Goal: Task Accomplishment & Management: Manage account settings

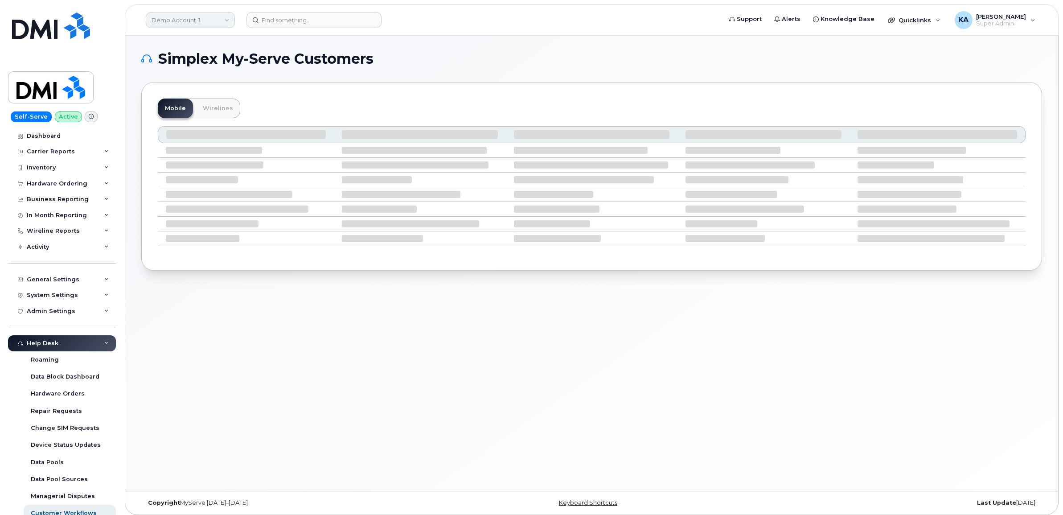
click at [175, 21] on link "Demo Account 1" at bounding box center [190, 20] width 89 height 16
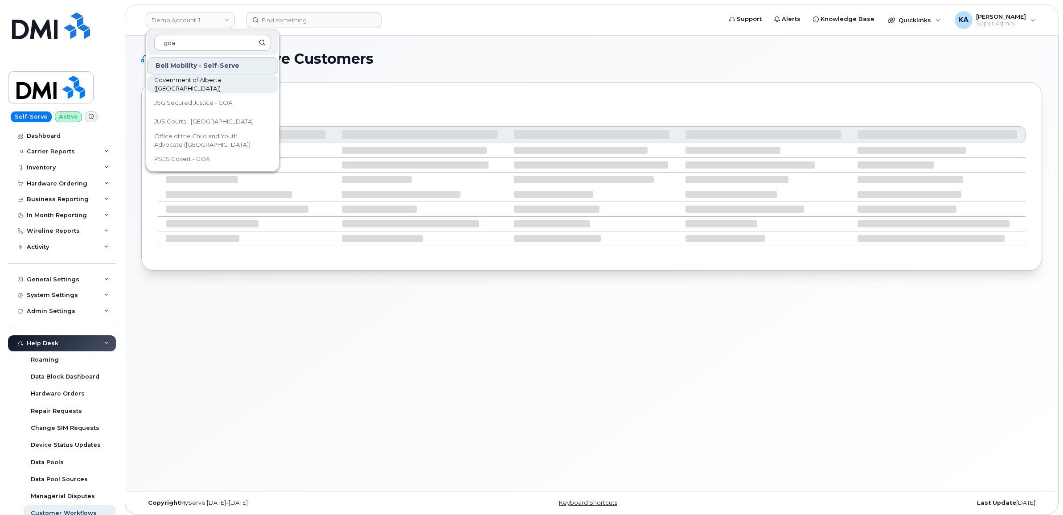
type input "goa"
click at [188, 85] on span "Government of Alberta ([GEOGRAPHIC_DATA])" at bounding box center [205, 84] width 103 height 17
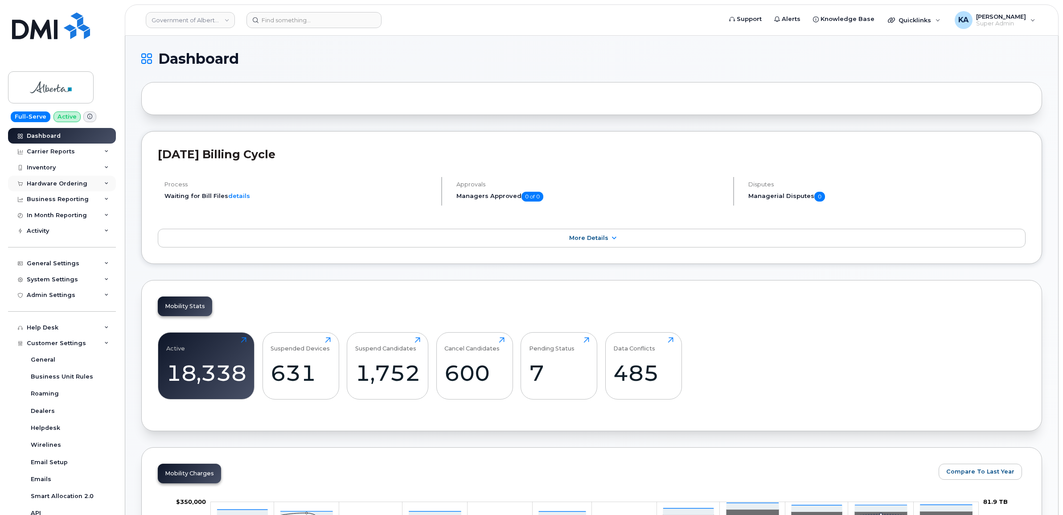
click at [49, 182] on div "Hardware Ordering" at bounding box center [57, 183] width 61 height 7
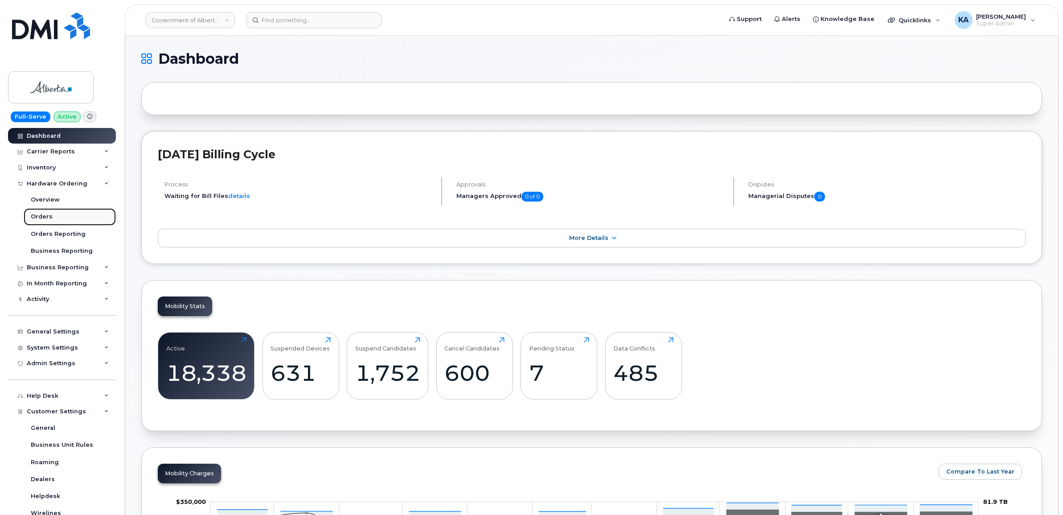
click at [41, 217] on div "Orders" at bounding box center [42, 217] width 22 height 8
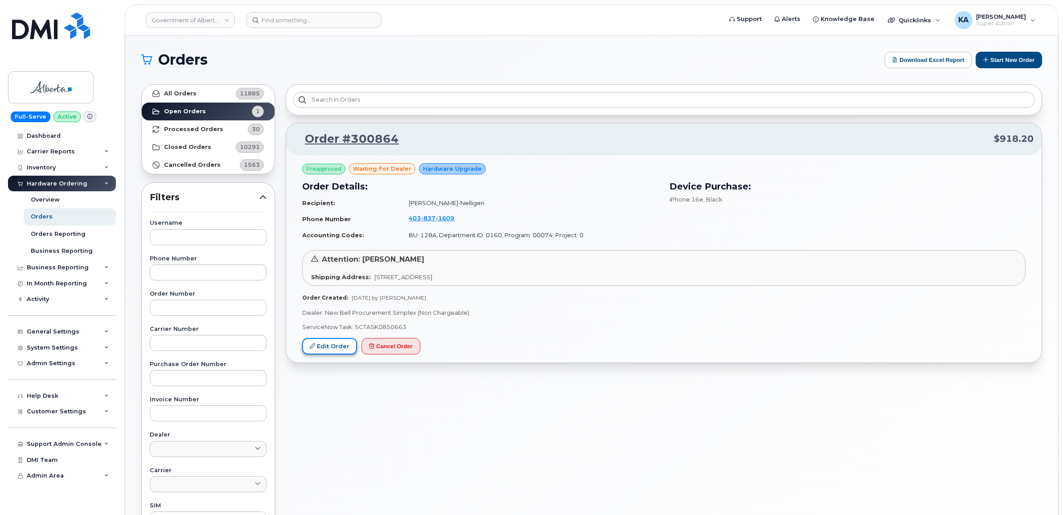
click at [319, 348] on link "Edit Order" at bounding box center [329, 346] width 55 height 16
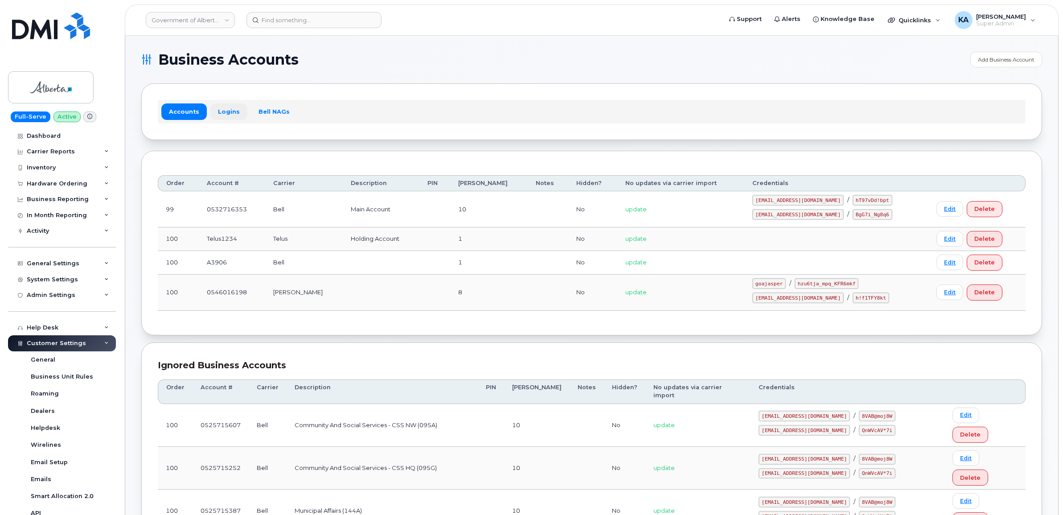
click at [223, 109] on link "Logins" at bounding box center [228, 111] width 37 height 16
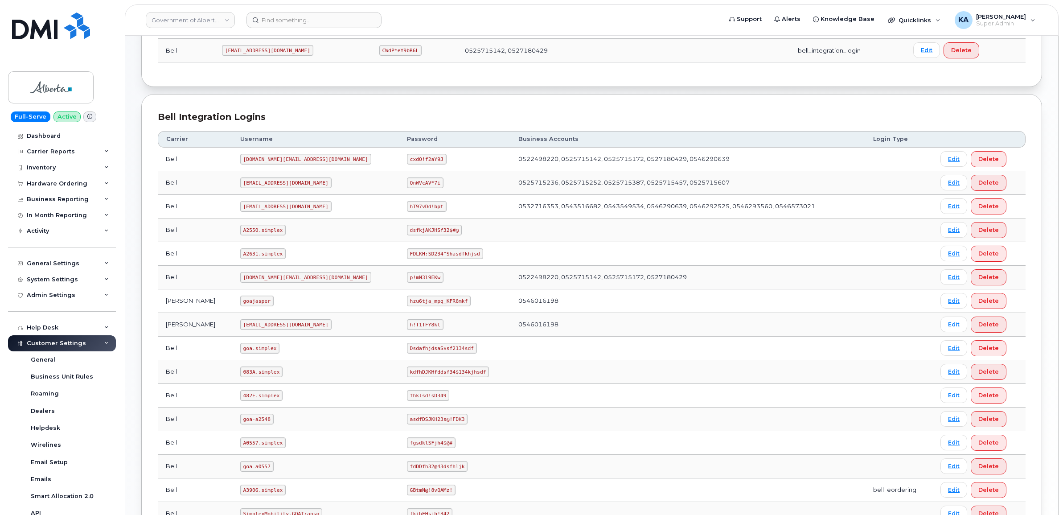
scroll to position [390, 0]
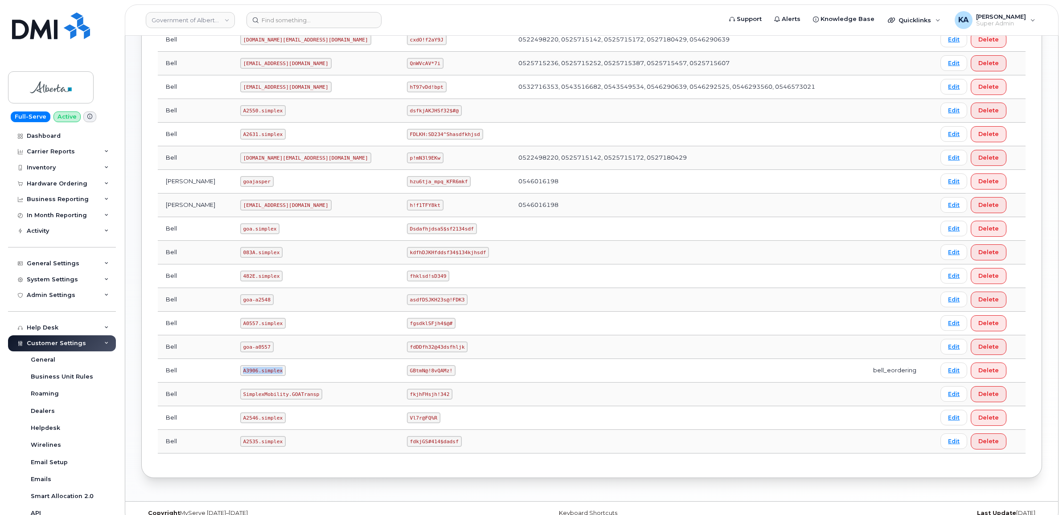
drag, startPoint x: 226, startPoint y: 374, endPoint x: 270, endPoint y: 379, distance: 43.9
click at [270, 379] on td "A3906.simplex" at bounding box center [315, 371] width 167 height 24
drag, startPoint x: 270, startPoint y: 379, endPoint x: 253, endPoint y: 375, distance: 17.3
copy code "A3906.simplex"
drag, startPoint x: 342, startPoint y: 372, endPoint x: 407, endPoint y: 380, distance: 65.6
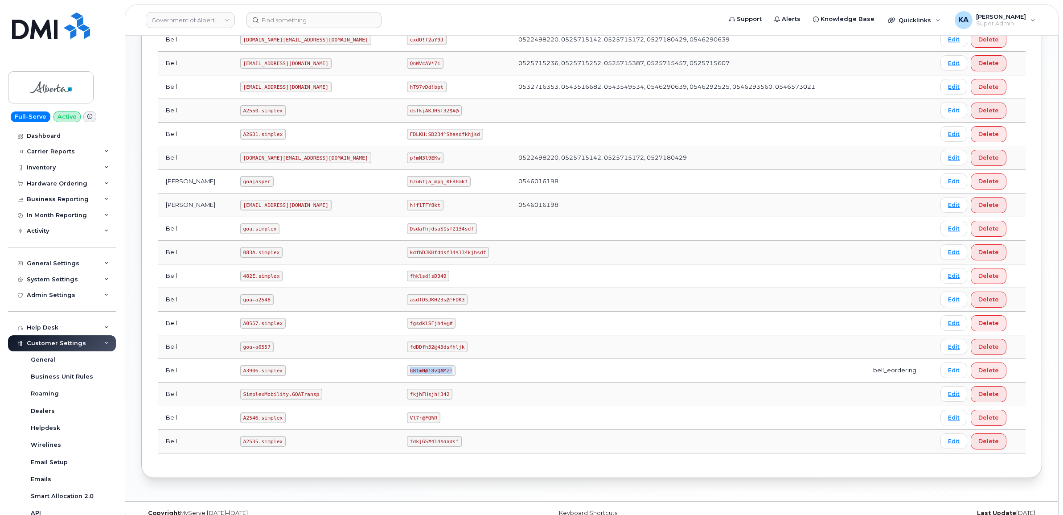
click at [407, 380] on td "GBtmN@!8vQAMz!" at bounding box center [454, 371] width 111 height 24
copy code "GBtmN@!8vQAMz!"
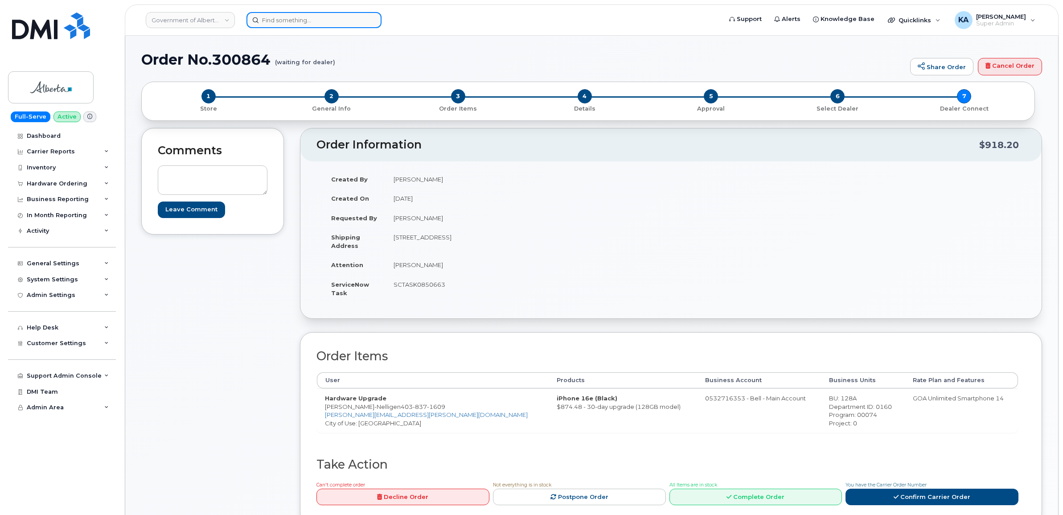
click at [277, 19] on input at bounding box center [313, 20] width 135 height 16
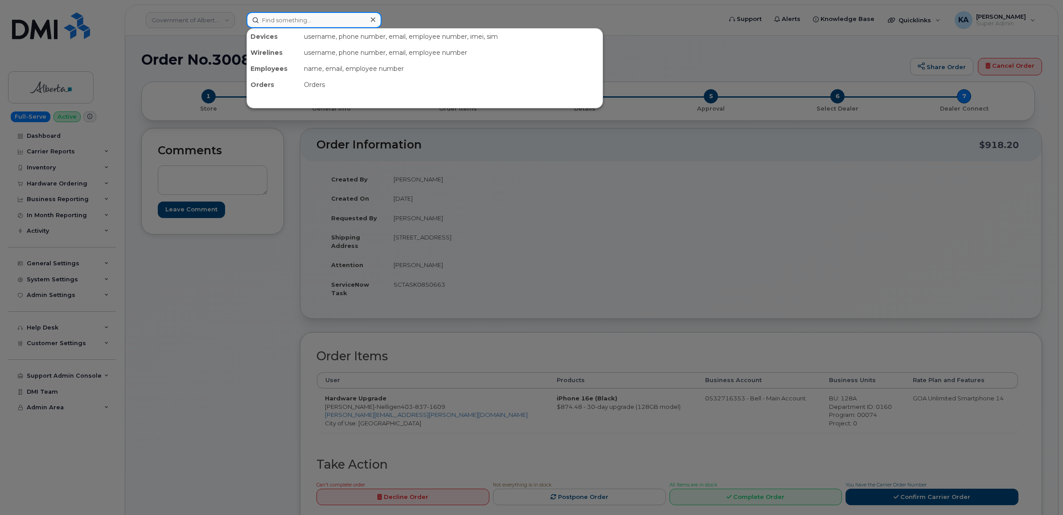
paste input "5879877451"
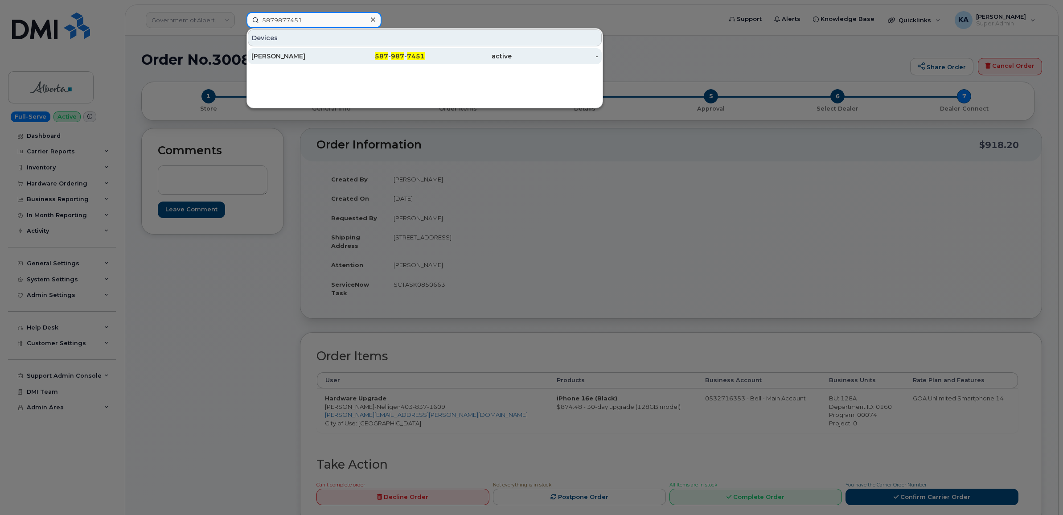
type input "5879877451"
click at [277, 53] on div "Tiffany Hnatiuk" at bounding box center [294, 56] width 87 height 9
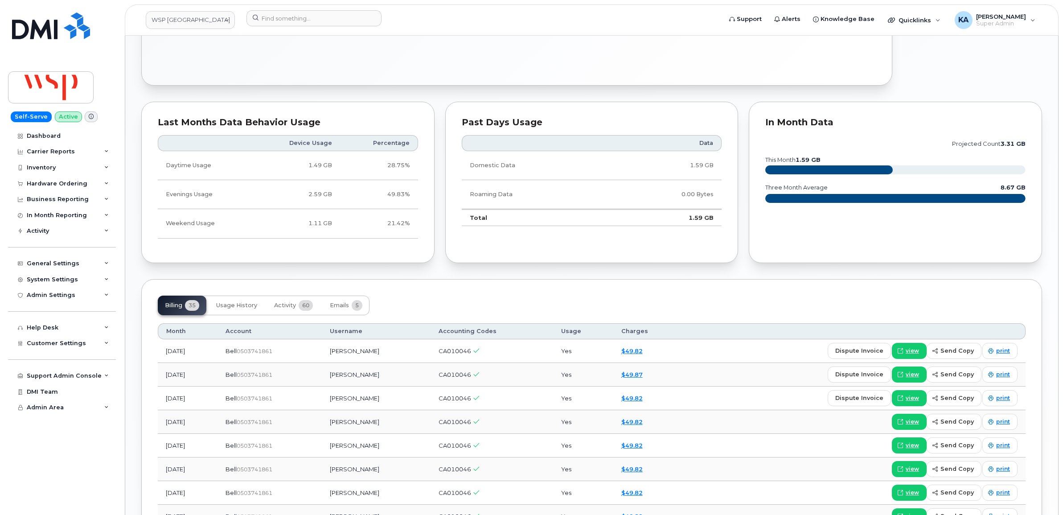
scroll to position [501, 0]
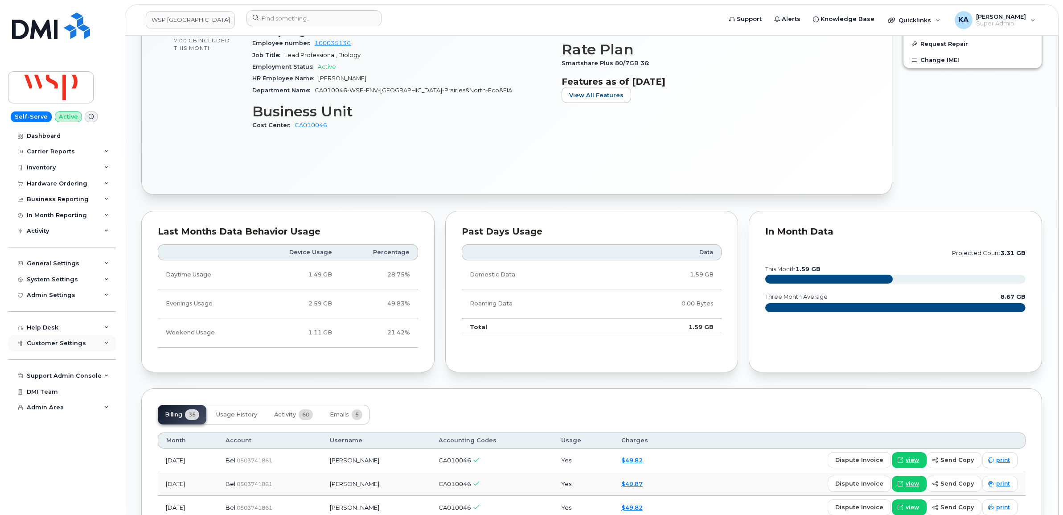
click at [41, 344] on span "Customer Settings" at bounding box center [56, 343] width 59 height 7
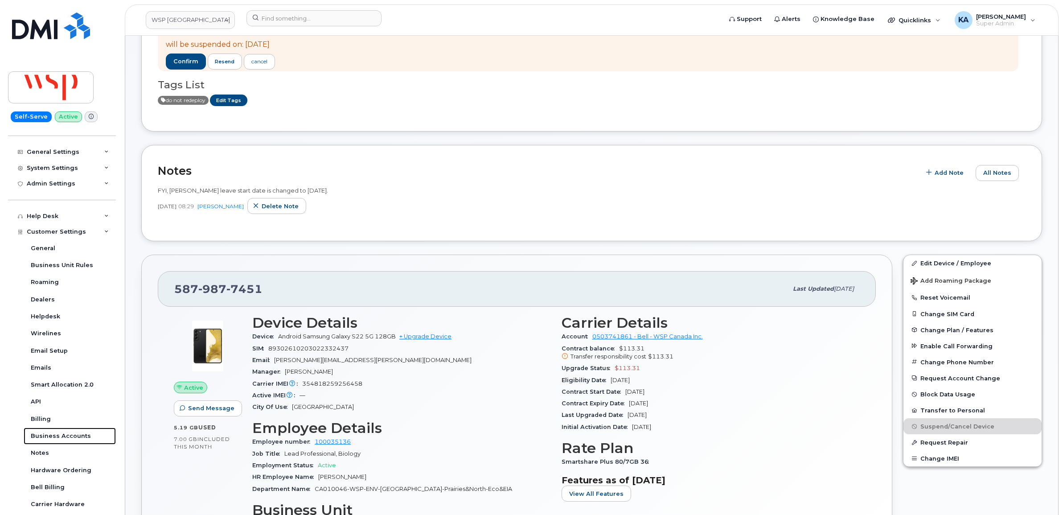
scroll to position [56, 0]
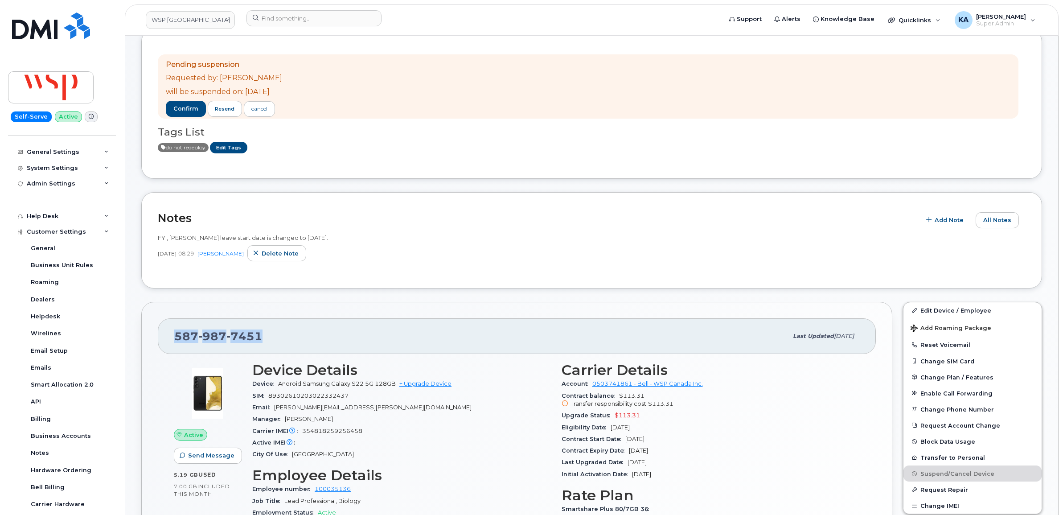
drag, startPoint x: 274, startPoint y: 338, endPoint x: 168, endPoint y: 331, distance: 106.3
click at [168, 331] on div "587 987 7451 Last updated Aug 20, 2025" at bounding box center [517, 336] width 718 height 36
copy span "587 987 7451"
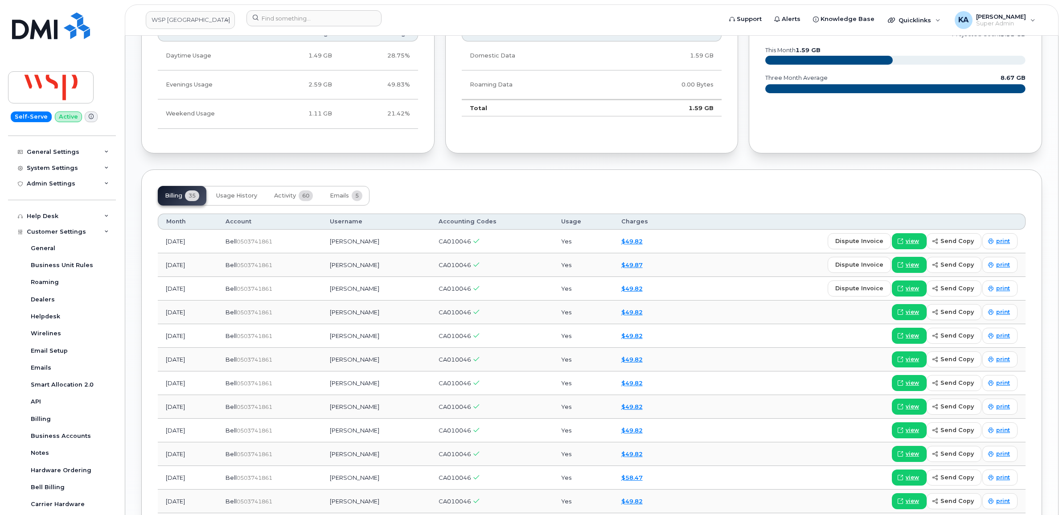
scroll to position [724, 0]
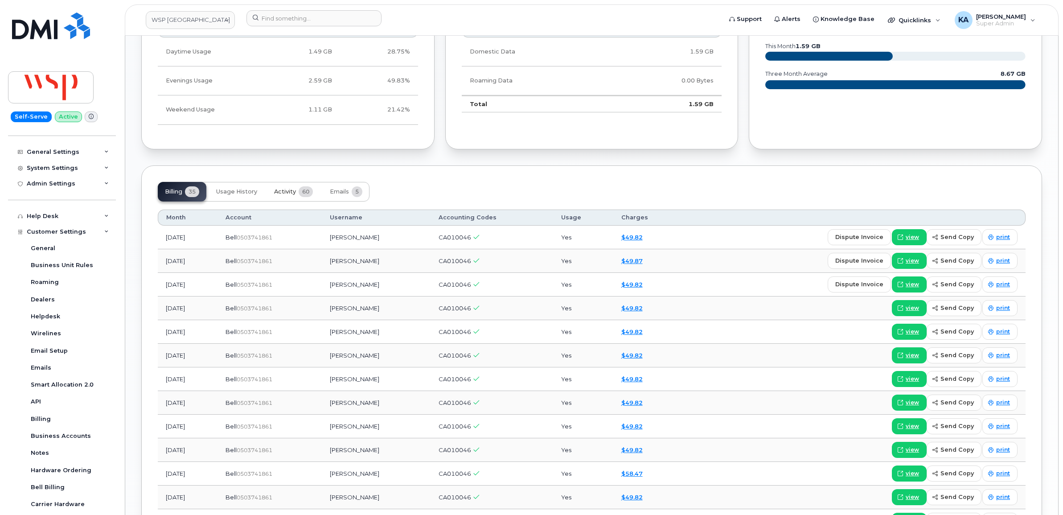
click at [284, 194] on span "Activity" at bounding box center [285, 191] width 22 height 7
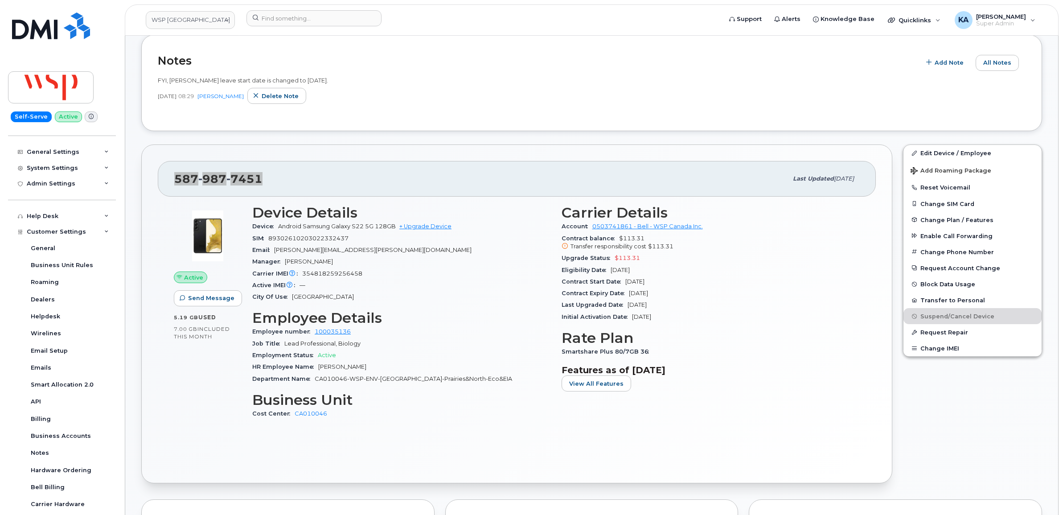
scroll to position [223, 0]
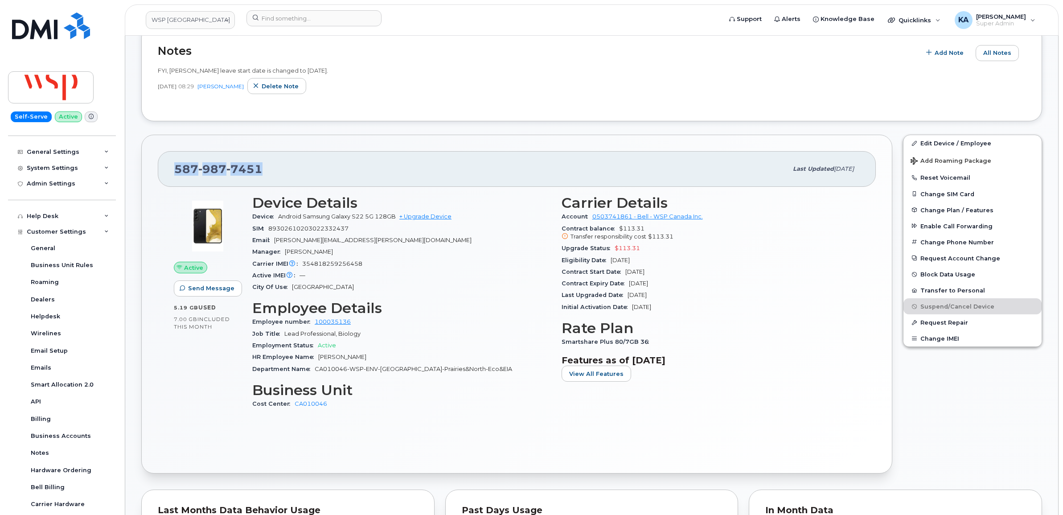
click at [158, 168] on div "587 987 7451 Last updated Aug 20, 2025" at bounding box center [517, 169] width 718 height 36
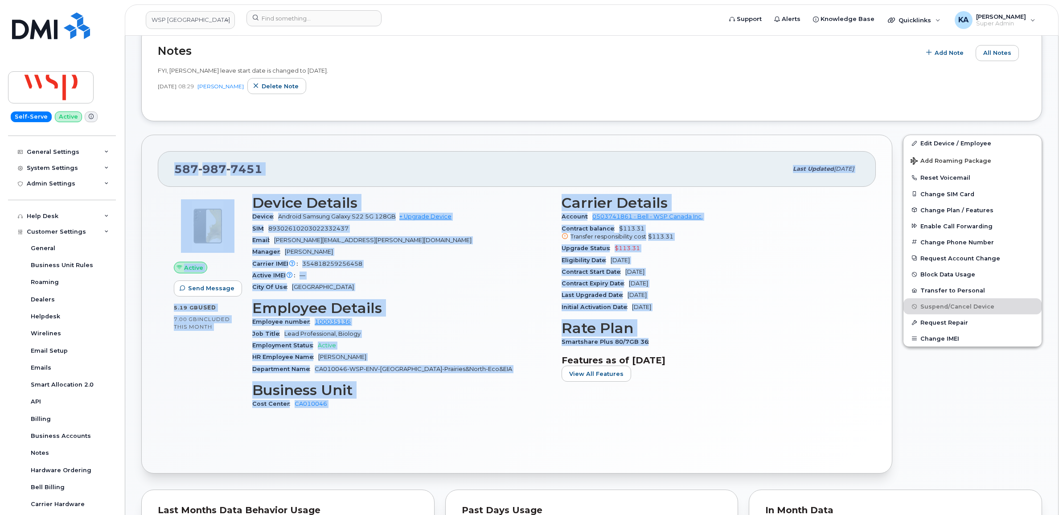
drag, startPoint x: 165, startPoint y: 165, endPoint x: 660, endPoint y: 341, distance: 524.9
click at [660, 341] on div "587 987 7451 Last updated Aug 20, 2025 Active Send Message 5.19 GB  used 7.00 G…" at bounding box center [516, 304] width 751 height 339
copy div "587 987 7451 Last updated Aug 20, 2025 Active Send Message 5.19 GB  used 7.00 G…"
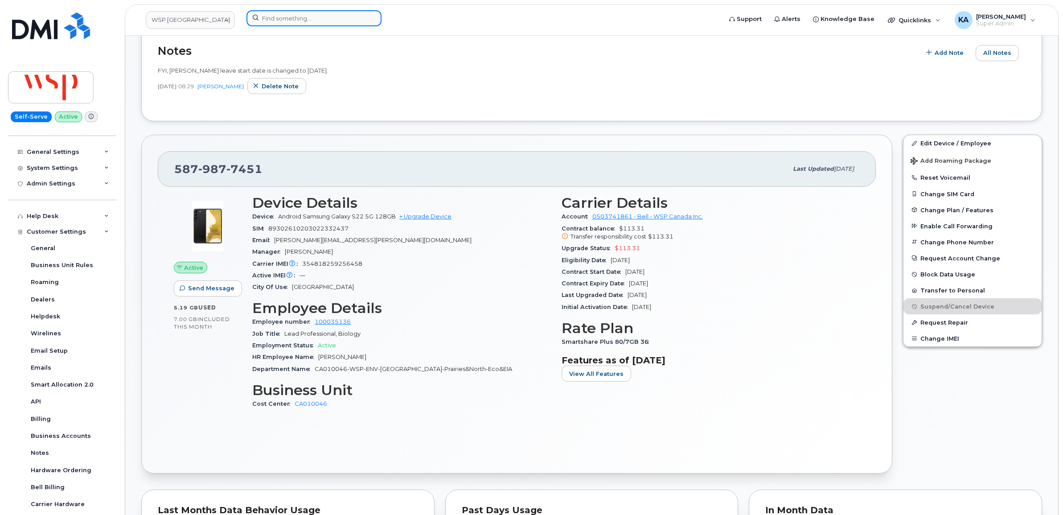
click at [287, 21] on input at bounding box center [313, 18] width 135 height 16
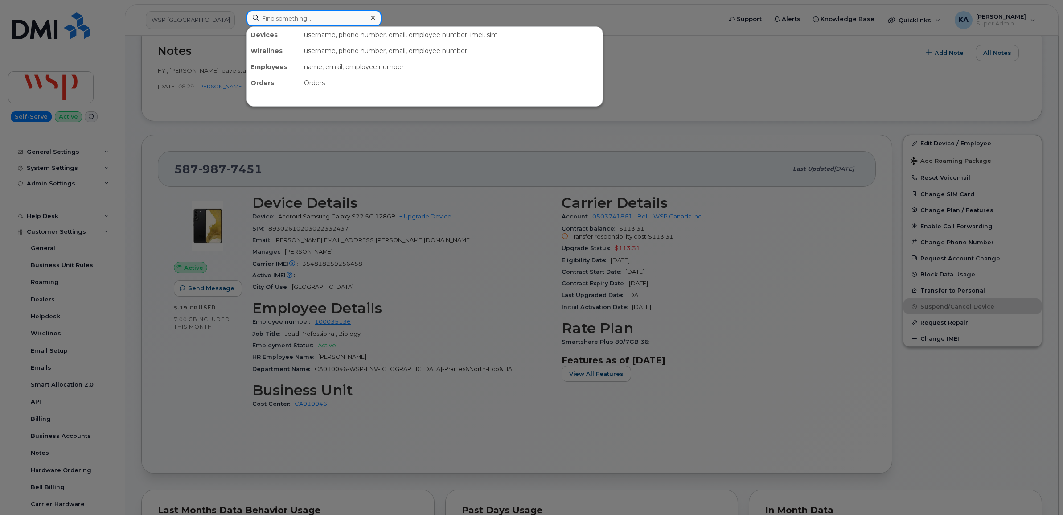
paste input "2267530557"
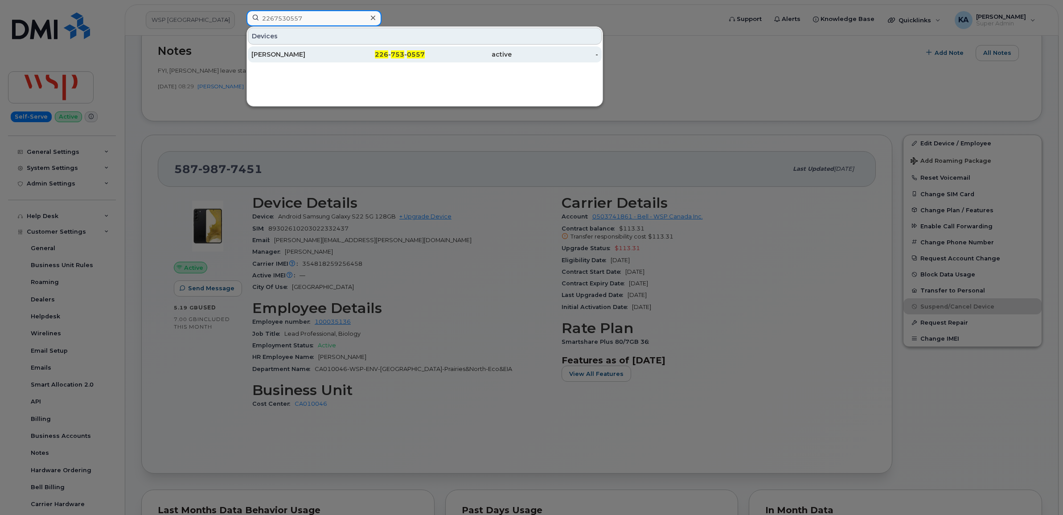
type input "2267530557"
click at [295, 55] on div "Chelsea Williams-sparaga" at bounding box center [294, 54] width 87 height 9
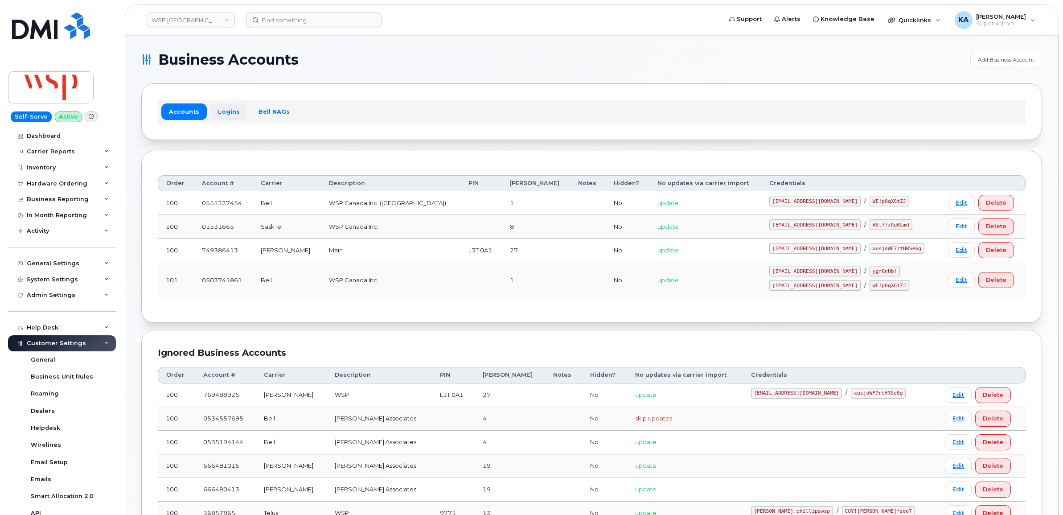
click at [230, 109] on link "Logins" at bounding box center [228, 111] width 37 height 16
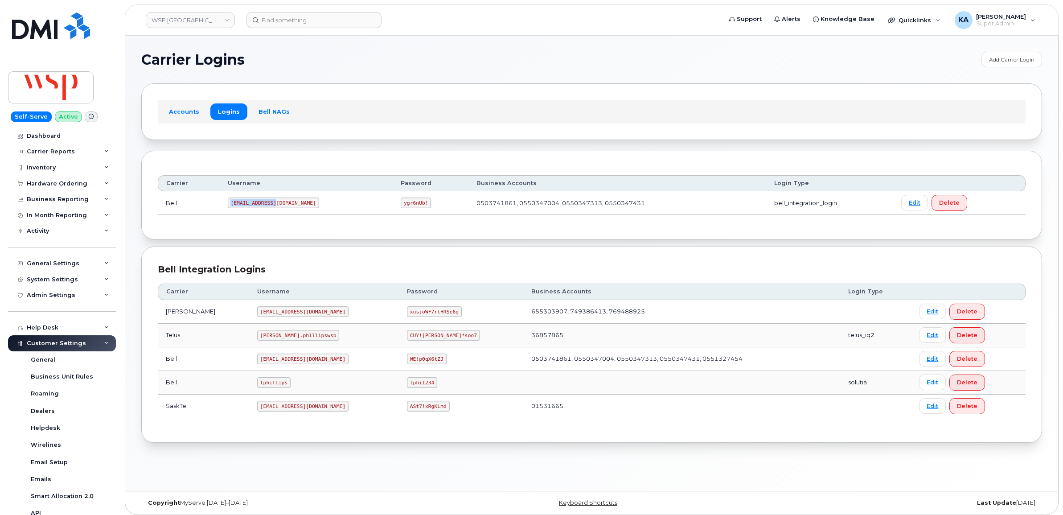
drag, startPoint x: 232, startPoint y: 204, endPoint x: 281, endPoint y: 209, distance: 49.3
click at [281, 209] on td "wsp2@myserve.ca" at bounding box center [306, 203] width 173 height 24
copy code "wsp2@myserve.ca"
drag, startPoint x: 347, startPoint y: 204, endPoint x: 374, endPoint y: 206, distance: 27.7
click at [393, 206] on td "ygr6nUb!" at bounding box center [430, 203] width 75 height 24
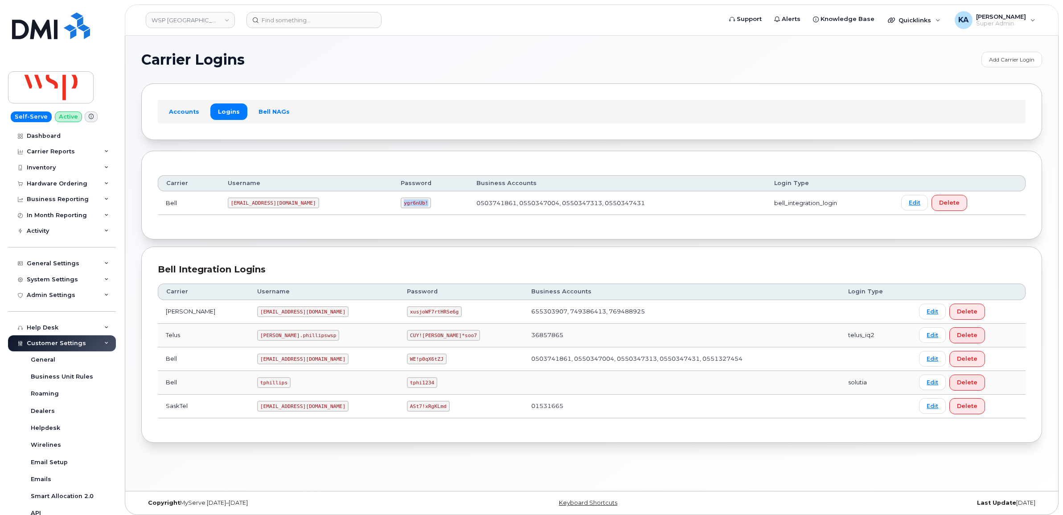
copy code "ygr6nUb!"
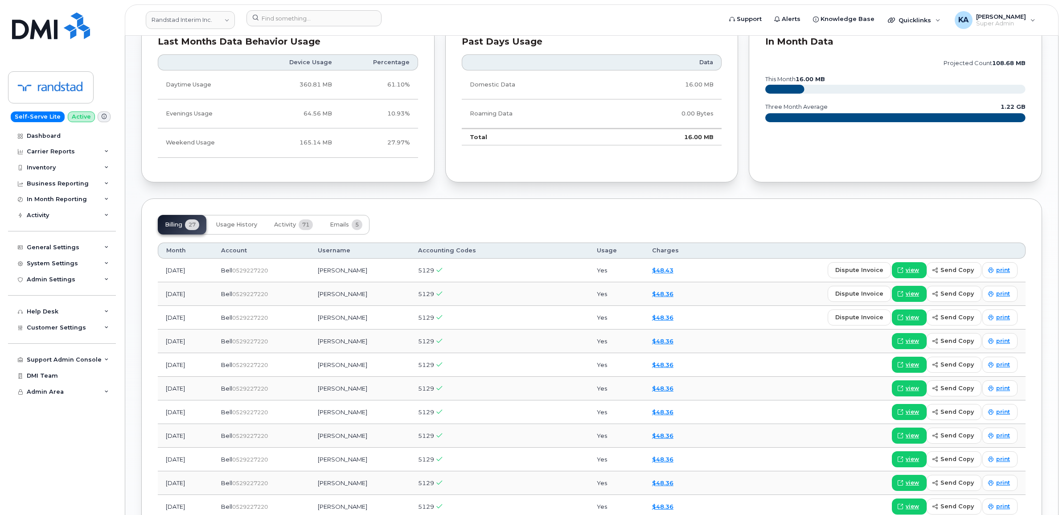
scroll to position [613, 0]
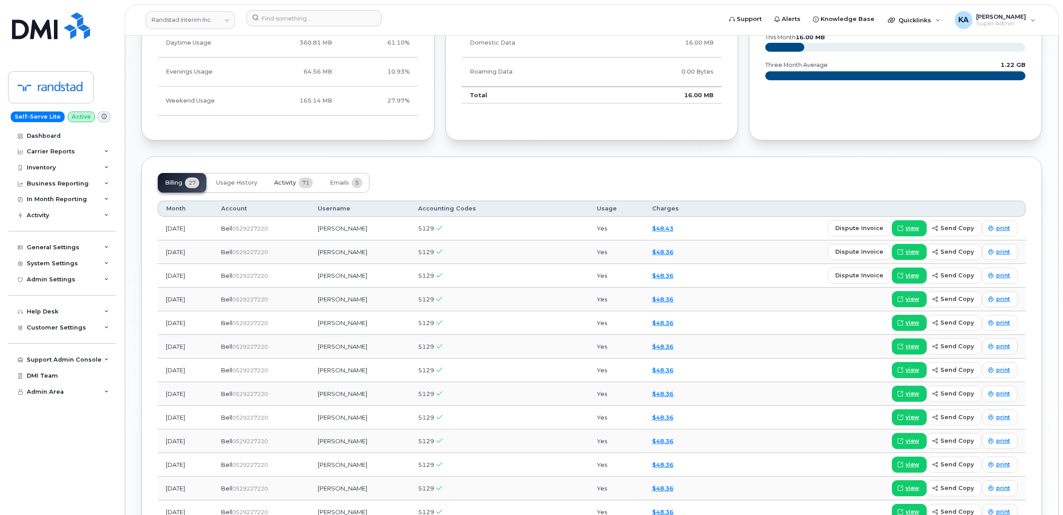
click at [290, 179] on button "Activity 71" at bounding box center [293, 183] width 53 height 20
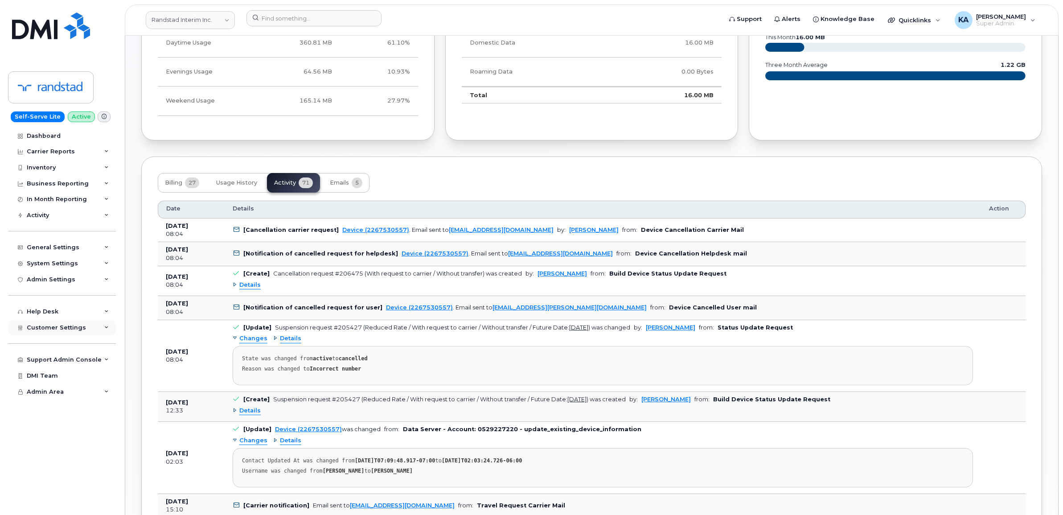
click at [58, 331] on span "Customer Settings" at bounding box center [56, 327] width 59 height 7
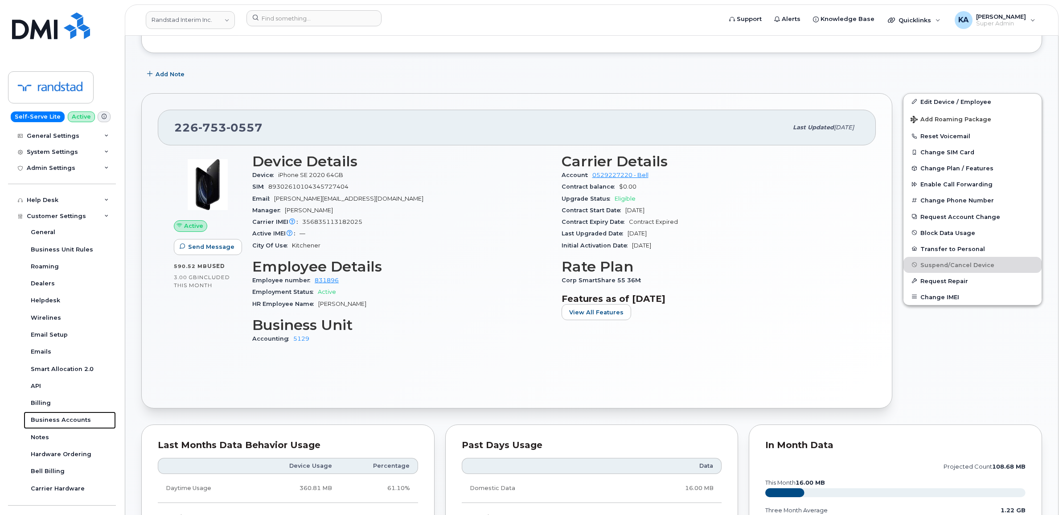
scroll to position [167, 0]
drag, startPoint x: 268, startPoint y: 126, endPoint x: 174, endPoint y: 131, distance: 93.7
click at [174, 131] on div "226 753 0557" at bounding box center [480, 128] width 613 height 19
copy span "226 753 0557"
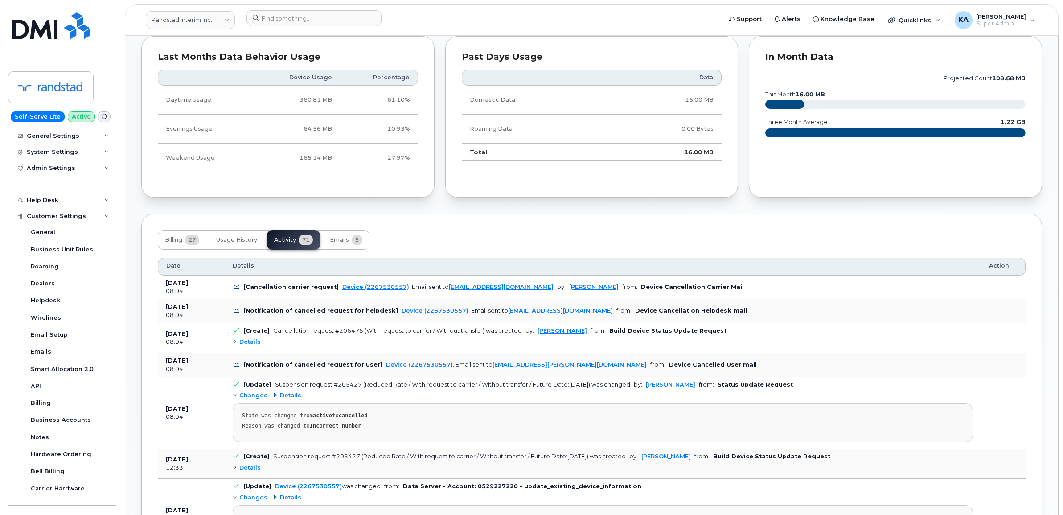
scroll to position [557, 0]
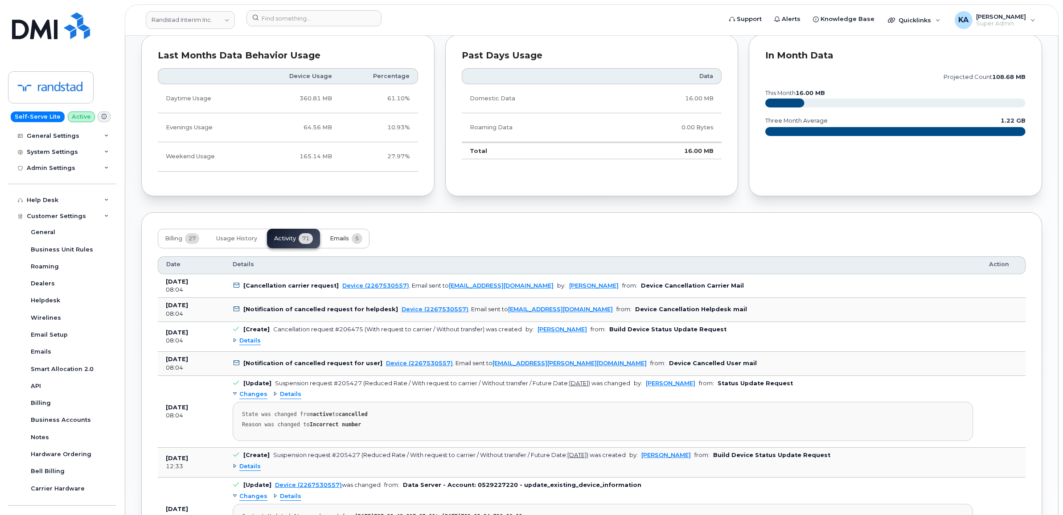
click at [336, 237] on span "Emails" at bounding box center [339, 238] width 19 height 7
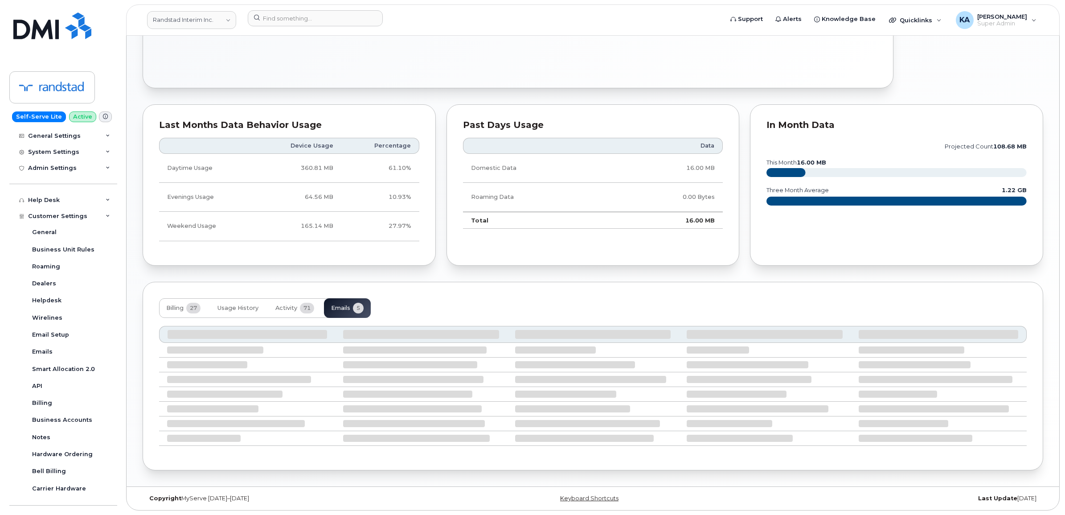
scroll to position [466, 0]
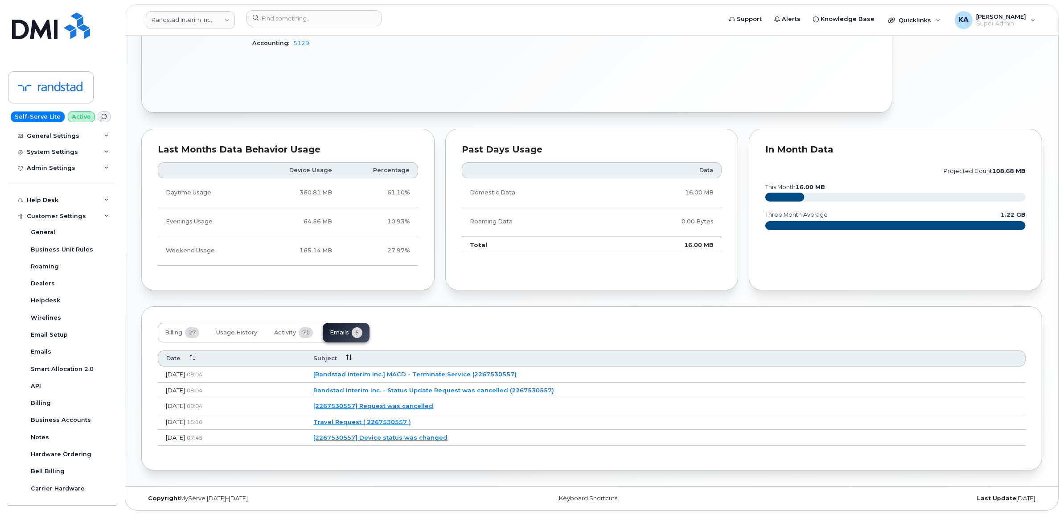
click at [391, 404] on link "[2267530557] Request was cancelled" at bounding box center [373, 405] width 120 height 7
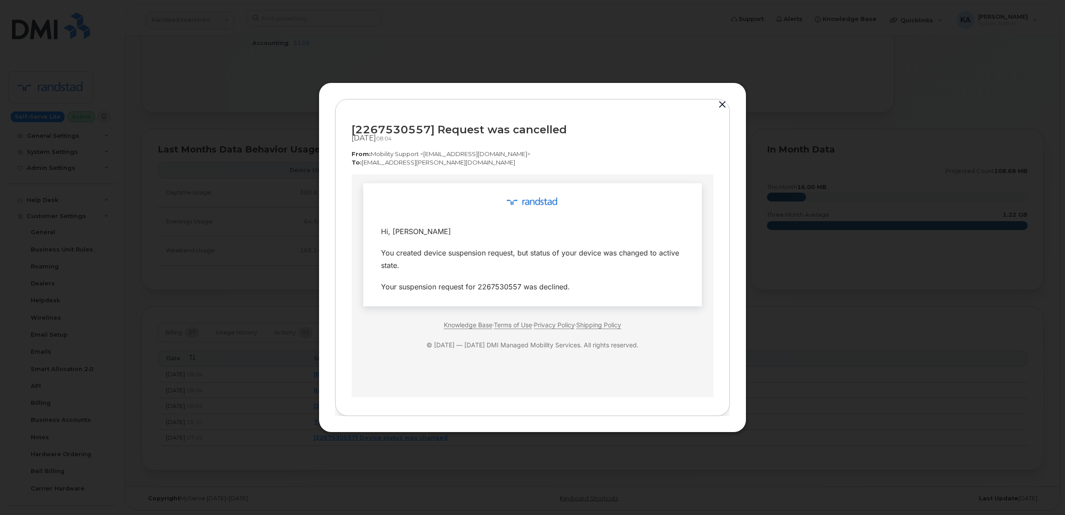
scroll to position [0, 0]
click at [722, 101] on button "button" at bounding box center [722, 104] width 13 height 12
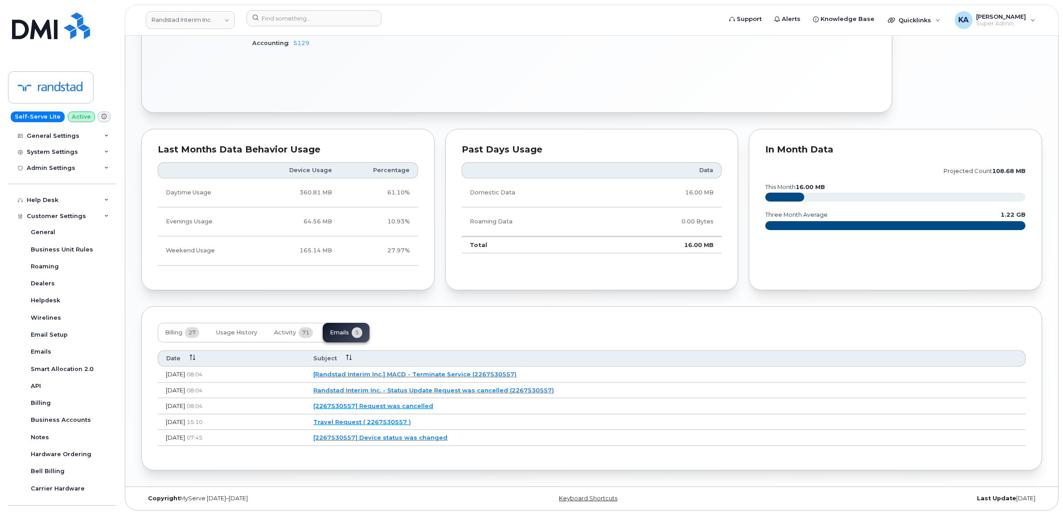
click at [396, 390] on link "Randstad Interim Inc. - Status Update Request was cancelled (2267530557)" at bounding box center [433, 389] width 241 height 7
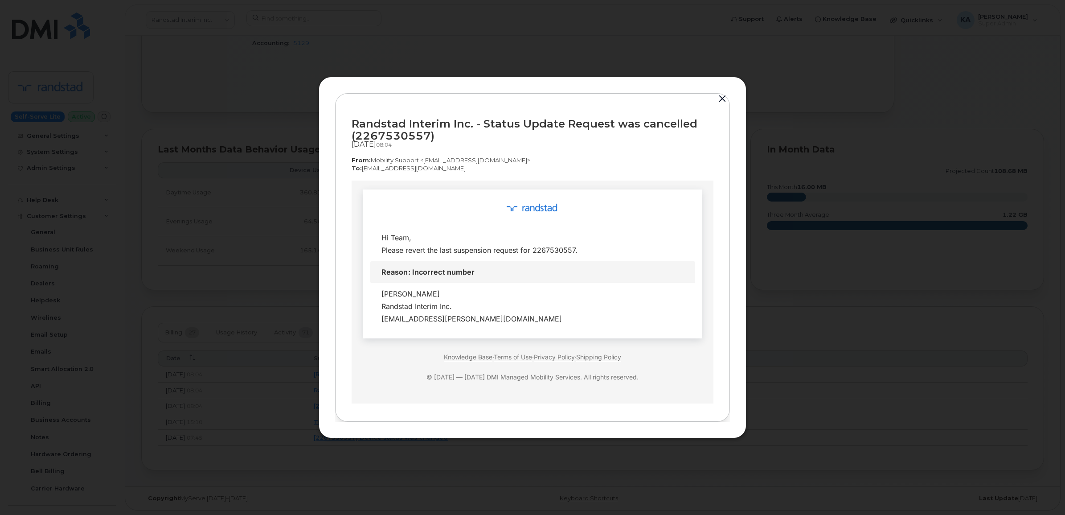
scroll to position [1, 0]
click at [721, 98] on button "button" at bounding box center [722, 99] width 13 height 12
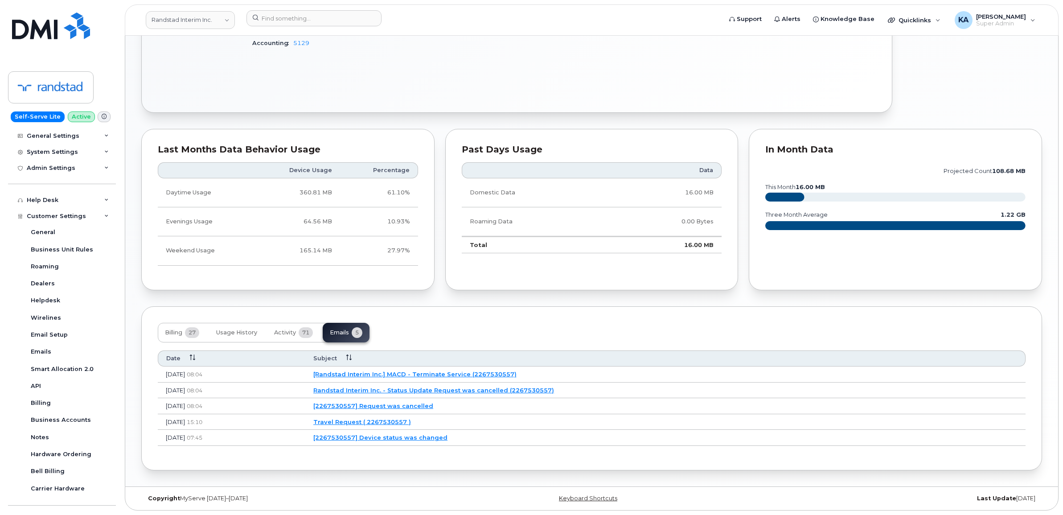
click at [419, 370] on link "[Randstad Interim Inc.] MACD - Terminate Service (2267530557)" at bounding box center [414, 373] width 203 height 7
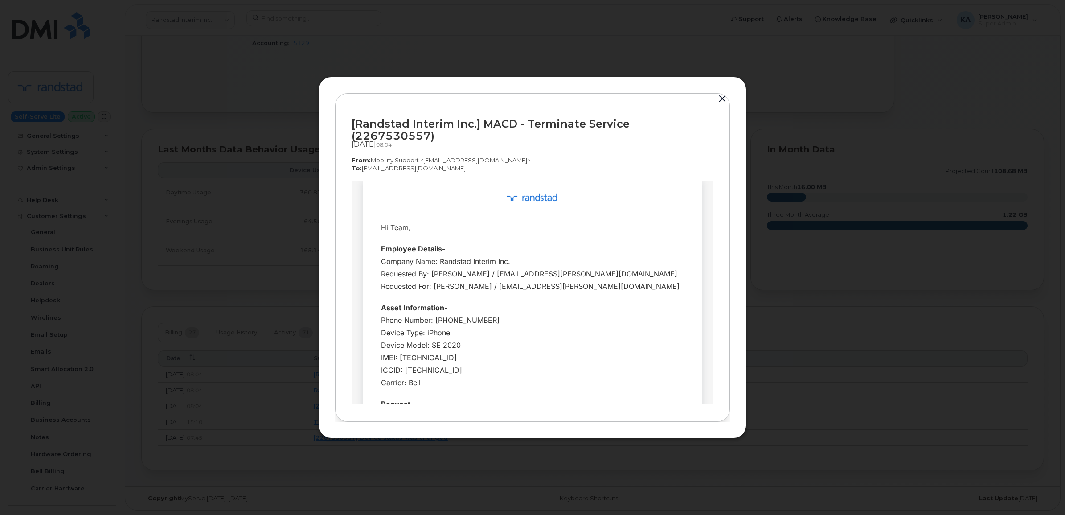
scroll to position [0, 0]
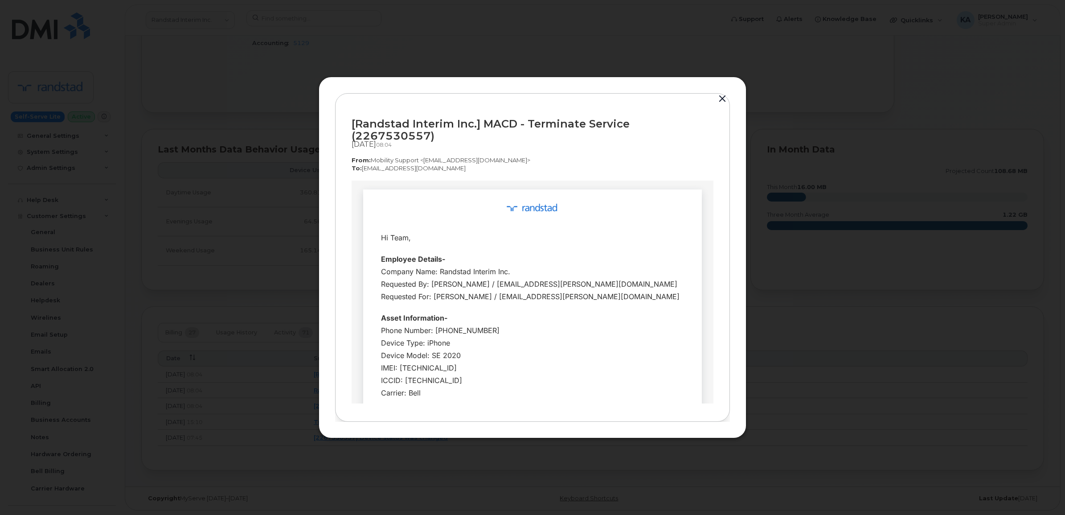
click at [723, 102] on button "button" at bounding box center [722, 99] width 13 height 12
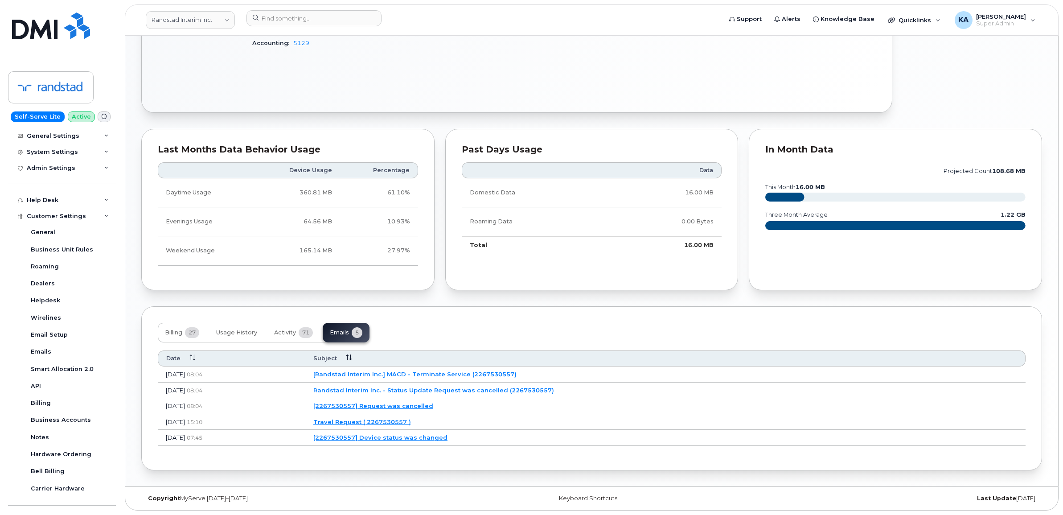
click at [390, 389] on link "Randstad Interim Inc. - Status Update Request was cancelled (2267530557)" at bounding box center [433, 389] width 241 height 7
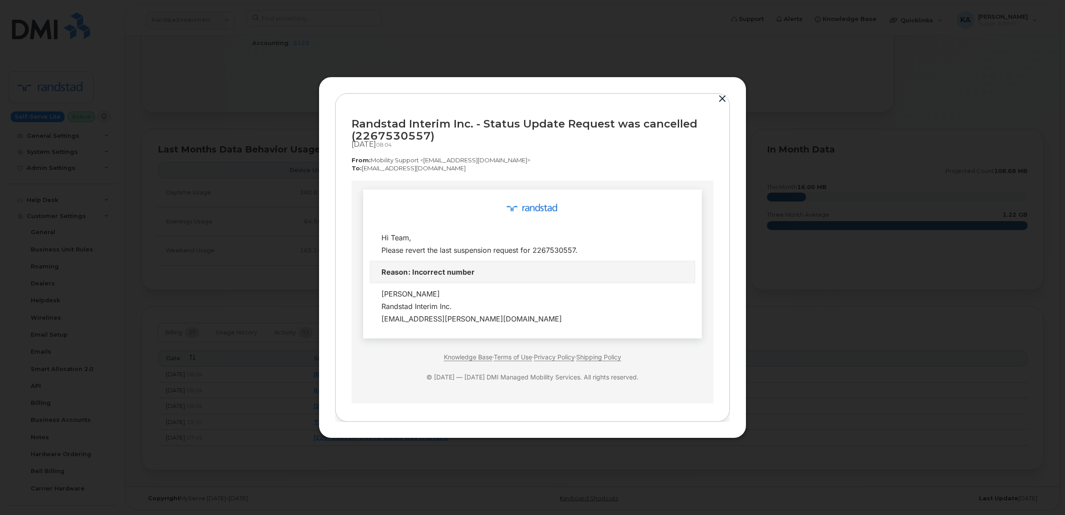
scroll to position [1, 0]
click at [722, 96] on button "button" at bounding box center [722, 99] width 13 height 12
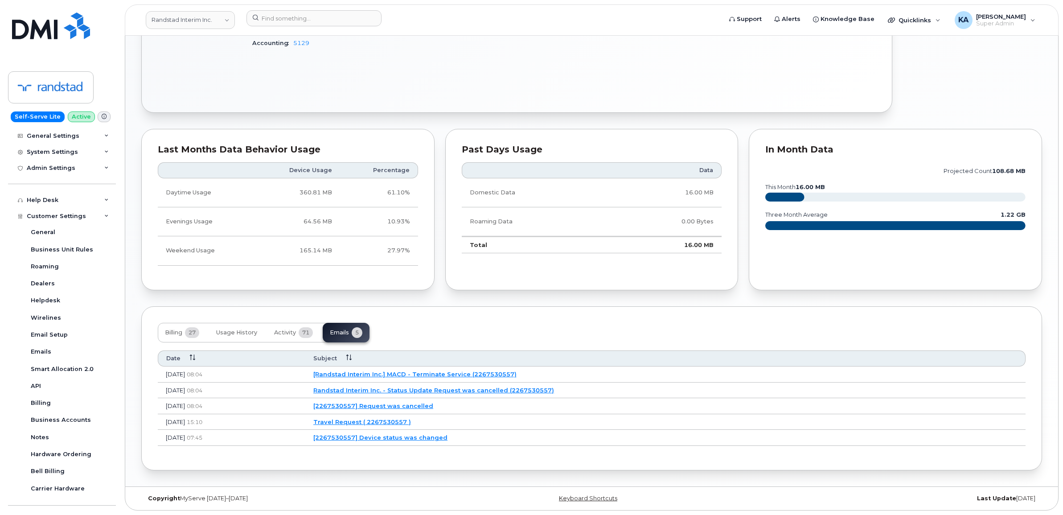
click at [433, 402] on link "[2267530557] Request was cancelled" at bounding box center [373, 405] width 120 height 7
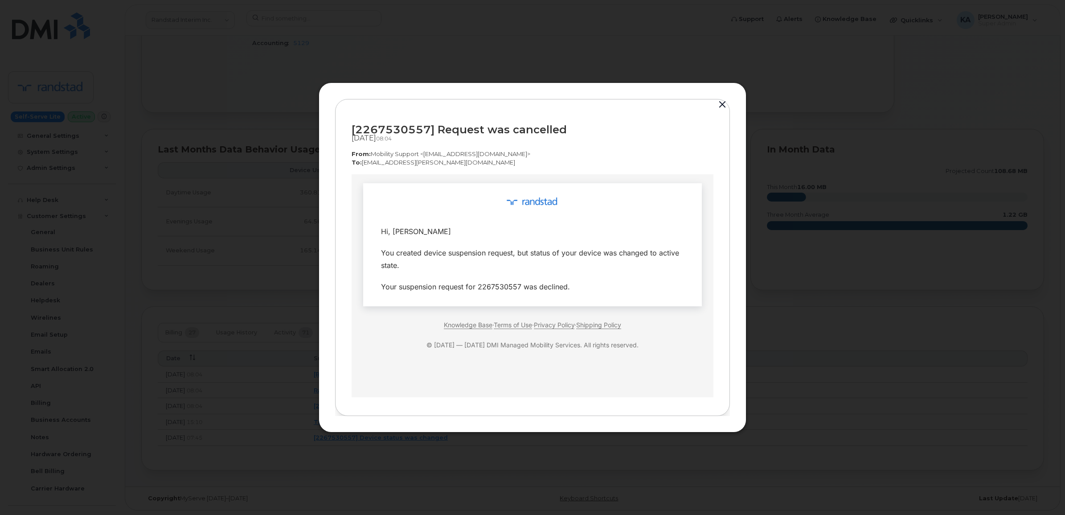
scroll to position [0, 0]
click at [722, 100] on button "button" at bounding box center [722, 104] width 13 height 12
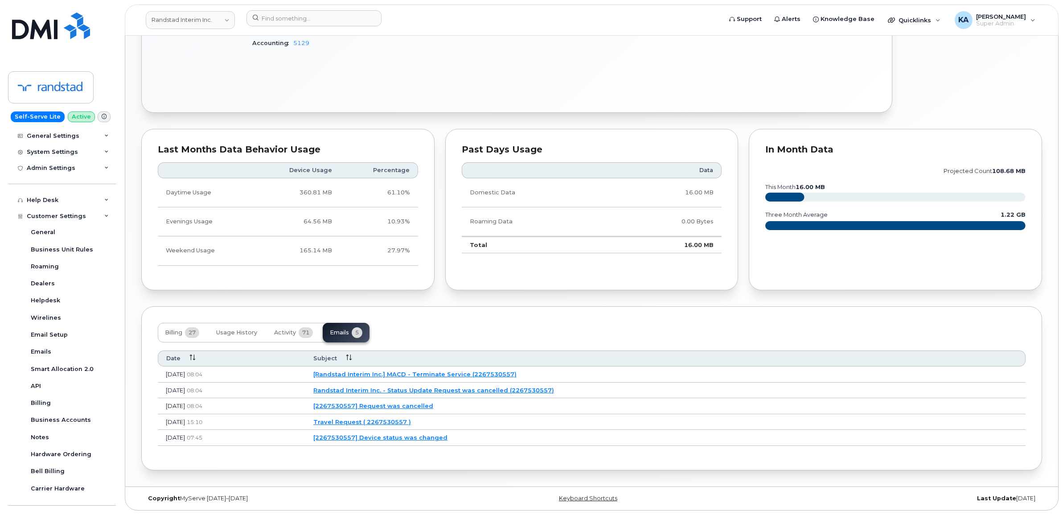
click at [518, 389] on link "Randstad Interim Inc. - Status Update Request was cancelled (2267530557)" at bounding box center [433, 389] width 241 height 7
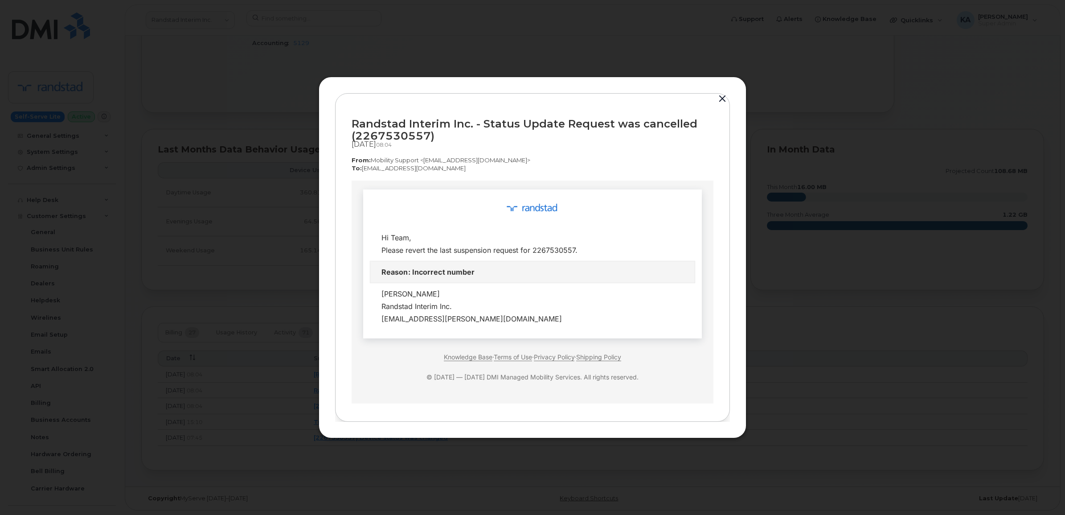
click at [723, 96] on button "button" at bounding box center [722, 99] width 13 height 12
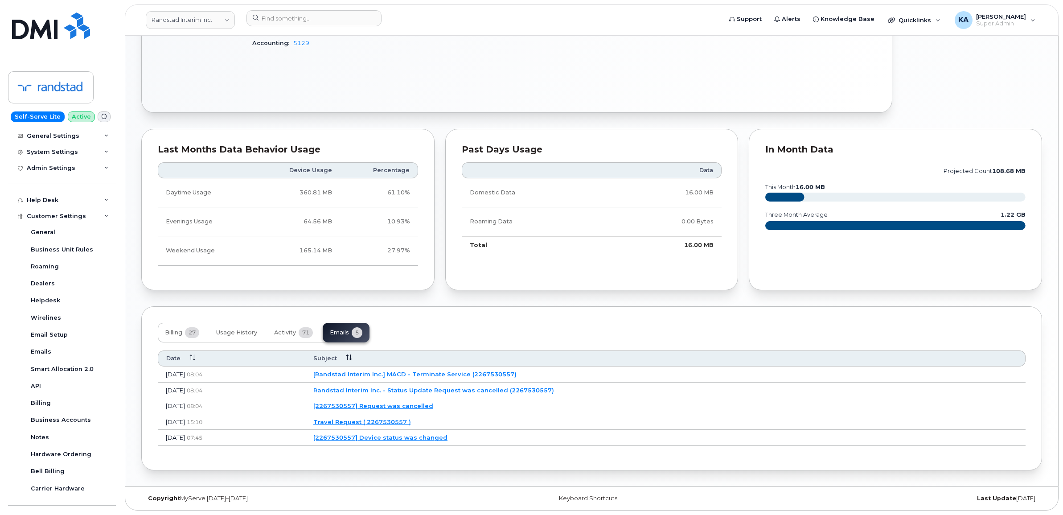
click at [390, 421] on link "Travel Request ( 2267530557 )" at bounding box center [362, 421] width 98 height 7
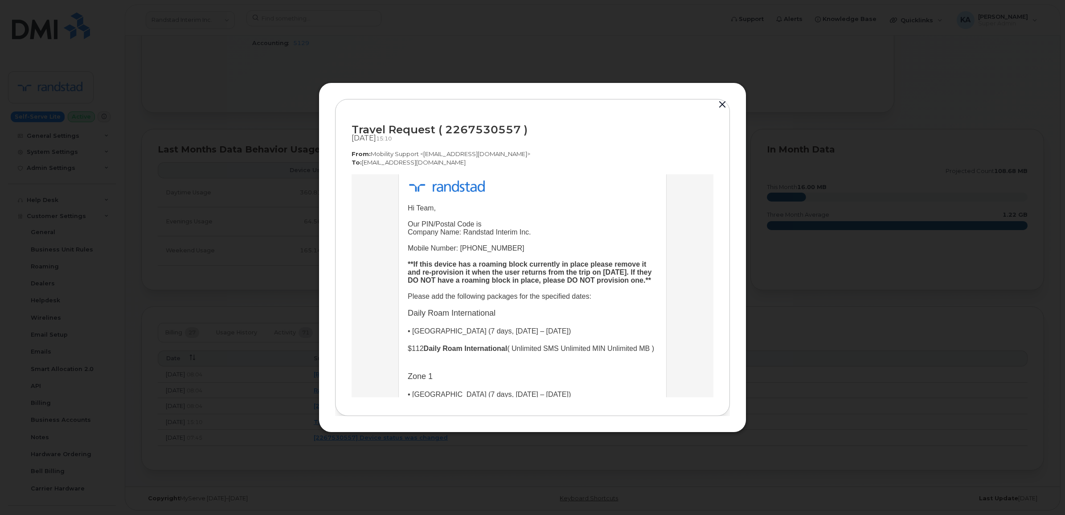
scroll to position [56, 0]
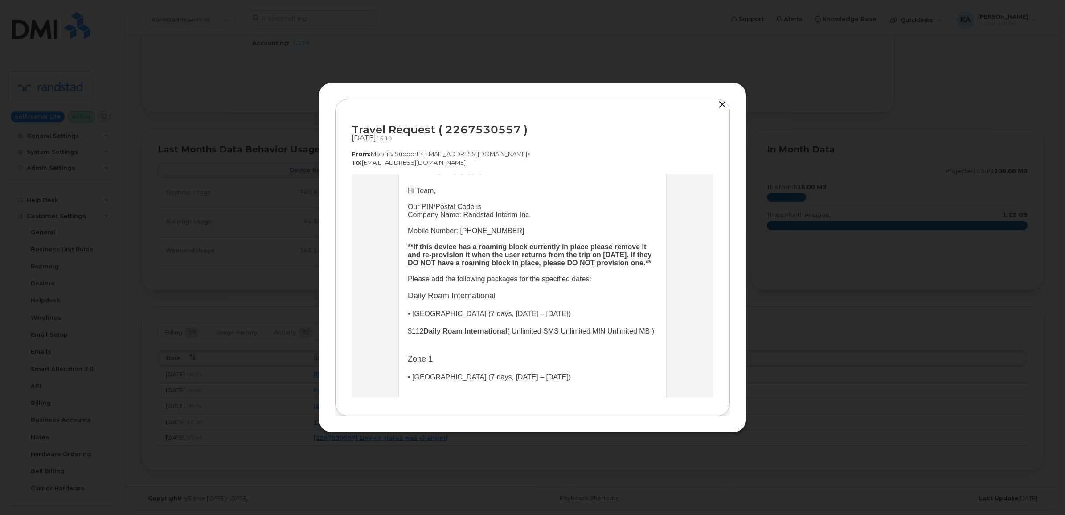
drag, startPoint x: 721, startPoint y: 105, endPoint x: 714, endPoint y: 107, distance: 6.9
click at [721, 105] on button "button" at bounding box center [722, 104] width 13 height 12
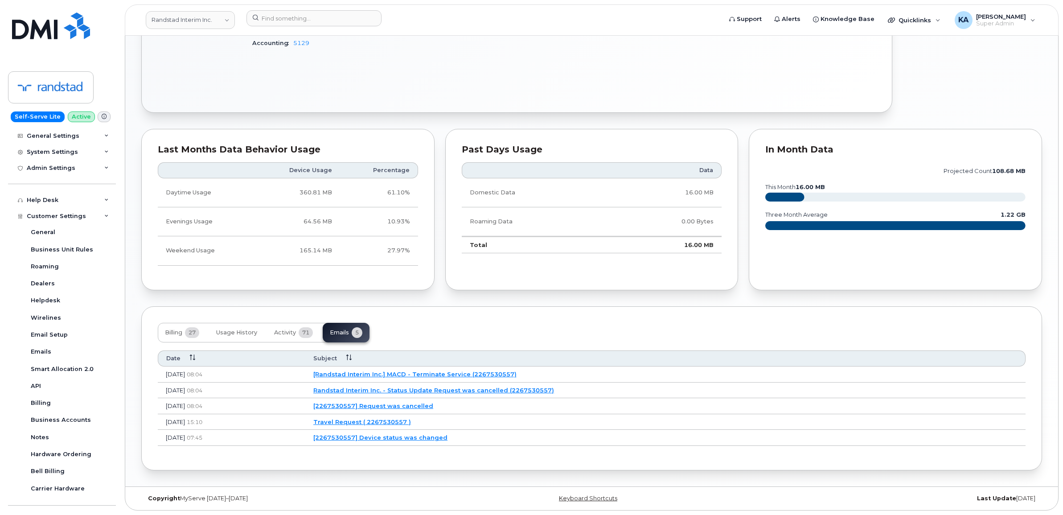
click at [404, 370] on link "[Randstad Interim Inc.] MACD - Terminate Service (2267530557)" at bounding box center [414, 373] width 203 height 7
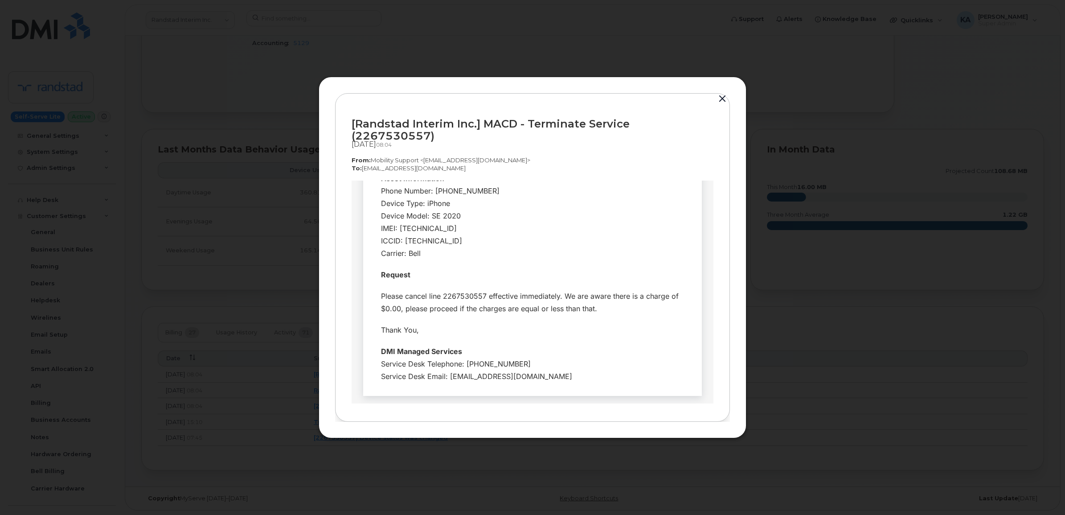
scroll to position [143, 0]
click at [722, 105] on button "button" at bounding box center [722, 99] width 13 height 12
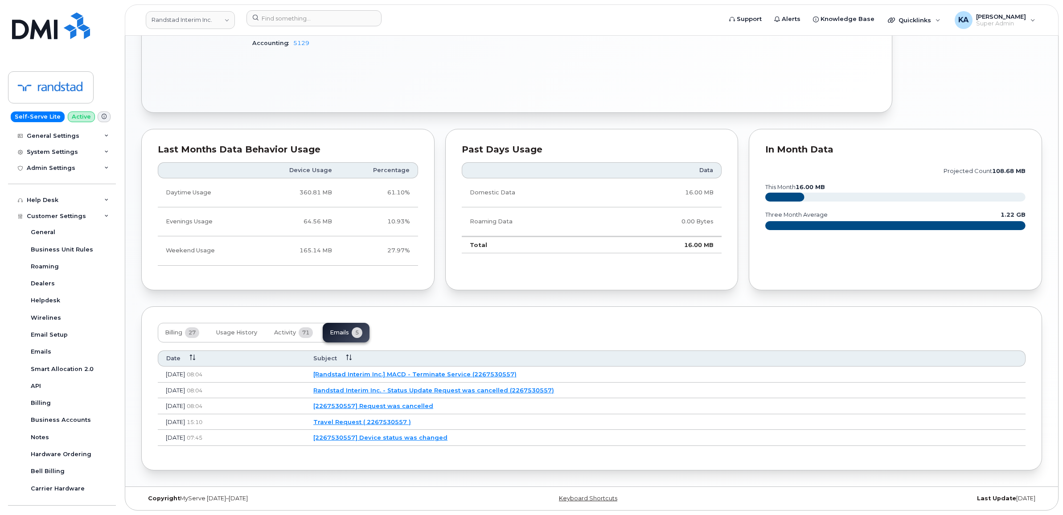
click at [399, 404] on link "[2267530557] Request was cancelled" at bounding box center [373, 405] width 120 height 7
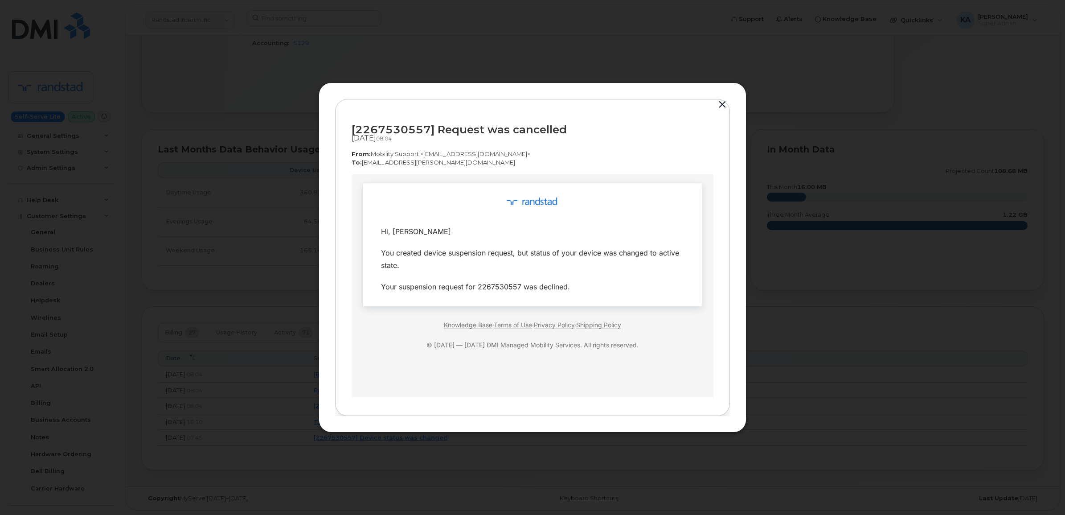
scroll to position [0, 0]
click at [723, 103] on button "button" at bounding box center [722, 104] width 13 height 12
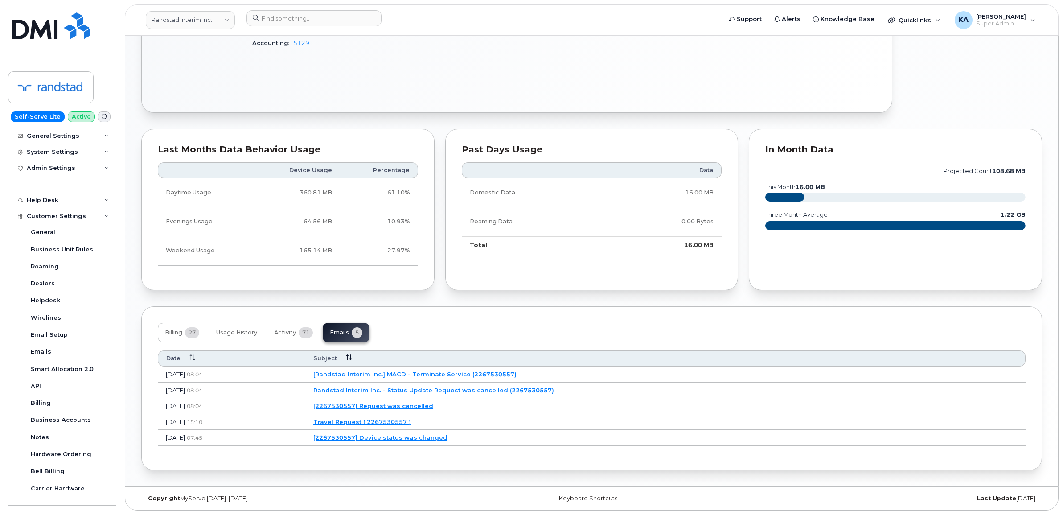
click at [433, 389] on link "Randstad Interim Inc. - Status Update Request was cancelled (2267530557)" at bounding box center [433, 389] width 241 height 7
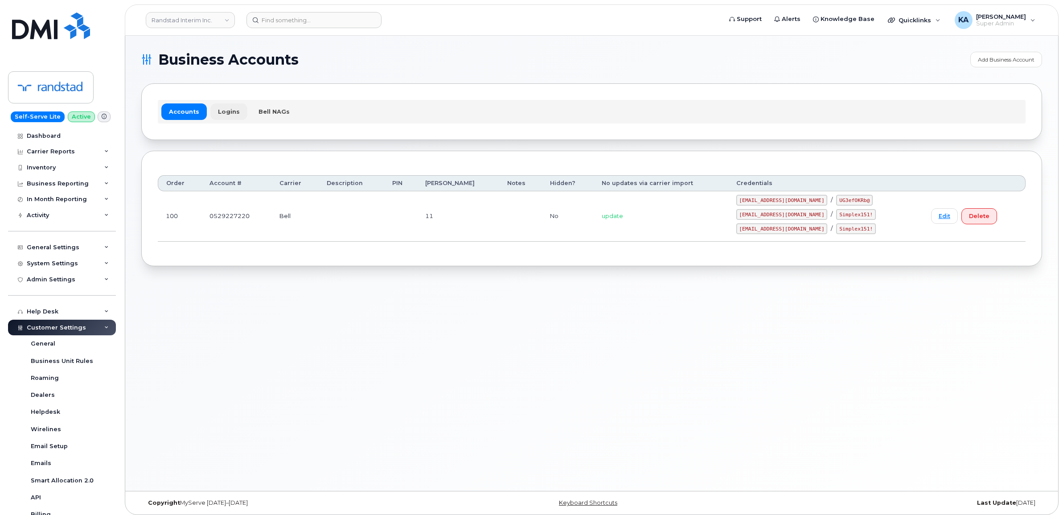
click at [228, 108] on link "Logins" at bounding box center [228, 111] width 37 height 16
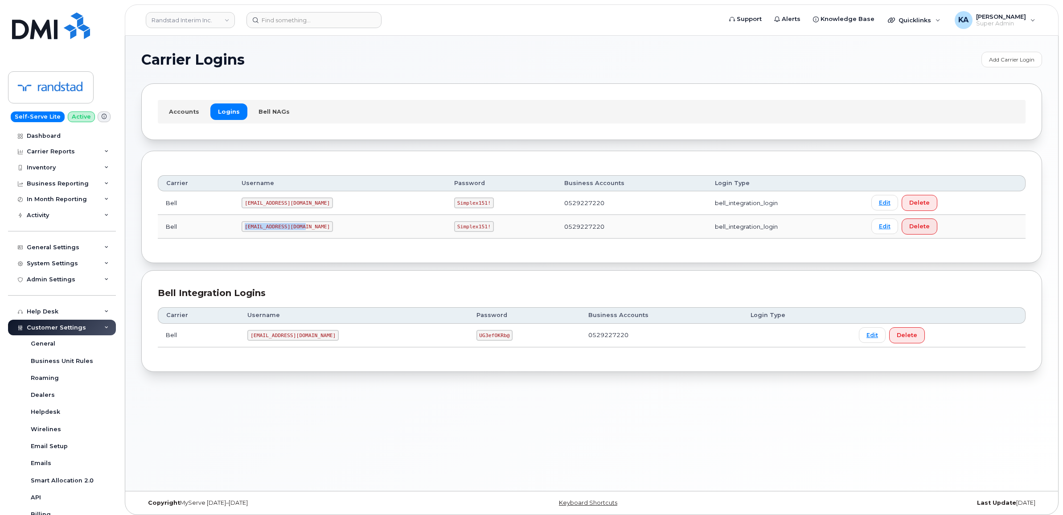
drag, startPoint x: 248, startPoint y: 229, endPoint x: 316, endPoint y: 232, distance: 67.8
click at [316, 232] on td "Randstad2@myserve.ca" at bounding box center [340, 227] width 213 height 24
copy code "Randstad2@myserve.ca"
drag, startPoint x: 418, startPoint y: 226, endPoint x: 458, endPoint y: 230, distance: 40.7
click at [458, 230] on td "Simplex151!" at bounding box center [501, 227] width 110 height 24
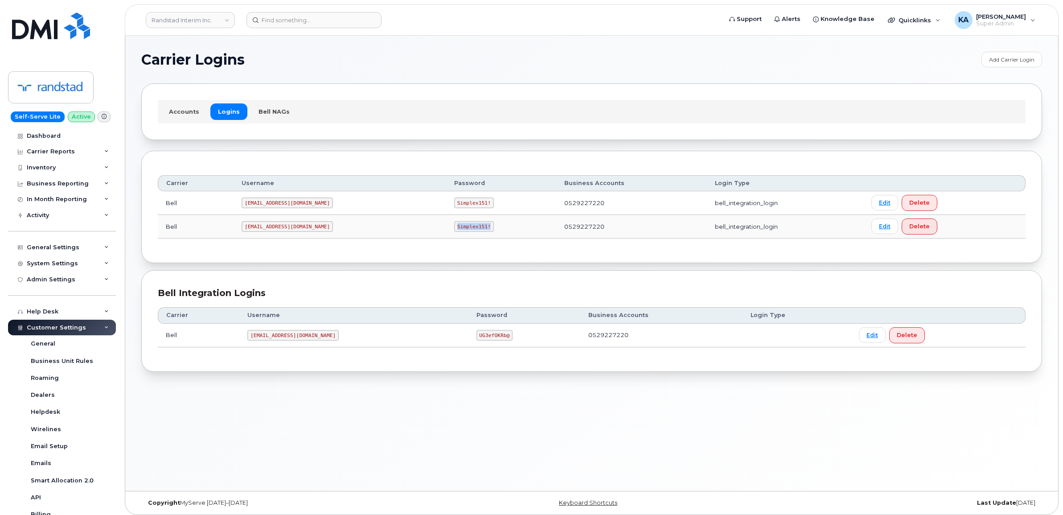
copy code "Simplex151!"
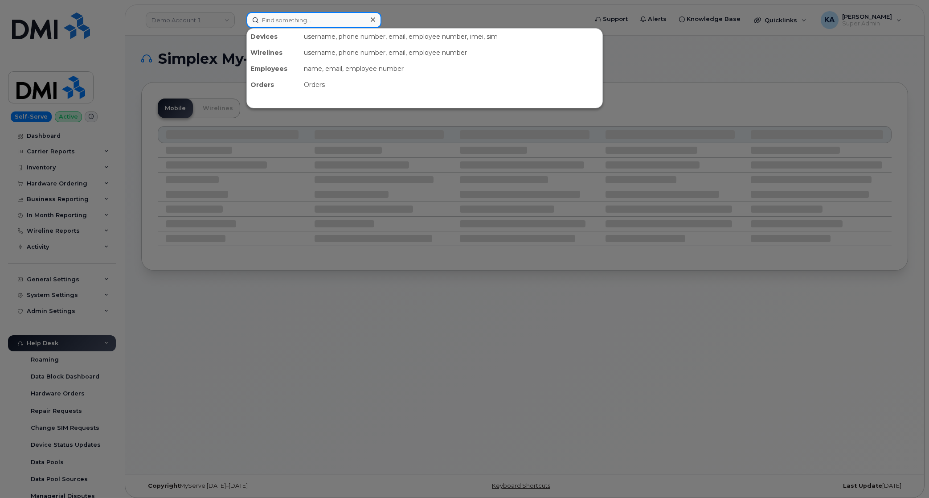
paste input "4383348115"
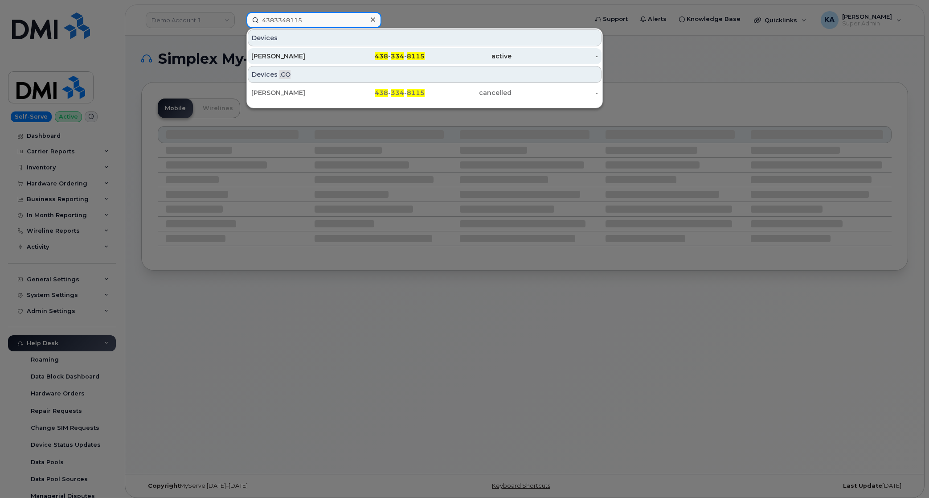
type input "4383348115"
click at [282, 54] on div "[PERSON_NAME]" at bounding box center [294, 56] width 87 height 9
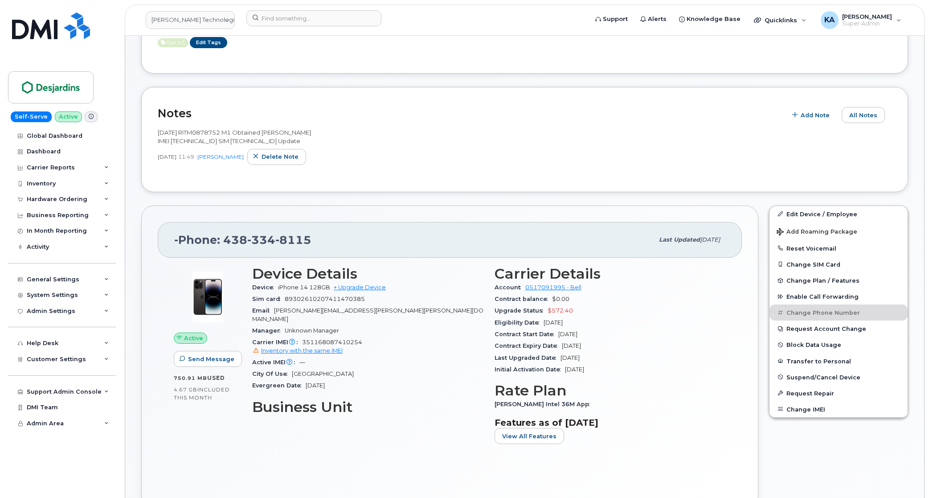
scroll to position [167, 0]
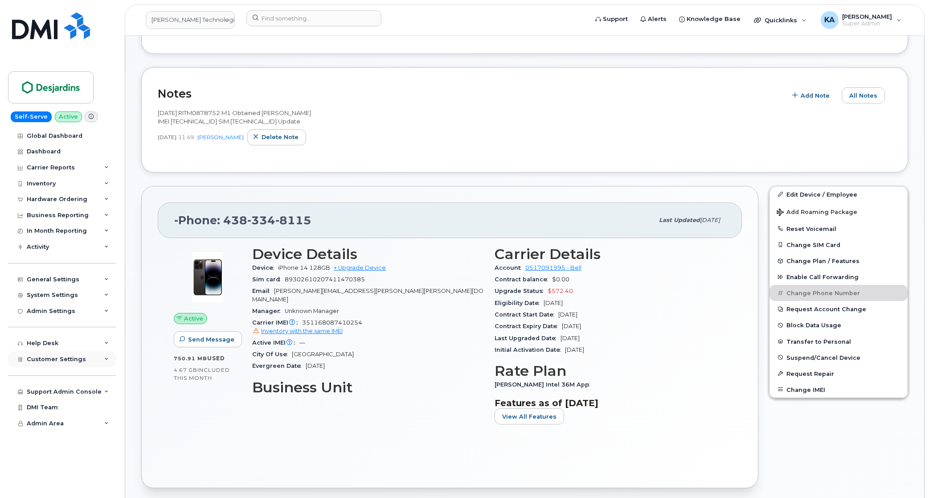
click at [50, 362] on span "Customer Settings" at bounding box center [56, 359] width 59 height 7
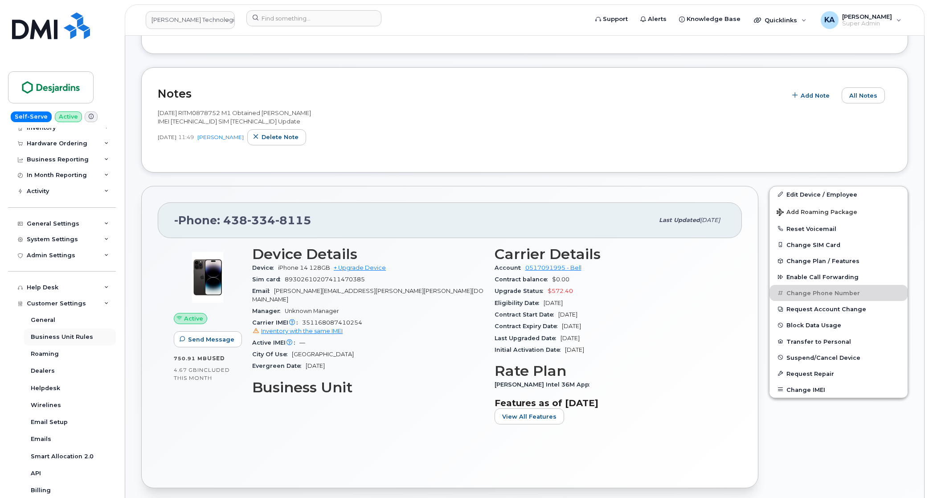
scroll to position [111, 0]
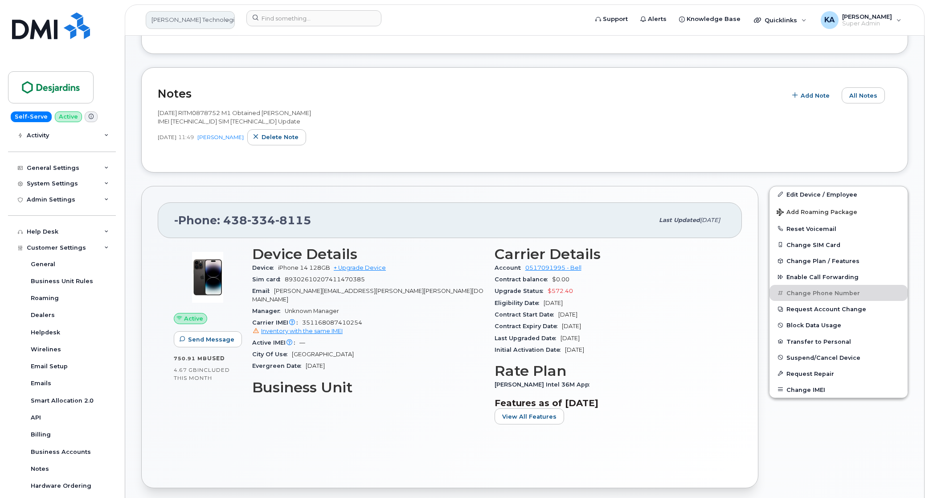
click at [202, 21] on link "Desjardins Technologies Group" at bounding box center [190, 20] width 89 height 18
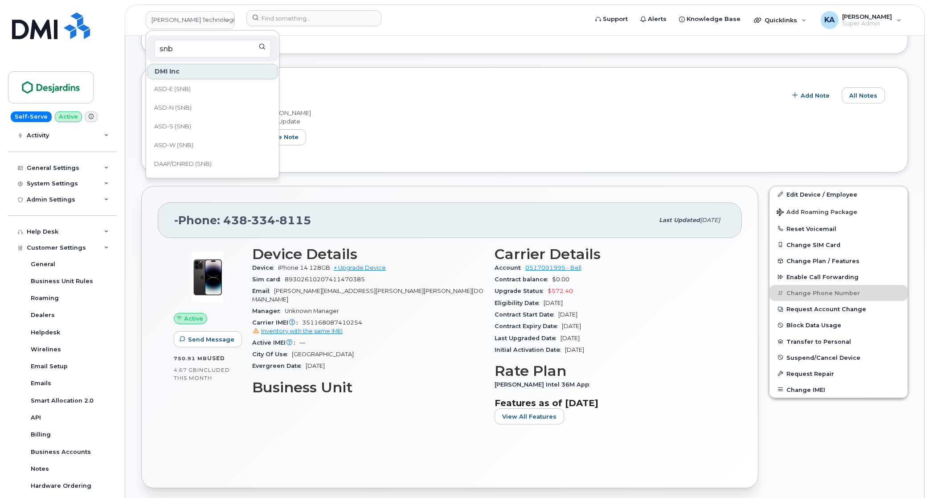
type input "snb"
click at [170, 129] on span "SD (SNB)" at bounding box center [167, 129] width 27 height 9
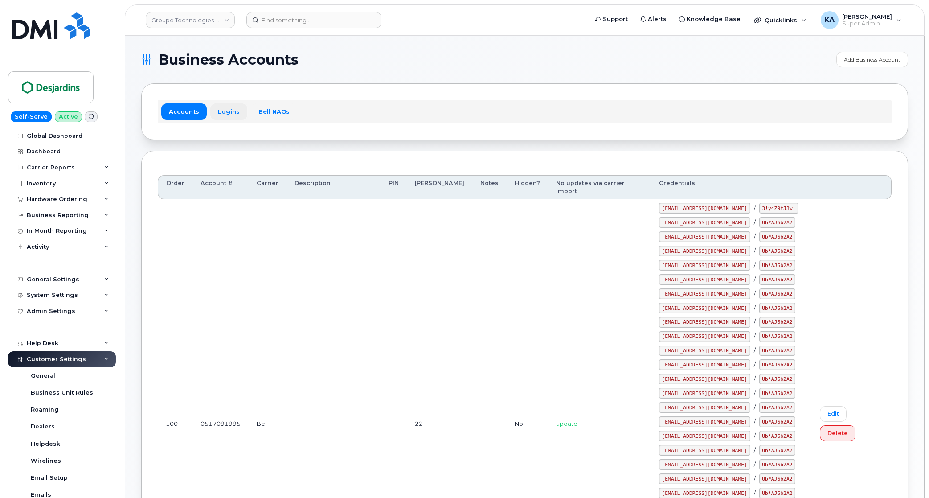
click at [220, 108] on link "Logins" at bounding box center [228, 111] width 37 height 16
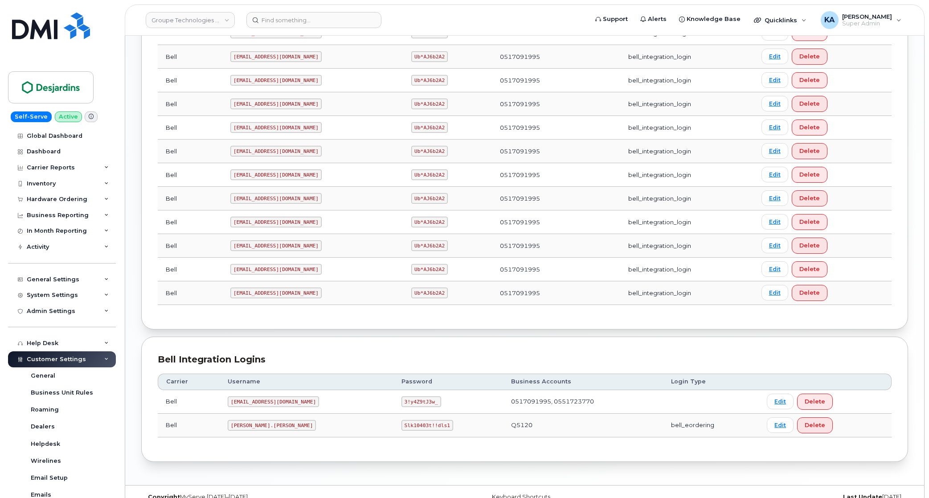
scroll to position [615, 0]
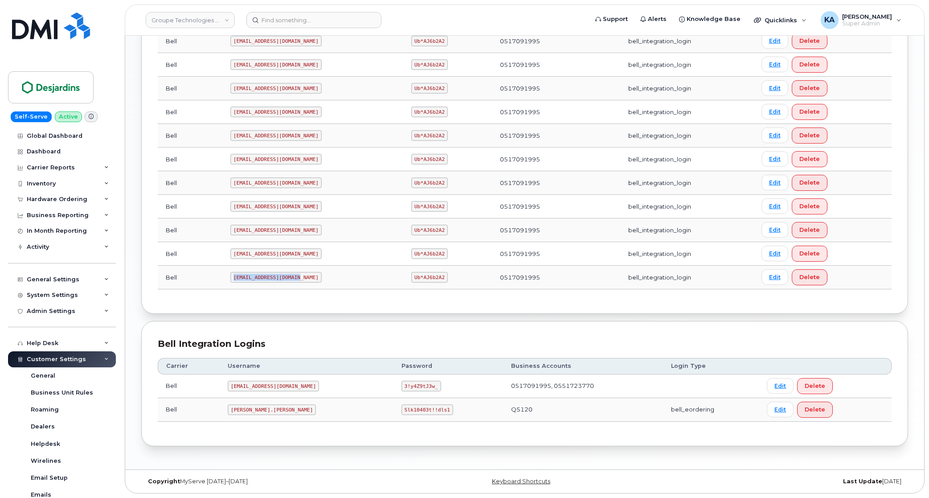
drag, startPoint x: 233, startPoint y: 279, endPoint x: 295, endPoint y: 281, distance: 61.5
click at [298, 283] on td "[EMAIL_ADDRESS][DOMAIN_NAME]" at bounding box center [312, 278] width 181 height 24
drag, startPoint x: 295, startPoint y: 281, endPoint x: 281, endPoint y: 271, distance: 16.9
copy code "simplexdesj@myserve.ca"
drag, startPoint x: 393, startPoint y: 277, endPoint x: 430, endPoint y: 279, distance: 37.1
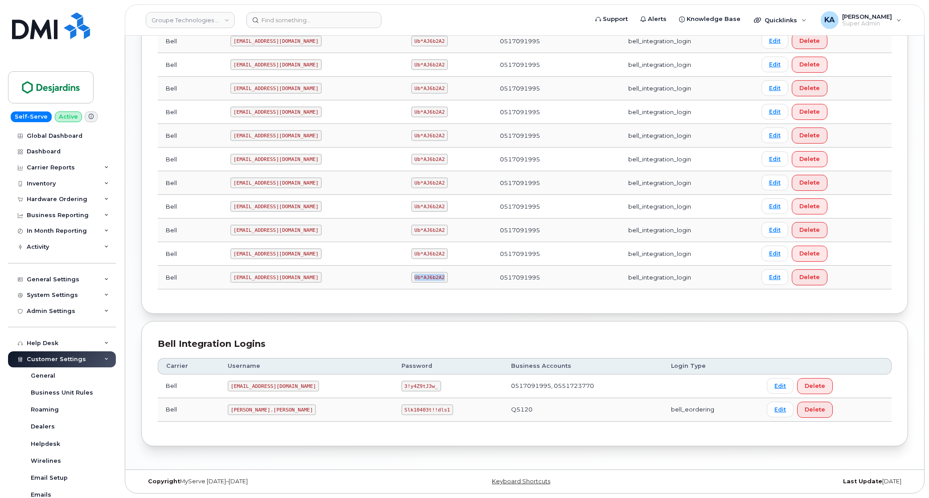
click at [431, 279] on td "Ub*AJ6b2A2" at bounding box center [447, 278] width 89 height 24
copy code "Ub*AJ6b2A2"
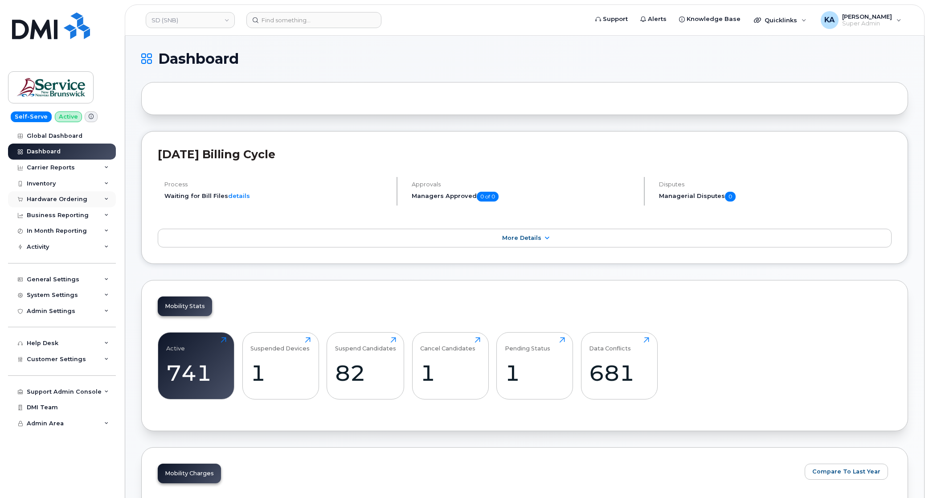
click at [41, 199] on div "Hardware Ordering" at bounding box center [57, 199] width 61 height 7
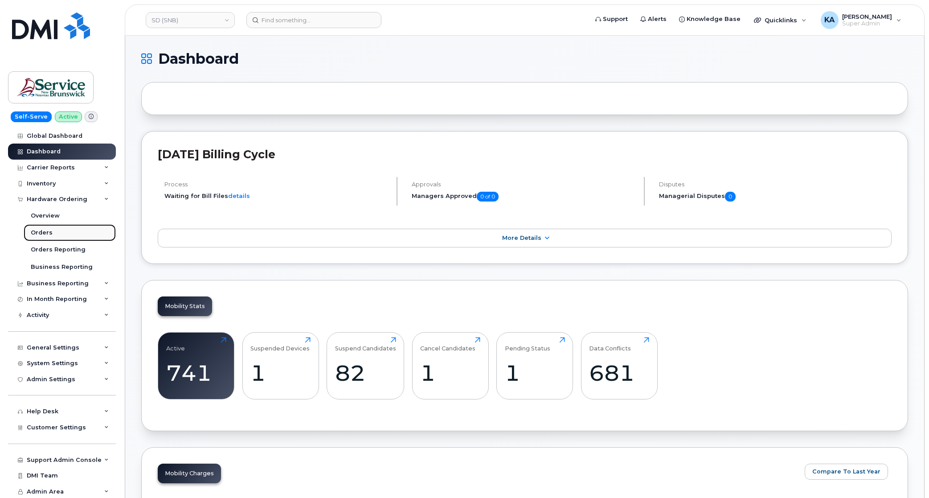
click at [33, 230] on div "Orders" at bounding box center [42, 233] width 22 height 8
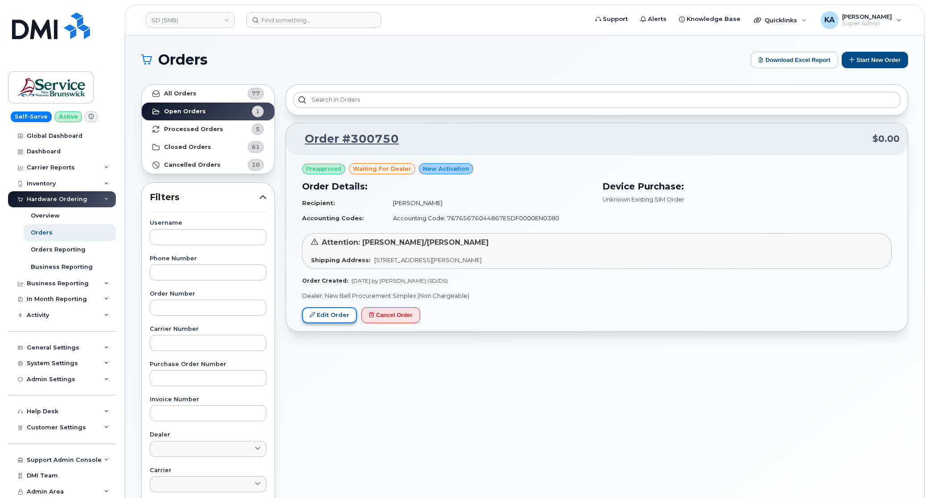
click at [329, 315] on link "Edit Order" at bounding box center [329, 315] width 55 height 16
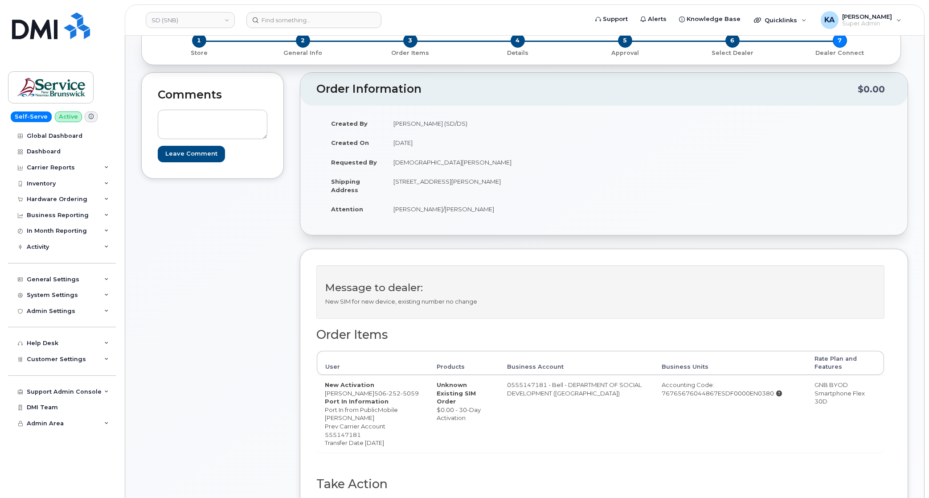
scroll to position [111, 0]
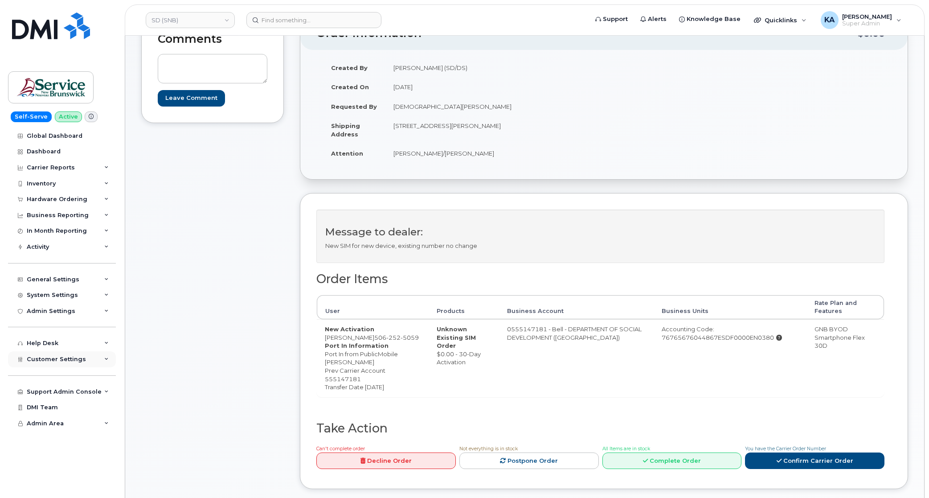
click at [32, 359] on span "Customer Settings" at bounding box center [56, 359] width 59 height 7
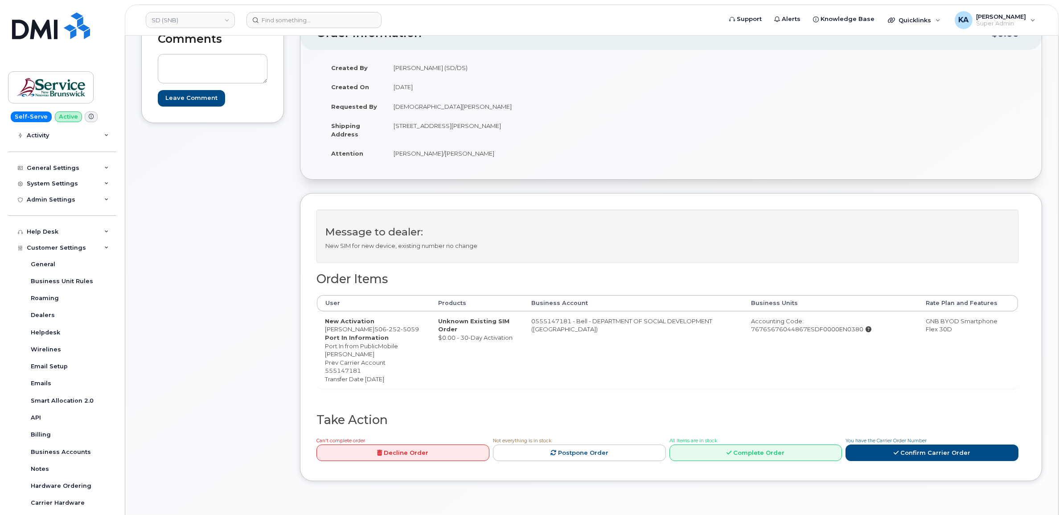
drag, startPoint x: 324, startPoint y: 331, endPoint x: 368, endPoint y: 332, distance: 43.7
click at [368, 332] on td "New Activation Nicole Moreau 506 252 5059 Port In Information Port In from Publ…" at bounding box center [373, 350] width 113 height 78
copy td "Nicole Moreau"
click at [379, 329] on span "506 252 5059" at bounding box center [396, 328] width 45 height 7
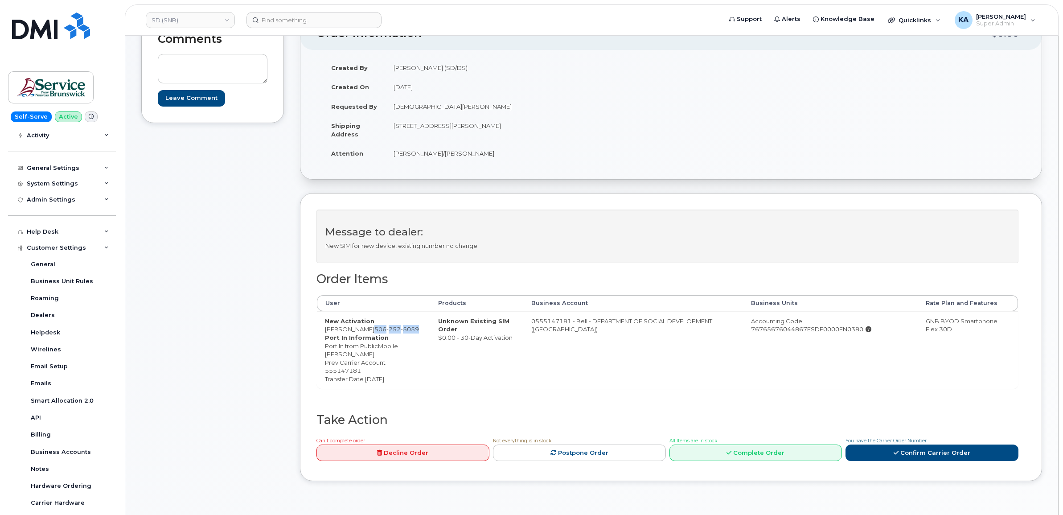
drag, startPoint x: 369, startPoint y: 330, endPoint x: 413, endPoint y: 330, distance: 43.7
click at [413, 330] on span "506 252 5059" at bounding box center [396, 328] width 45 height 7
copy span "506 252 5059"
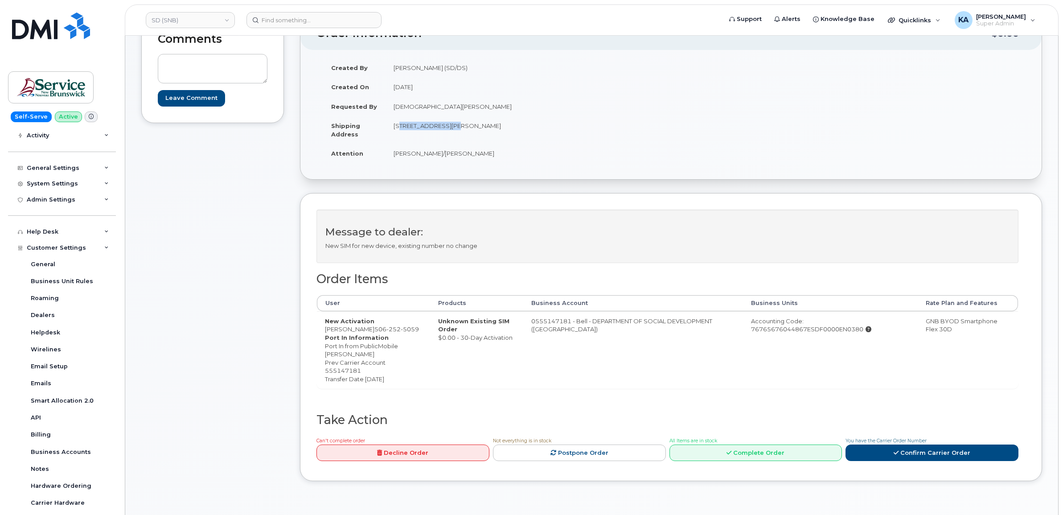
drag, startPoint x: 391, startPoint y: 123, endPoint x: 445, endPoint y: 133, distance: 54.8
click at [445, 133] on td "[STREET_ADDRESS][PERSON_NAME]" at bounding box center [525, 130] width 279 height 28
drag, startPoint x: 444, startPoint y: 131, endPoint x: 440, endPoint y: 126, distance: 6.7
copy td "350 St. George St"
drag, startPoint x: 491, startPoint y: 123, endPoint x: 516, endPoint y: 125, distance: 24.6
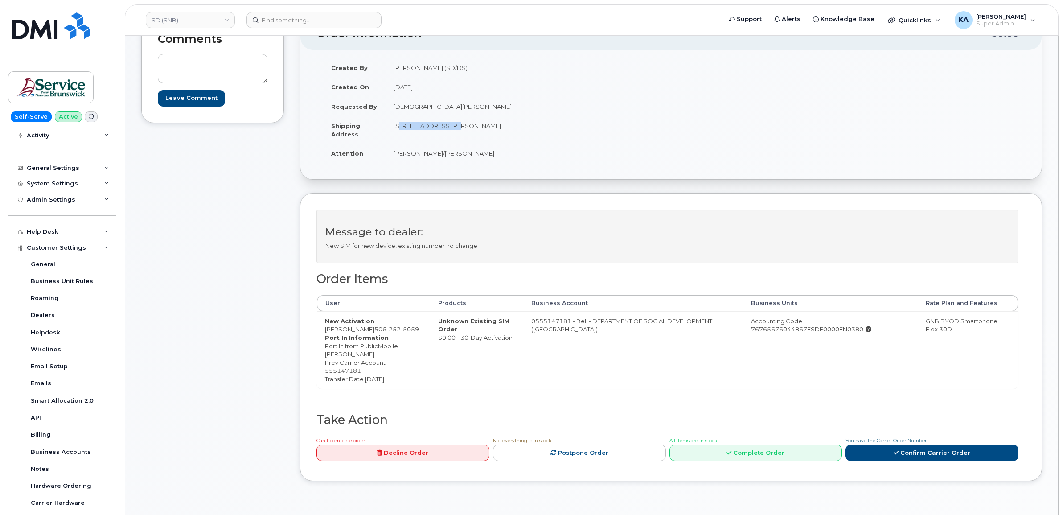
click at [516, 125] on td "[STREET_ADDRESS][PERSON_NAME]" at bounding box center [525, 130] width 279 height 28
copy td "E2A 1B9"
drag, startPoint x: 391, startPoint y: 153, endPoint x: 487, endPoint y: 158, distance: 95.5
click at [487, 158] on td "Joel Landry/Pierre-Paul Cormier" at bounding box center [525, 154] width 279 height 20
copy td "Joel Landry/Pierre-Paul Cormier"
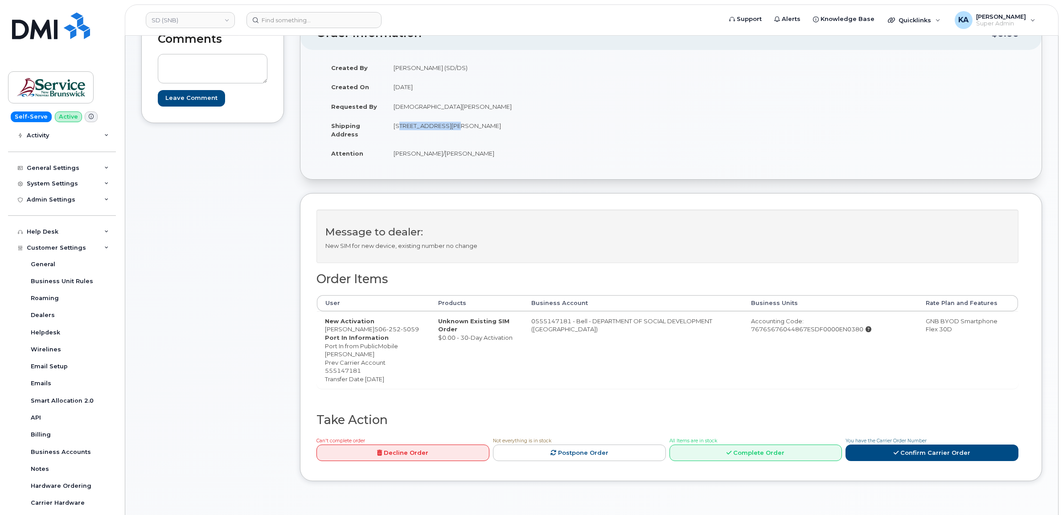
drag, startPoint x: 324, startPoint y: 331, endPoint x: 366, endPoint y: 331, distance: 41.9
click at [366, 331] on td "New Activation Nicole Moreau 506 252 5059 Port In Information Port In from Publ…" at bounding box center [373, 350] width 113 height 78
copy td "Nicole Moreau"
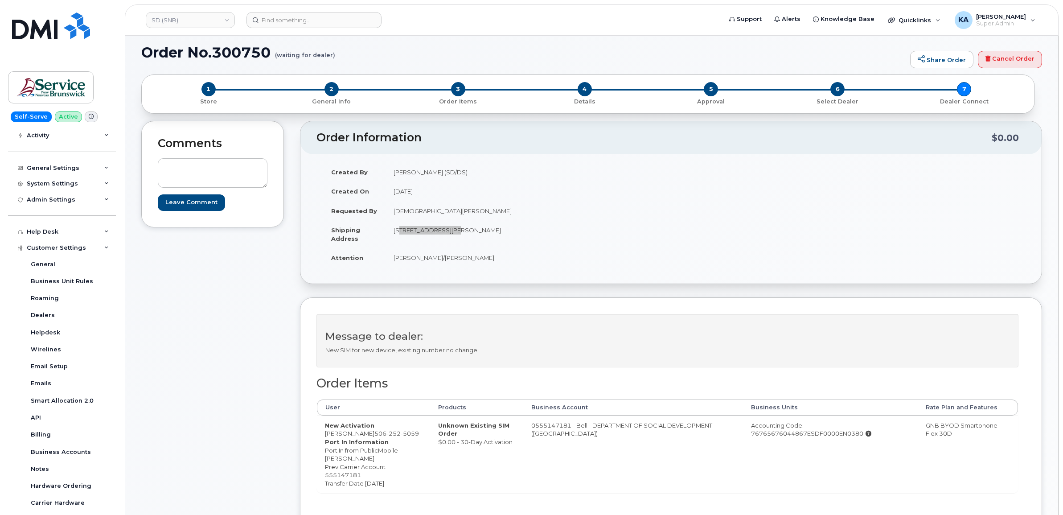
scroll to position [0, 0]
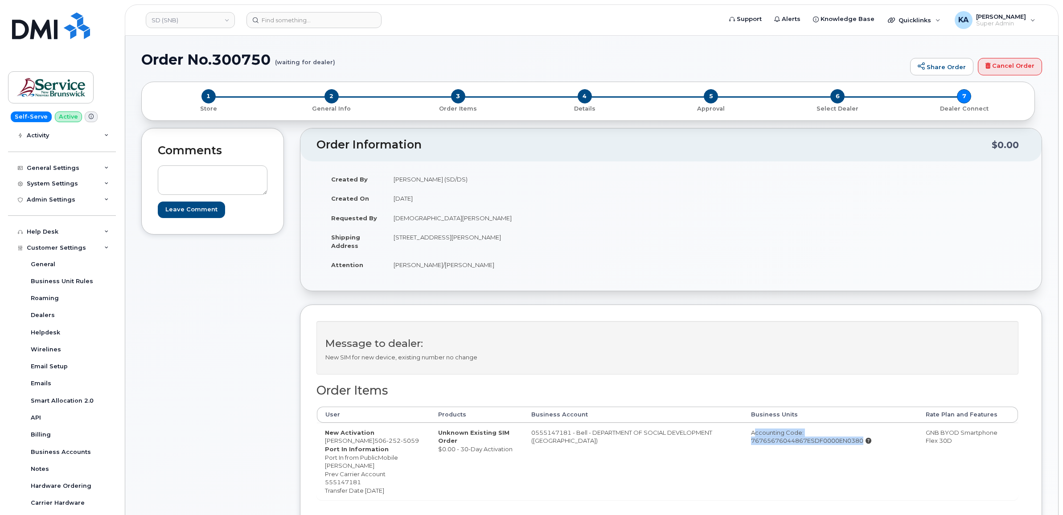
drag, startPoint x: 730, startPoint y: 433, endPoint x: 893, endPoint y: 434, distance: 162.7
click at [893, 434] on td "Accounting Code: 76765676044867ESDF0000EN0380" at bounding box center [830, 462] width 175 height 78
copy div "Accounting Code: 76765676044867ESDF0000EN038"
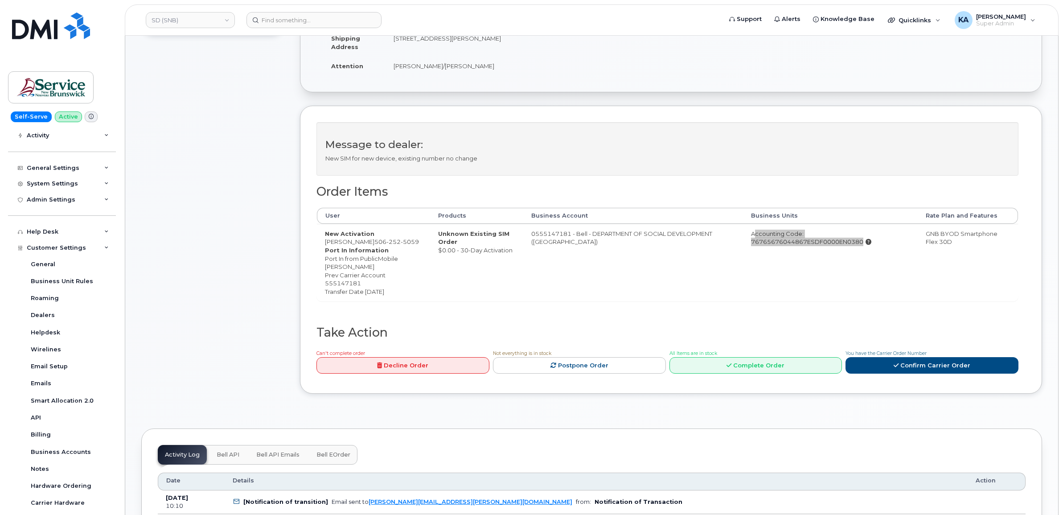
scroll to position [223, 0]
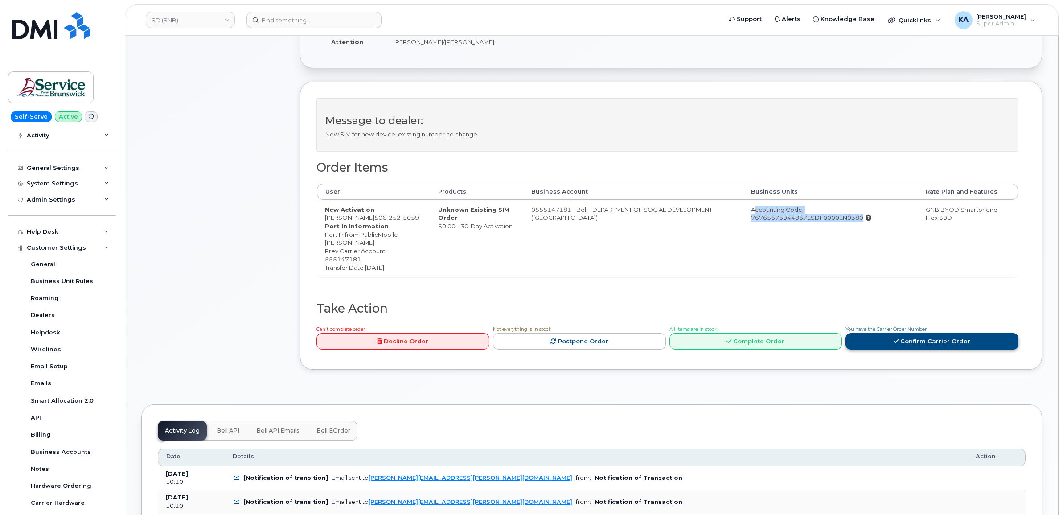
click at [878, 339] on link "Confirm Carrier Order" at bounding box center [931, 341] width 173 height 16
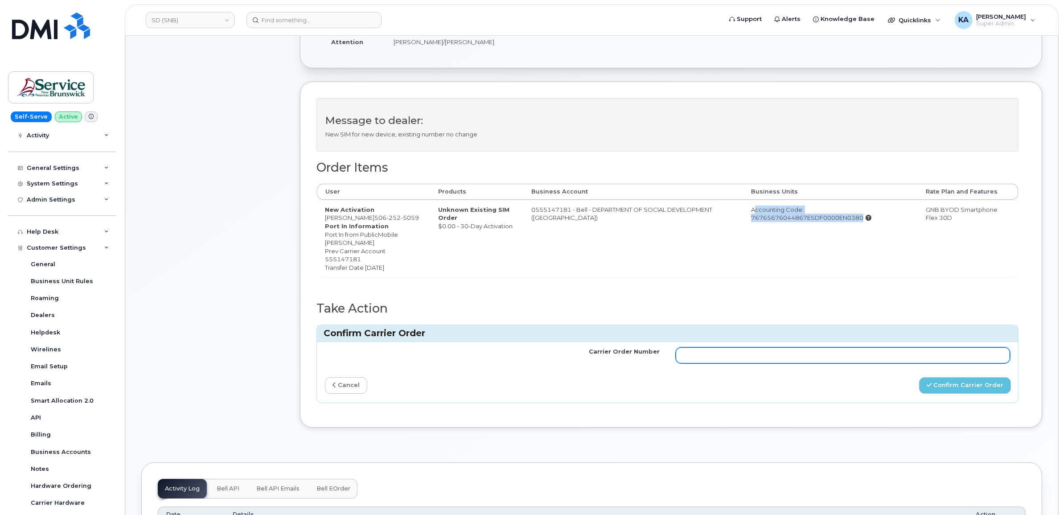
drag, startPoint x: 690, startPoint y: 359, endPoint x: 695, endPoint y: 357, distance: 5.5
click at [691, 359] on input "Carrier Order Number" at bounding box center [843, 355] width 335 height 16
paste input "3016934"
type input "3016934"
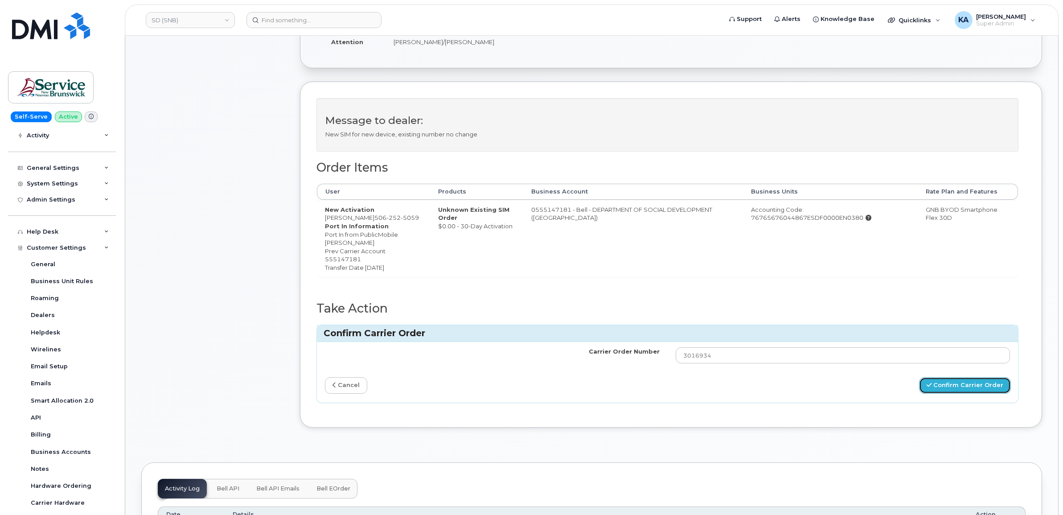
click at [929, 386] on button "Confirm Carrier Order" at bounding box center [965, 385] width 92 height 16
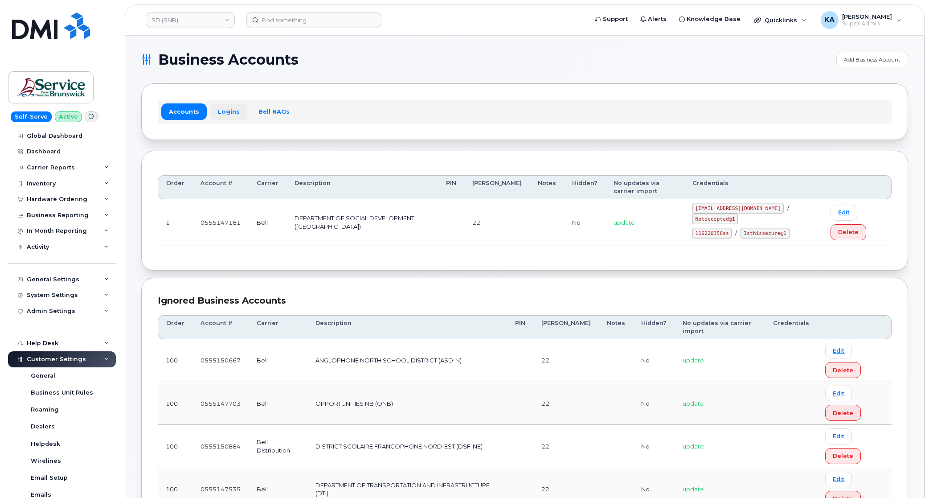
click at [221, 111] on link "Logins" at bounding box center [228, 111] width 37 height 16
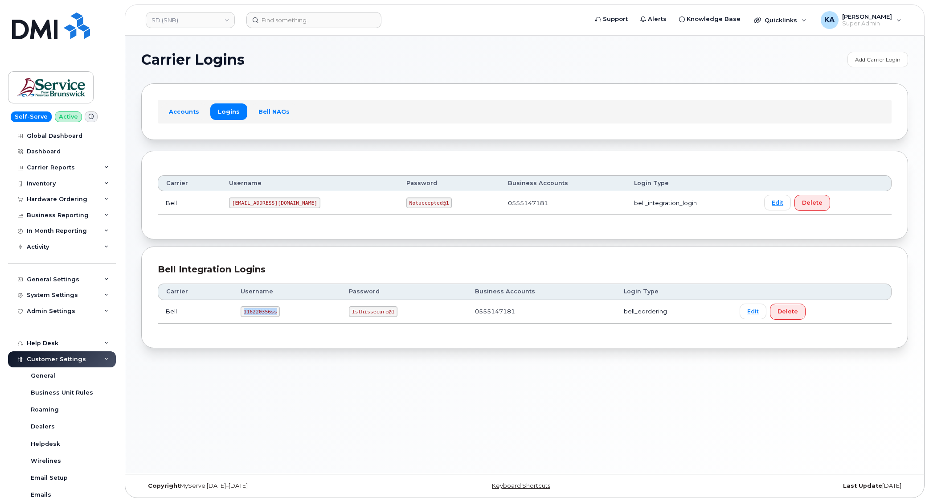
drag, startPoint x: 243, startPoint y: 313, endPoint x: 286, endPoint y: 317, distance: 42.5
click at [284, 316] on td "116220356ss" at bounding box center [287, 312] width 108 height 24
copy code "116220356ss"
drag, startPoint x: 349, startPoint y: 311, endPoint x: 411, endPoint y: 321, distance: 63.2
click at [411, 321] on td "Isthissecure@1" at bounding box center [404, 312] width 126 height 24
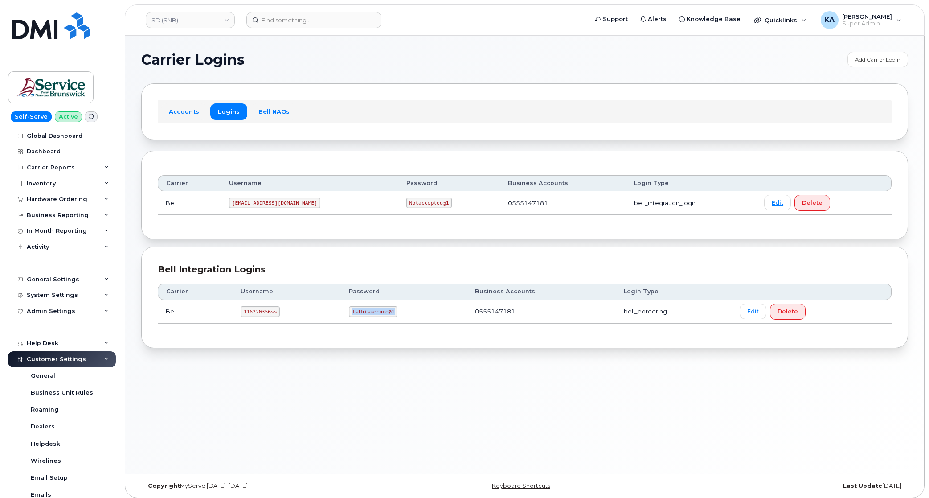
copy code "Isthissecure@1"
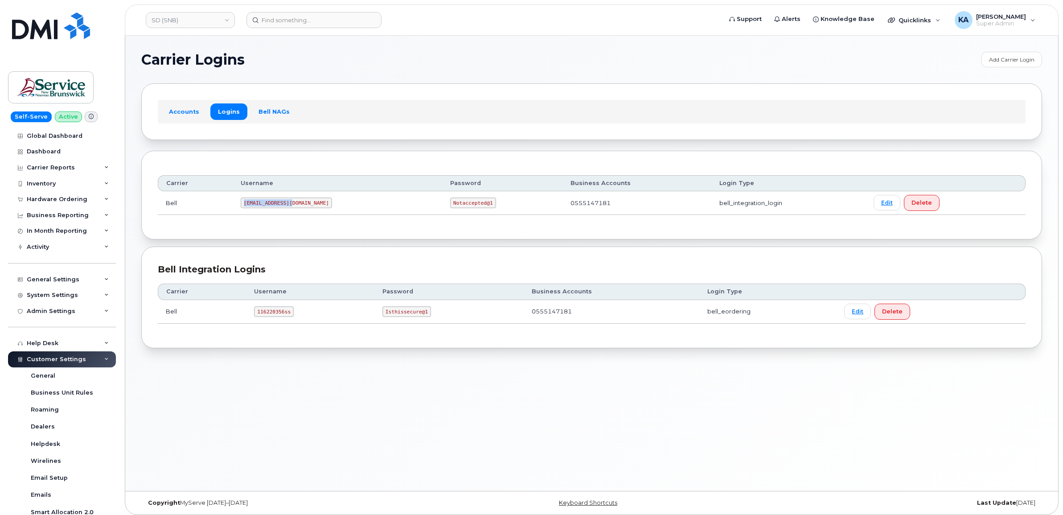
drag, startPoint x: 248, startPoint y: 205, endPoint x: 292, endPoint y: 211, distance: 44.0
click at [292, 211] on td "[EMAIL_ADDRESS][DOMAIN_NAME]" at bounding box center [337, 203] width 209 height 24
drag, startPoint x: 292, startPoint y: 211, endPoint x: 286, endPoint y: 205, distance: 7.9
drag, startPoint x: 286, startPoint y: 205, endPoint x: 219, endPoint y: 209, distance: 66.9
click at [219, 209] on td "Bell" at bounding box center [195, 203] width 75 height 24
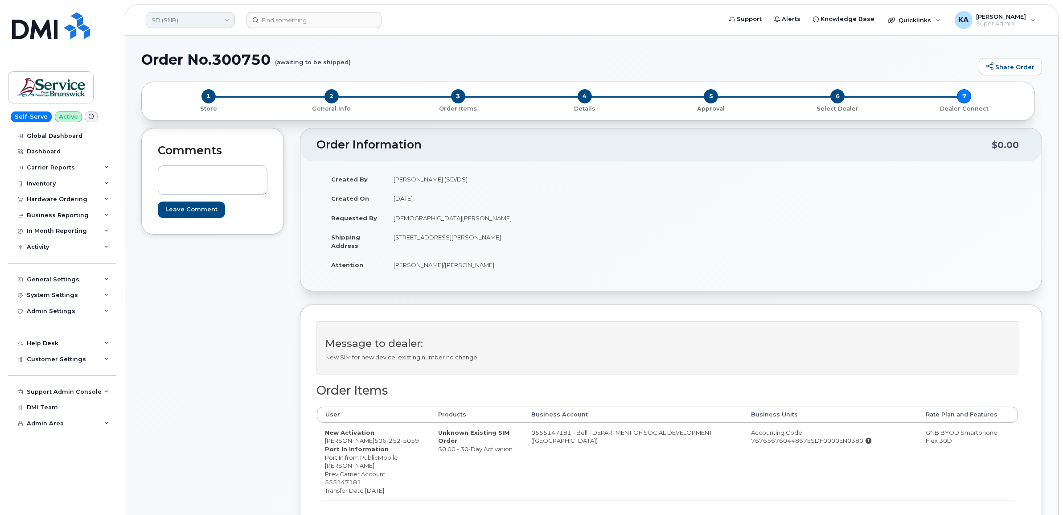
click at [187, 22] on link "SD (SNB)" at bounding box center [190, 20] width 89 height 16
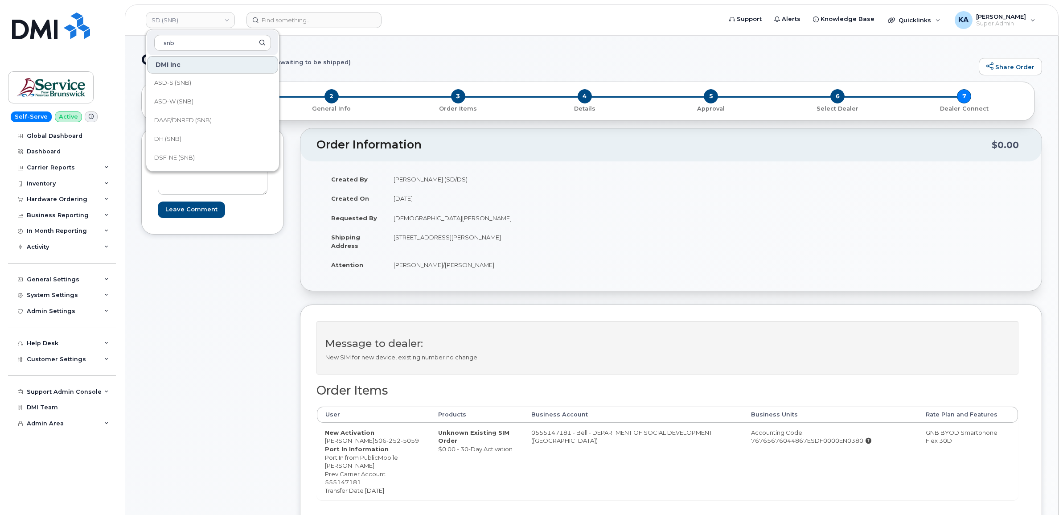
scroll to position [56, 0]
type input "snb"
click at [184, 156] on span "DSF-NO (SNB)" at bounding box center [175, 159] width 42 height 9
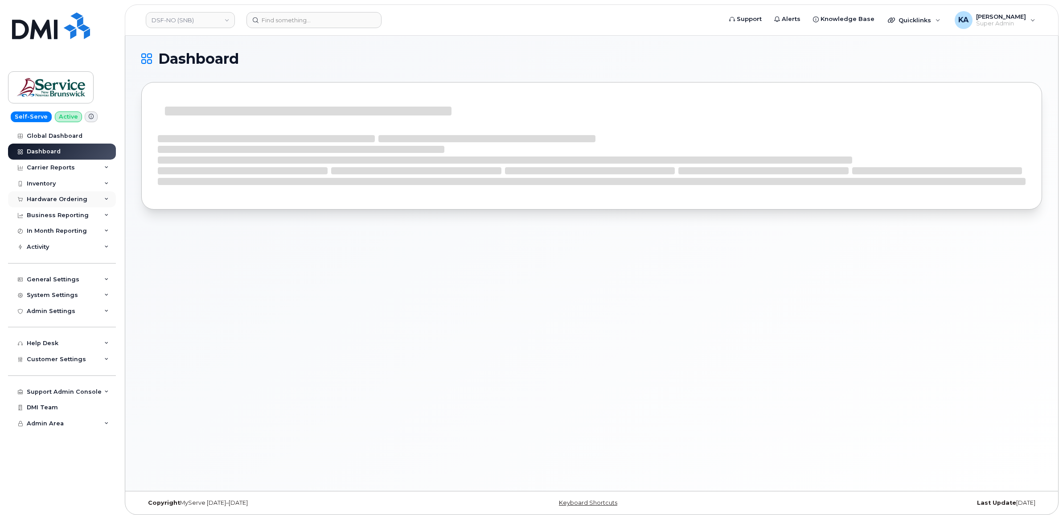
click at [50, 196] on div "Hardware Ordering" at bounding box center [62, 199] width 108 height 16
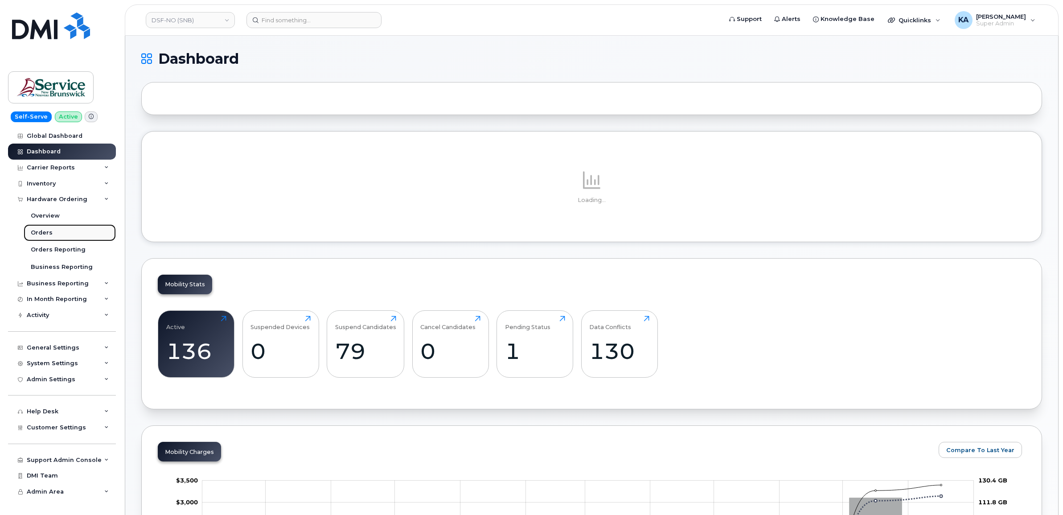
click at [39, 230] on div "Orders" at bounding box center [42, 233] width 22 height 8
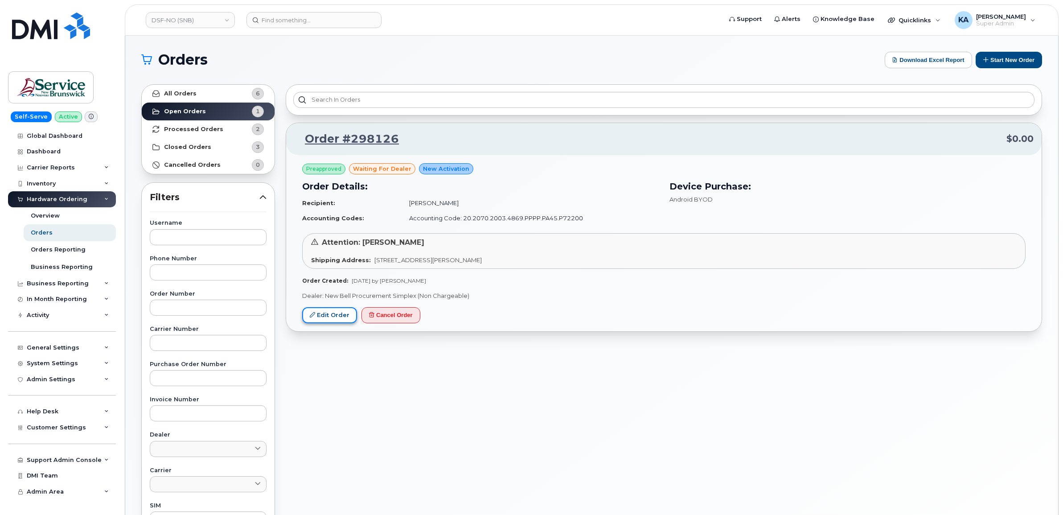
click at [337, 312] on link "Edit Order" at bounding box center [329, 315] width 55 height 16
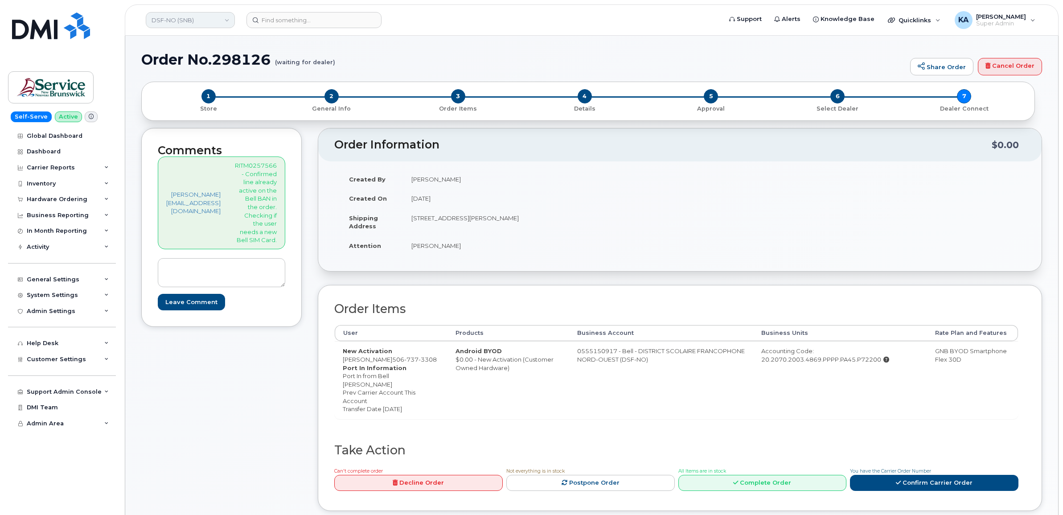
click at [189, 19] on link "DSF-NO (SNB)" at bounding box center [190, 20] width 89 height 16
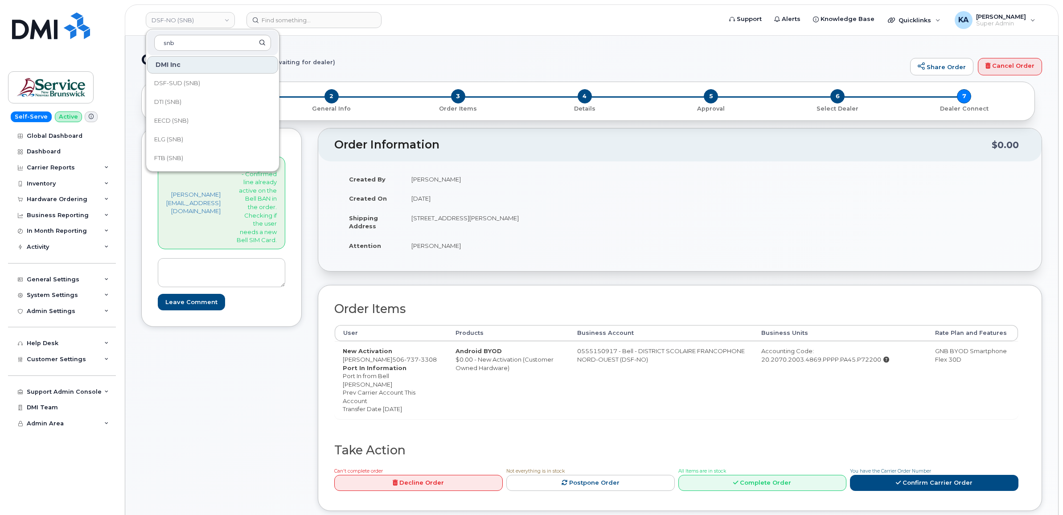
scroll to position [167, 0]
type input "snb"
click at [168, 138] on span "FTB (SNB)" at bounding box center [168, 141] width 29 height 9
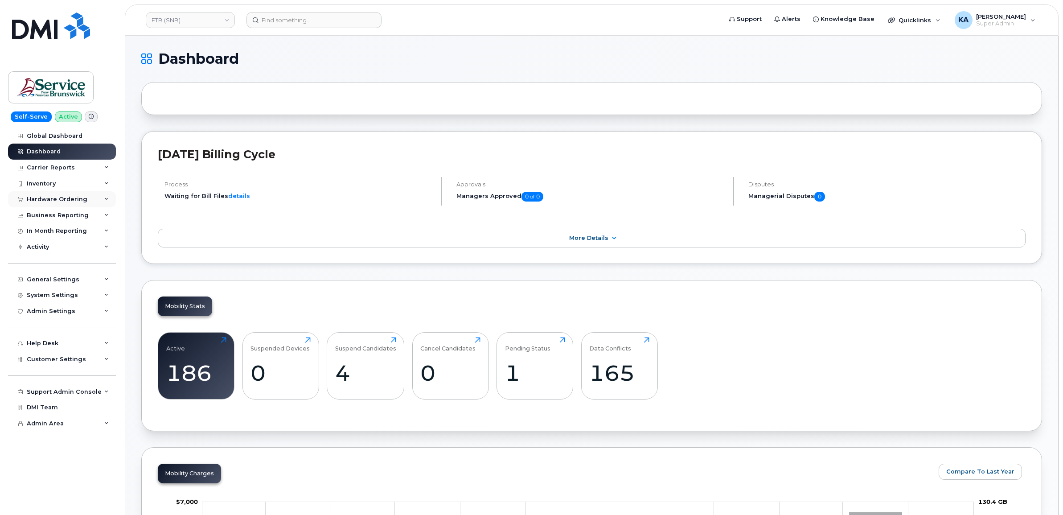
click at [73, 198] on div "Hardware Ordering" at bounding box center [57, 199] width 61 height 7
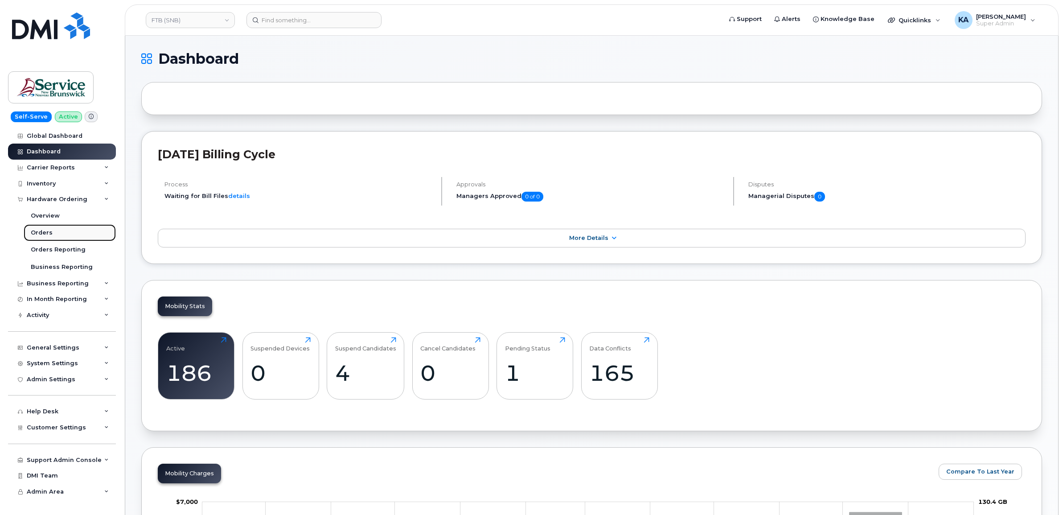
click at [43, 232] on div "Orders" at bounding box center [42, 233] width 22 height 8
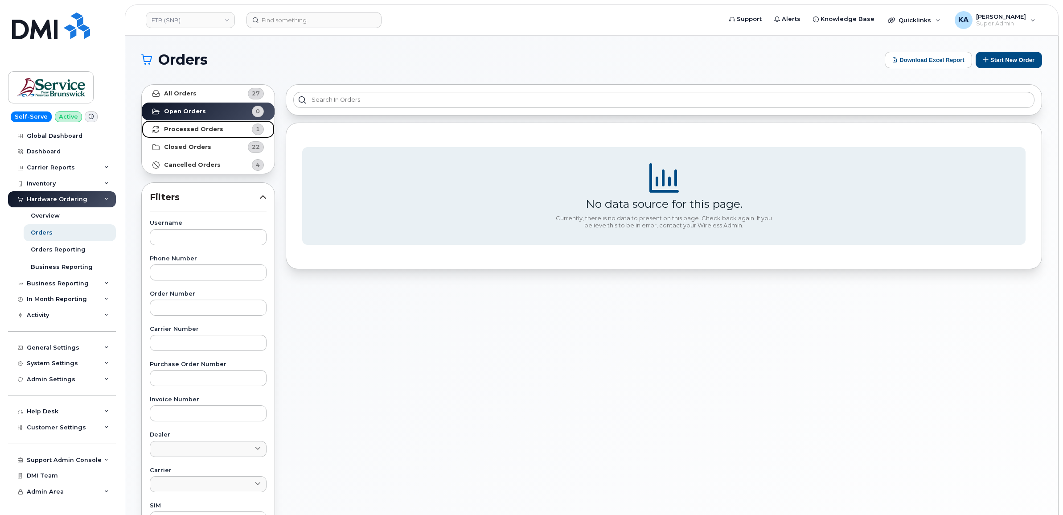
click at [220, 128] on link "Processed Orders 1" at bounding box center [208, 129] width 133 height 18
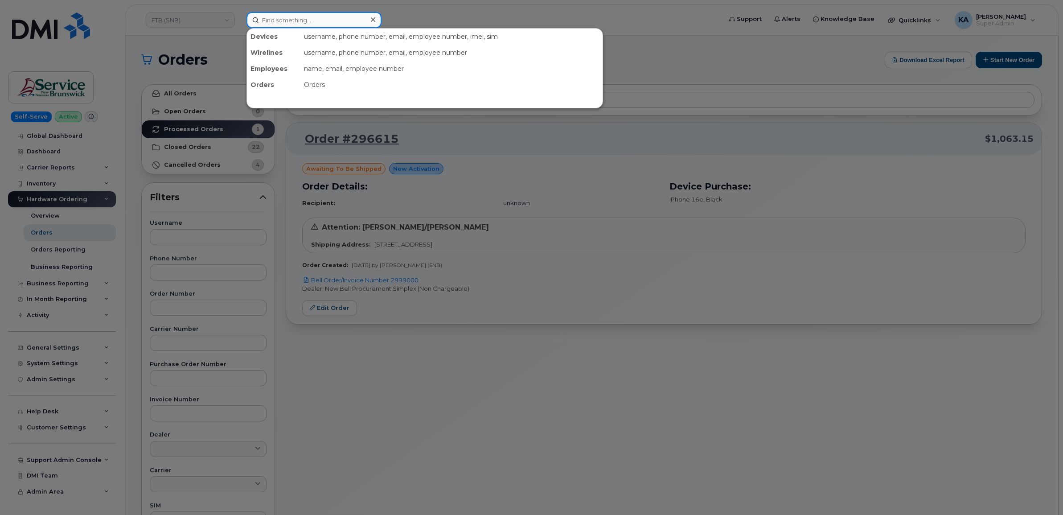
click at [308, 17] on input at bounding box center [313, 20] width 135 height 16
paste input "5064762096"
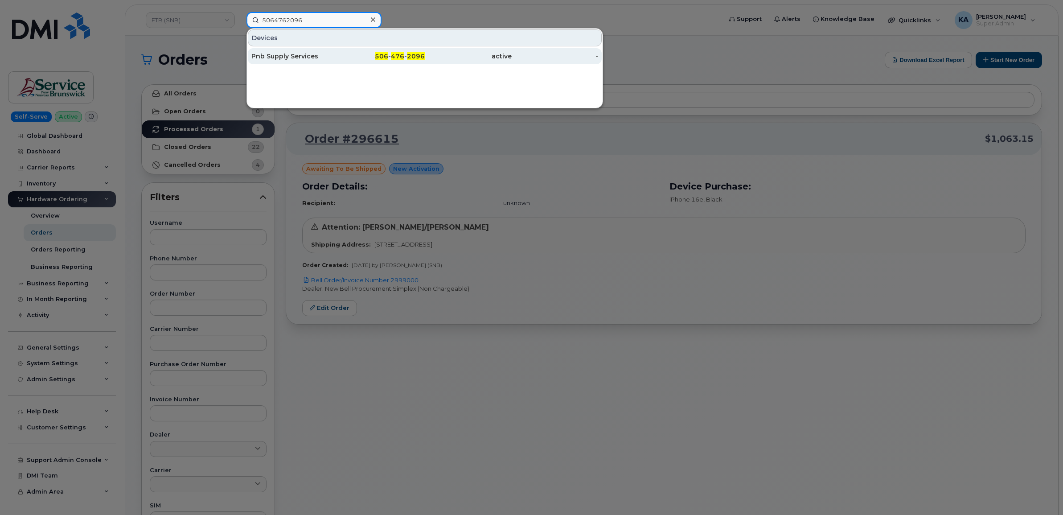
type input "5064762096"
click at [300, 54] on div "Pnb Supply Services" at bounding box center [294, 56] width 87 height 9
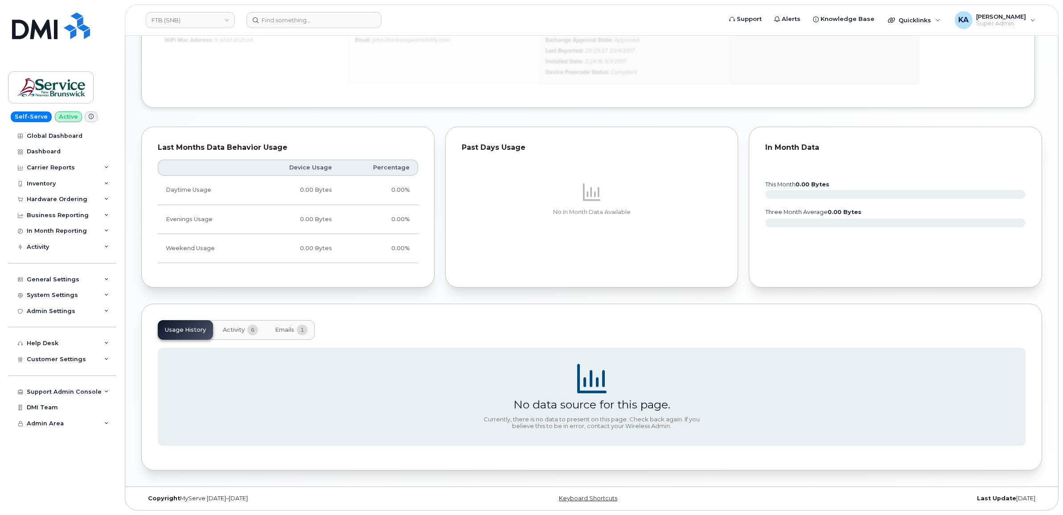
scroll to position [605, 0]
click at [237, 330] on span "Activity" at bounding box center [234, 329] width 22 height 7
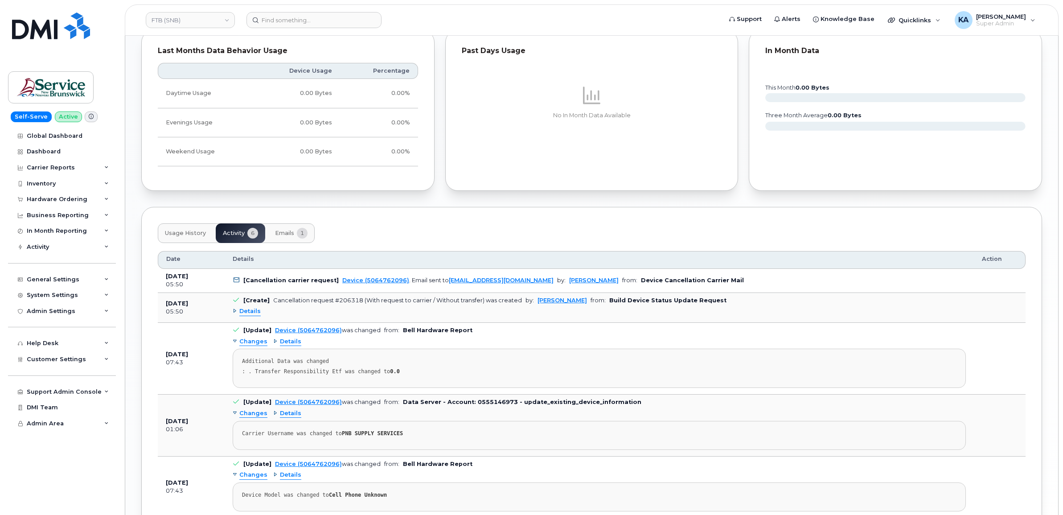
scroll to position [772, 0]
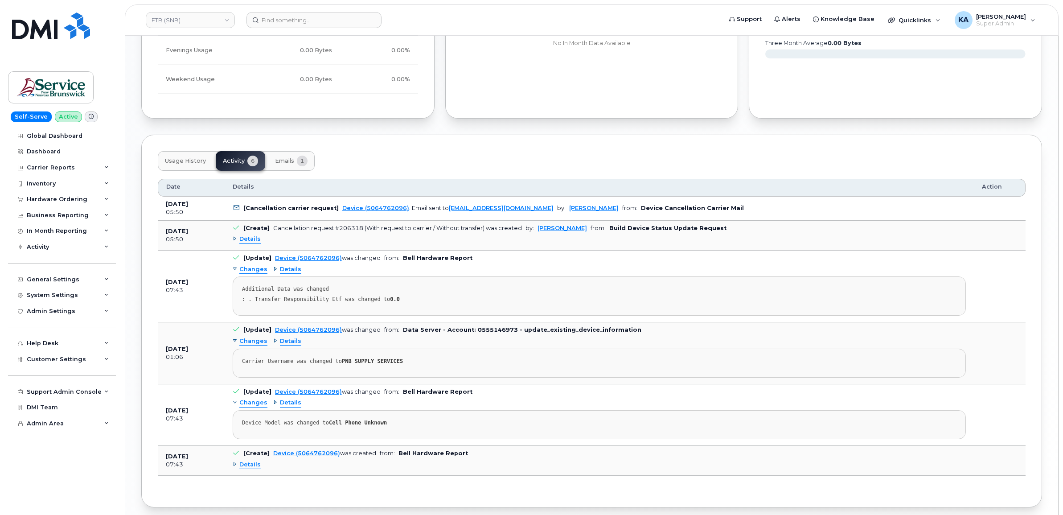
click at [292, 163] on span "Emails" at bounding box center [284, 160] width 19 height 7
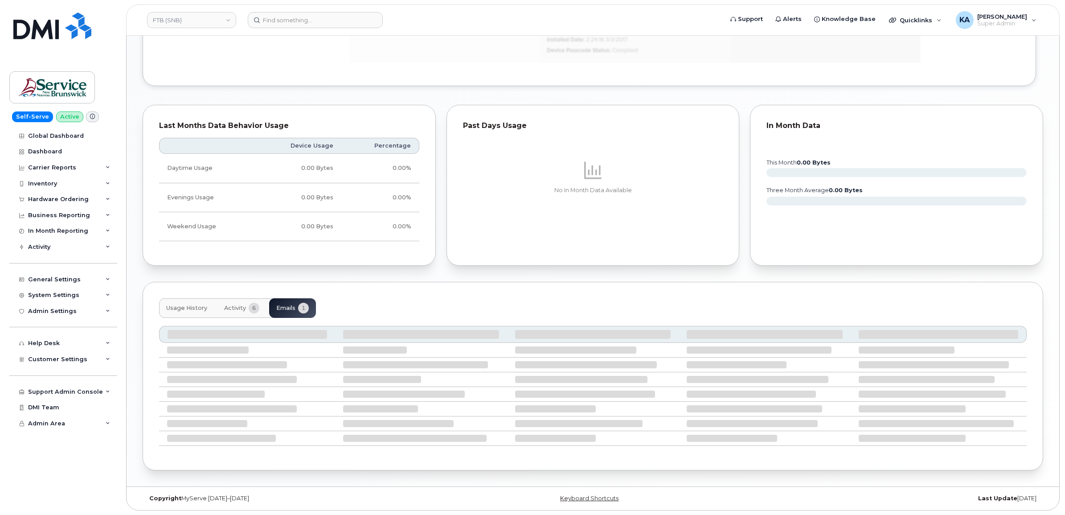
scroll to position [539, 0]
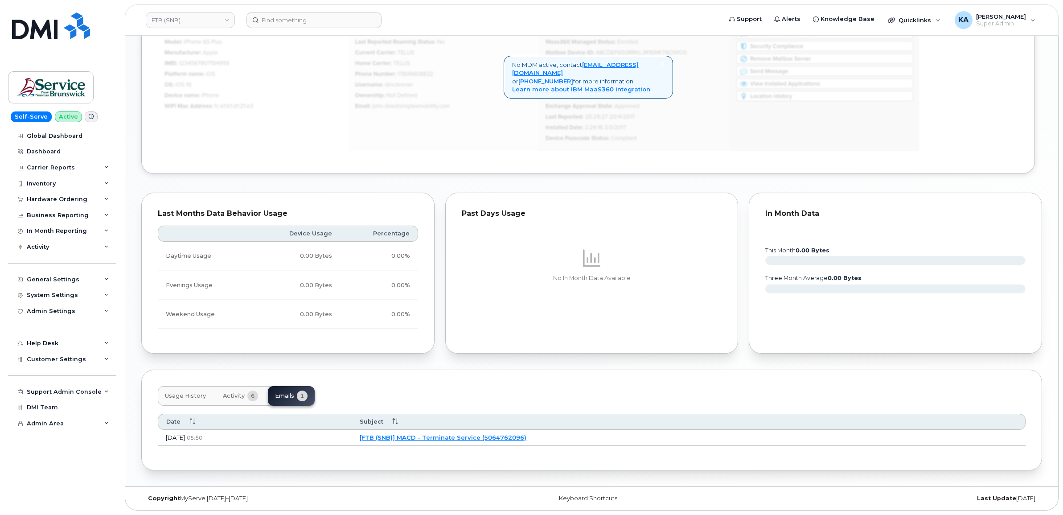
click at [501, 434] on link "[FTB (SNB)] MACD - Terminate Service (5064762096)" at bounding box center [443, 437] width 167 height 7
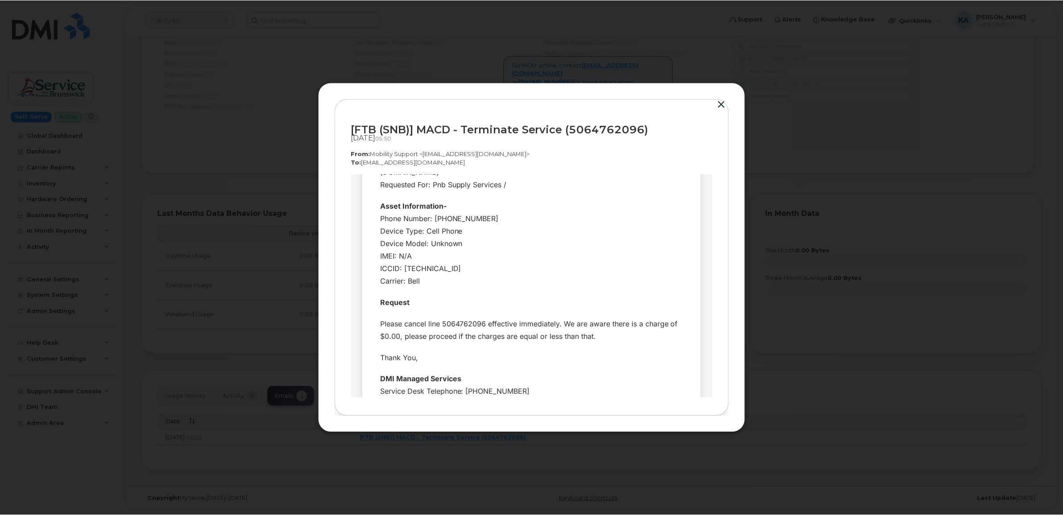
scroll to position [167, 0]
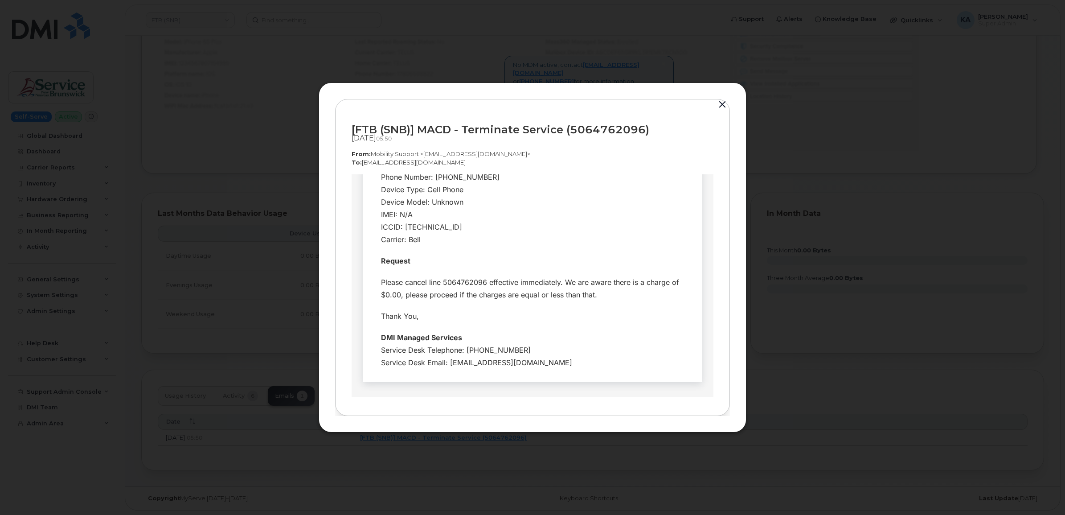
click at [725, 103] on button "button" at bounding box center [722, 104] width 13 height 12
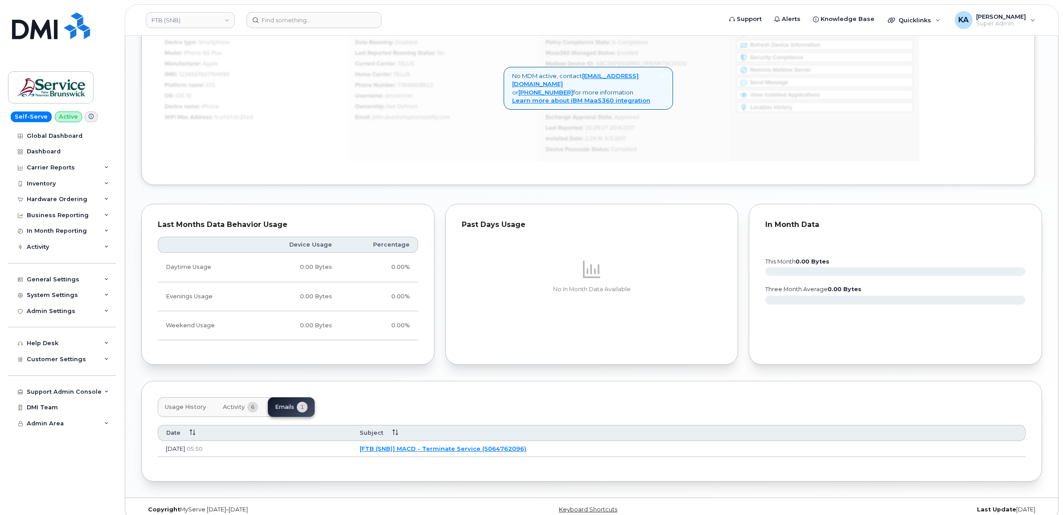
scroll to position [539, 0]
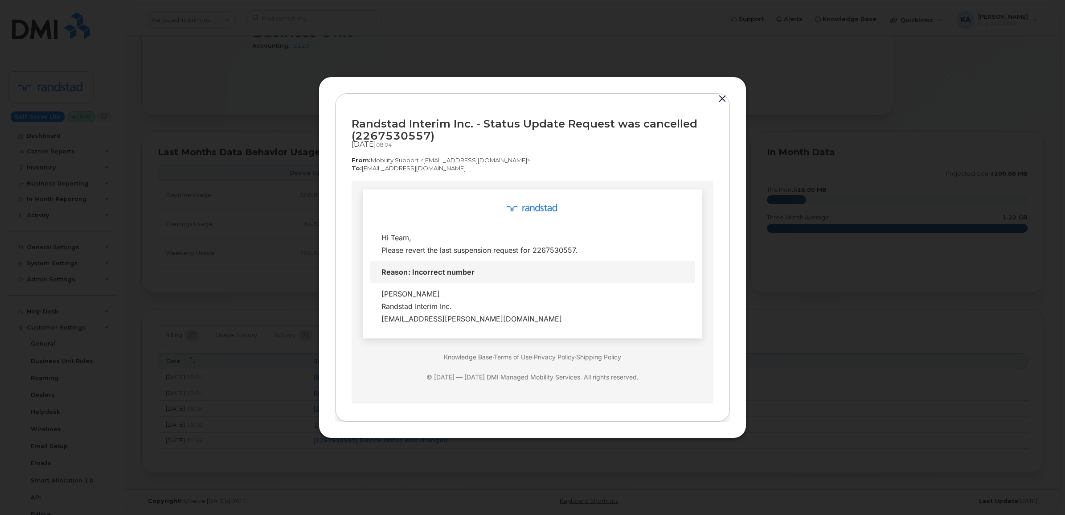
click at [726, 96] on button "button" at bounding box center [722, 99] width 13 height 12
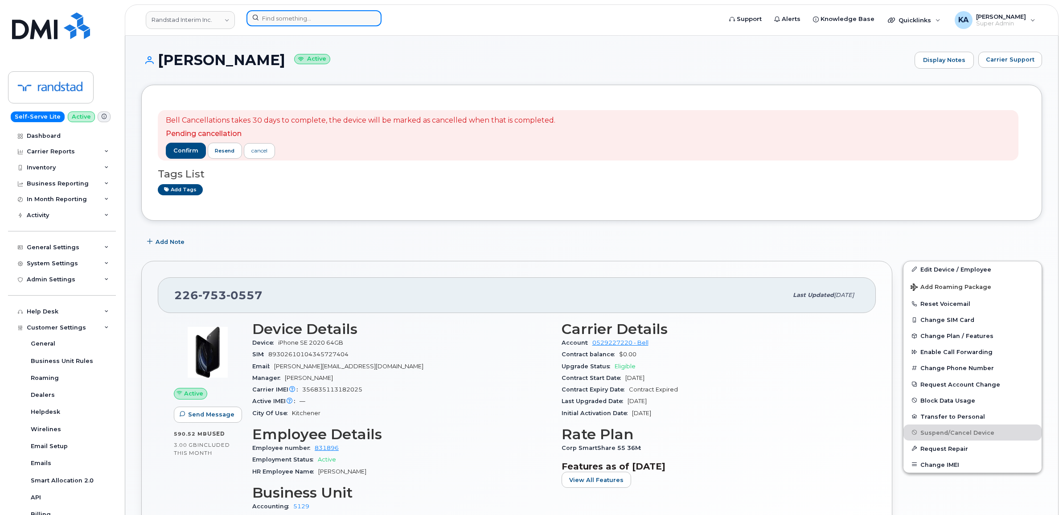
click at [318, 18] on input at bounding box center [313, 18] width 135 height 16
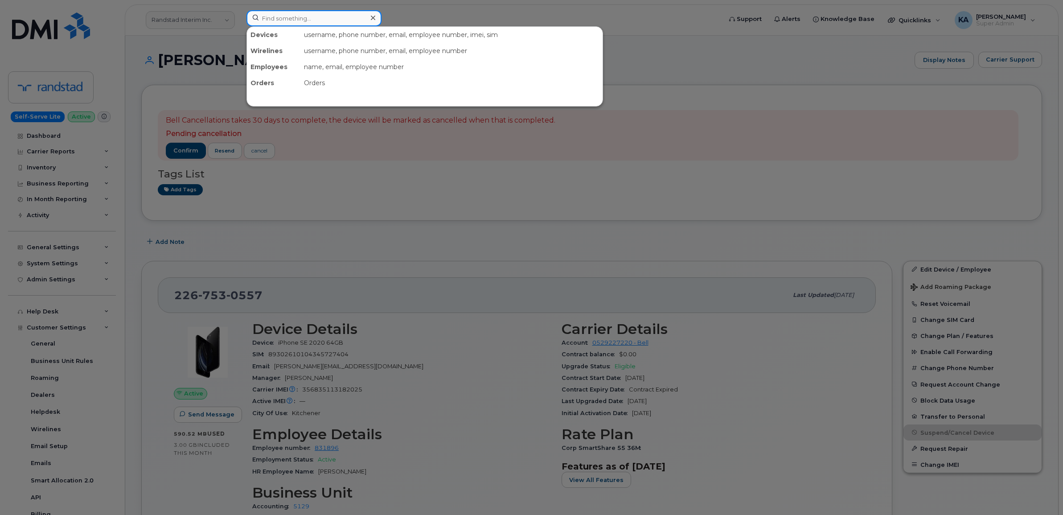
paste input "5873857113"
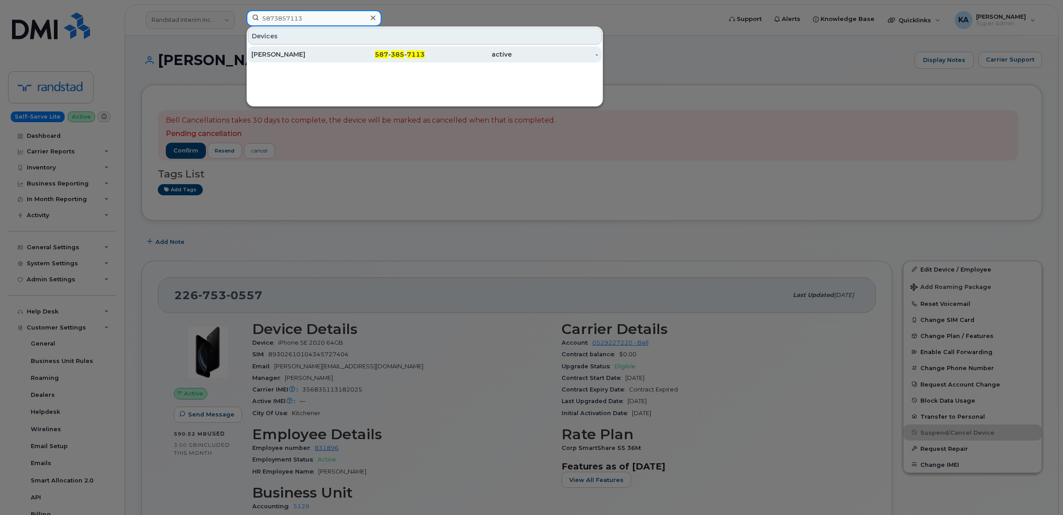
type input "5873857113"
click at [295, 56] on div "[PERSON_NAME]" at bounding box center [294, 54] width 87 height 9
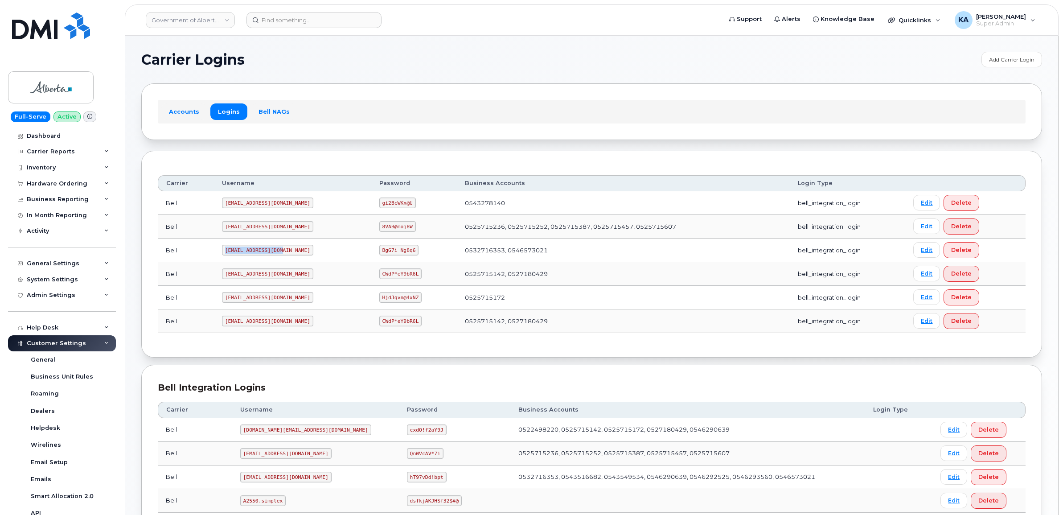
drag, startPoint x: 223, startPoint y: 250, endPoint x: 280, endPoint y: 254, distance: 56.7
click at [281, 254] on code "goa482E2@myserve.ca" at bounding box center [267, 250] width 91 height 11
copy code "goa482E2@myserve.ca"
drag, startPoint x: 353, startPoint y: 251, endPoint x: 393, endPoint y: 253, distance: 40.6
click at [393, 253] on td "BgG7i_Ng8q6" at bounding box center [414, 250] width 86 height 24
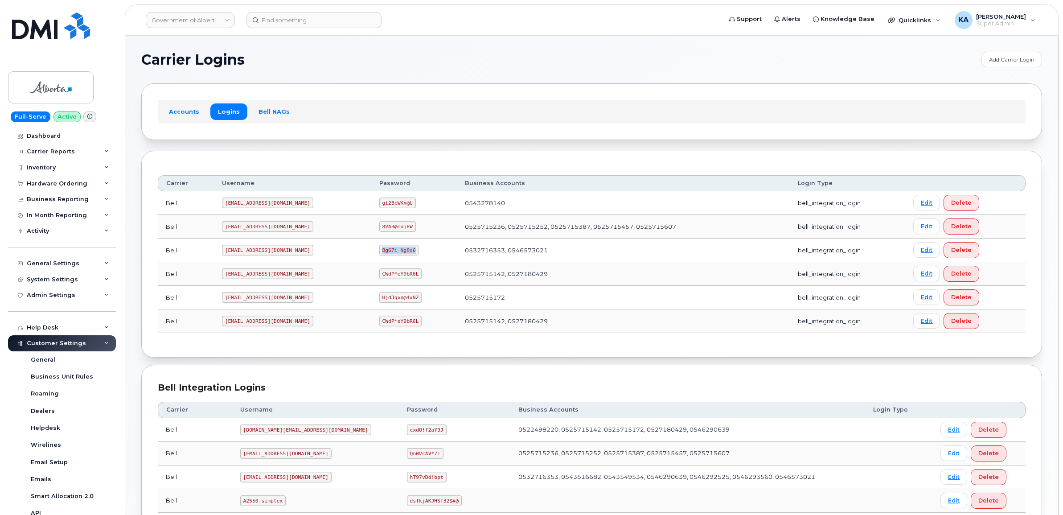
copy code "BgG7i_Ng8q6"
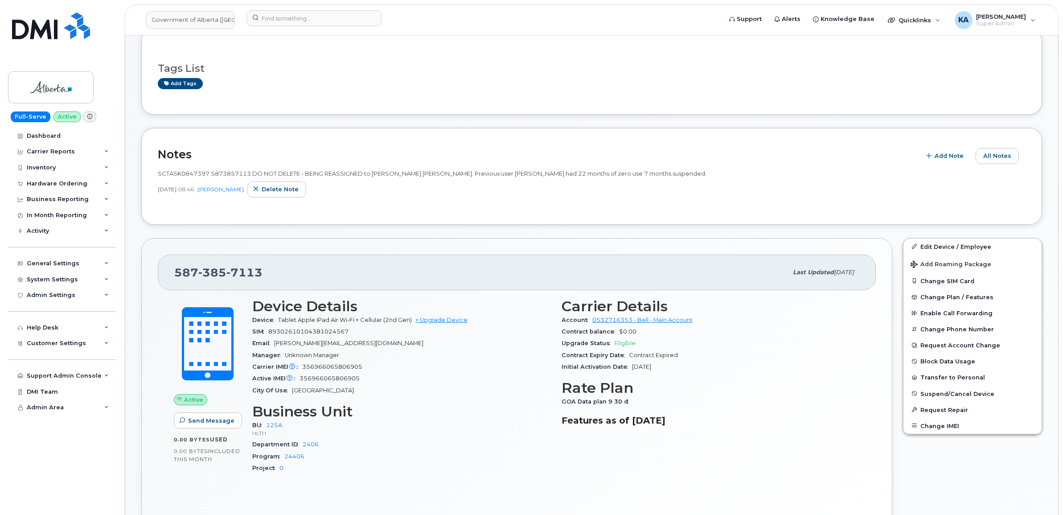
scroll to position [111, 0]
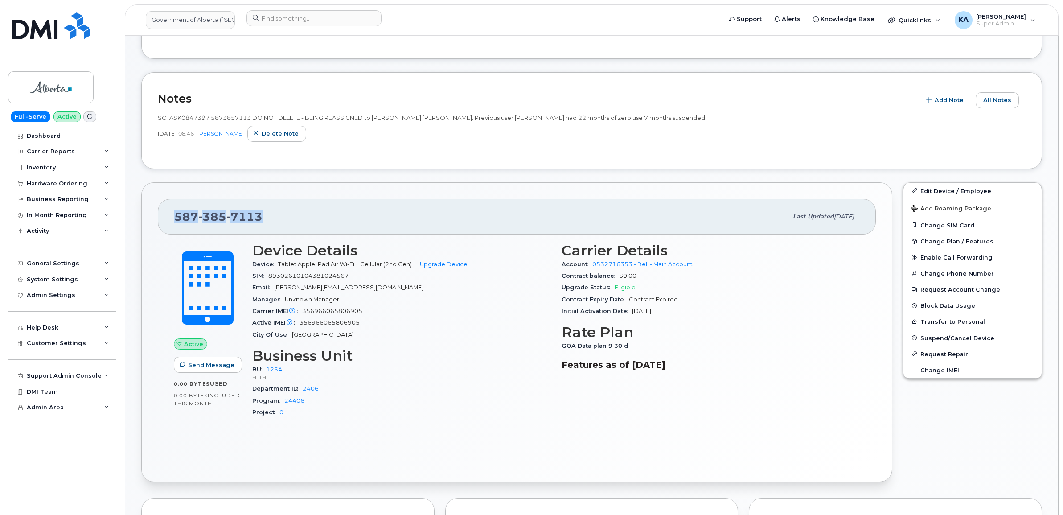
drag, startPoint x: 262, startPoint y: 217, endPoint x: 168, endPoint y: 214, distance: 94.1
click at [168, 214] on div "[PHONE_NUMBER] Last updated [DATE]" at bounding box center [517, 217] width 718 height 36
copy span "[PHONE_NUMBER]"
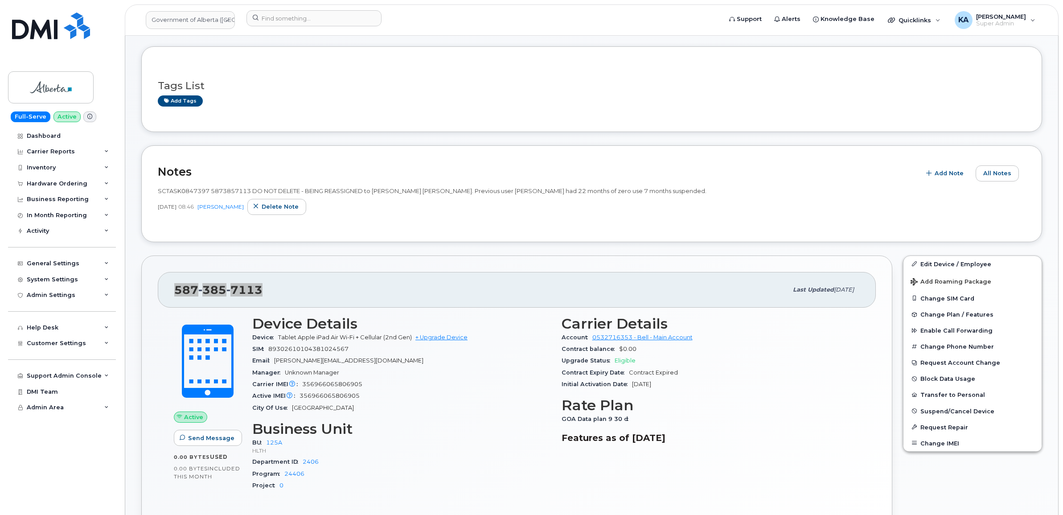
scroll to position [56, 0]
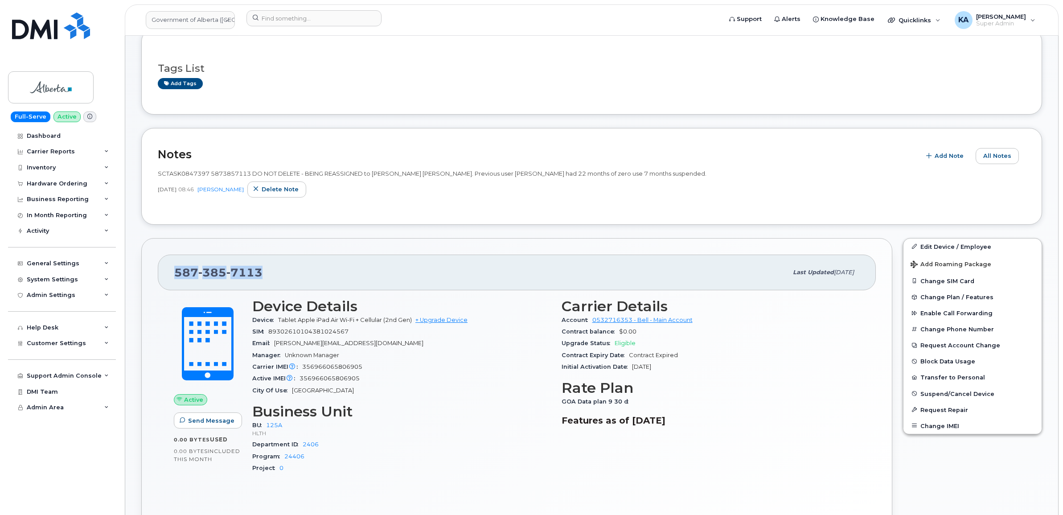
click at [164, 238] on div "[PHONE_NUMBER] Last updated [DATE] Active Send Message 0.00 Bytes  used 0.00 By…" at bounding box center [516, 388] width 751 height 300
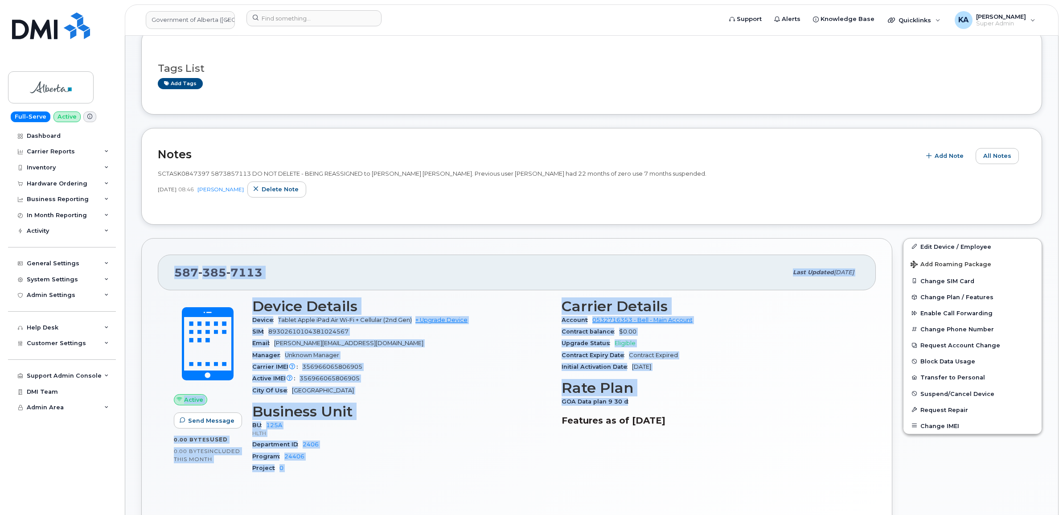
drag, startPoint x: 173, startPoint y: 270, endPoint x: 647, endPoint y: 408, distance: 493.5
click at [647, 408] on div "587 385 7113 Last updated Sep 16, 2025 Active Send Message 0.00 Bytes  used 0.0…" at bounding box center [516, 388] width 751 height 300
copy div "587 385 7113 Last updated Sep 16, 2025 Active Send Message 0.00 Bytes  used 0.0…"
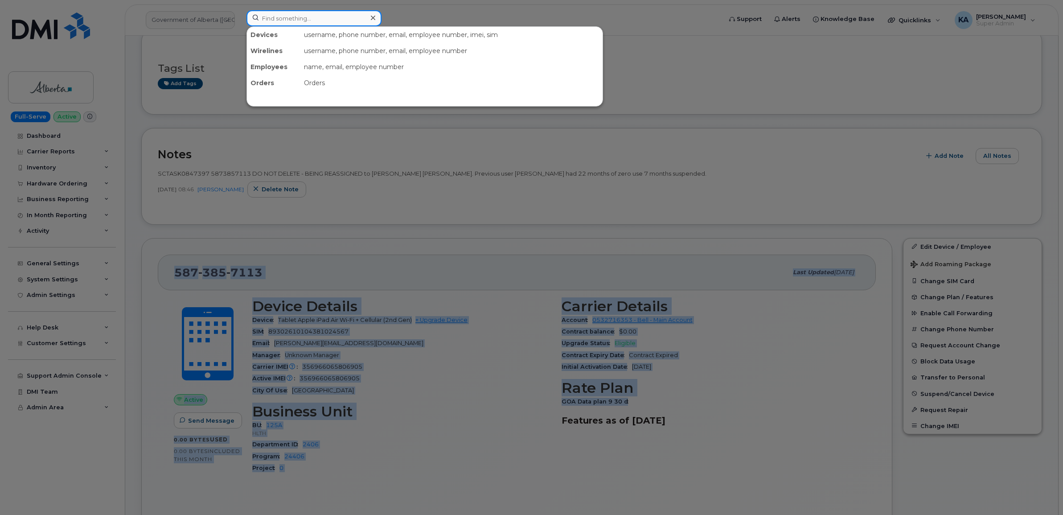
click at [302, 20] on input at bounding box center [313, 18] width 135 height 16
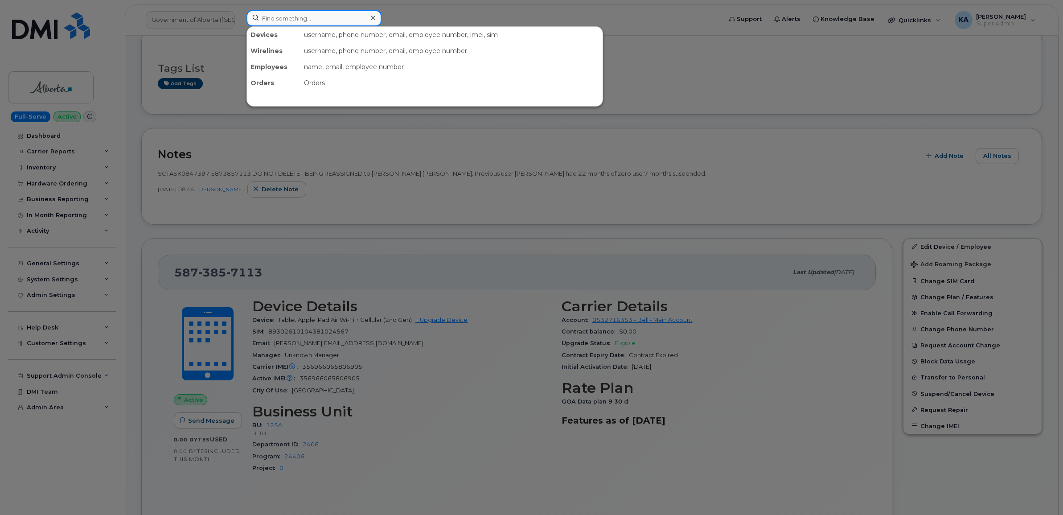
paste input "5879855998"
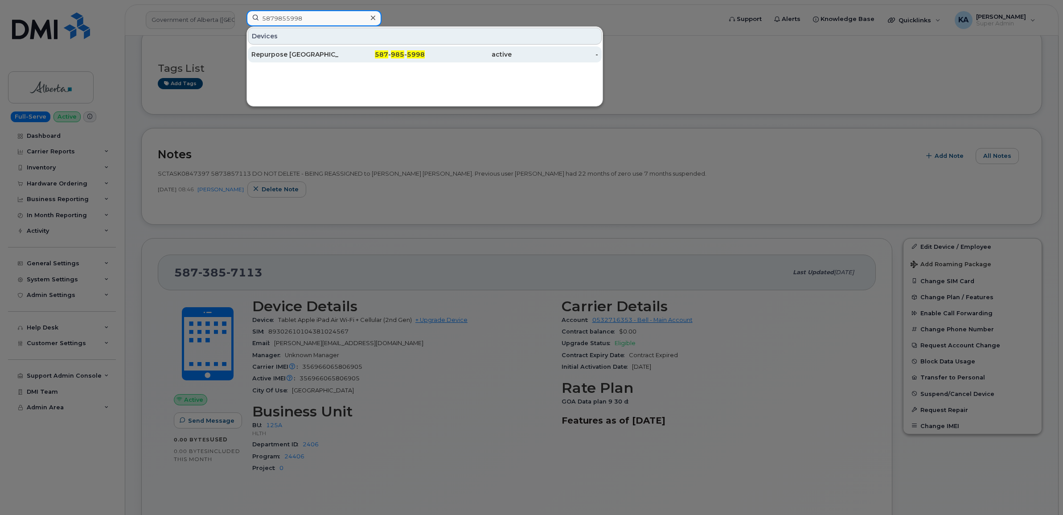
type input "5879855998"
click at [291, 52] on div "Repurpose [GEOGRAPHIC_DATA]" at bounding box center [294, 54] width 87 height 9
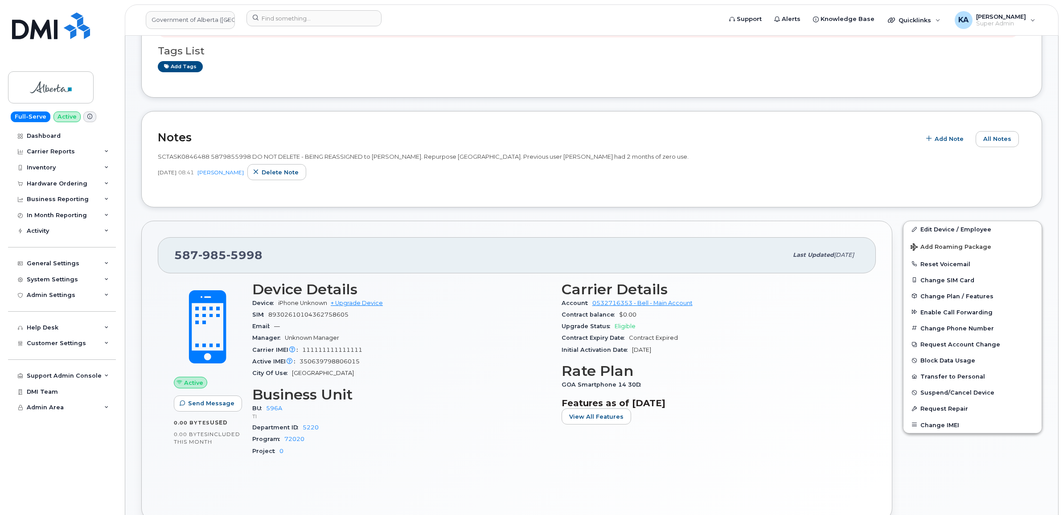
scroll to position [167, 0]
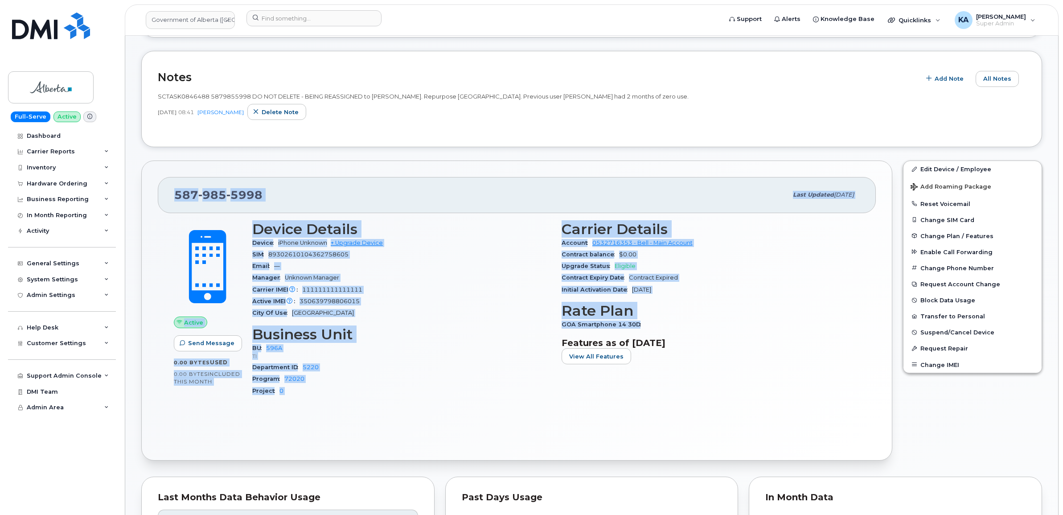
drag, startPoint x: 171, startPoint y: 191, endPoint x: 653, endPoint y: 328, distance: 501.3
click at [653, 328] on div "[PHONE_NUMBER] Last updated [DATE] Active Send Message 0.00 Bytes  used 0.00 By…" at bounding box center [516, 310] width 751 height 300
copy div "[PHONE_NUMBER] Last updated [DATE] Active Send Message 0.00 Bytes  used 0.00 By…"
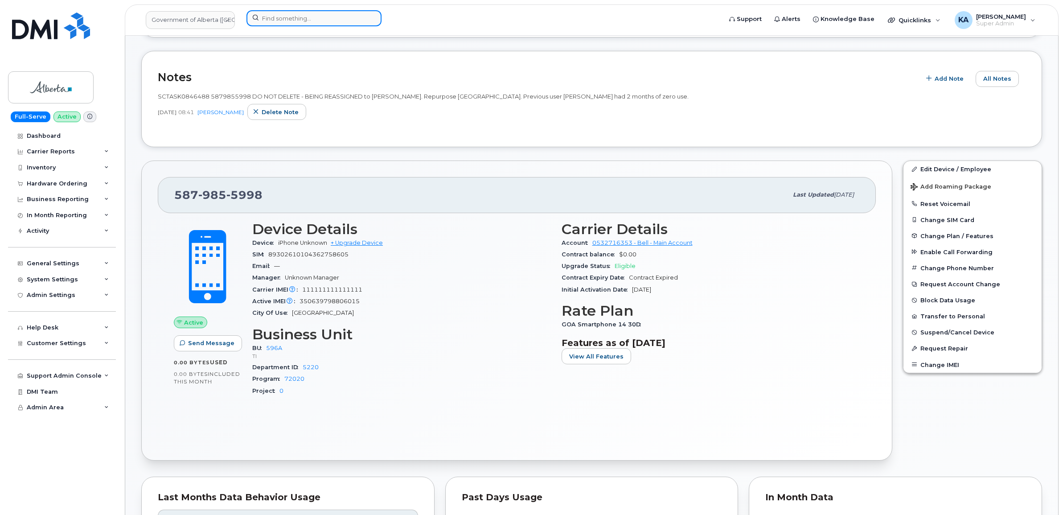
click at [270, 19] on input at bounding box center [313, 18] width 135 height 16
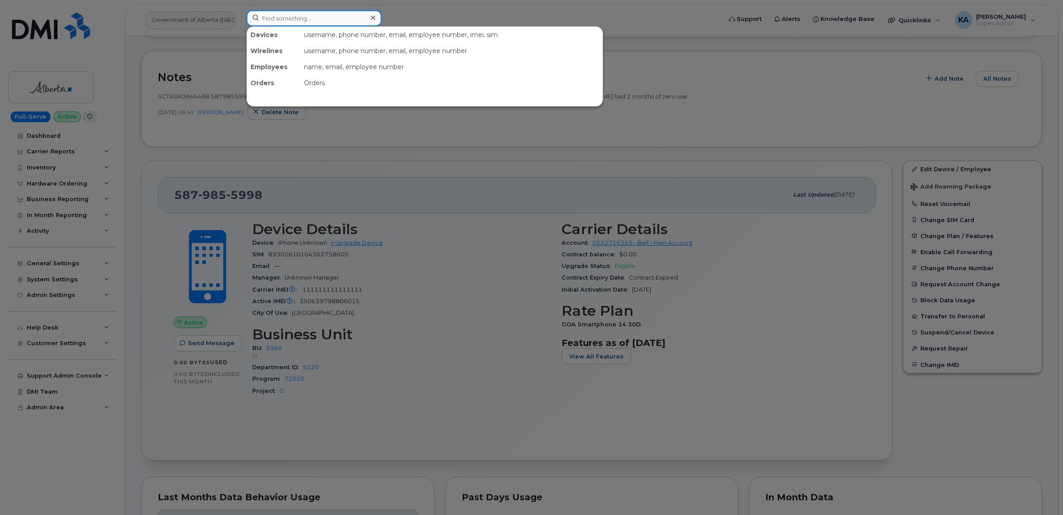
paste input "5873407293"
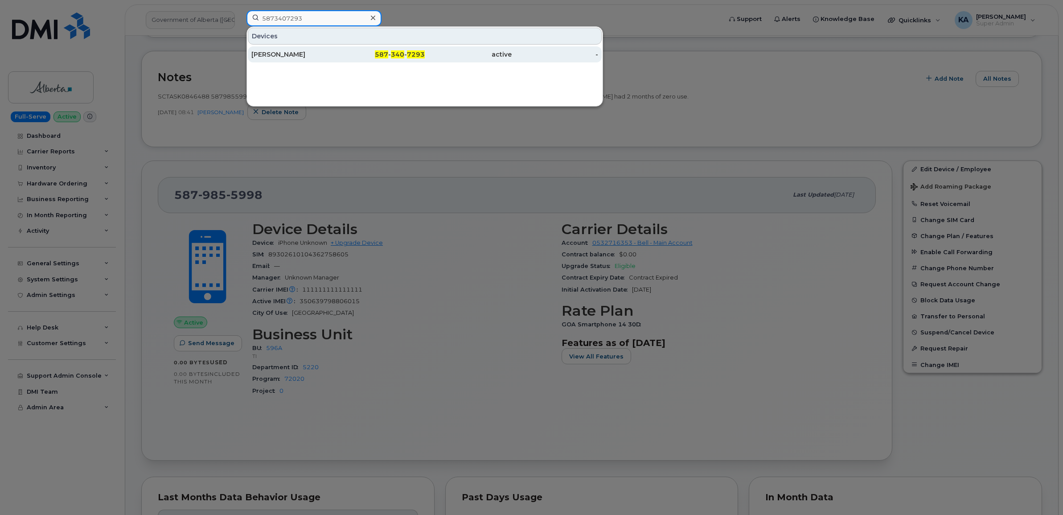
type input "5873407293"
click at [282, 57] on div "[PERSON_NAME]" at bounding box center [294, 54] width 87 height 9
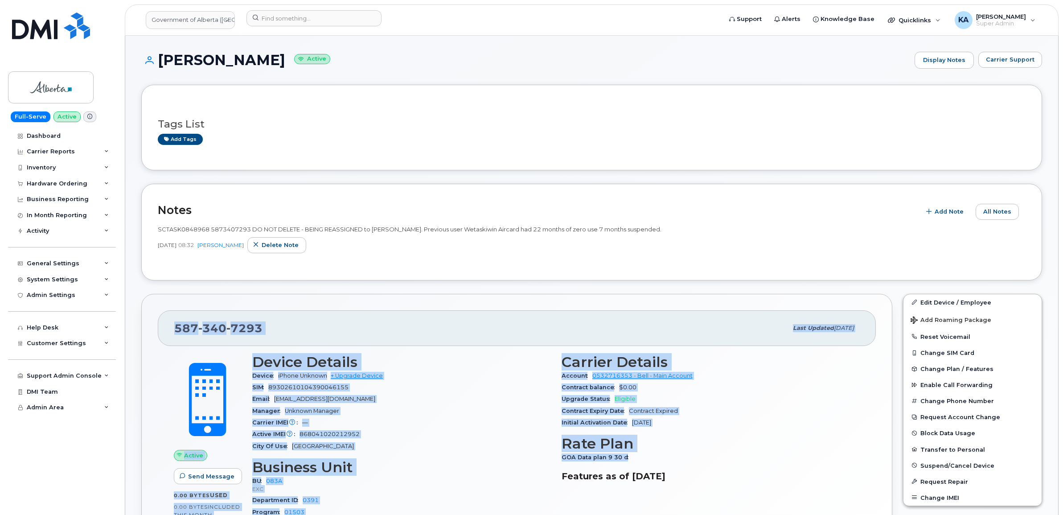
drag, startPoint x: 168, startPoint y: 326, endPoint x: 635, endPoint y: 455, distance: 484.4
click at [635, 455] on div "[PHONE_NUMBER] Last updated [DATE] Active Send Message 0.00 Bytes  used 0.00 By…" at bounding box center [516, 444] width 751 height 300
copy div "[PHONE_NUMBER] Last updated [DATE] Active Send Message 0.00 Bytes  used 0.00 By…"
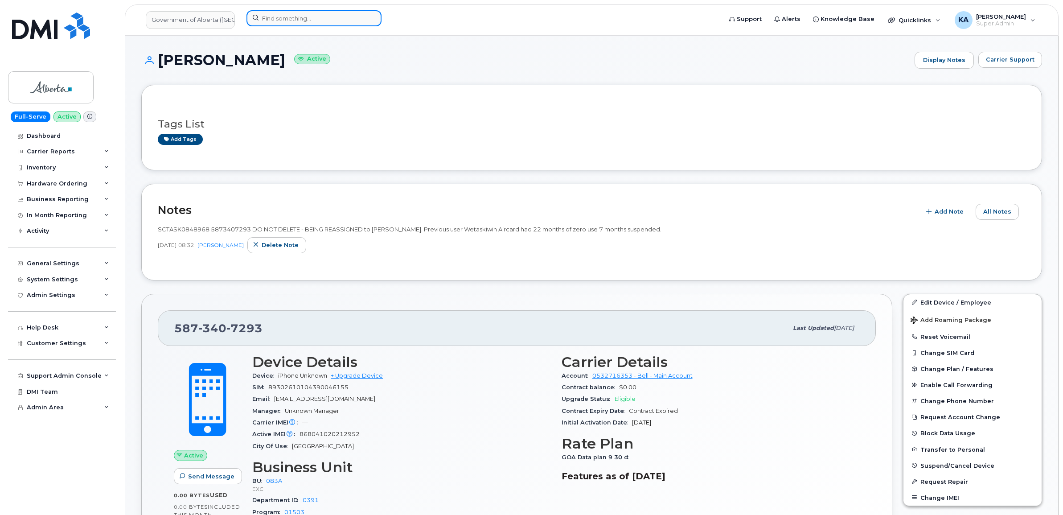
click at [267, 14] on input at bounding box center [313, 18] width 135 height 16
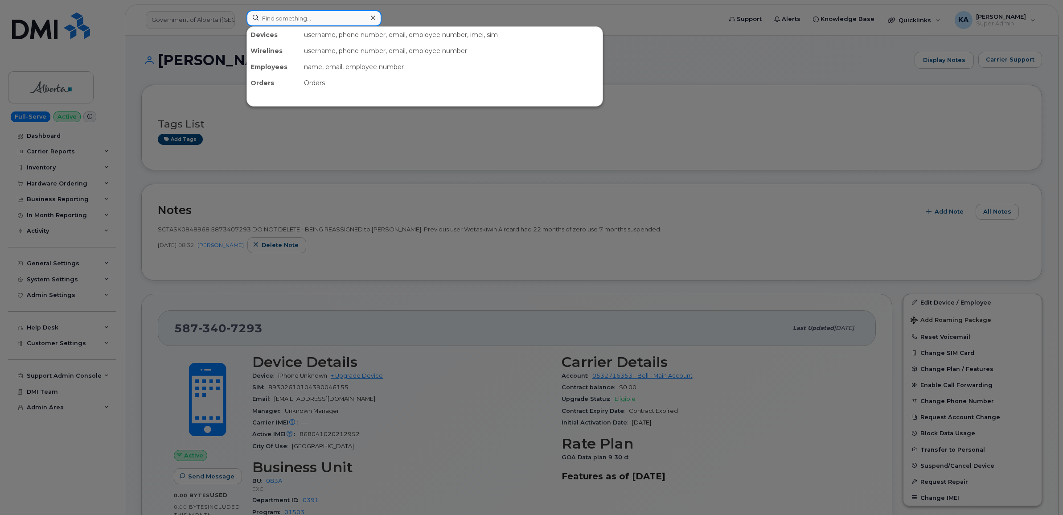
paste input "5873857140"
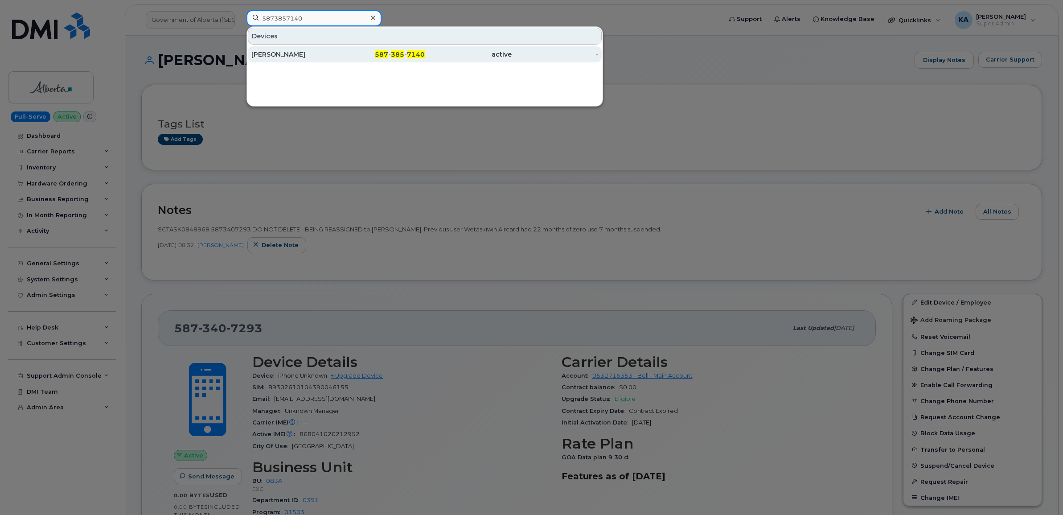
type input "5873857140"
click at [270, 53] on div "[PERSON_NAME]" at bounding box center [294, 54] width 87 height 9
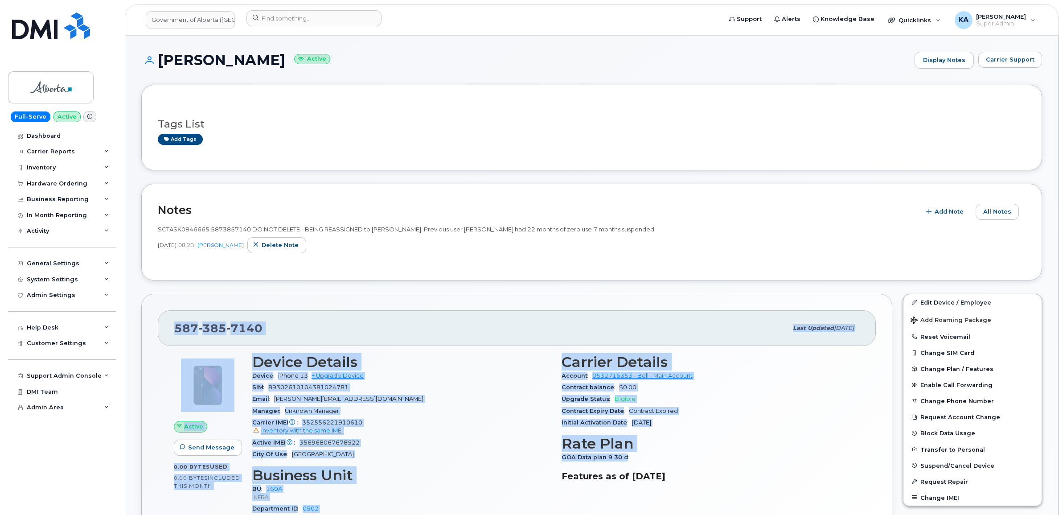
drag, startPoint x: 168, startPoint y: 326, endPoint x: 648, endPoint y: 458, distance: 497.2
click at [648, 458] on div "587 385 7140 Last updated Sep 16, 2025 Active Send Message 0.00 Bytes  used 0.0…" at bounding box center [516, 448] width 751 height 308
drag, startPoint x: 646, startPoint y: 457, endPoint x: 600, endPoint y: 415, distance: 62.5
copy div "587 385 7140 Last updated Sep 16, 2025 Active Send Message 0.00 Bytes  used 0.0…"
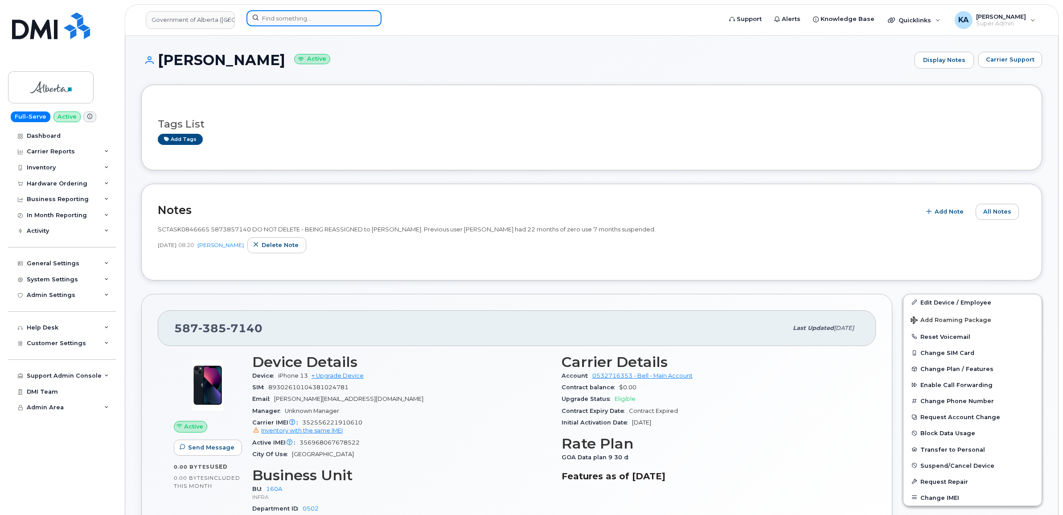
click at [280, 15] on input at bounding box center [313, 18] width 135 height 16
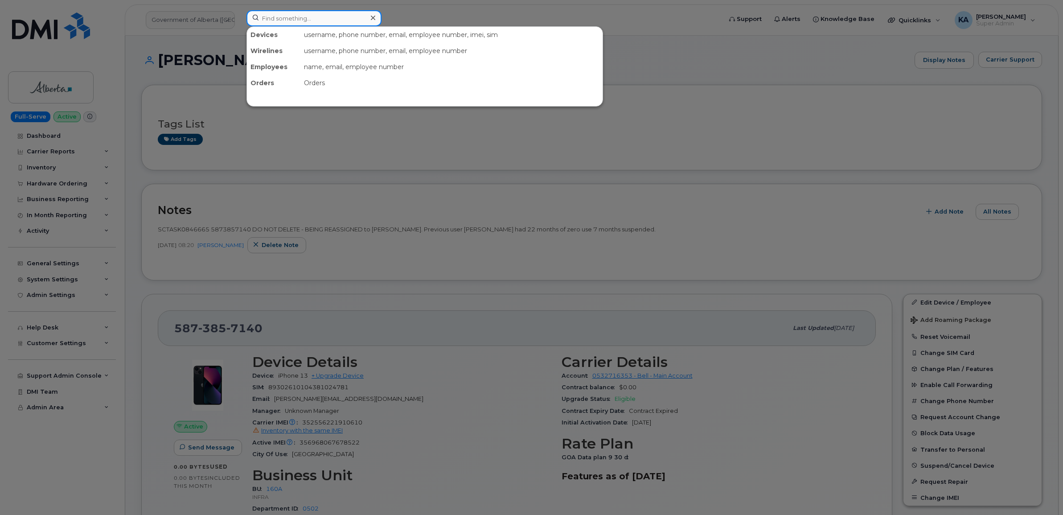
paste input "5873405634"
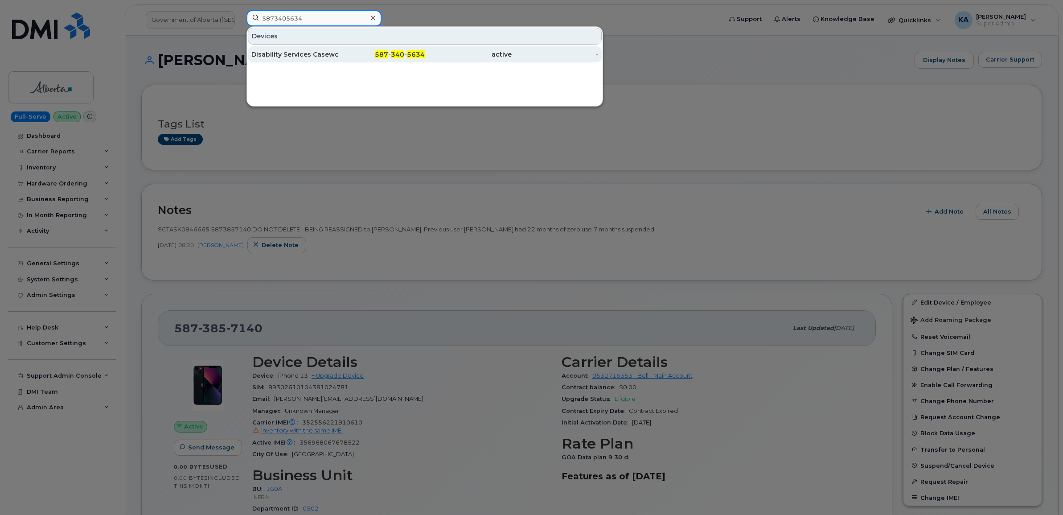
type input "5873405634"
click at [274, 52] on div "Disability Services Caseworker 2" at bounding box center [294, 54] width 87 height 9
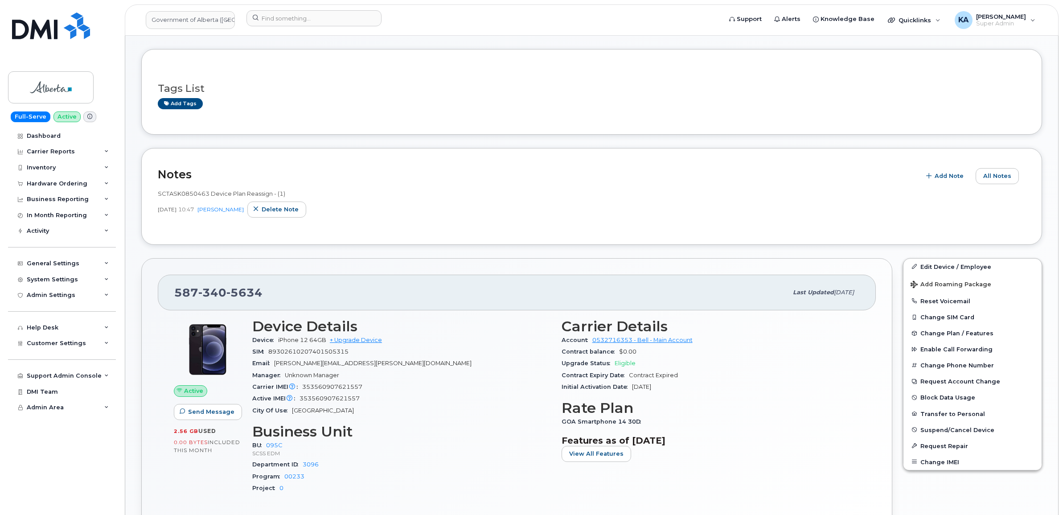
scroll to position [167, 0]
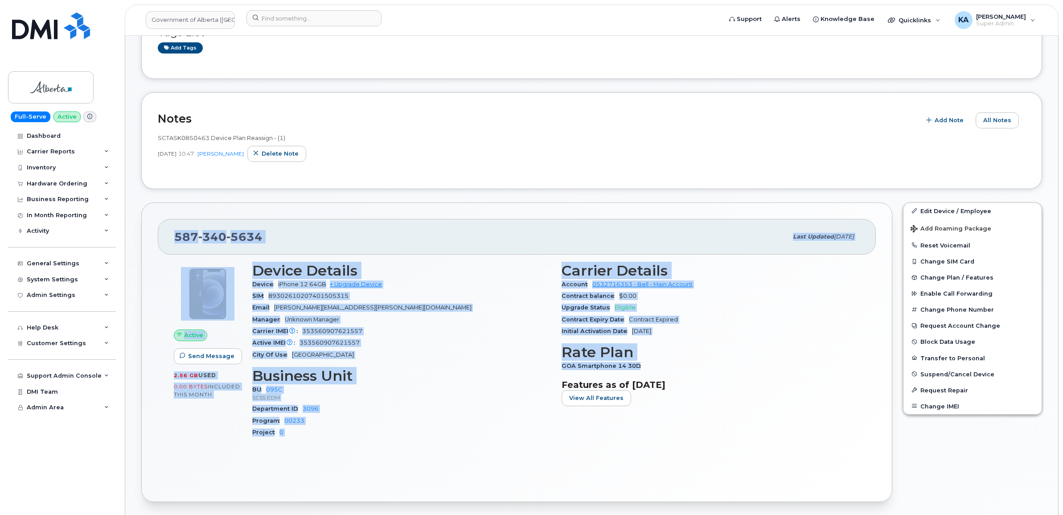
drag, startPoint x: 172, startPoint y: 235, endPoint x: 642, endPoint y: 365, distance: 487.9
click at [642, 365] on div "[PHONE_NUMBER] Last updated [DATE] Active Send Message 2.56 GB  used 0.00 Bytes…" at bounding box center [516, 352] width 751 height 300
copy div "[PHONE_NUMBER] Last updated [DATE] Active Send Message 2.56 GB  used 0.00 Bytes…"
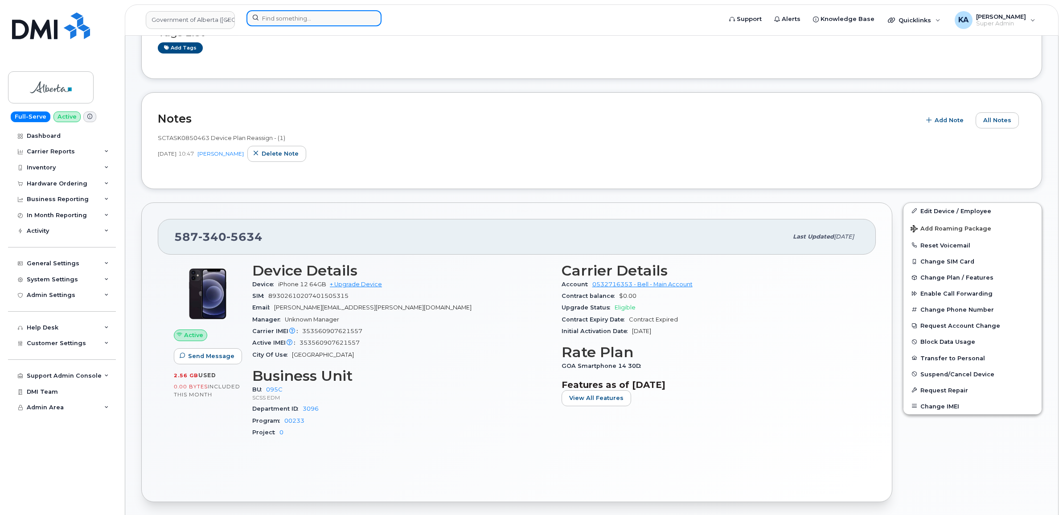
click at [306, 19] on input at bounding box center [313, 18] width 135 height 16
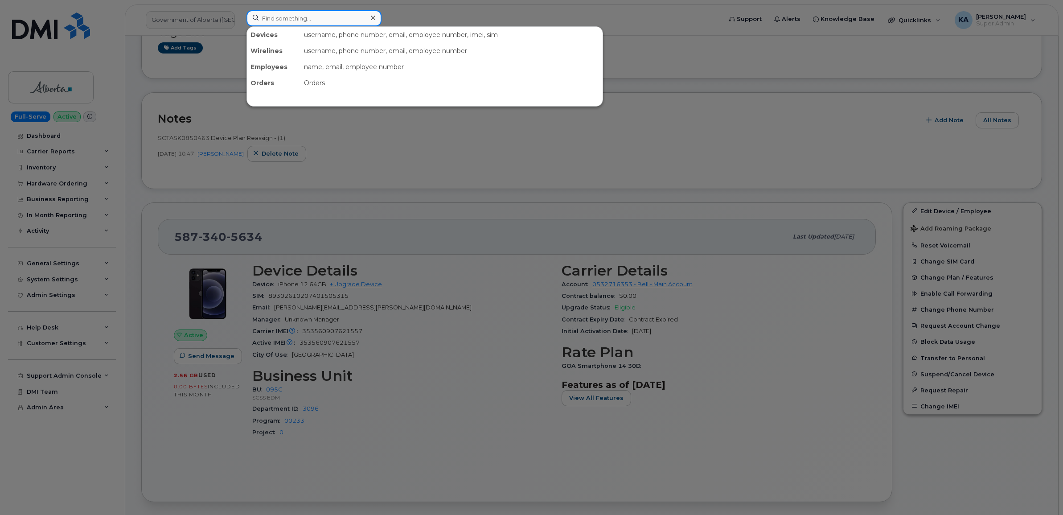
paste input "7802335492"
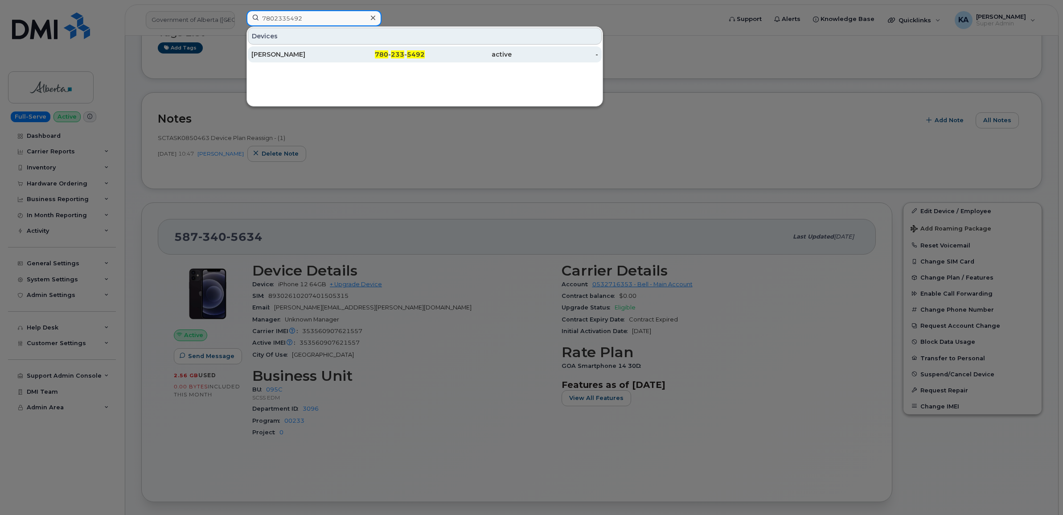
type input "7802335492"
click at [279, 56] on div "[PERSON_NAME]" at bounding box center [294, 54] width 87 height 9
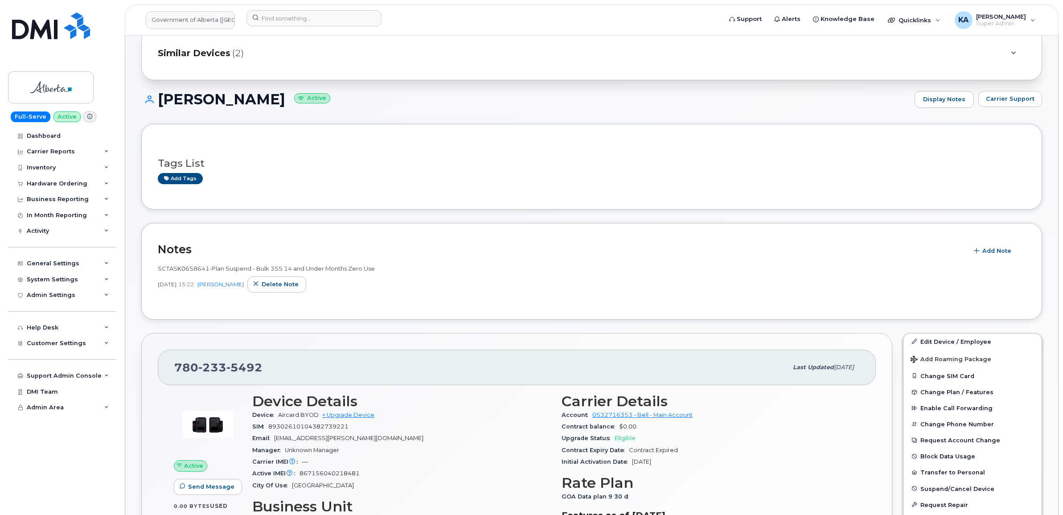
scroll to position [56, 0]
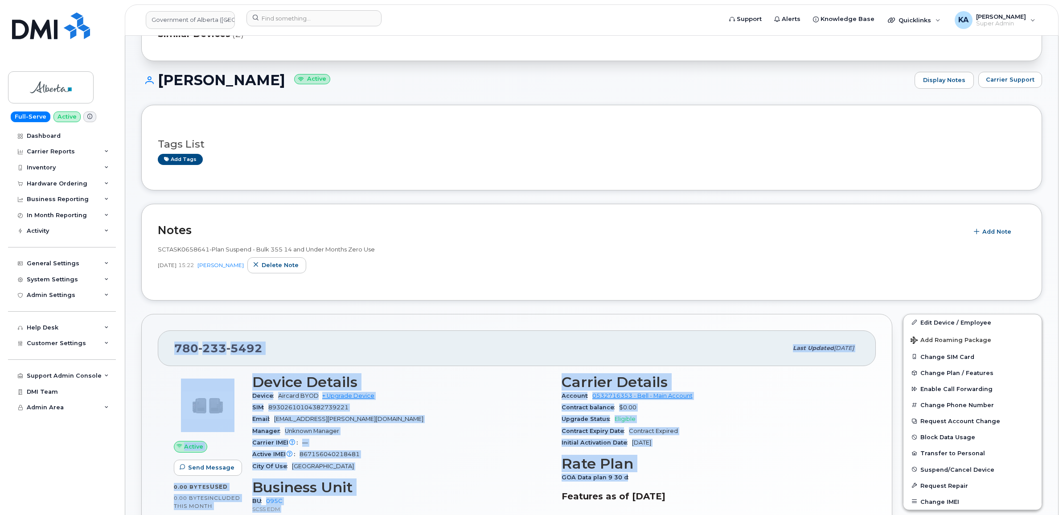
drag, startPoint x: 166, startPoint y: 348, endPoint x: 660, endPoint y: 477, distance: 510.3
click at [660, 477] on div "[PHONE_NUMBER] Last updated [DATE] Active Send Message 0.00 Bytes  used 0.00 By…" at bounding box center [516, 464] width 751 height 300
copy div "[PHONE_NUMBER] Last updated [DATE] Active Send Message 0.00 Bytes  used 0.00 By…"
click at [174, 18] on link "Government of Alberta (GOA)" at bounding box center [190, 20] width 89 height 18
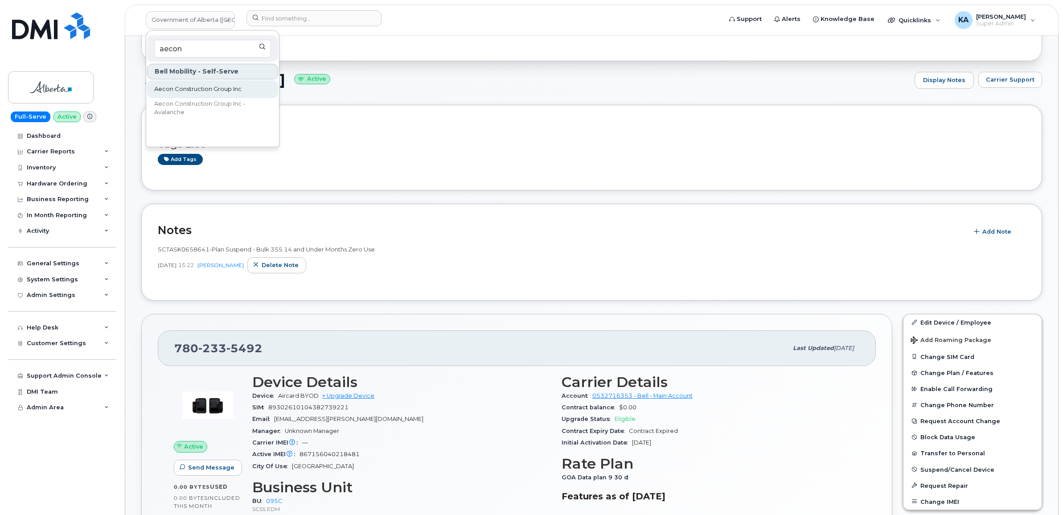
type input "aecon"
click at [168, 88] on span "Aecon Construction Group Inc" at bounding box center [197, 89] width 87 height 9
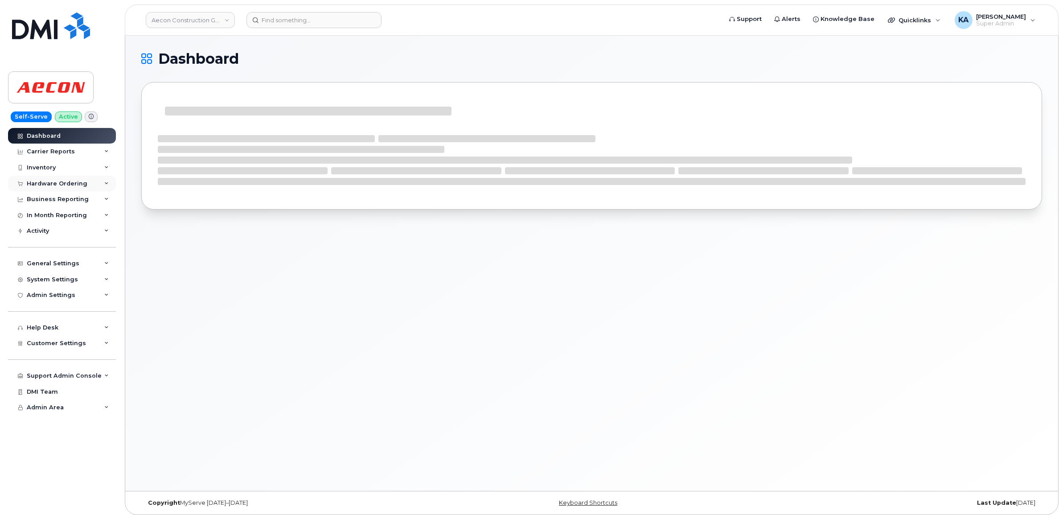
click at [48, 181] on div "Hardware Ordering" at bounding box center [57, 183] width 61 height 7
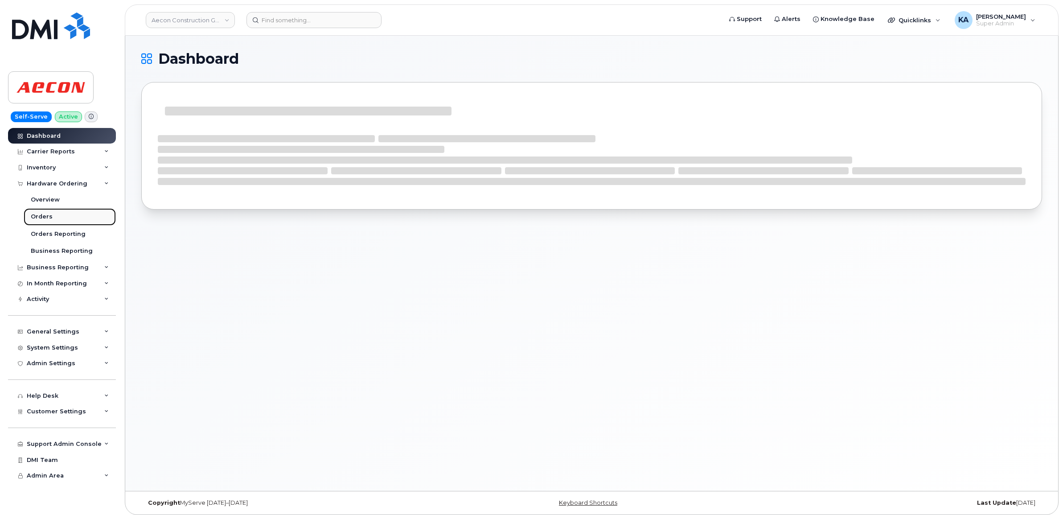
click at [37, 216] on div "Orders" at bounding box center [42, 217] width 22 height 8
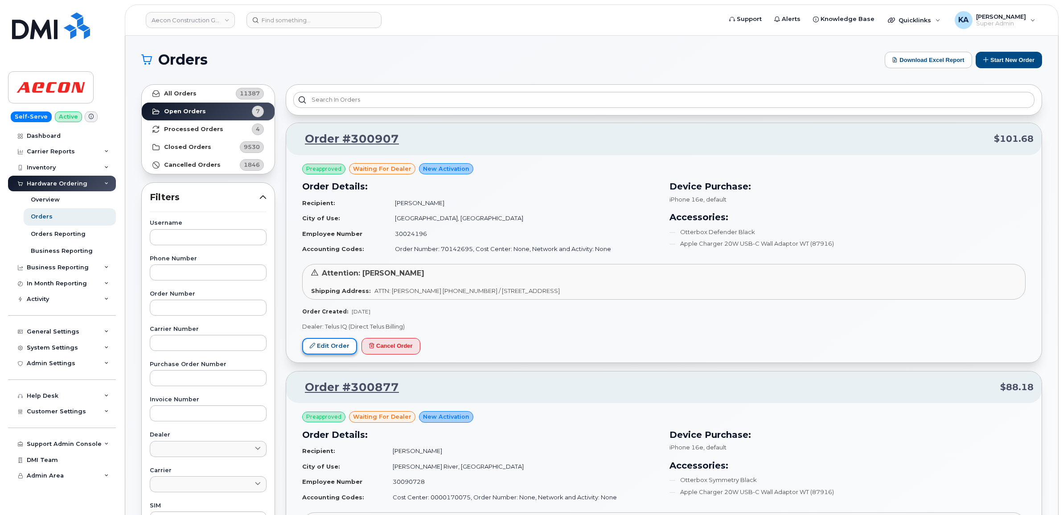
click at [324, 343] on link "Edit Order" at bounding box center [329, 346] width 55 height 16
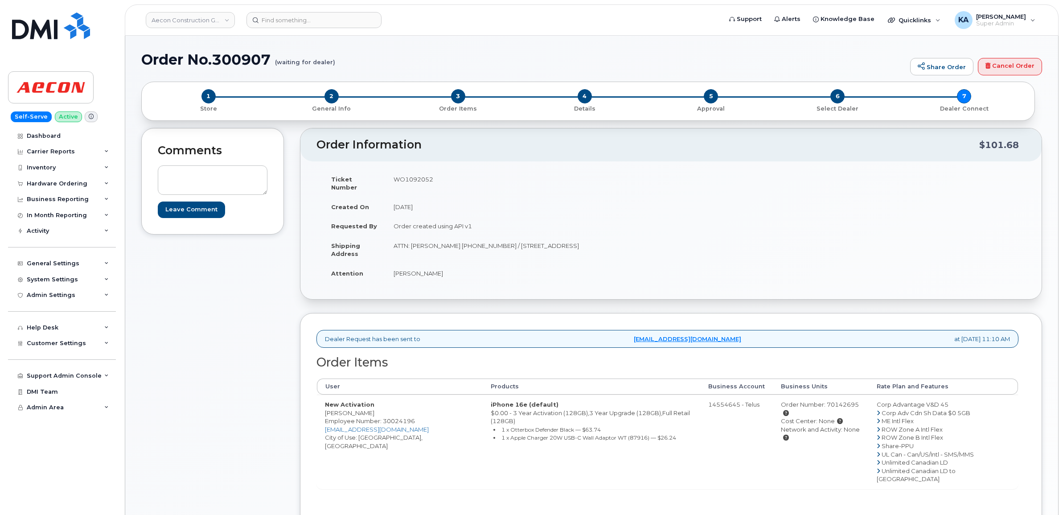
scroll to position [56, 0]
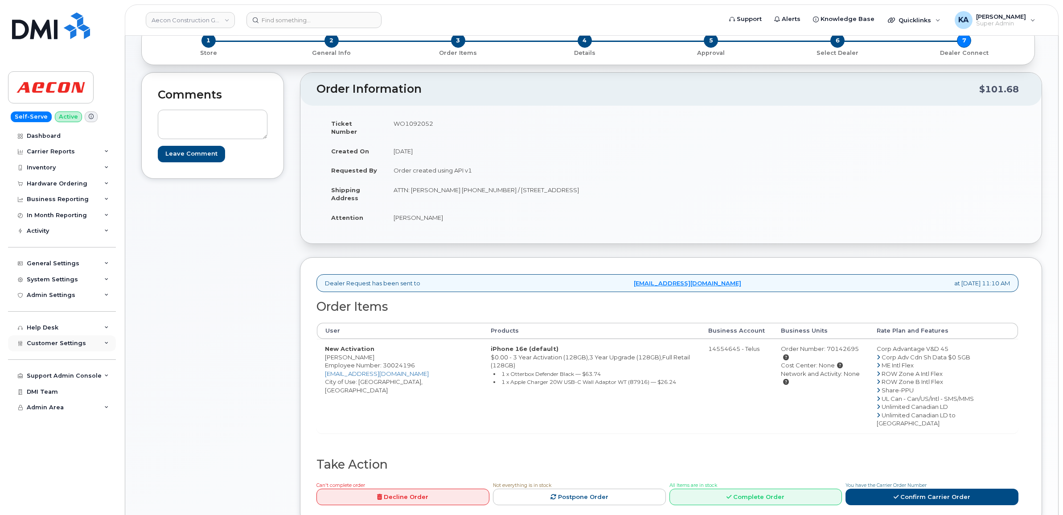
click at [24, 342] on div "Customer Settings" at bounding box center [62, 343] width 108 height 16
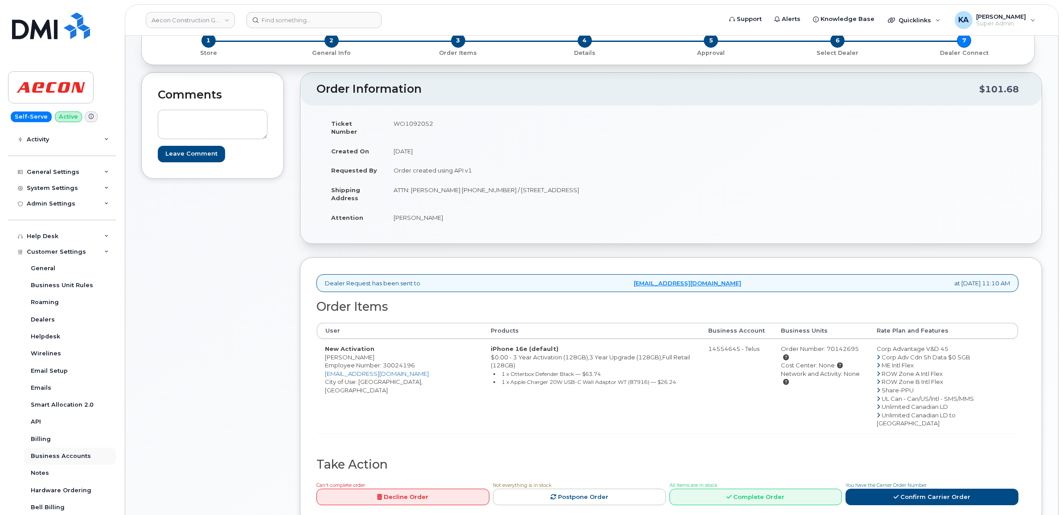
scroll to position [111, 0]
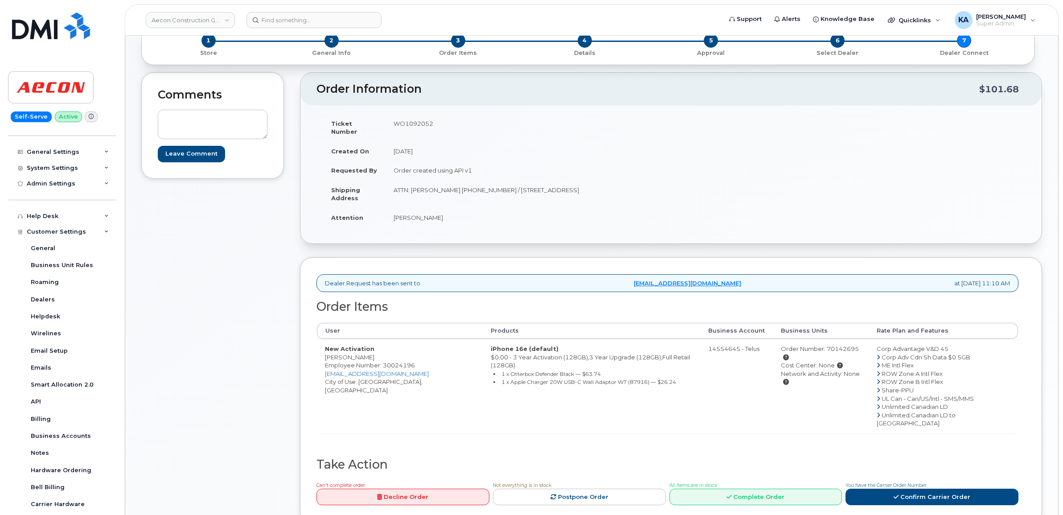
drag, startPoint x: 321, startPoint y: 349, endPoint x: 388, endPoint y: 353, distance: 67.0
click at [388, 353] on td "New Activation Andrew Kneilands Employee Number: 30024196 akneilands@aecon.com …" at bounding box center [400, 386] width 166 height 94
copy td "[PERSON_NAME]"
click at [403, 121] on td "WO1092052" at bounding box center [525, 128] width 279 height 28
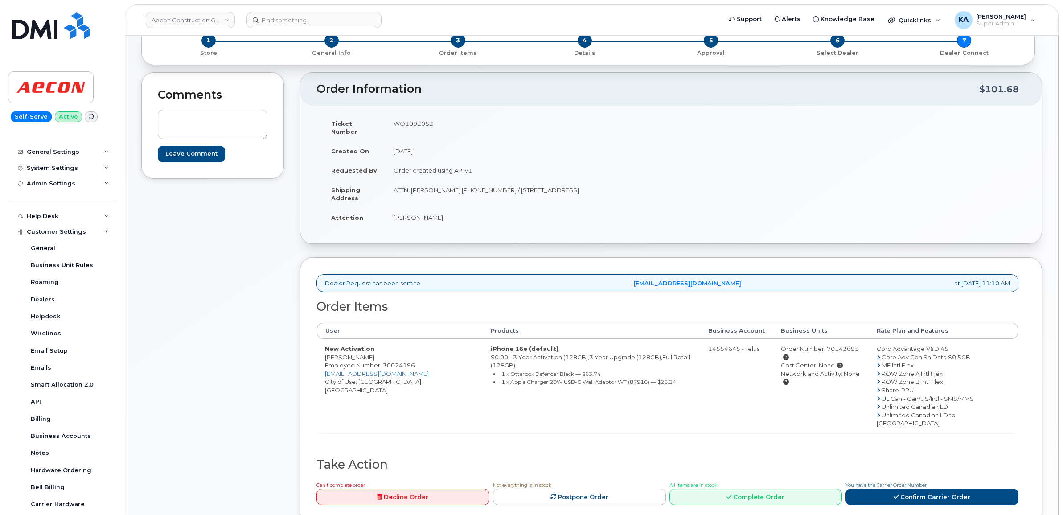
copy td "WO1092052"
drag, startPoint x: 324, startPoint y: 350, endPoint x: 382, endPoint y: 353, distance: 58.4
click at [382, 353] on td "New Activation Andrew Kneilands Employee Number: 30024196 akneilands@aecon.com …" at bounding box center [400, 386] width 166 height 94
copy td "[PERSON_NAME]"
drag, startPoint x: 390, startPoint y: 183, endPoint x: 491, endPoint y: 189, distance: 101.3
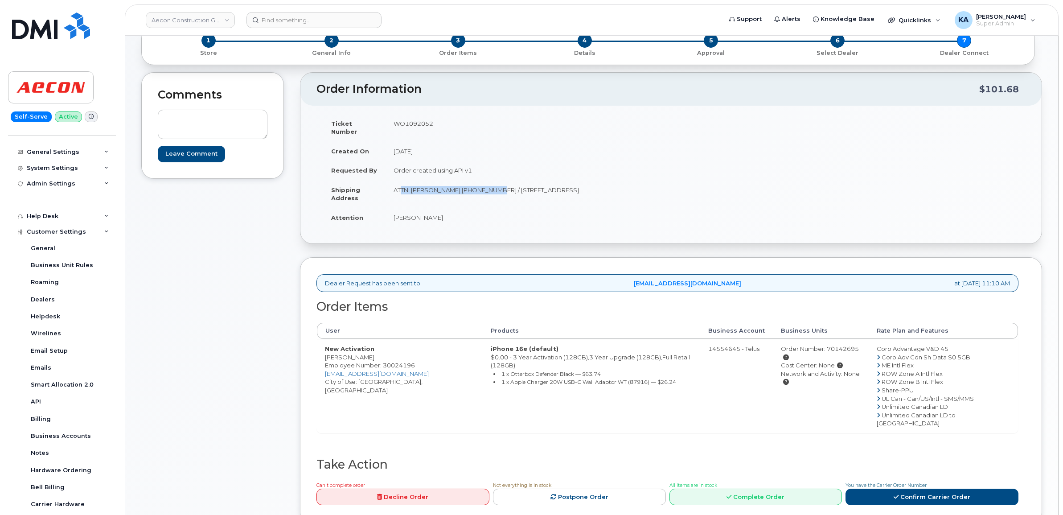
click at [491, 189] on td "ATTN: Laura Dunn 647-549-3366 / 1635 Tricont Ave Whitby ON L1N 7N5" at bounding box center [525, 194] width 279 height 28
copy td "ATTN: Laura Dunn 647-549-3366"
drag, startPoint x: 497, startPoint y: 181, endPoint x: 547, endPoint y: 185, distance: 50.5
click at [547, 185] on td "ATTN: Laura Dunn 647-549-3366 / 1635 Tricont Ave Whitby ON L1N 7N5" at bounding box center [525, 194] width 279 height 28
copy td "1635 Tricont Ave"
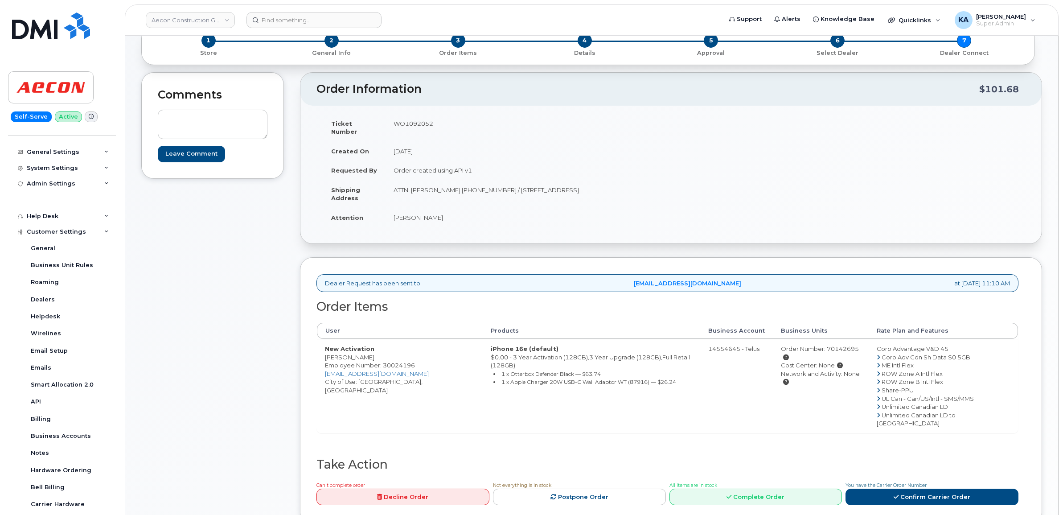
click at [560, 182] on td "ATTN: Laura Dunn 647-549-3366 / 1635 Tricont Ave Whitby ON L1N 7N5" at bounding box center [525, 194] width 279 height 28
copy td "Whitby"
drag, startPoint x: 584, startPoint y: 179, endPoint x: 620, endPoint y: 182, distance: 36.2
click at [619, 183] on td "ATTN: Laura Dunn 647-549-3366 / 1635 Tricont Ave Whitby ON L1N 7N5" at bounding box center [525, 194] width 279 height 28
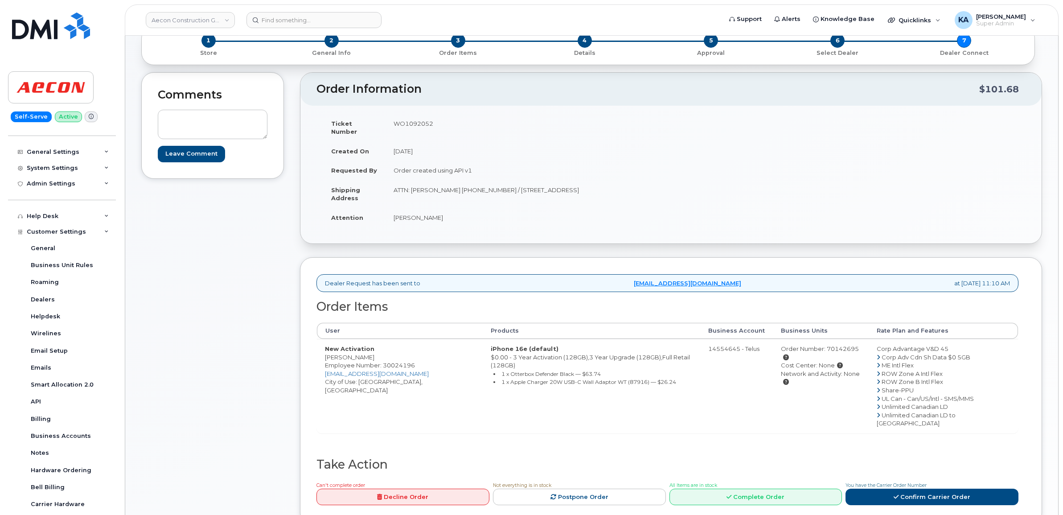
copy td "L1N 7N5"
click at [894, 488] on link "Confirm Carrier Order" at bounding box center [931, 496] width 173 height 16
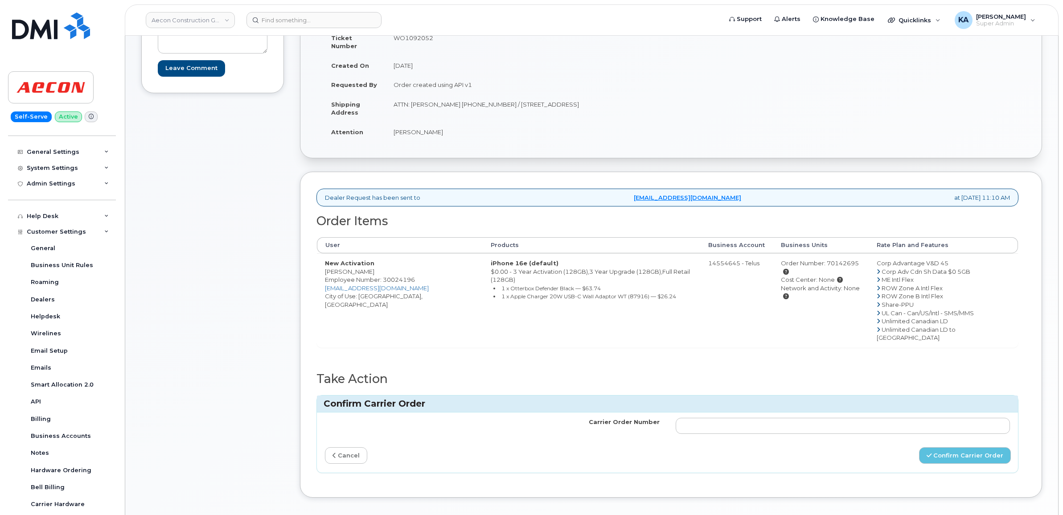
scroll to position [167, 0]
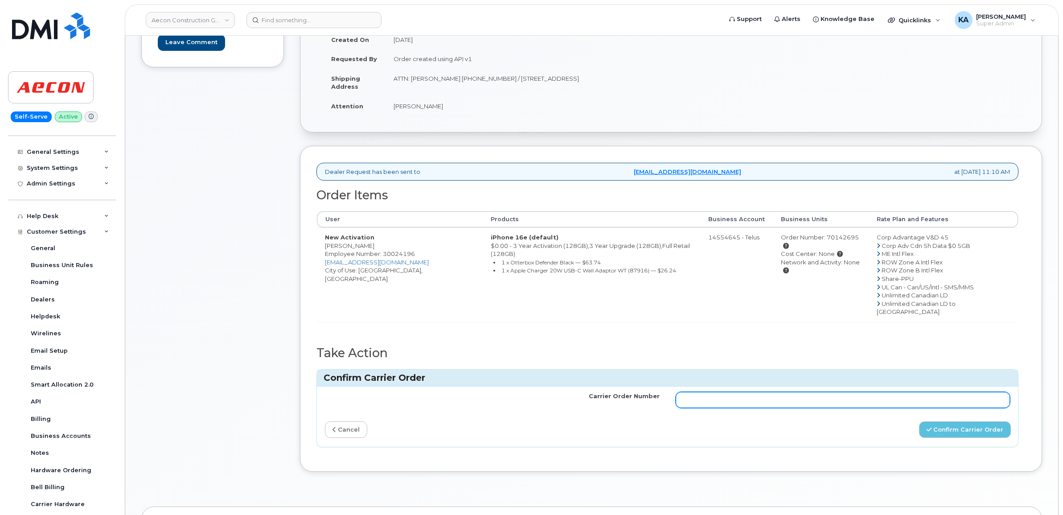
click at [762, 392] on input "Carrier Order Number" at bounding box center [843, 400] width 335 height 16
paste input "TL60028646"
type input "TL60028646"
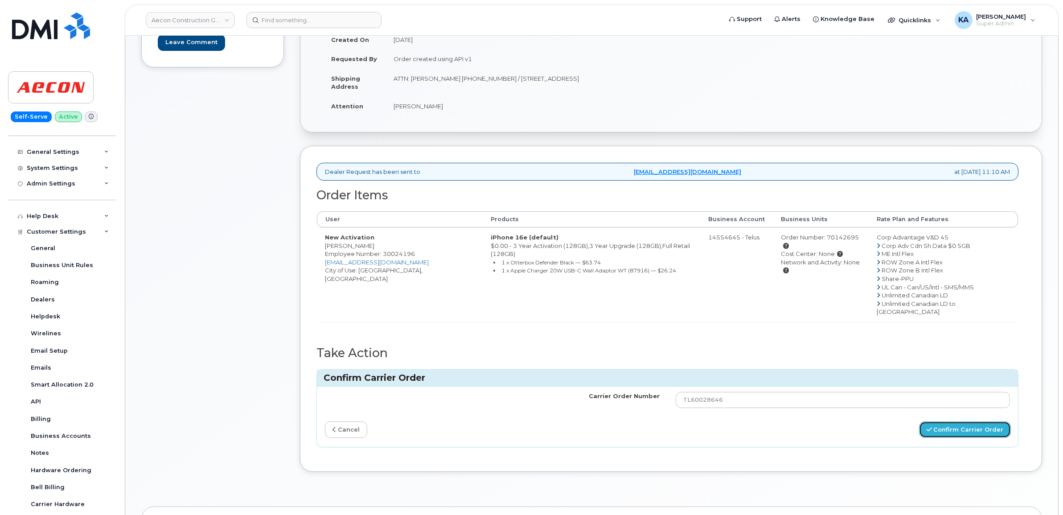
click at [939, 421] on button "Confirm Carrier Order" at bounding box center [965, 429] width 92 height 16
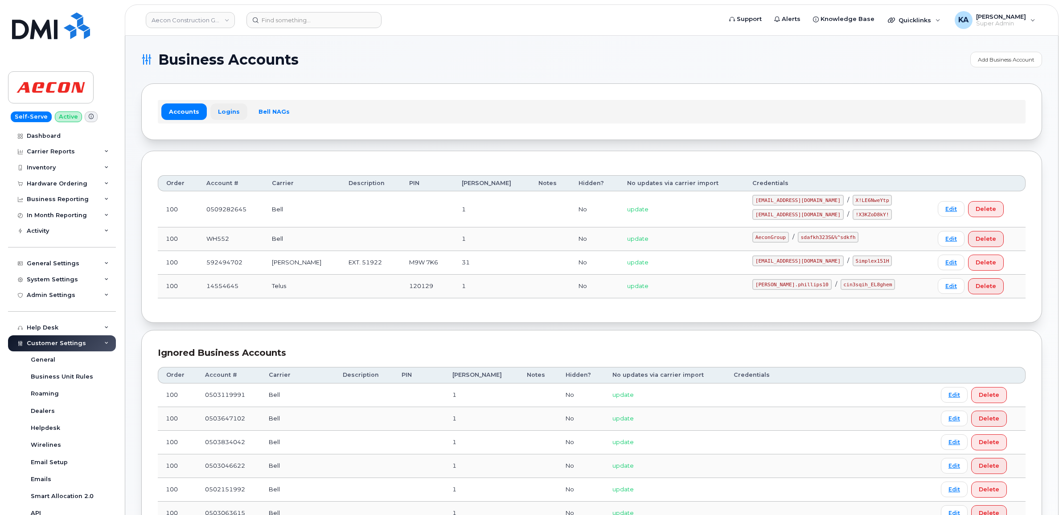
click at [223, 108] on link "Logins" at bounding box center [228, 111] width 37 height 16
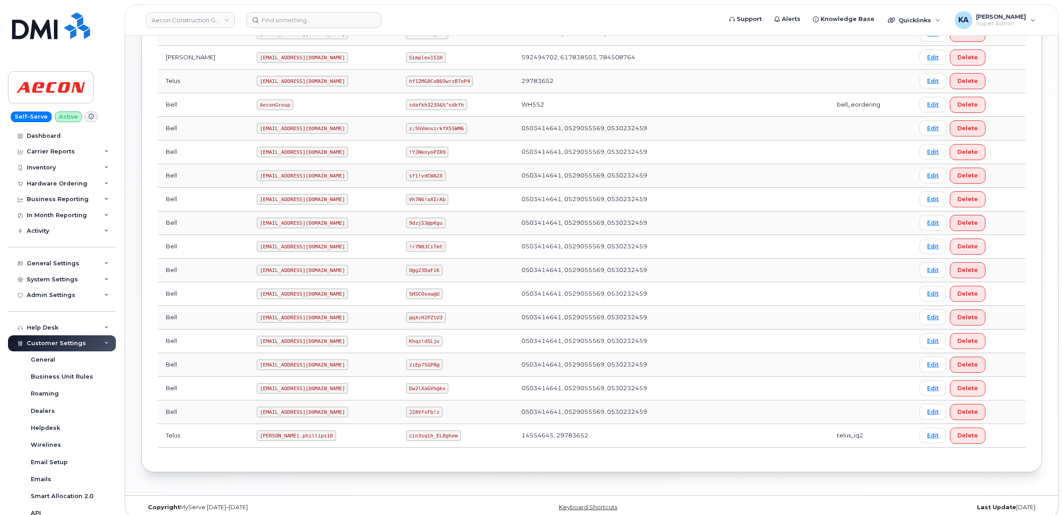
scroll to position [313, 0]
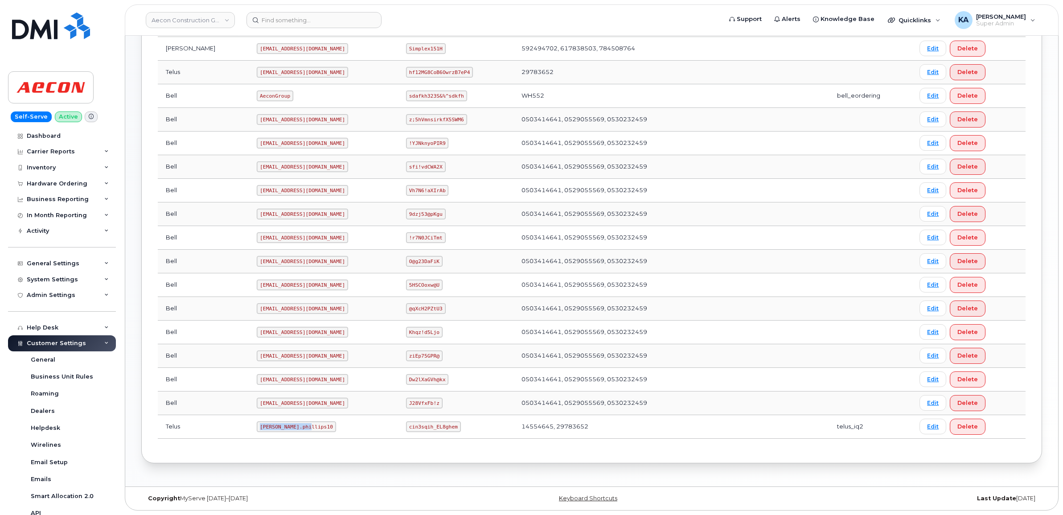
drag, startPoint x: 220, startPoint y: 427, endPoint x: 273, endPoint y: 433, distance: 53.4
click at [273, 433] on td "Taylor.phillips10" at bounding box center [323, 427] width 149 height 24
copy code "Taylor.phillips10"
drag, startPoint x: 392, startPoint y: 425, endPoint x: 455, endPoint y: 435, distance: 63.6
click at [455, 435] on td "cin3sqih_EL8ghem" at bounding box center [455, 427] width 115 height 24
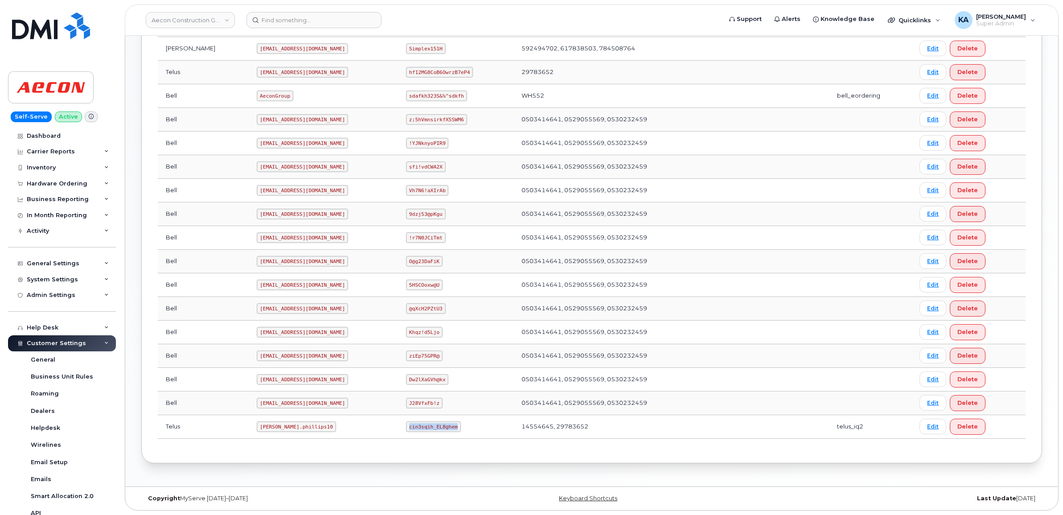
copy code "cin3sqih_EL8ghem"
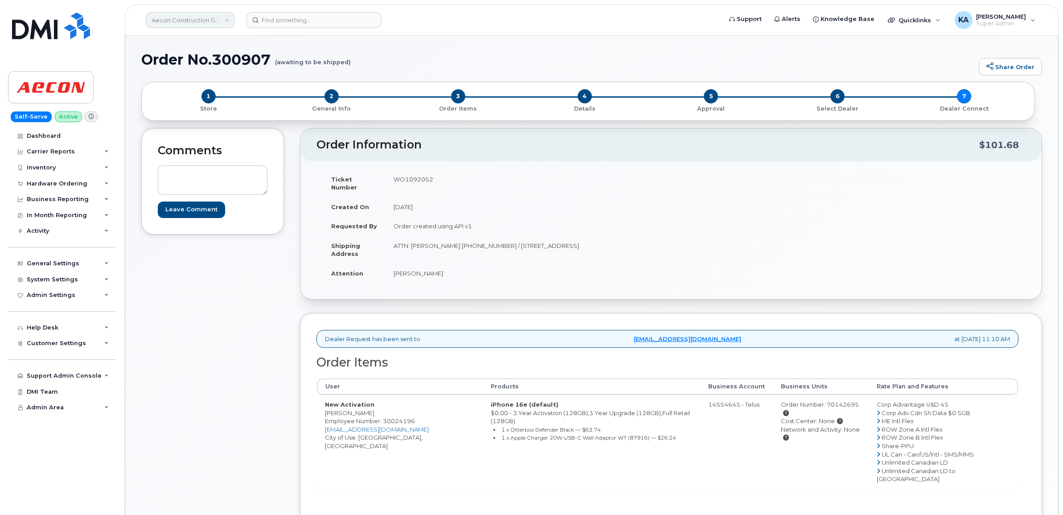
click at [174, 23] on link "Aecon Construction Group Inc" at bounding box center [190, 20] width 89 height 16
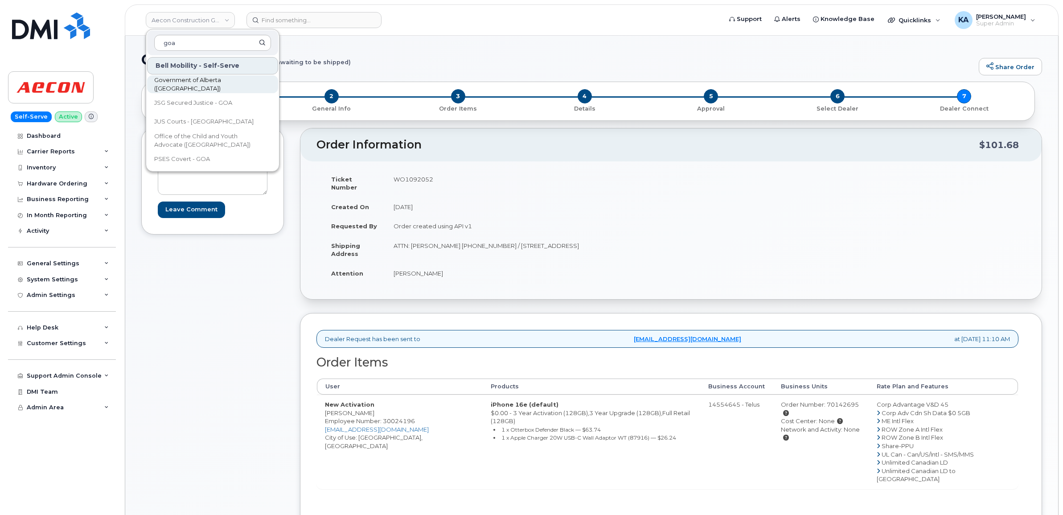
type input "goa"
click at [164, 85] on span "Government of Alberta (GOA)" at bounding box center [205, 84] width 103 height 17
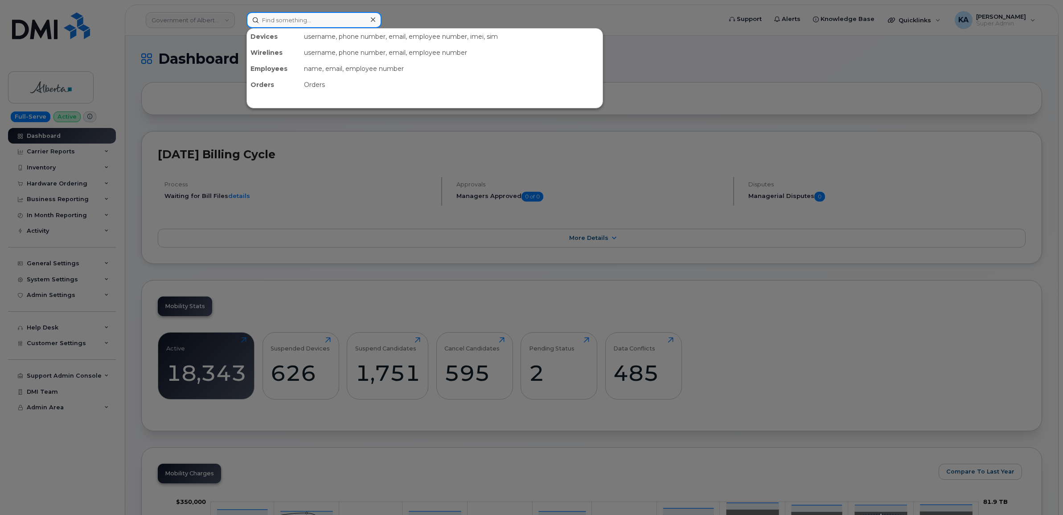
click at [317, 18] on input at bounding box center [313, 20] width 135 height 16
paste input "7802649671"
type input "7802649671"
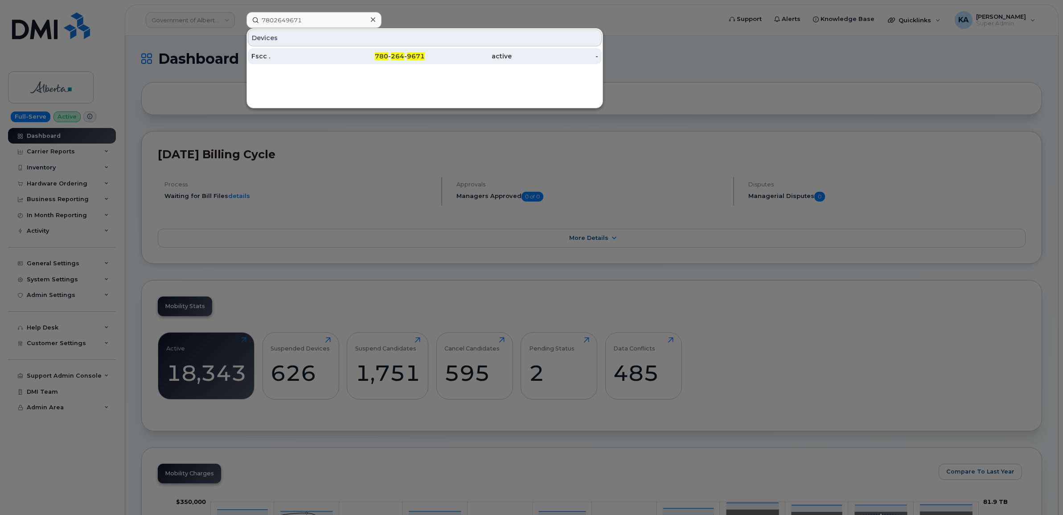
click at [261, 56] on div "Fscc ." at bounding box center [294, 56] width 87 height 9
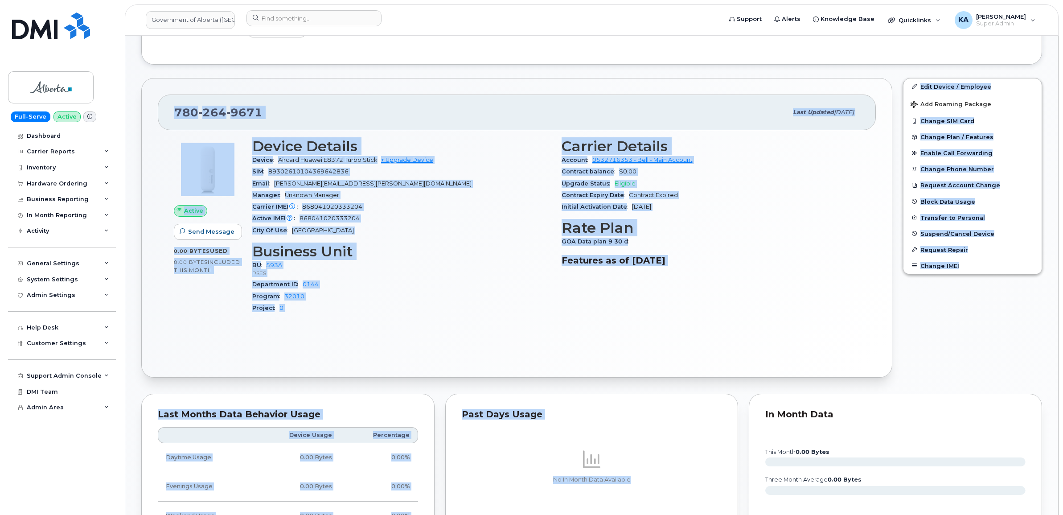
scroll to position [349, 0]
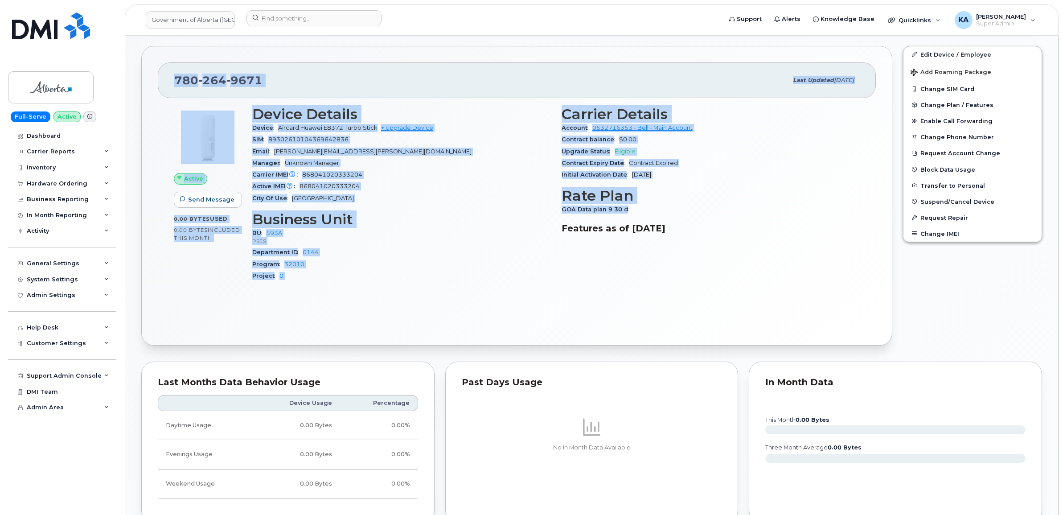
drag, startPoint x: 173, startPoint y: 377, endPoint x: 674, endPoint y: 212, distance: 527.5
click at [674, 212] on div "780 264 9671 Last updated Sep 16, 2025 Active Send Message 0.00 Bytes  used 0.0…" at bounding box center [516, 196] width 751 height 300
copy div "780 264 9671 Last updated Sep 16, 2025 Active Send Message 0.00 Bytes  used 0.0…"
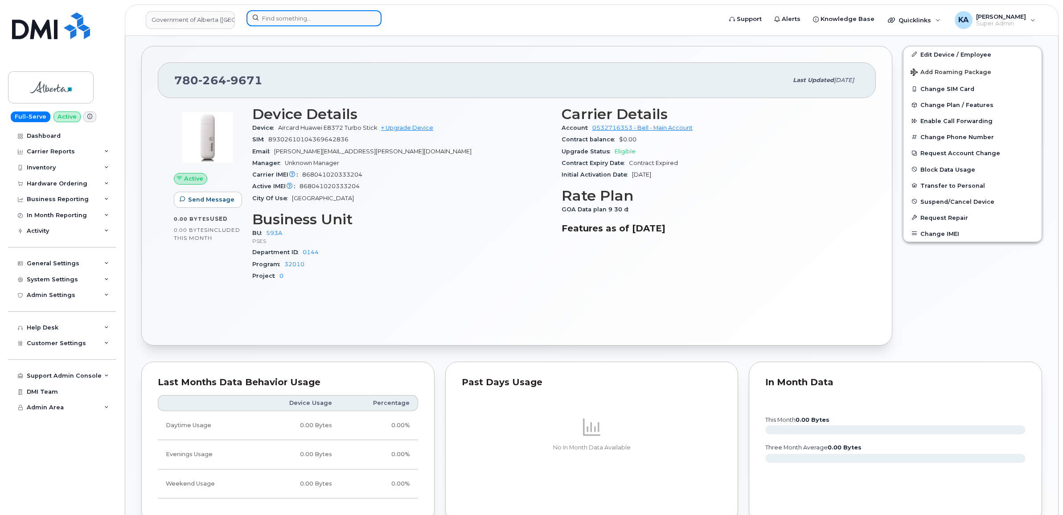
click at [286, 16] on input at bounding box center [313, 18] width 135 height 16
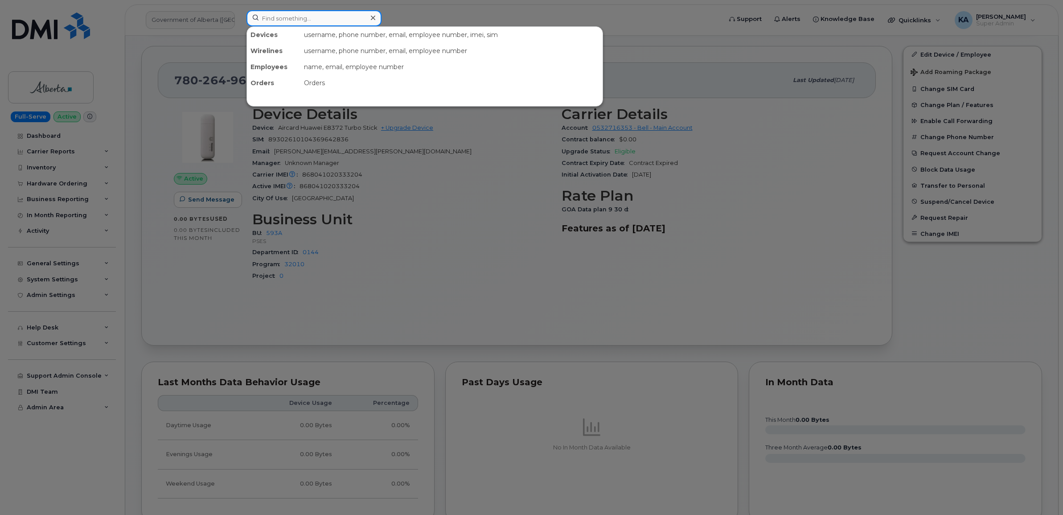
paste input "2263877961"
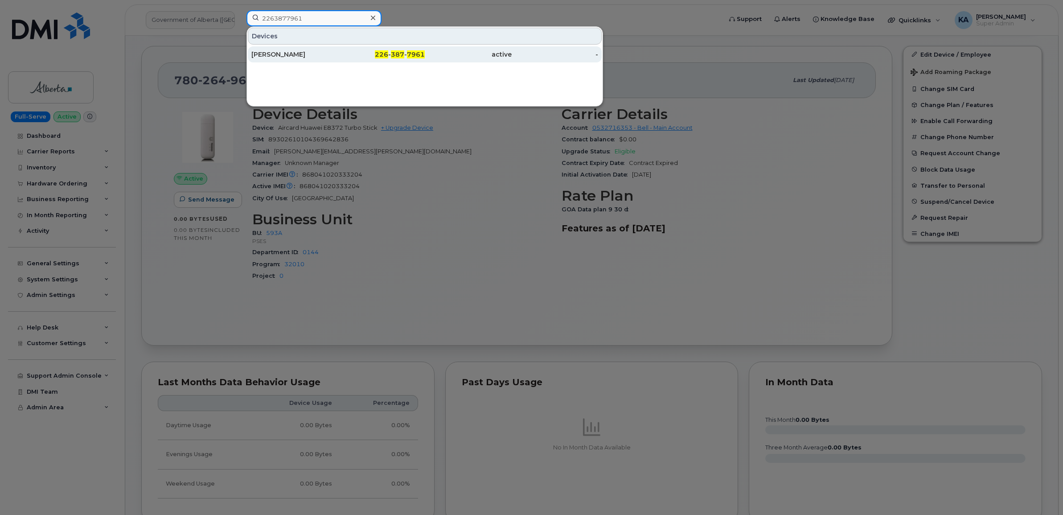
type input "2263877961"
click at [276, 56] on div "Kim Shreeve" at bounding box center [294, 54] width 87 height 9
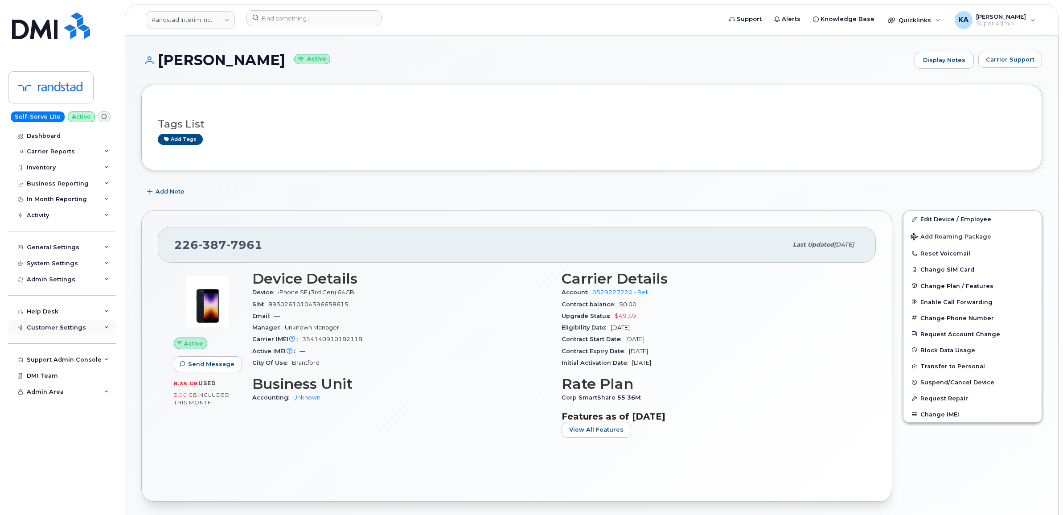
click at [57, 330] on span "Customer Settings" at bounding box center [56, 327] width 59 height 7
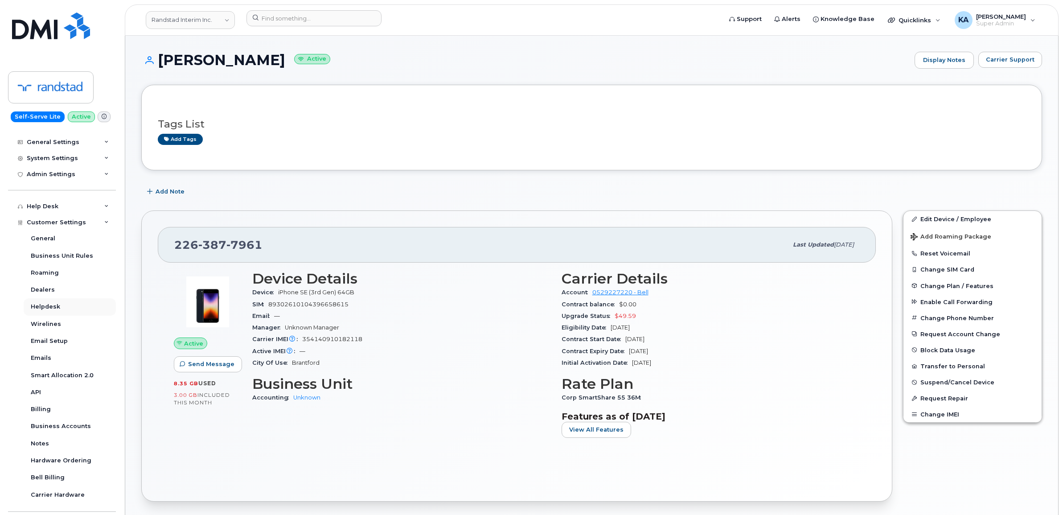
scroll to position [111, 0]
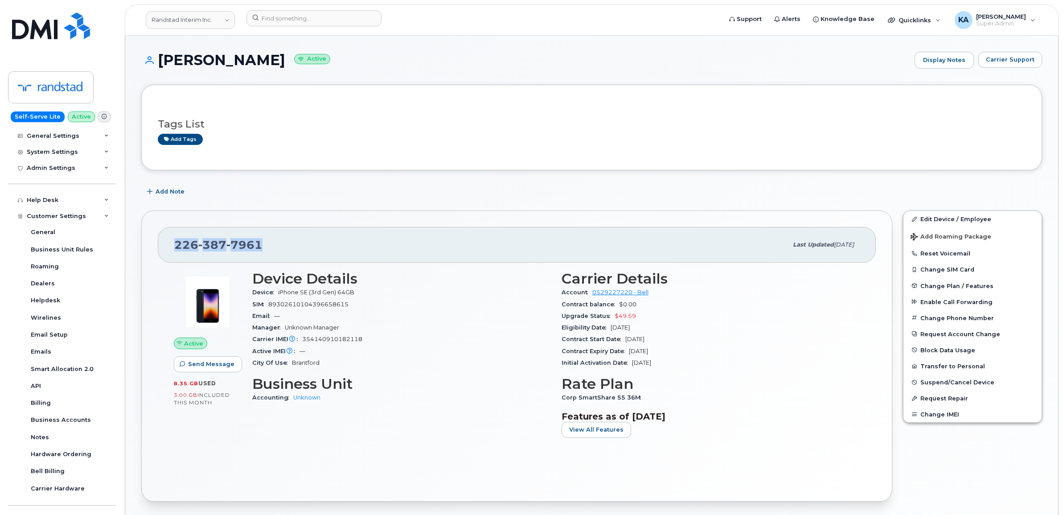
drag, startPoint x: 261, startPoint y: 247, endPoint x: 172, endPoint y: 245, distance: 89.6
click at [172, 245] on div "226 387 7961 Last updated Sep 16, 2025" at bounding box center [517, 245] width 718 height 36
copy span "226 387 7961"
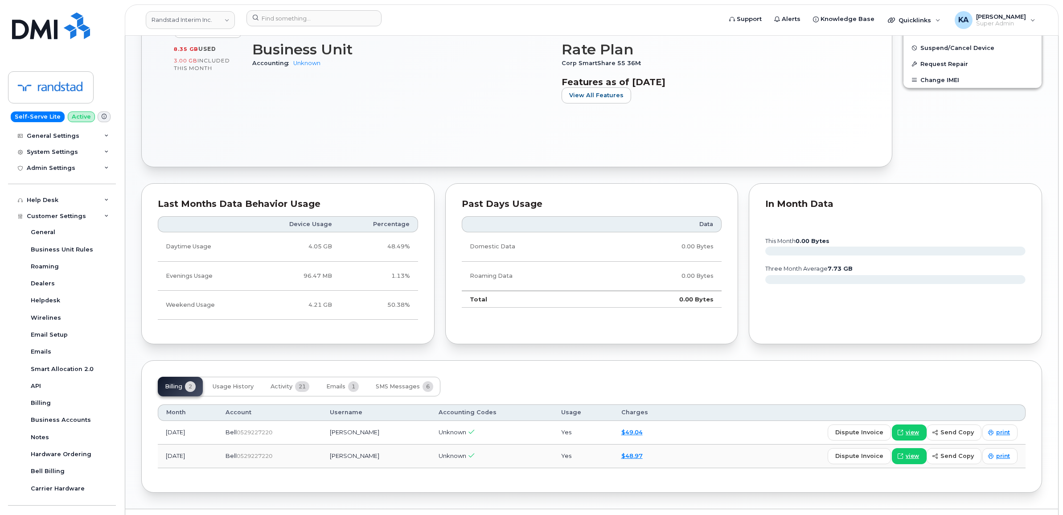
scroll to position [359, 0]
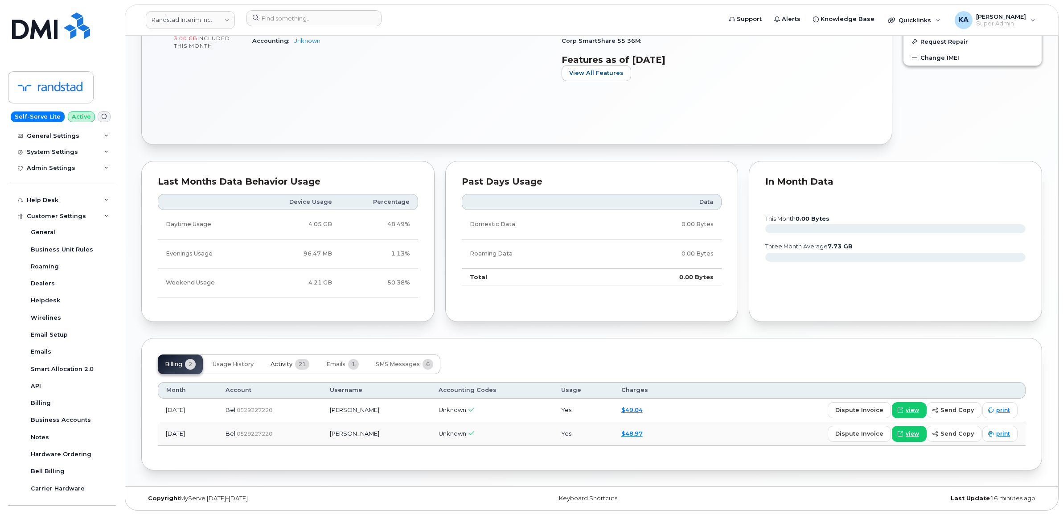
click at [284, 366] on span "Activity" at bounding box center [282, 364] width 22 height 7
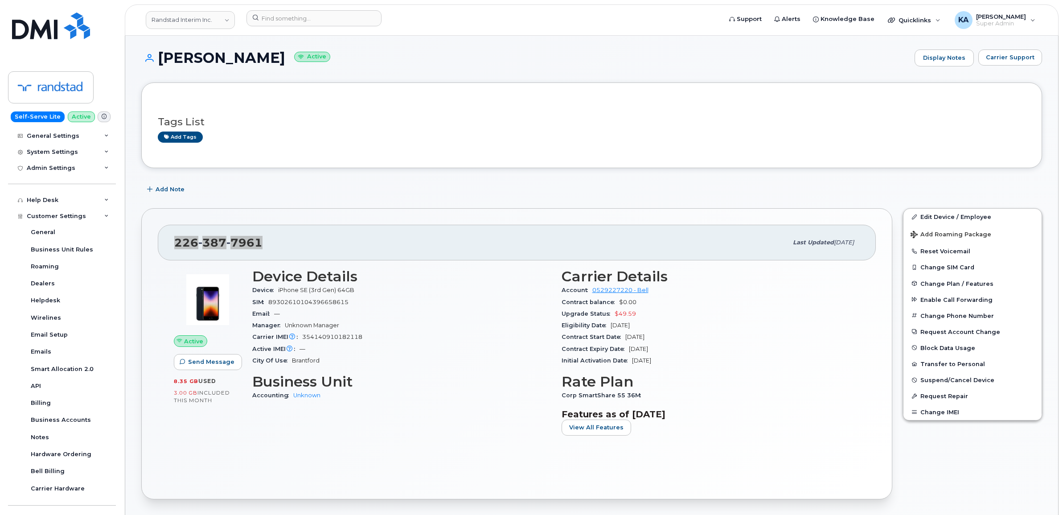
scroll to position [0, 0]
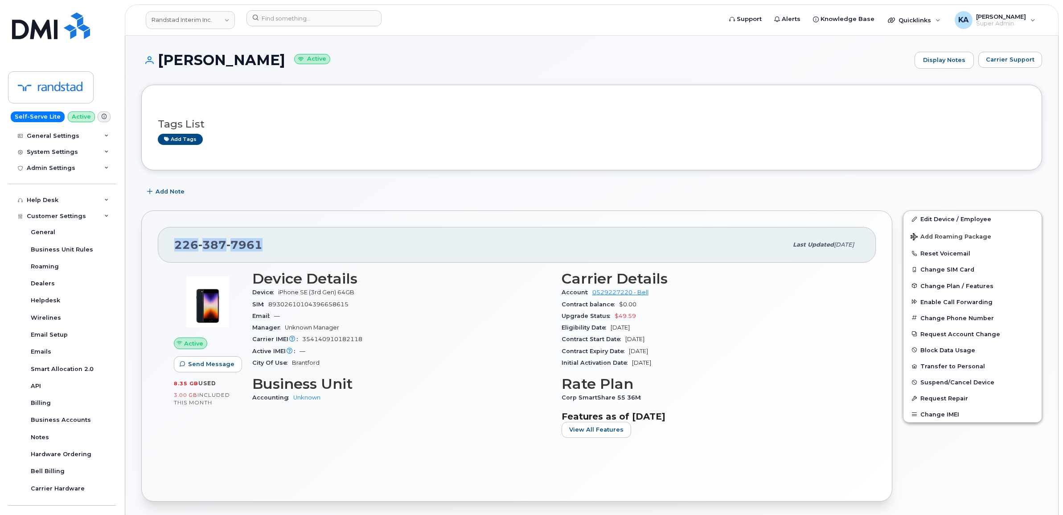
click at [168, 246] on div "226 387 7961 Last updated Sep 16, 2025" at bounding box center [517, 245] width 718 height 36
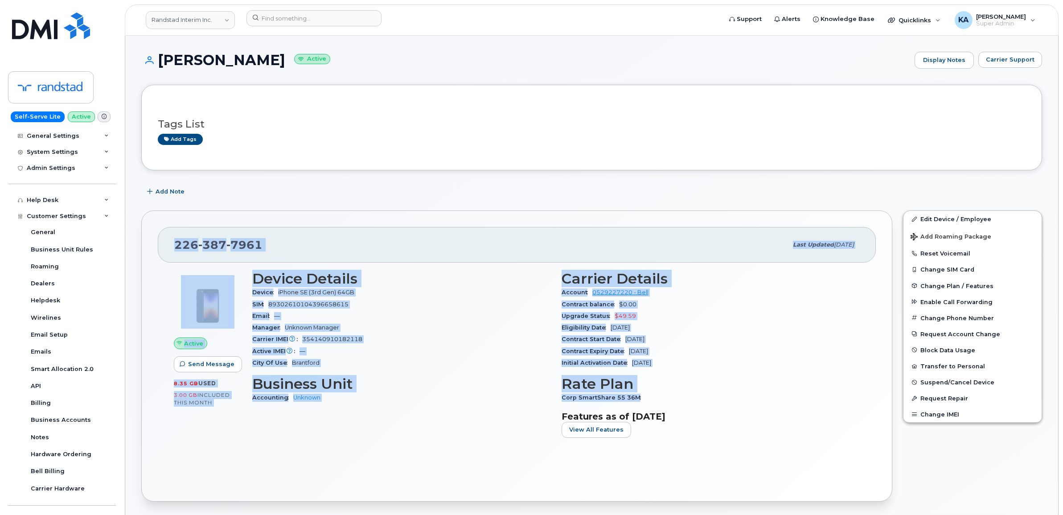
drag, startPoint x: 166, startPoint y: 243, endPoint x: 656, endPoint y: 396, distance: 512.5
click at [656, 396] on div "226 387 7961 Last updated Sep 16, 2025 Active Send Message 8.35 GB  used 3.00 G…" at bounding box center [516, 355] width 751 height 291
copy div "226 387 7961 Last updated Sep 16, 2025 Active Send Message 8.35 GB  used 3.00 G…"
click at [295, 16] on input at bounding box center [313, 18] width 135 height 16
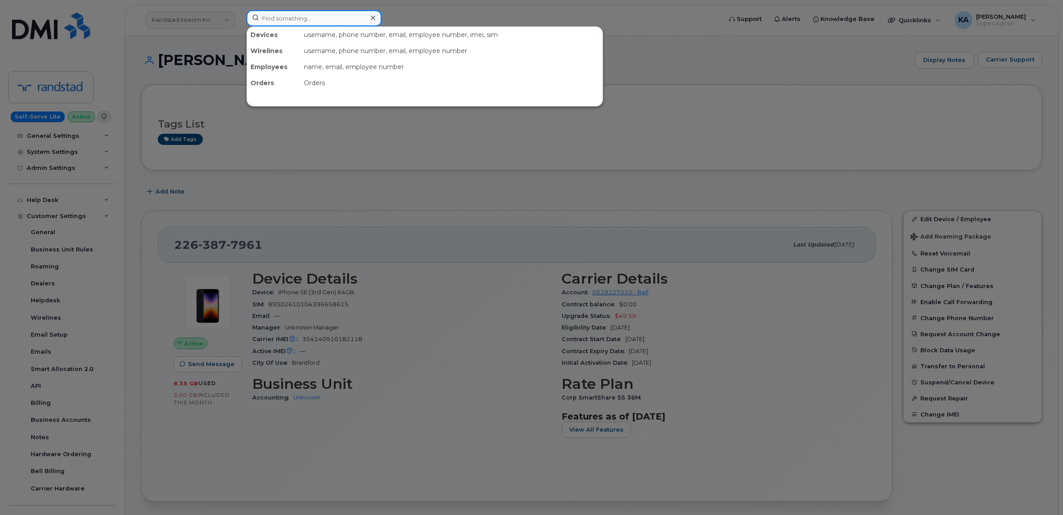
paste input "5142609003"
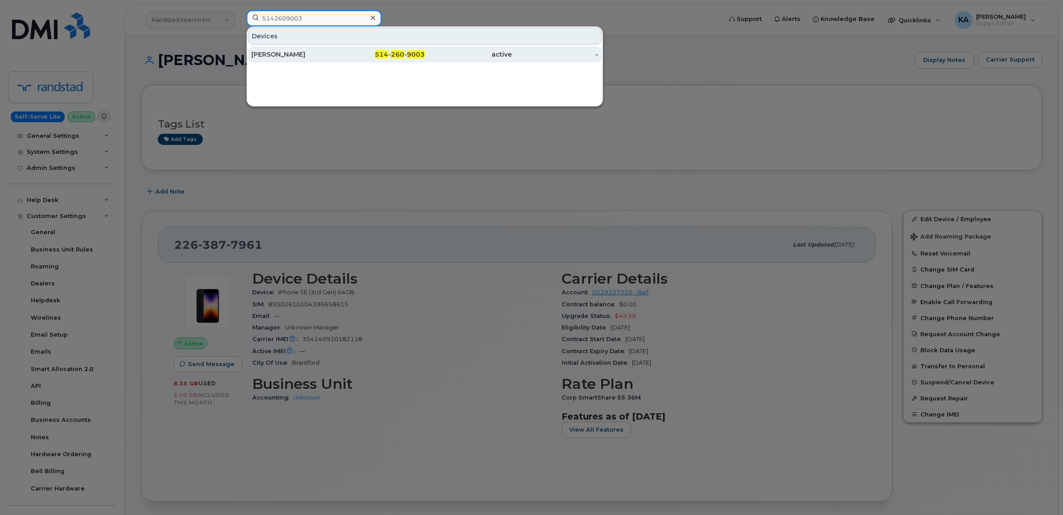
type input "5142609003"
click at [275, 54] on div "[PERSON_NAME]" at bounding box center [294, 54] width 87 height 9
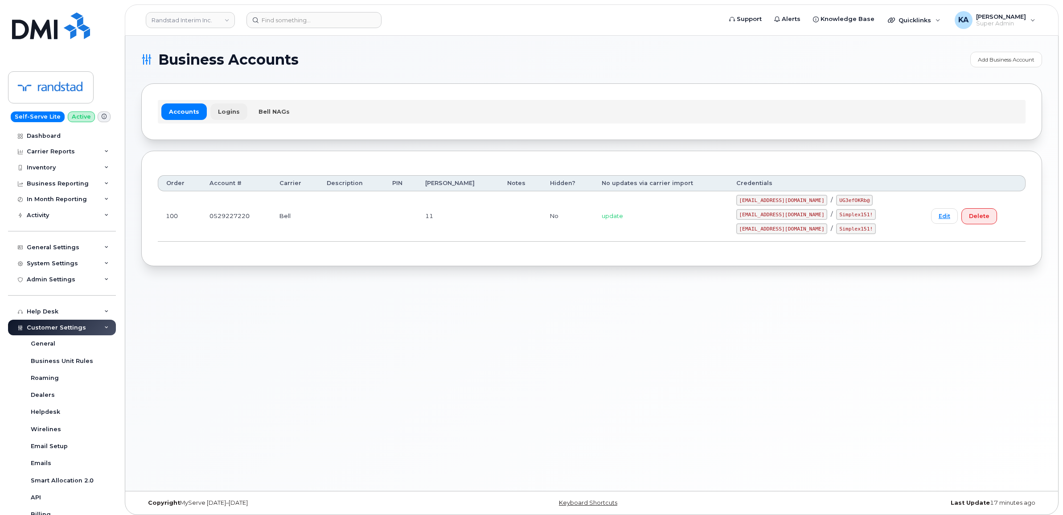
click at [226, 108] on link "Logins" at bounding box center [228, 111] width 37 height 16
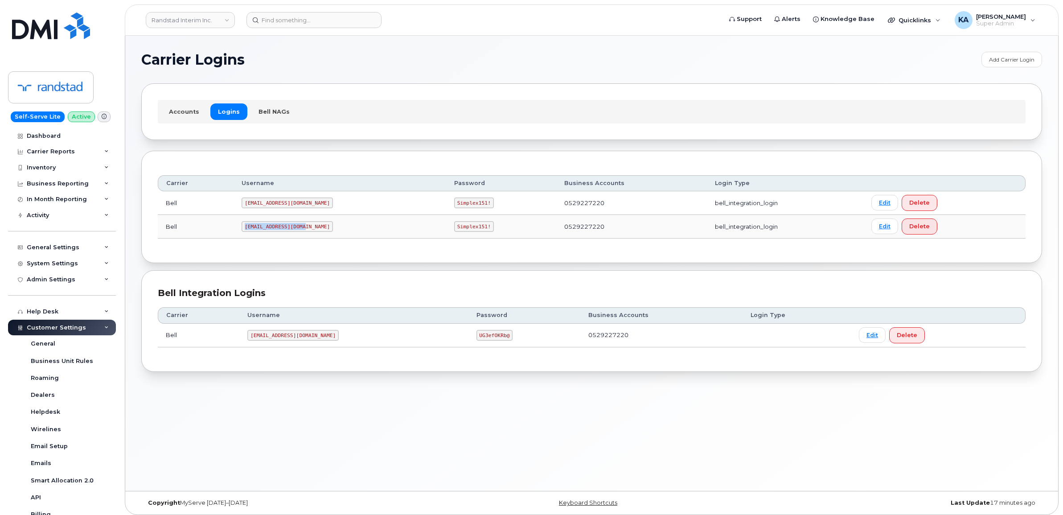
drag, startPoint x: 249, startPoint y: 227, endPoint x: 308, endPoint y: 232, distance: 59.5
click at [308, 232] on td "Randstad2@myserve.ca" at bounding box center [340, 227] width 213 height 24
copy code "Randstad2@myserve.ca"
drag, startPoint x: 418, startPoint y: 224, endPoint x: 458, endPoint y: 232, distance: 40.9
click at [458, 232] on td "Simplex151!" at bounding box center [501, 227] width 110 height 24
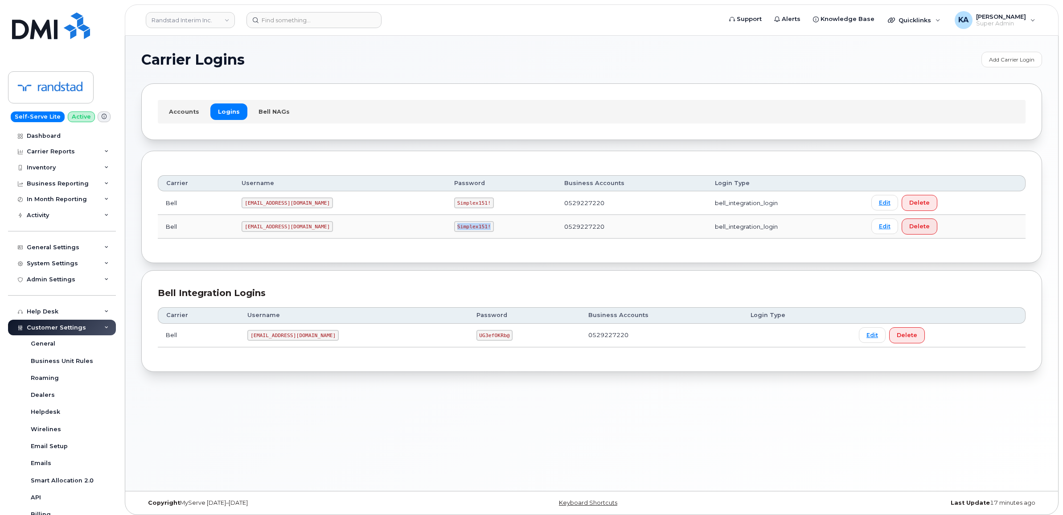
copy code "Simplex151!"
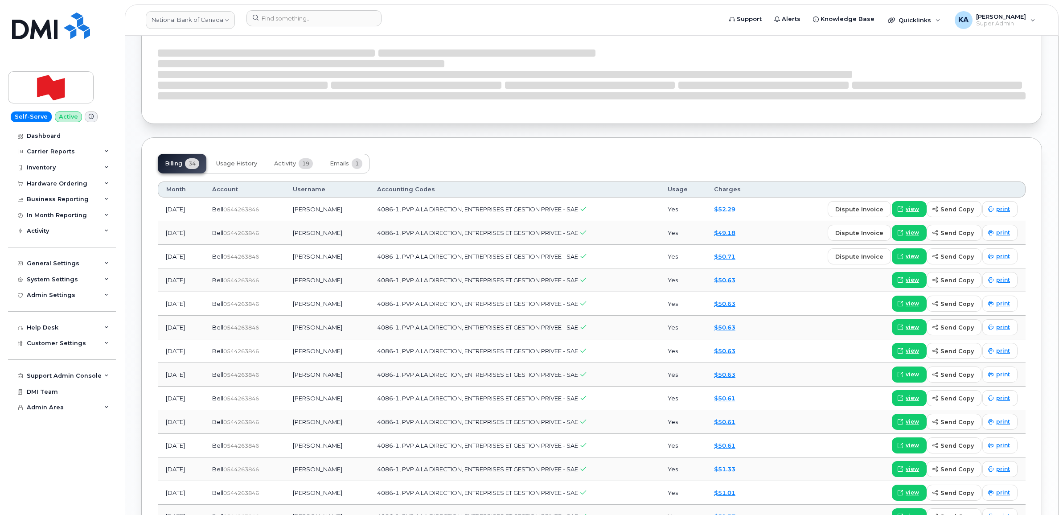
scroll to position [607, 0]
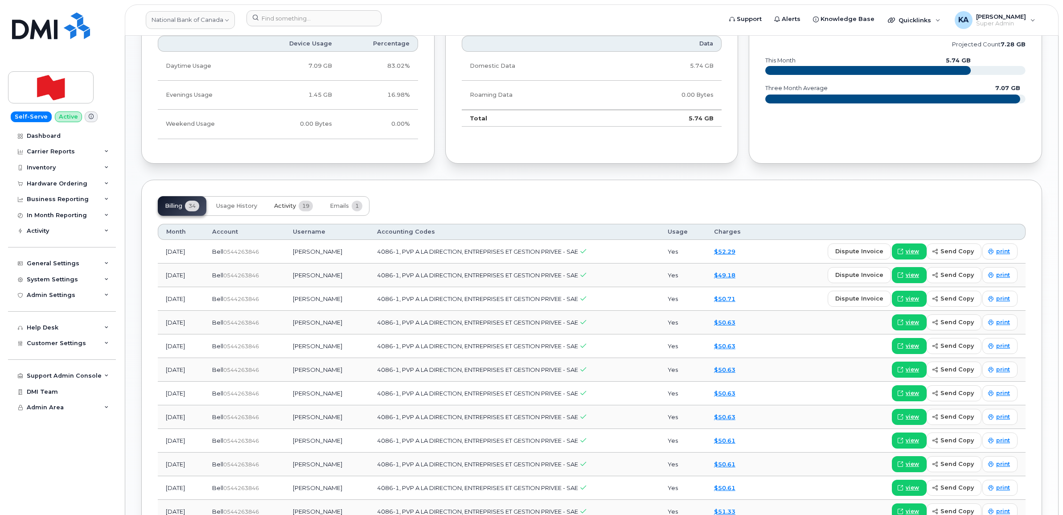
click at [287, 206] on span "Activity" at bounding box center [285, 205] width 22 height 7
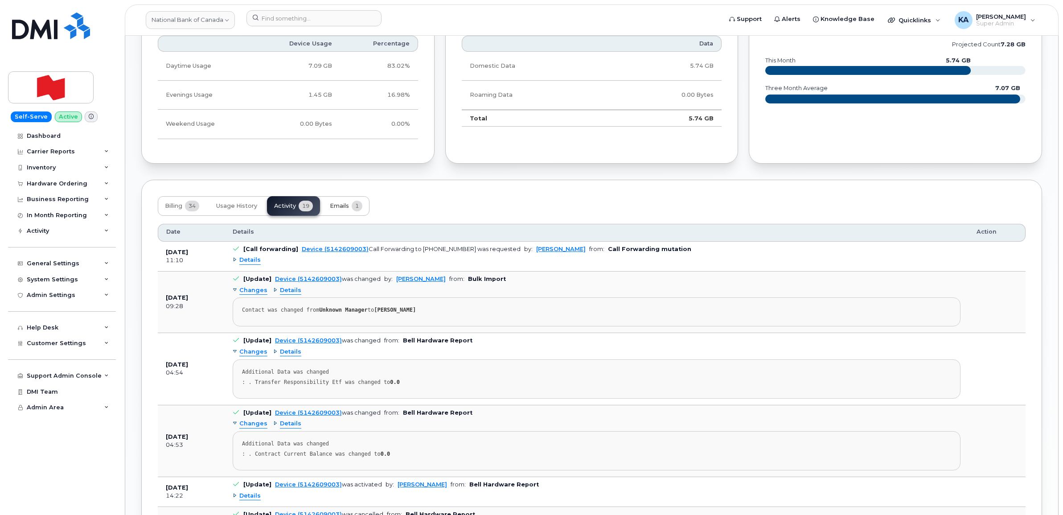
click at [342, 206] on span "Emails" at bounding box center [339, 205] width 19 height 7
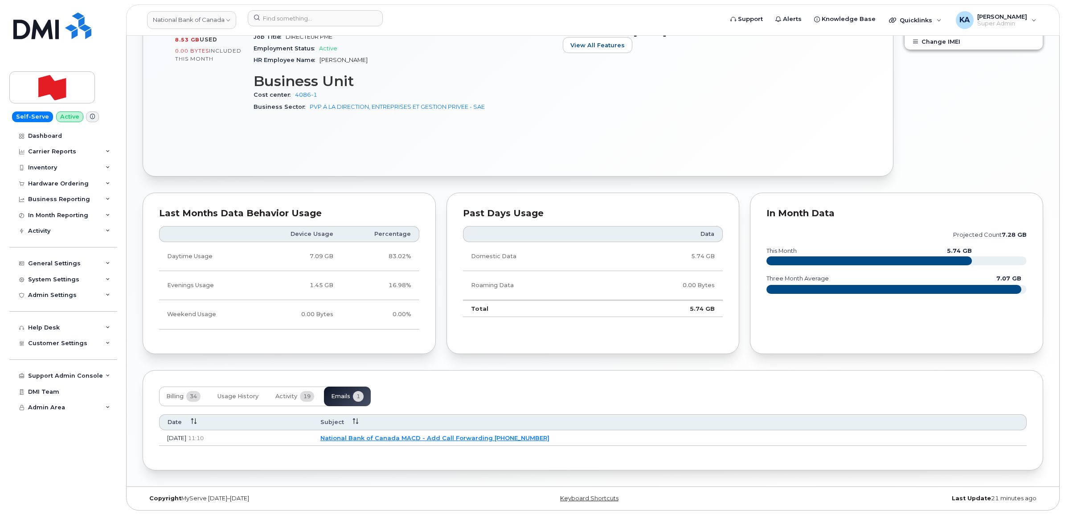
scroll to position [419, 0]
click at [438, 436] on link "National Bank of Canada MACD - Add Call Forwarding [PHONE_NUMBER]" at bounding box center [433, 437] width 229 height 7
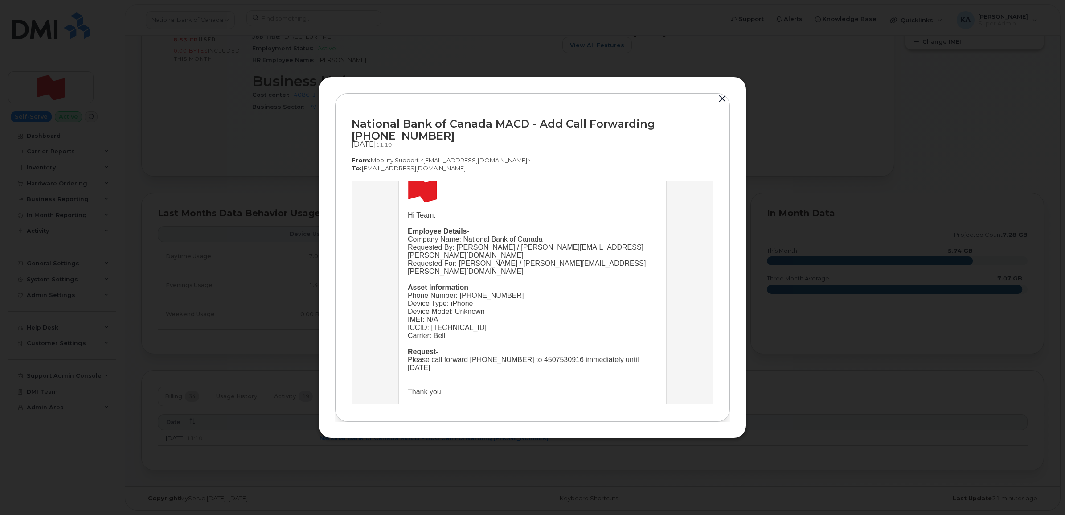
scroll to position [0, 0]
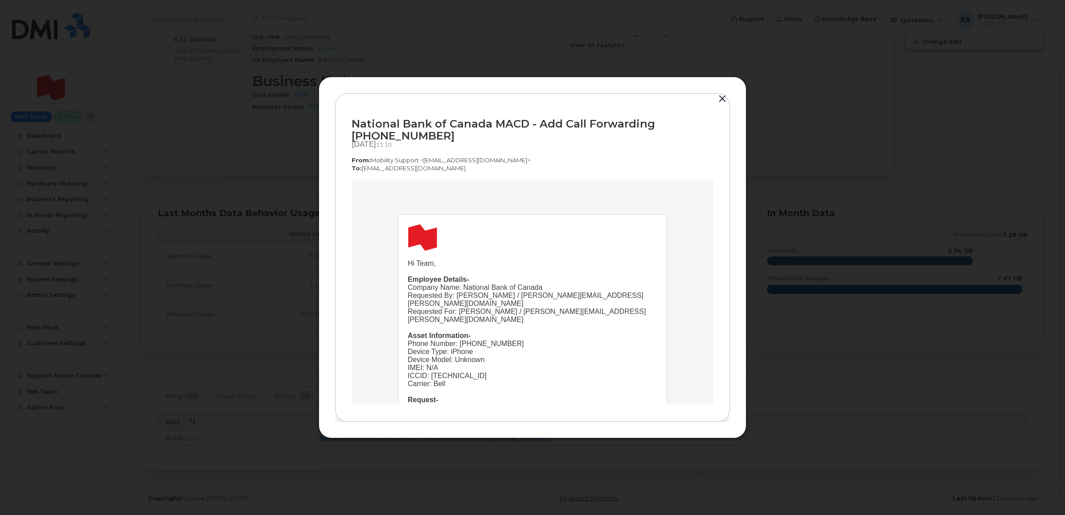
drag, startPoint x: 402, startPoint y: 222, endPoint x: 405, endPoint y: 256, distance: 34.4
click at [407, 256] on td "Hi Team, Employee Details- Company Name: National Bank of Canada Requested By: …" at bounding box center [532, 352] width 267 height 277
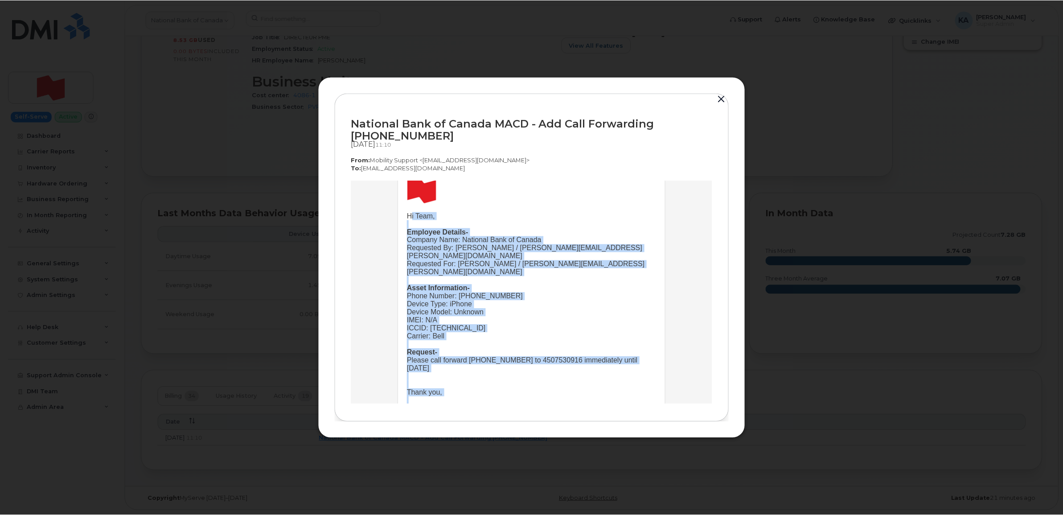
scroll to position [77, 0]
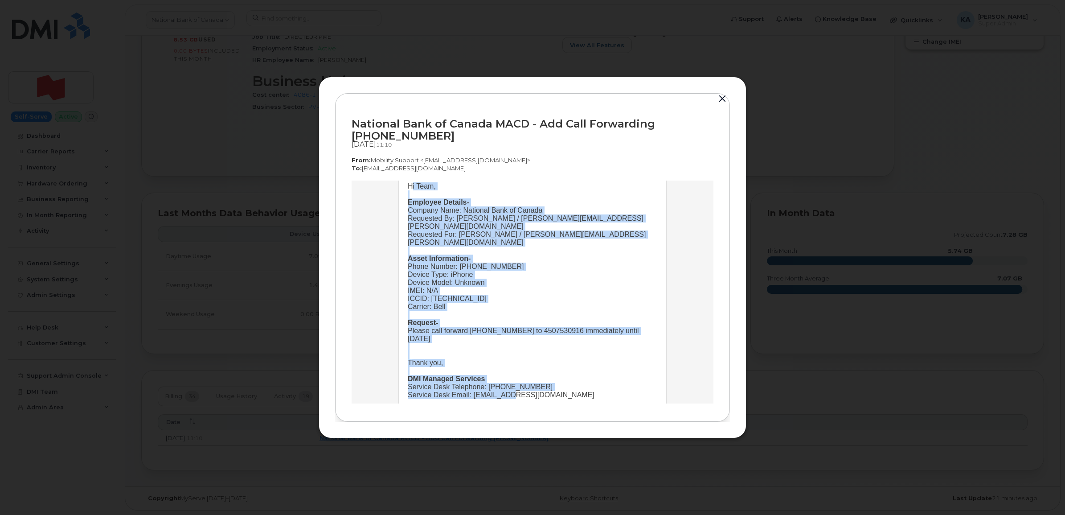
drag, startPoint x: 403, startPoint y: 263, endPoint x: 579, endPoint y: 379, distance: 210.9
click at [579, 379] on td "Hi Team, Employee Details- Company Name: National Bank of Canada Requested By: …" at bounding box center [533, 298] width 250 height 233
copy td "Hi Team, Employee Details- Company Name: National Bank of Canada Requested By: …"
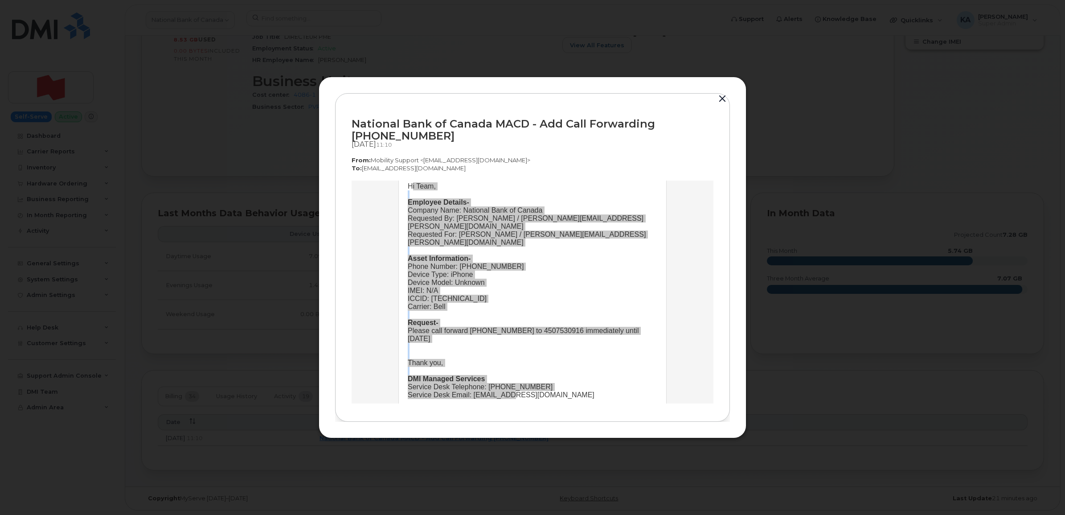
click at [721, 96] on button "button" at bounding box center [722, 99] width 13 height 12
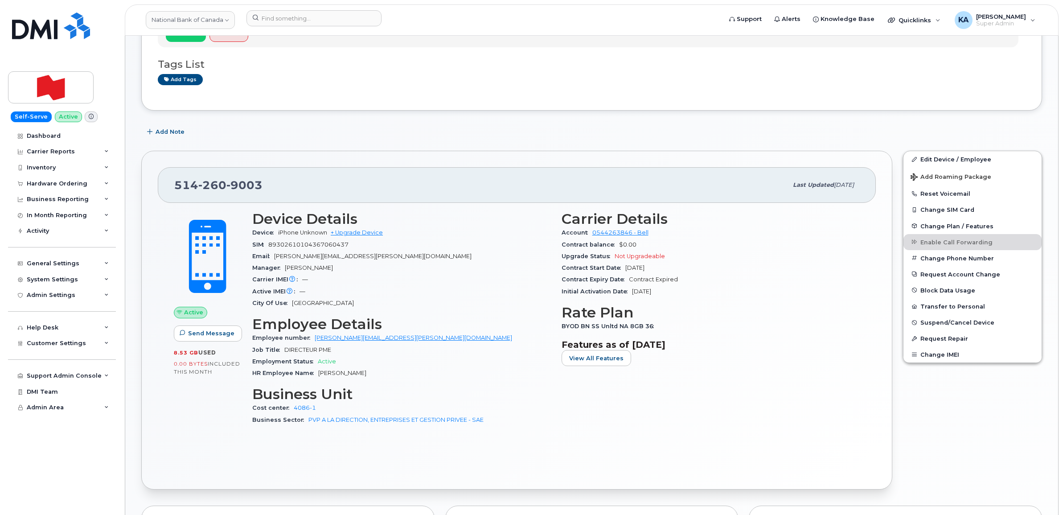
scroll to position [111, 0]
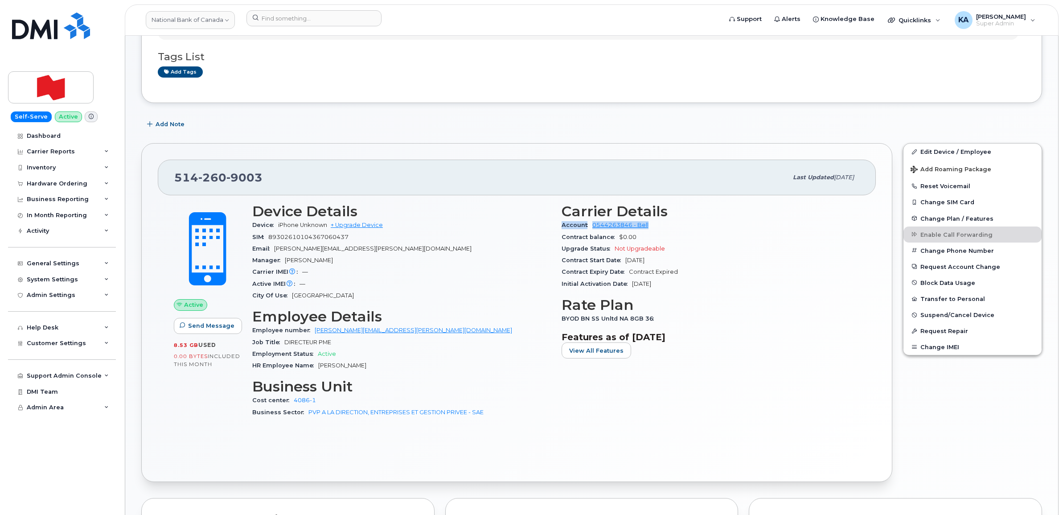
drag, startPoint x: 558, startPoint y: 225, endPoint x: 659, endPoint y: 228, distance: 100.8
click at [659, 228] on div "Carrier Details Account 0544263846 - Bell Contract balance $0.00 Upgrade Status…" at bounding box center [710, 314] width 309 height 233
copy div "Account 0544263846 - Bell"
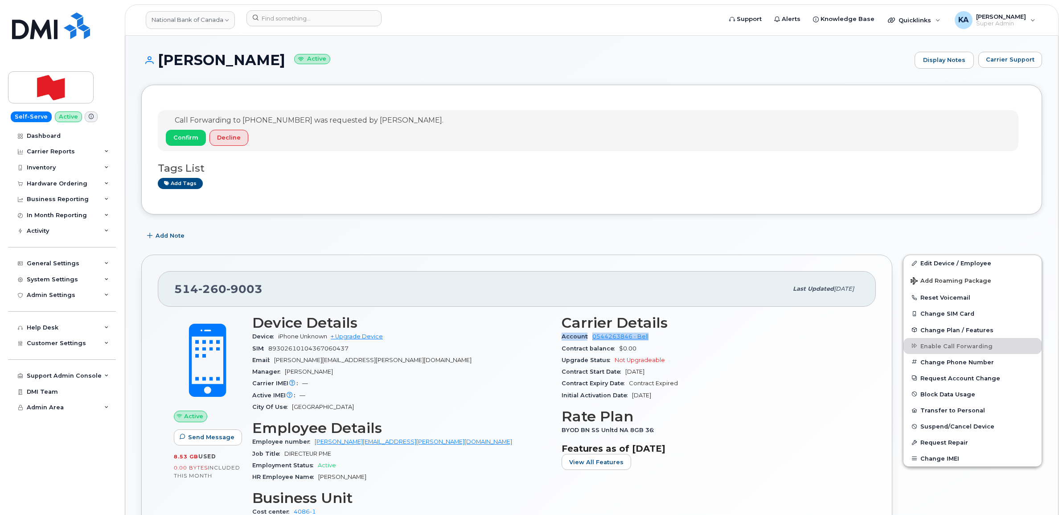
scroll to position [56, 0]
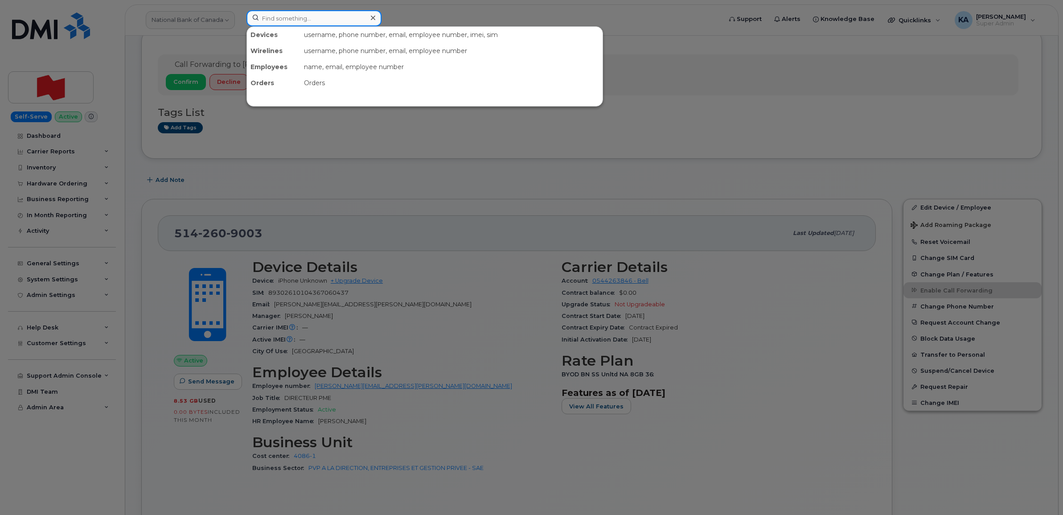
click at [279, 21] on input at bounding box center [313, 18] width 135 height 16
paste input "7809963127"
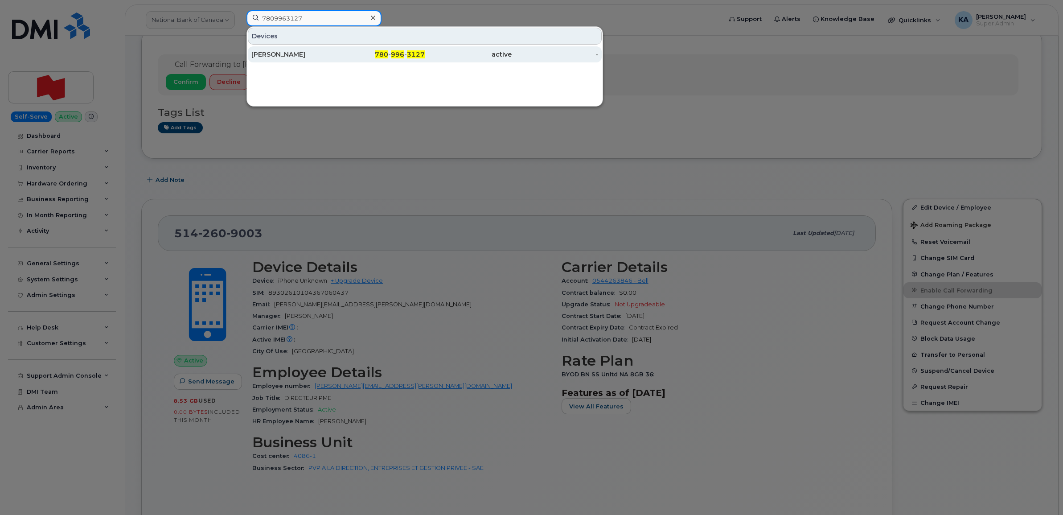
type input "7809963127"
click at [283, 51] on div "[PERSON_NAME]" at bounding box center [294, 54] width 87 height 9
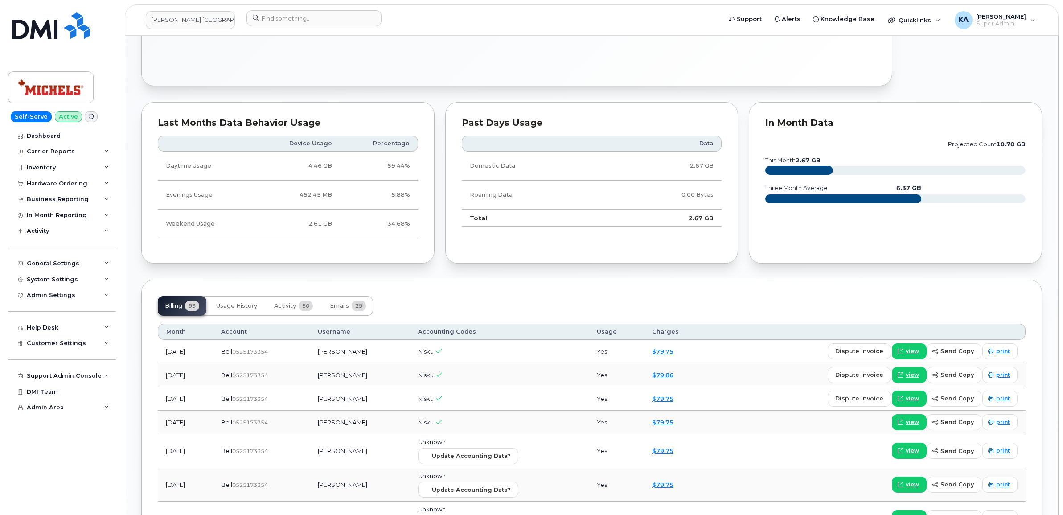
scroll to position [613, 0]
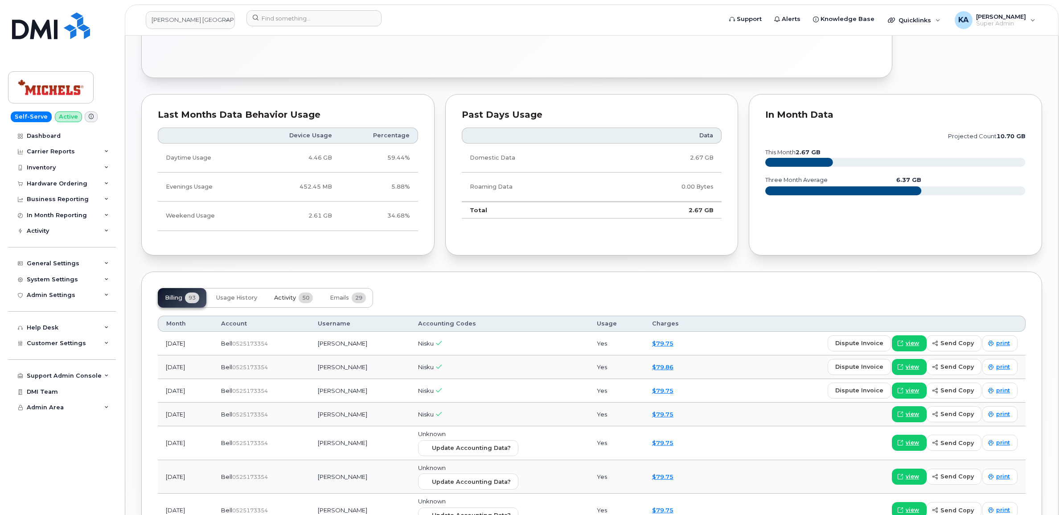
click at [282, 299] on span "Activity" at bounding box center [285, 297] width 22 height 7
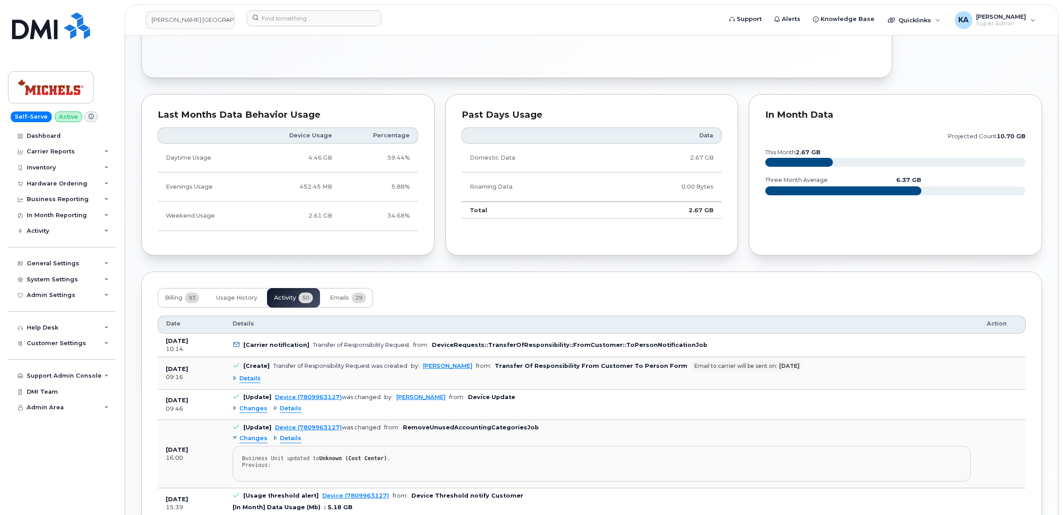
scroll to position [669, 0]
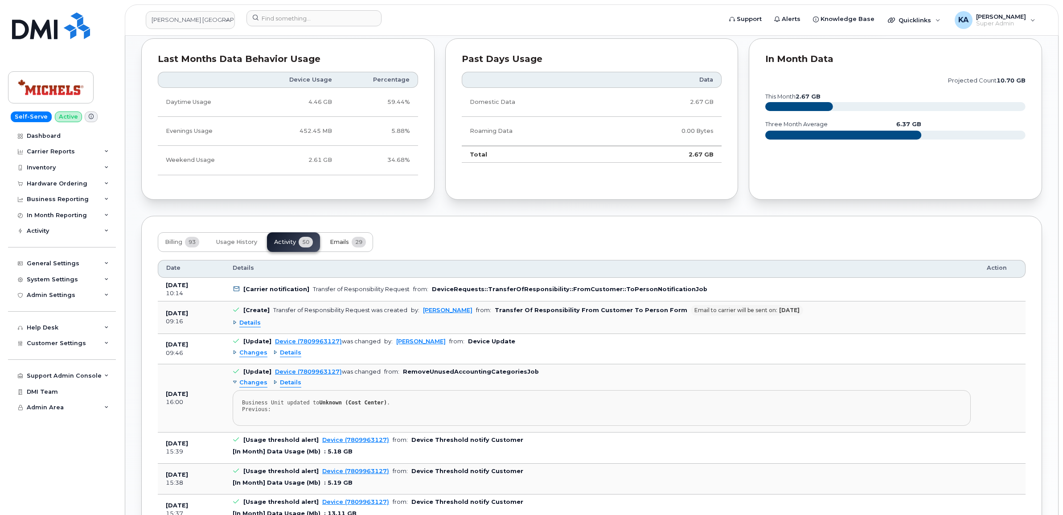
click at [347, 244] on span "Emails" at bounding box center [339, 241] width 19 height 7
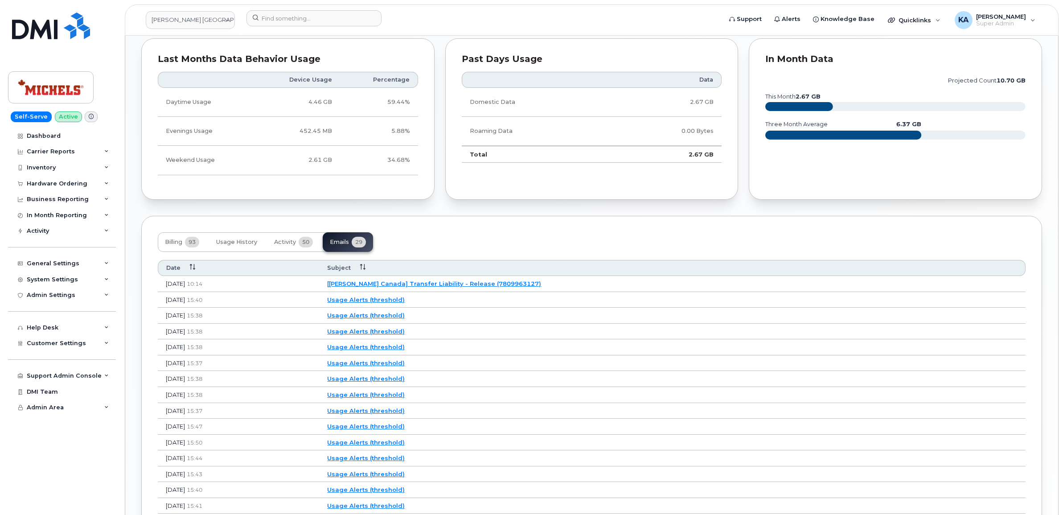
click at [437, 284] on link "[[PERSON_NAME] Canada] Transfer Liability - Release (7809963127)" at bounding box center [434, 283] width 214 height 7
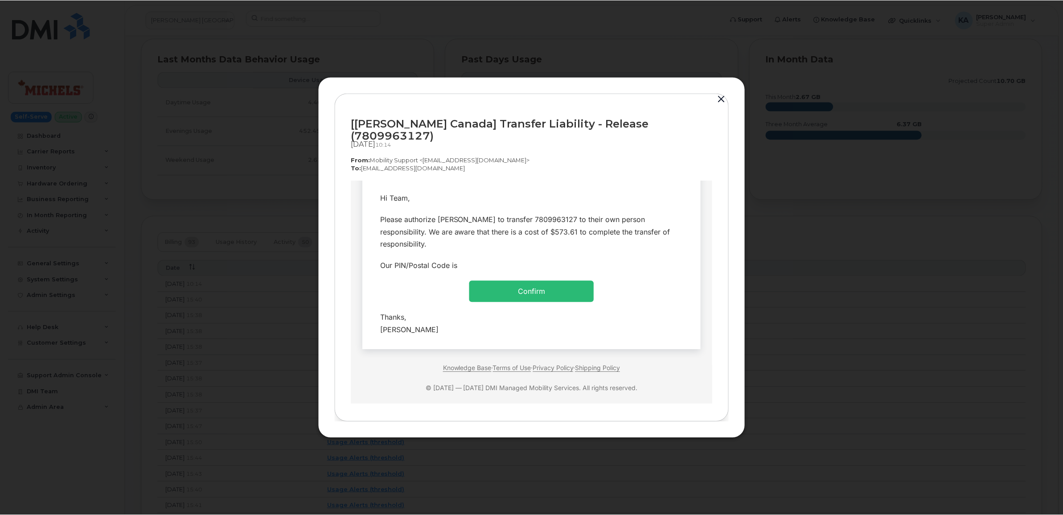
scroll to position [0, 0]
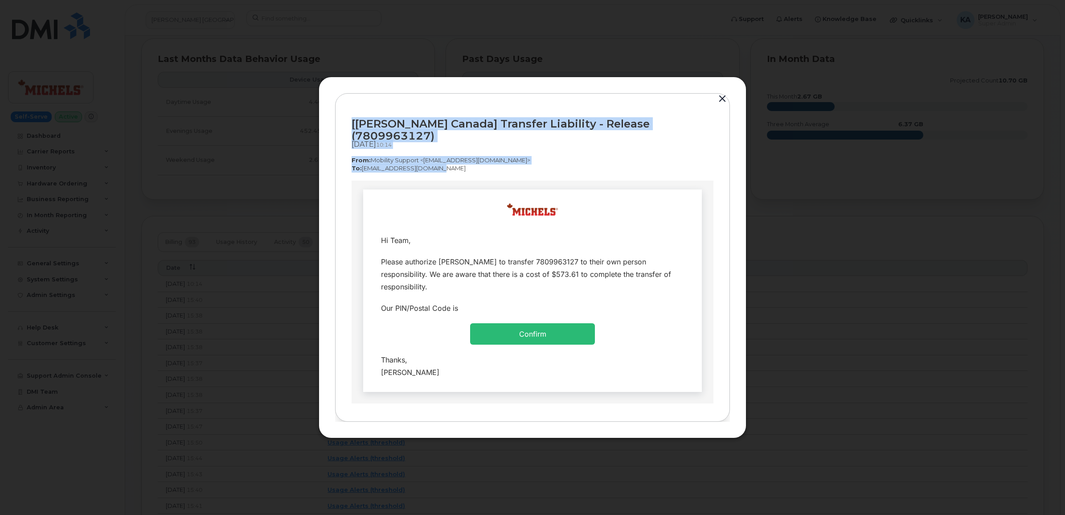
drag, startPoint x: 349, startPoint y: 127, endPoint x: 433, endPoint y: 161, distance: 91.0
click at [433, 161] on div "[[PERSON_NAME] Canada] Transfer Liability - Release (7809963127) [DATE]  10:14 …" at bounding box center [532, 257] width 395 height 329
copy div "[[PERSON_NAME] Canada] Transfer Liability - Release (7809963127) [DATE]  10:14 …"
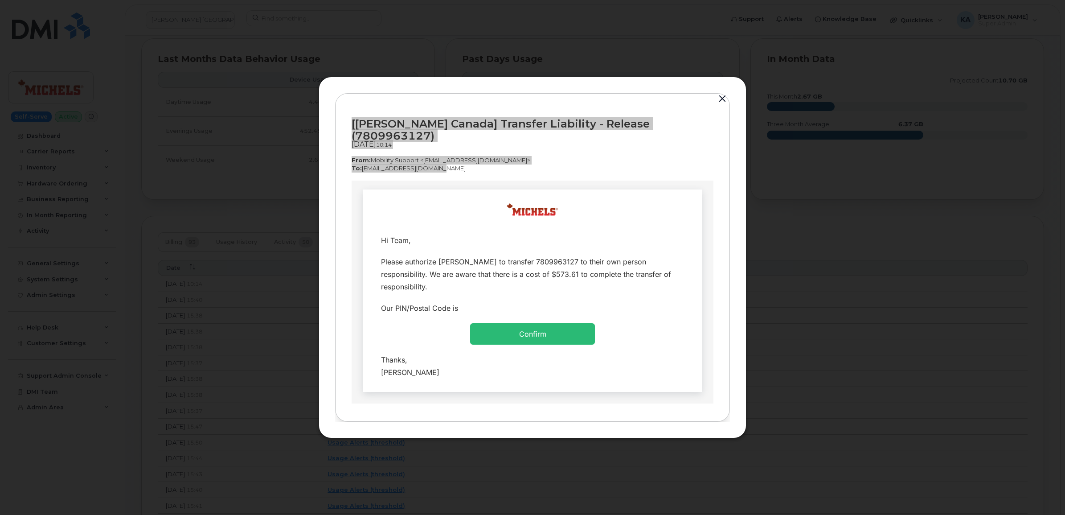
drag, startPoint x: 376, startPoint y: 238, endPoint x: 436, endPoint y: 360, distance: 135.7
click at [436, 360] on tbody "Hi Team, Please authorize [PERSON_NAME] to transfer 7809963127 to their own per…" at bounding box center [532, 305] width 325 height 153
copy tbody "Hi Team, Please authorize [PERSON_NAME] to transfer 7809963127 to their own per…"
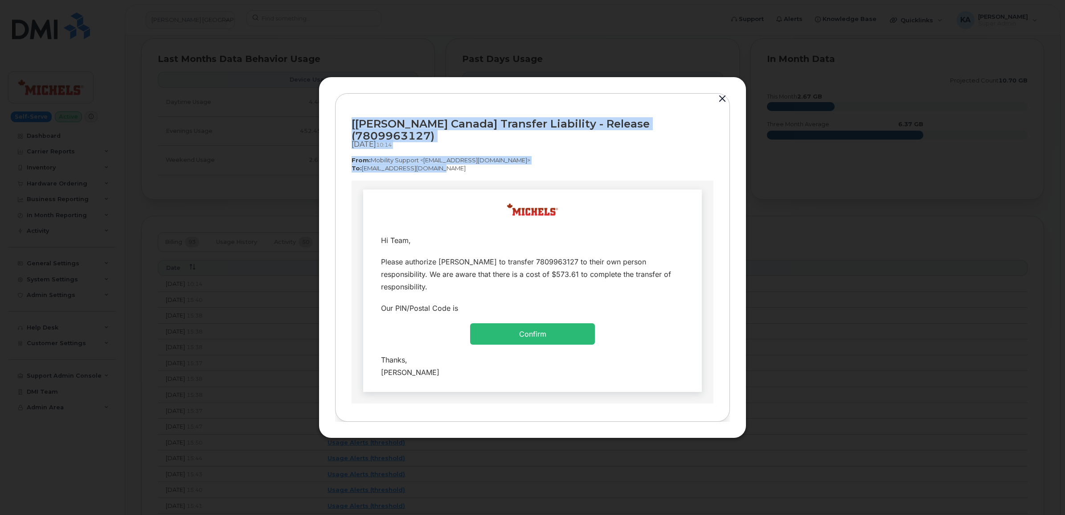
click at [431, 170] on div "[[PERSON_NAME] Canada] Transfer Liability - Release (7809963127) [DATE]  10:14 …" at bounding box center [533, 145] width 362 height 71
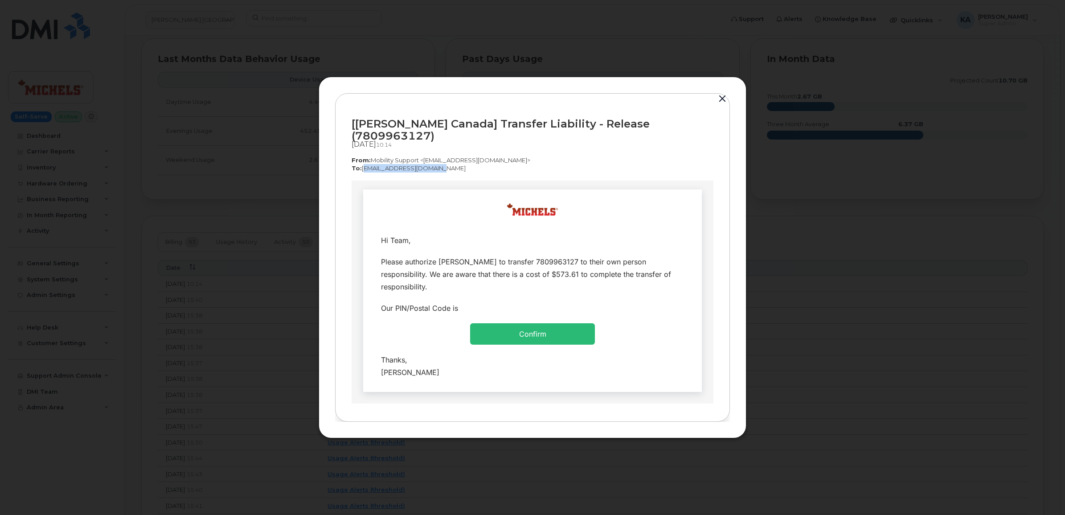
drag, startPoint x: 428, startPoint y: 161, endPoint x: 361, endPoint y: 163, distance: 66.4
click at [361, 164] on p "To:  [EMAIL_ADDRESS][DOMAIN_NAME]" at bounding box center [533, 168] width 362 height 8
drag, startPoint x: 361, startPoint y: 163, endPoint x: 368, endPoint y: 161, distance: 6.5
copy p "[EMAIL_ADDRESS][DOMAIN_NAME]"
click at [720, 102] on button "button" at bounding box center [722, 99] width 13 height 12
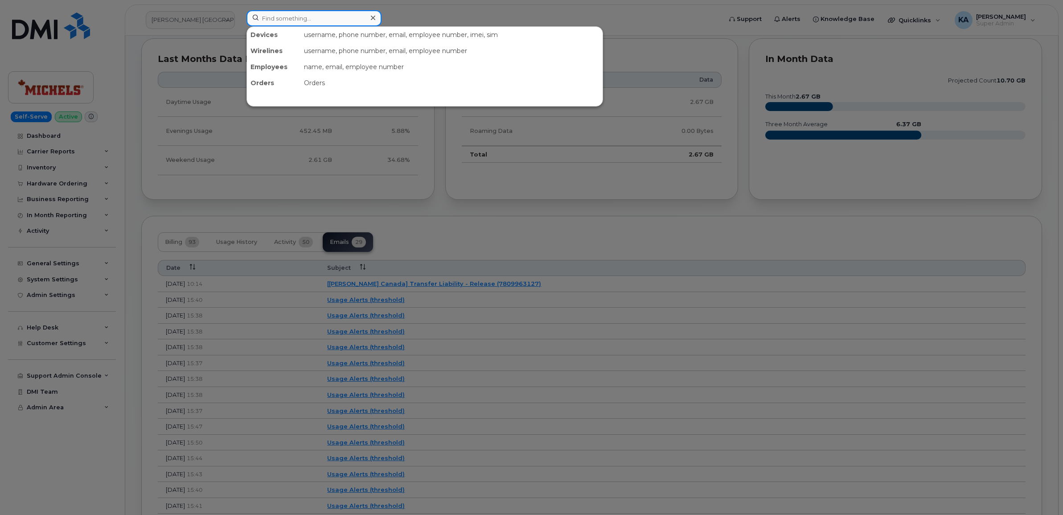
drag, startPoint x: 279, startPoint y: 19, endPoint x: 289, endPoint y: 16, distance: 9.7
click at [283, 19] on input at bounding box center [313, 18] width 135 height 16
paste input "4037953793"
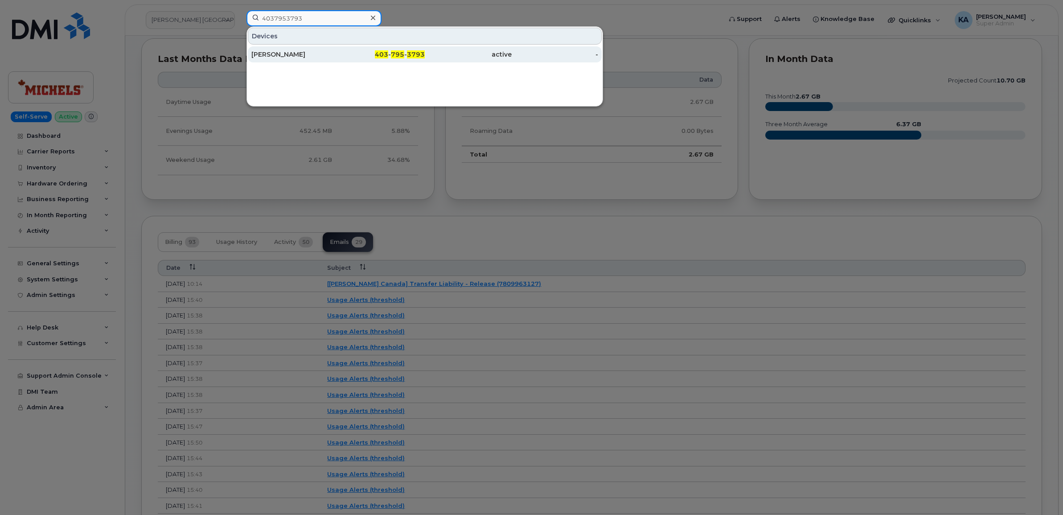
type input "4037953793"
click at [278, 52] on div "[PERSON_NAME]" at bounding box center [294, 54] width 87 height 9
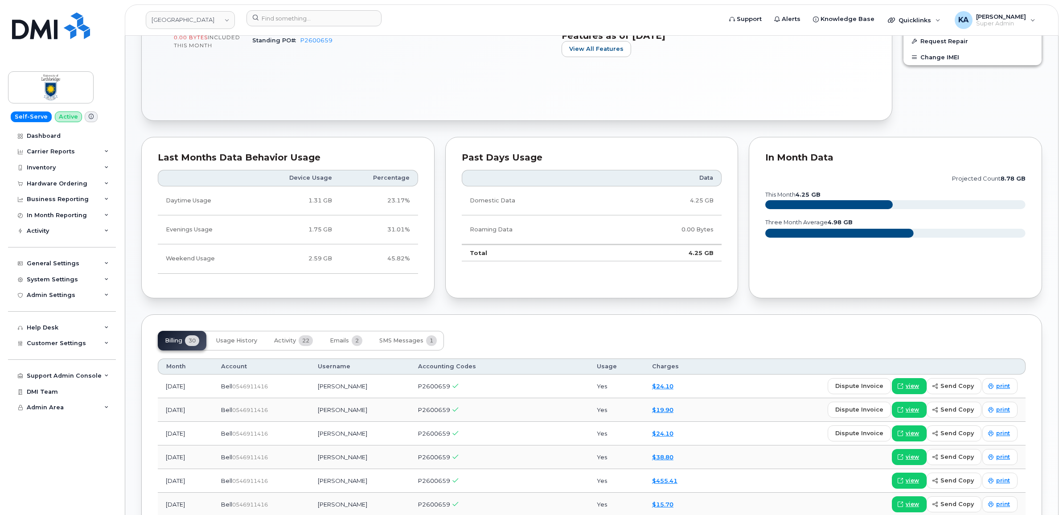
scroll to position [501, 0]
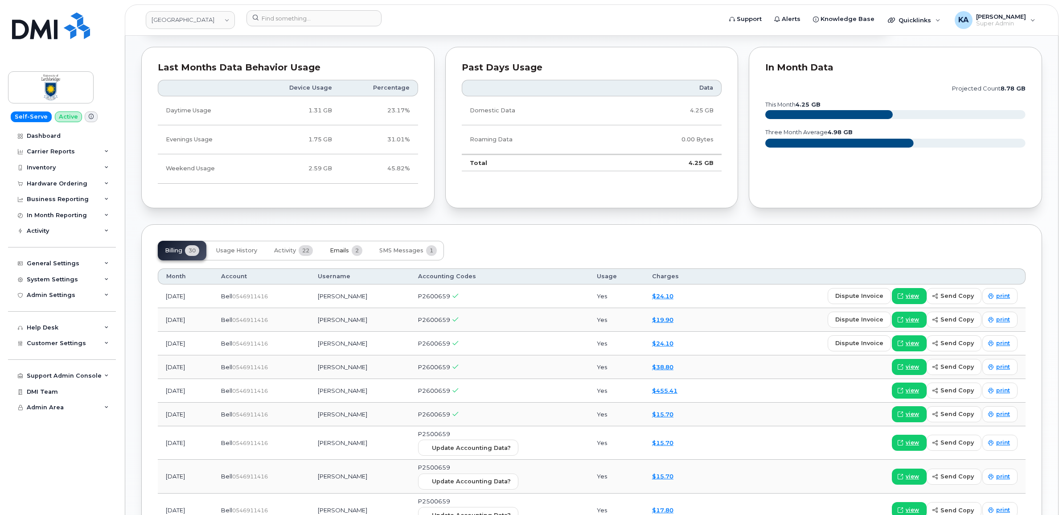
click at [348, 250] on span "Emails" at bounding box center [339, 250] width 19 height 7
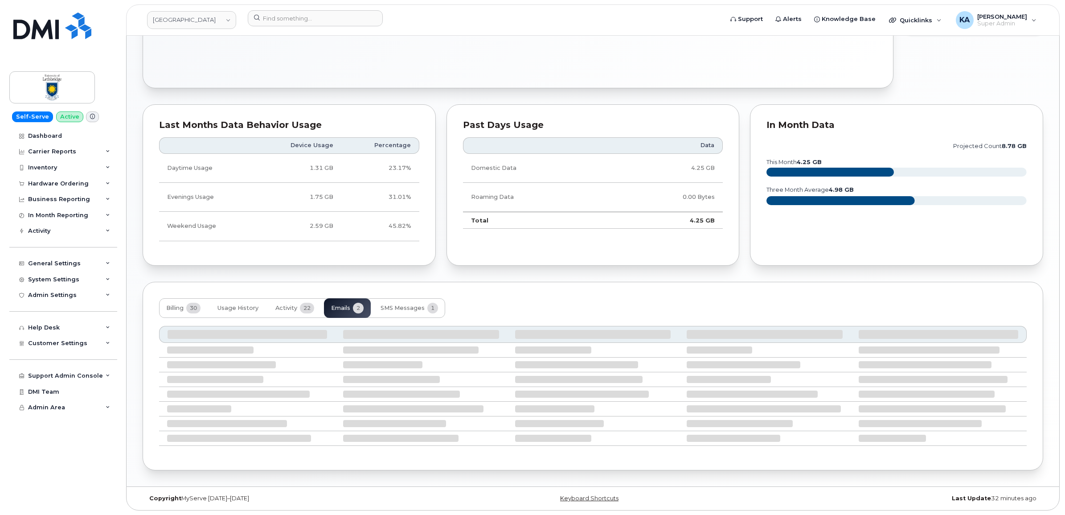
scroll to position [374, 0]
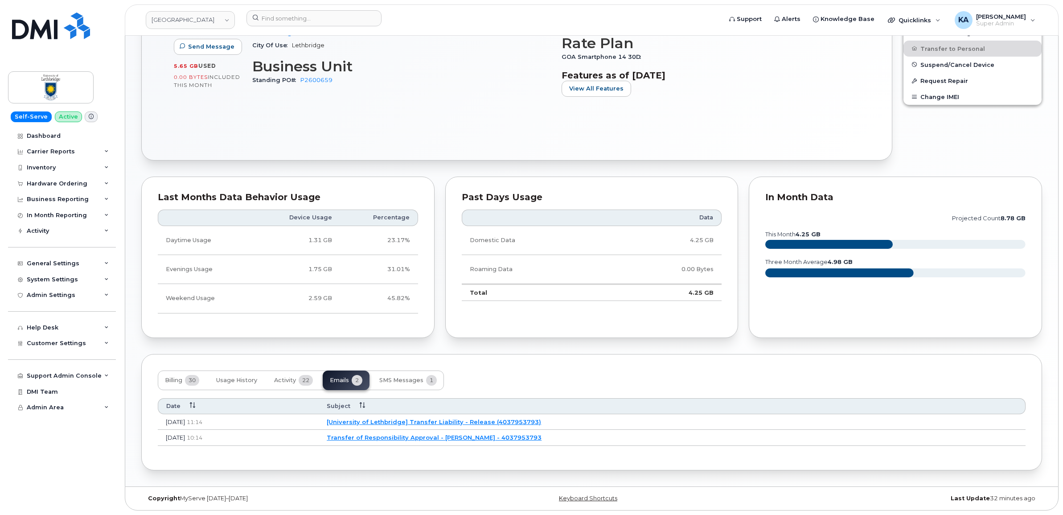
click at [444, 421] on link "[University of Lethbridge] Transfer Liability - Release (4037953793)" at bounding box center [434, 421] width 214 height 7
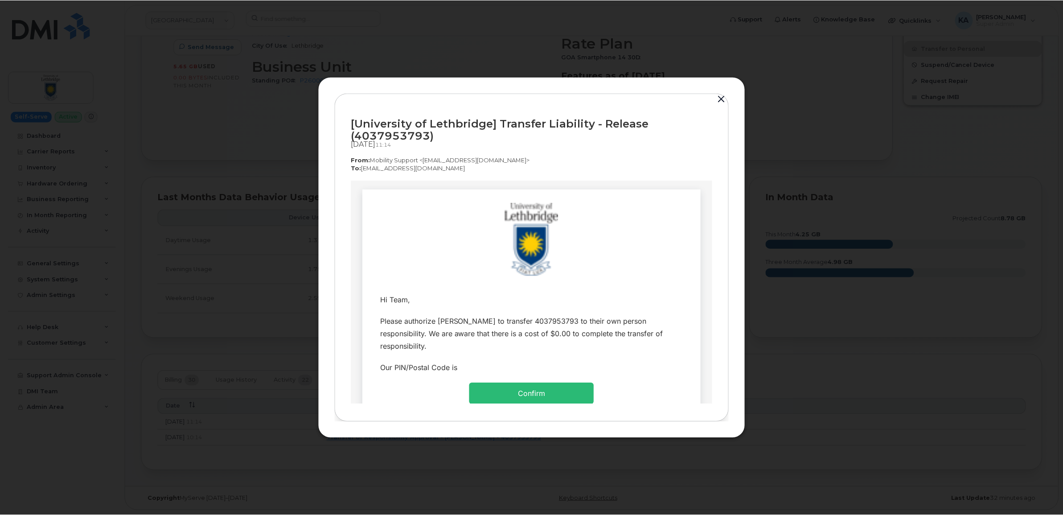
scroll to position [0, 0]
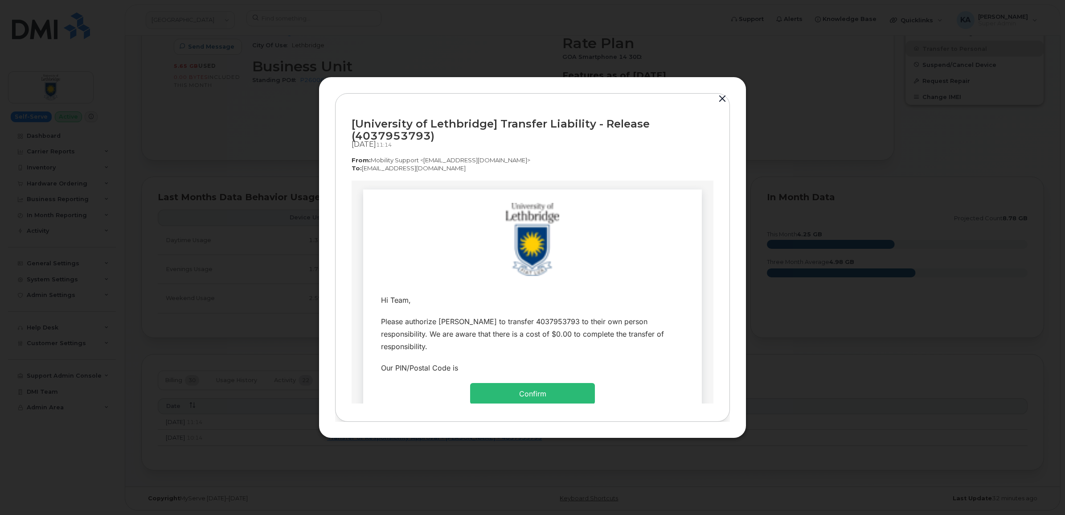
drag, startPoint x: 720, startPoint y: 98, endPoint x: 726, endPoint y: 97, distance: 5.4
click at [720, 98] on button "button" at bounding box center [722, 99] width 13 height 12
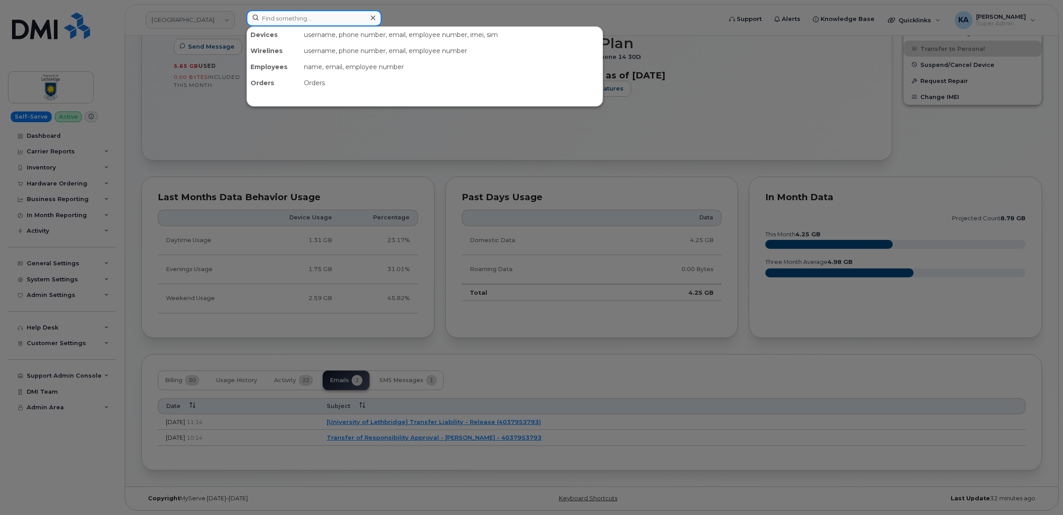
click at [262, 18] on input at bounding box center [313, 18] width 135 height 16
paste input "7802393517"
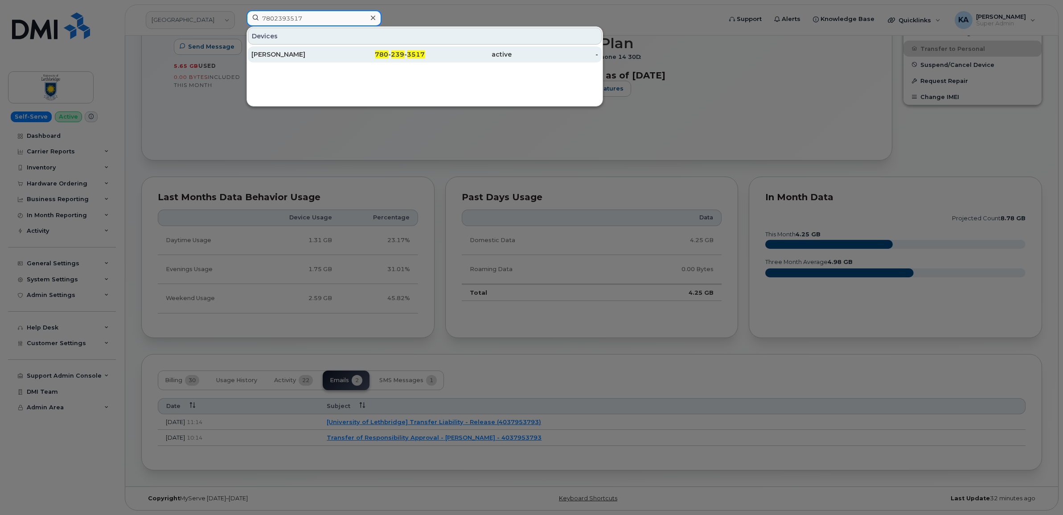
type input "7802393517"
click at [268, 54] on div "[PERSON_NAME]" at bounding box center [294, 54] width 87 height 9
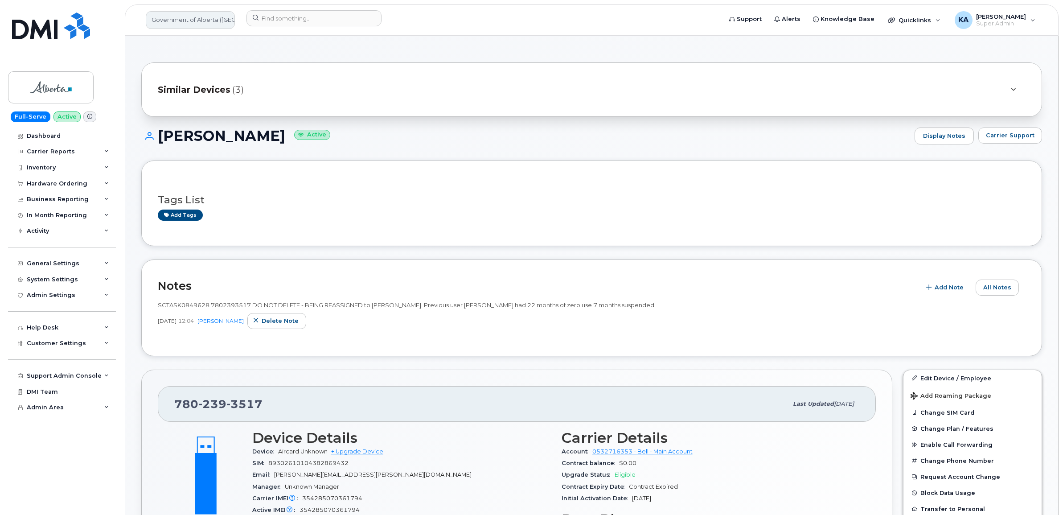
click at [195, 24] on link "Government of Alberta (GOA)" at bounding box center [190, 20] width 89 height 18
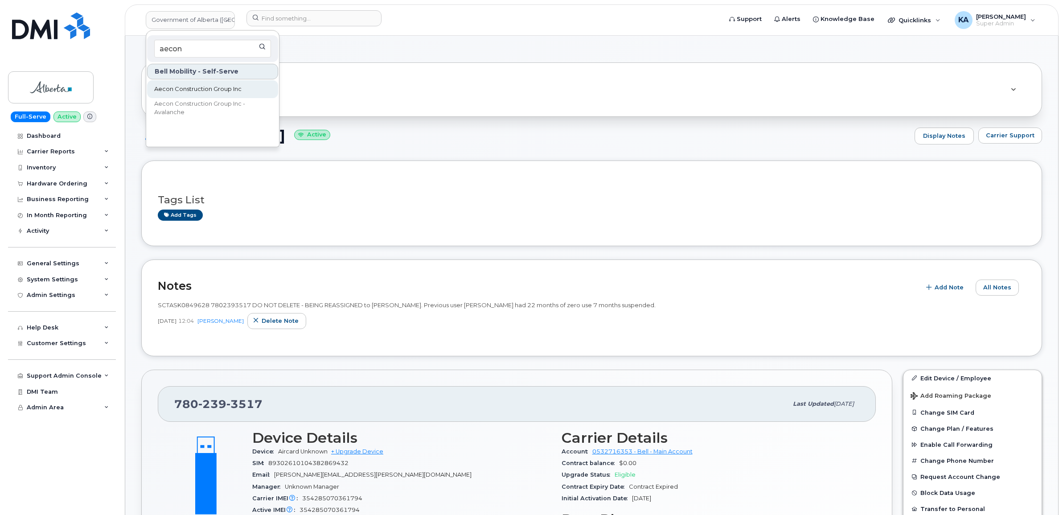
type input "aecon"
click at [179, 88] on span "Aecon Construction Group Inc" at bounding box center [197, 89] width 87 height 9
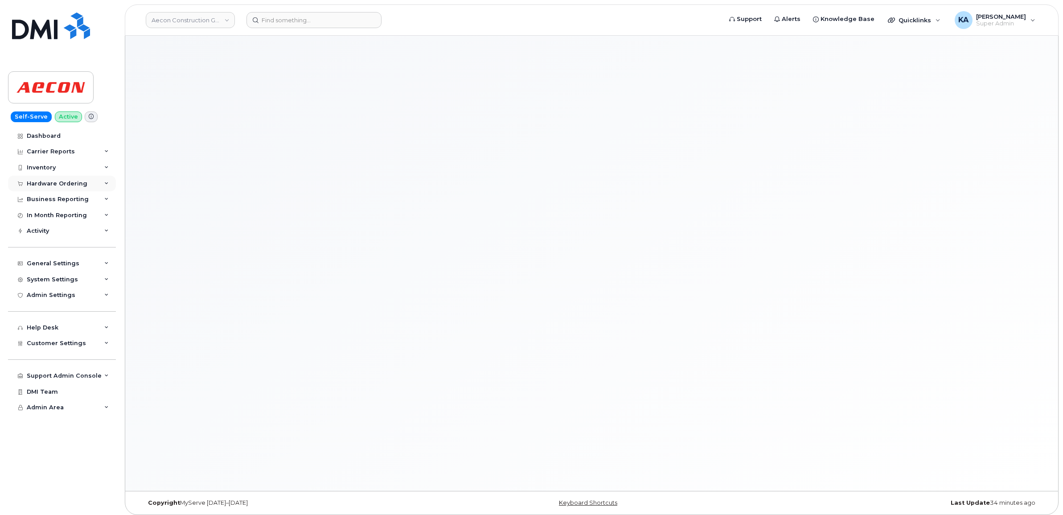
click at [59, 181] on div "Hardware Ordering" at bounding box center [57, 183] width 61 height 7
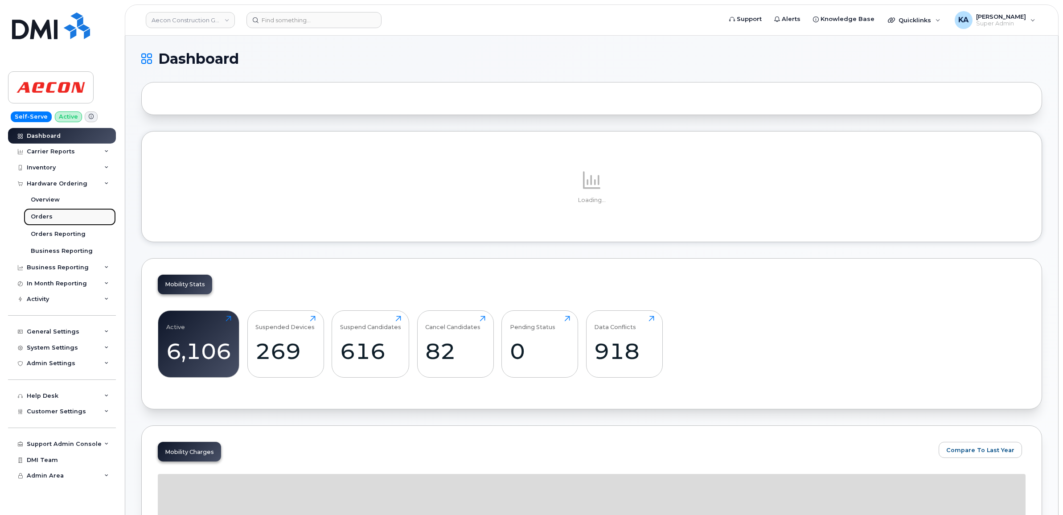
click at [34, 216] on div "Orders" at bounding box center [42, 217] width 22 height 8
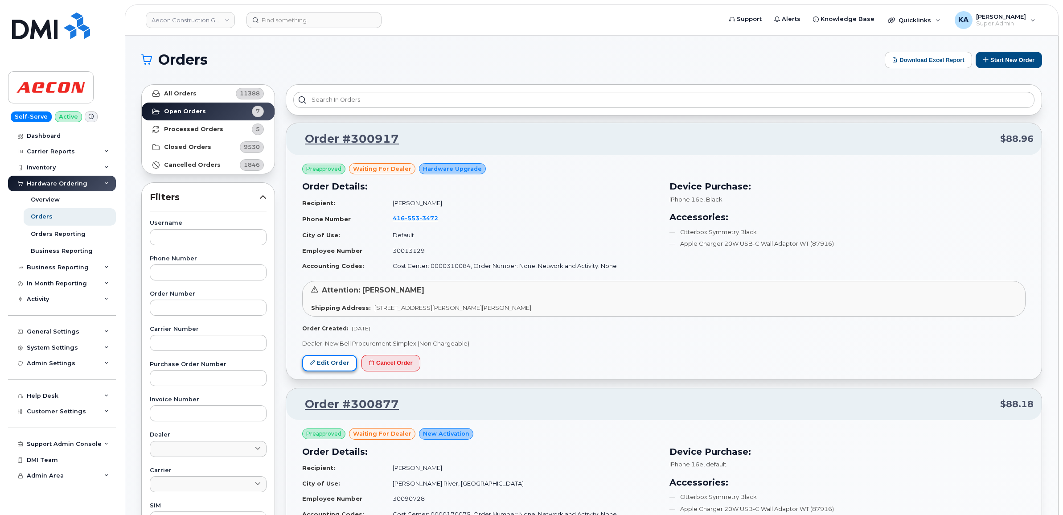
click at [326, 361] on link "Edit Order" at bounding box center [329, 363] width 55 height 16
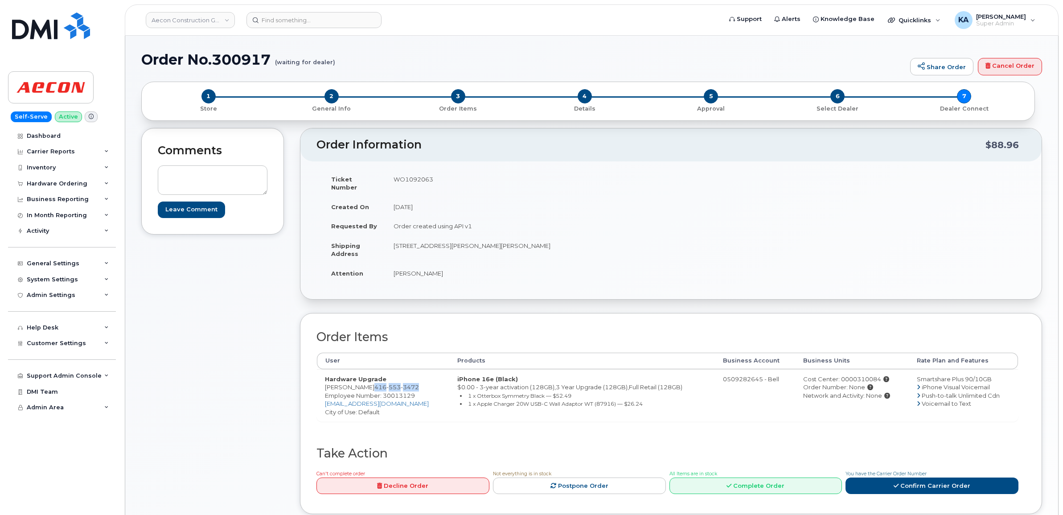
drag, startPoint x: 370, startPoint y: 377, endPoint x: 416, endPoint y: 384, distance: 46.5
click at [416, 384] on td "Hardware Upgrade [PERSON_NAME] [PHONE_NUMBER] Employee Number: 30013129 [EMAIL_…" at bounding box center [383, 395] width 132 height 53
copy span "[PHONE_NUMBER]"
click at [391, 392] on span "Employee Number: 30013129" at bounding box center [370, 395] width 90 height 7
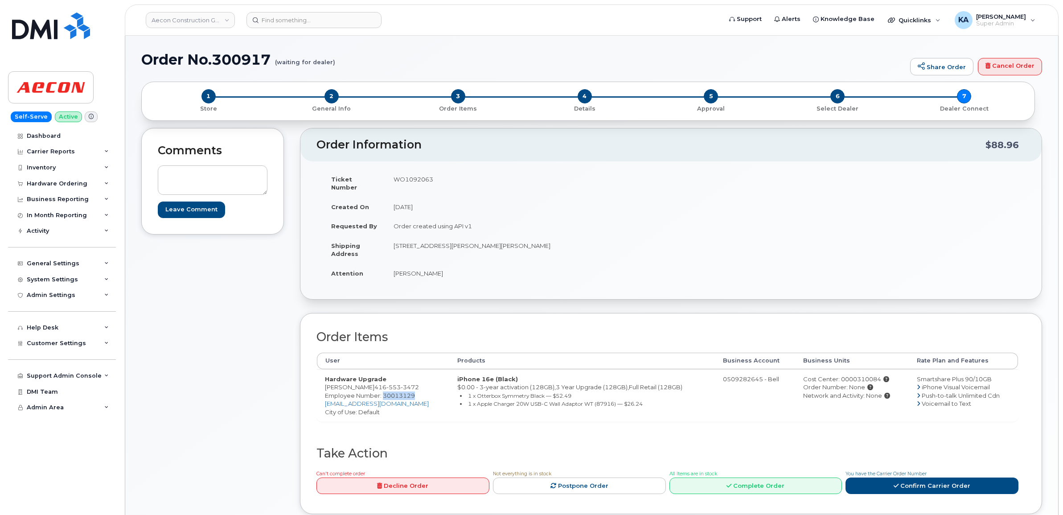
copy span "30013129"
drag, startPoint x: 388, startPoint y: 239, endPoint x: 433, endPoint y: 246, distance: 45.1
click at [433, 246] on td "30 melford dr Scarborough ON m1b 1z4" at bounding box center [525, 250] width 279 height 28
copy td "30 melford d"
drag, startPoint x: 487, startPoint y: 239, endPoint x: 519, endPoint y: 240, distance: 32.1
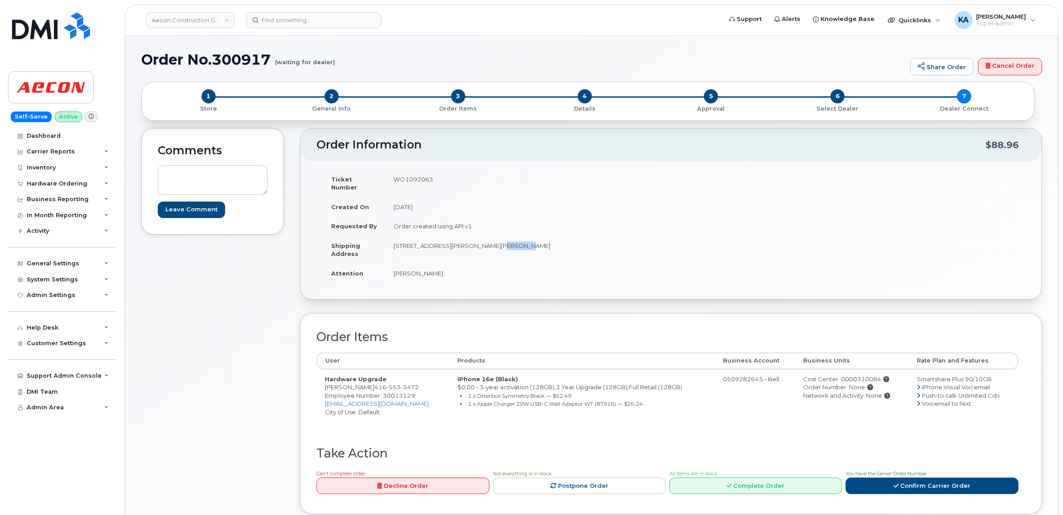
click at [519, 240] on td "30 melford dr Scarborough ON m1b 1z4" at bounding box center [525, 250] width 279 height 28
copy td "m1b 1z4"
drag, startPoint x: 389, startPoint y: 267, endPoint x: 444, endPoint y: 267, distance: 55.3
click at [444, 267] on td "[PERSON_NAME]" at bounding box center [525, 273] width 279 height 20
copy td "[PERSON_NAME]"
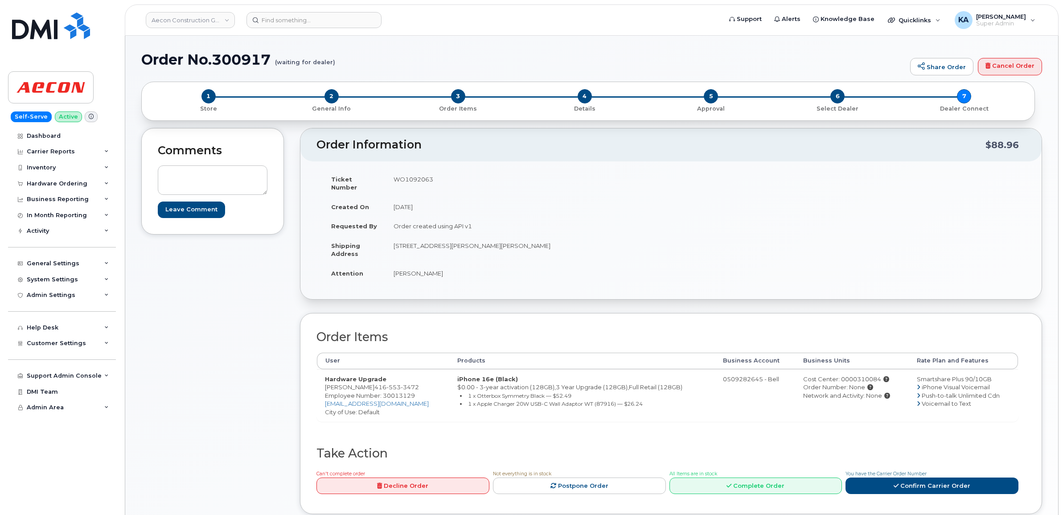
click at [415, 179] on td "WO1092063" at bounding box center [525, 183] width 279 height 28
copy td "WO1092063"
click at [840, 375] on div "Cost Center: 0000310084" at bounding box center [852, 379] width 98 height 8
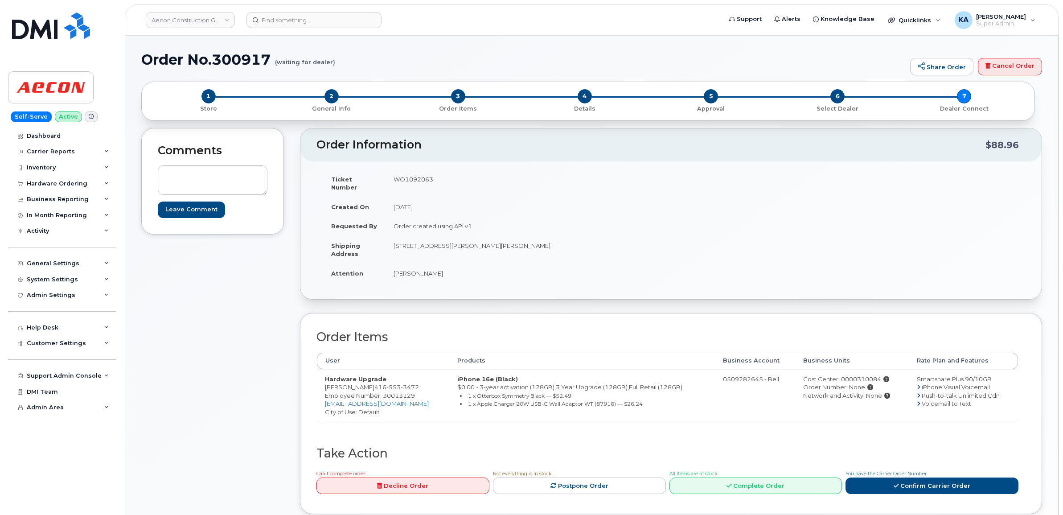
copy div "0000310084"
click at [399, 392] on span "Employee Number: 30013129" at bounding box center [370, 395] width 90 height 7
copy span "30013129"
click at [901, 480] on link "Confirm Carrier Order" at bounding box center [931, 485] width 173 height 16
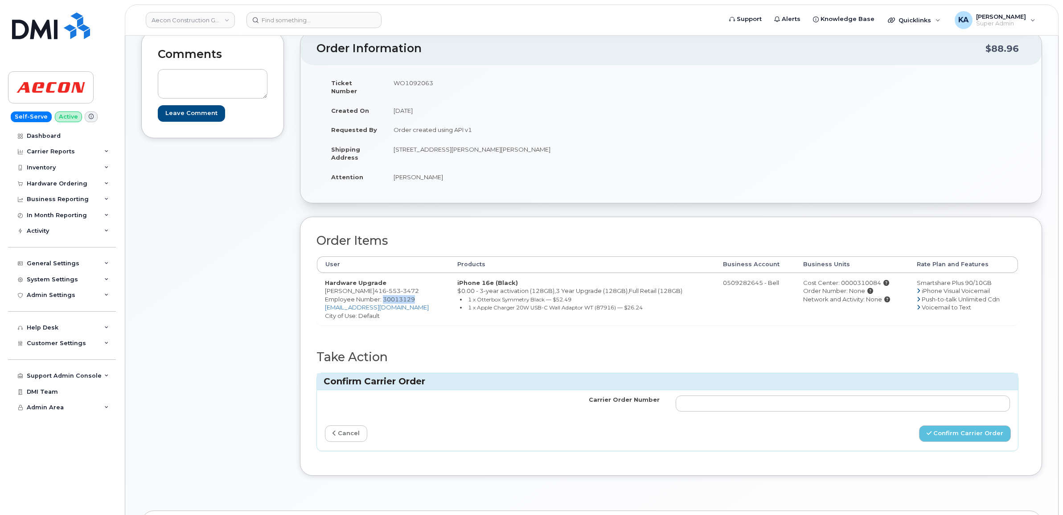
scroll to position [111, 0]
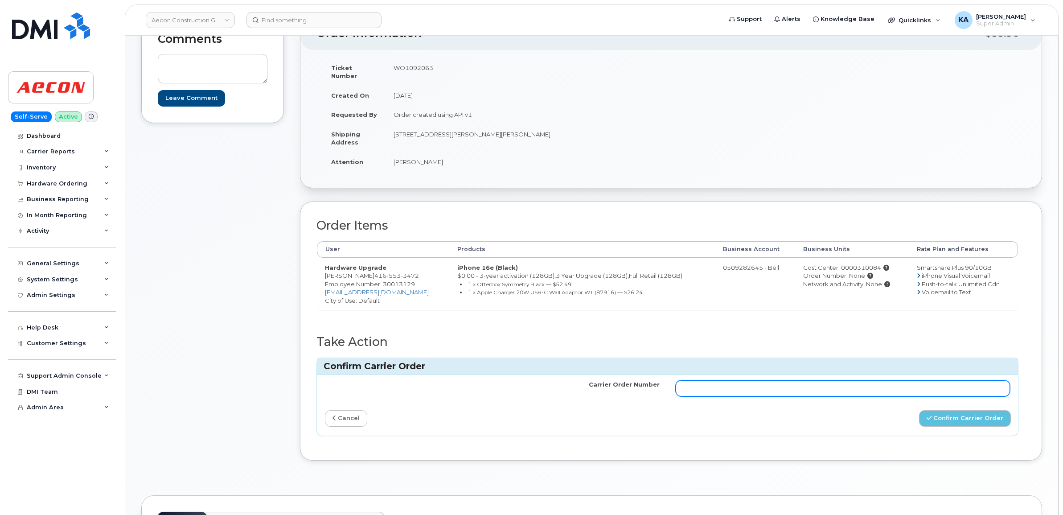
click at [849, 380] on input "Carrier Order Number" at bounding box center [843, 388] width 335 height 16
paste input "3017030"
type input "3017030"
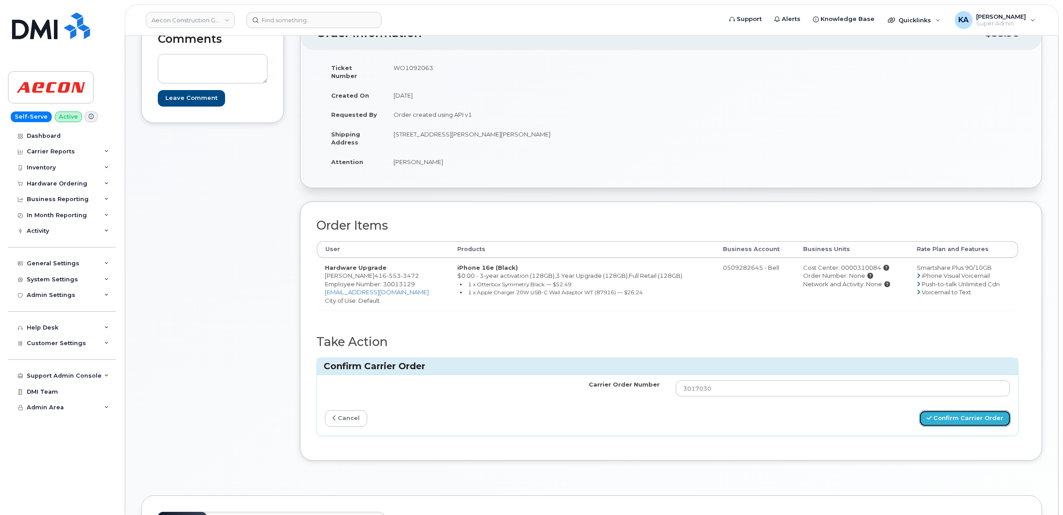
click at [954, 412] on button "Confirm Carrier Order" at bounding box center [965, 418] width 92 height 16
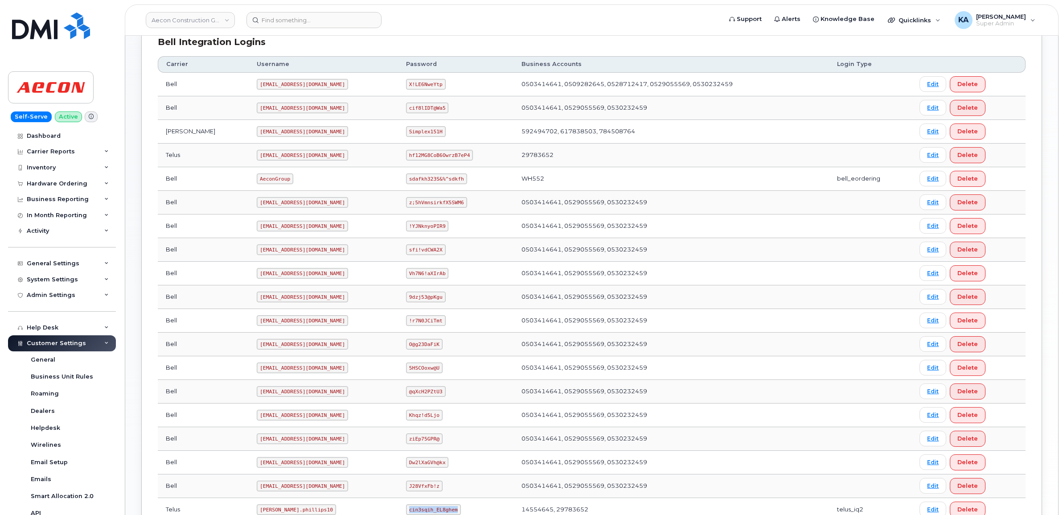
scroll to position [202, 0]
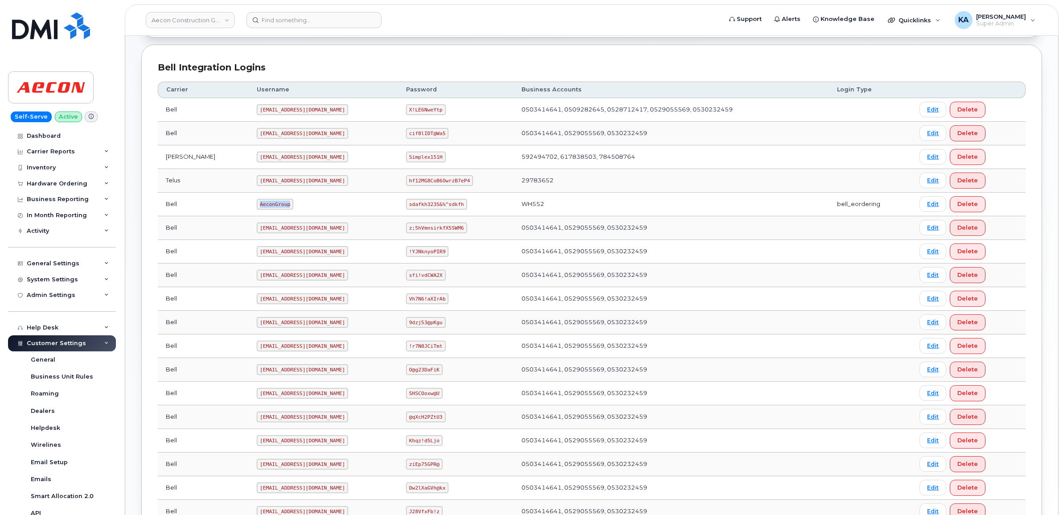
drag, startPoint x: 222, startPoint y: 206, endPoint x: 259, endPoint y: 205, distance: 37.9
click at [257, 206] on td "AeconGroup" at bounding box center [323, 205] width 149 height 24
copy code "AeconGroup"
drag, startPoint x: 393, startPoint y: 206, endPoint x: 460, endPoint y: 212, distance: 67.5
click at [460, 212] on td "sdafkh323S&%^sdkfh" at bounding box center [455, 205] width 115 height 24
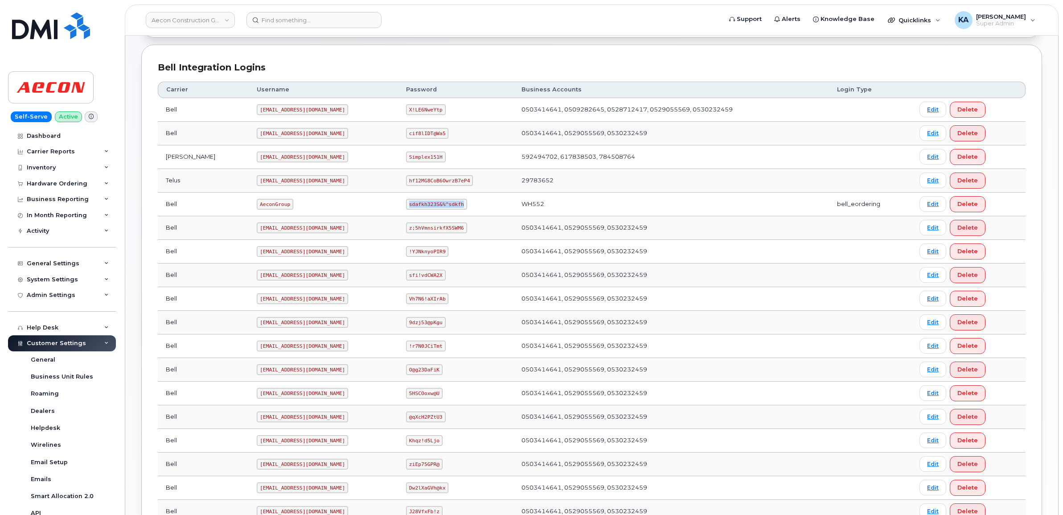
copy code "sdafkh323S&%^sdkfh"
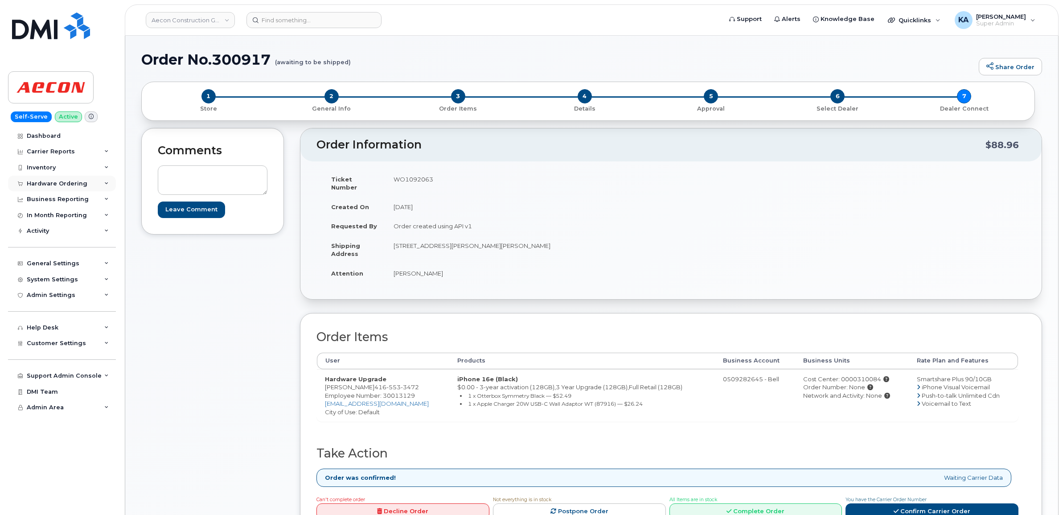
click at [68, 180] on div "Hardware Ordering" at bounding box center [62, 184] width 108 height 16
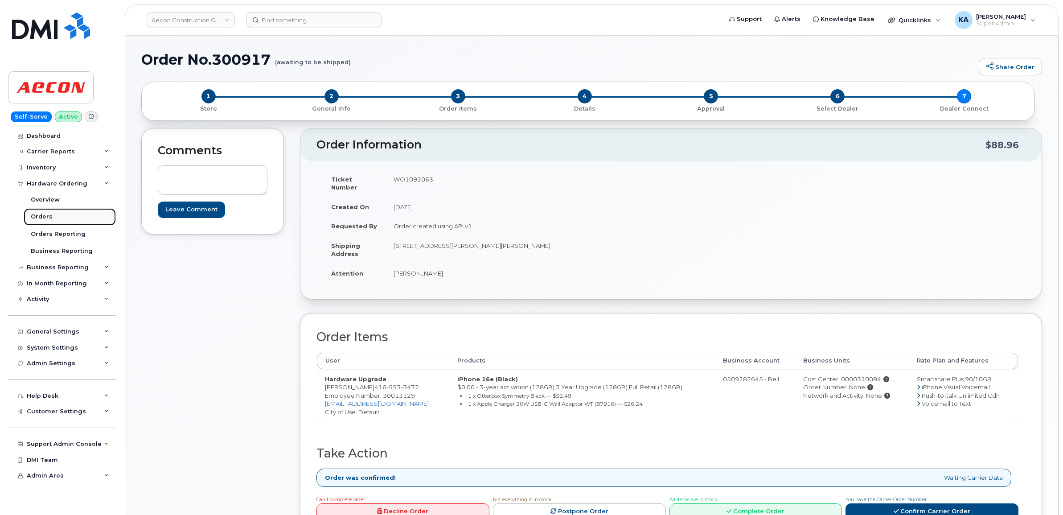
click at [40, 216] on div "Orders" at bounding box center [42, 217] width 22 height 8
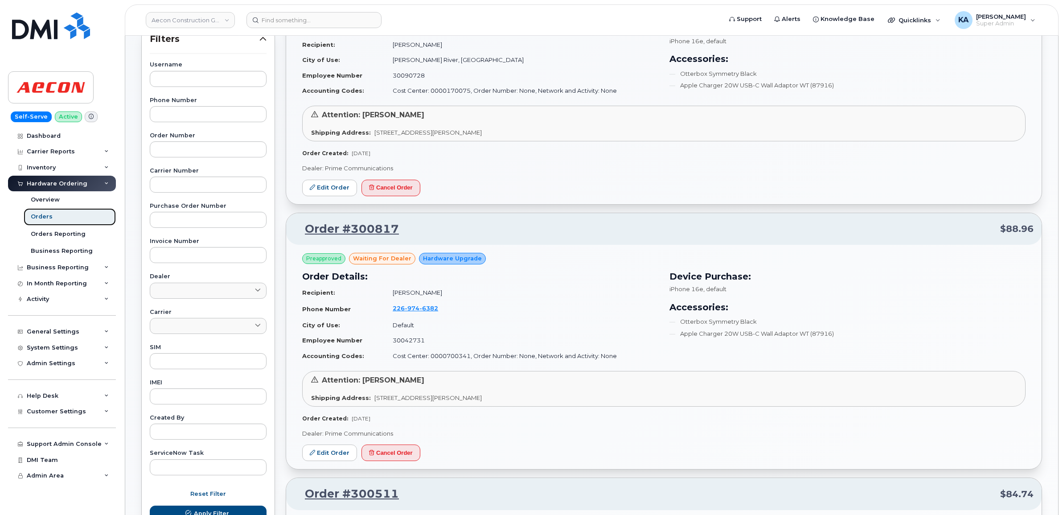
scroll to position [167, 0]
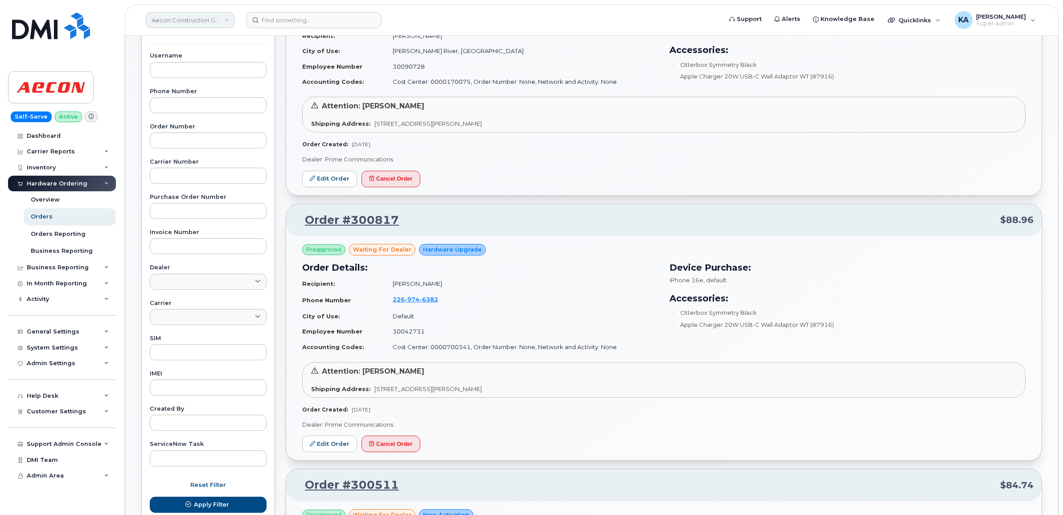
click at [186, 18] on link "Aecon Construction Group Inc" at bounding box center [190, 20] width 89 height 16
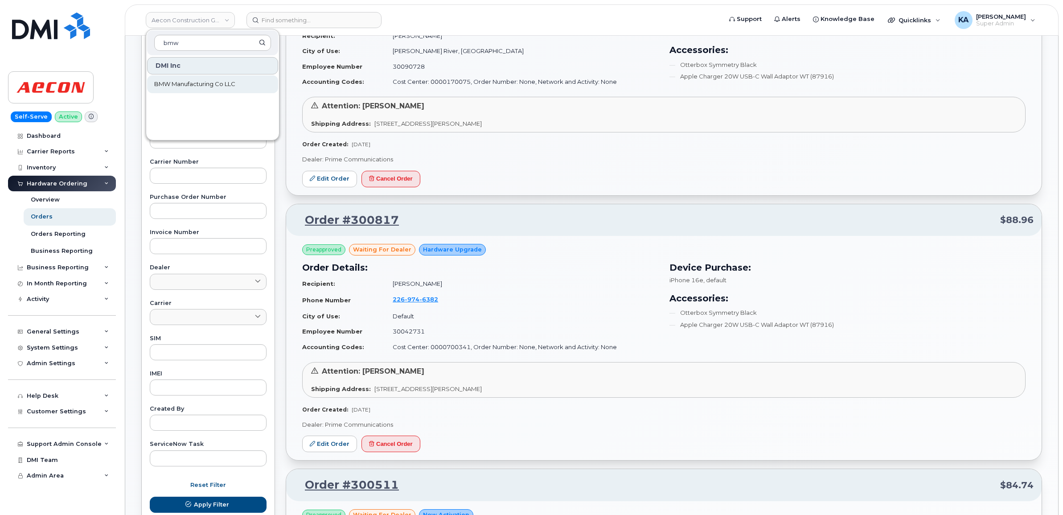
type input "bmw"
click at [181, 81] on span "BMW Manufacturing Co LLC" at bounding box center [194, 84] width 81 height 9
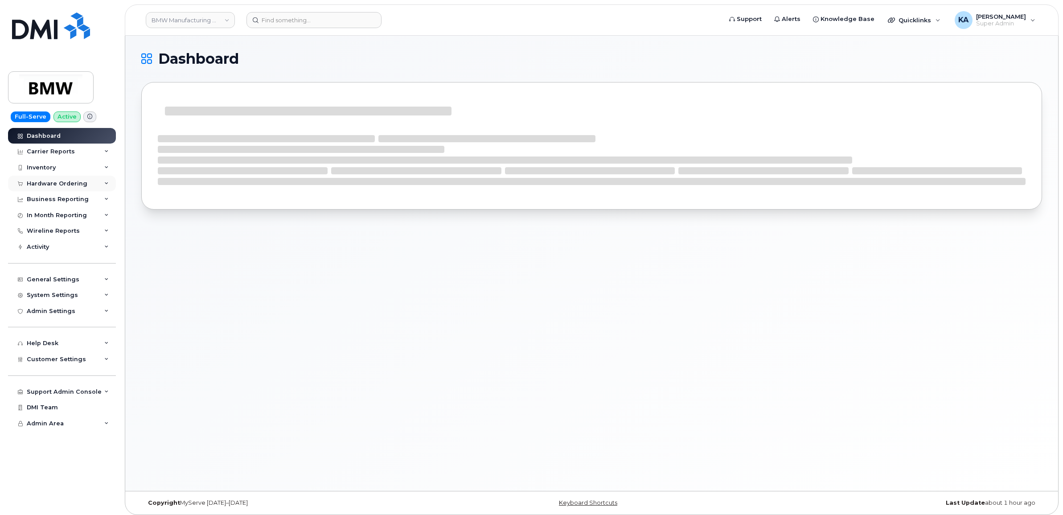
click at [71, 180] on div "Hardware Ordering" at bounding box center [62, 184] width 108 height 16
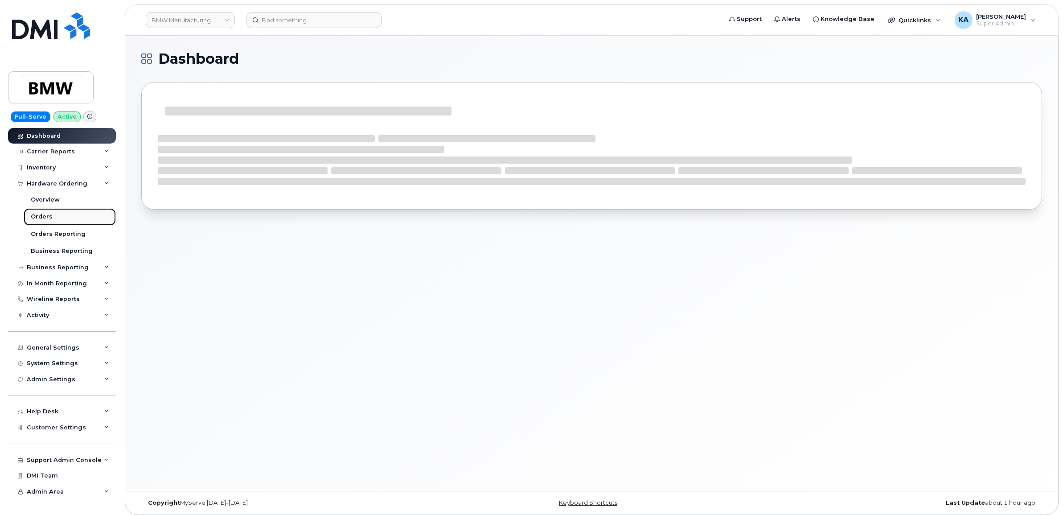
click at [43, 217] on div "Orders" at bounding box center [42, 217] width 22 height 8
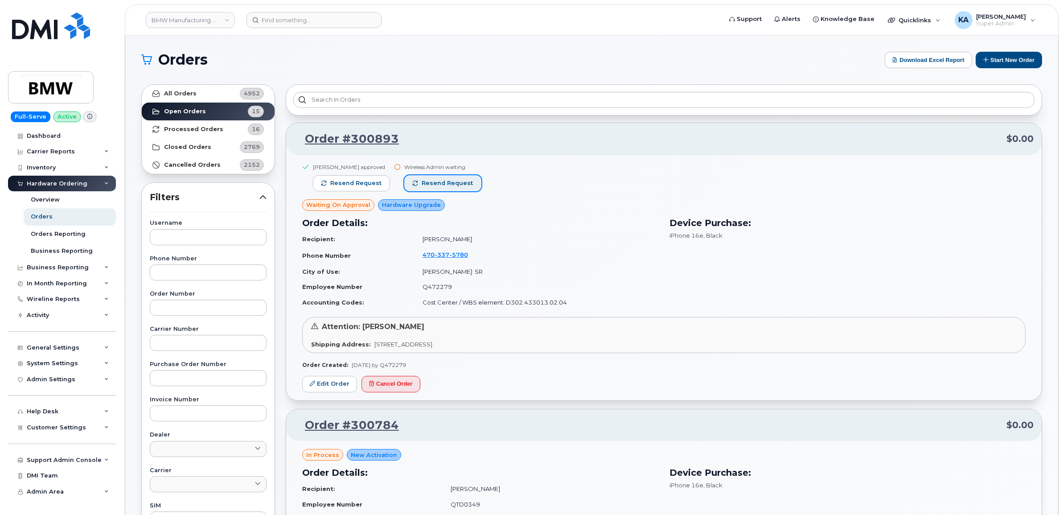
click at [449, 183] on span "Resend request" at bounding box center [447, 183] width 51 height 8
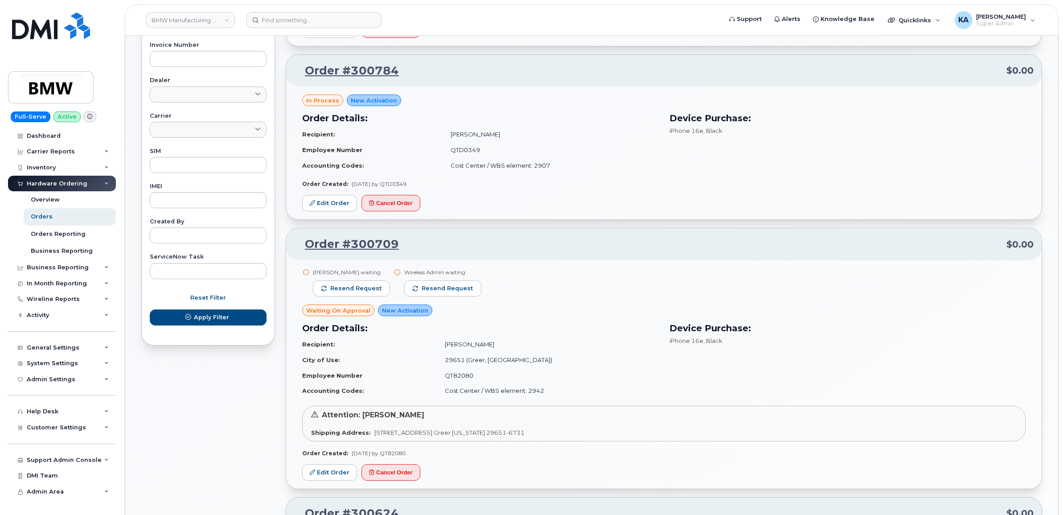
scroll to position [390, 0]
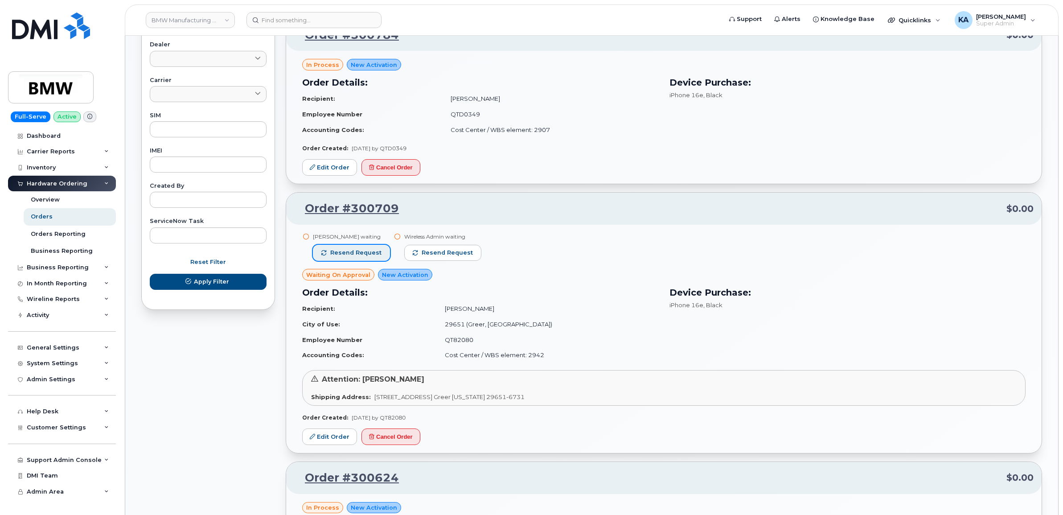
click at [350, 254] on span "Resend request" at bounding box center [355, 253] width 51 height 8
click at [422, 251] on span "Resend request" at bounding box center [447, 253] width 51 height 8
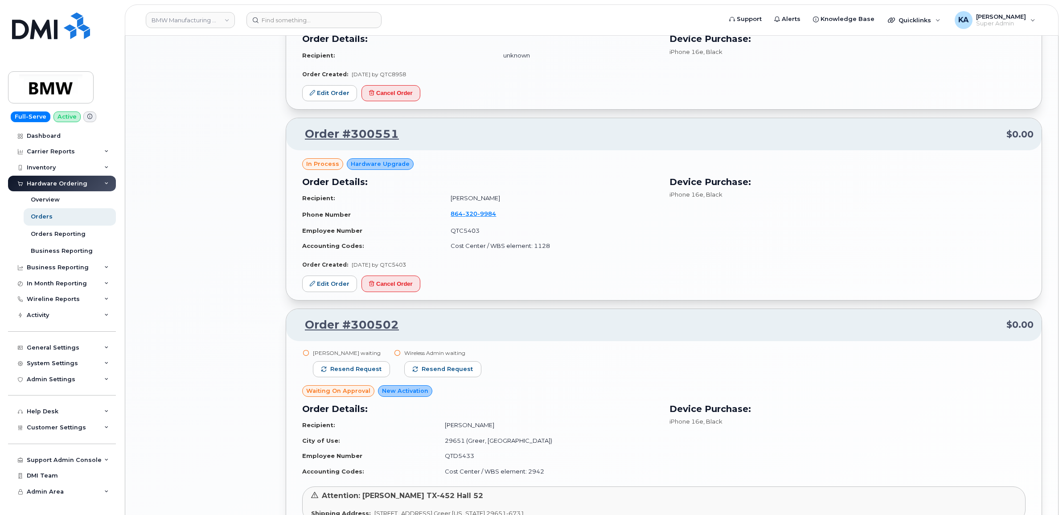
scroll to position [1058, 0]
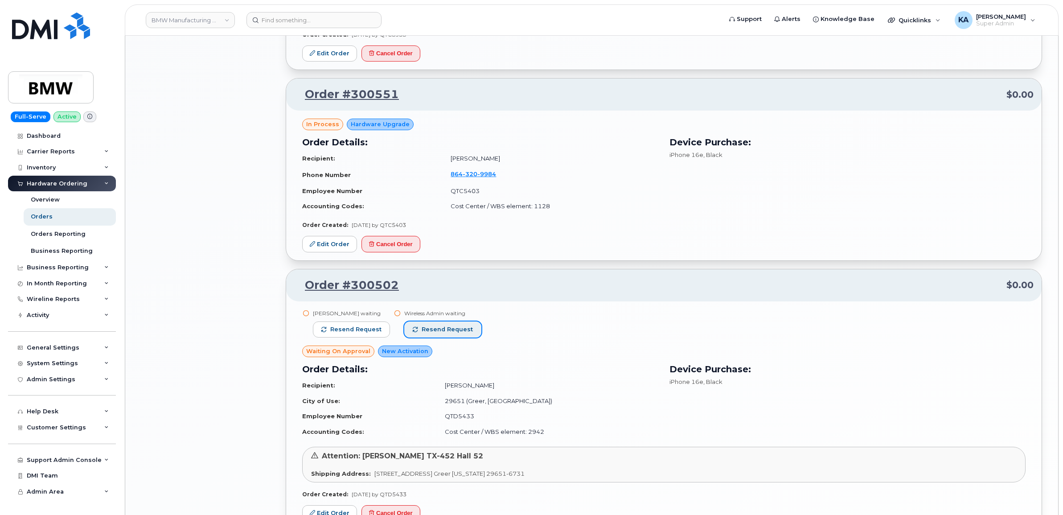
click at [447, 332] on span "Resend request" at bounding box center [447, 329] width 51 height 8
click at [371, 329] on span "Resend request" at bounding box center [355, 329] width 51 height 8
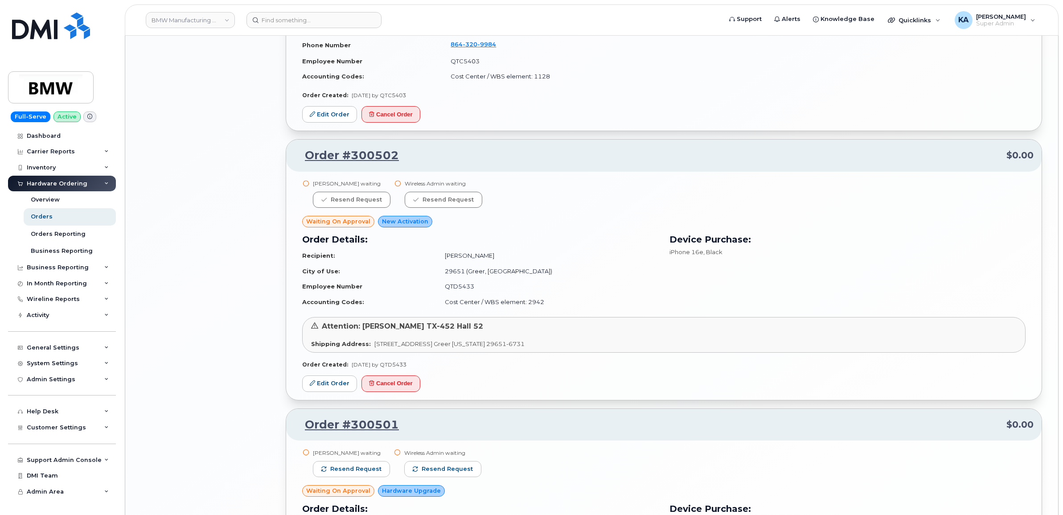
scroll to position [1226, 0]
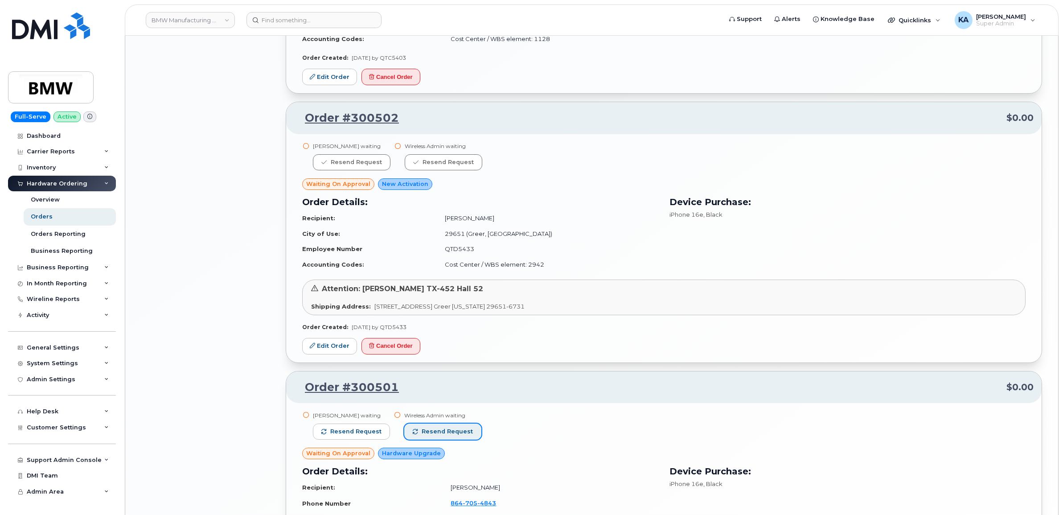
click at [460, 431] on span "Resend request" at bounding box center [447, 431] width 51 height 8
click at [375, 427] on button "Resend request" at bounding box center [351, 431] width 77 height 16
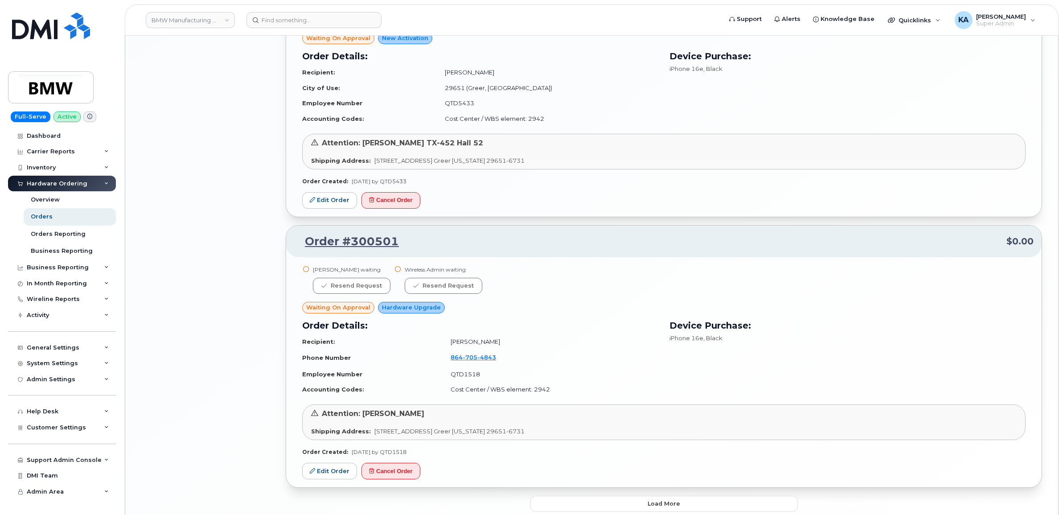
scroll to position [1418, 0]
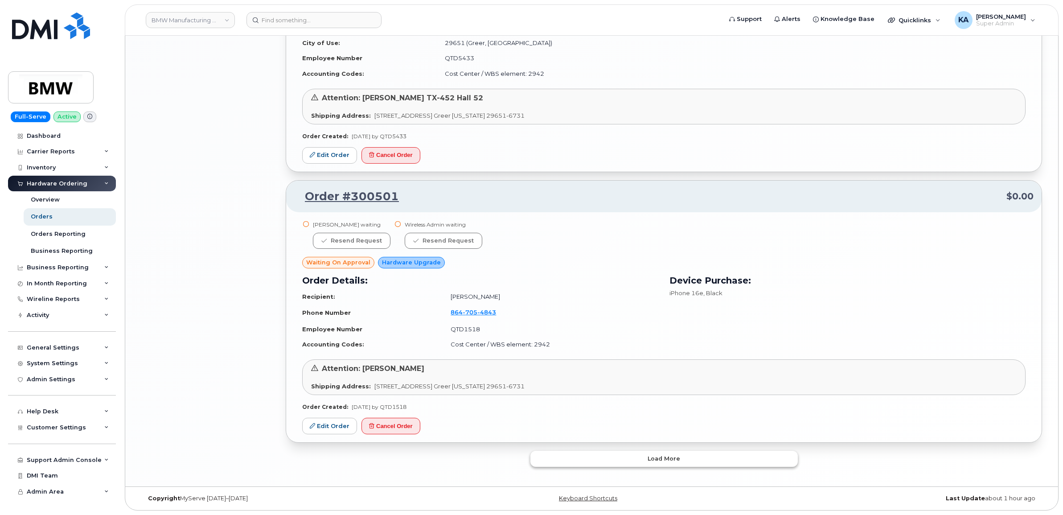
click at [549, 456] on button "Load more" at bounding box center [663, 459] width 267 height 16
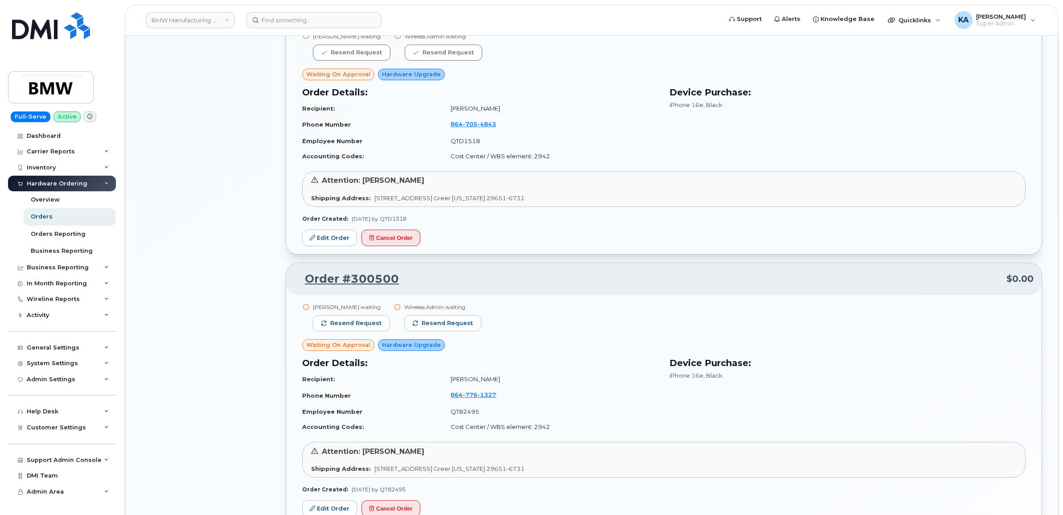
scroll to position [1641, 0]
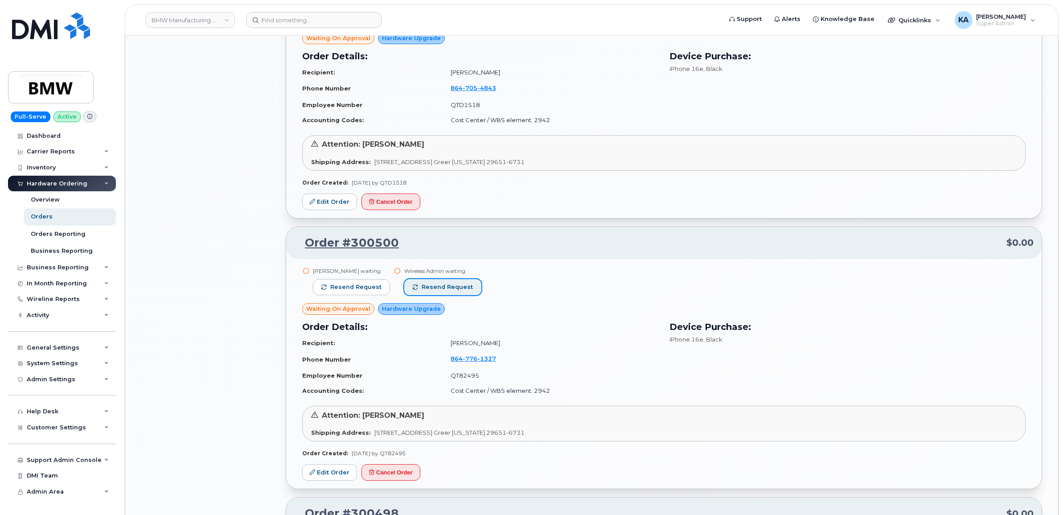
click at [459, 286] on span "Resend request" at bounding box center [447, 287] width 51 height 8
click at [363, 286] on span "Resend request" at bounding box center [355, 287] width 51 height 8
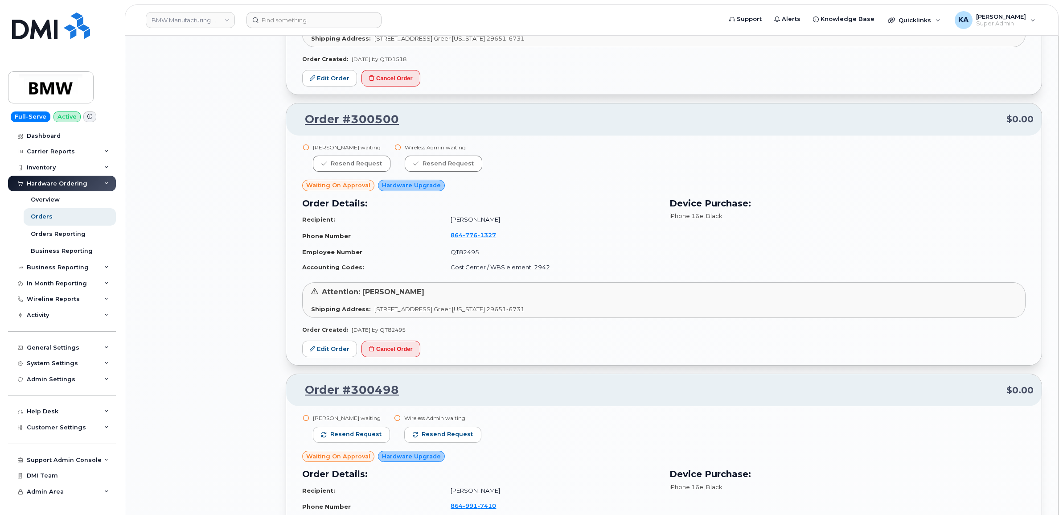
scroll to position [1863, 0]
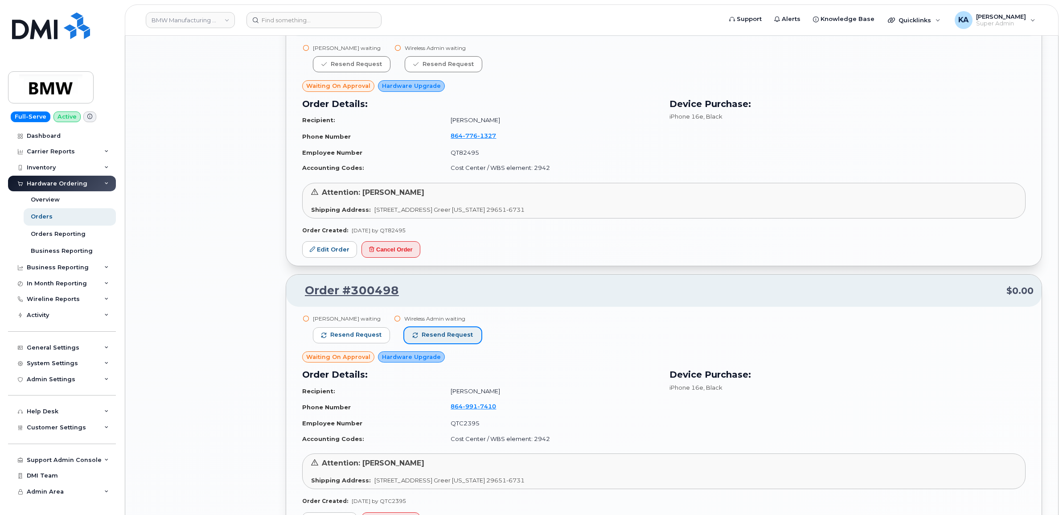
click at [449, 334] on span "Resend request" at bounding box center [447, 335] width 51 height 8
click at [369, 334] on span "Resend request" at bounding box center [355, 335] width 51 height 8
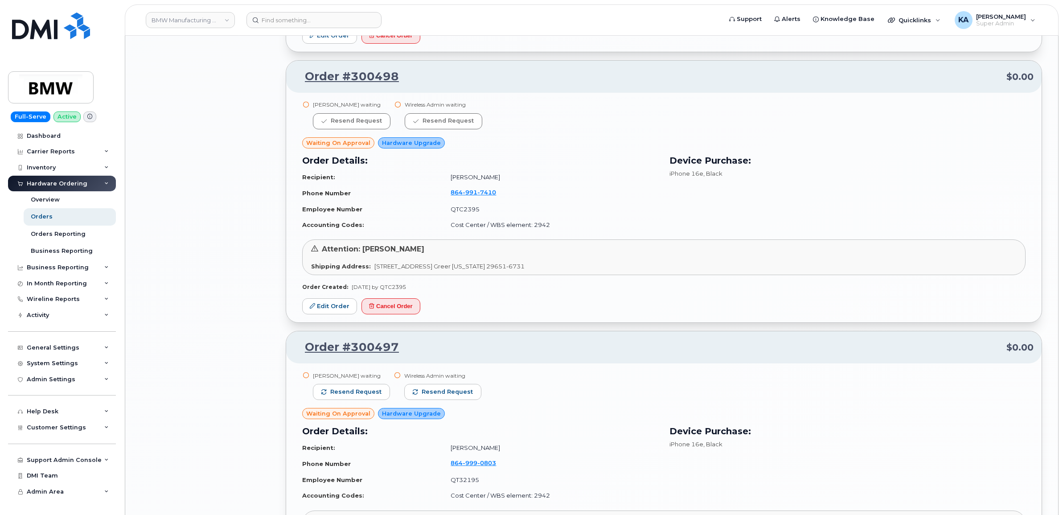
scroll to position [2086, 0]
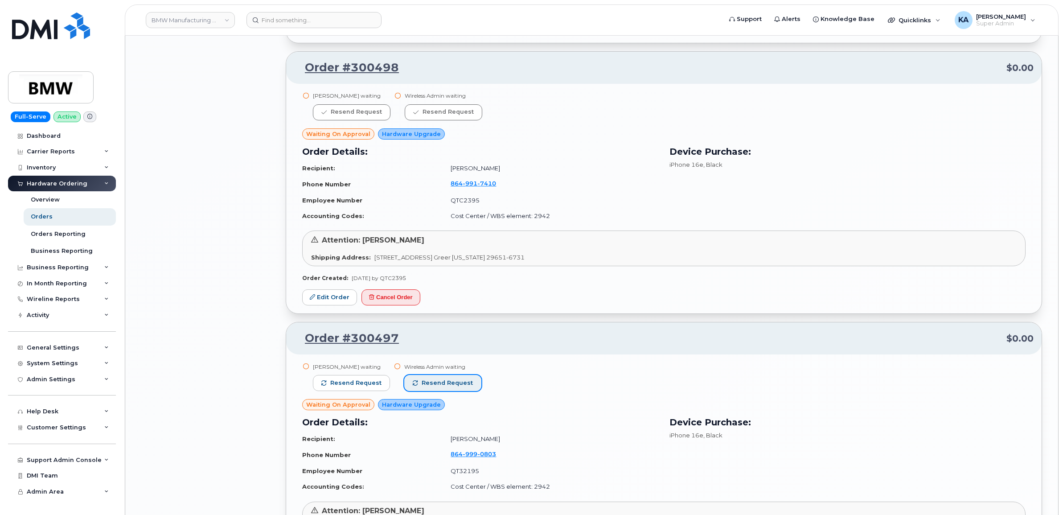
click at [451, 381] on span "Resend request" at bounding box center [447, 383] width 51 height 8
click at [371, 380] on span "Resend request" at bounding box center [355, 383] width 51 height 8
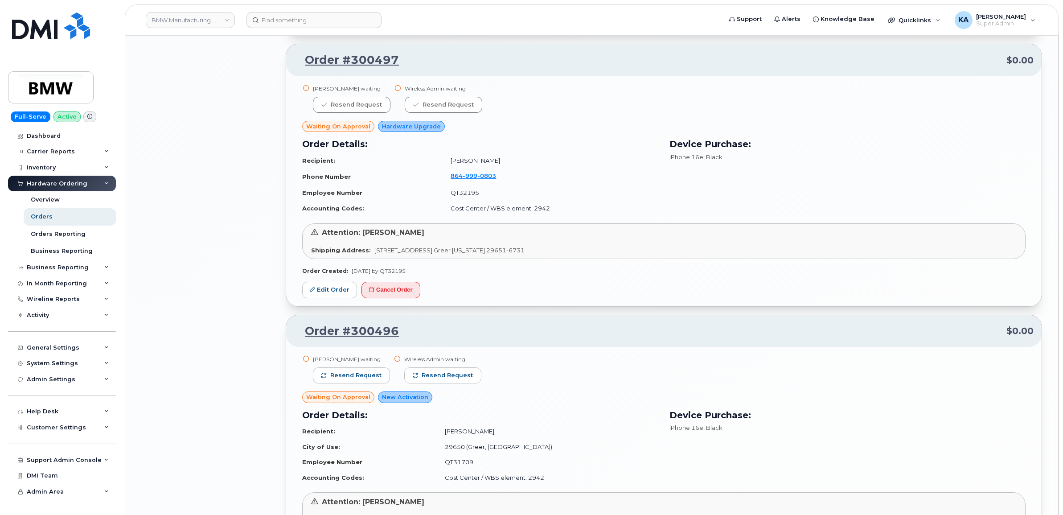
scroll to position [2365, 0]
click at [454, 371] on span "Resend request" at bounding box center [447, 375] width 51 height 8
click at [359, 376] on span "Resend request" at bounding box center [355, 375] width 51 height 8
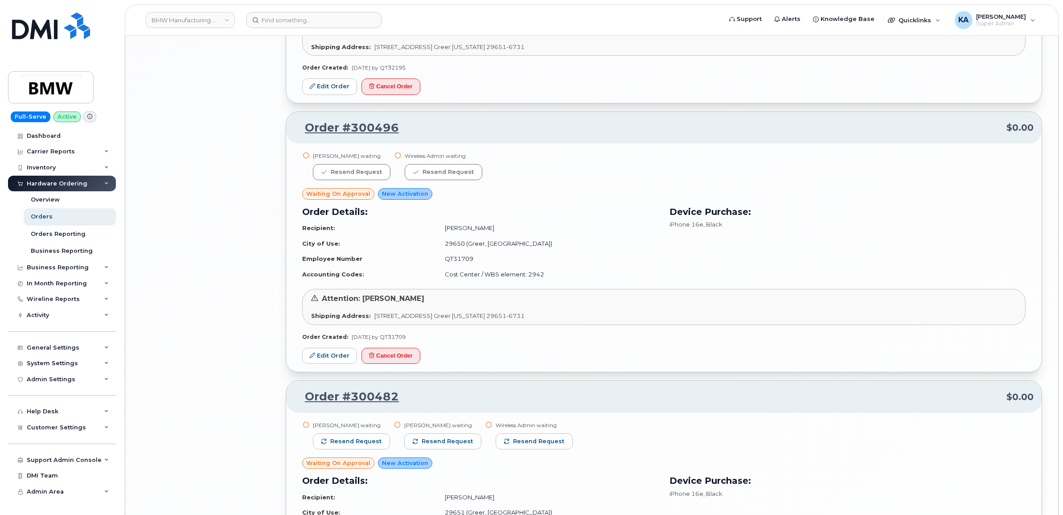
scroll to position [2588, 0]
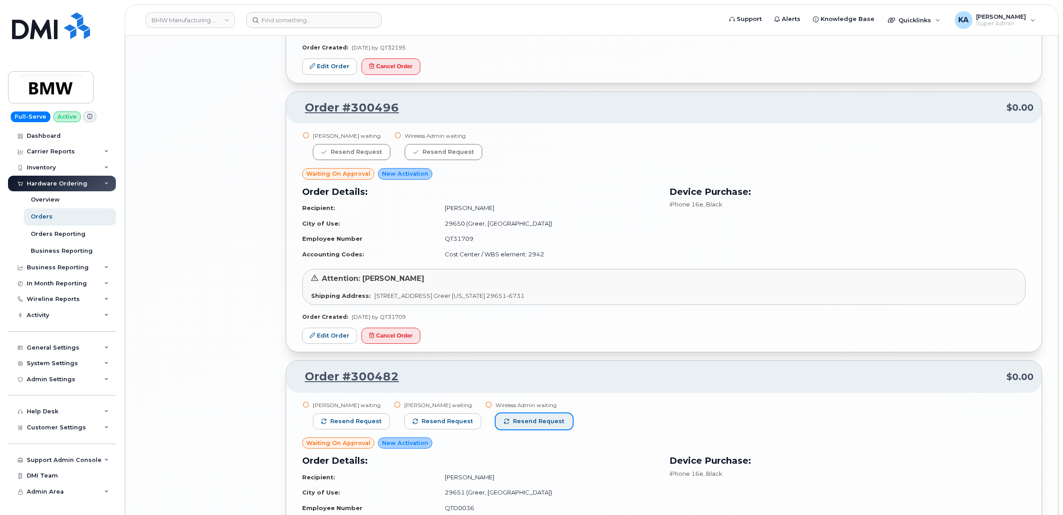
click at [527, 424] on span "Resend request" at bounding box center [538, 421] width 51 height 8
click at [451, 422] on span "Resend request" at bounding box center [447, 421] width 51 height 8
click at [368, 419] on span "Resend request" at bounding box center [355, 421] width 51 height 8
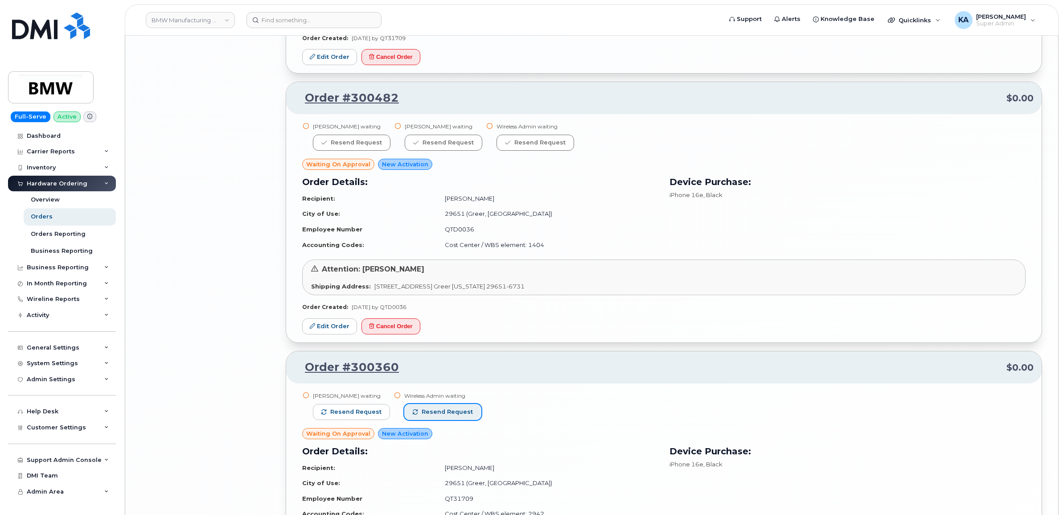
click at [457, 409] on span "Resend request" at bounding box center [447, 412] width 51 height 8
click at [361, 410] on span "Resend request" at bounding box center [355, 412] width 51 height 8
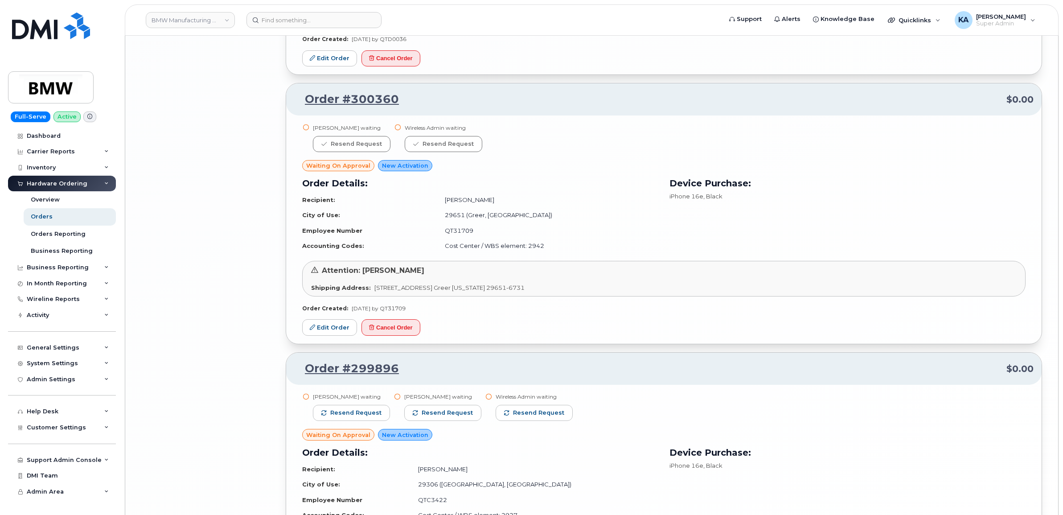
scroll to position [3145, 0]
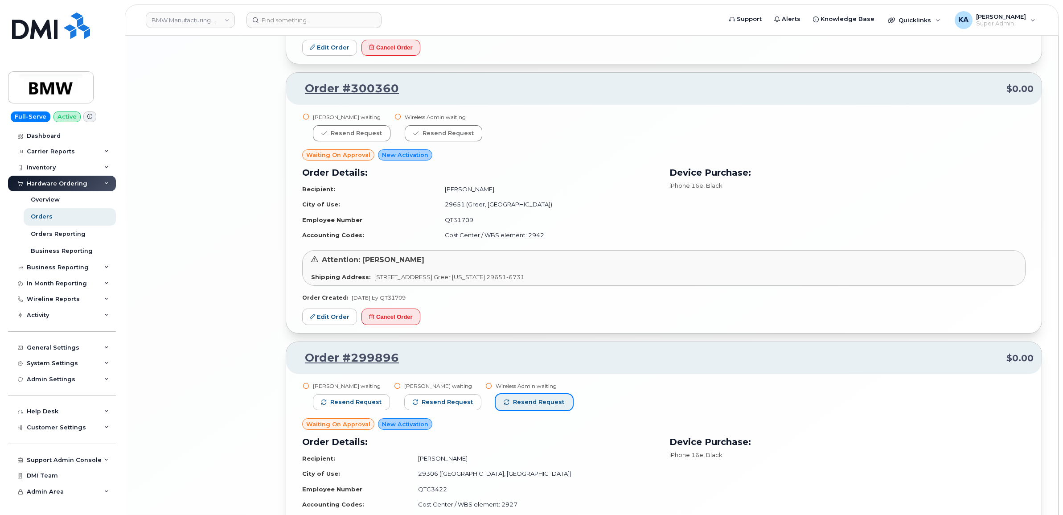
click at [517, 402] on span "Resend request" at bounding box center [538, 402] width 51 height 8
click at [457, 401] on span "Resend request" at bounding box center [447, 402] width 51 height 8
click at [357, 400] on span "Resend request" at bounding box center [355, 402] width 51 height 8
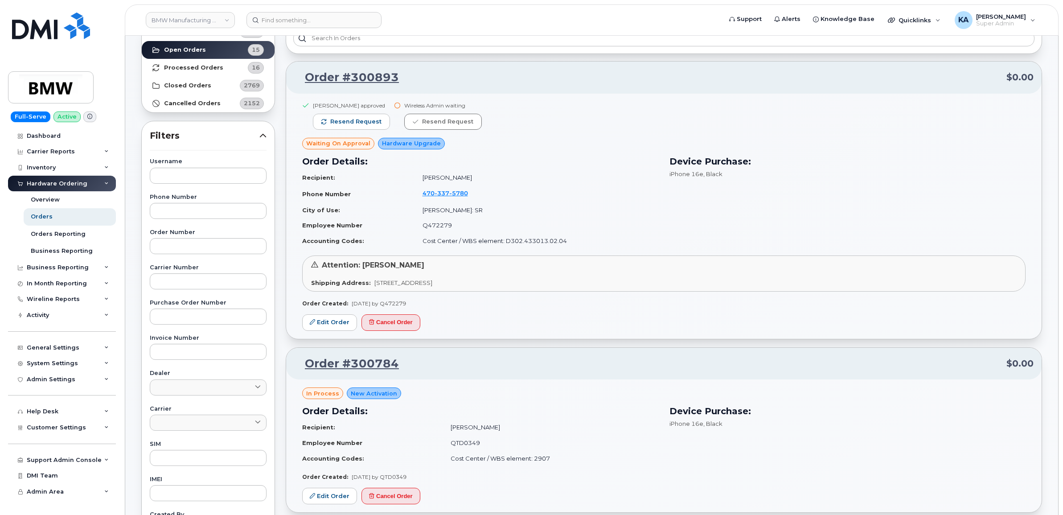
scroll to position [0, 0]
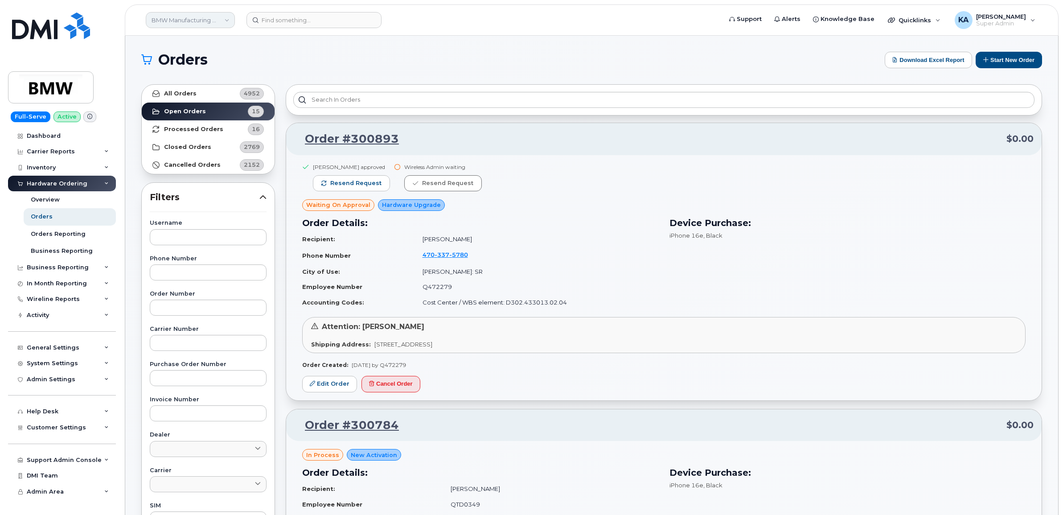
click at [212, 22] on link "BMW Manufacturing Co LLC" at bounding box center [190, 20] width 89 height 16
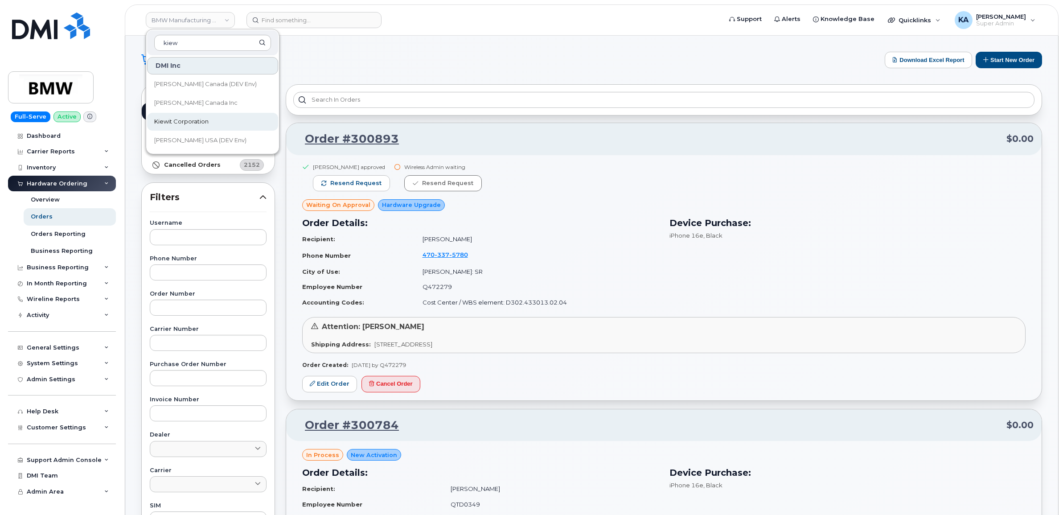
type input "kiew"
click at [179, 119] on span "Kiewit Corporation" at bounding box center [181, 121] width 54 height 9
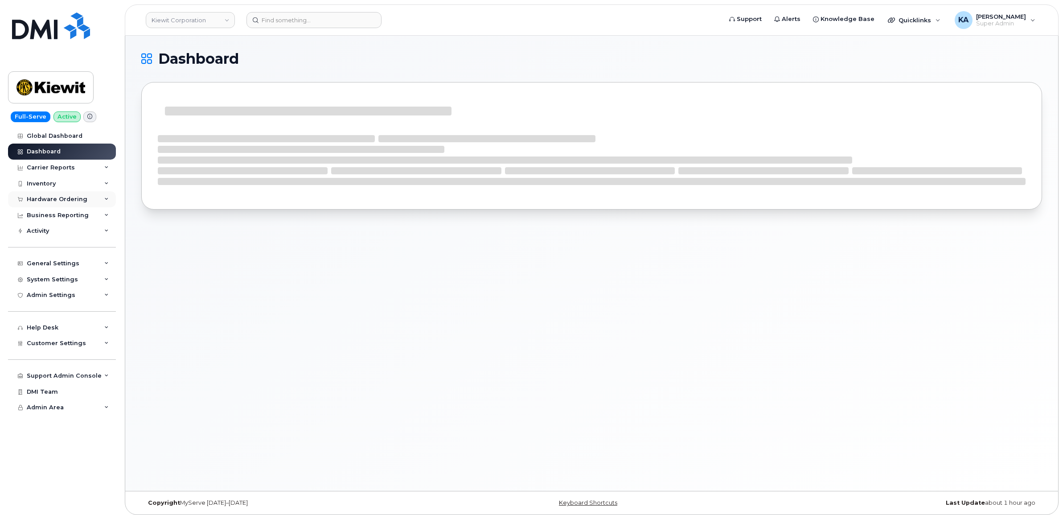
click at [58, 196] on div "Hardware Ordering" at bounding box center [62, 199] width 108 height 16
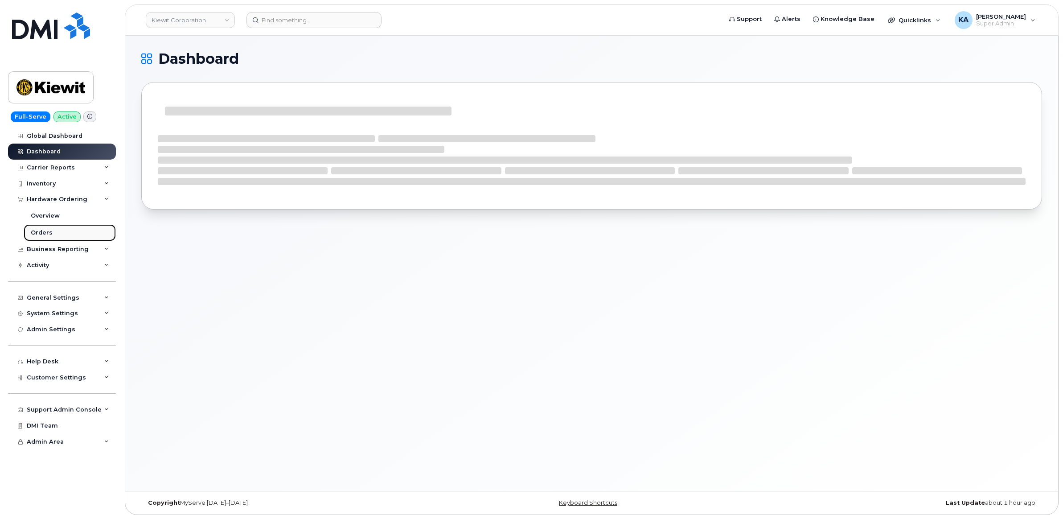
click at [41, 230] on div "Orders" at bounding box center [42, 233] width 22 height 8
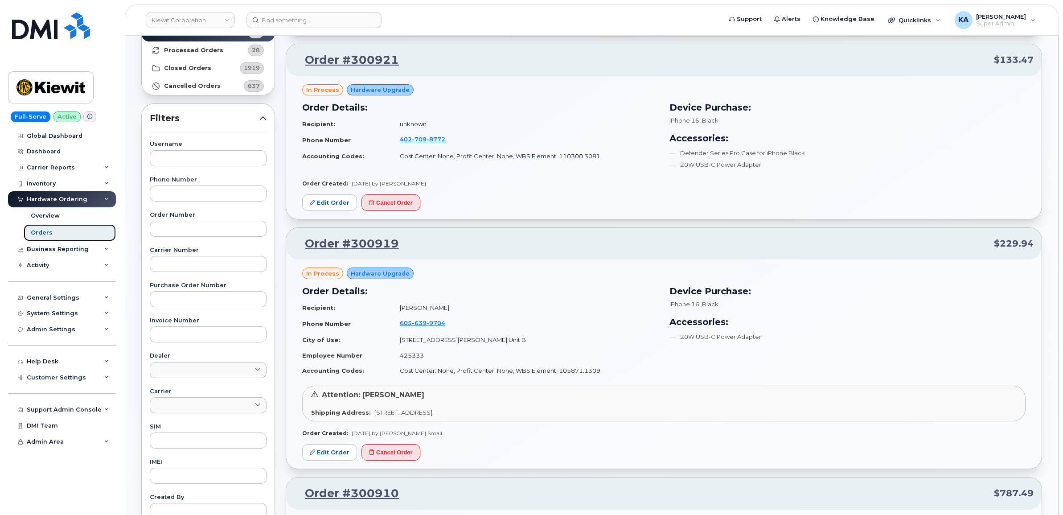
scroll to position [111, 0]
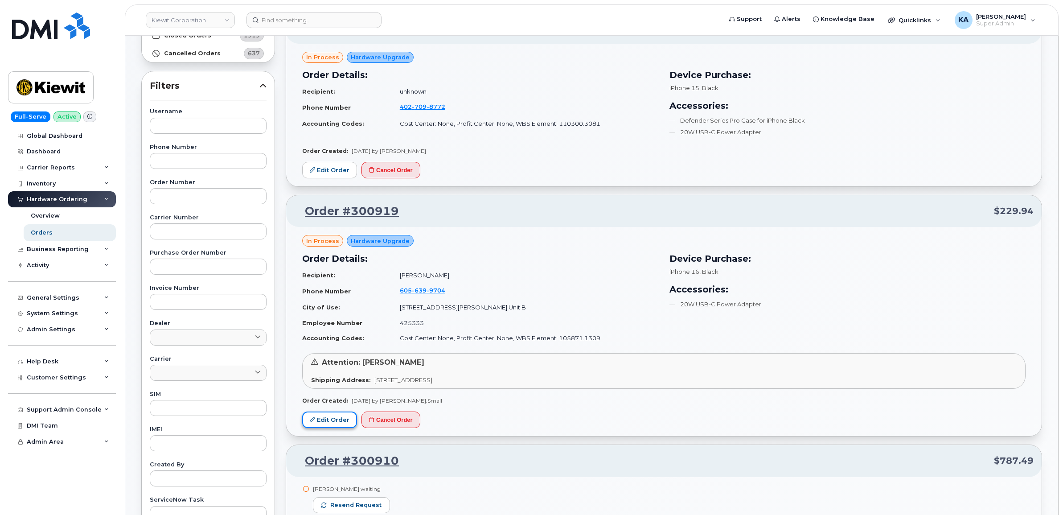
click at [311, 420] on icon at bounding box center [312, 419] width 5 height 5
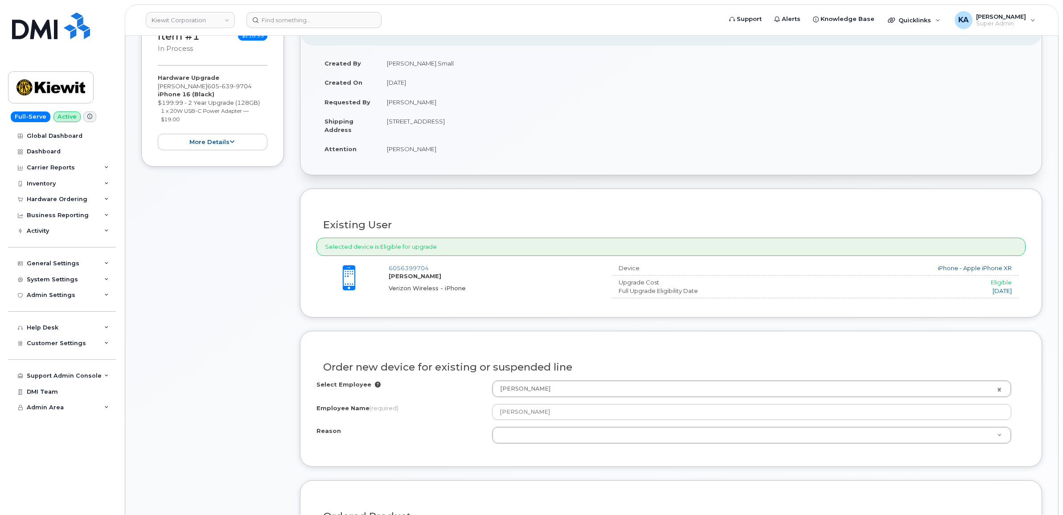
scroll to position [167, 0]
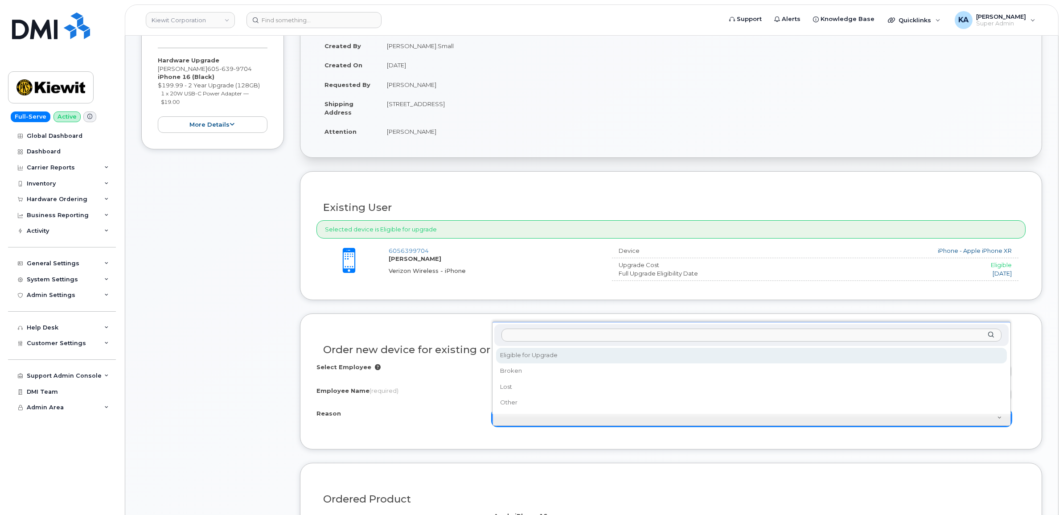
select select "eligible_for_upgrade"
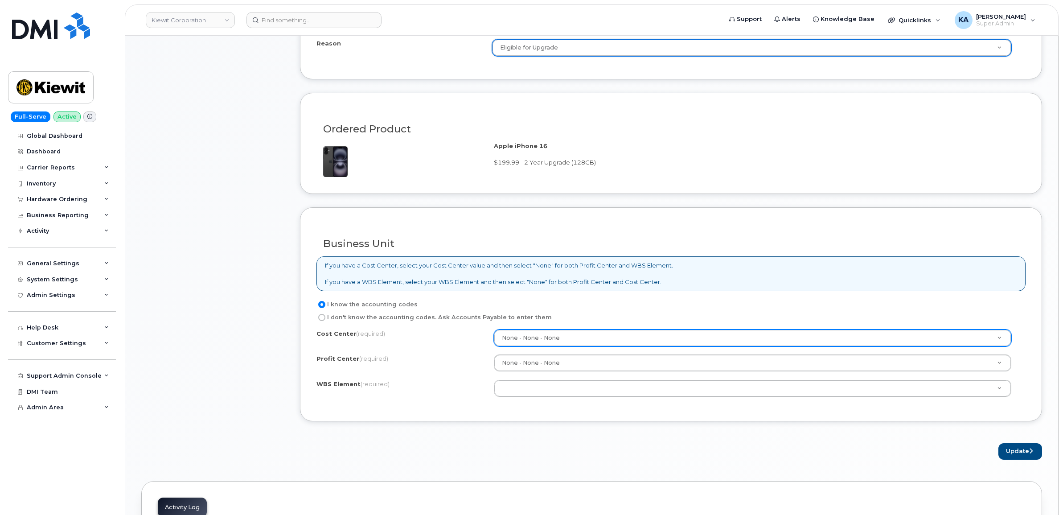
scroll to position [557, 0]
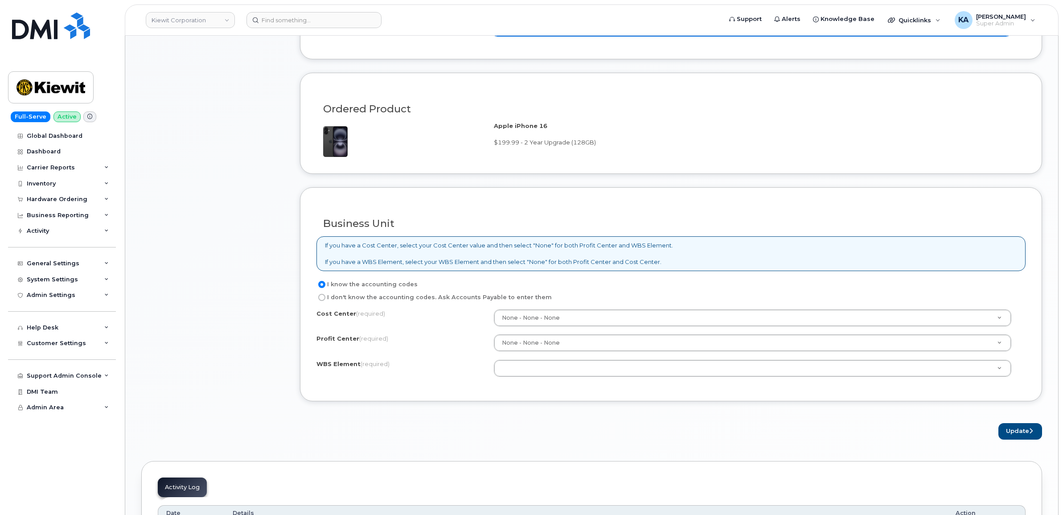
click at [382, 300] on label "I don't know the accounting codes. Ask Accounts Payable to enter them" at bounding box center [433, 297] width 235 height 11
click at [325, 300] on input "I don't know the accounting codes. Ask Accounts Payable to enter them" at bounding box center [321, 297] width 7 height 7
radio input "true"
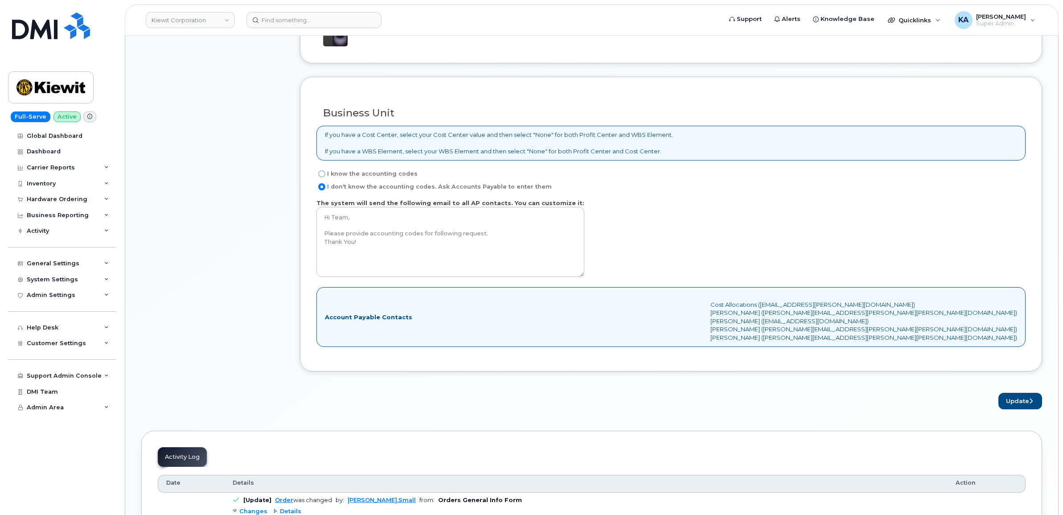
scroll to position [724, 0]
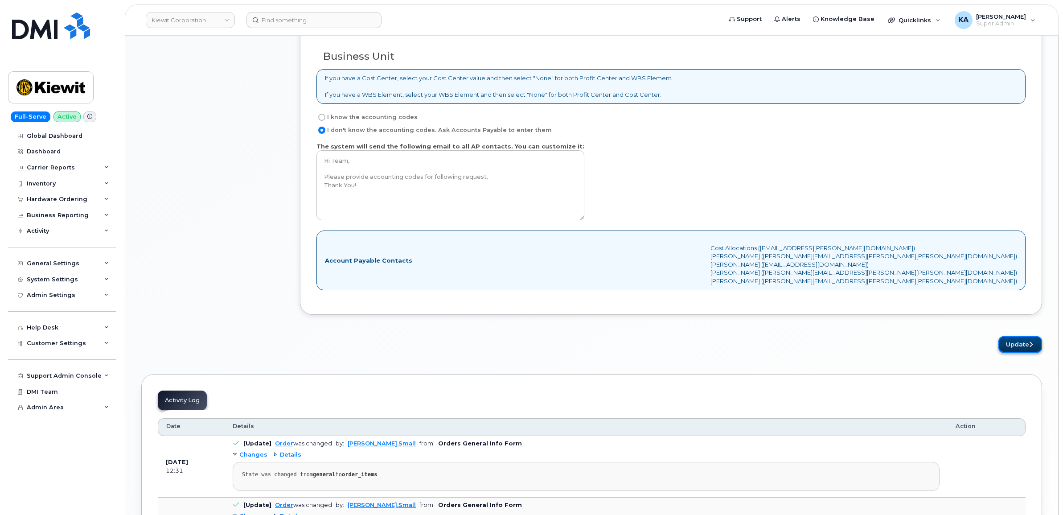
click at [1014, 344] on button "Update" at bounding box center [1020, 344] width 44 height 16
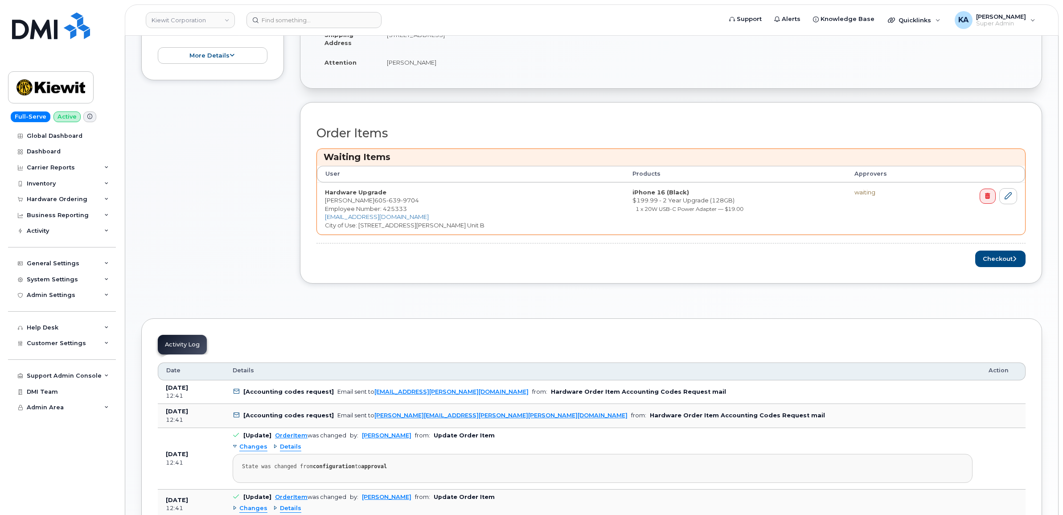
scroll to position [279, 0]
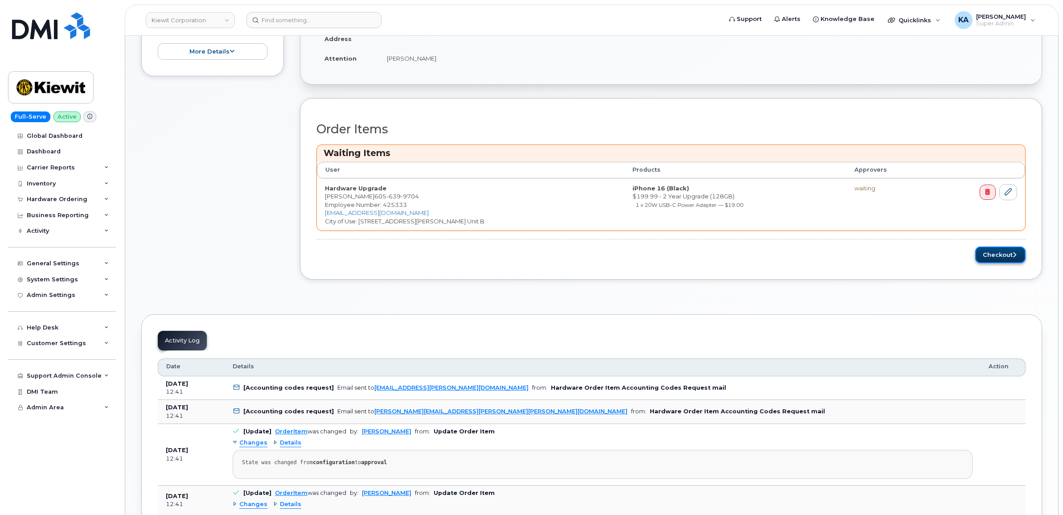
click at [994, 255] on button "Checkout" at bounding box center [1000, 254] width 50 height 16
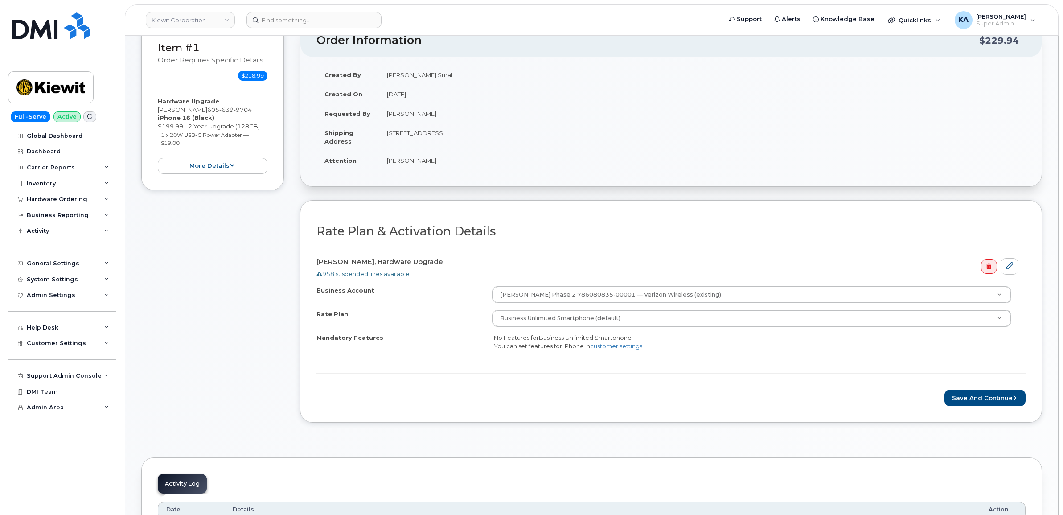
scroll to position [111, 0]
click at [959, 395] on button "Save and Continue" at bounding box center [984, 396] width 81 height 16
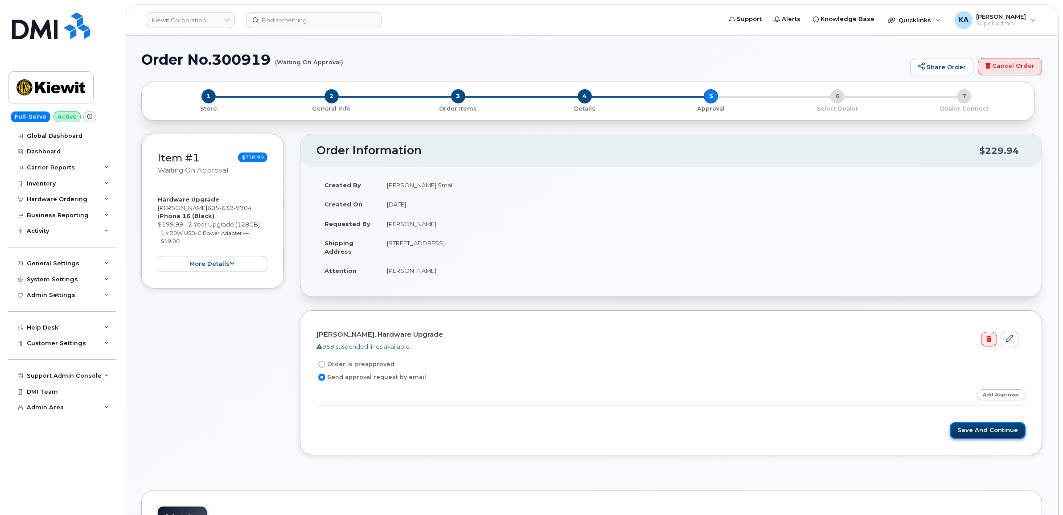
click at [976, 433] on button "Save and Continue" at bounding box center [988, 430] width 76 height 16
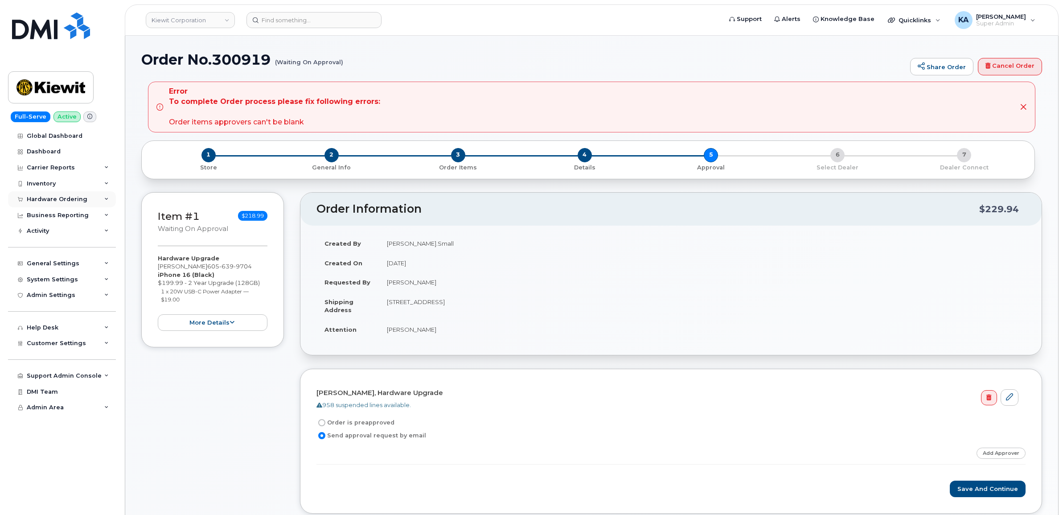
click at [52, 198] on div "Hardware Ordering" at bounding box center [57, 199] width 61 height 7
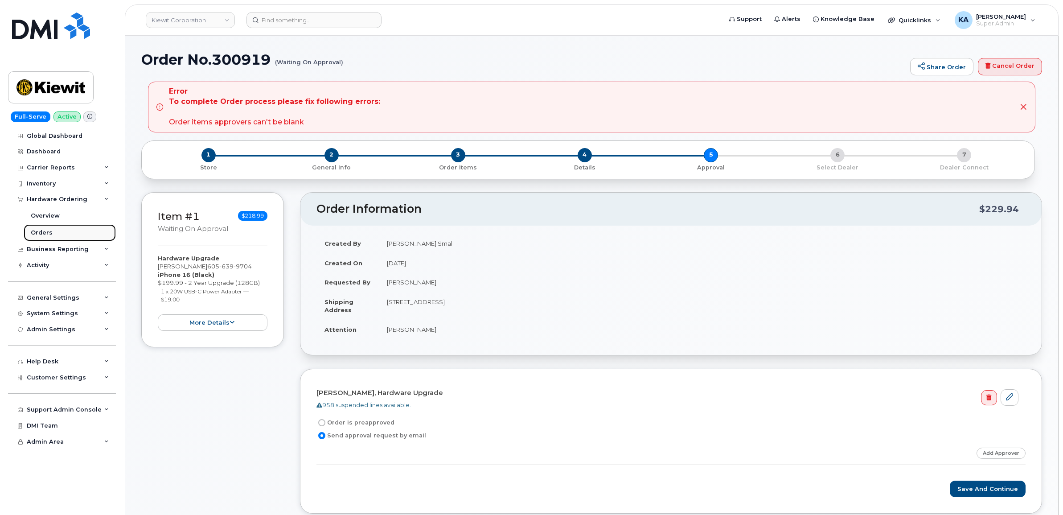
click at [38, 228] on link "Orders" at bounding box center [70, 232] width 92 height 17
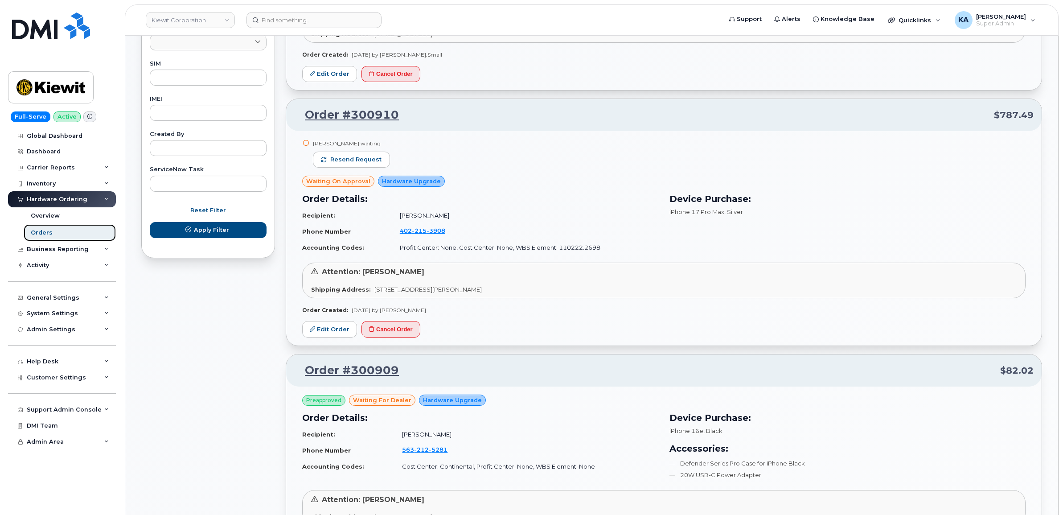
scroll to position [446, 0]
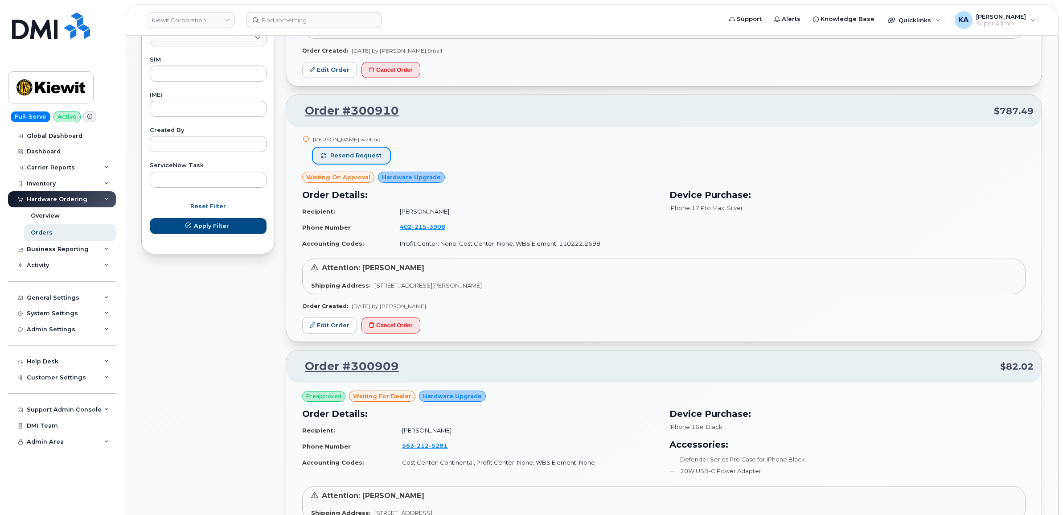
click at [361, 160] on span "Resend request" at bounding box center [355, 156] width 51 height 8
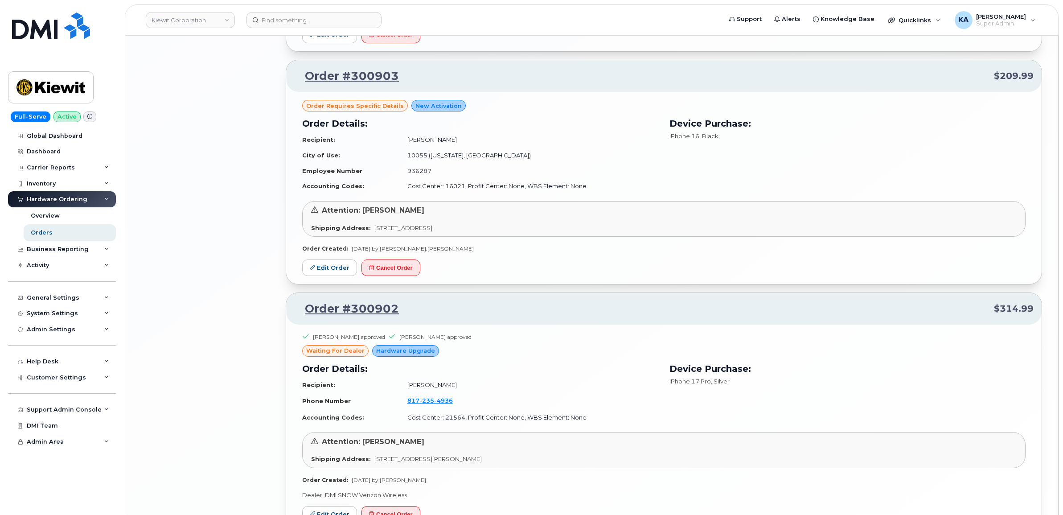
scroll to position [1616, 0]
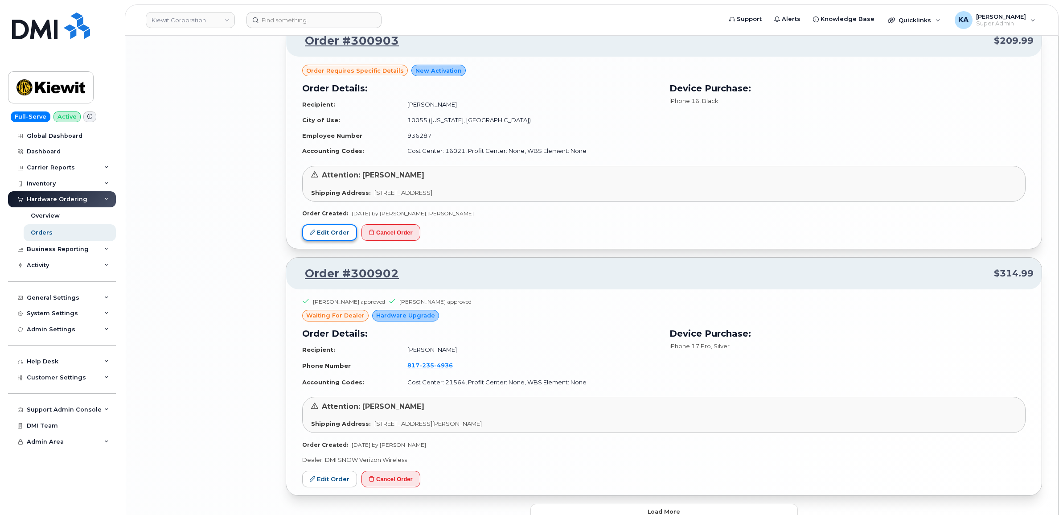
click at [328, 232] on link "Edit Order" at bounding box center [329, 232] width 55 height 16
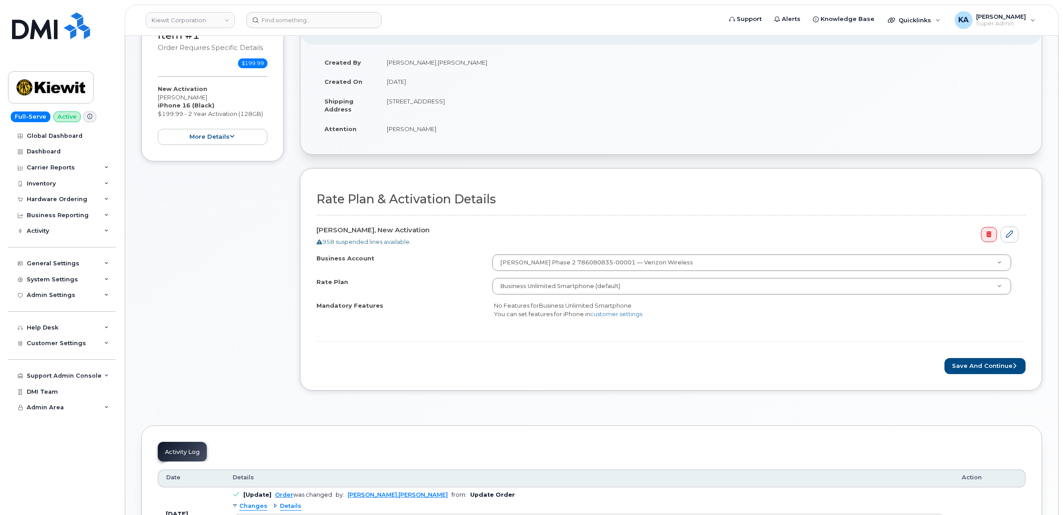
scroll to position [167, 0]
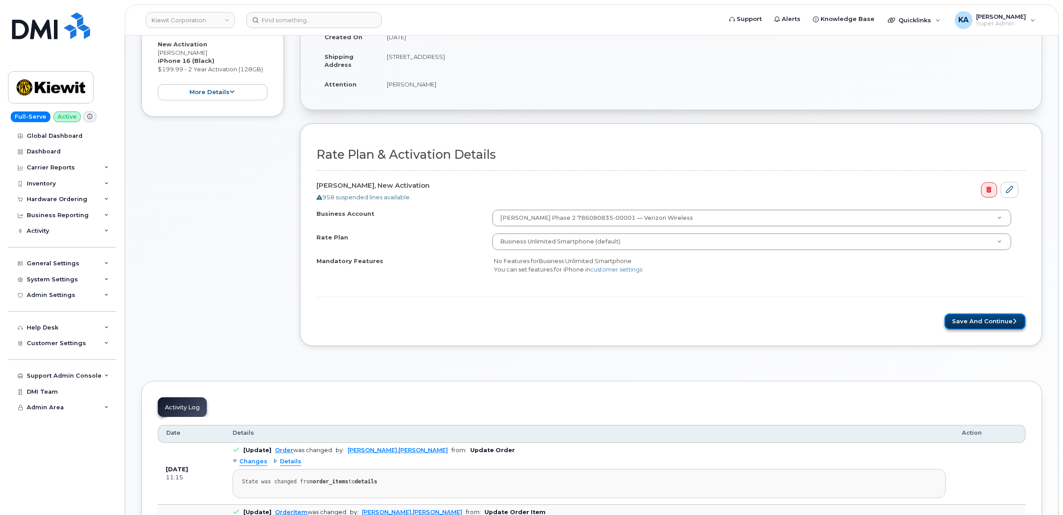
click at [966, 320] on button "Save and Continue" at bounding box center [984, 321] width 81 height 16
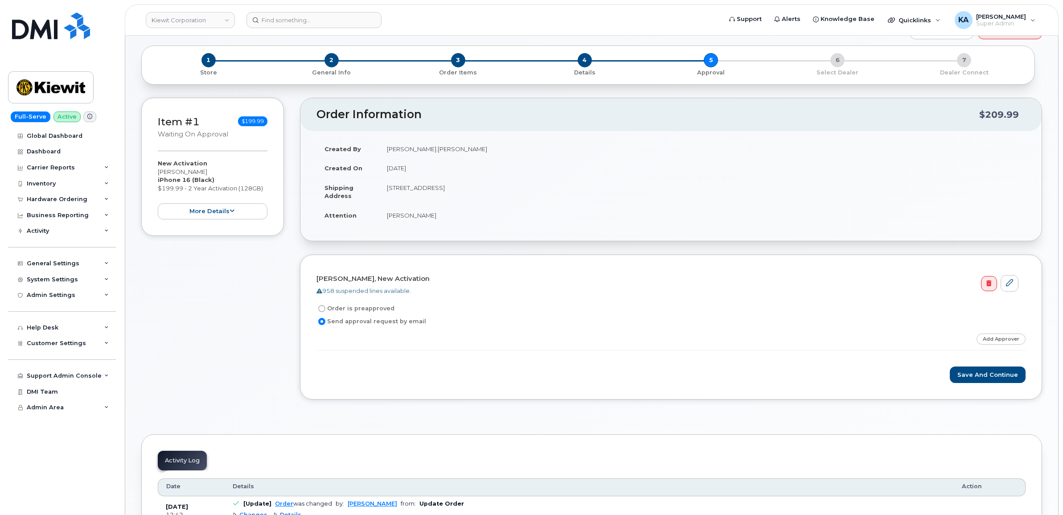
scroll to position [56, 0]
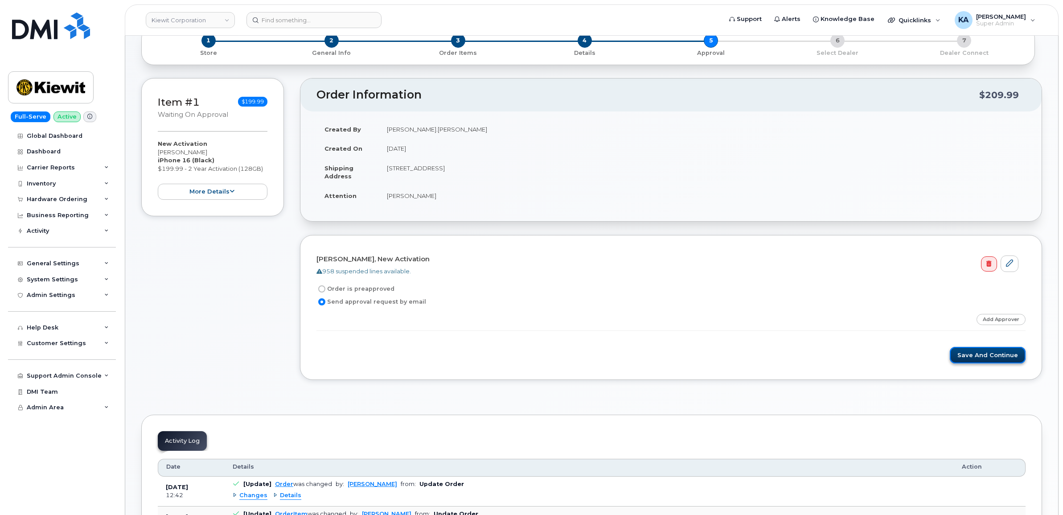
click at [979, 354] on button "Save and Continue" at bounding box center [988, 355] width 76 height 16
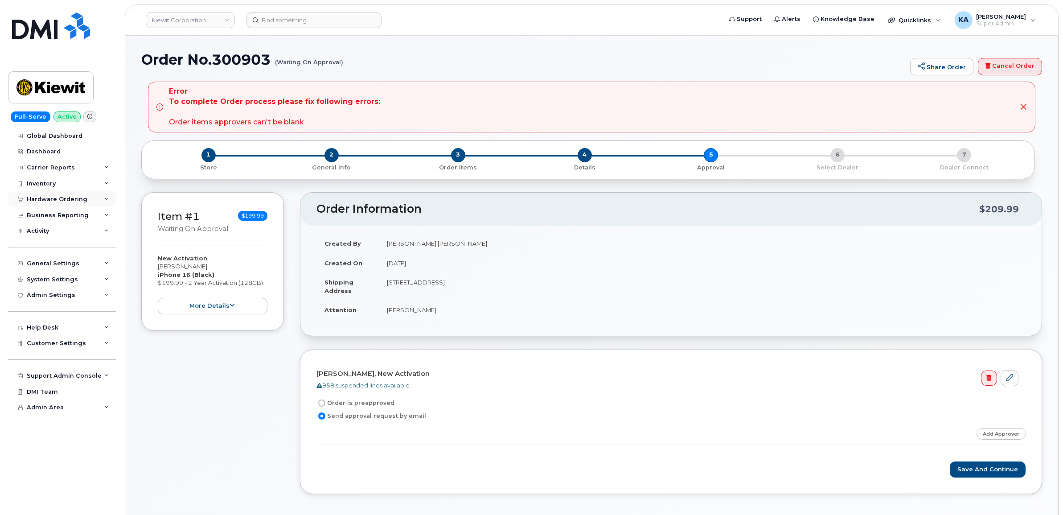
click at [59, 194] on div "Hardware Ordering" at bounding box center [62, 199] width 108 height 16
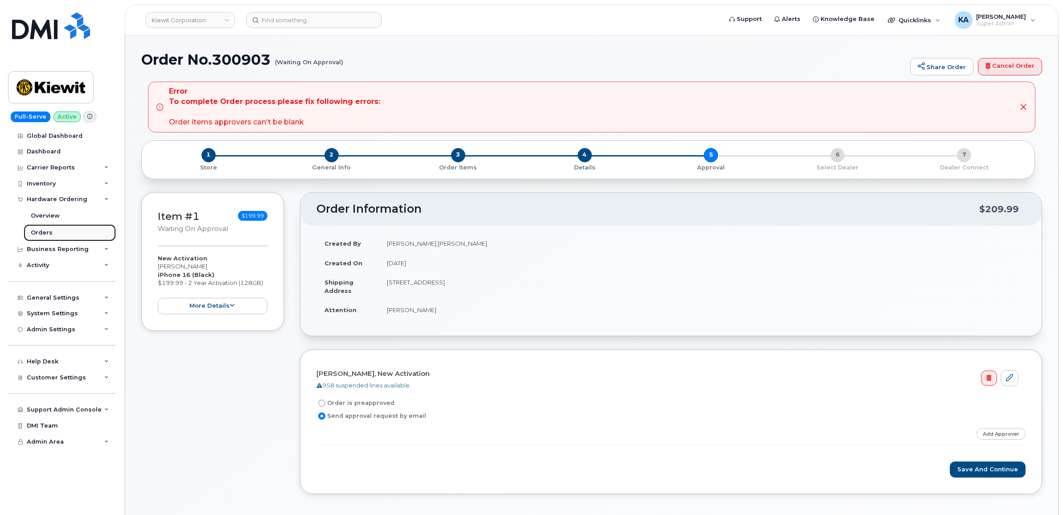
click at [38, 228] on link "Orders" at bounding box center [70, 232] width 92 height 17
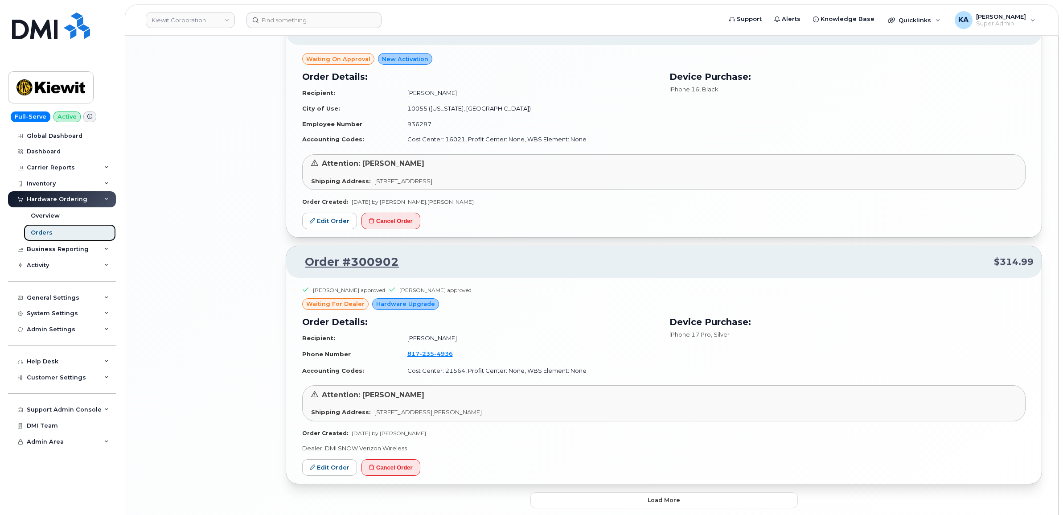
scroll to position [1670, 0]
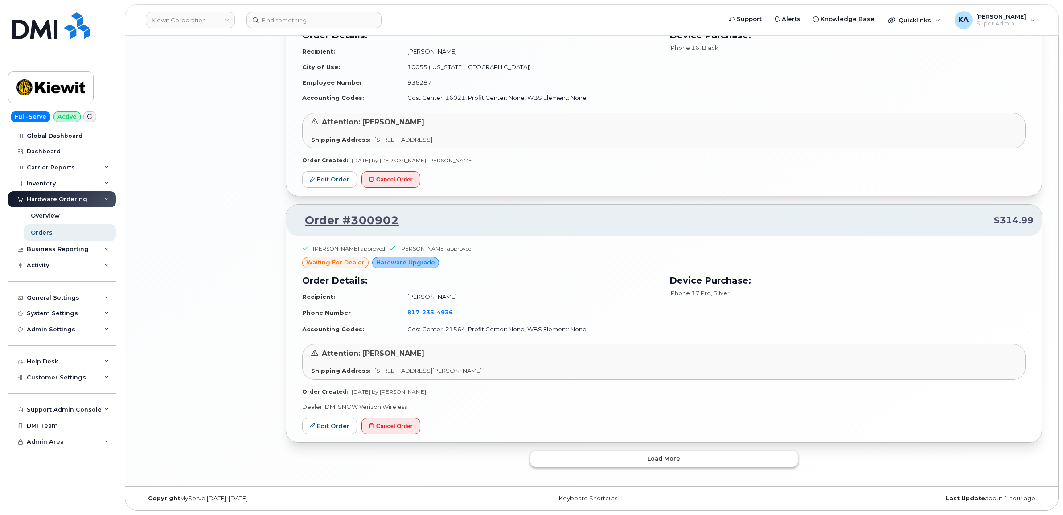
click at [591, 452] on button "Load more" at bounding box center [663, 459] width 267 height 16
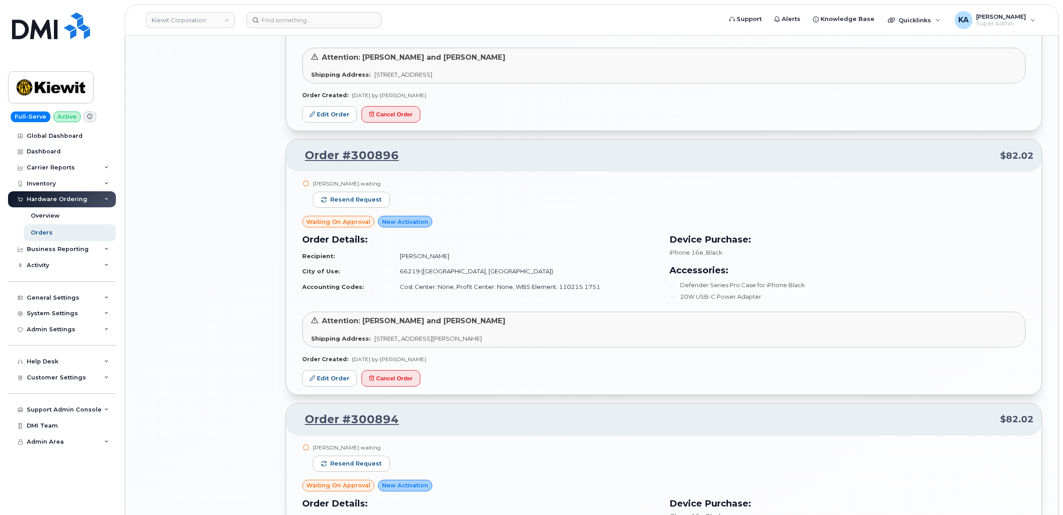
scroll to position [2227, 0]
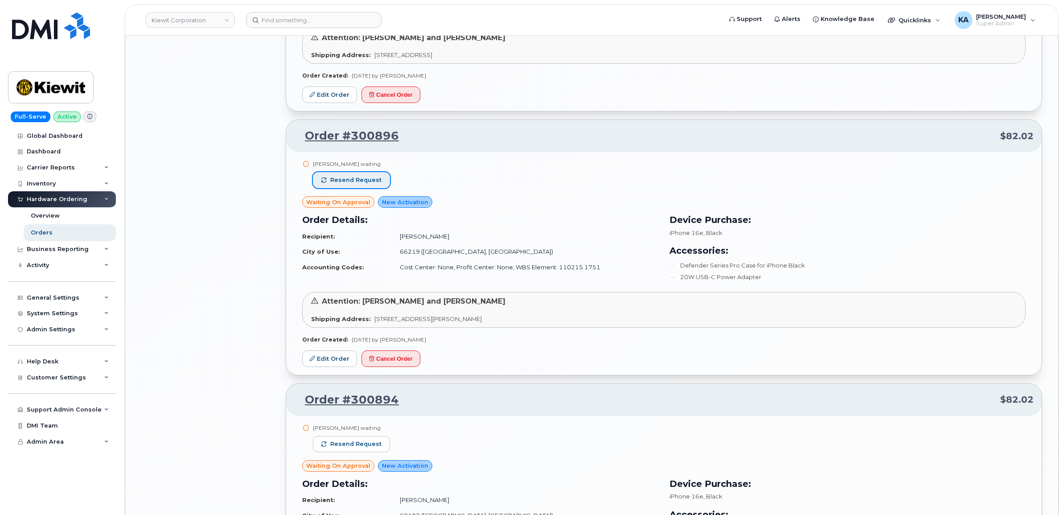
click at [369, 180] on span "Resend request" at bounding box center [355, 180] width 51 height 8
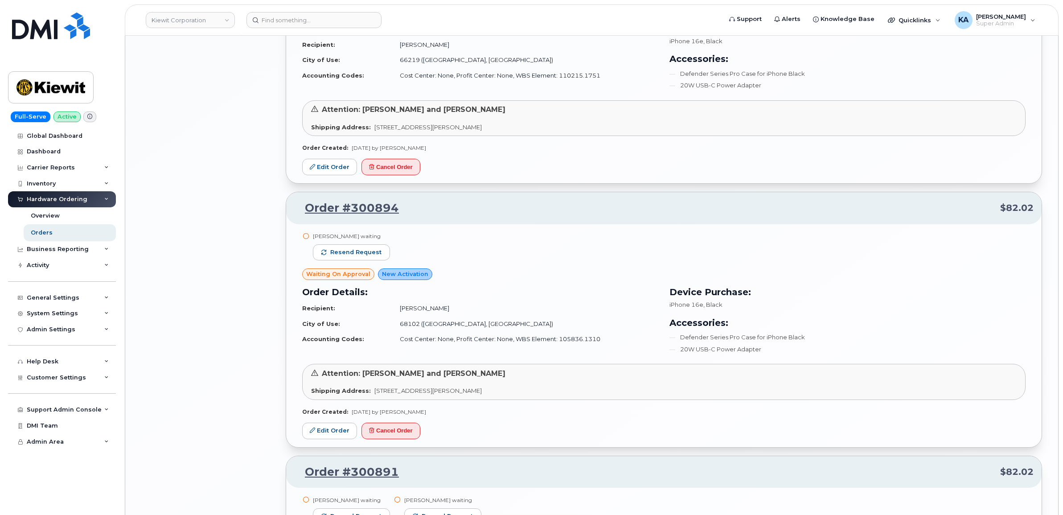
scroll to position [2450, 0]
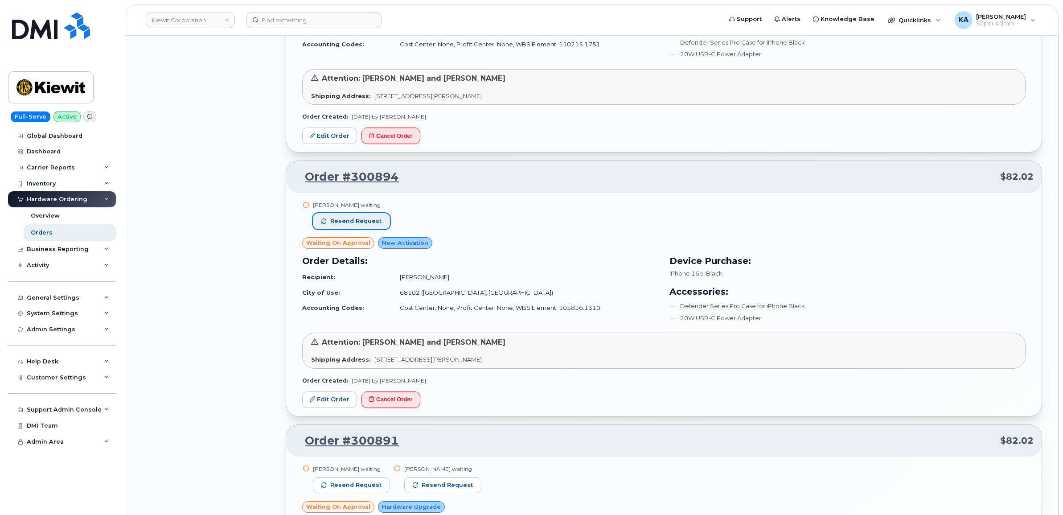
click at [364, 225] on span "Resend request" at bounding box center [355, 221] width 51 height 8
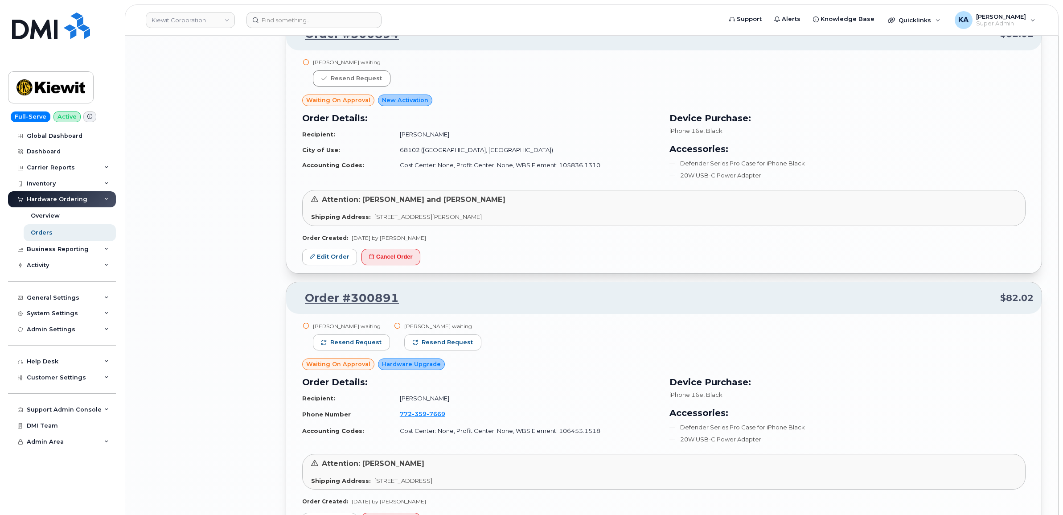
scroll to position [2673, 0]
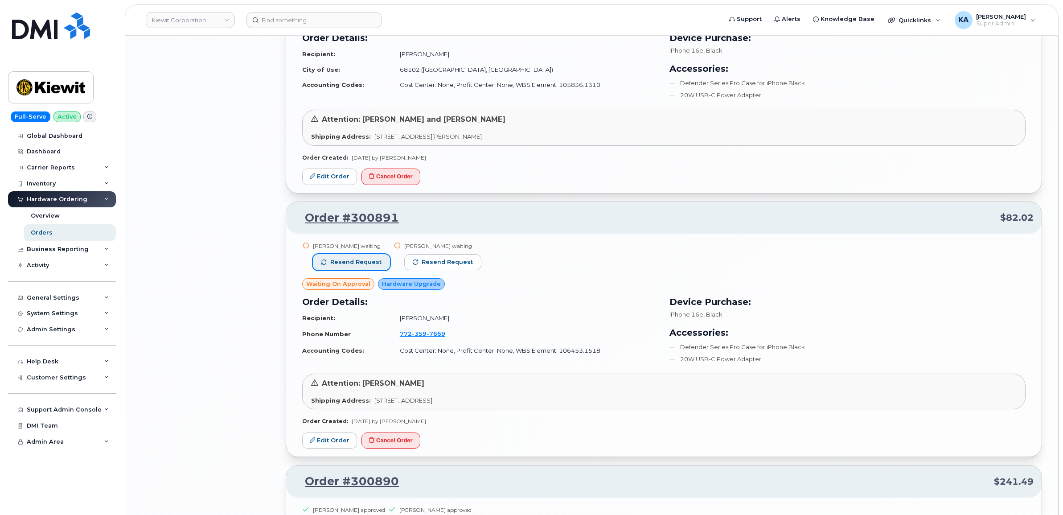
click at [370, 263] on span "Resend request" at bounding box center [355, 262] width 51 height 8
click at [437, 261] on span "Resend request" at bounding box center [447, 262] width 51 height 8
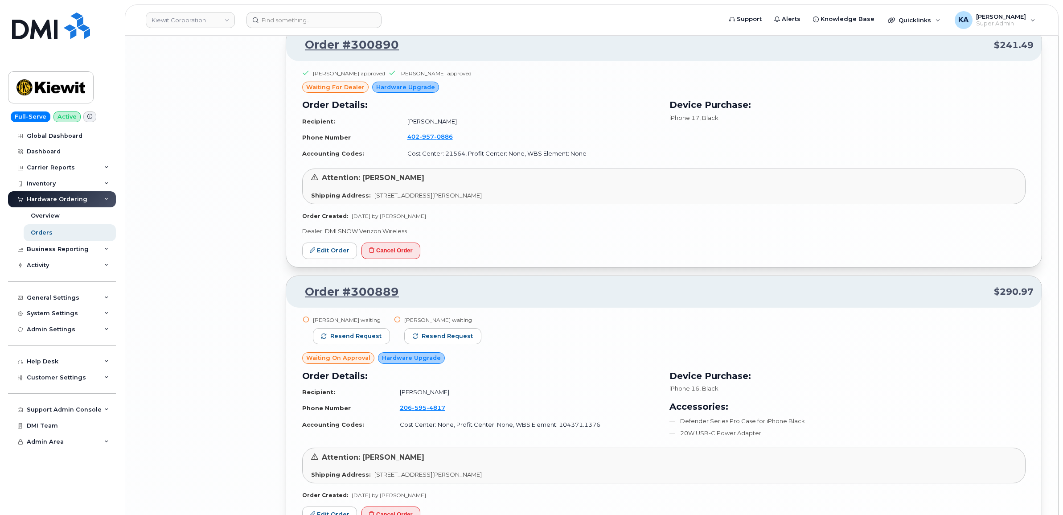
scroll to position [3118, 0]
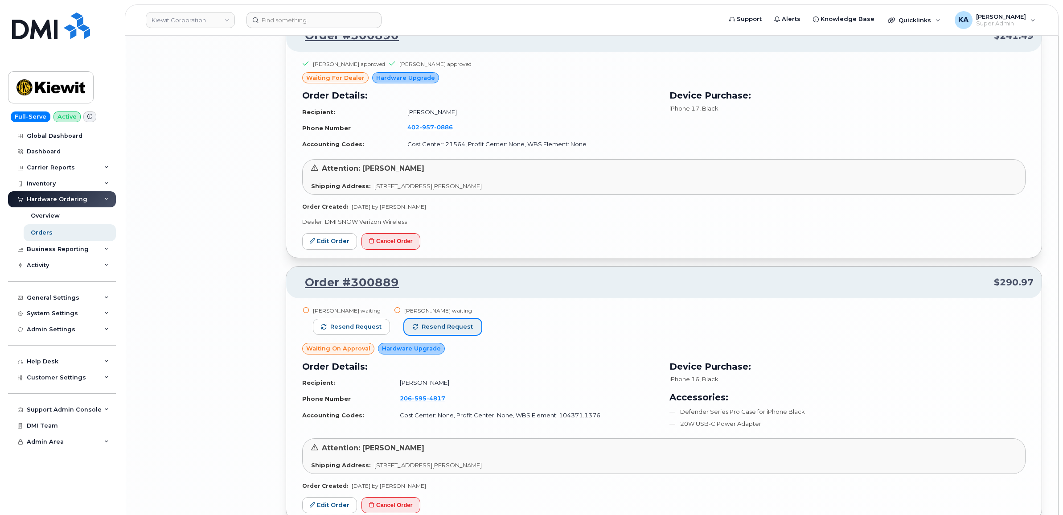
click at [460, 326] on span "Resend request" at bounding box center [447, 327] width 51 height 8
click at [368, 324] on button "Resend request" at bounding box center [351, 327] width 77 height 16
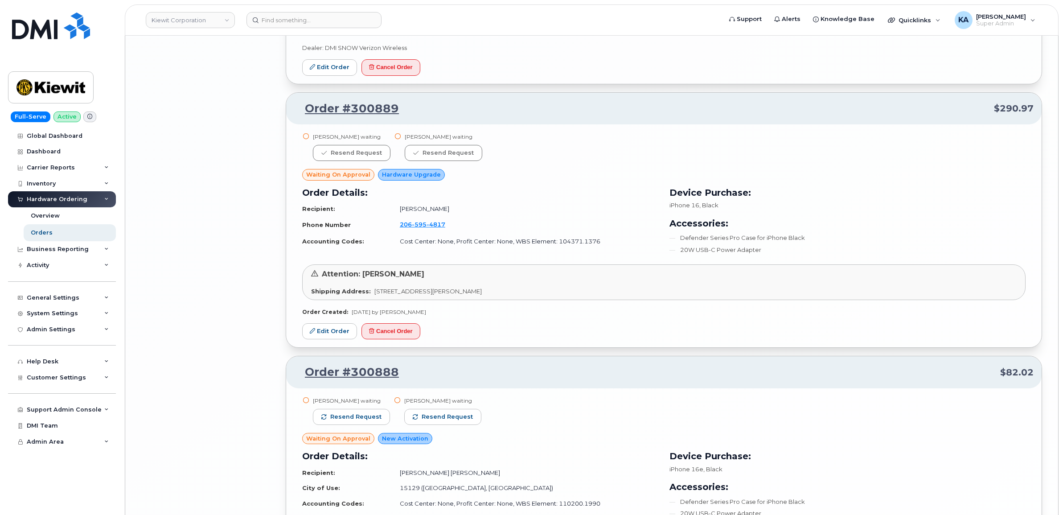
scroll to position [3341, 0]
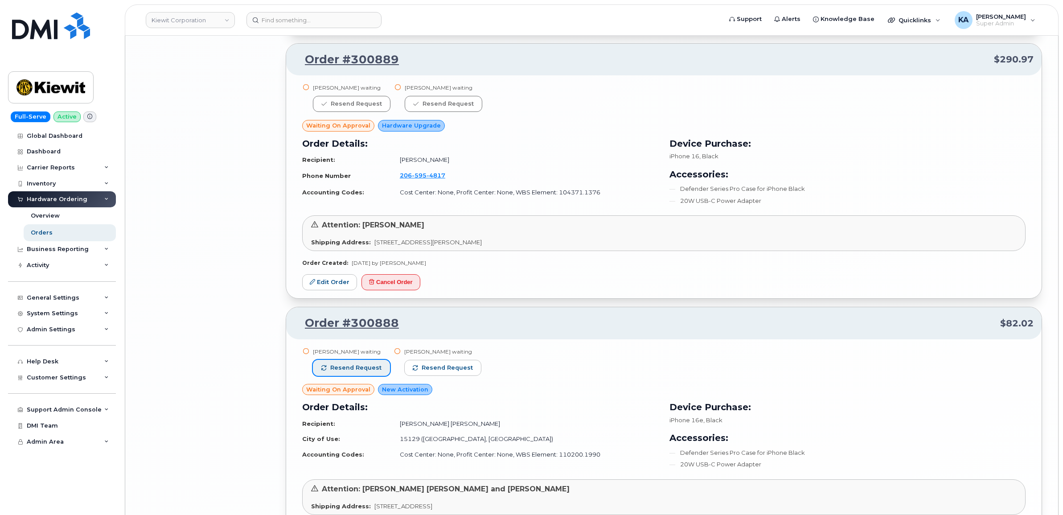
click at [375, 365] on button "Resend request" at bounding box center [351, 368] width 77 height 16
click at [430, 366] on span "Resend request" at bounding box center [447, 368] width 51 height 8
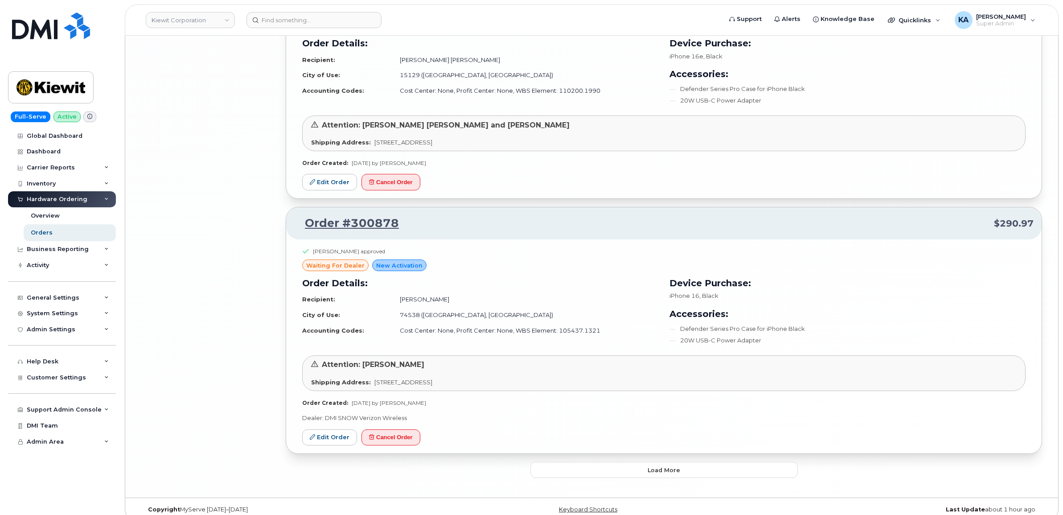
scroll to position [3720, 0]
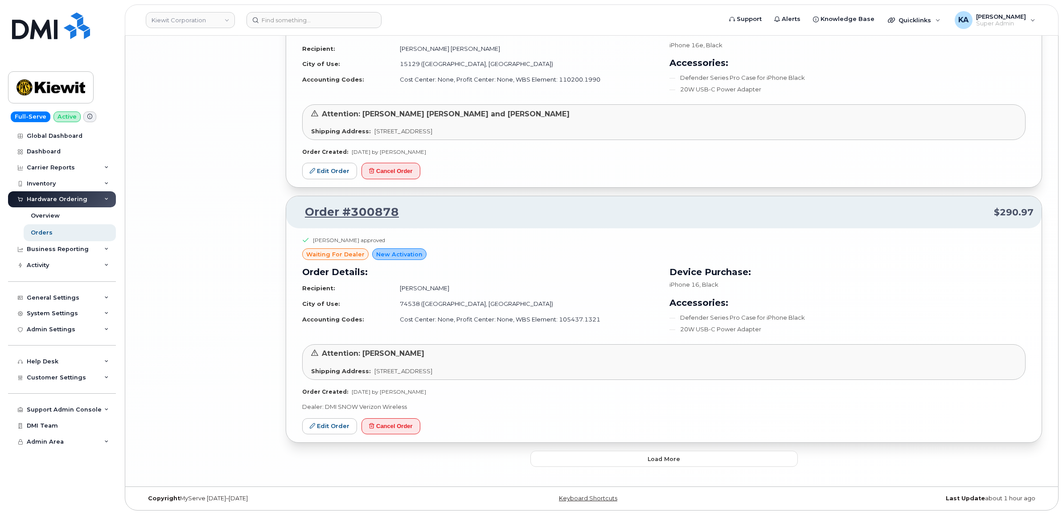
click at [556, 458] on button "Load more" at bounding box center [663, 459] width 267 height 16
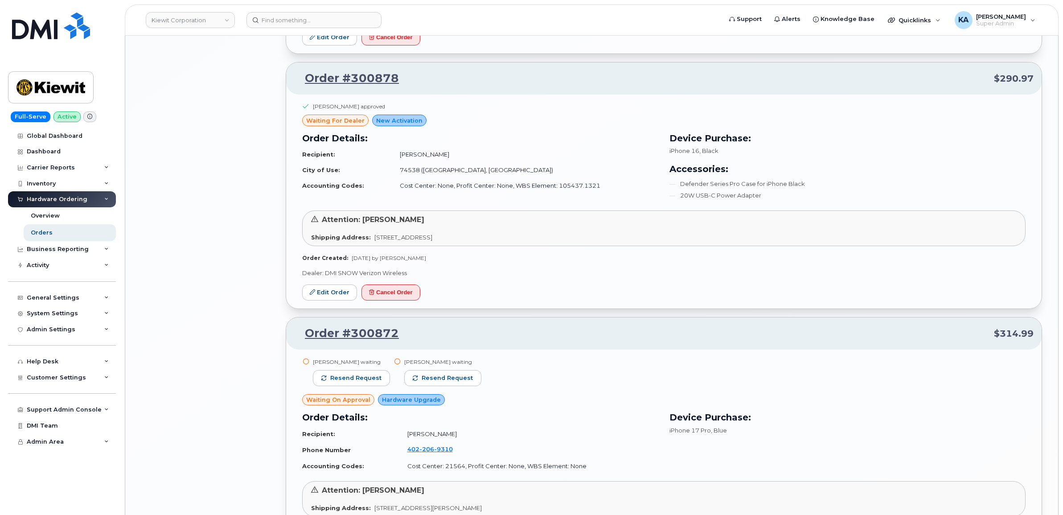
scroll to position [3943, 0]
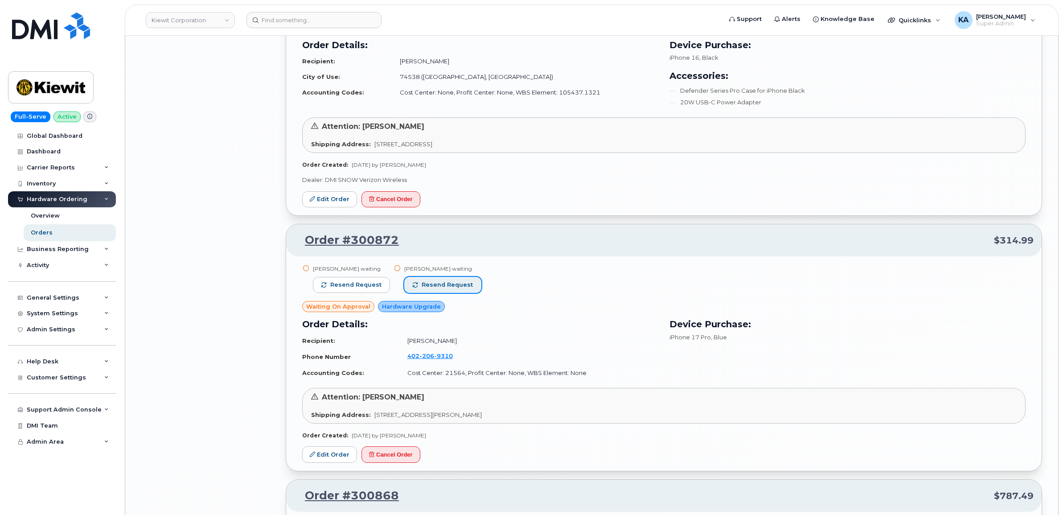
click at [445, 286] on span "Resend request" at bounding box center [447, 285] width 51 height 8
click at [356, 286] on span "Resend request" at bounding box center [355, 285] width 51 height 8
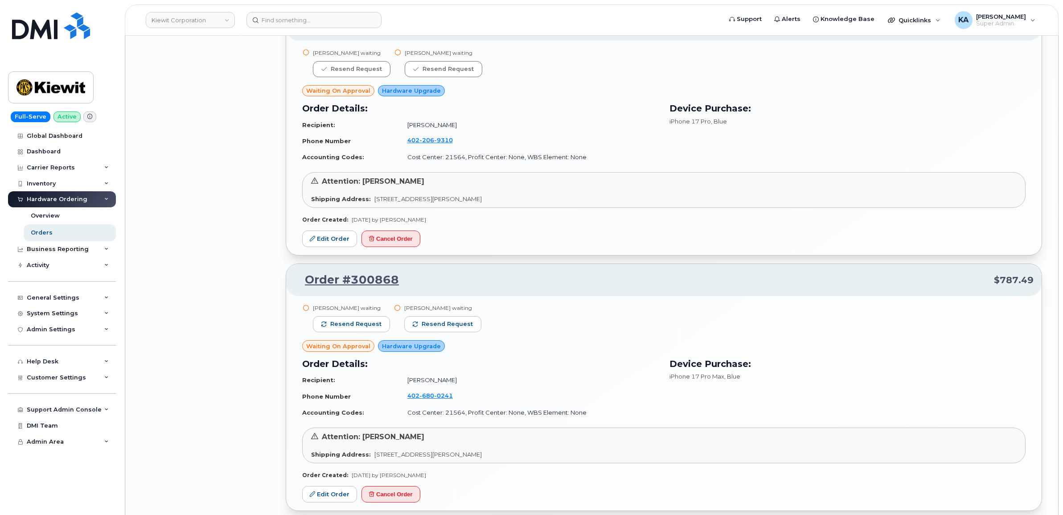
scroll to position [4166, 0]
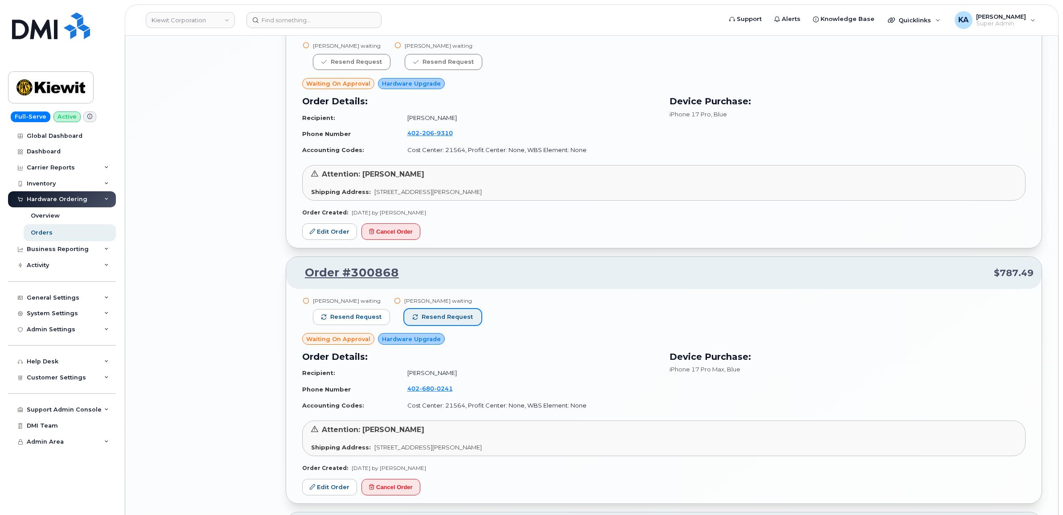
click at [456, 321] on span "Resend request" at bounding box center [447, 317] width 51 height 8
click at [367, 320] on span "Resend request" at bounding box center [355, 317] width 51 height 8
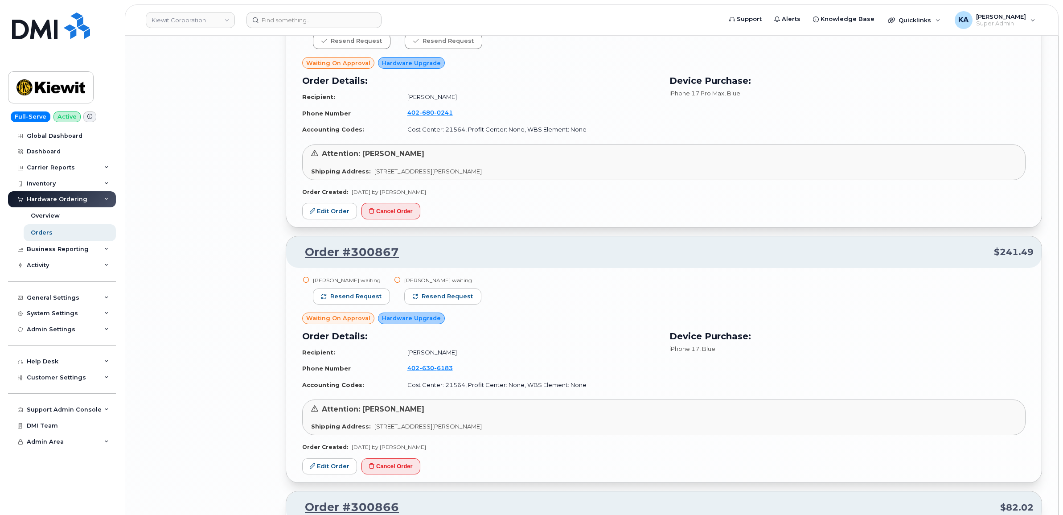
scroll to position [4444, 0]
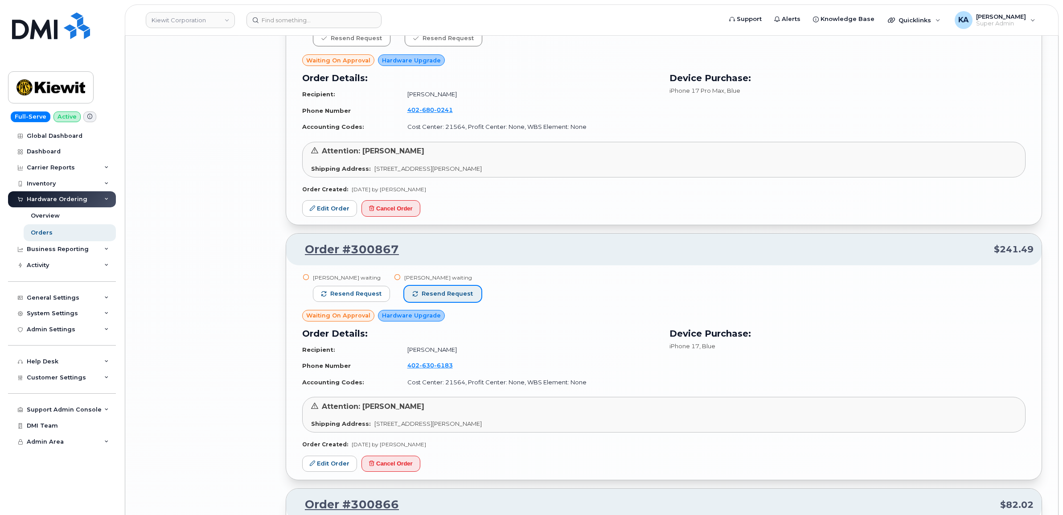
click at [464, 301] on button "Resend request" at bounding box center [442, 294] width 77 height 16
click at [377, 298] on span "Resend request" at bounding box center [355, 294] width 51 height 8
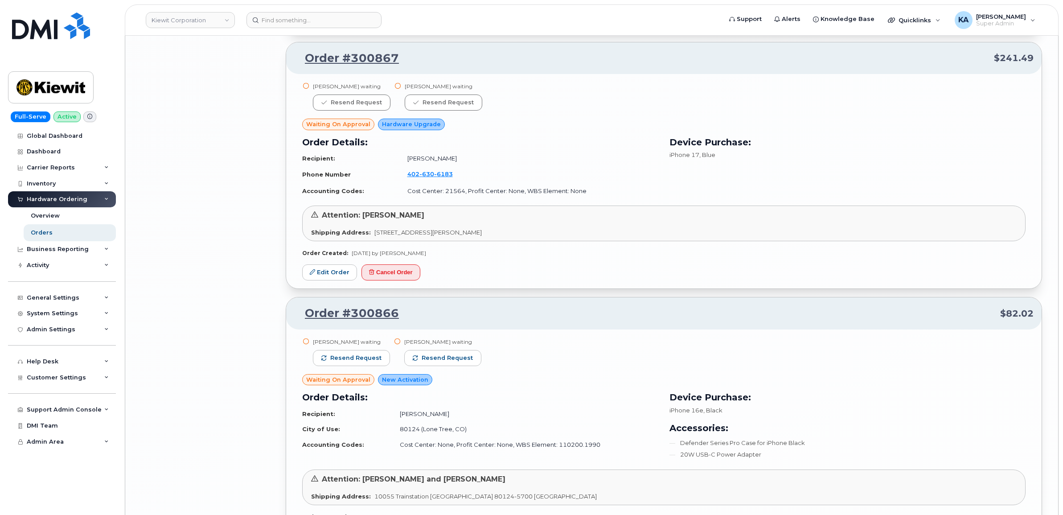
scroll to position [4667, 0]
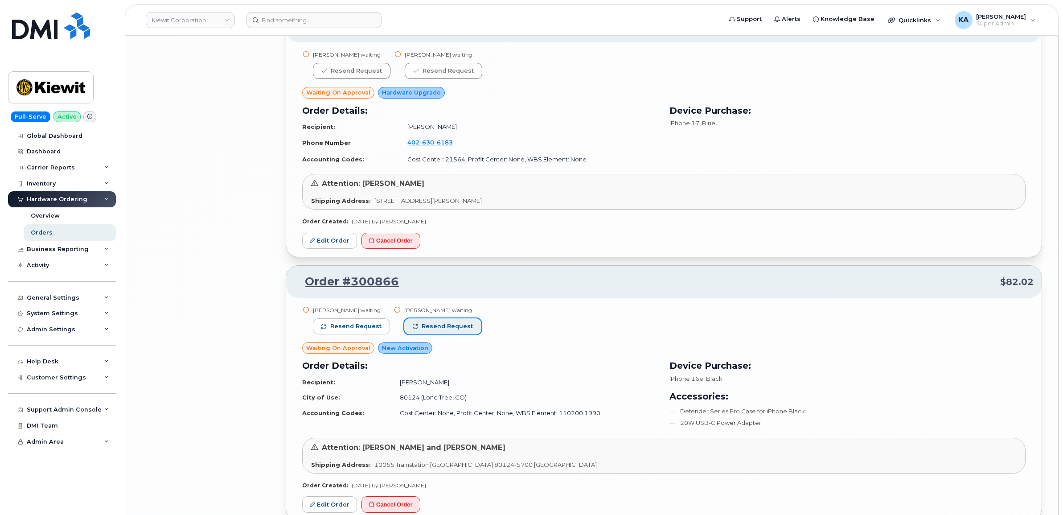
click at [444, 334] on button "Resend request" at bounding box center [442, 326] width 77 height 16
click at [372, 330] on span "Resend request" at bounding box center [355, 326] width 51 height 8
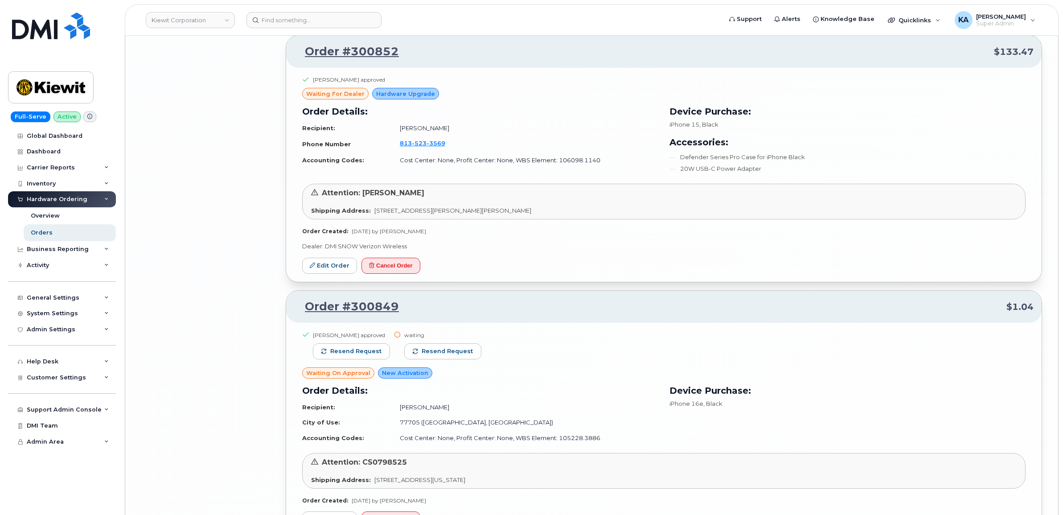
scroll to position [5169, 0]
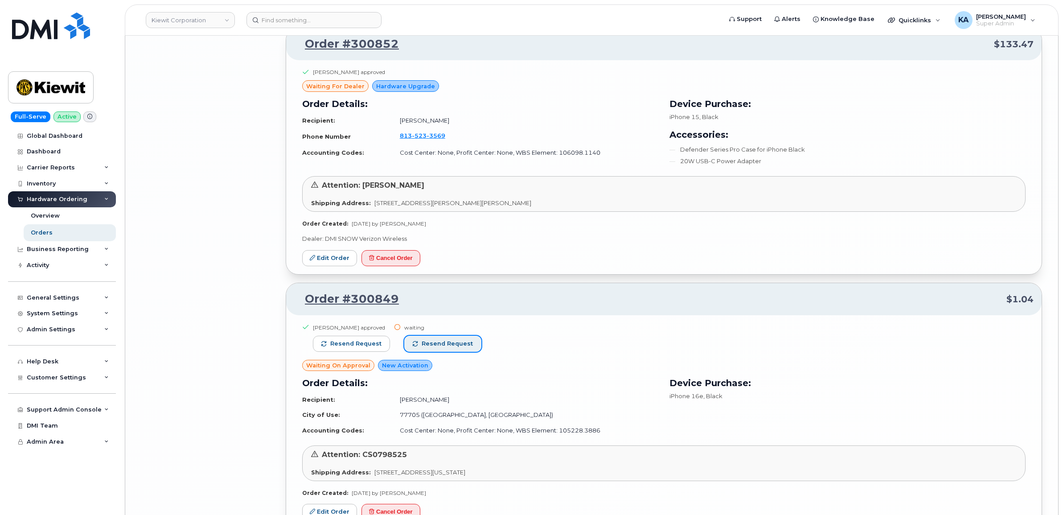
click at [453, 342] on button "Resend request" at bounding box center [442, 344] width 77 height 16
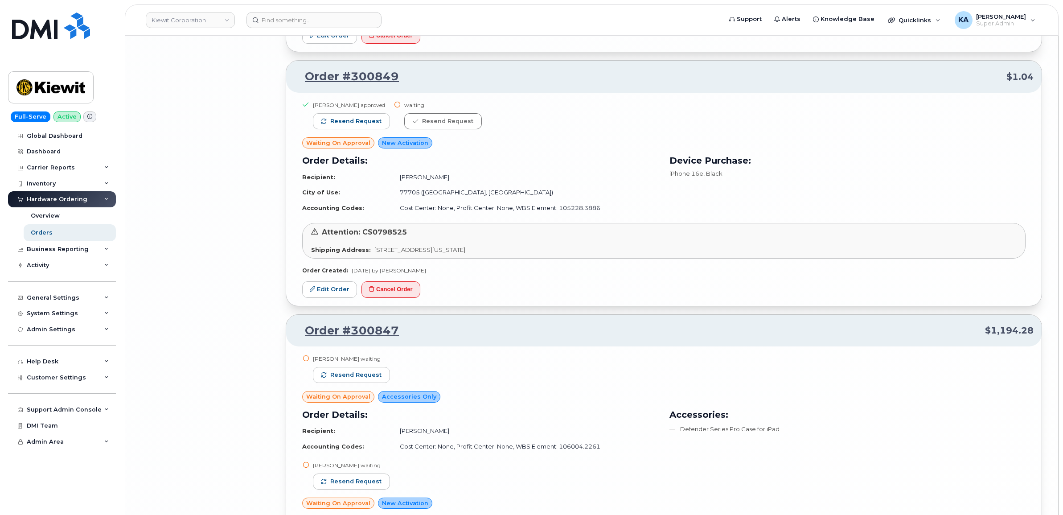
scroll to position [5391, 0]
click at [379, 379] on button "Resend request" at bounding box center [351, 374] width 77 height 16
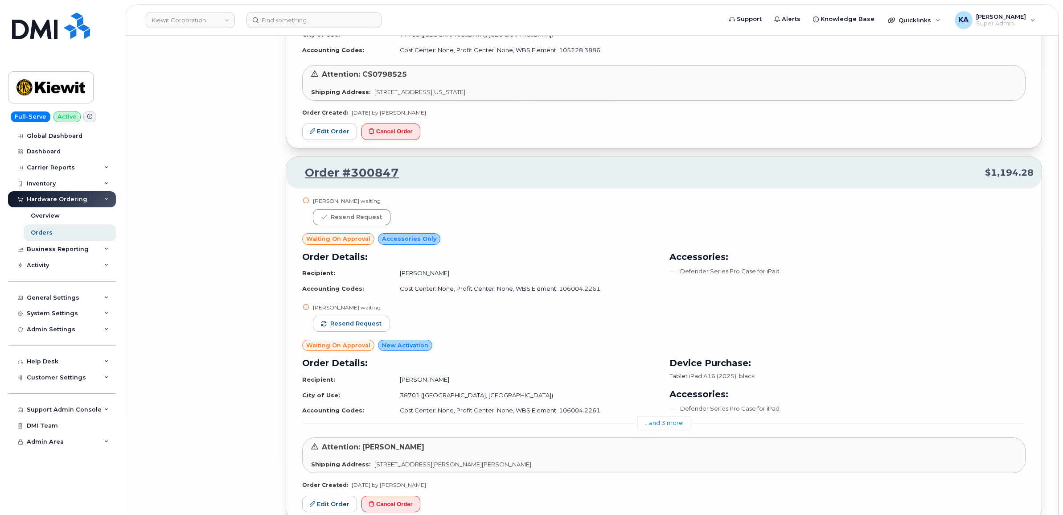
scroll to position [5558, 0]
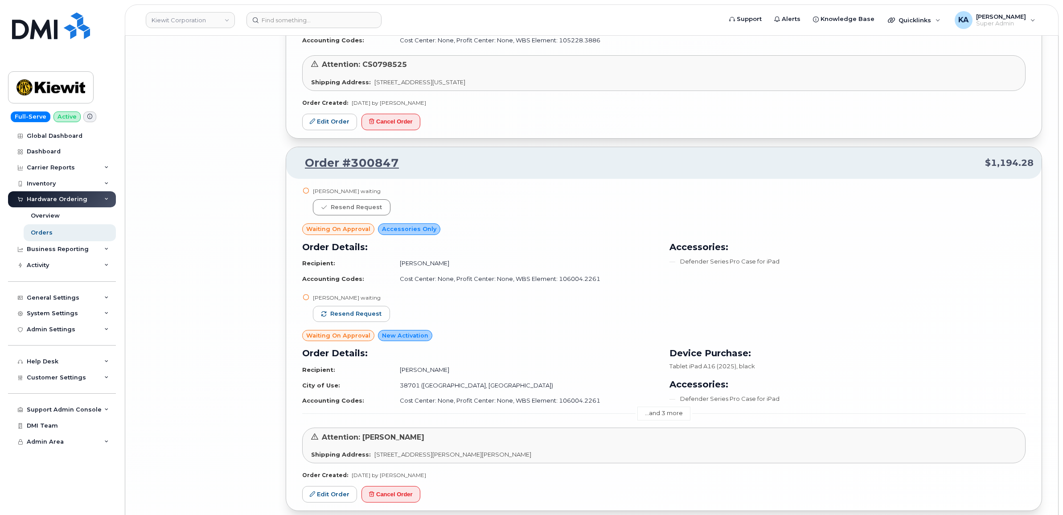
click at [656, 419] on link "...and 3 more" at bounding box center [663, 413] width 53 height 14
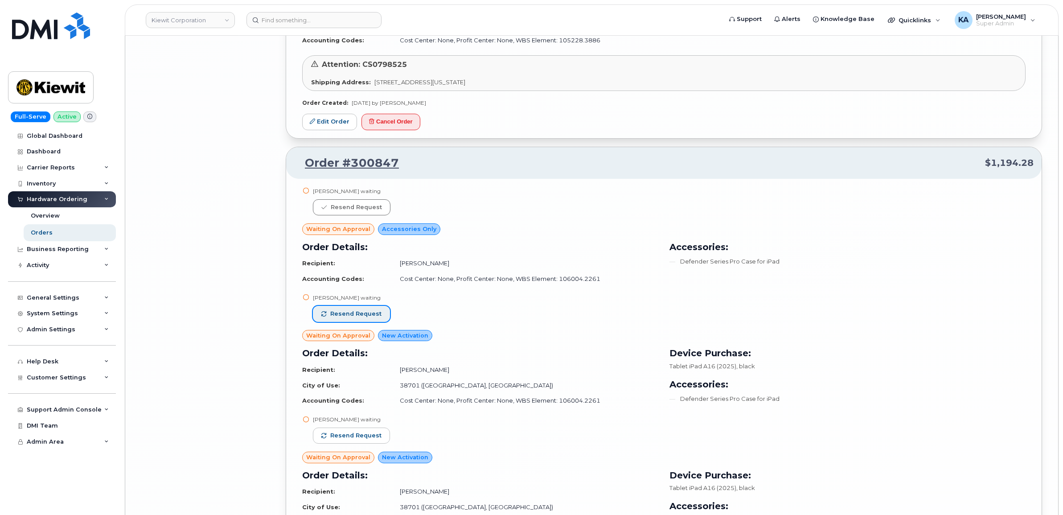
click at [371, 318] on span "Resend request" at bounding box center [355, 314] width 51 height 8
click at [361, 434] on span "Resend request" at bounding box center [355, 435] width 51 height 8
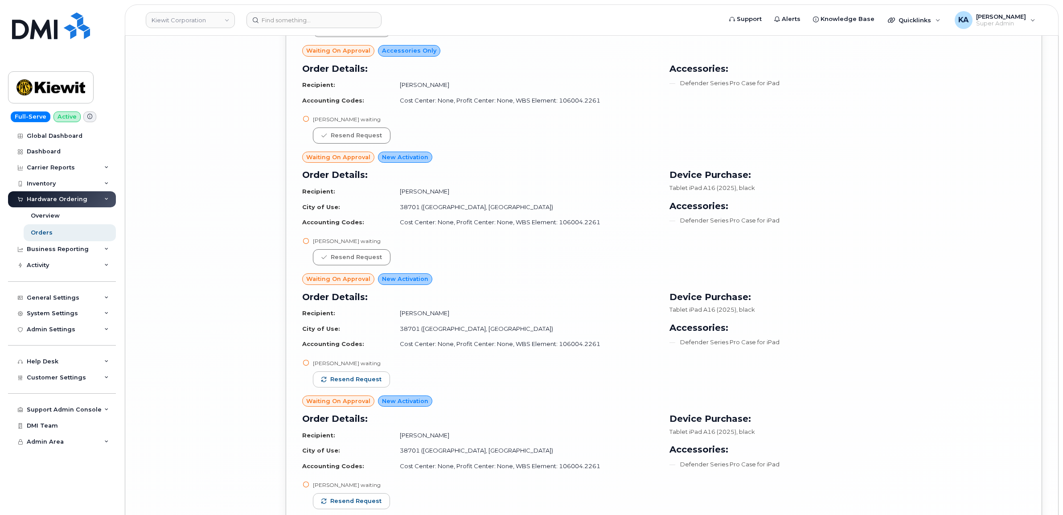
scroll to position [5781, 0]
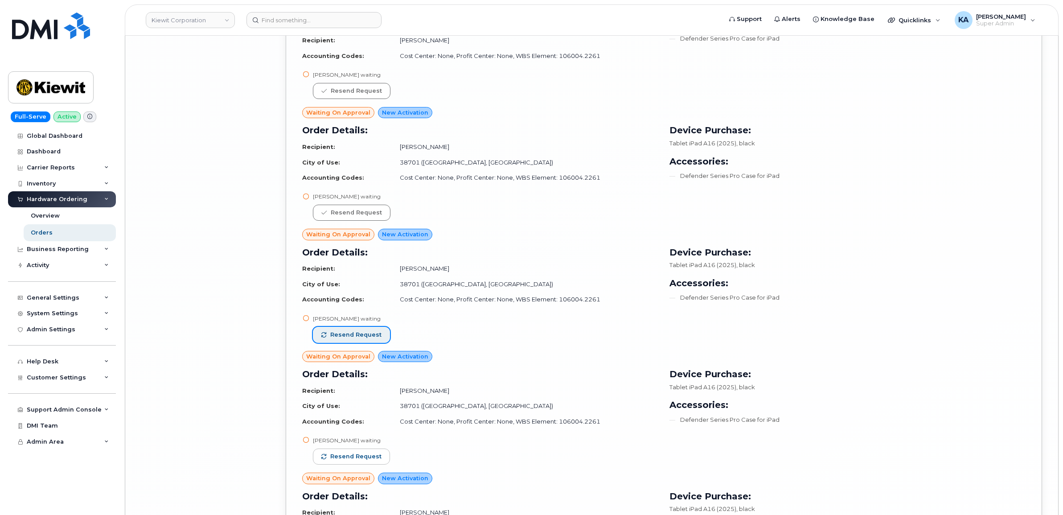
click at [377, 335] on span "Resend request" at bounding box center [355, 335] width 51 height 8
click at [359, 452] on button "Resend request" at bounding box center [351, 456] width 77 height 16
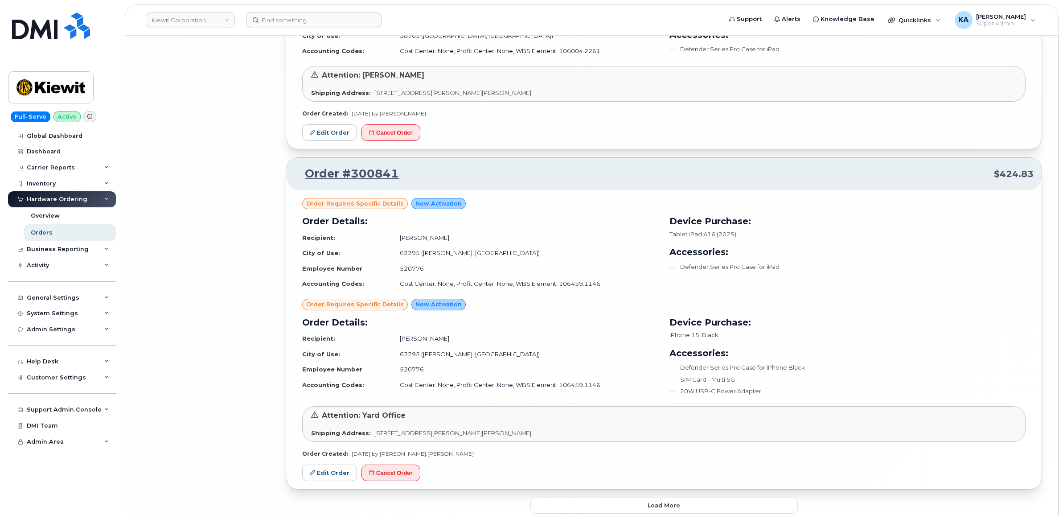
scroll to position [6324, 0]
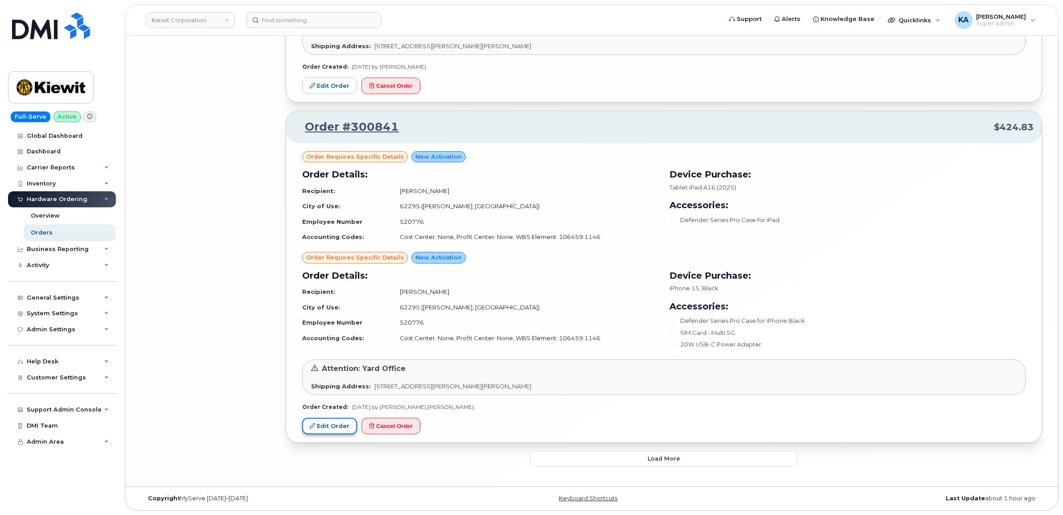
click at [335, 426] on link "Edit Order" at bounding box center [329, 426] width 55 height 16
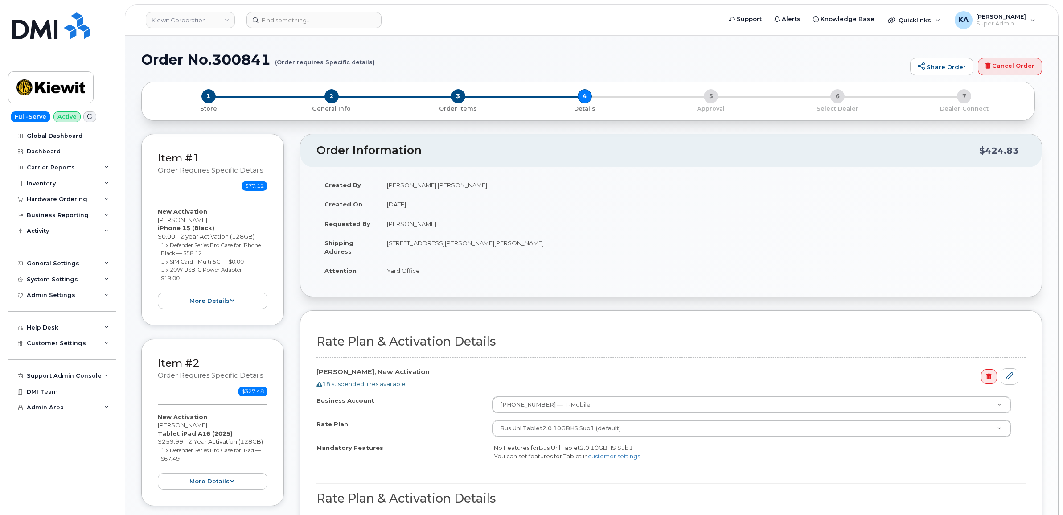
select select
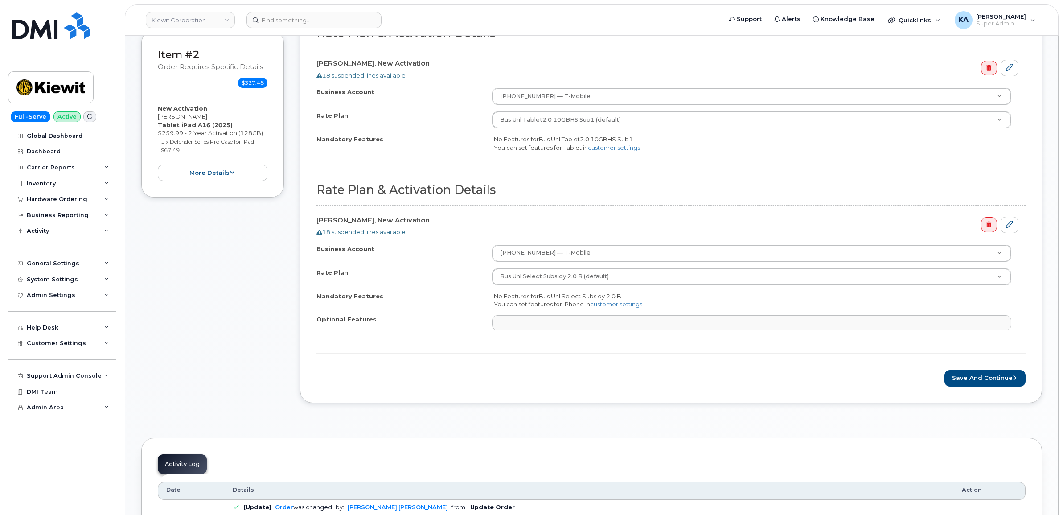
scroll to position [334, 0]
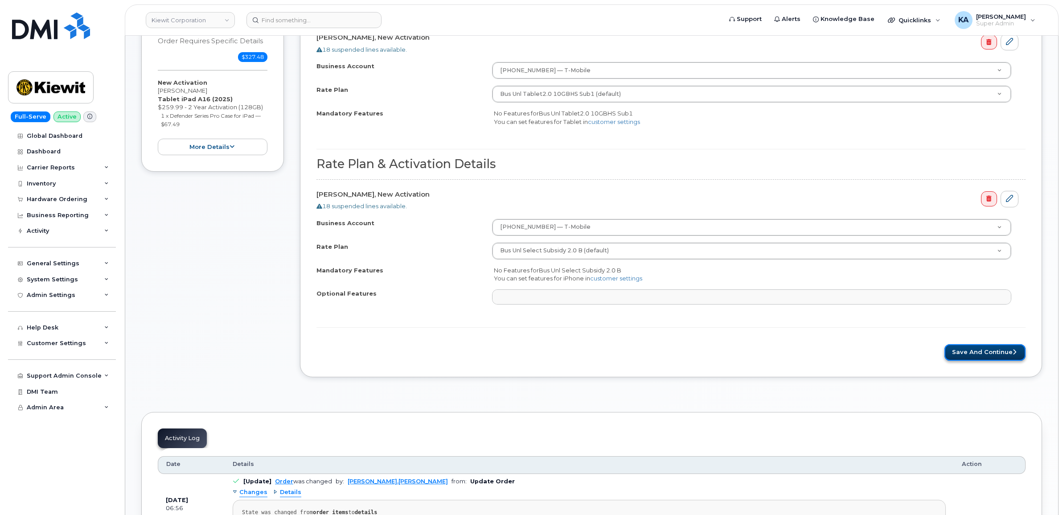
click at [964, 353] on button "Save and Continue" at bounding box center [984, 352] width 81 height 16
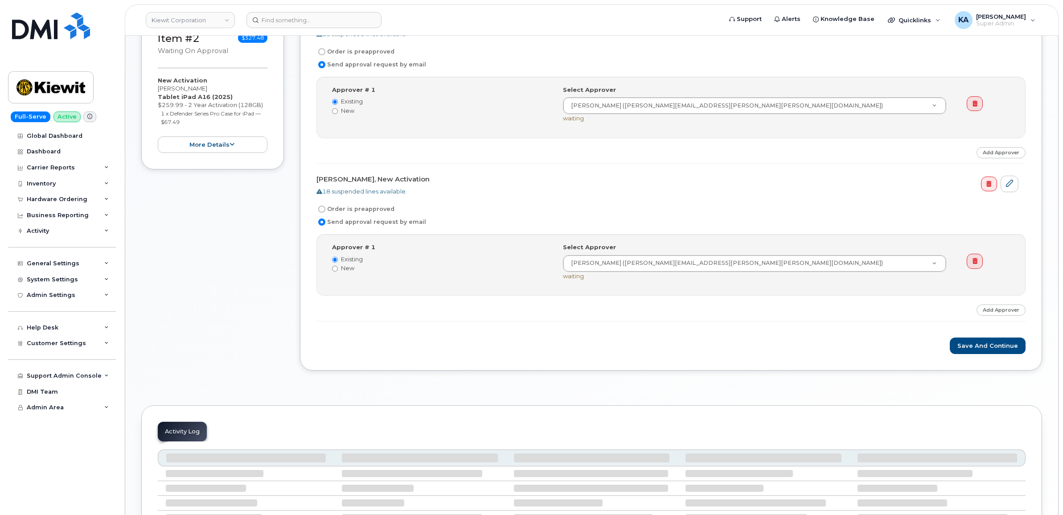
scroll to position [334, 0]
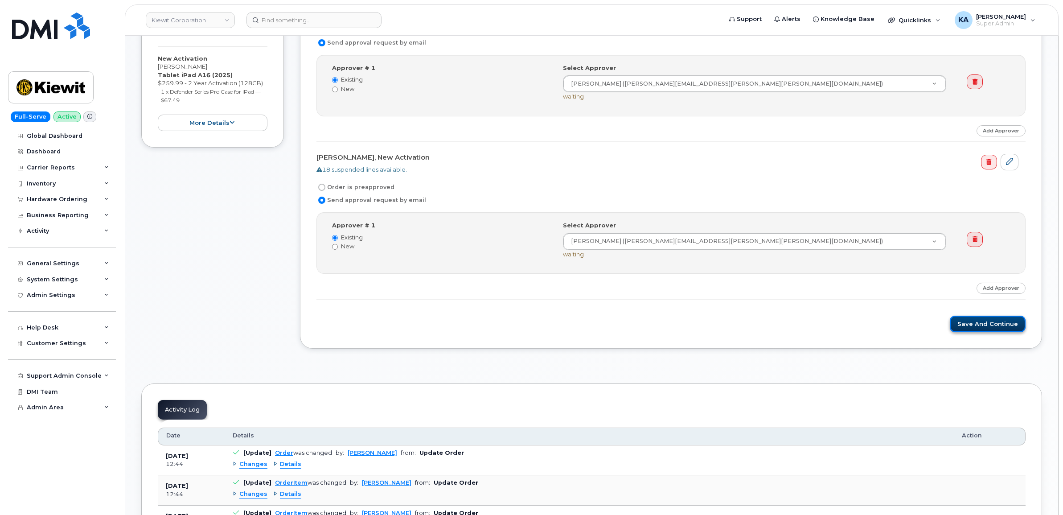
click at [970, 325] on button "Save and Continue" at bounding box center [988, 324] width 76 height 16
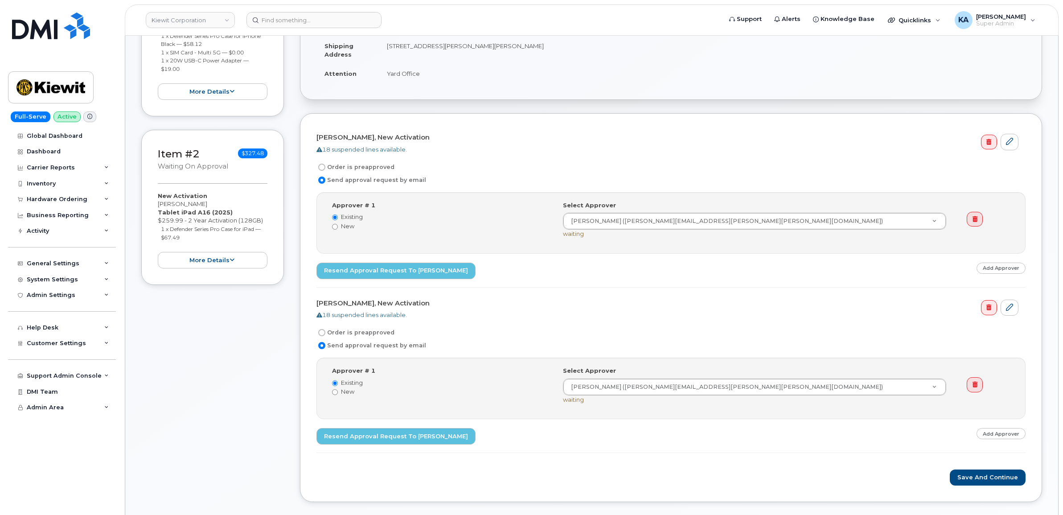
scroll to position [223, 0]
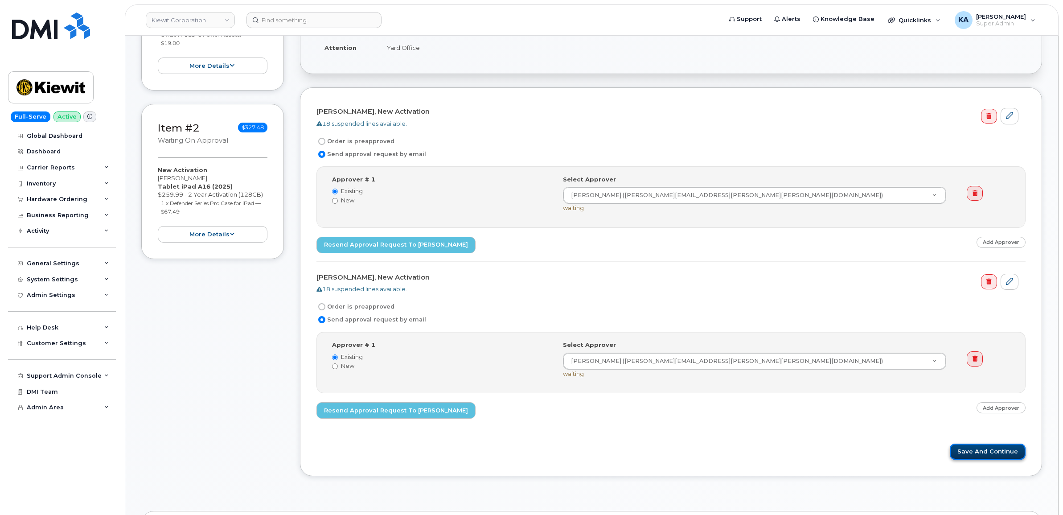
click at [976, 451] on button "Save and Continue" at bounding box center [988, 451] width 76 height 16
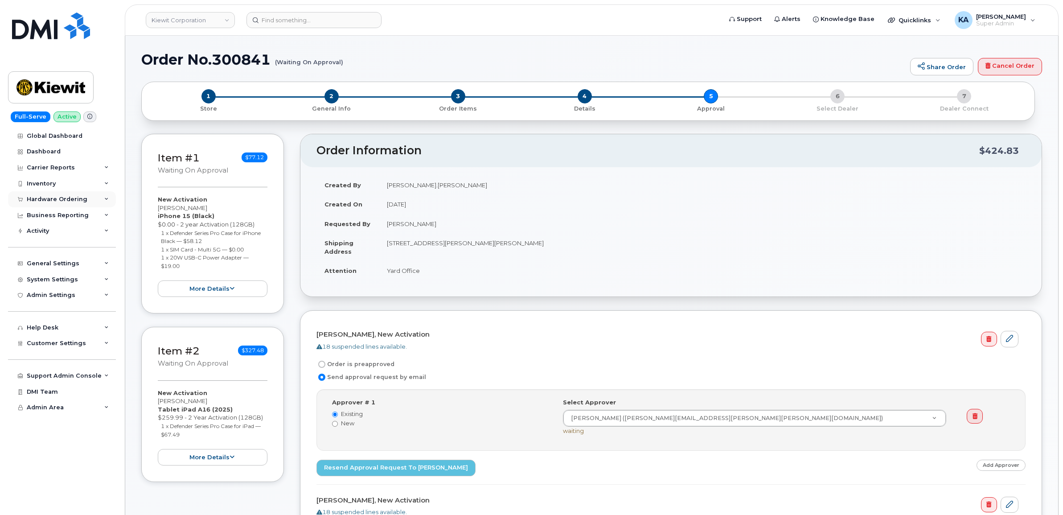
click at [54, 195] on div "Hardware Ordering" at bounding box center [62, 199] width 108 height 16
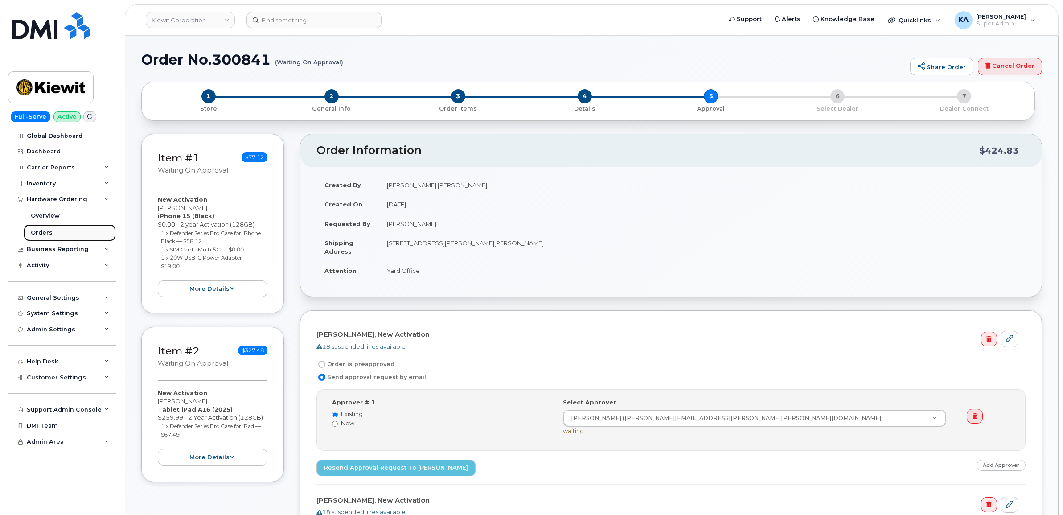
click at [37, 231] on div "Orders" at bounding box center [42, 233] width 22 height 8
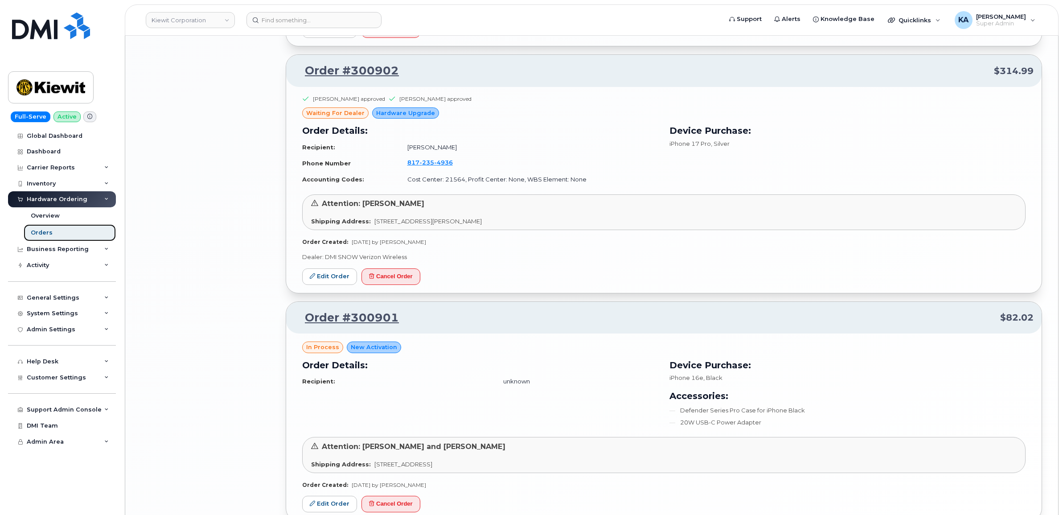
scroll to position [1587, 0]
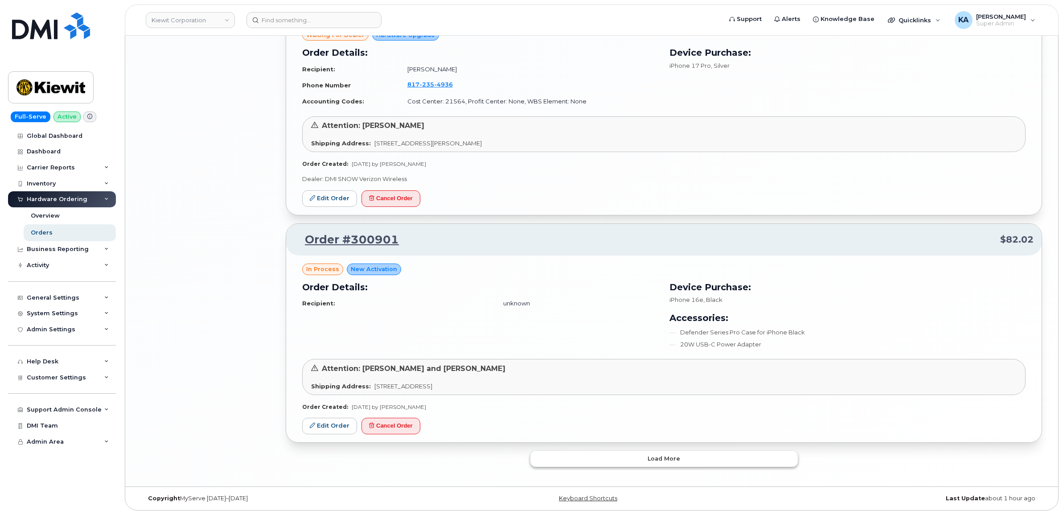
click at [584, 460] on button "Load more" at bounding box center [663, 459] width 267 height 16
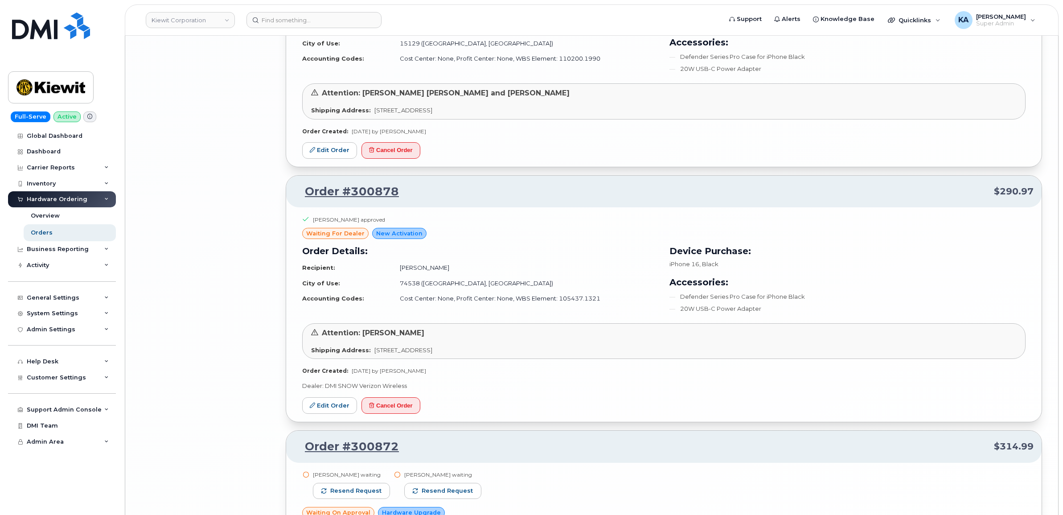
scroll to position [3663, 0]
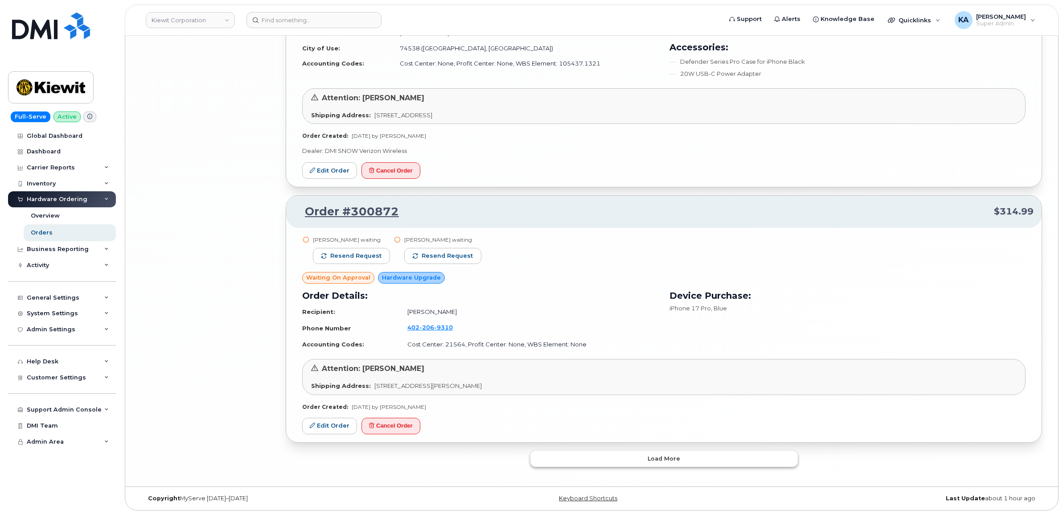
click at [553, 455] on button "Load more" at bounding box center [663, 459] width 267 height 16
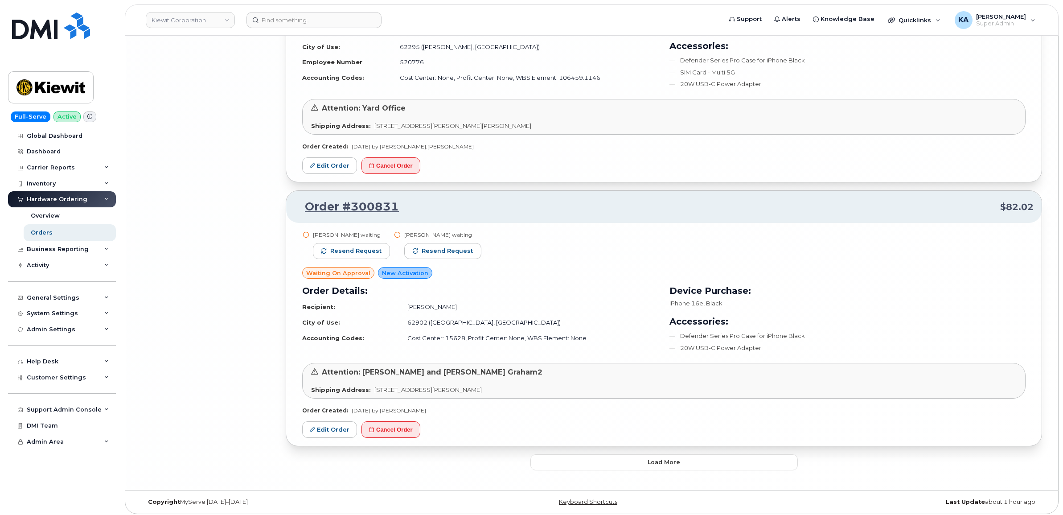
scroll to position [5997, 0]
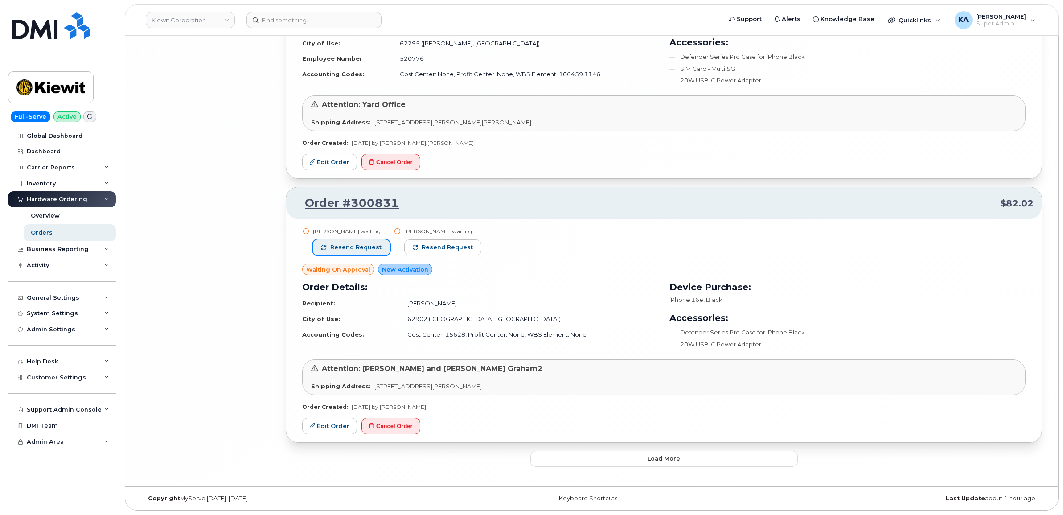
click at [364, 248] on span "Resend request" at bounding box center [355, 247] width 51 height 8
click at [427, 247] on span "Resend request" at bounding box center [447, 247] width 51 height 8
click at [547, 459] on button "Load more" at bounding box center [663, 459] width 267 height 16
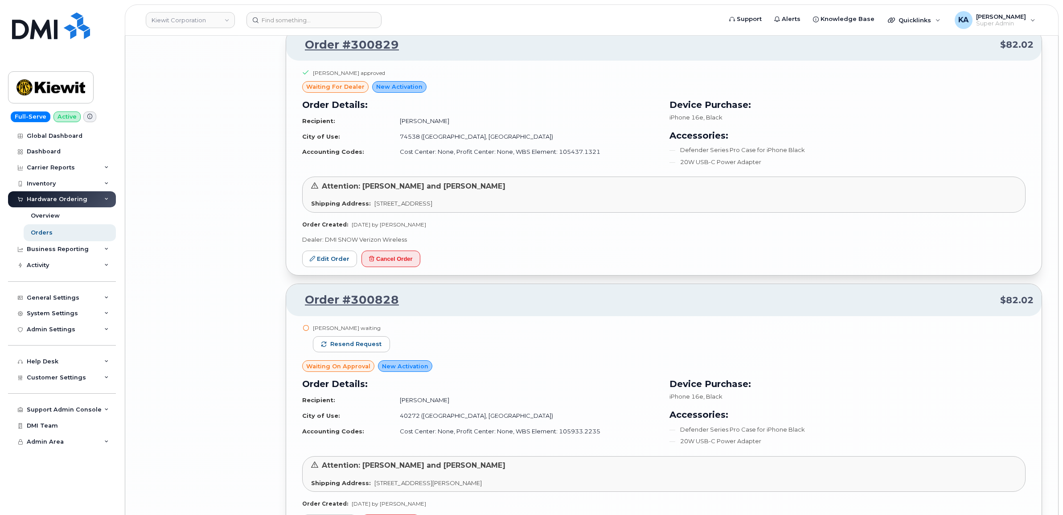
scroll to position [6498, 0]
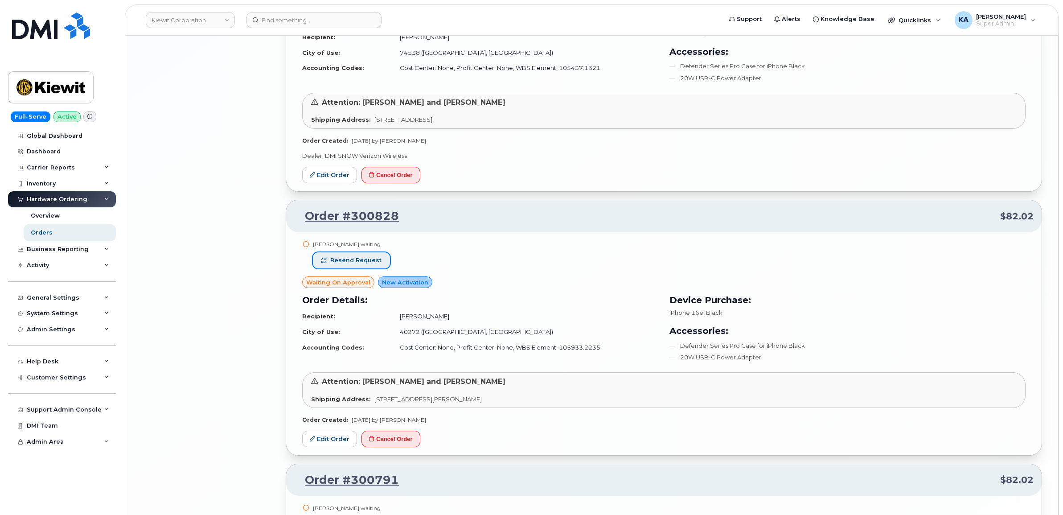
click at [371, 264] on span "Resend request" at bounding box center [355, 260] width 51 height 8
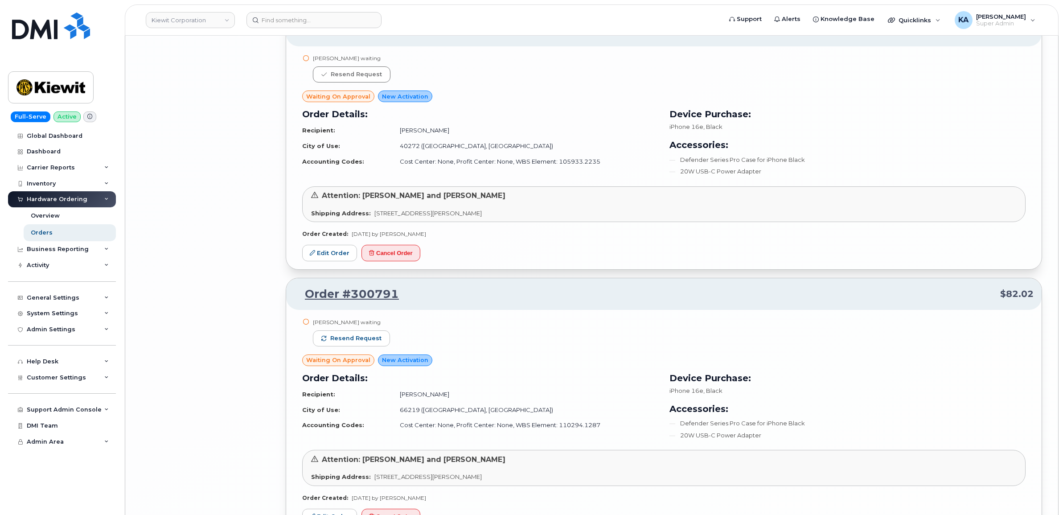
scroll to position [6721, 0]
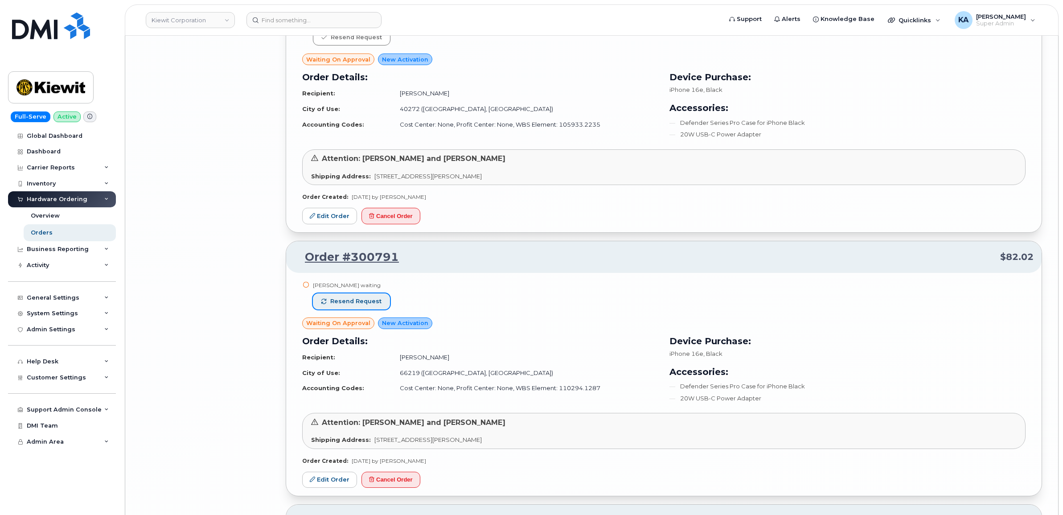
click at [372, 302] on span "Resend request" at bounding box center [355, 301] width 51 height 8
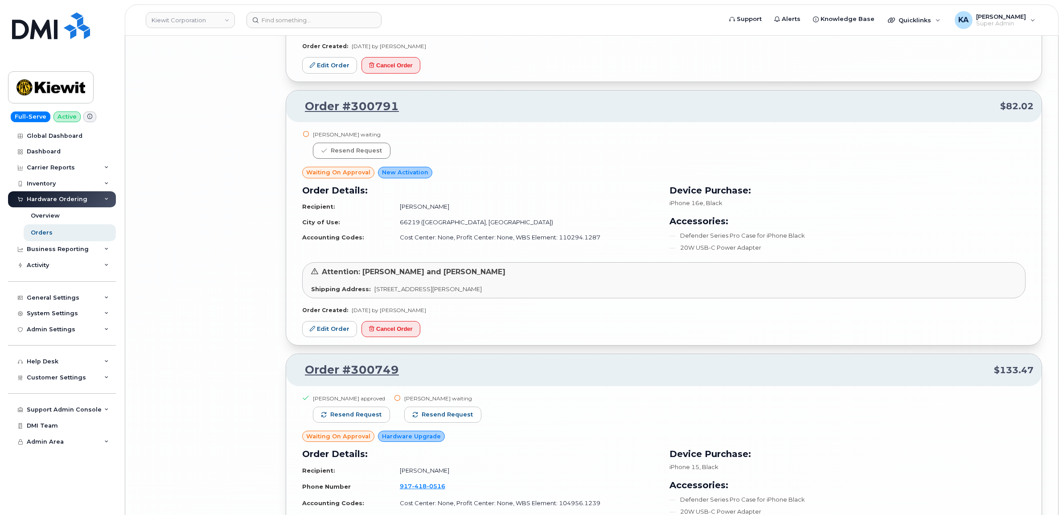
scroll to position [6944, 0]
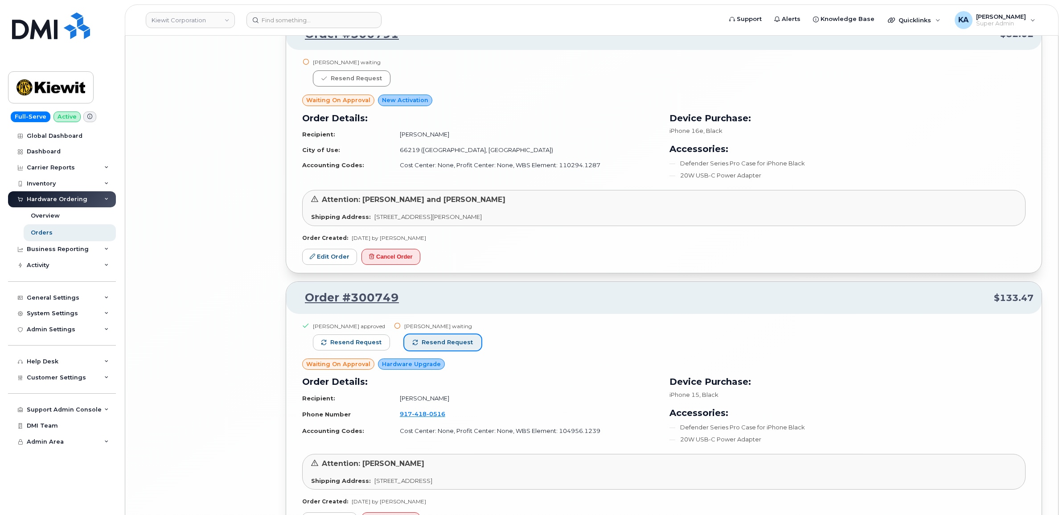
click at [441, 344] on span "Resend request" at bounding box center [447, 342] width 51 height 8
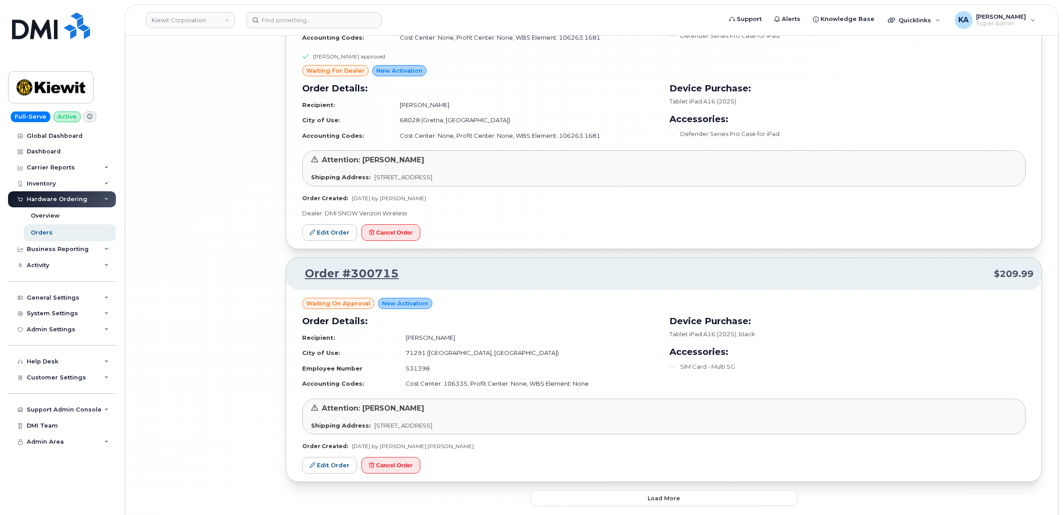
scroll to position [8114, 0]
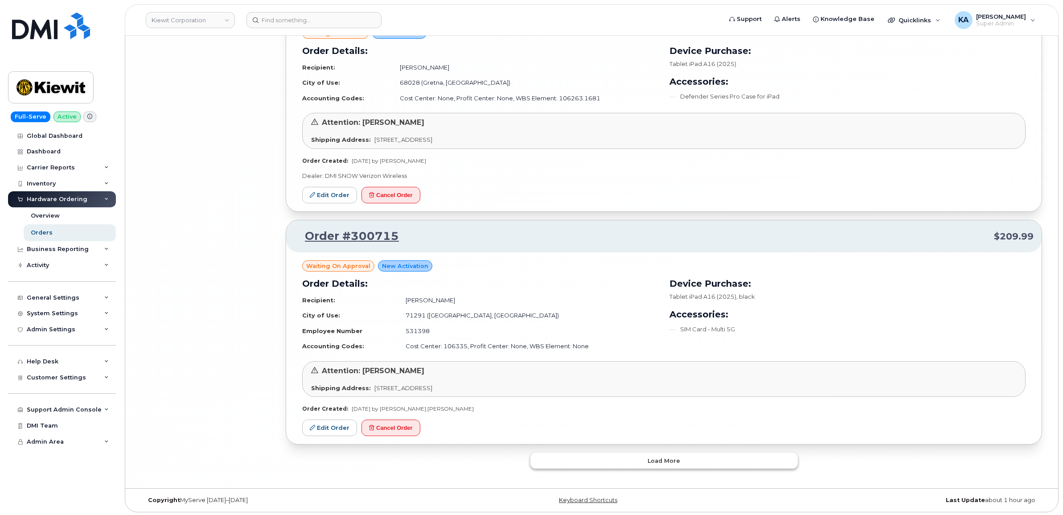
click at [587, 464] on button "Load more" at bounding box center [663, 460] width 267 height 16
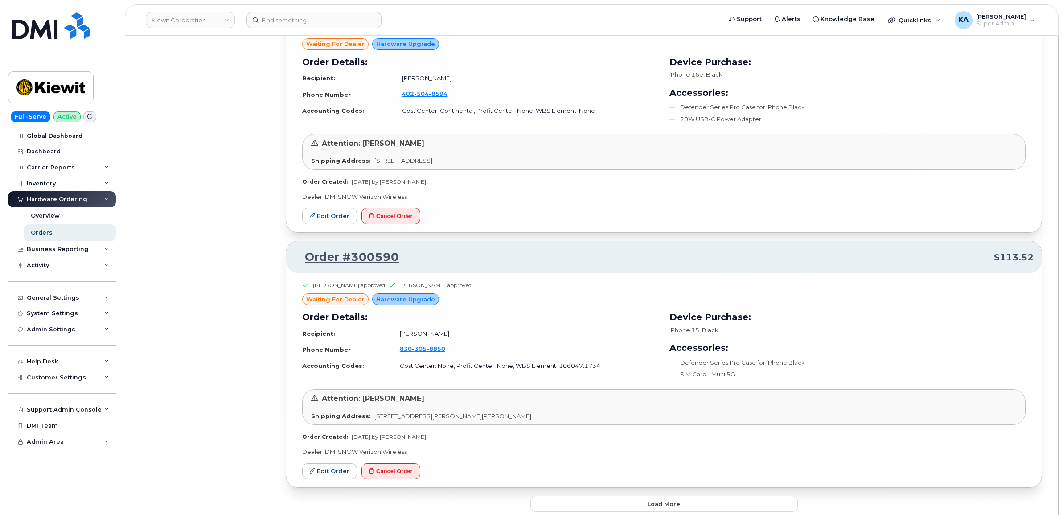
scroll to position [9950, 0]
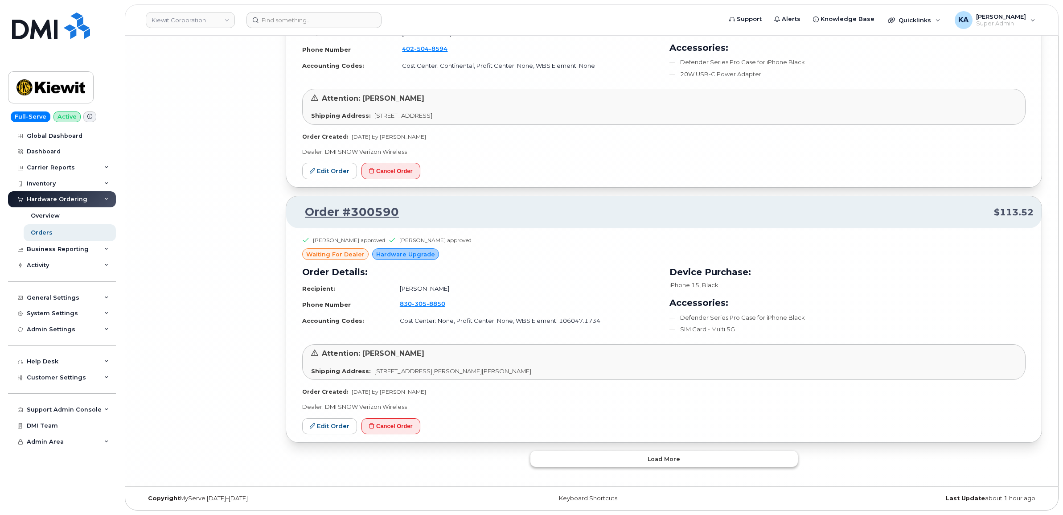
click at [572, 453] on button "Load more" at bounding box center [663, 459] width 267 height 16
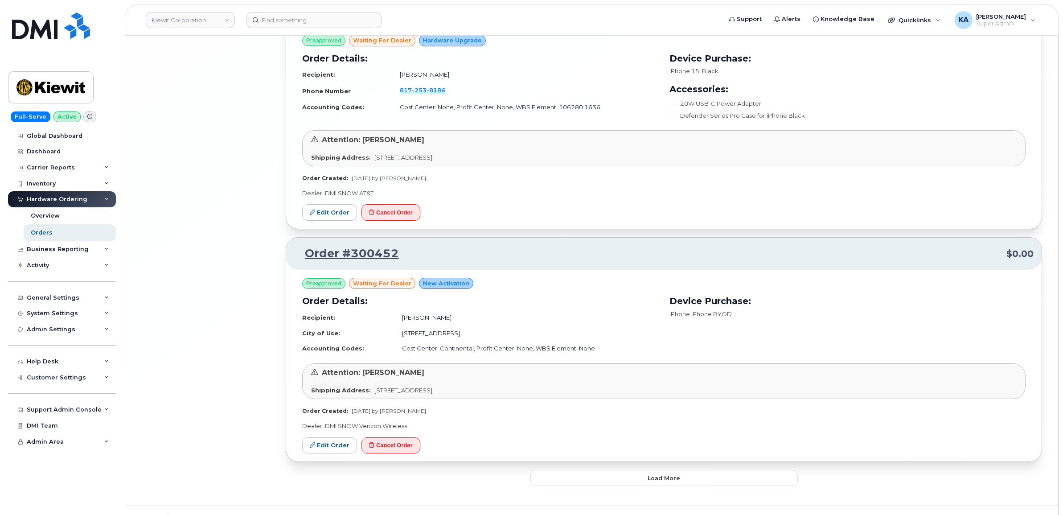
scroll to position [11731, 0]
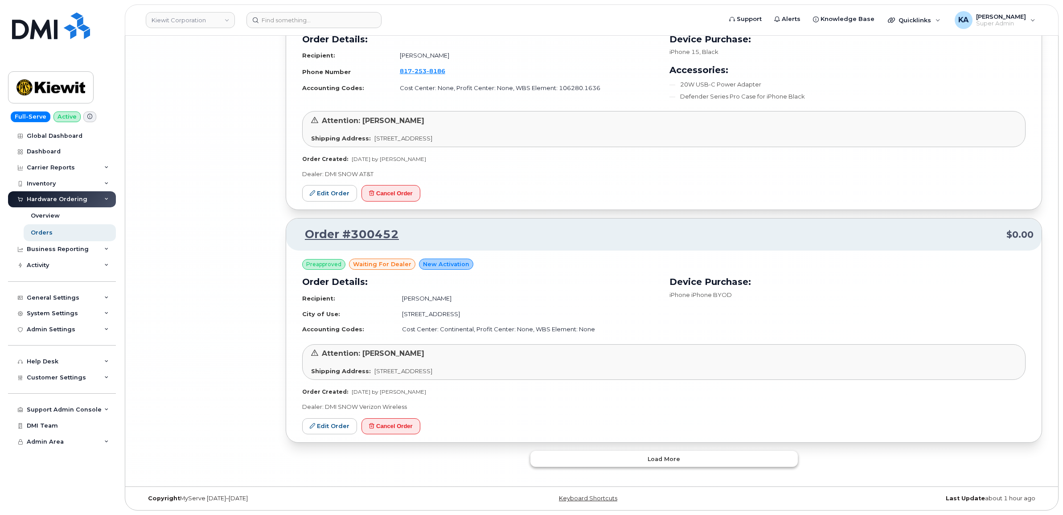
click at [582, 457] on button "Load more" at bounding box center [663, 459] width 267 height 16
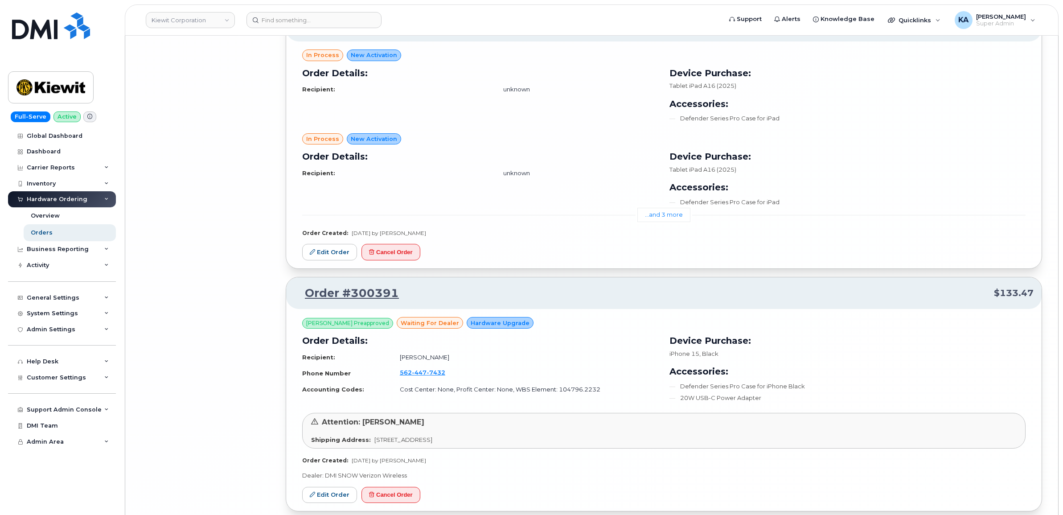
scroll to position [12845, 0]
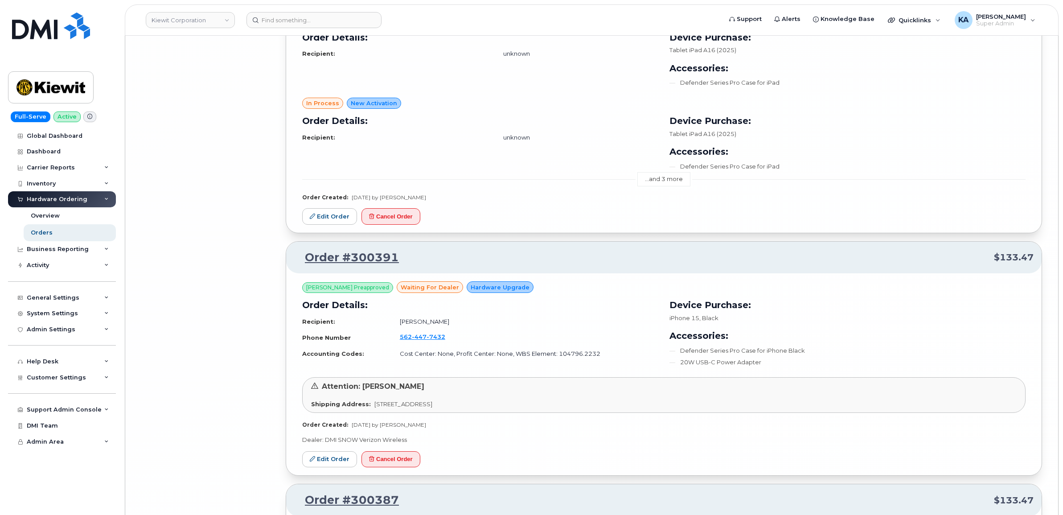
click at [669, 186] on link "...and 3 more" at bounding box center [663, 179] width 53 height 14
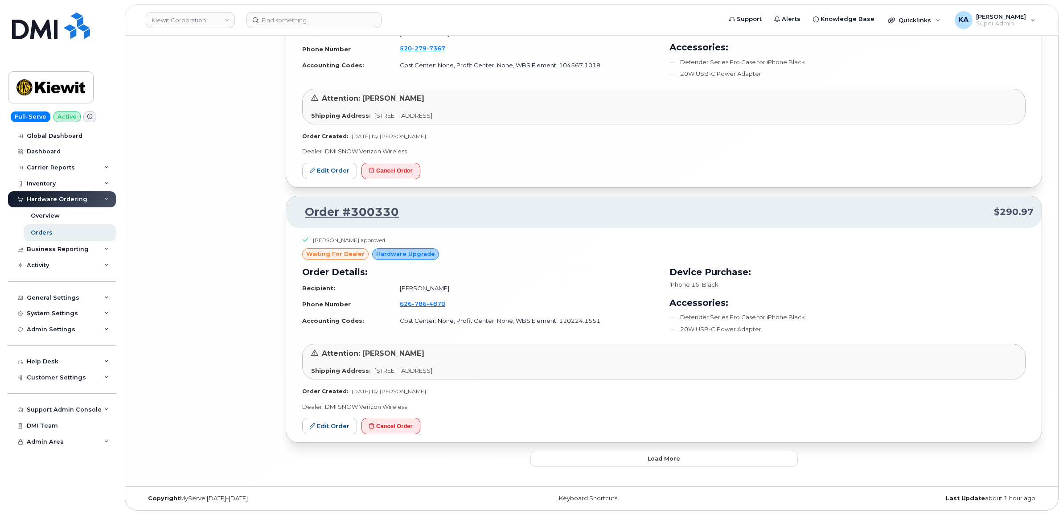
scroll to position [13897, 0]
click at [603, 462] on button "Load more" at bounding box center [663, 459] width 267 height 16
click at [595, 457] on button "Load more" at bounding box center [663, 459] width 267 height 16
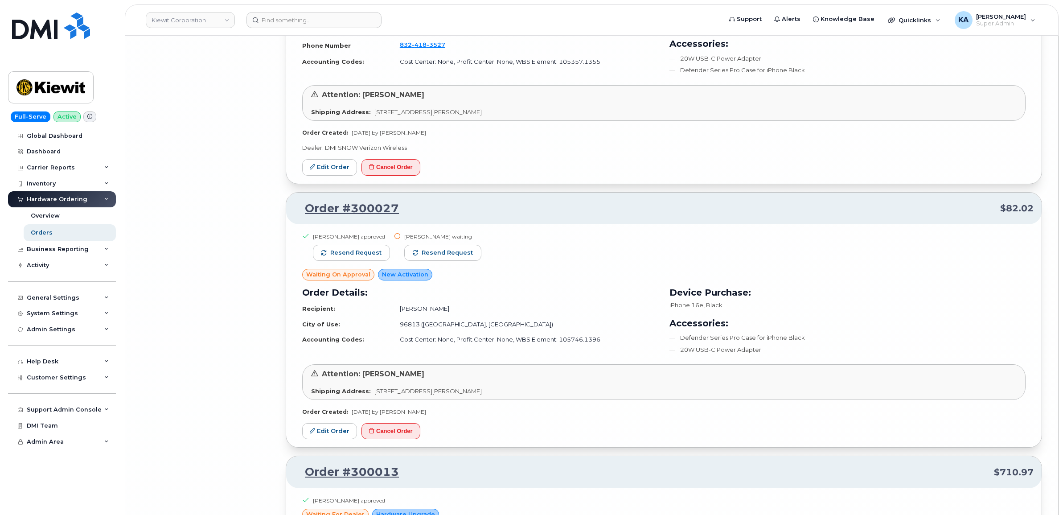
scroll to position [16284, 0]
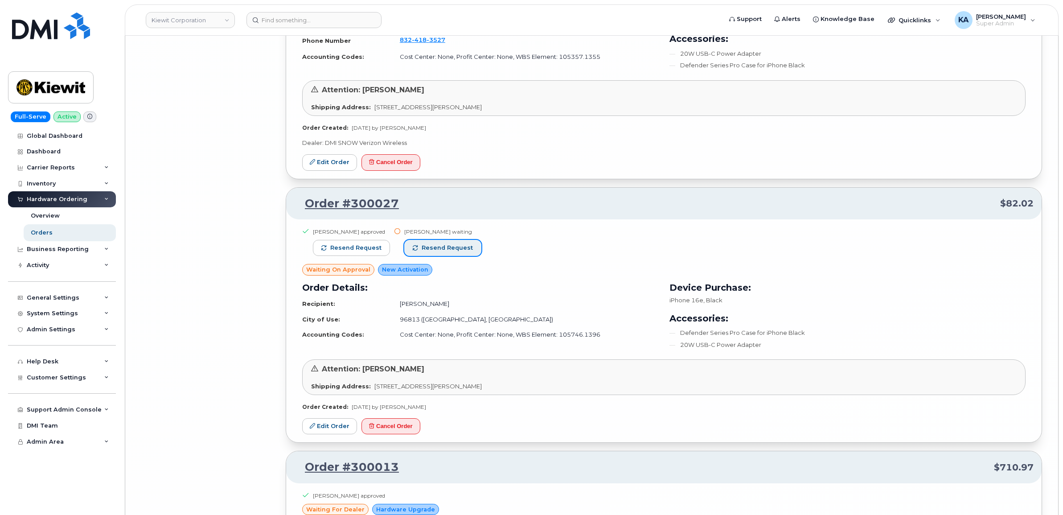
click at [445, 252] on span "Resend request" at bounding box center [447, 248] width 51 height 8
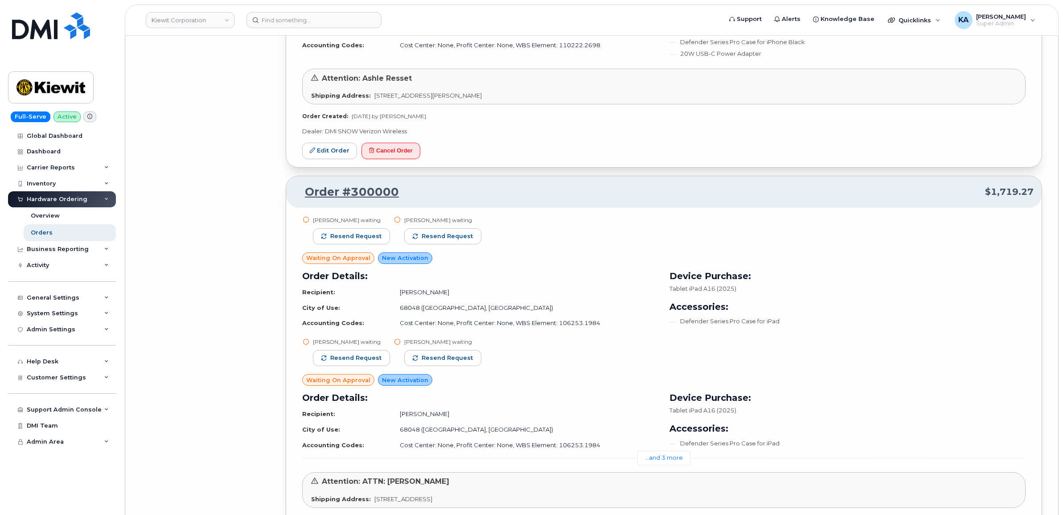
scroll to position [16841, 0]
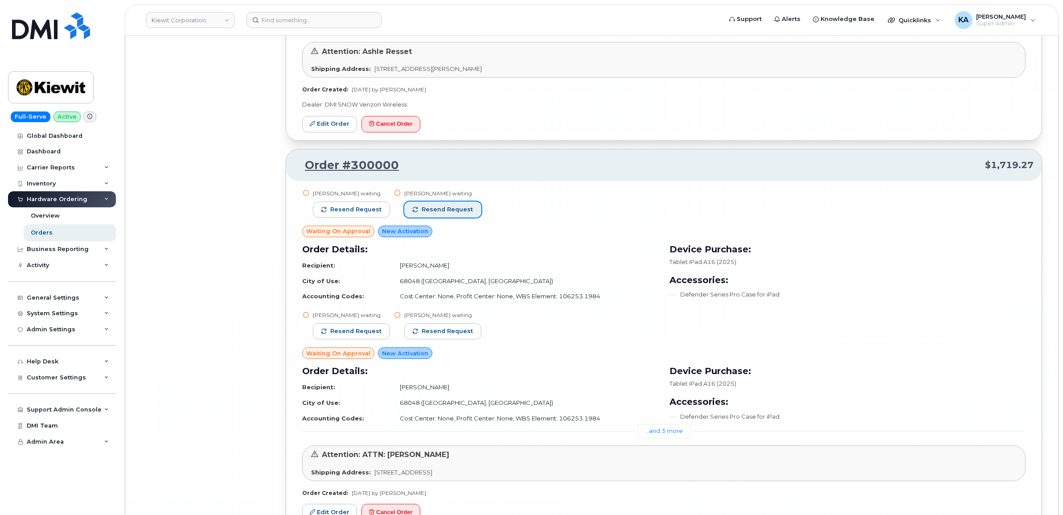
click at [444, 213] on span "Resend request" at bounding box center [447, 209] width 51 height 8
click at [353, 213] on span "Resend request" at bounding box center [355, 209] width 51 height 8
click at [429, 335] on span "Resend request" at bounding box center [447, 331] width 51 height 8
click at [353, 335] on span "Resend request" at bounding box center [355, 331] width 51 height 8
click at [656, 438] on link "...and 3 more" at bounding box center [663, 431] width 53 height 14
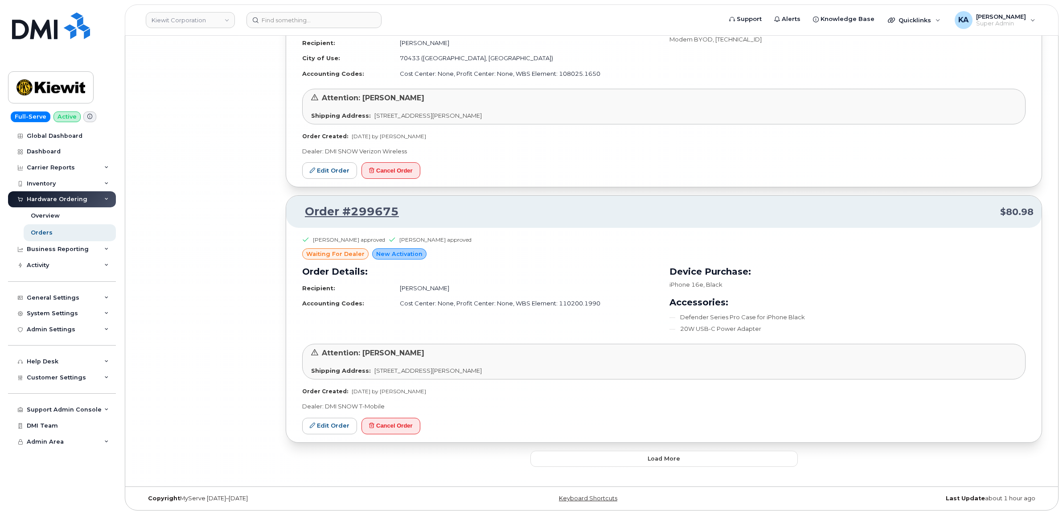
scroll to position [18200, 0]
click at [612, 458] on button "Load more" at bounding box center [663, 459] width 267 height 16
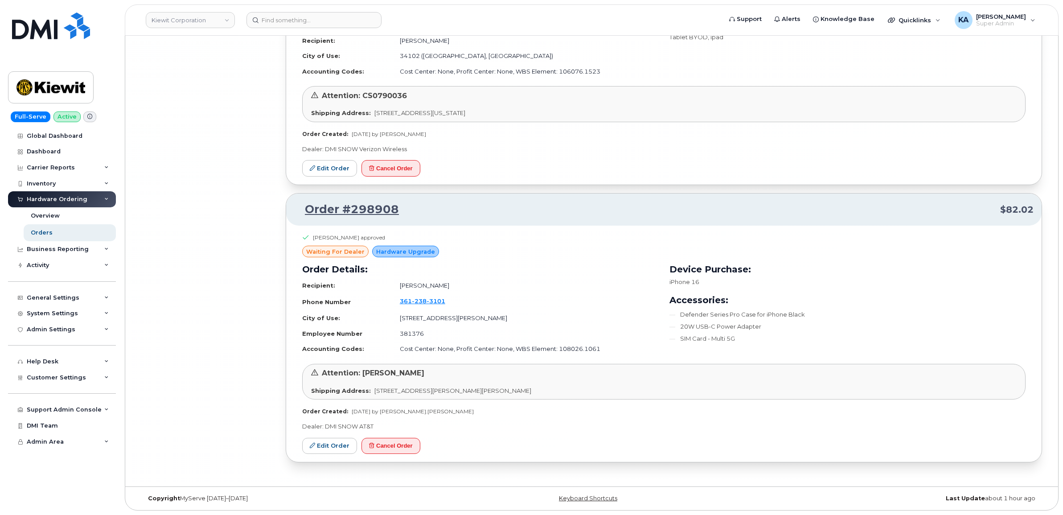
scroll to position [18947, 0]
click at [160, 23] on link "Kiewit Corporation" at bounding box center [190, 20] width 89 height 16
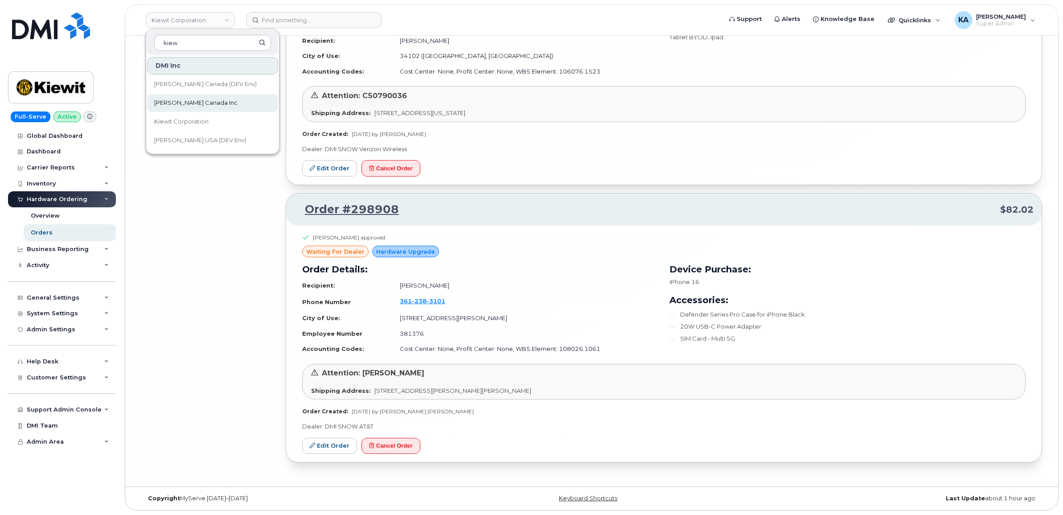
type input "kiew"
click at [184, 94] on link "[PERSON_NAME] Canada Inc" at bounding box center [212, 103] width 131 height 18
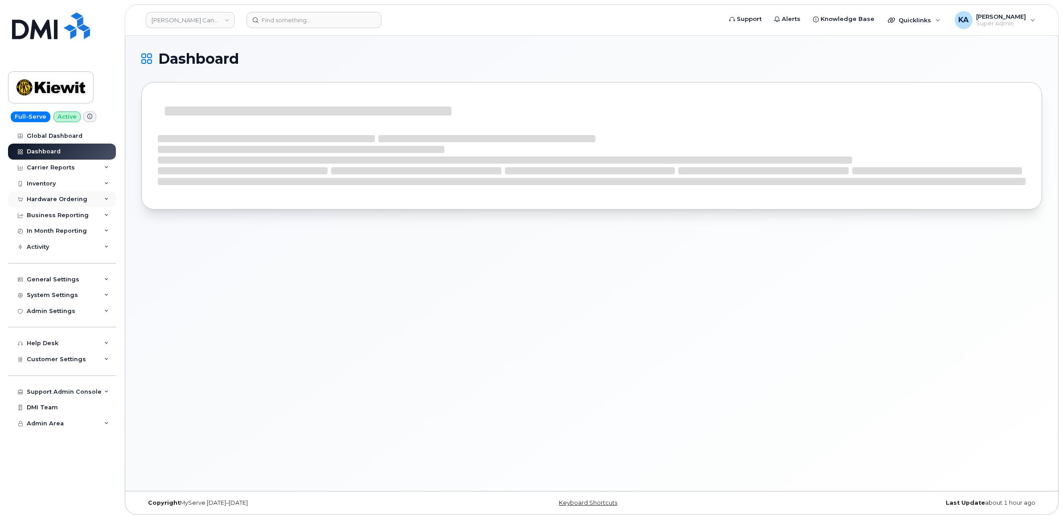
click at [48, 198] on div "Hardware Ordering" at bounding box center [57, 199] width 61 height 7
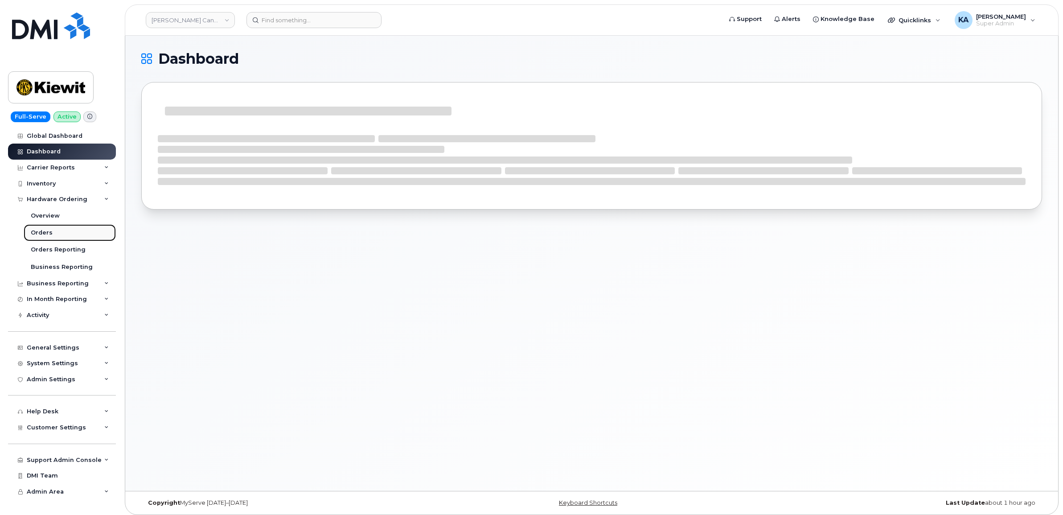
click at [40, 232] on div "Orders" at bounding box center [42, 233] width 22 height 8
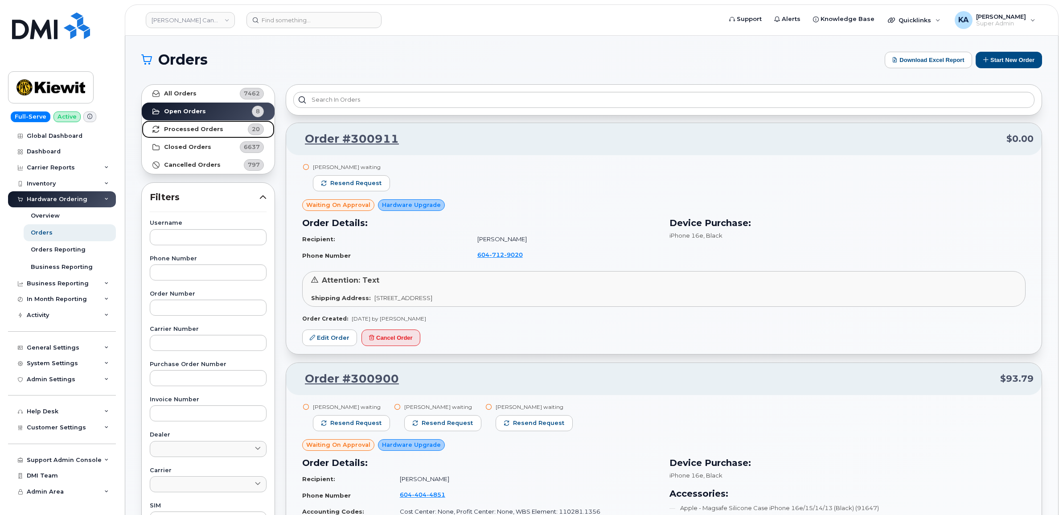
click at [186, 127] on strong "Processed Orders" at bounding box center [193, 129] width 59 height 7
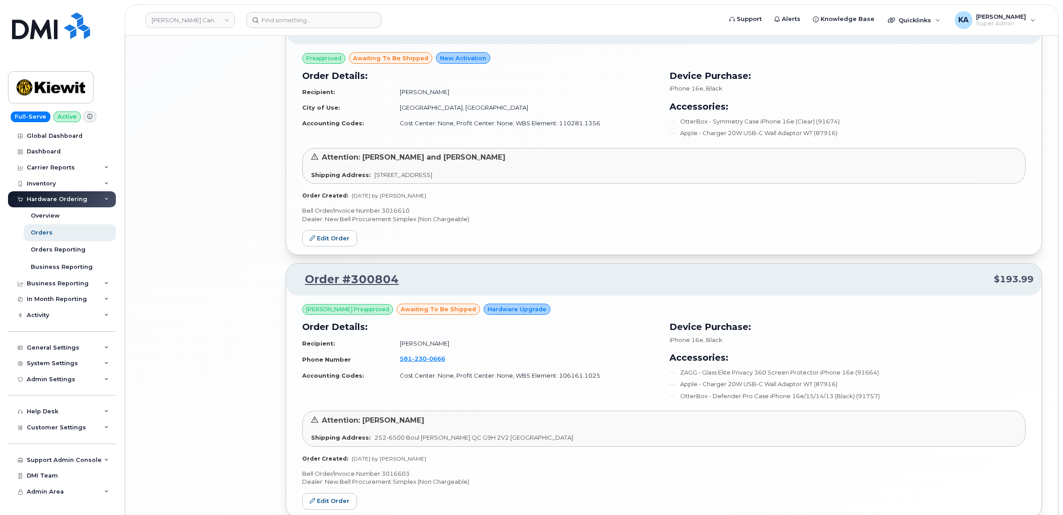
scroll to position [1718, 0]
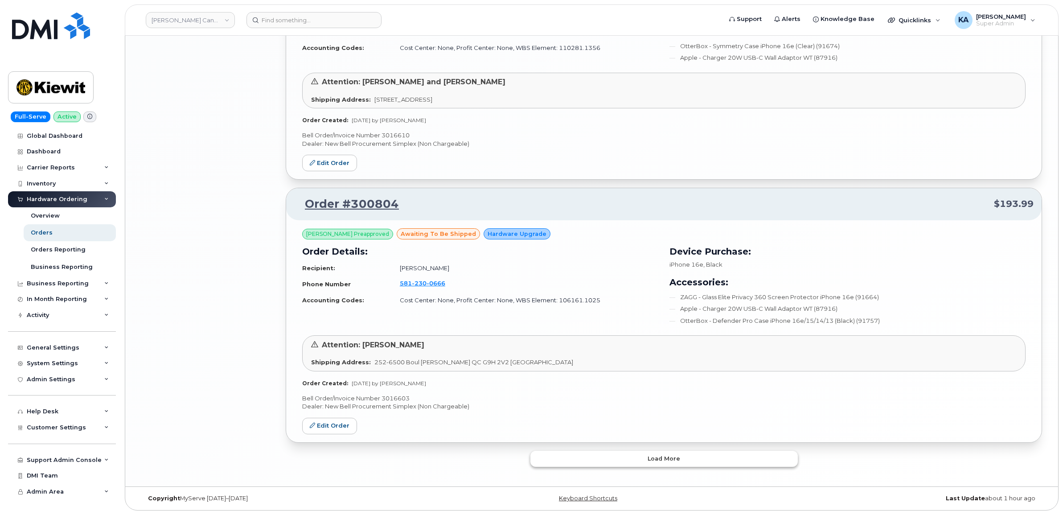
click at [617, 459] on button "Load more" at bounding box center [663, 459] width 267 height 16
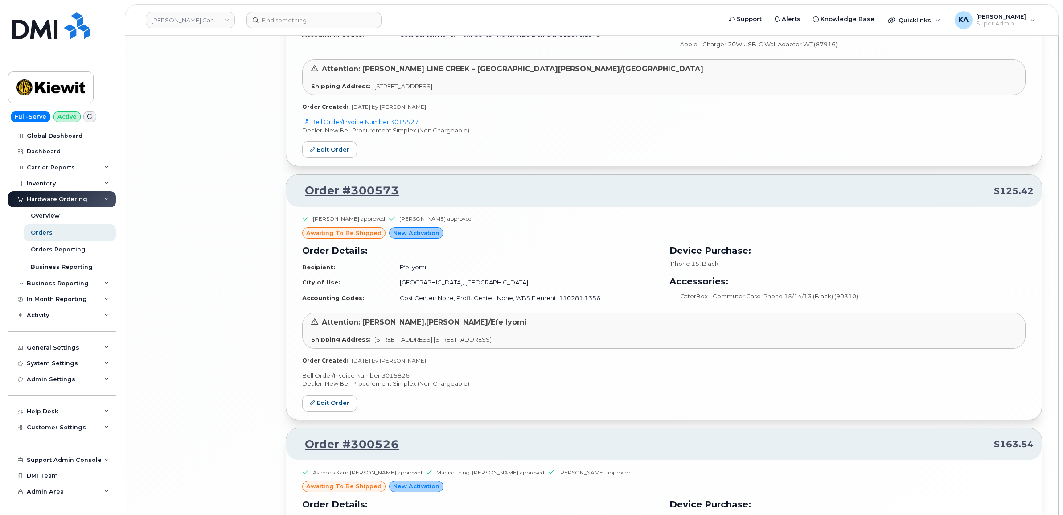
scroll to position [3771, 0]
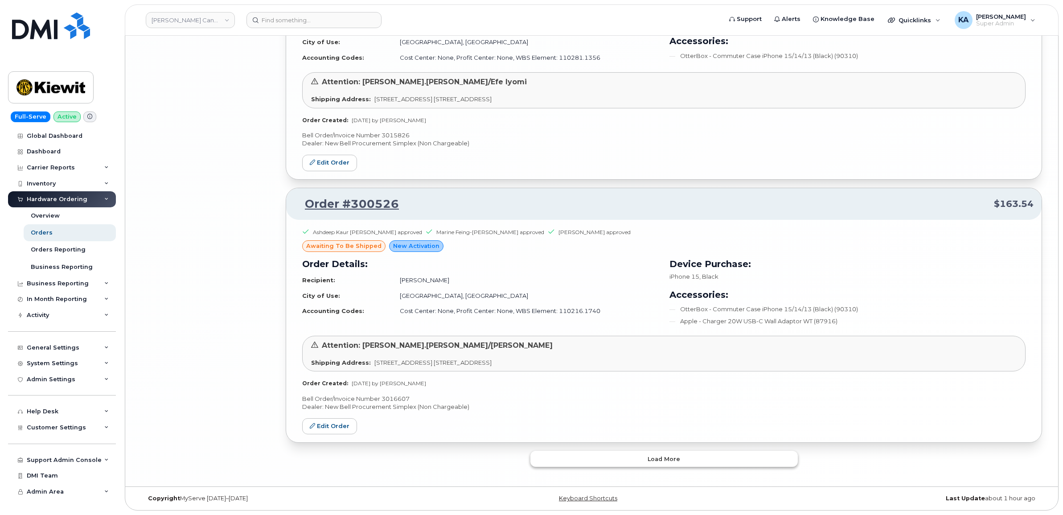
click at [577, 460] on button "Load more" at bounding box center [663, 459] width 267 height 16
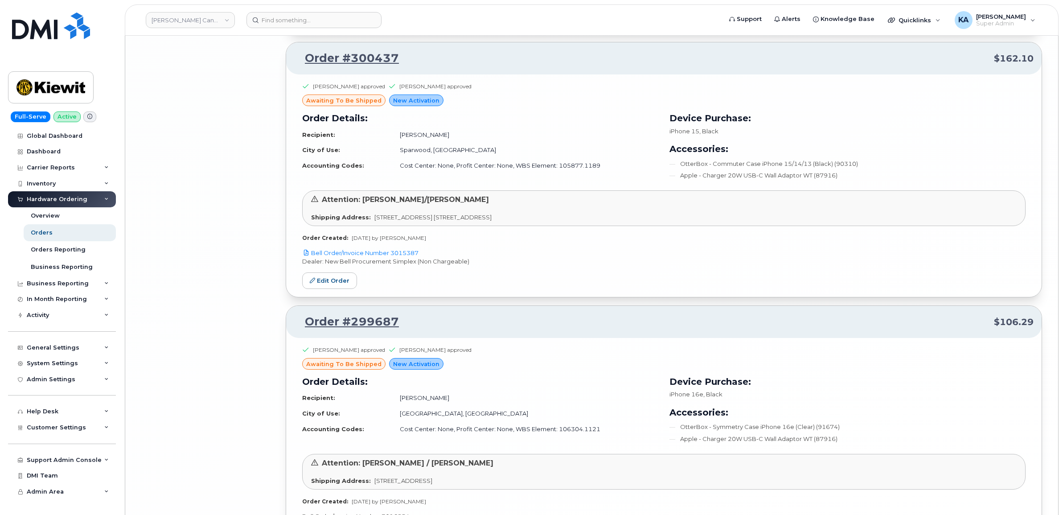
scroll to position [4807, 0]
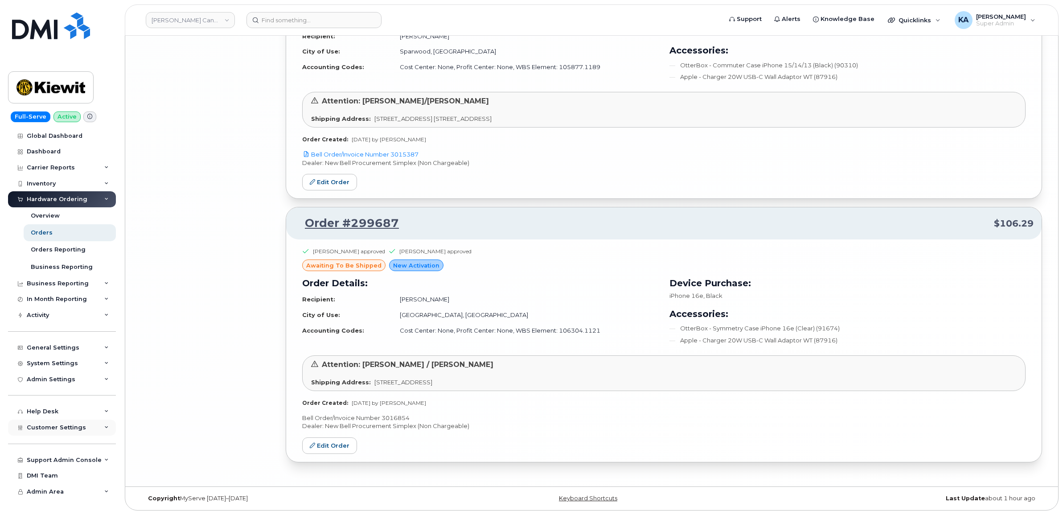
click at [45, 428] on span "Customer Settings" at bounding box center [56, 427] width 59 height 7
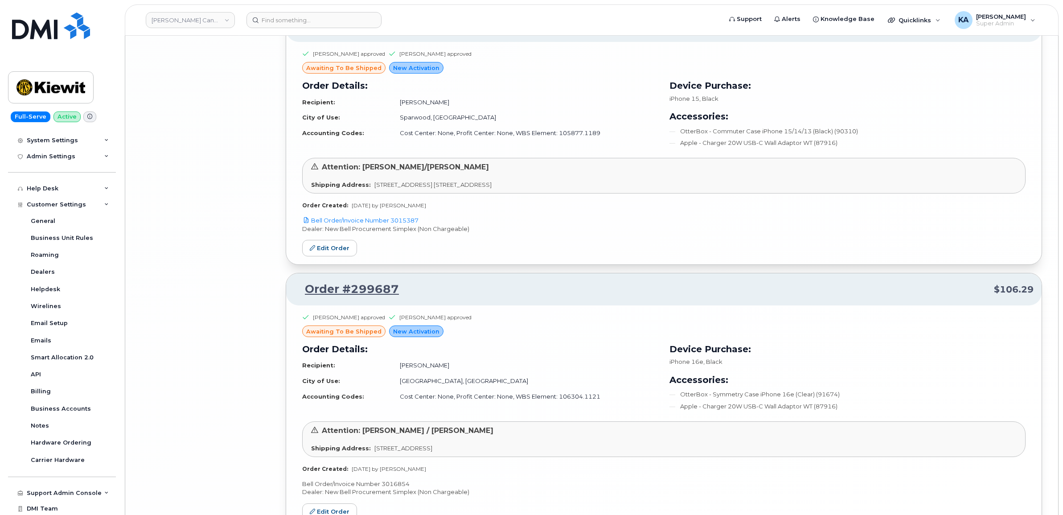
scroll to position [4695, 0]
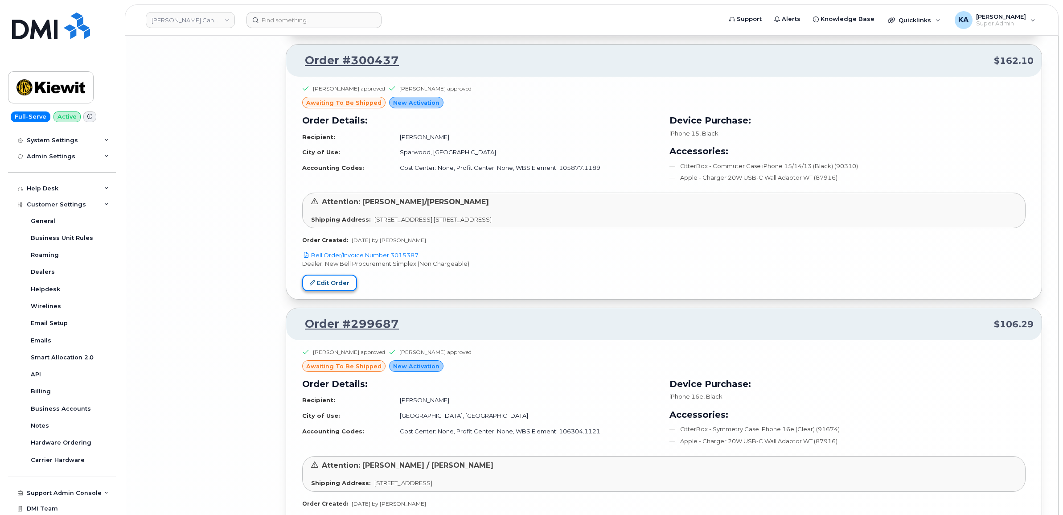
click at [330, 290] on link "Edit Order" at bounding box center [329, 283] width 55 height 16
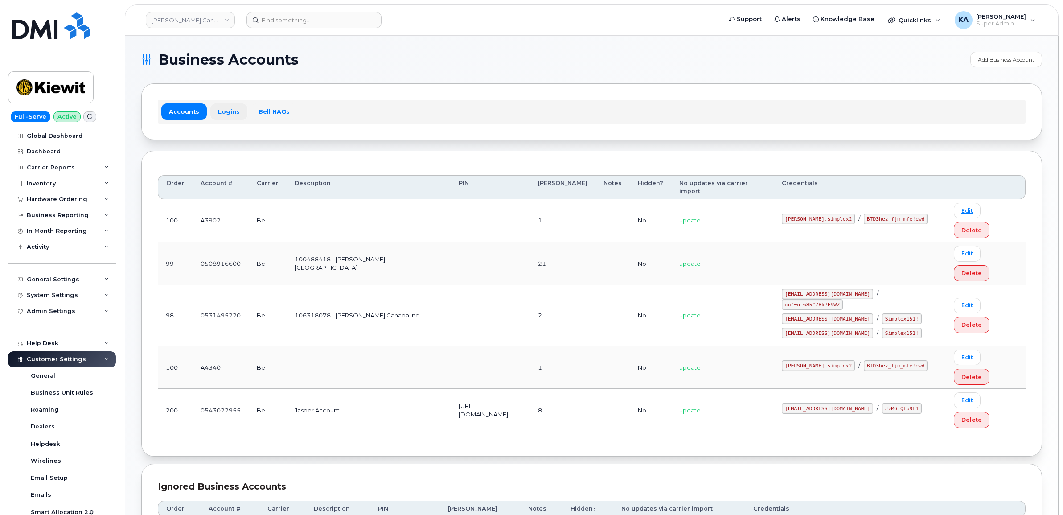
click at [222, 112] on link "Logins" at bounding box center [228, 111] width 37 height 16
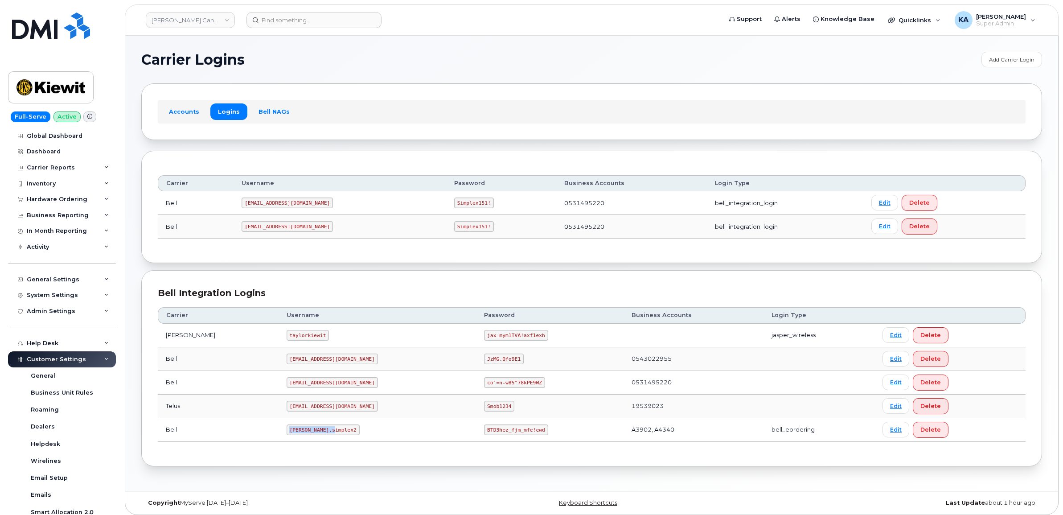
drag, startPoint x: 265, startPoint y: 431, endPoint x: 319, endPoint y: 439, distance: 54.2
click at [319, 439] on td "[PERSON_NAME].simplex2" at bounding box center [378, 430] width 198 height 24
copy code "[PERSON_NAME].simplex2"
drag, startPoint x: 444, startPoint y: 431, endPoint x: 521, endPoint y: 435, distance: 76.8
click at [521, 435] on td "BTD3hez_fjm_mfe!ewd" at bounding box center [549, 430] width 147 height 24
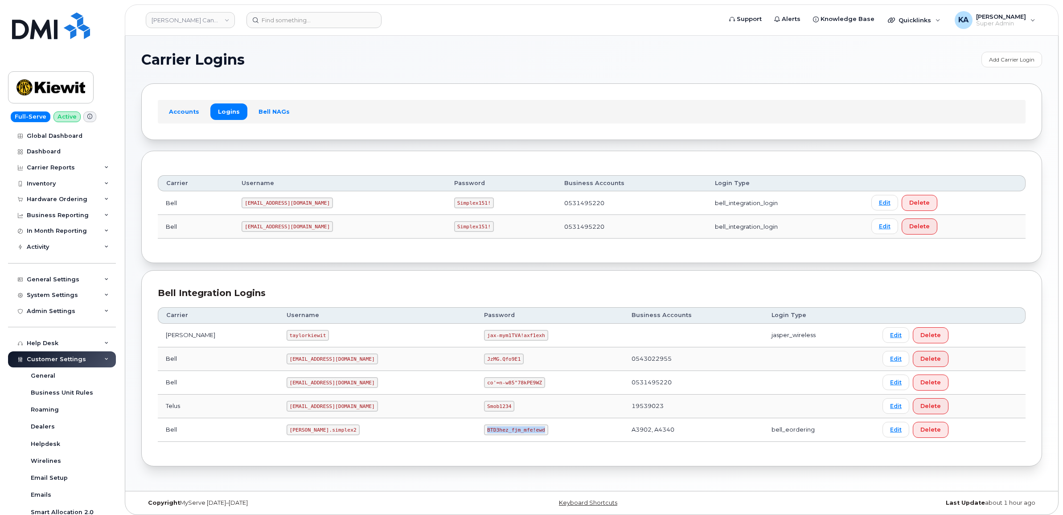
copy code "BTD3hez_fjm_mfe!ewd"
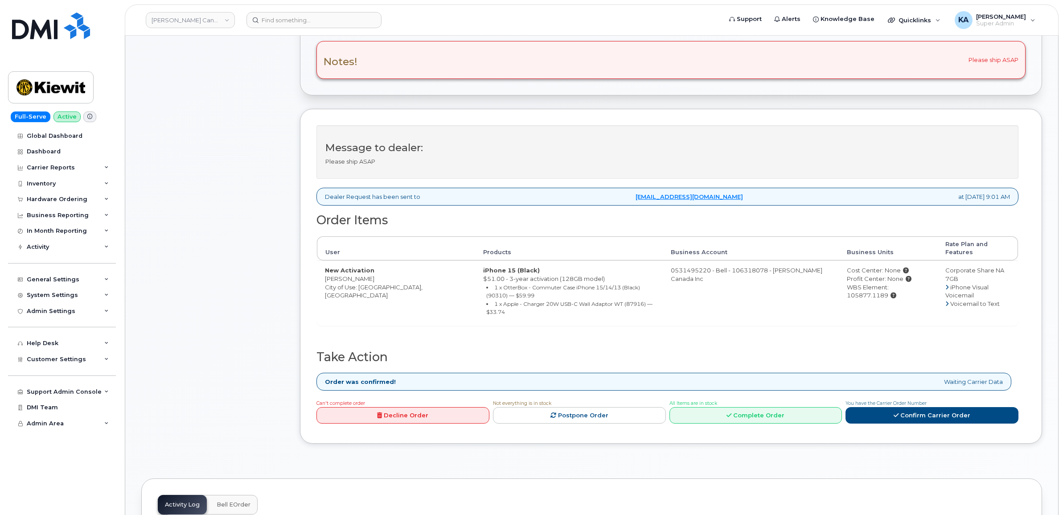
scroll to position [223, 0]
click at [730, 411] on icon at bounding box center [728, 414] width 5 height 6
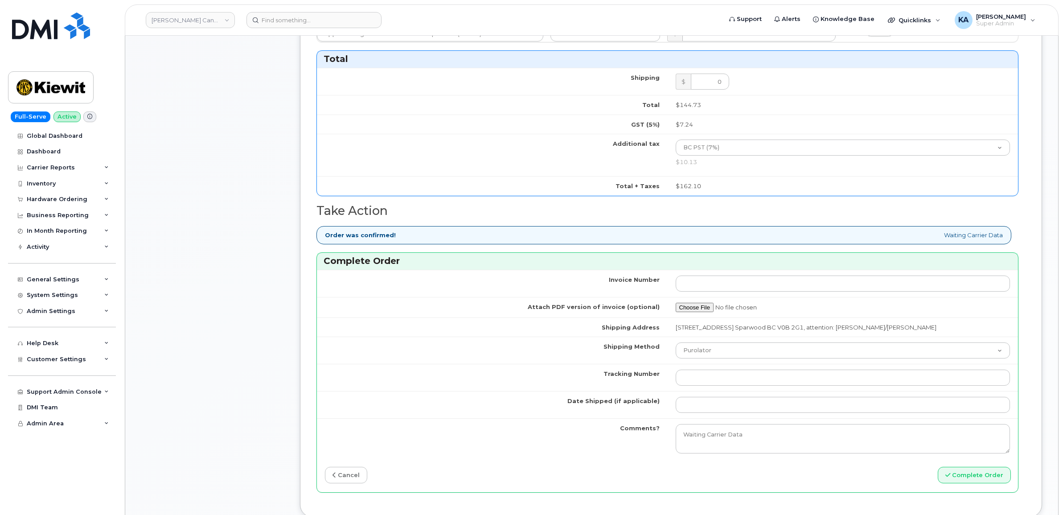
scroll to position [669, 0]
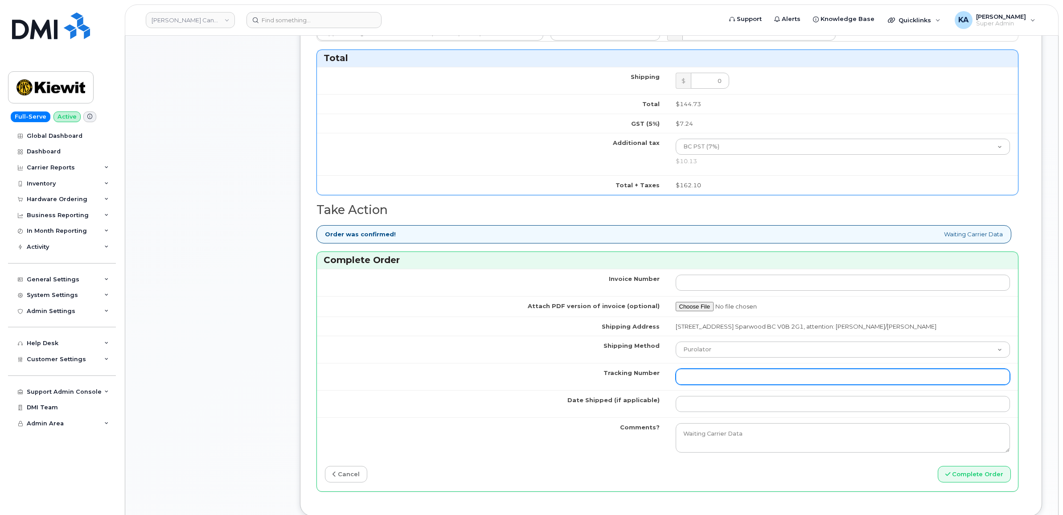
click at [698, 384] on input "Tracking Number" at bounding box center [843, 377] width 335 height 16
click at [732, 380] on input "Tracking Number" at bounding box center [843, 377] width 335 height 16
paste input "520052896153"
type input "520052896153"
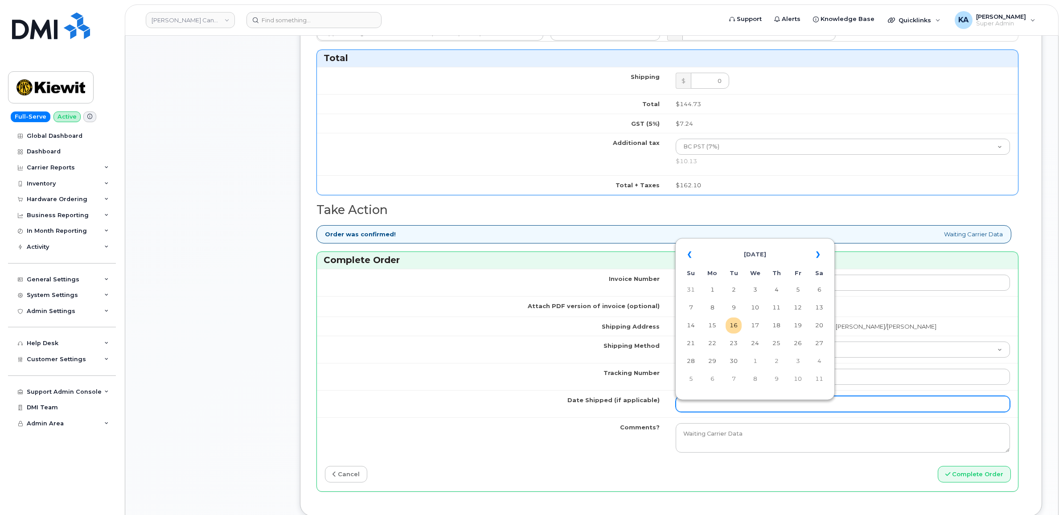
click at [689, 411] on input "Date Shipped (if applicable)" at bounding box center [843, 404] width 335 height 16
click at [736, 240] on table "« [DATE] » Su Mo Tu We Th Fr Sa 31 1 2 3 4 5 6 7 8 9 10 11 12 13 14 15 16 17 18…" at bounding box center [754, 316] width 155 height 152
click at [710, 323] on td "15" at bounding box center [712, 325] width 16 height 16
type input "[DATE]"
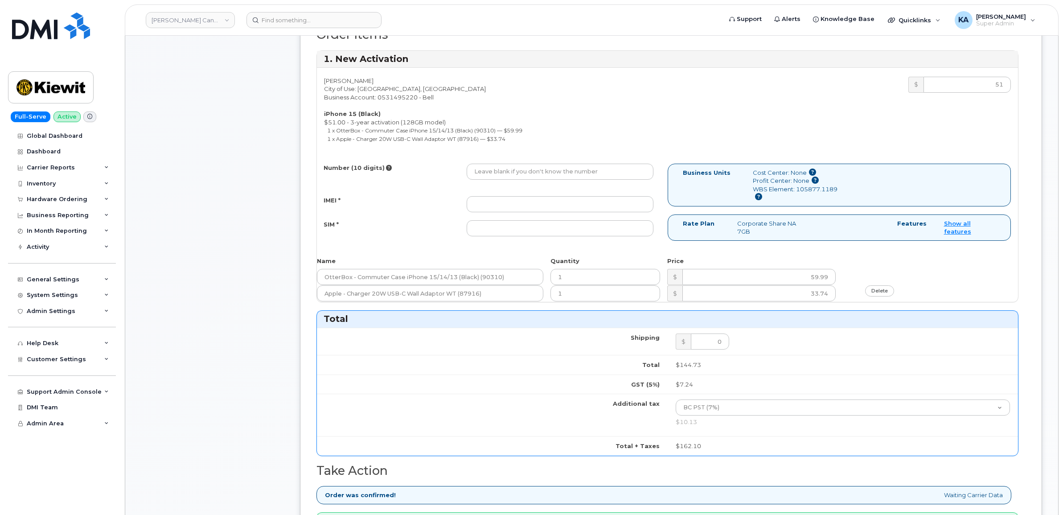
scroll to position [390, 0]
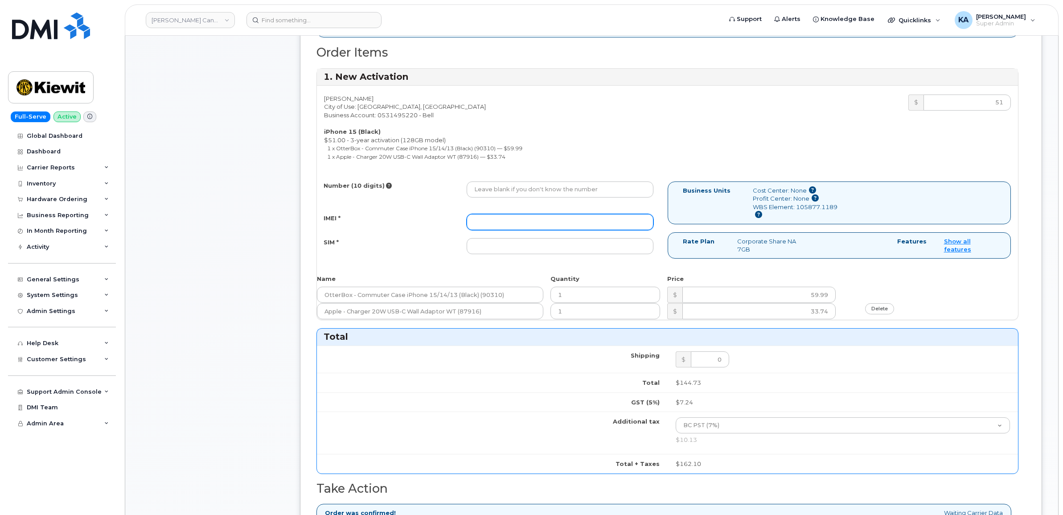
click at [486, 228] on input "IMEI *" at bounding box center [560, 222] width 187 height 16
paste input "356052198699408"
type input "356052198699408"
click at [540, 244] on input "SIM *" at bounding box center [560, 246] width 187 height 16
paste input "89302610207733013251"
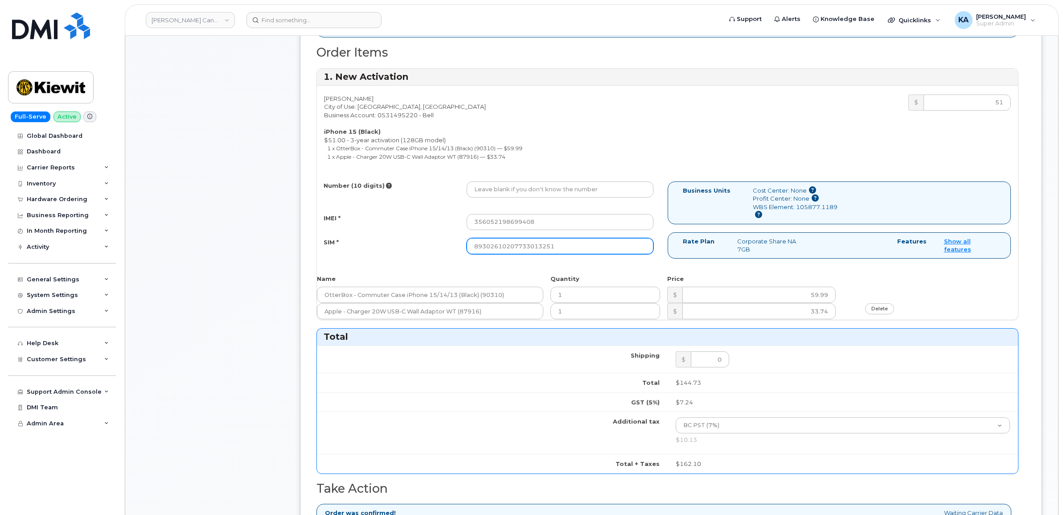
type input "89302610207733013251"
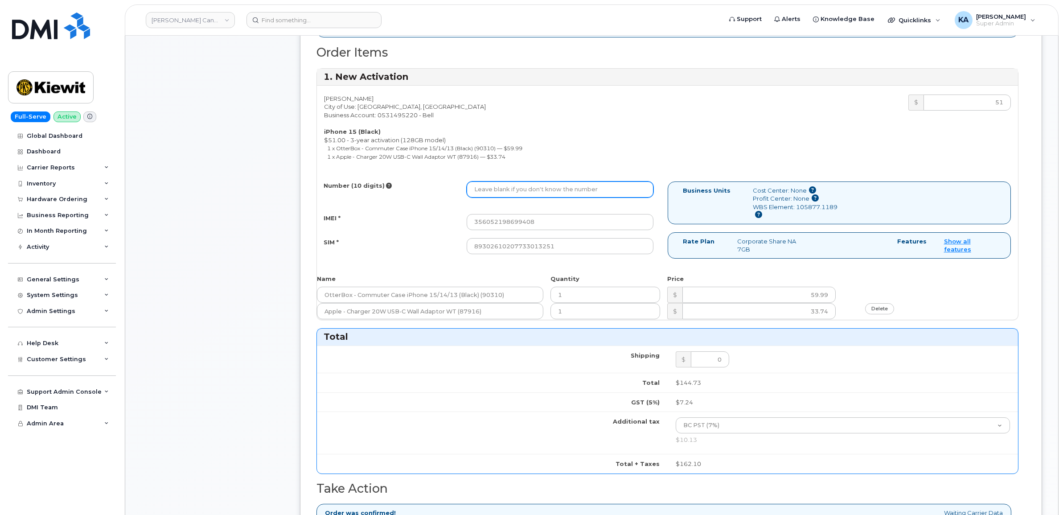
click at [509, 185] on input "Number (10 digits)" at bounding box center [560, 189] width 187 height 16
paste input "2504337749"
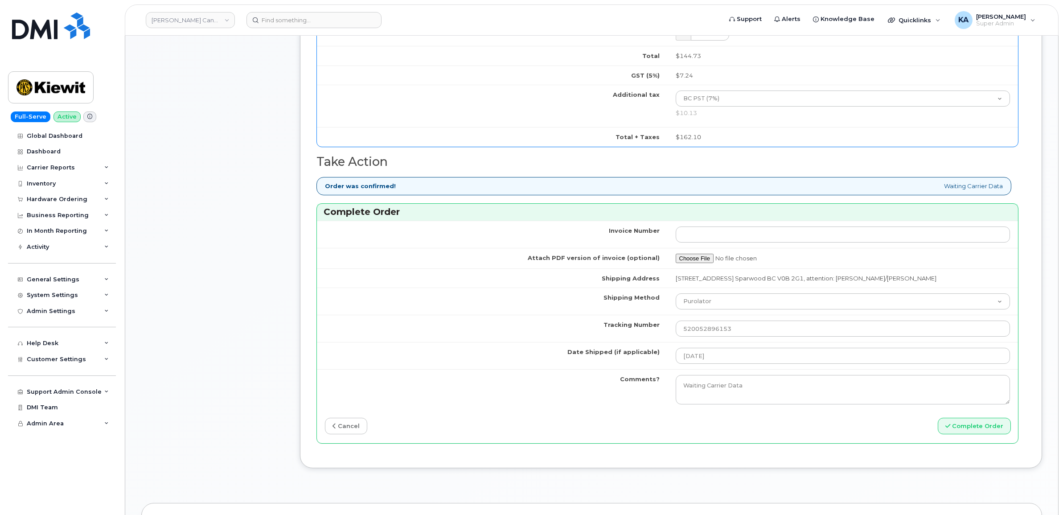
scroll to position [780, 0]
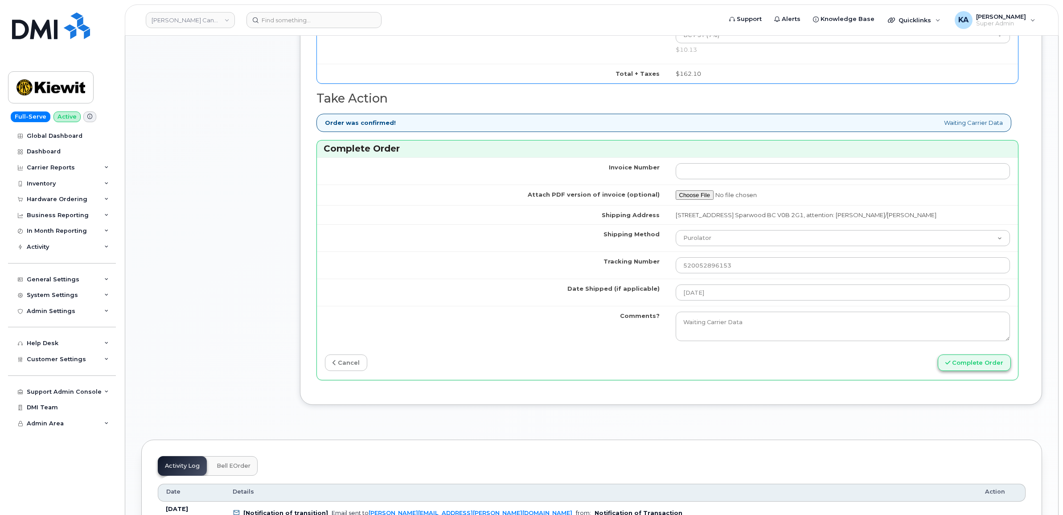
type input "2504337749"
click at [963, 363] on button "Complete Order" at bounding box center [974, 362] width 73 height 16
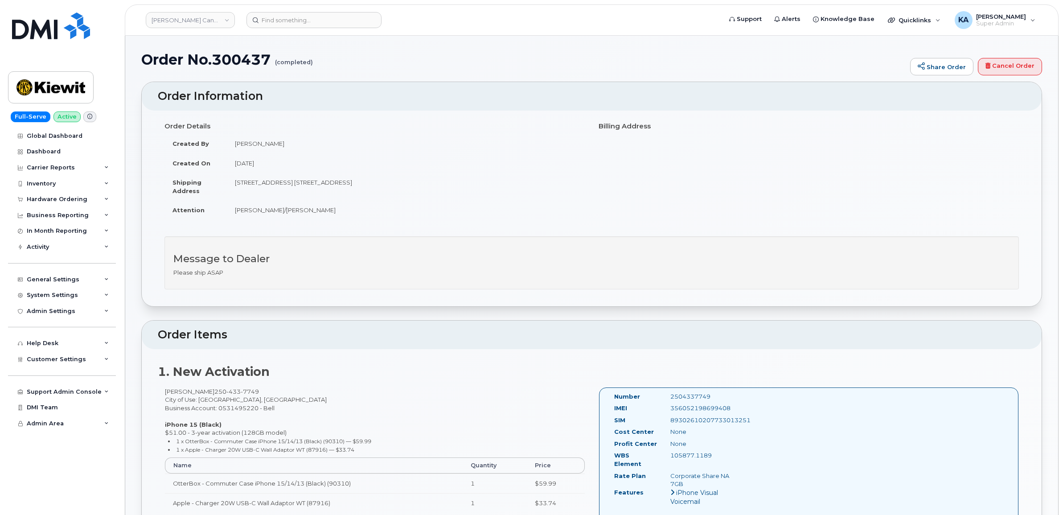
drag, startPoint x: 609, startPoint y: 397, endPoint x: 759, endPoint y: 422, distance: 151.4
click at [759, 422] on div "Number 2504337749 IMEI [TECHNICAL_ID] SIM [TECHNICAL_ID] Cost Center None [GEOG…" at bounding box center [809, 461] width 420 height 149
copy div "Number 2504337749 IMEI [TECHNICAL_ID] SIM [TECHNICAL_ID]"
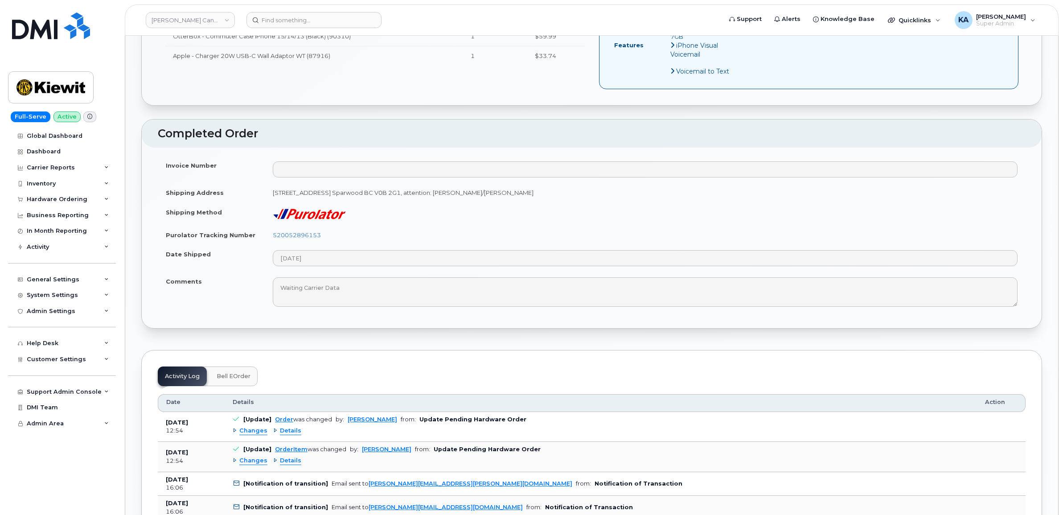
scroll to position [446, 0]
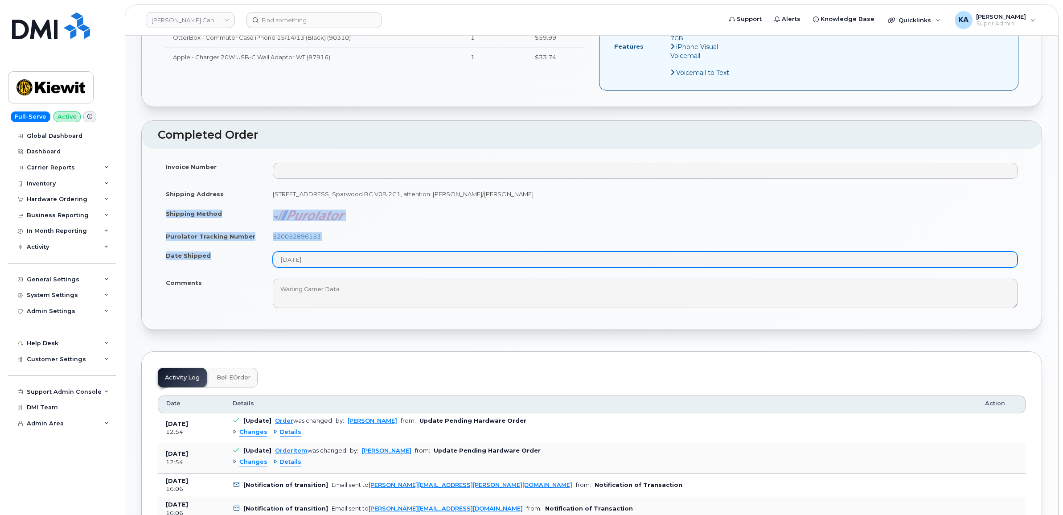
click at [335, 257] on tbody "Invoice Number Shipping Address 585 Michel Creek Rd. Sparwood BC V0B 2G1, atten…" at bounding box center [592, 235] width 868 height 156
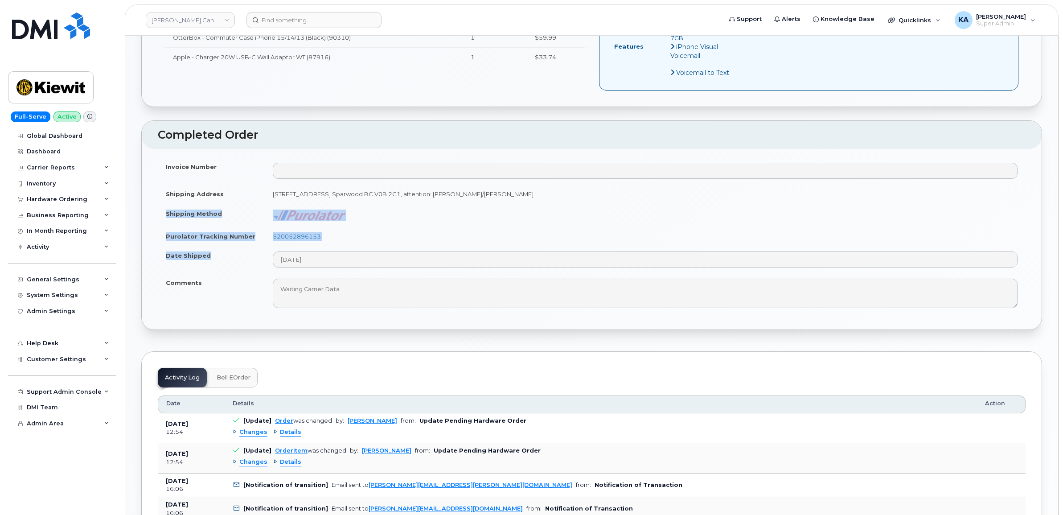
copy tbody "Shipping Method Purolator Tracking Number 520052896153 Date Shipped"
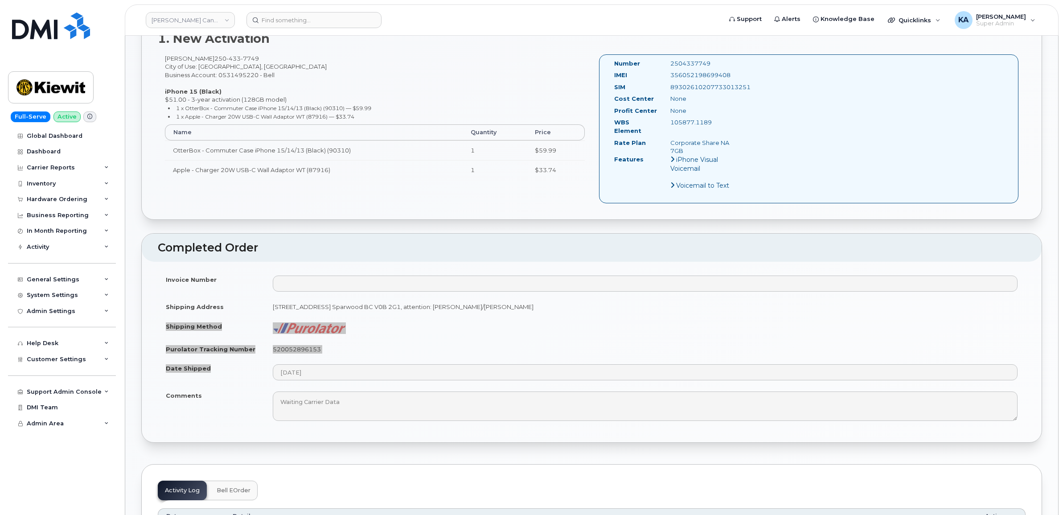
scroll to position [334, 0]
click at [354, 344] on td "520052896153" at bounding box center [645, 348] width 761 height 20
drag, startPoint x: 333, startPoint y: 342, endPoint x: 271, endPoint y: 341, distance: 62.0
click at [271, 341] on td "520052896153" at bounding box center [645, 348] width 761 height 20
copy link "520052896153"
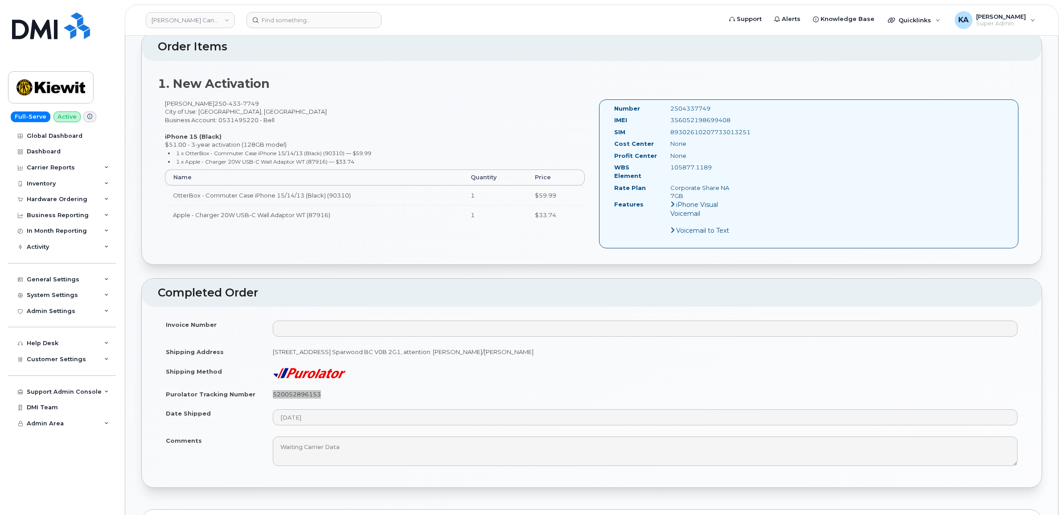
scroll to position [167, 0]
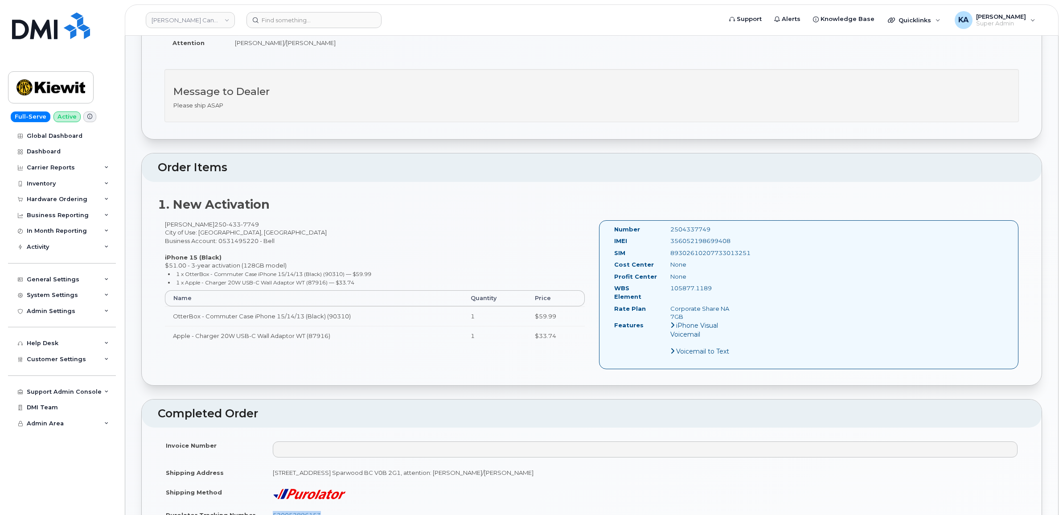
drag, startPoint x: 734, startPoint y: 238, endPoint x: 654, endPoint y: 241, distance: 79.8
click at [654, 241] on div "IMEI 356052198699408" at bounding box center [674, 243] width 135 height 12
copy div "356052198699408"
drag, startPoint x: 716, startPoint y: 226, endPoint x: 660, endPoint y: 228, distance: 56.6
click at [660, 228] on div "Number 2504337749" at bounding box center [674, 231] width 135 height 12
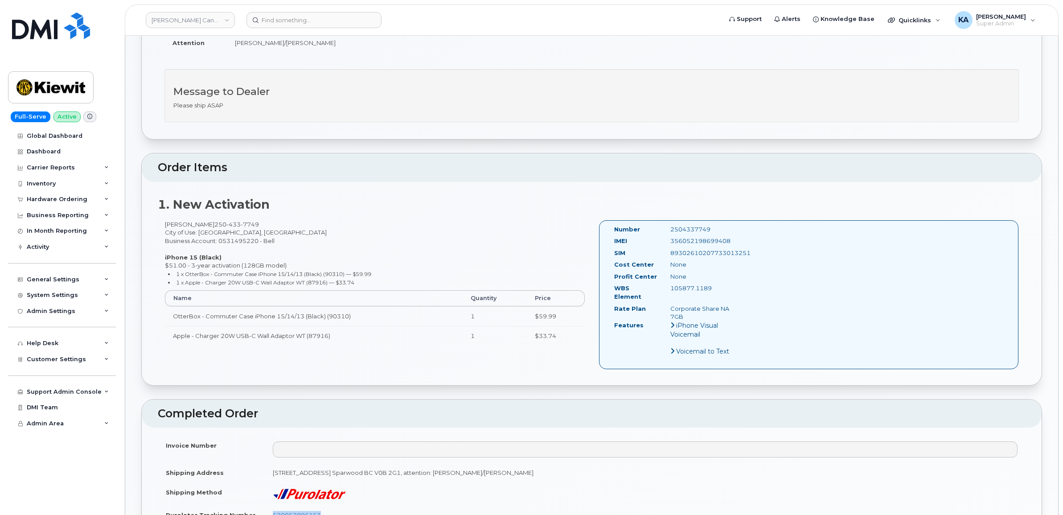
copy div "2504337749"
click at [53, 197] on div "Hardware Ordering" at bounding box center [57, 199] width 61 height 7
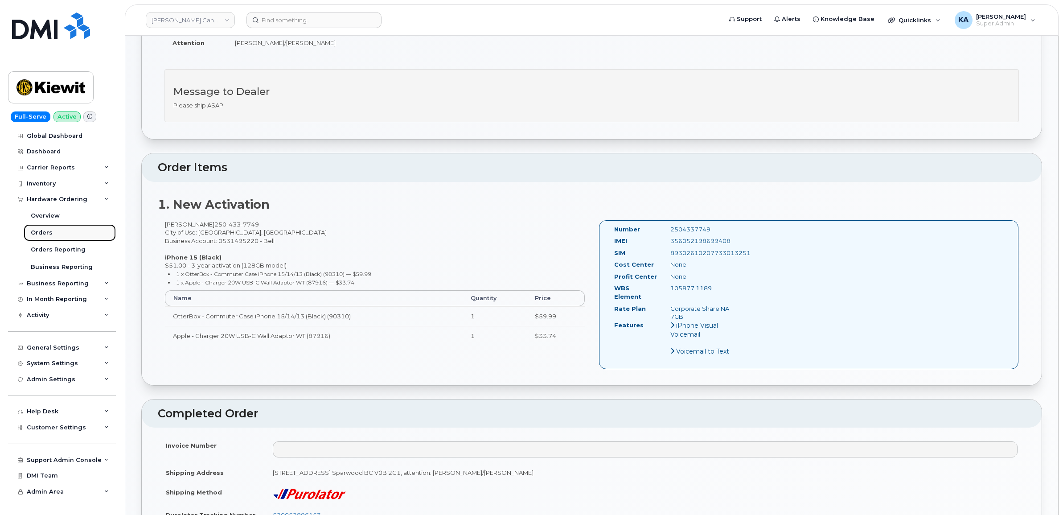
click at [39, 232] on div "Orders" at bounding box center [42, 233] width 22 height 8
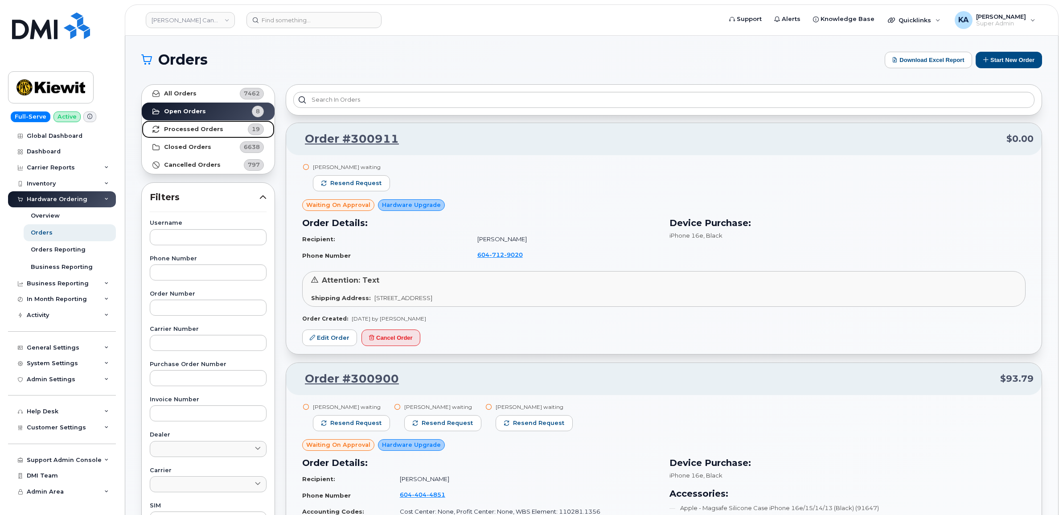
click at [206, 126] on strong "Processed Orders" at bounding box center [193, 129] width 59 height 7
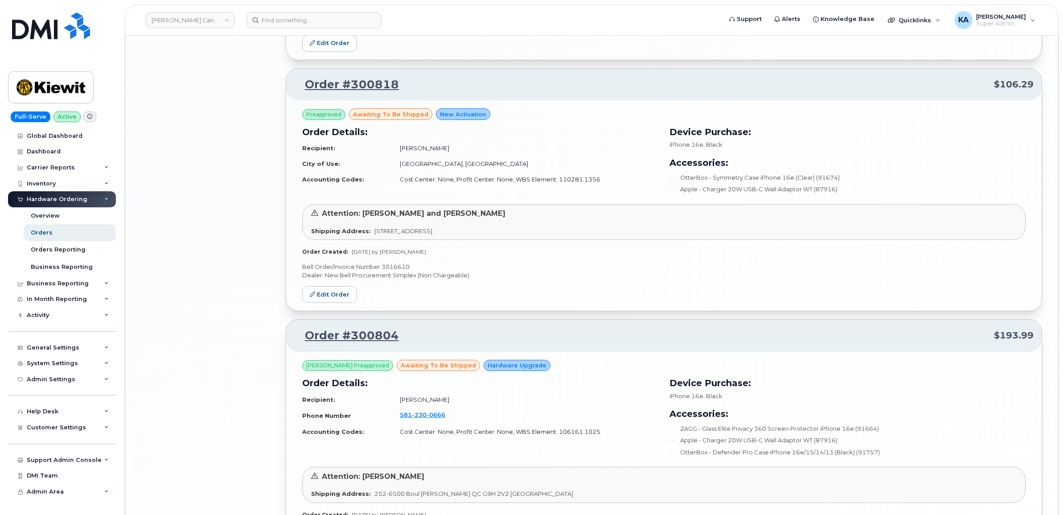
scroll to position [1718, 0]
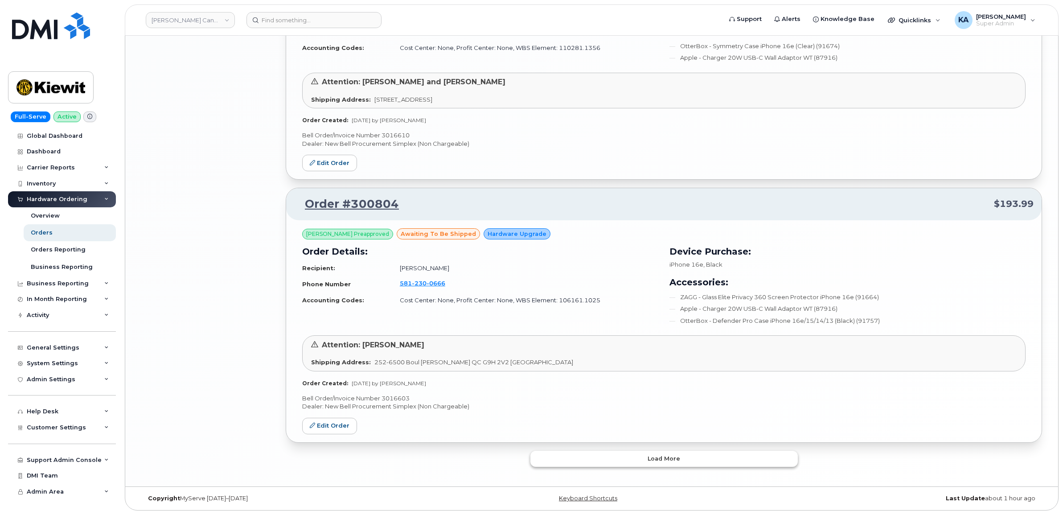
click at [620, 453] on button "Load more" at bounding box center [663, 459] width 267 height 16
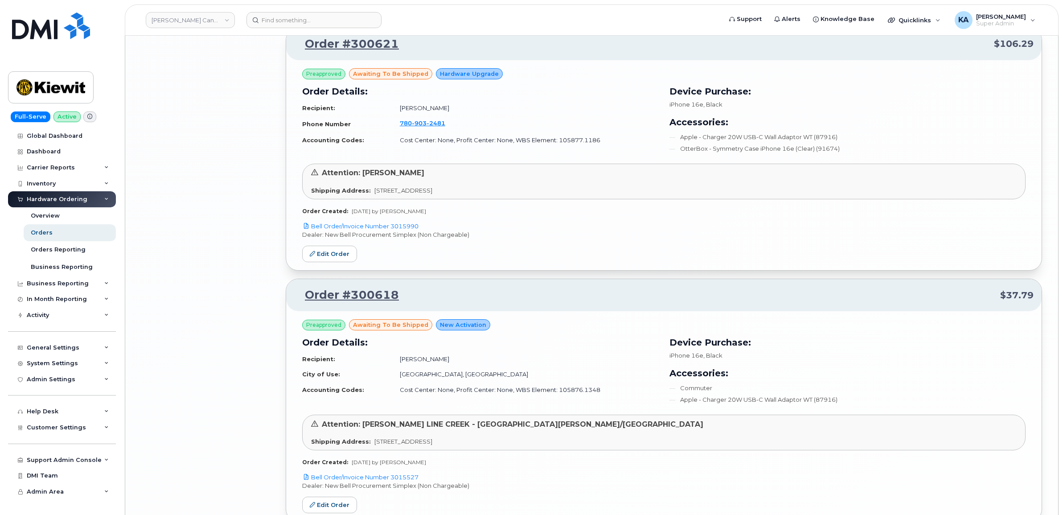
scroll to position [3389, 0]
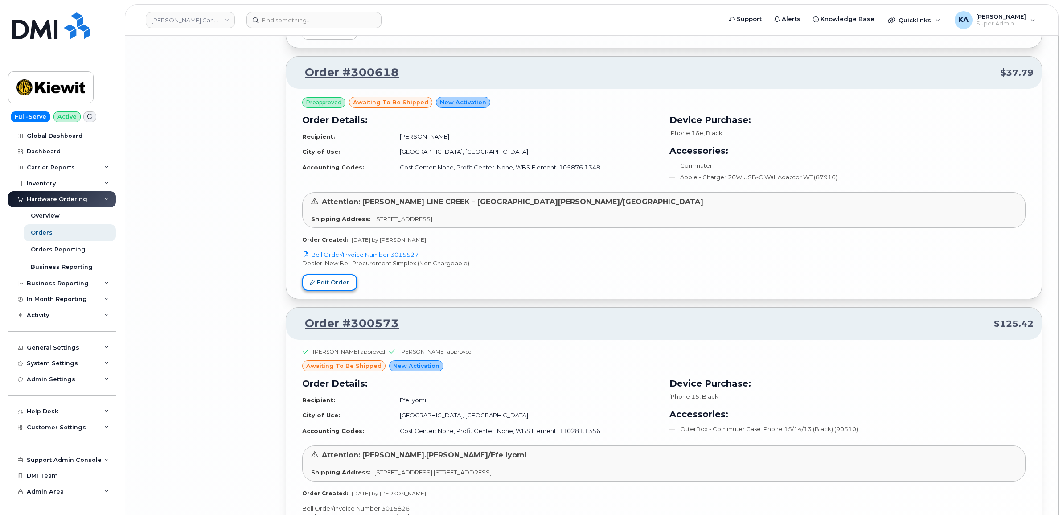
click at [328, 284] on link "Edit Order" at bounding box center [329, 282] width 55 height 16
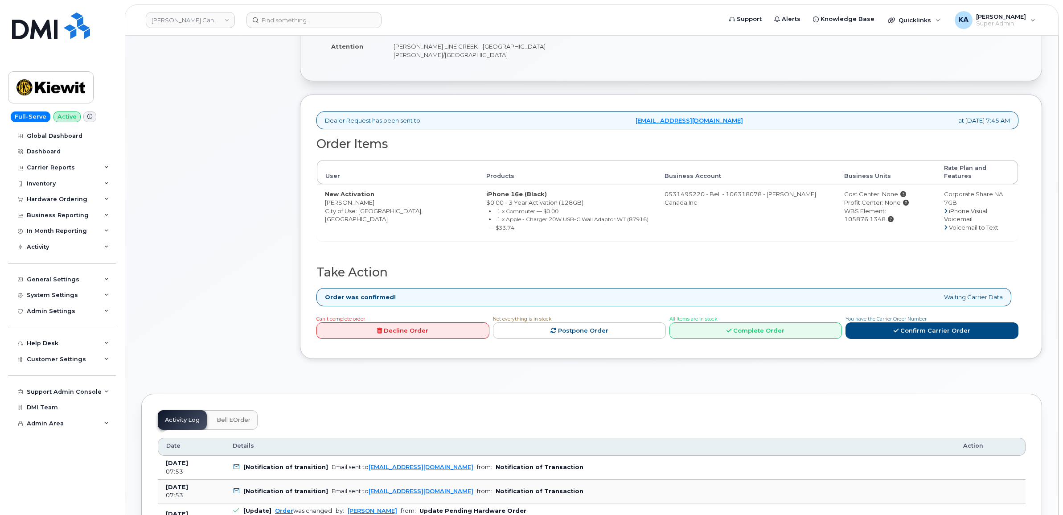
scroll to position [223, 0]
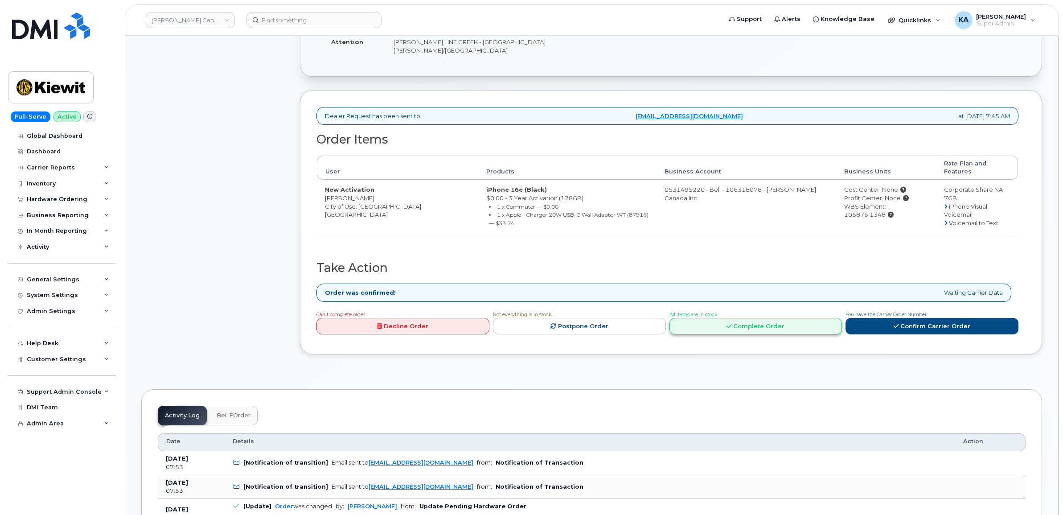
click at [761, 318] on link "Complete Order" at bounding box center [755, 326] width 173 height 16
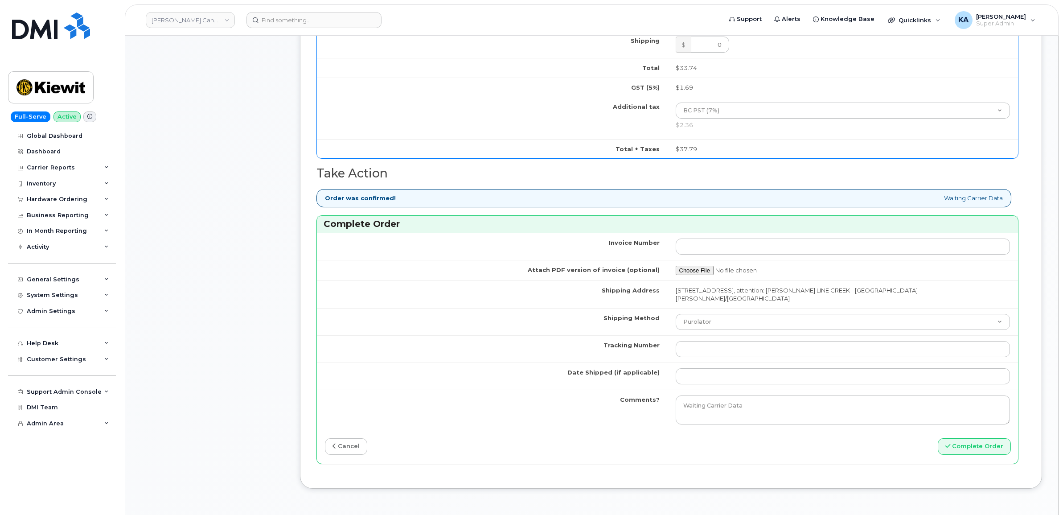
scroll to position [669, 0]
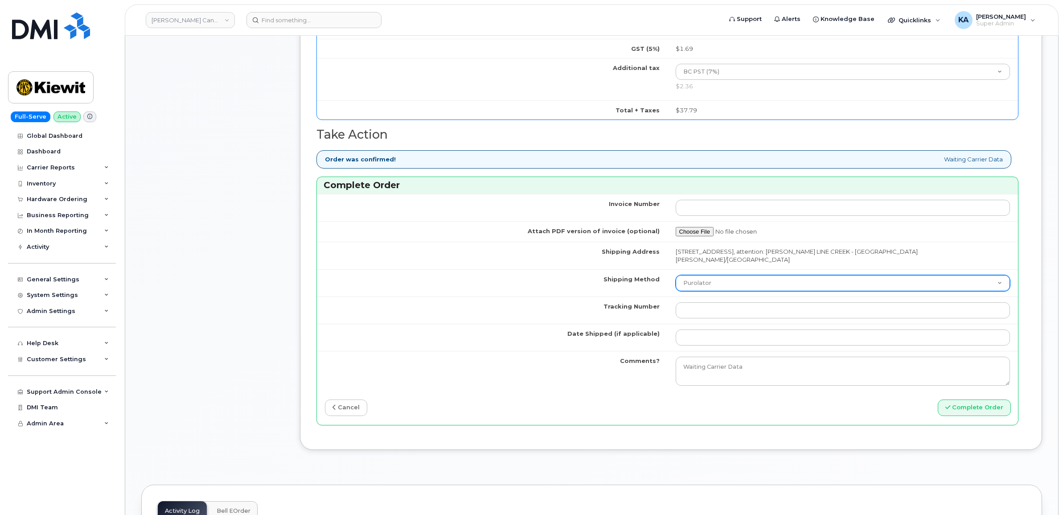
click at [752, 275] on select "Purolator UPS FedEx Canada Post Courier Other Drop Off Pick Up" at bounding box center [843, 283] width 335 height 16
select select "FedEx"
click at [676, 275] on select "Purolator UPS FedEx Canada Post Courier Other Drop Off Pick Up" at bounding box center [843, 283] width 335 height 16
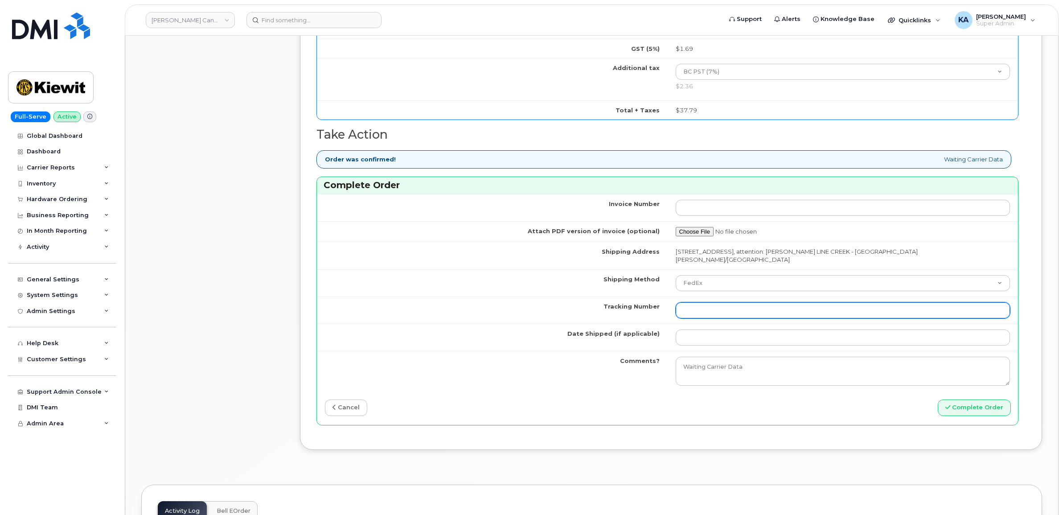
click at [725, 302] on input "Tracking Number" at bounding box center [843, 310] width 335 height 16
paste input "476303077015"
type input "476303077015"
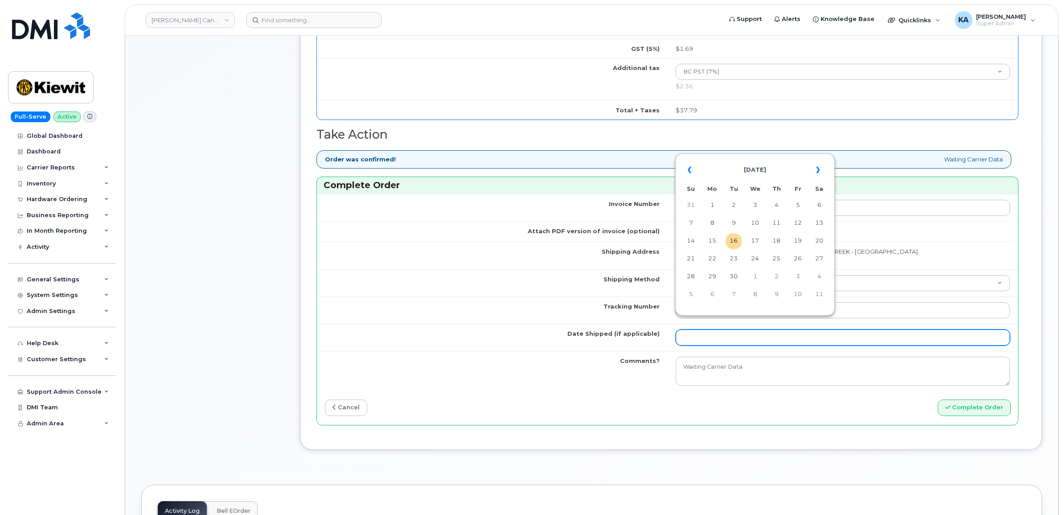
click at [710, 329] on input "Date Shipped (if applicable)" at bounding box center [843, 337] width 335 height 16
click at [714, 242] on td "15" at bounding box center [712, 241] width 16 height 16
type input "[DATE]"
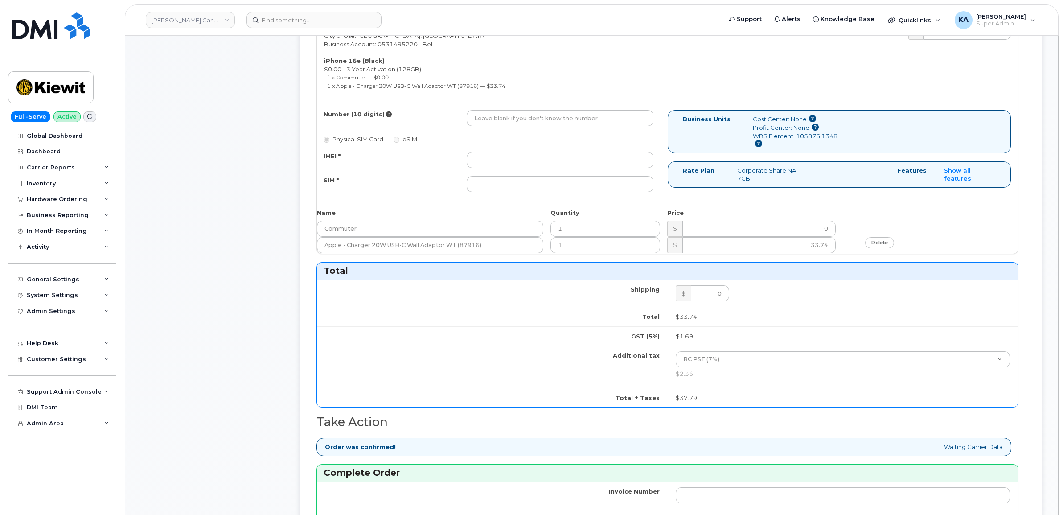
scroll to position [279, 0]
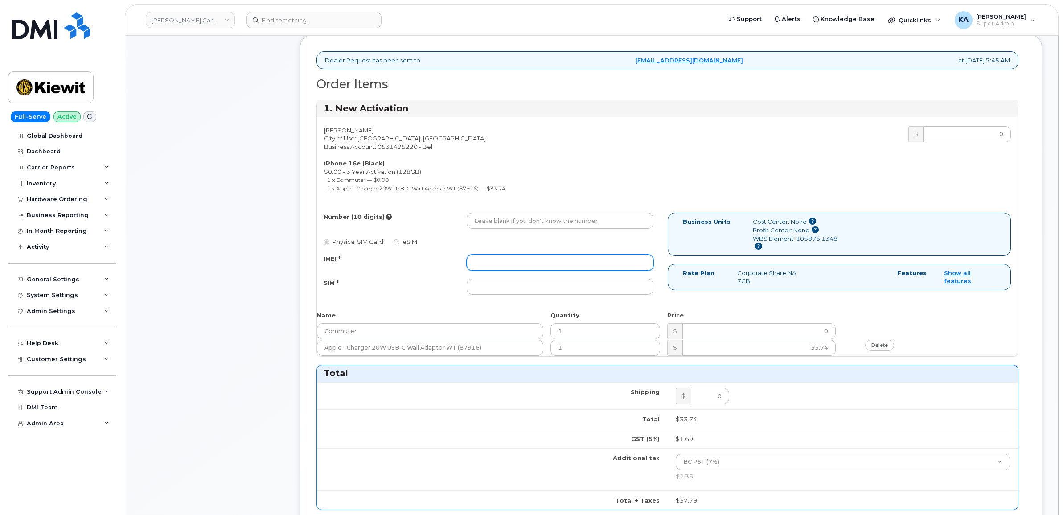
click at [534, 257] on input "IMEI *" at bounding box center [560, 262] width 187 height 16
paste input "354216330568860"
type input "354216330568860"
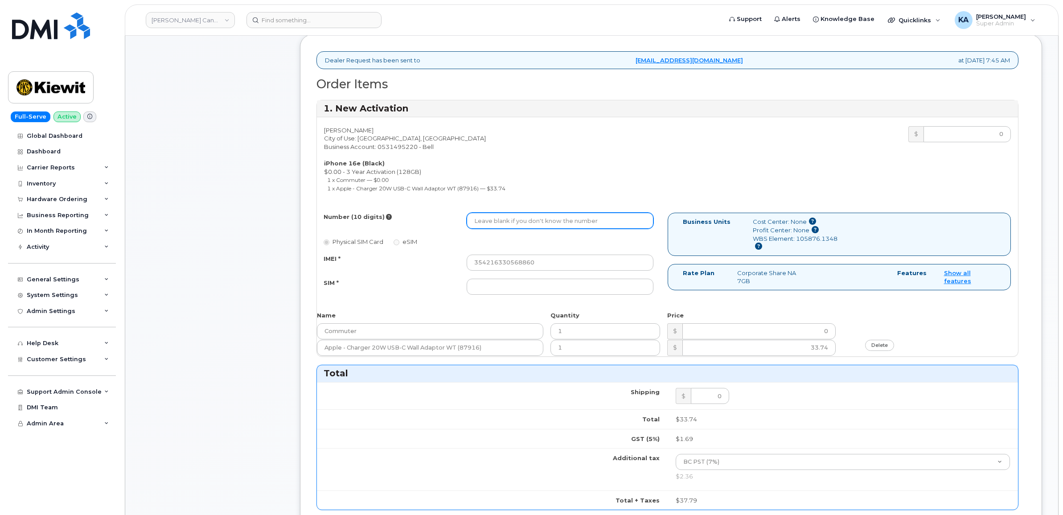
click at [492, 218] on input "Number (10 digits)" at bounding box center [560, 221] width 187 height 16
paste input "2504337937"
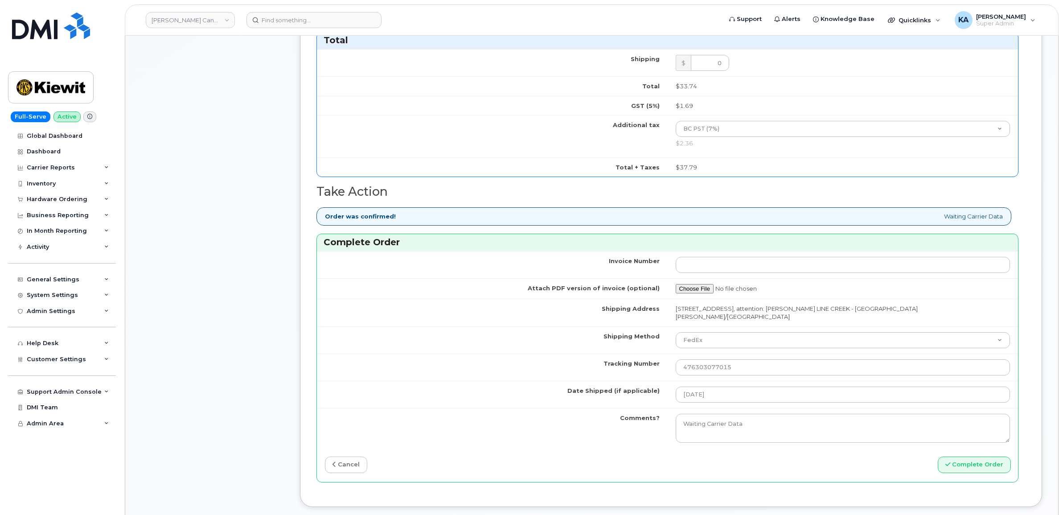
scroll to position [669, 0]
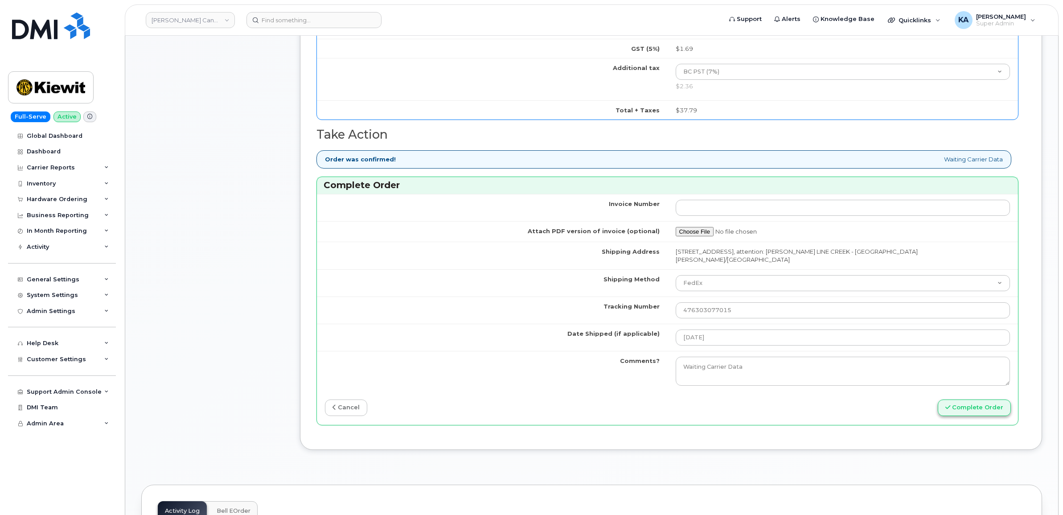
type input "2504337937"
click at [954, 399] on button "Complete Order" at bounding box center [974, 407] width 73 height 16
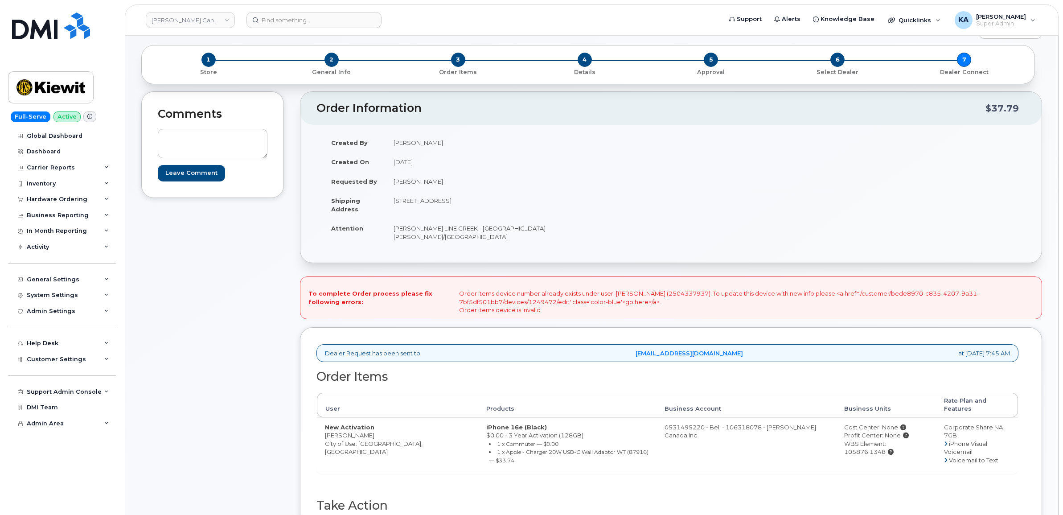
scroll to position [223, 0]
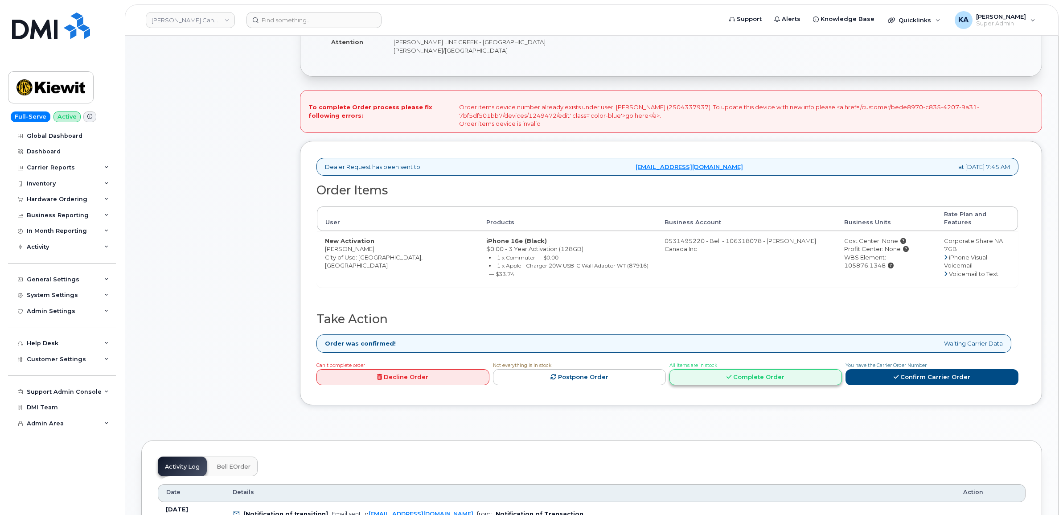
click at [742, 369] on link "Complete Order" at bounding box center [755, 377] width 173 height 16
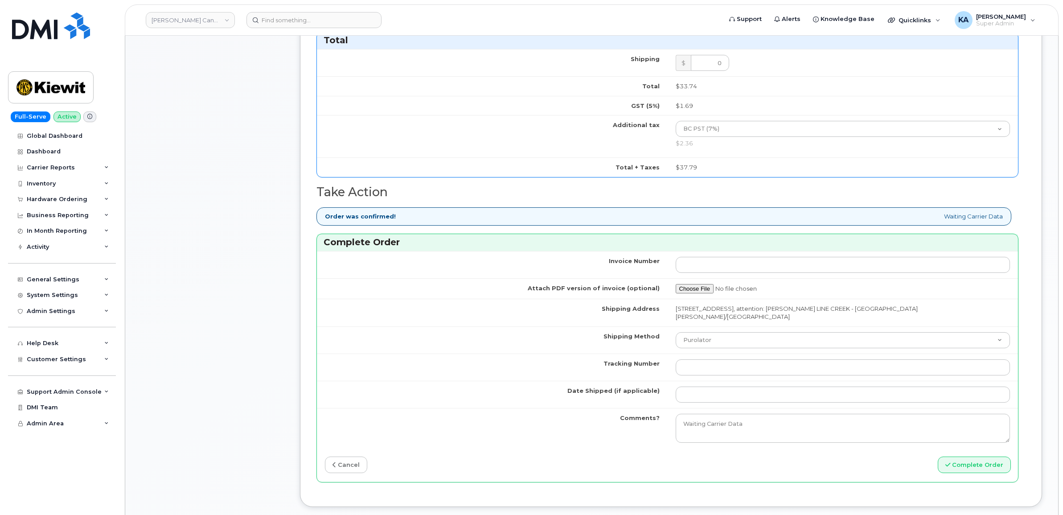
scroll to position [669, 0]
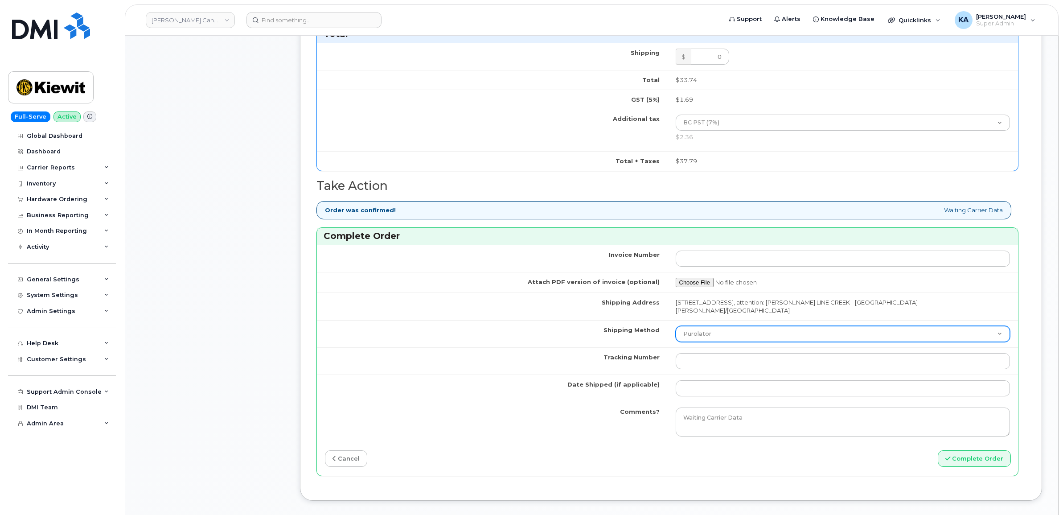
click at [716, 326] on select "Purolator UPS FedEx Canada Post Courier Other Drop Off Pick Up" at bounding box center [843, 334] width 335 height 16
select select "FedEx"
click at [676, 326] on select "Purolator UPS FedEx Canada Post Courier Other Drop Off Pick Up" at bounding box center [843, 334] width 335 height 16
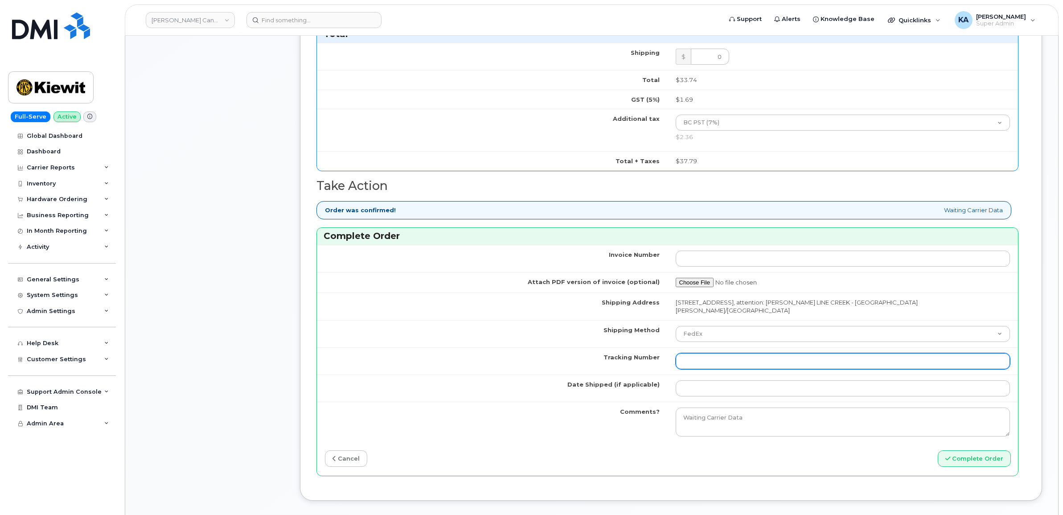
click at [718, 353] on input "Tracking Number" at bounding box center [843, 361] width 335 height 16
paste input "476303077015"
type input "476303077015"
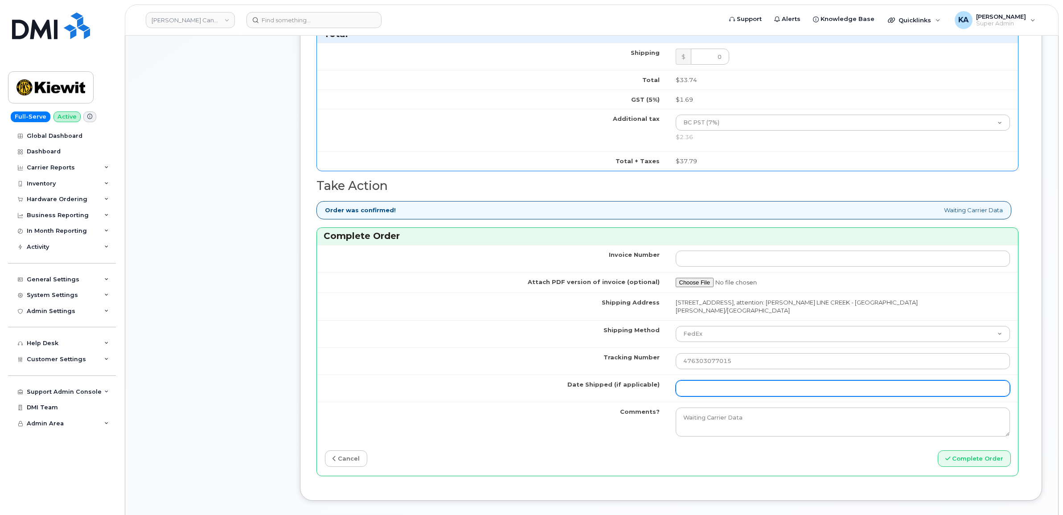
click at [709, 380] on input "Date Shipped (if applicable)" at bounding box center [843, 388] width 335 height 16
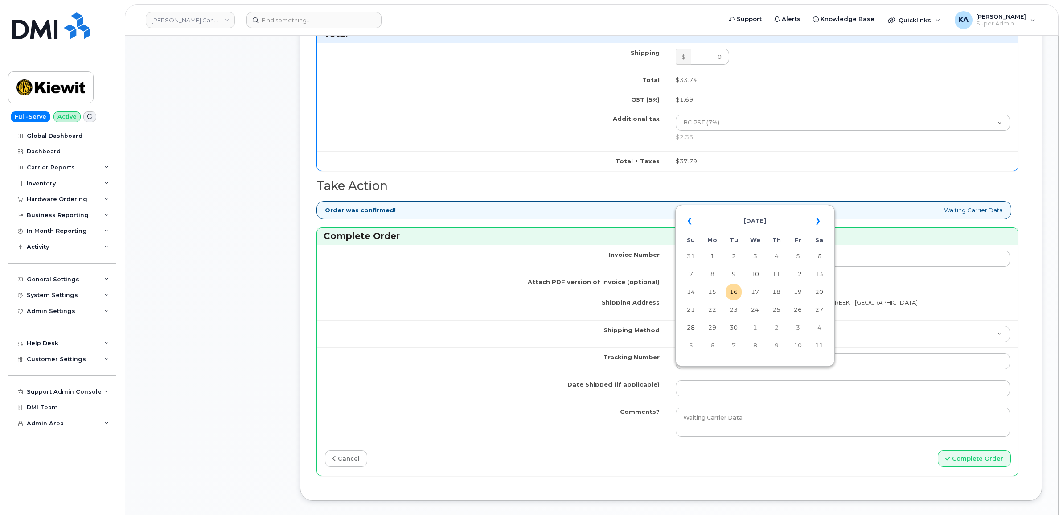
click at [731, 209] on table "« [DATE] » Su Mo Tu We Th Fr Sa 31 1 2 3 4 5 6 7 8 9 10 11 12 13 14 15 16 17 18…" at bounding box center [754, 283] width 155 height 152
click at [712, 290] on td "15" at bounding box center [712, 292] width 16 height 16
type input "[DATE]"
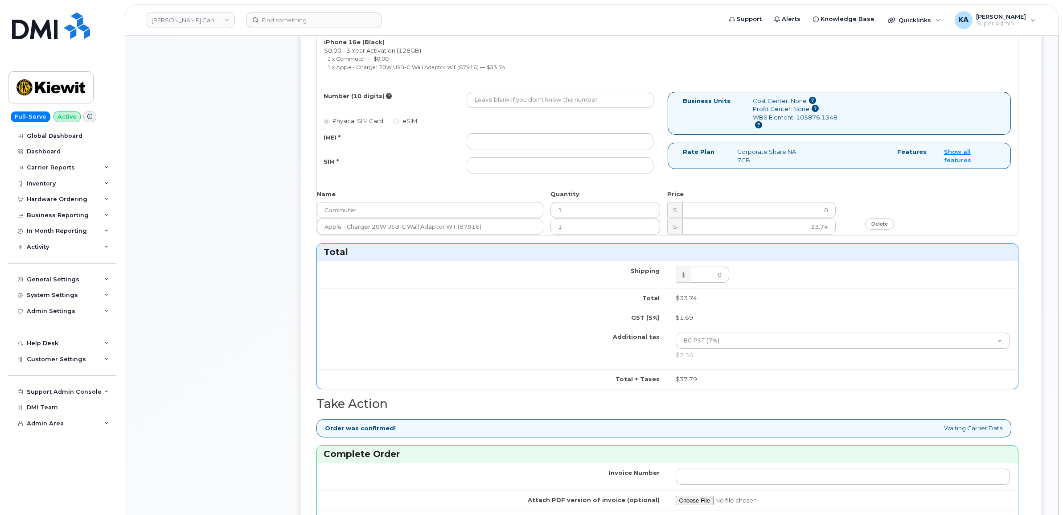
scroll to position [446, 0]
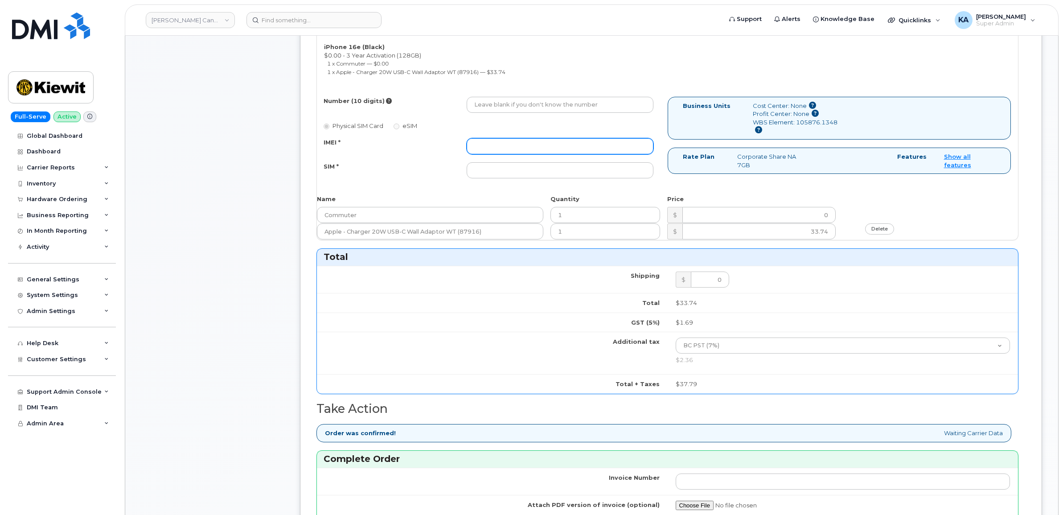
click at [527, 138] on input "IMEI *" at bounding box center [560, 146] width 187 height 16
paste input "354216330568860"
type input "354216330568860"
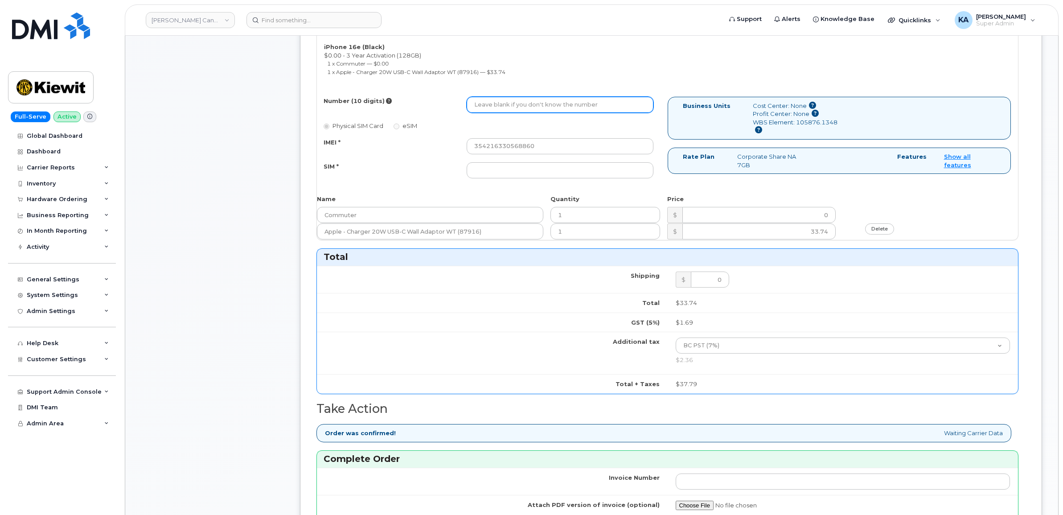
click at [533, 97] on input "Number (10 digits)" at bounding box center [560, 105] width 187 height 16
paste input "2504337937"
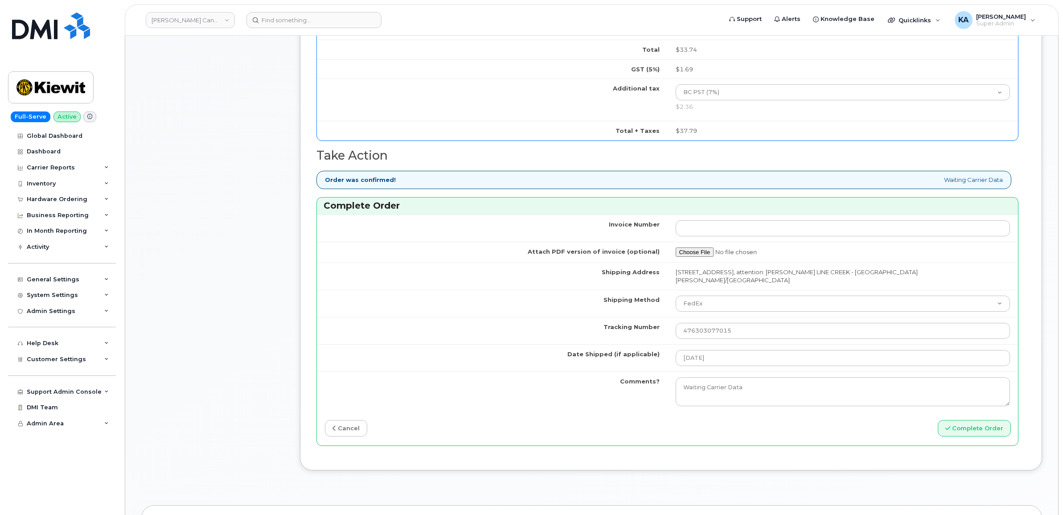
scroll to position [724, 0]
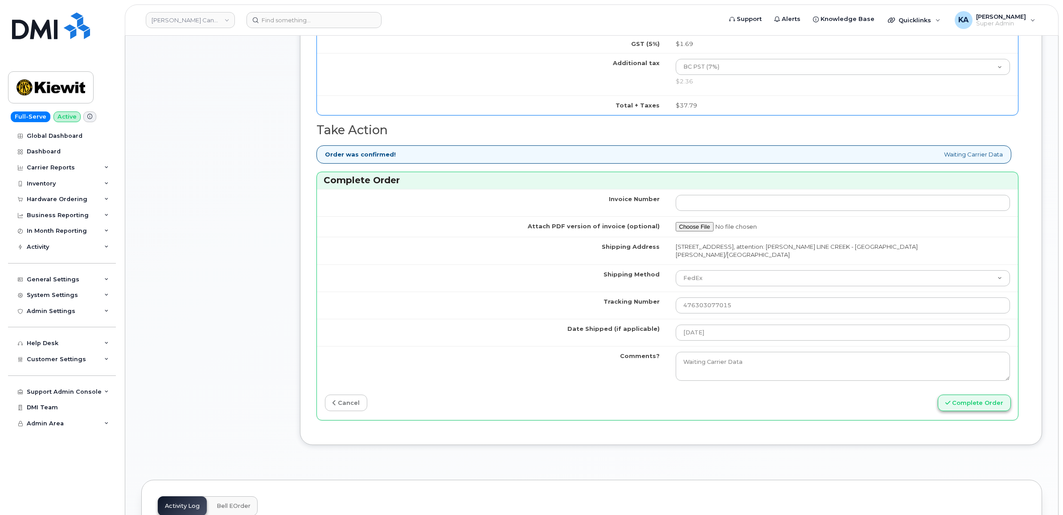
type input "2504337937"
click at [972, 394] on button "Complete Order" at bounding box center [974, 402] width 73 height 16
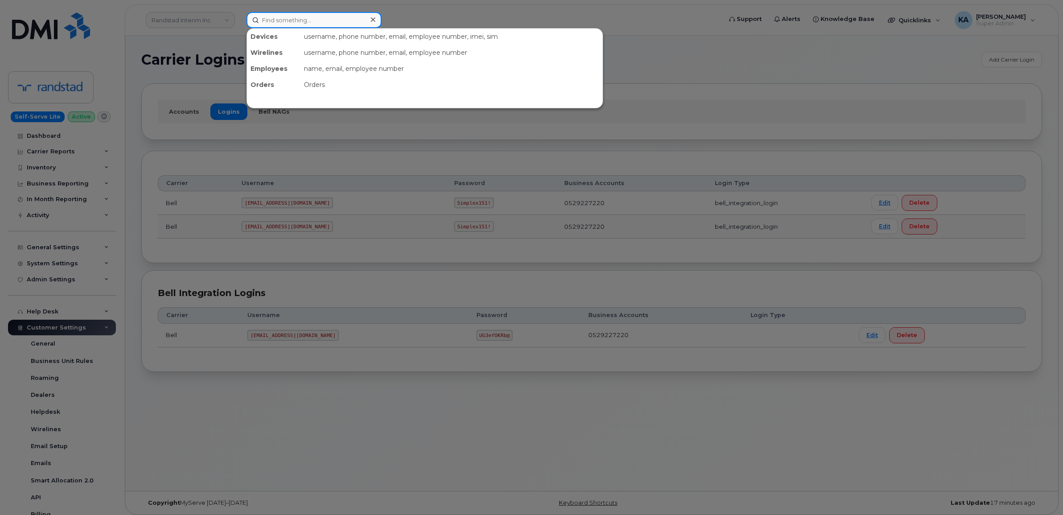
click at [292, 21] on input at bounding box center [313, 20] width 135 height 16
paste input "2504337937"
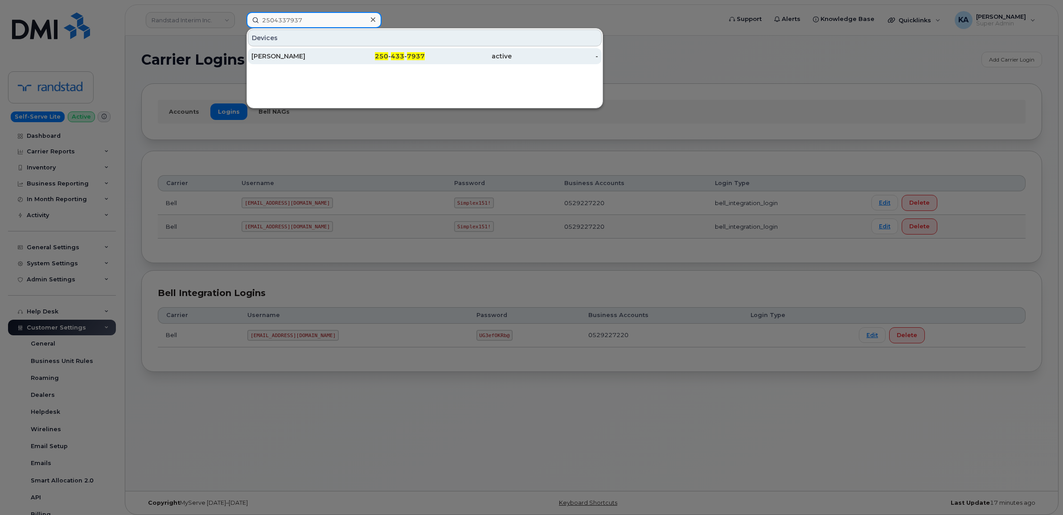
type input "2504337937"
click at [282, 54] on div "[PERSON_NAME]" at bounding box center [294, 56] width 87 height 9
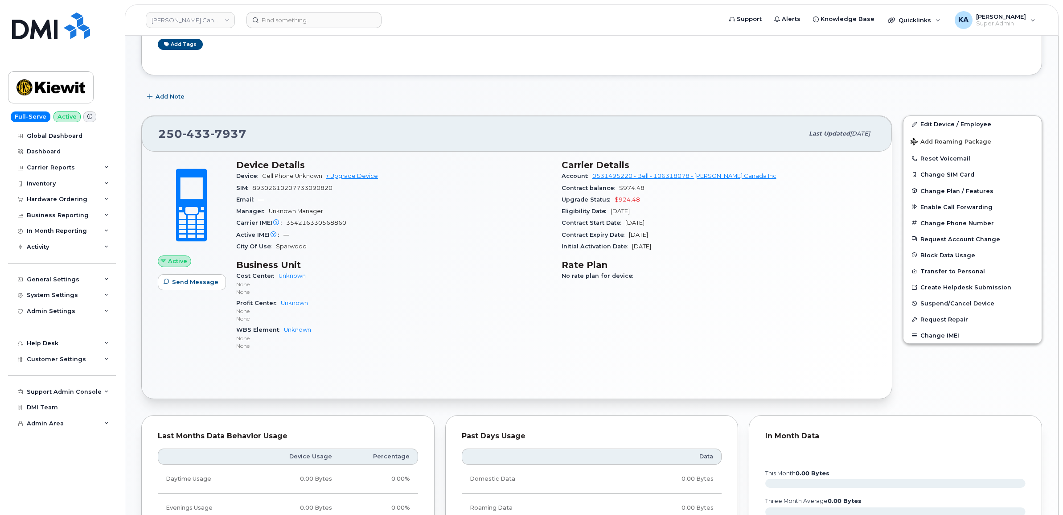
scroll to position [111, 0]
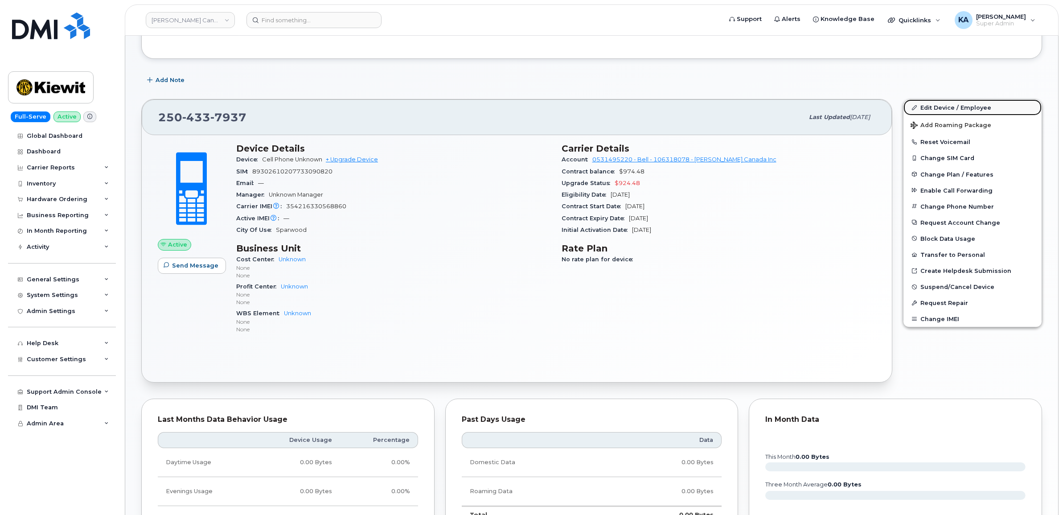
click at [943, 107] on link "Edit Device / Employee" at bounding box center [972, 107] width 138 height 16
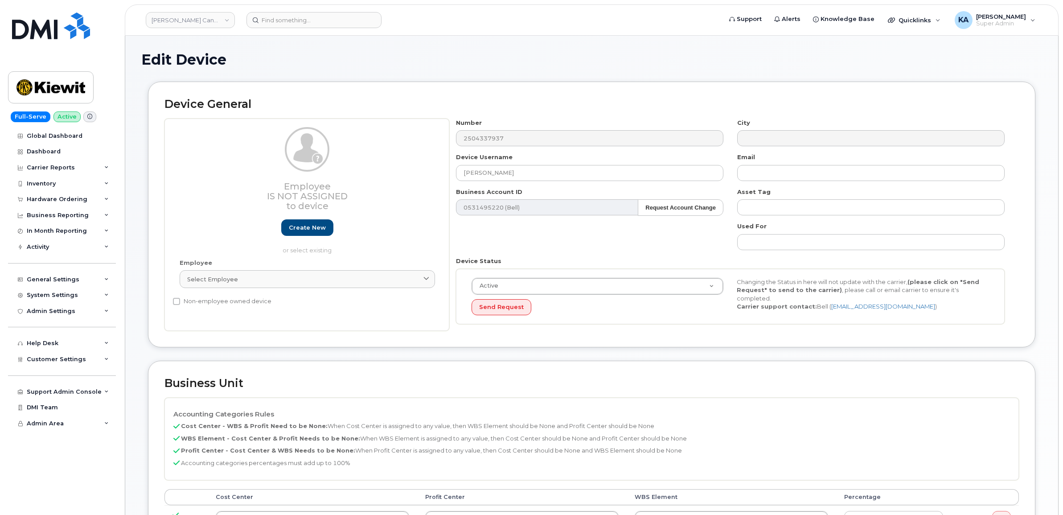
select select "14058"
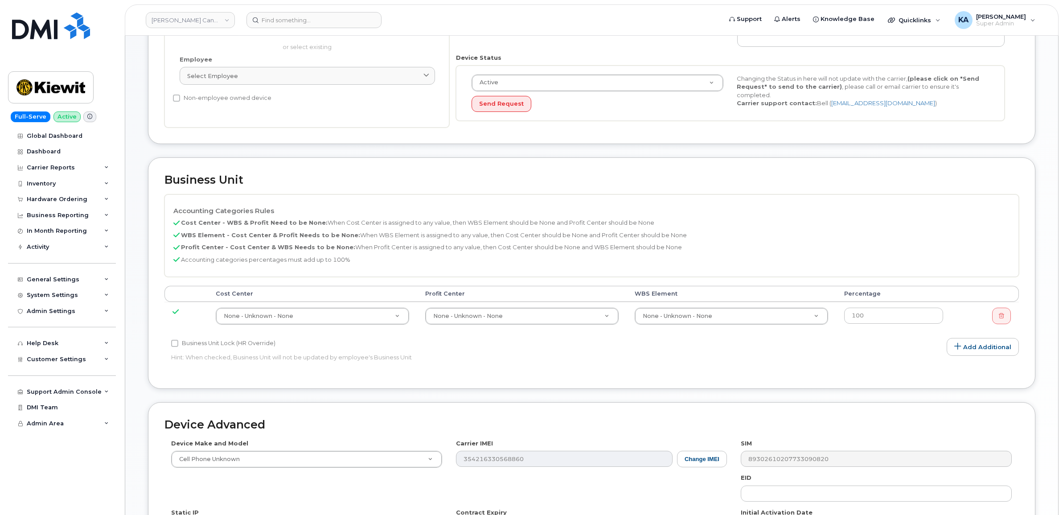
scroll to position [223, 0]
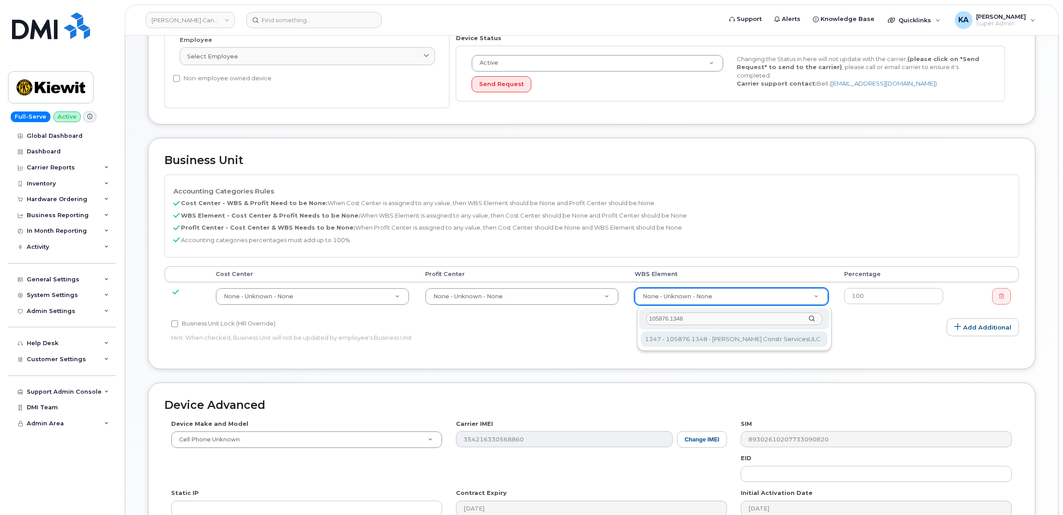
type input "105876.1348"
type input "29495068"
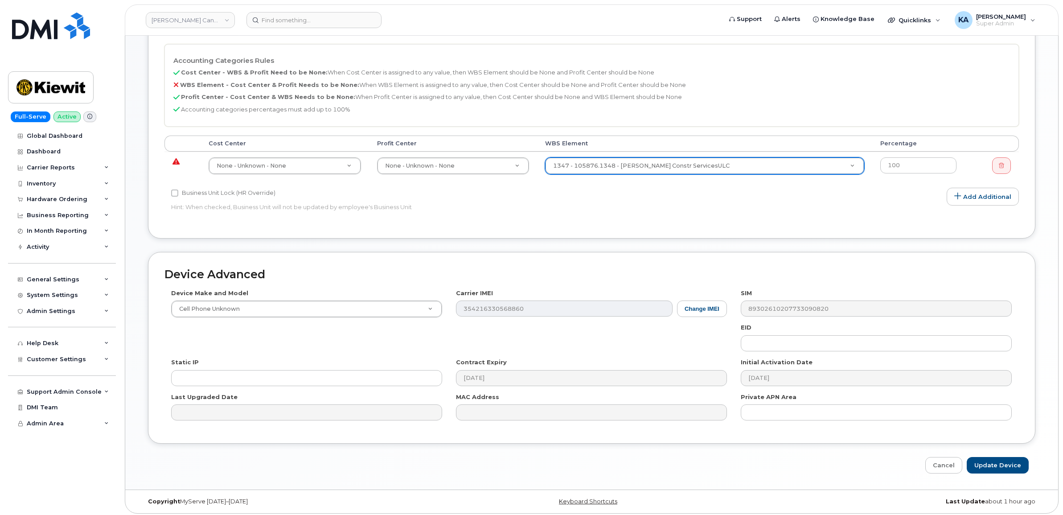
scroll to position [359, 0]
click at [1000, 460] on input "Update Device" at bounding box center [998, 462] width 62 height 16
type input "Saving..."
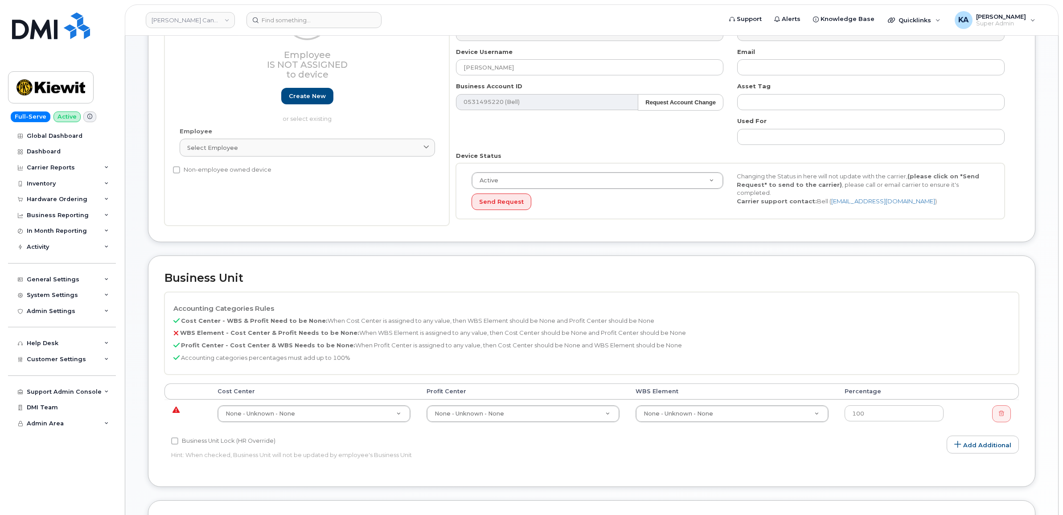
scroll to position [223, 0]
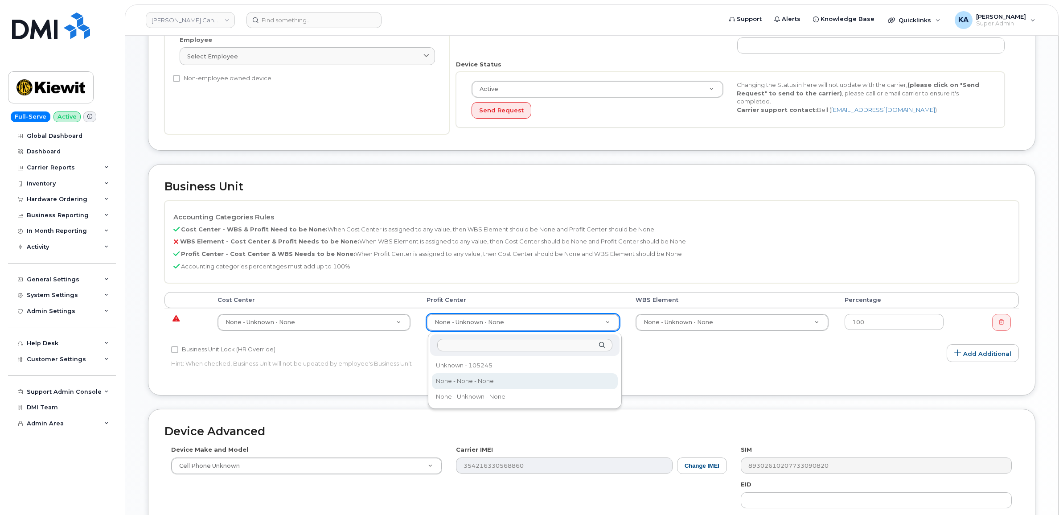
select select "14059"
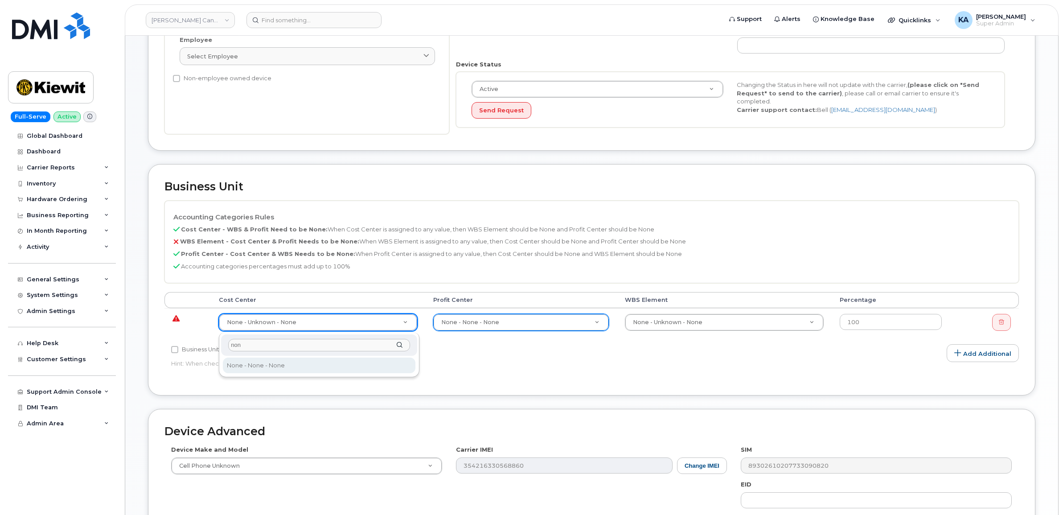
type input "non"
type input "13383"
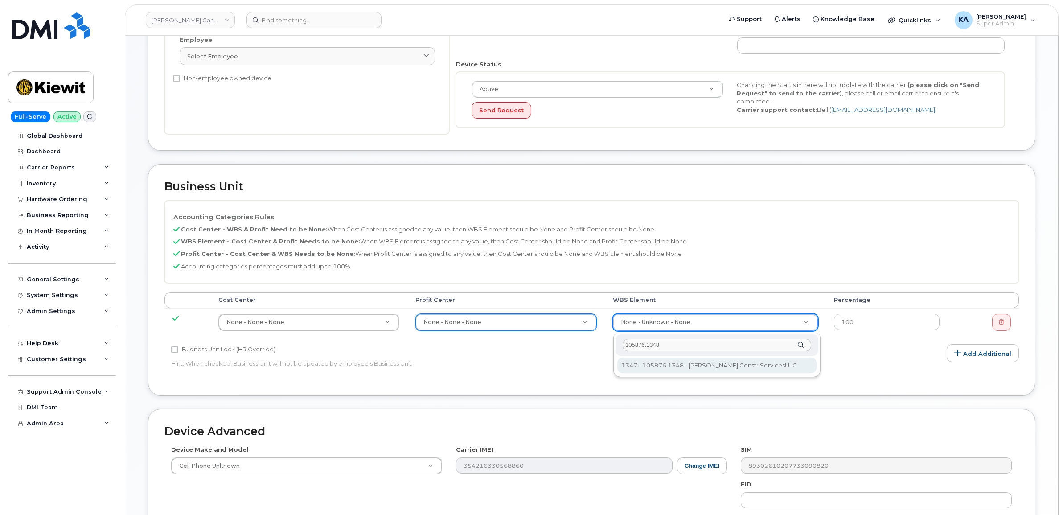
type input "105876.1348"
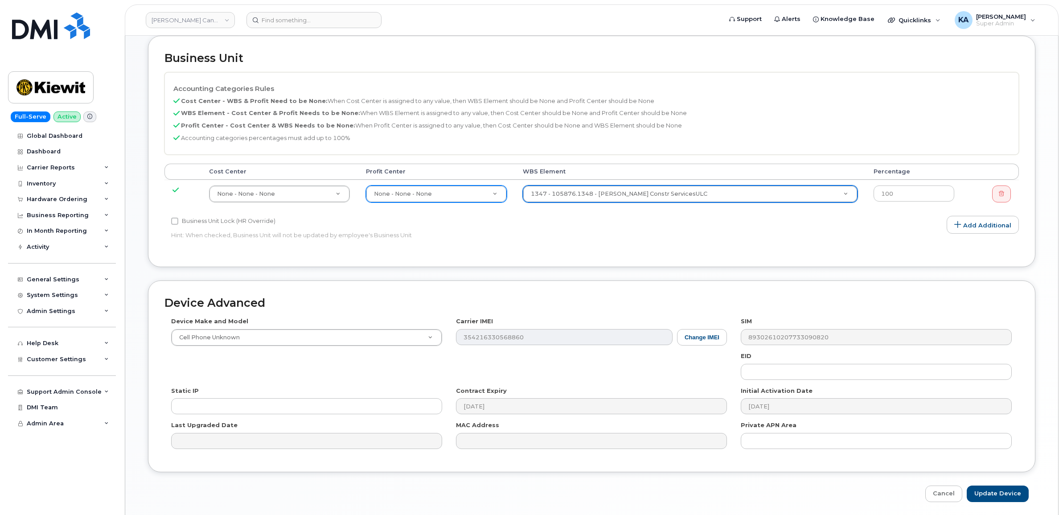
scroll to position [386, 0]
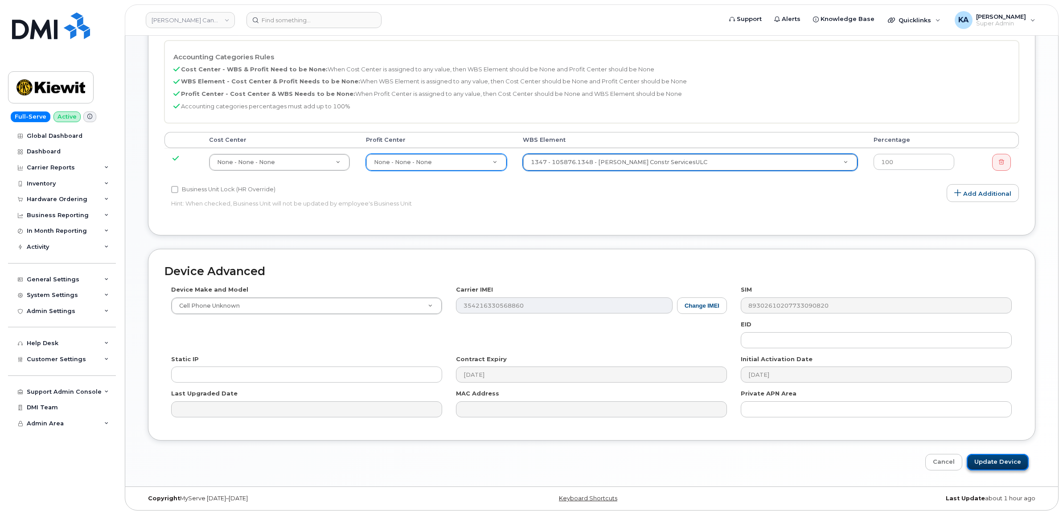
click at [988, 459] on input "Update Device" at bounding box center [998, 462] width 62 height 16
type input "Saving..."
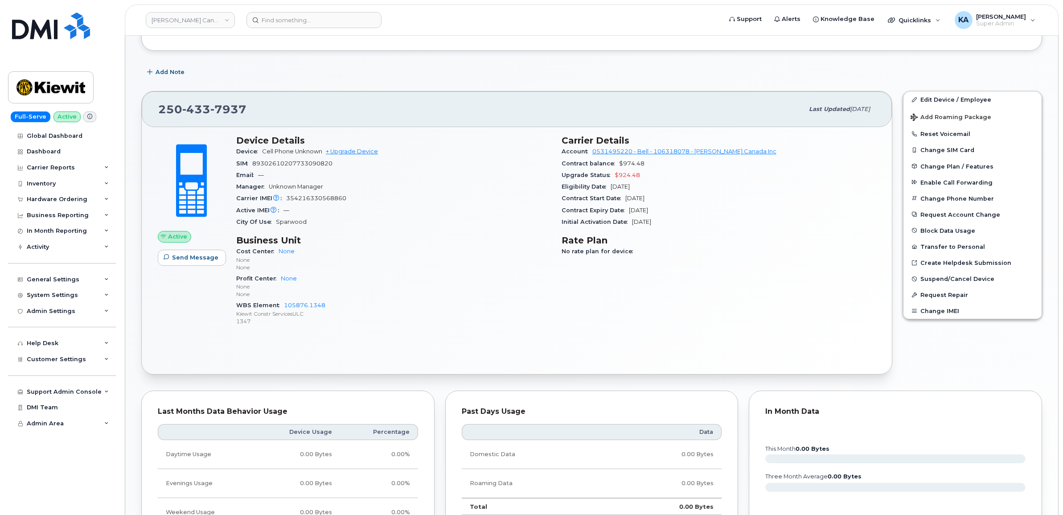
scroll to position [111, 0]
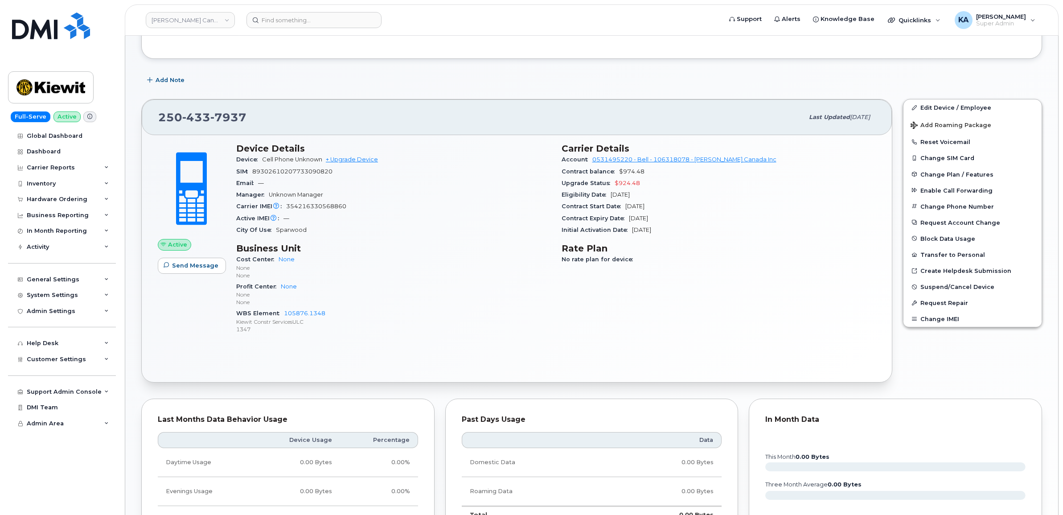
click at [317, 205] on span "354216330568860" at bounding box center [316, 206] width 60 height 7
drag, startPoint x: 317, startPoint y: 205, endPoint x: 291, endPoint y: 171, distance: 43.9
click at [291, 171] on span "89302610207733090820" at bounding box center [292, 171] width 80 height 7
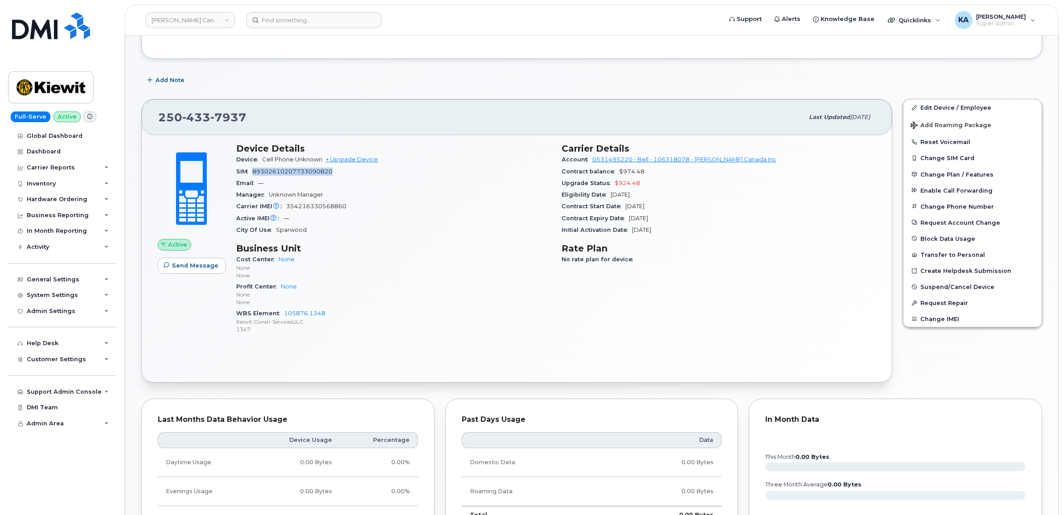
copy span "89302610207733090820"
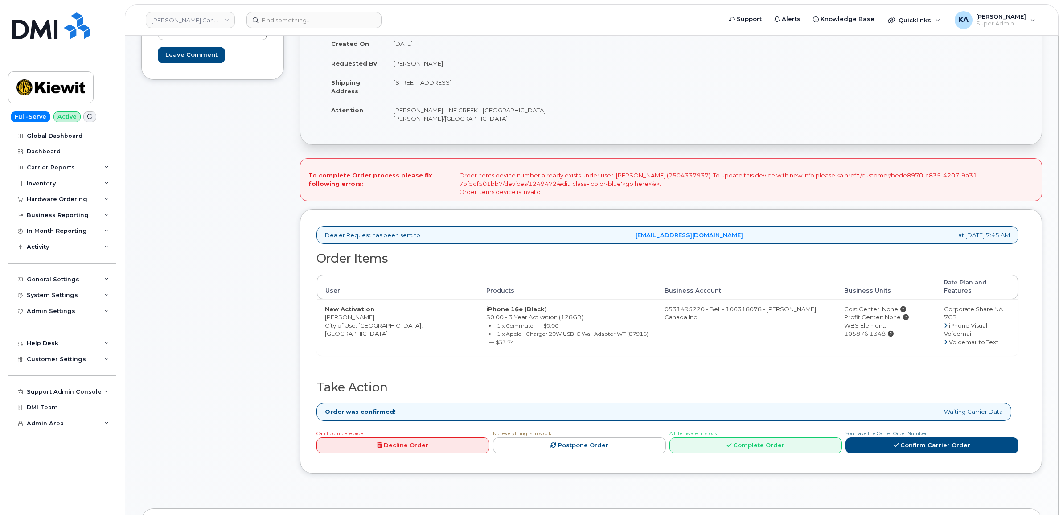
scroll to position [167, 0]
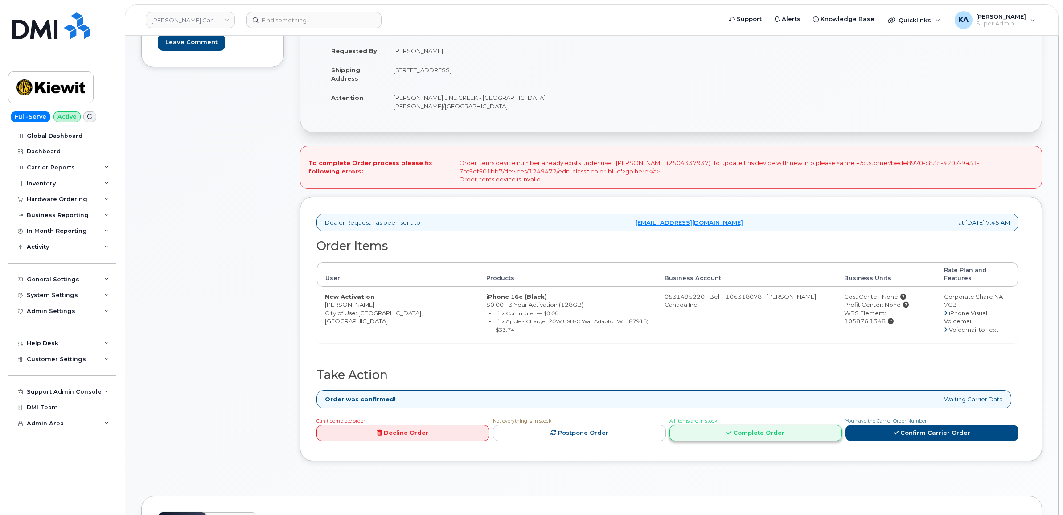
click at [745, 425] on link "Complete Order" at bounding box center [755, 433] width 173 height 16
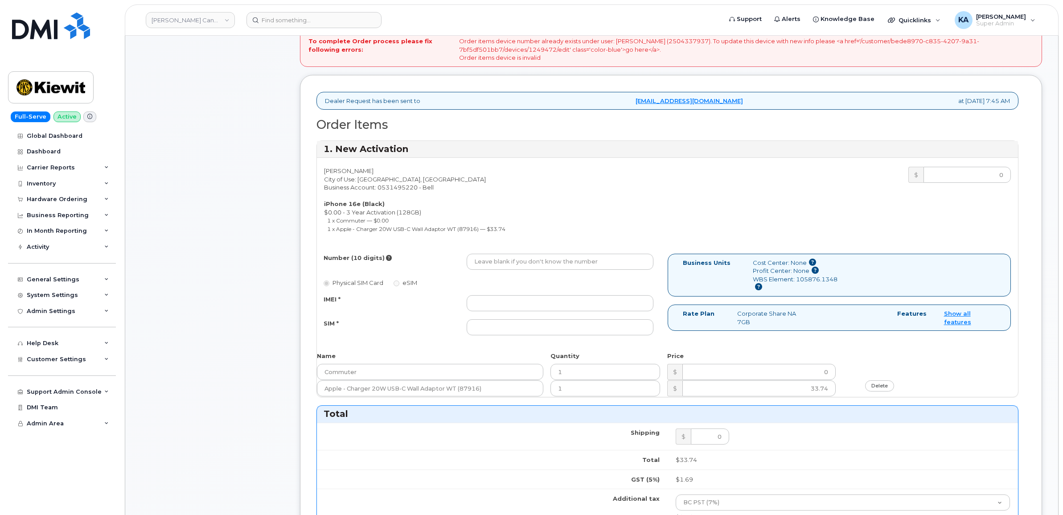
scroll to position [334, 0]
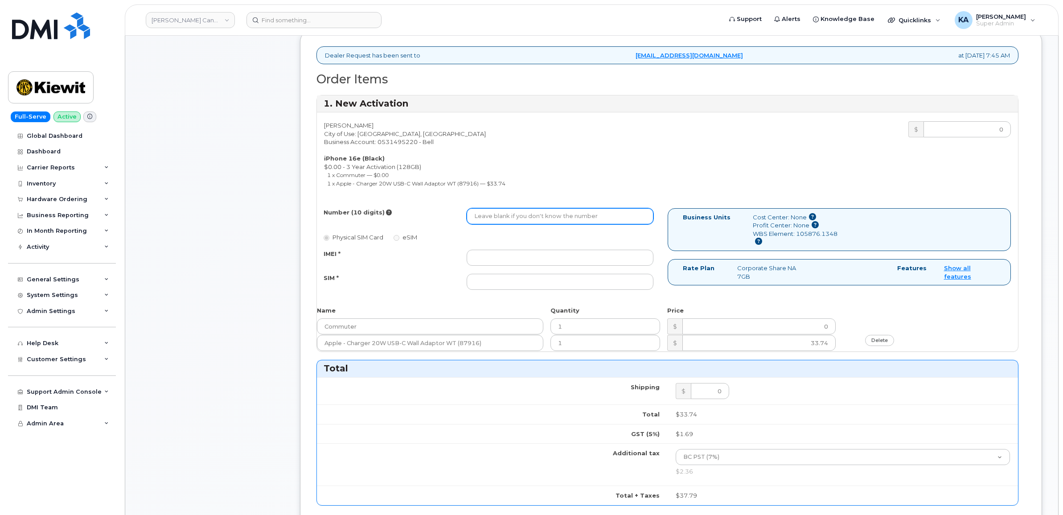
click at [494, 208] on input "Number (10 digits)" at bounding box center [560, 216] width 187 height 16
paste input "2504337937"
type input "2504337937"
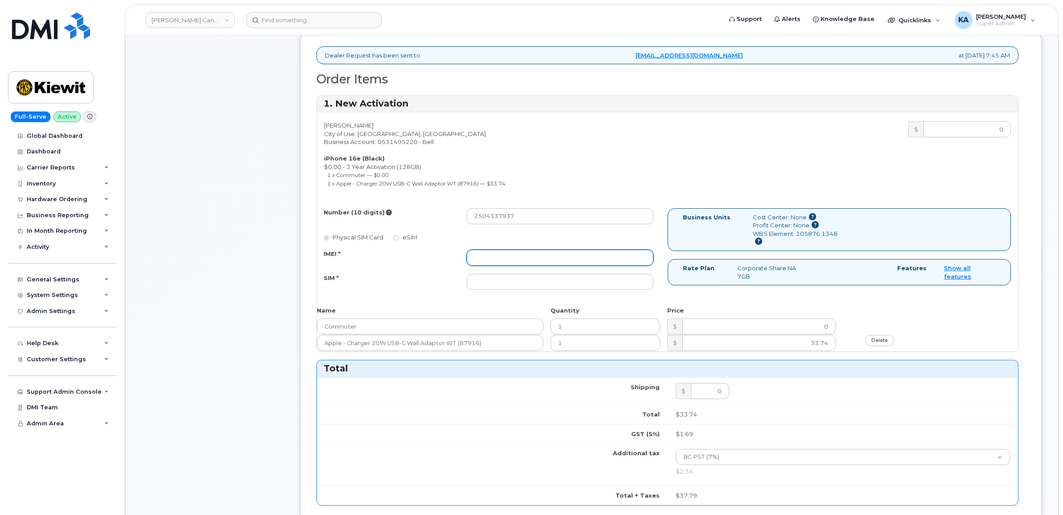
click at [504, 251] on input "IMEI *" at bounding box center [560, 258] width 187 height 16
paste input "354216330568860"
type input "354216330568860"
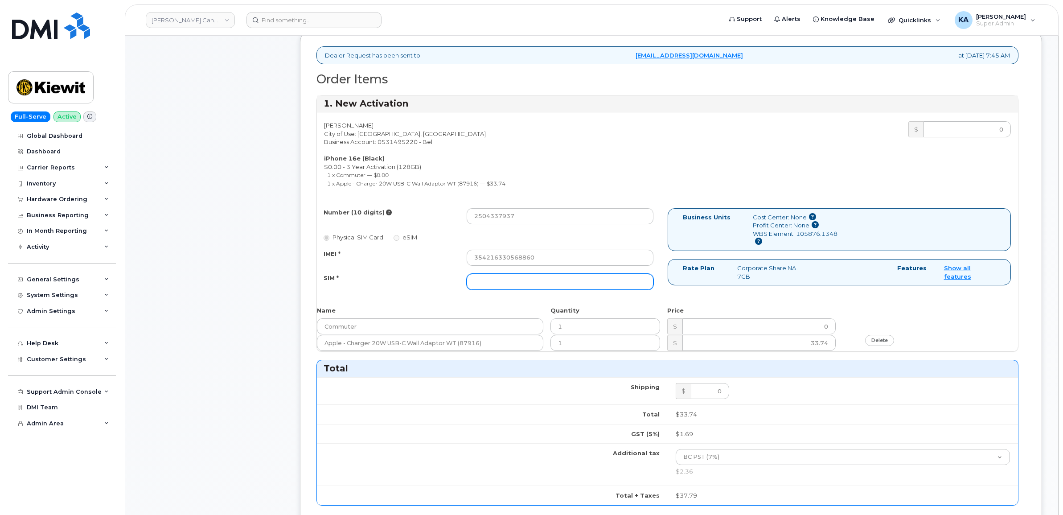
click at [483, 274] on input "SIM *" at bounding box center [560, 282] width 187 height 16
paste input "89302610207733090820"
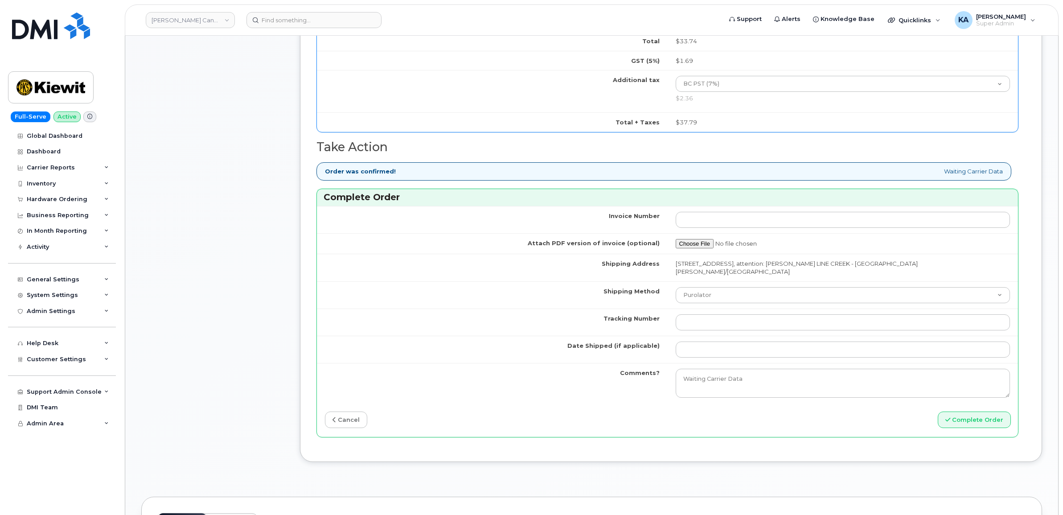
scroll to position [724, 0]
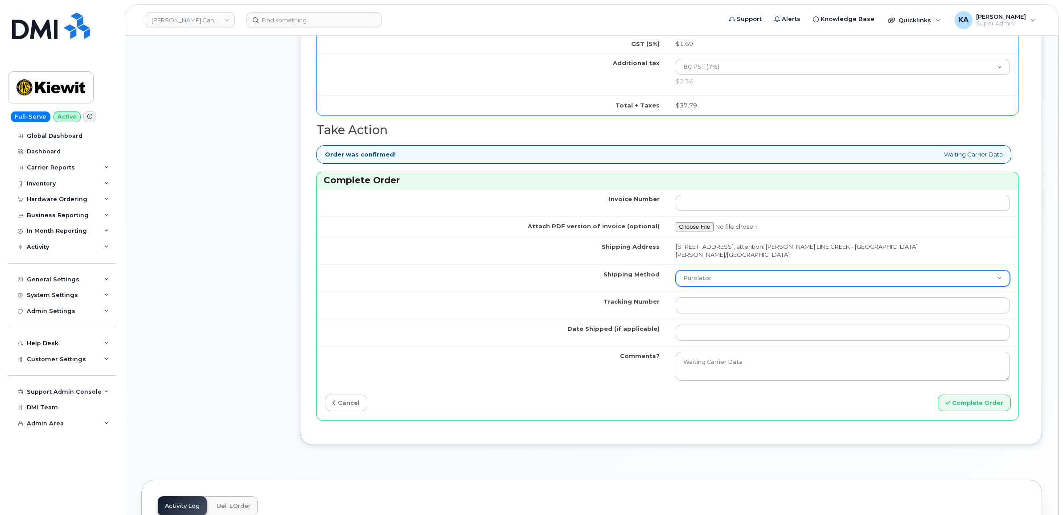
type input "89302610207733090820"
click at [776, 270] on select "Purolator UPS FedEx Canada Post Courier Other Drop Off Pick Up" at bounding box center [843, 278] width 335 height 16
select select "FedEx"
click at [676, 270] on select "Purolator UPS FedEx Canada Post Courier Other Drop Off Pick Up" at bounding box center [843, 278] width 335 height 16
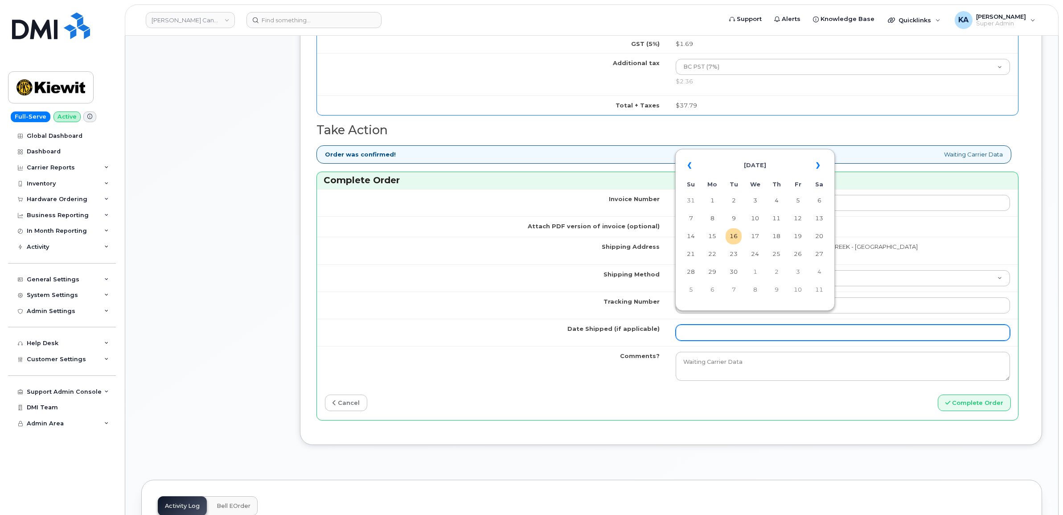
click at [698, 324] on input "Date Shipped (if applicable)" at bounding box center [843, 332] width 335 height 16
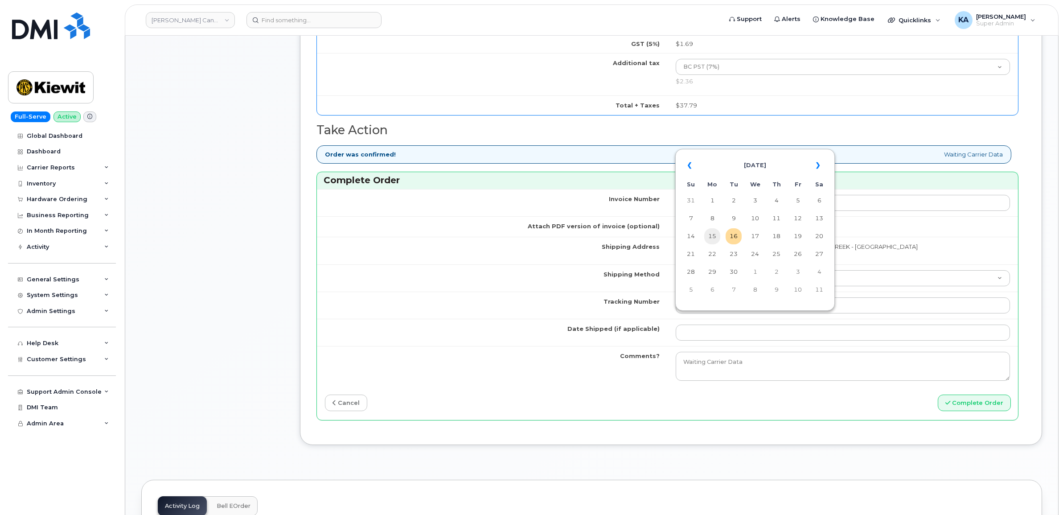
click at [712, 236] on td "15" at bounding box center [712, 236] width 16 height 16
type input "[DATE]"
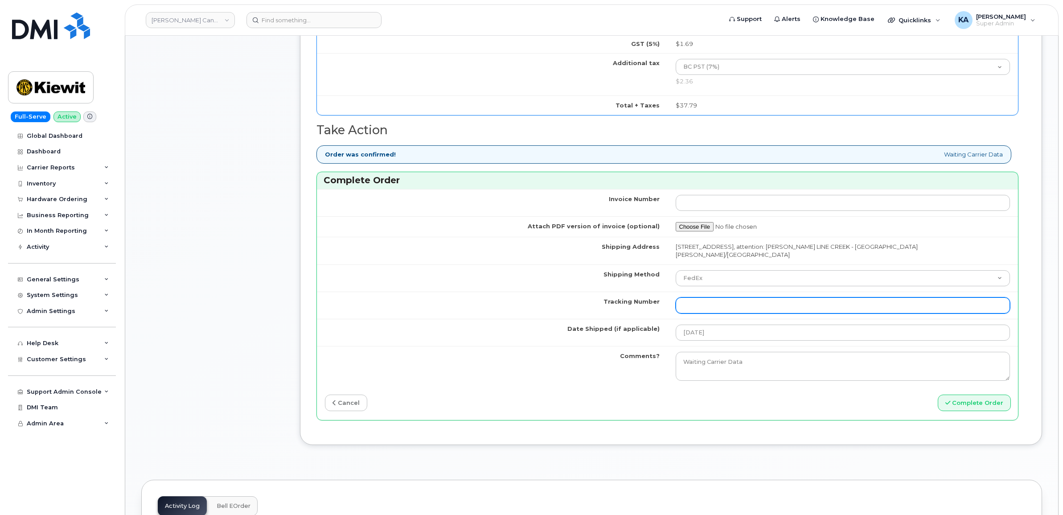
click at [707, 297] on input "Tracking Number" at bounding box center [843, 305] width 335 height 16
paste input "476303077015"
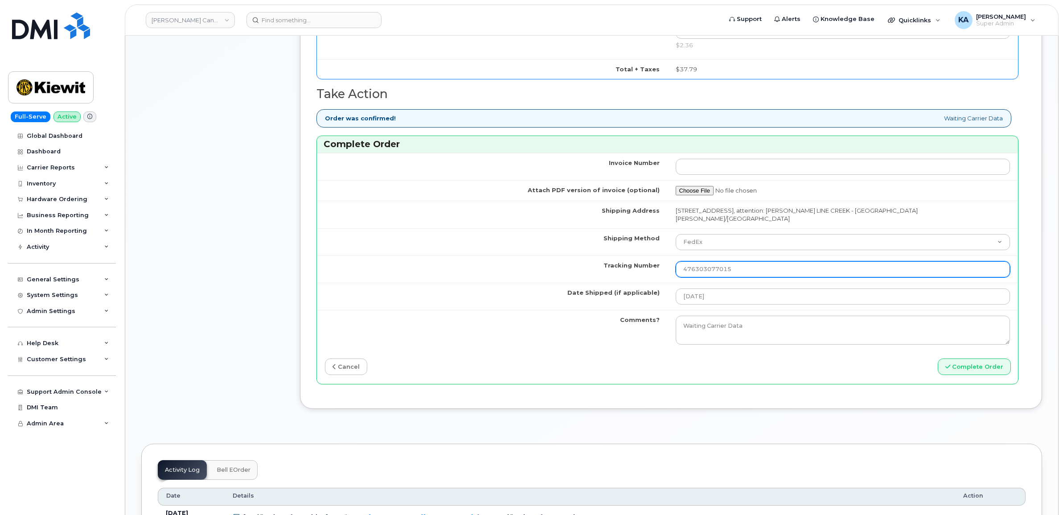
scroll to position [780, 0]
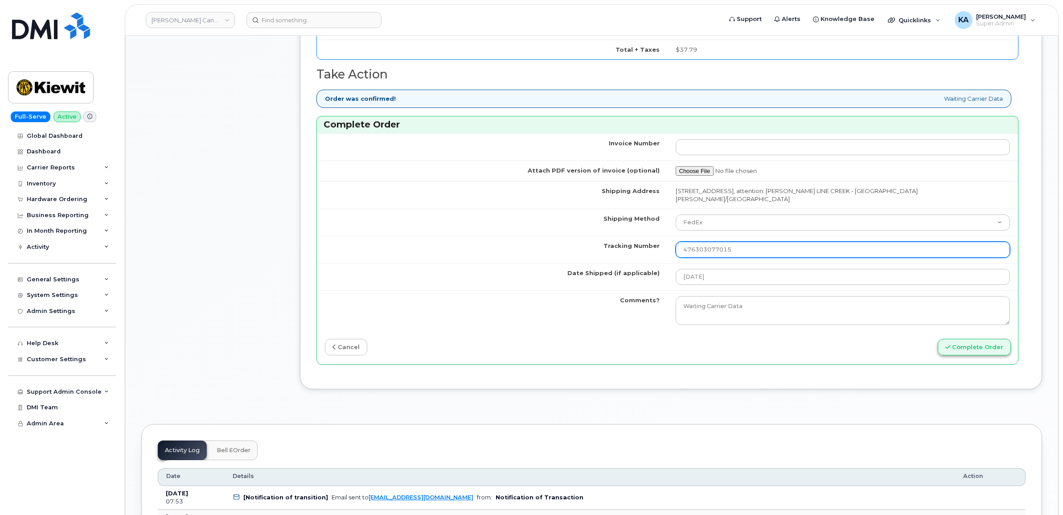
type input "476303077015"
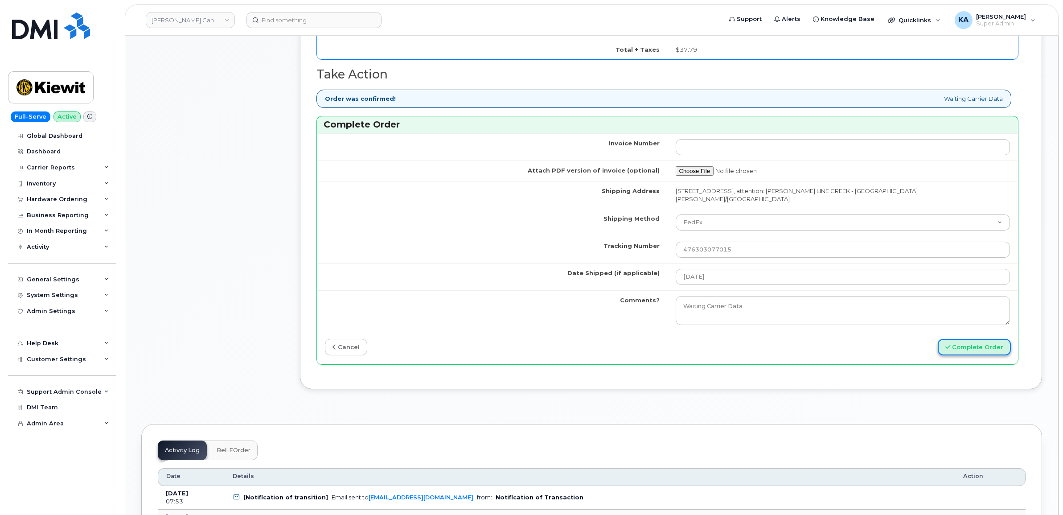
click at [963, 339] on button "Complete Order" at bounding box center [974, 347] width 73 height 16
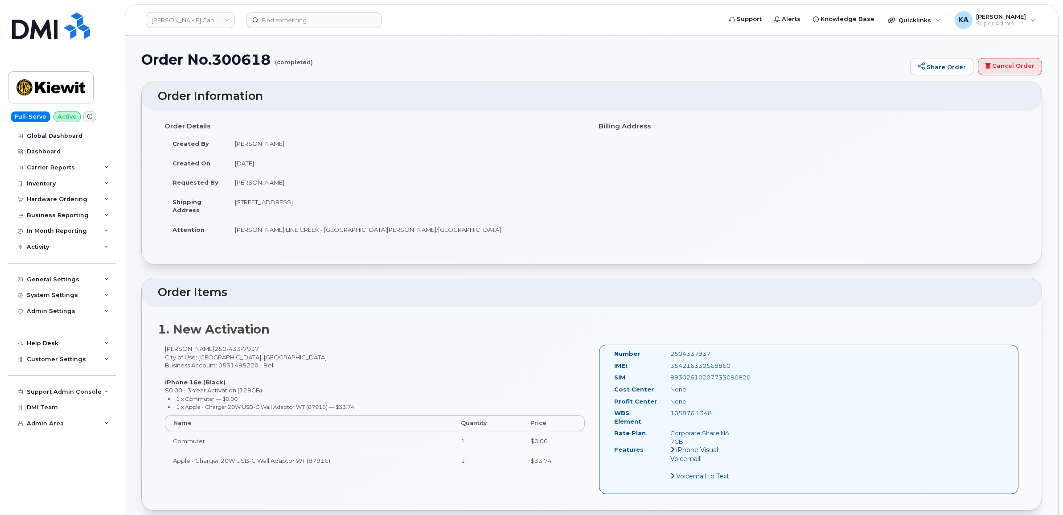
drag, startPoint x: 609, startPoint y: 351, endPoint x: 748, endPoint y: 411, distance: 151.1
click at [748, 411] on div "Number 2504337937 IMEI [TECHNICAL_ID] SIM [TECHNICAL_ID] Cost Center None [GEOG…" at bounding box center [809, 419] width 420 height 149
copy div "Number 2504337937 IMEI [TECHNICAL_ID] SIM [TECHNICAL_ID] Cost Center None Profi…"
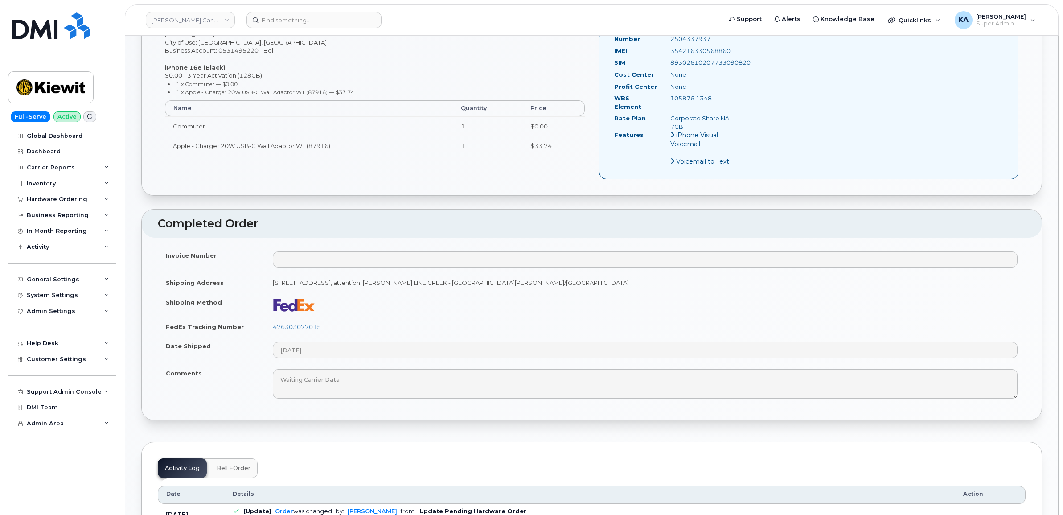
scroll to position [334, 0]
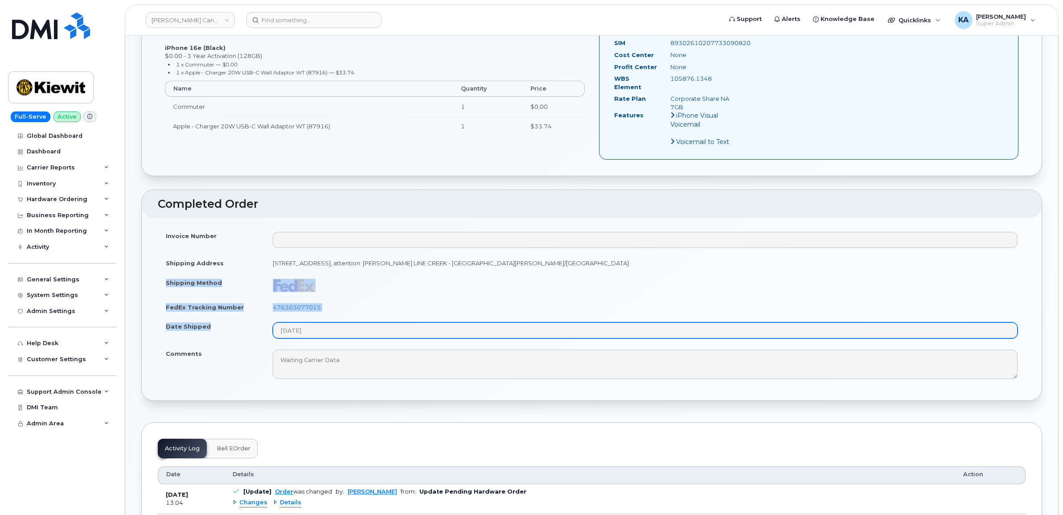
click at [326, 327] on tbody "Invoice Number Shipping Address [STREET_ADDRESS], attention: [PERSON_NAME] LINE…" at bounding box center [592, 305] width 868 height 158
copy tbody "Shipping Method FedEx Tracking Number 476303077015 Date Shipped"
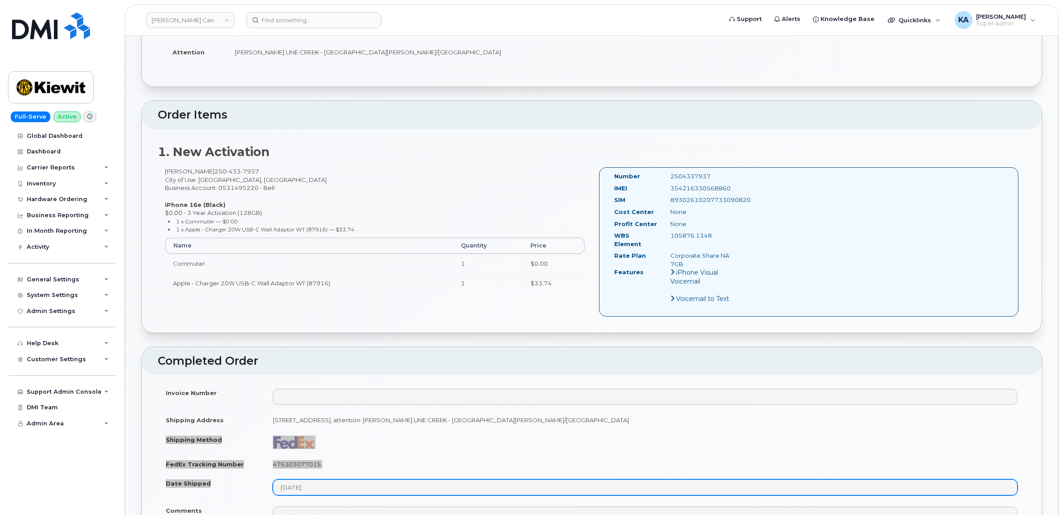
scroll to position [167, 0]
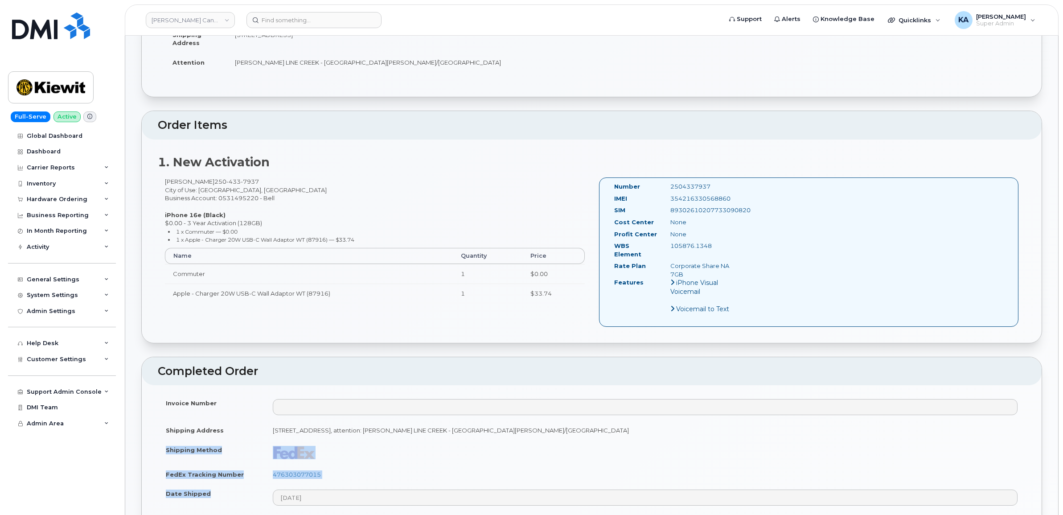
drag, startPoint x: 738, startPoint y: 197, endPoint x: 669, endPoint y: 201, distance: 69.2
click at [669, 201] on div "354216330568860" at bounding box center [703, 198] width 79 height 8
copy div "354216330568860"
drag, startPoint x: 714, startPoint y: 187, endPoint x: 666, endPoint y: 188, distance: 47.2
click at [666, 188] on div "2504337937" at bounding box center [703, 186] width 79 height 8
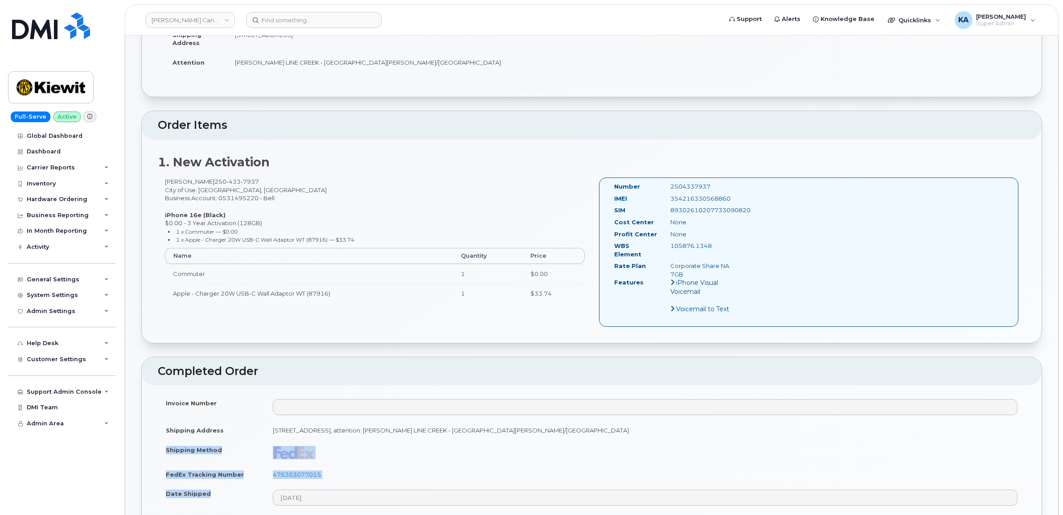
copy div "2504337937"
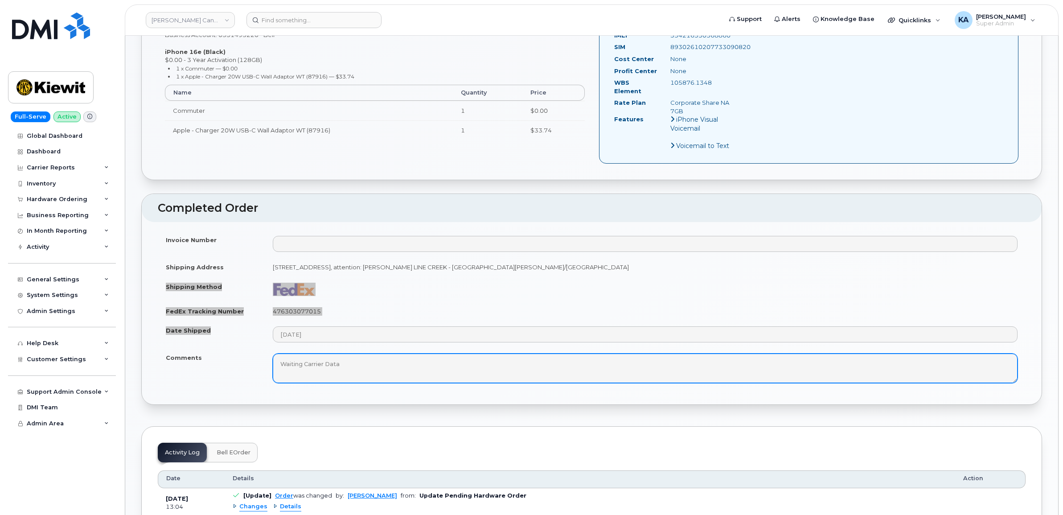
scroll to position [334, 0]
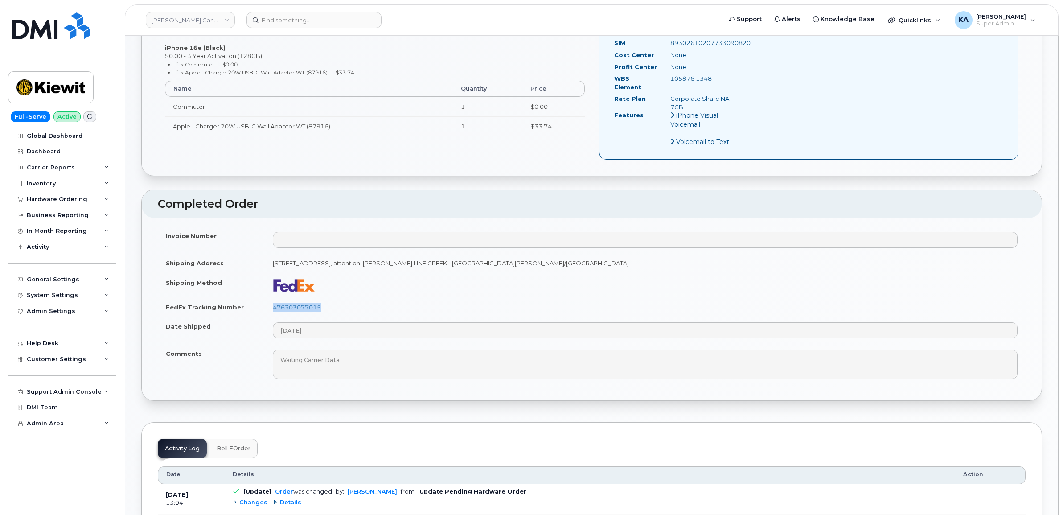
drag, startPoint x: 319, startPoint y: 301, endPoint x: 264, endPoint y: 304, distance: 54.4
click at [265, 304] on td "476303077015" at bounding box center [645, 307] width 761 height 20
copy link "476303077015"
click at [62, 195] on div "Hardware Ordering" at bounding box center [62, 199] width 108 height 16
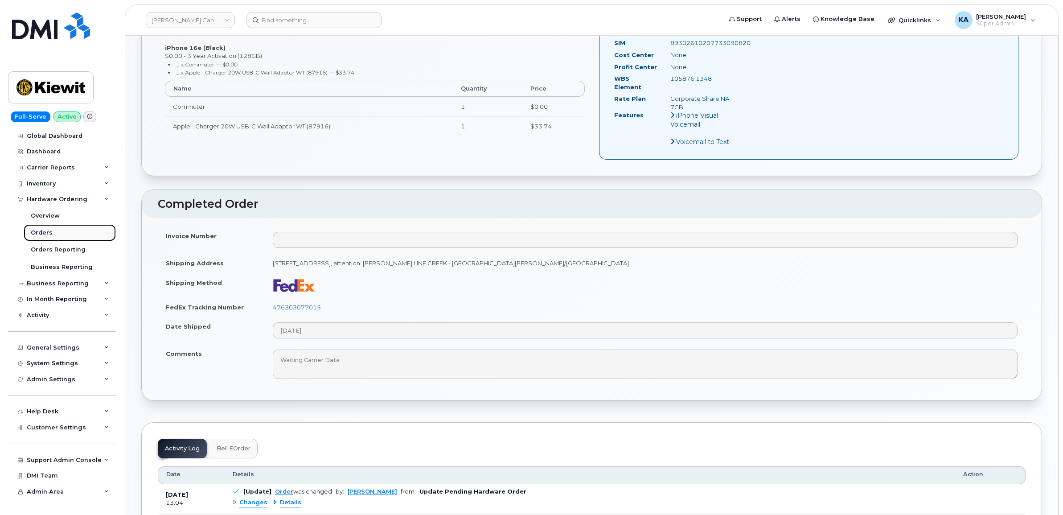
click at [41, 232] on div "Orders" at bounding box center [42, 233] width 22 height 8
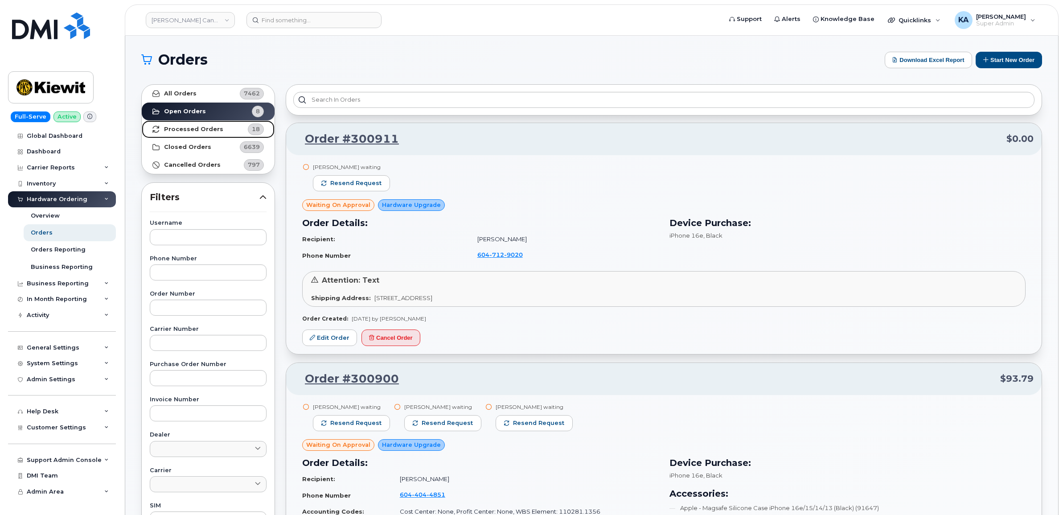
click at [204, 127] on strong "Processed Orders" at bounding box center [193, 129] width 59 height 7
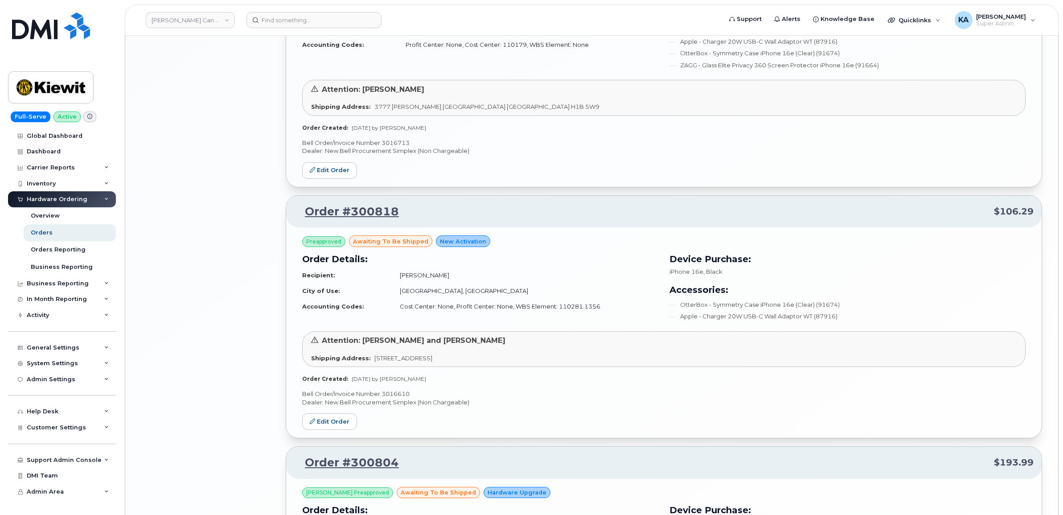
scroll to position [1718, 0]
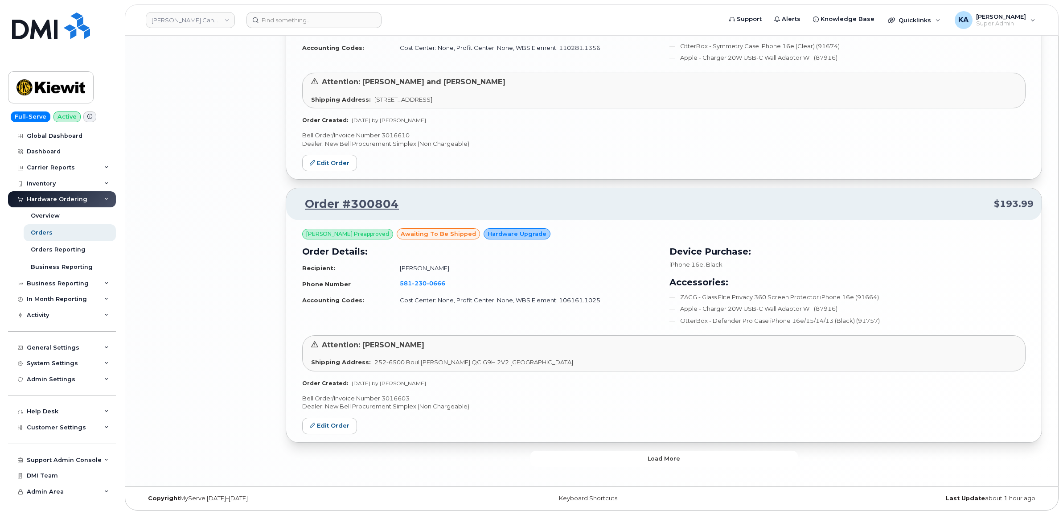
click at [549, 459] on button "Load more" at bounding box center [663, 459] width 267 height 16
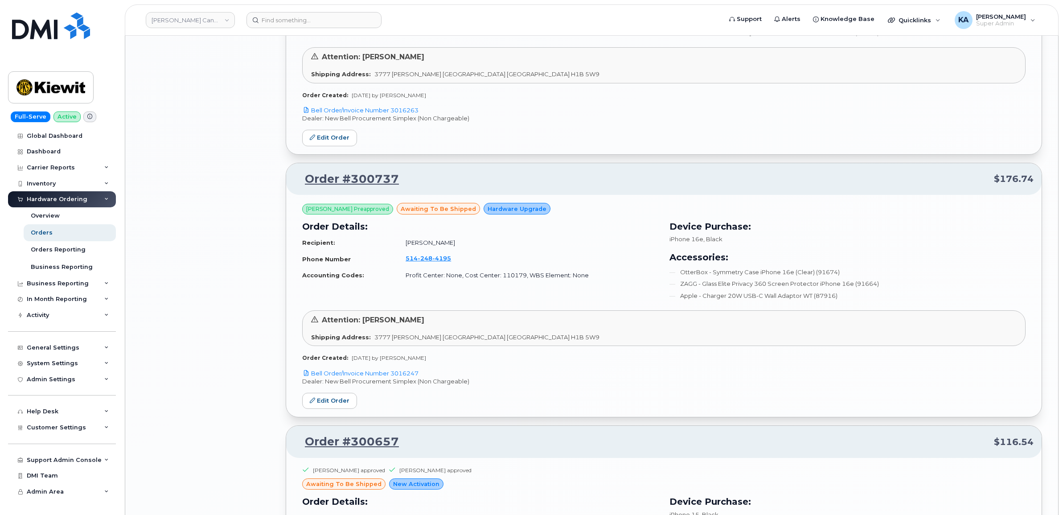
scroll to position [2665, 0]
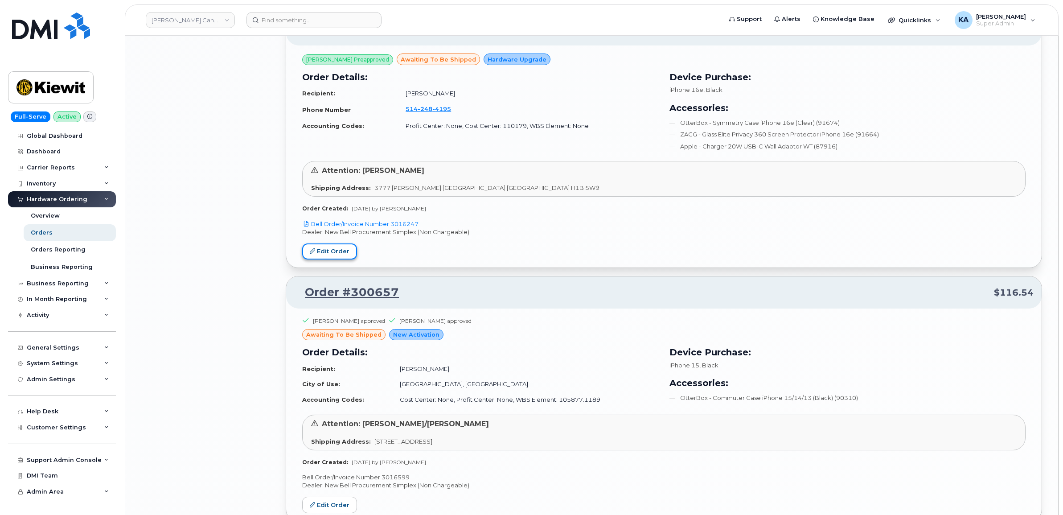
click at [335, 256] on link "Edit Order" at bounding box center [329, 251] width 55 height 16
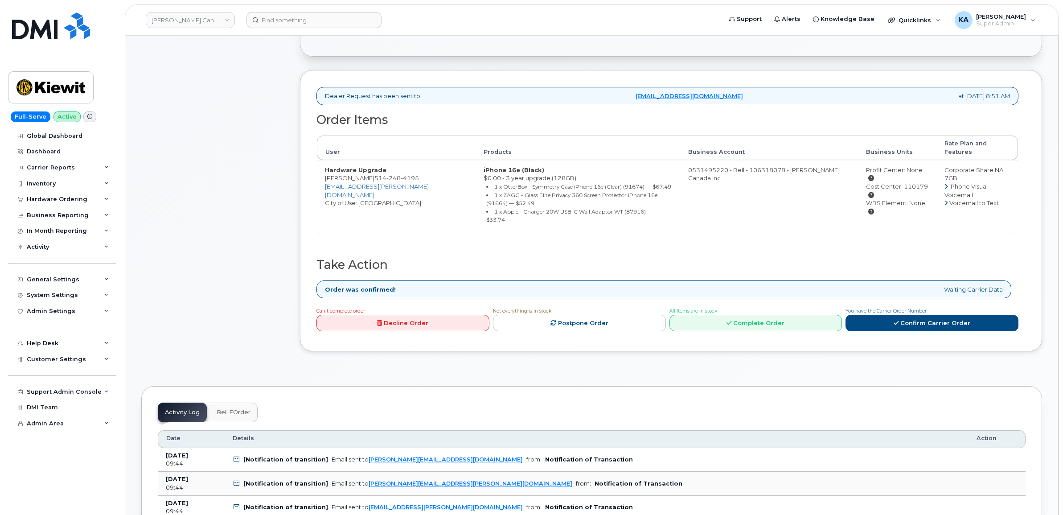
scroll to position [279, 0]
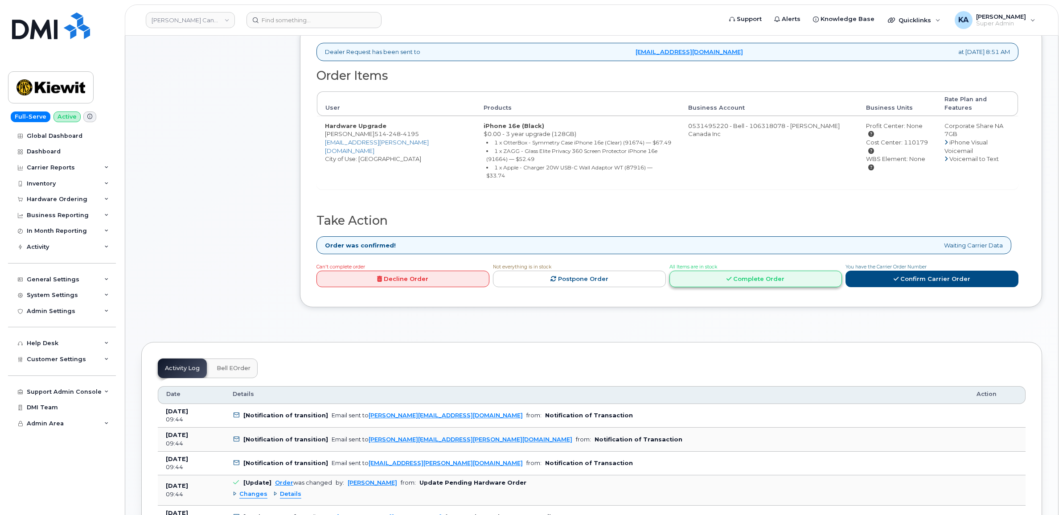
click at [731, 276] on icon at bounding box center [728, 279] width 5 height 6
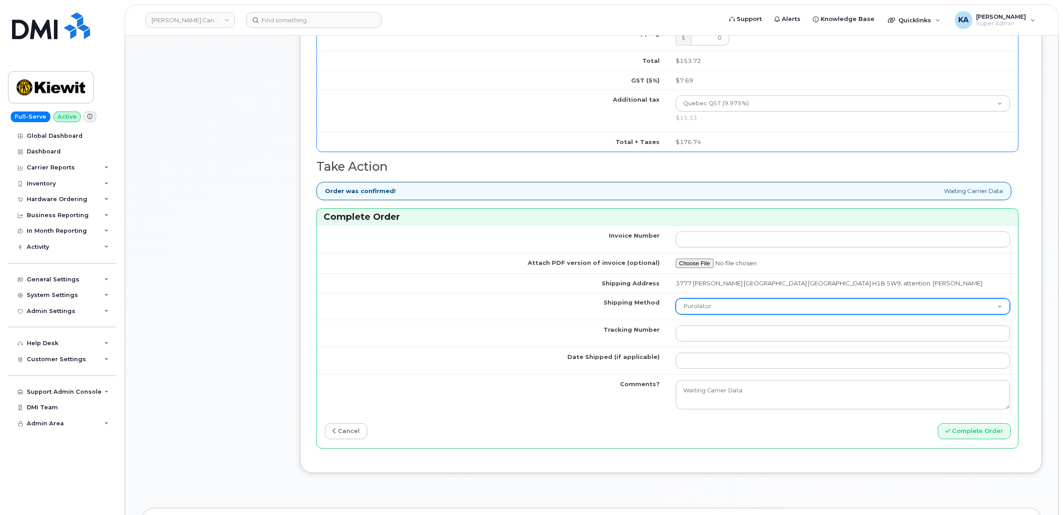
scroll to position [669, 0]
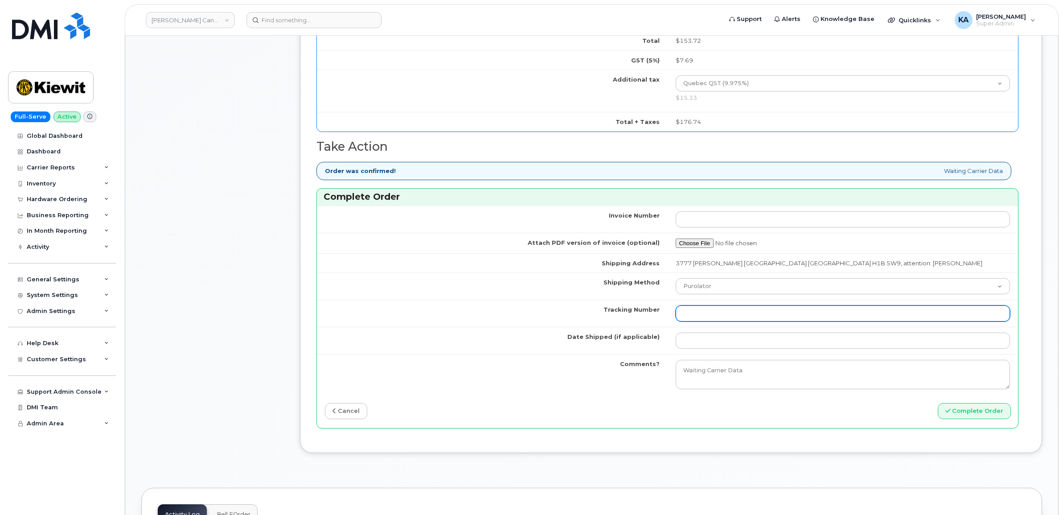
click at [718, 321] on input "Tracking Number" at bounding box center [843, 313] width 335 height 16
paste input "520055746082"
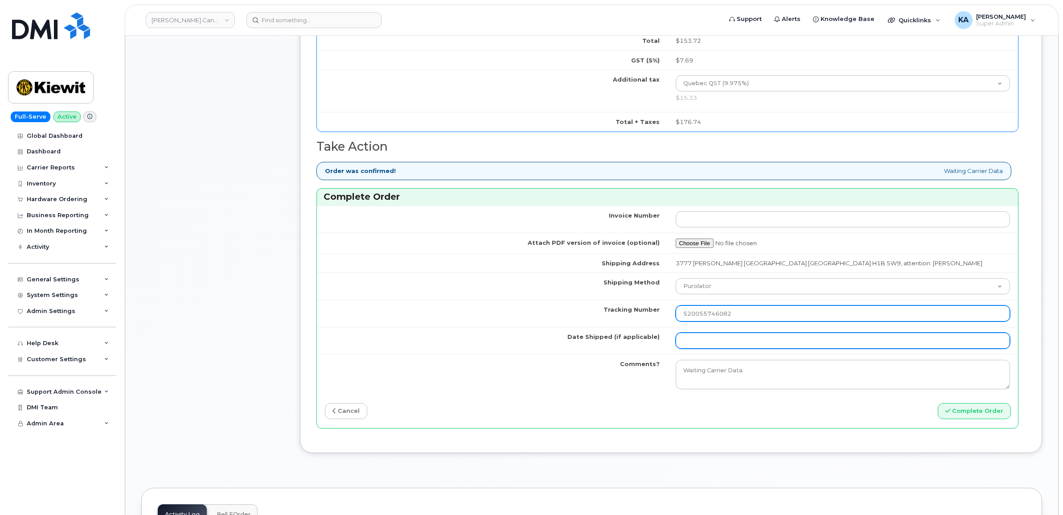
type input "520055746082"
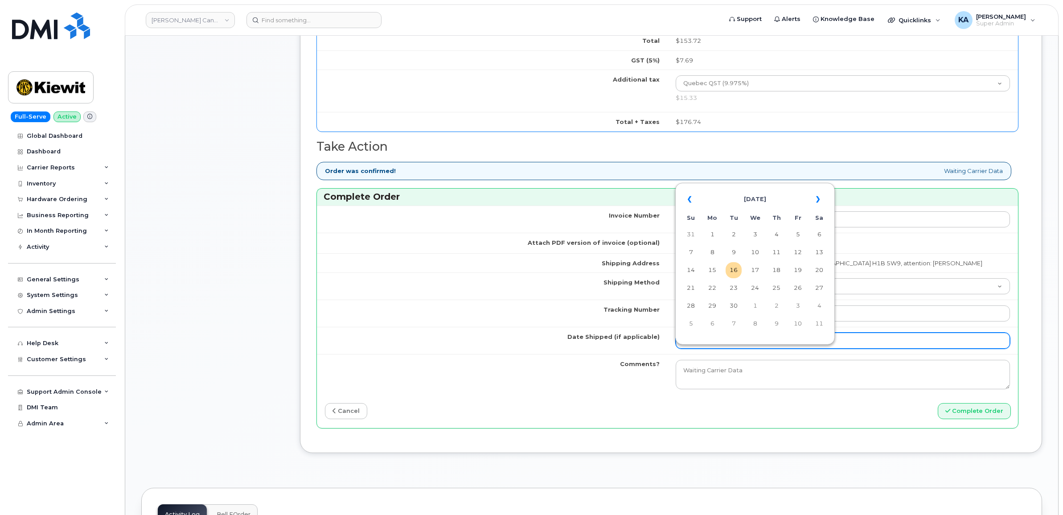
click at [695, 349] on input "Date Shipped (if applicable)" at bounding box center [843, 340] width 335 height 16
click at [712, 272] on td "15" at bounding box center [712, 270] width 16 height 16
type input "[DATE]"
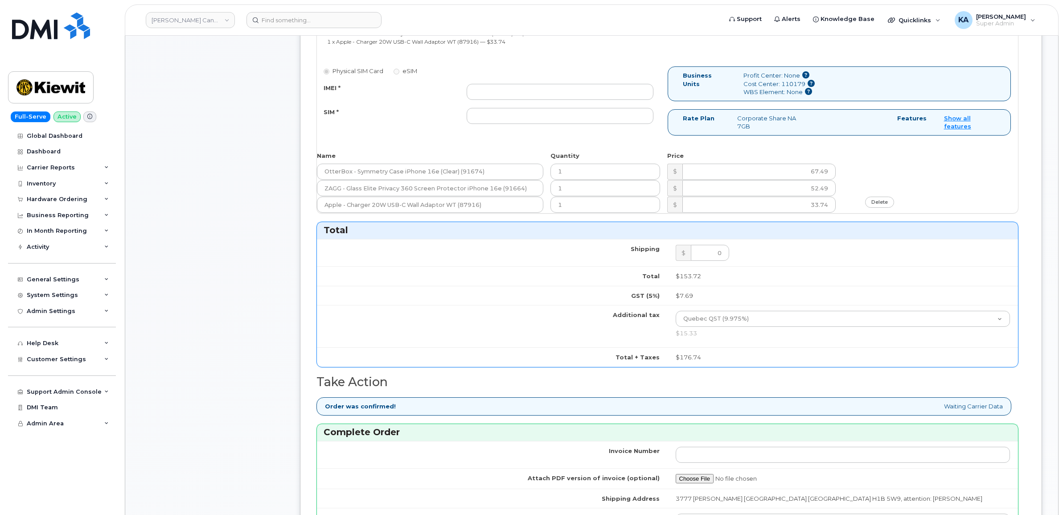
scroll to position [390, 0]
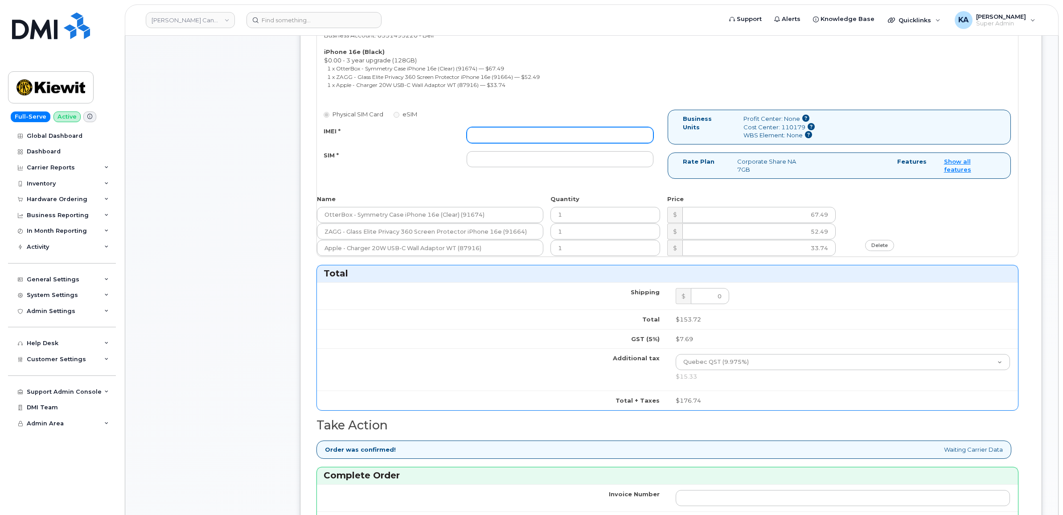
click at [523, 134] on input "IMEI *" at bounding box center [560, 135] width 187 height 16
paste input "354216330685276"
type input "354216330685276"
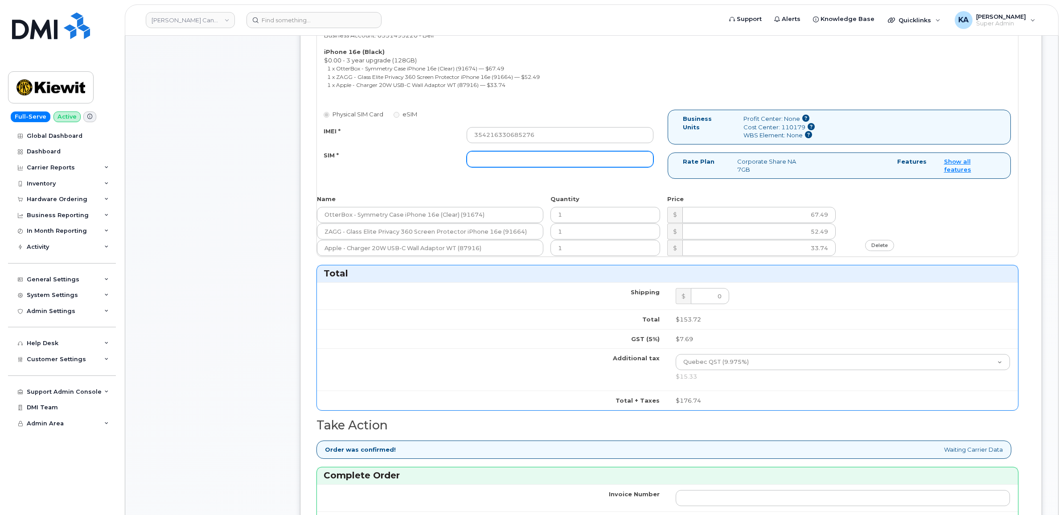
click at [504, 160] on input "SIM *" at bounding box center [560, 159] width 187 height 16
paste input "89302610207733027947"
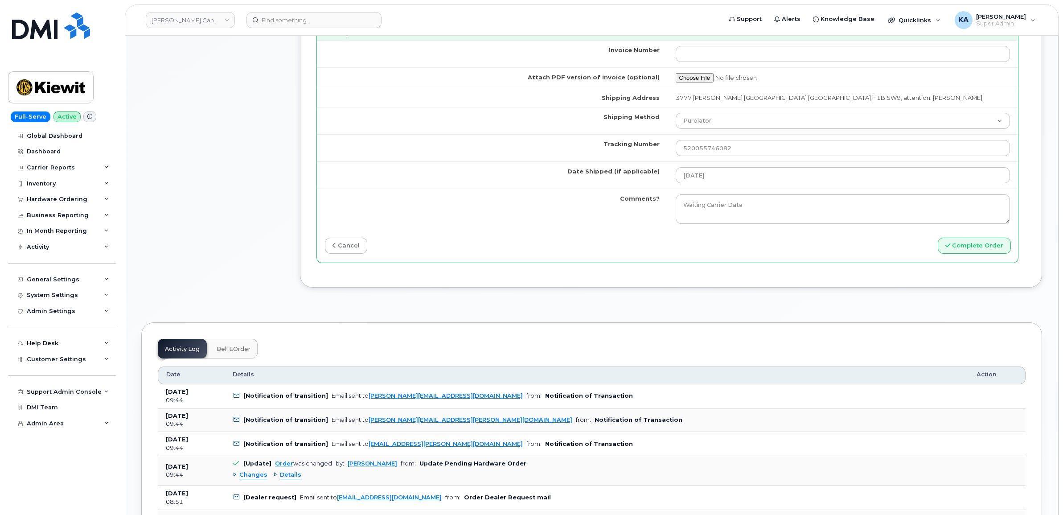
scroll to position [836, 0]
type input "89302610207733027947"
click at [961, 252] on button "Complete Order" at bounding box center [974, 244] width 73 height 16
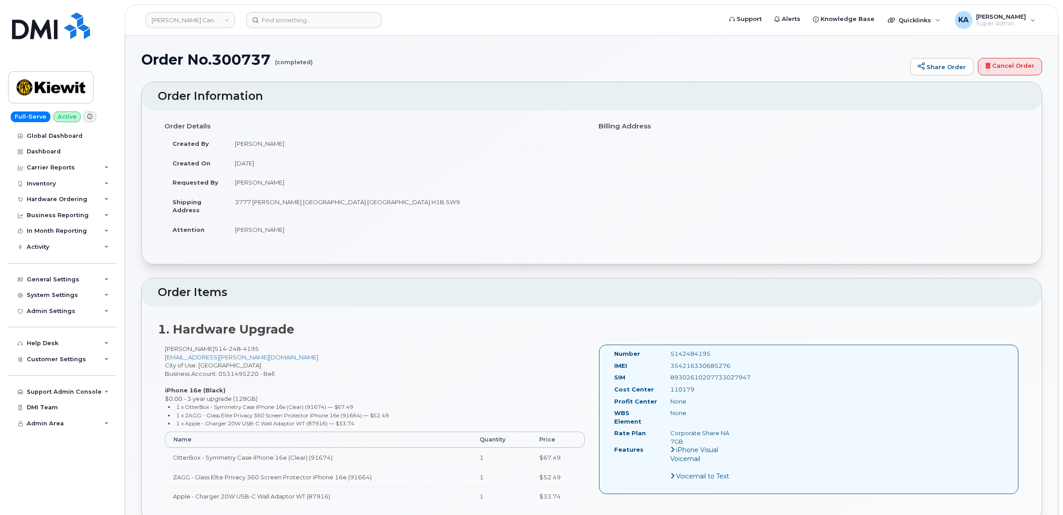
drag, startPoint x: 607, startPoint y: 353, endPoint x: 731, endPoint y: 394, distance: 129.9
click at [731, 394] on div "Number 5142484195 IMEI 354216330685276 SIM 89302610207733027947 Cost Center 110…" at bounding box center [674, 418] width 135 height 139
copy div "Number 5142484195 IMEI 354216330685276 SIM 89302610207733027947 Cost Center 110…"
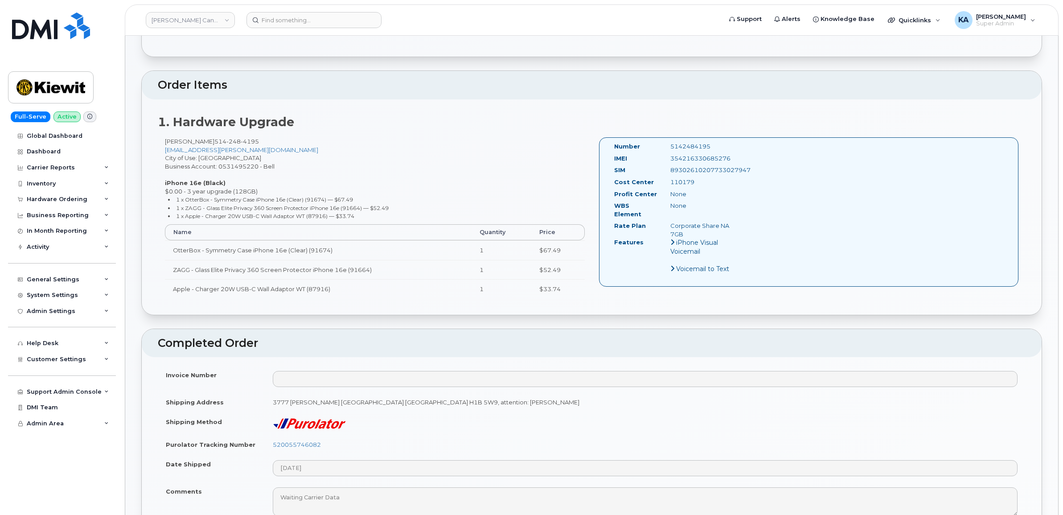
scroll to position [334, 0]
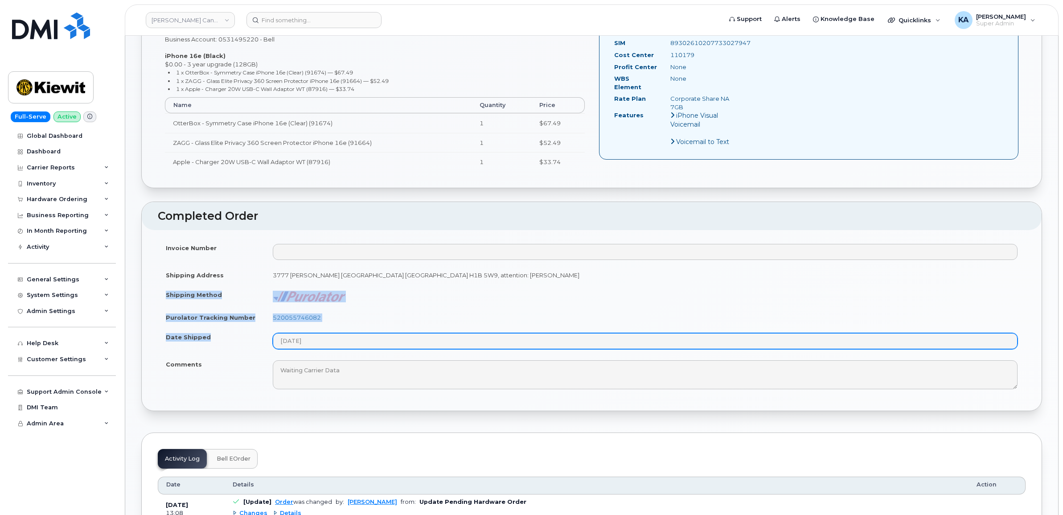
click at [341, 347] on tbody "Invoice Number Shipping Address 3777 Dollard-Desjardins St Pointe-Aux-Trembles …" at bounding box center [592, 316] width 868 height 156
copy tbody "Shipping Method Purolator Tracking Number 520055746082 Date Shipped"
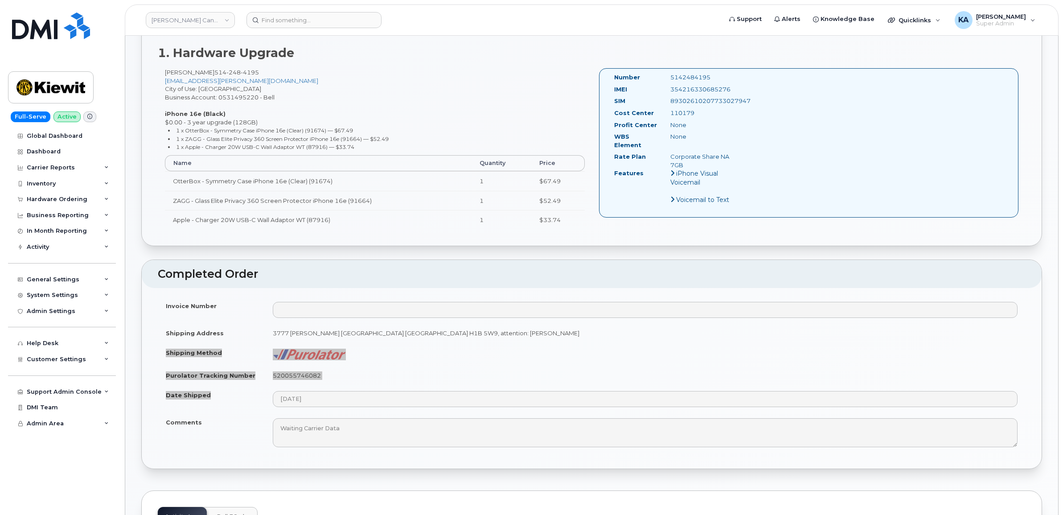
scroll to position [223, 0]
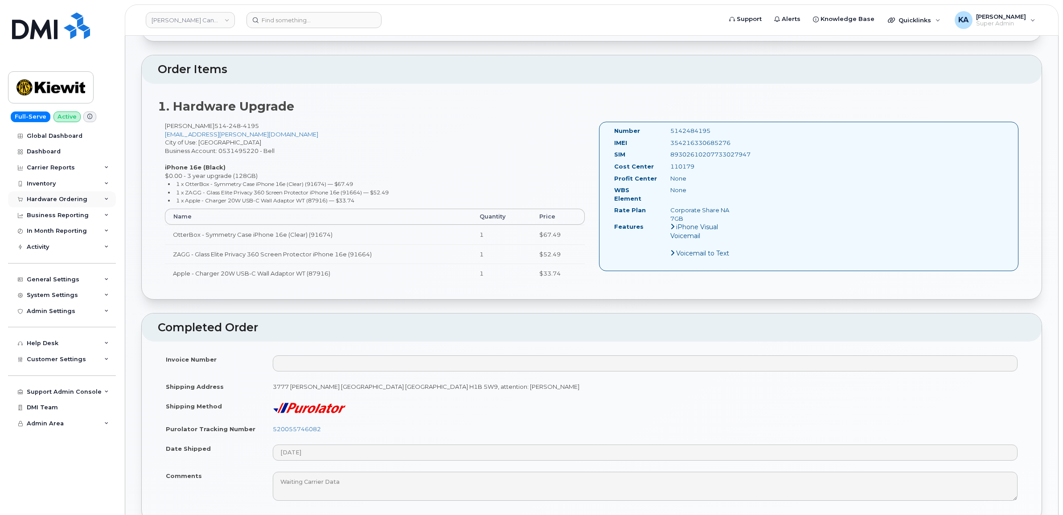
click at [45, 197] on div "Hardware Ordering" at bounding box center [57, 199] width 61 height 7
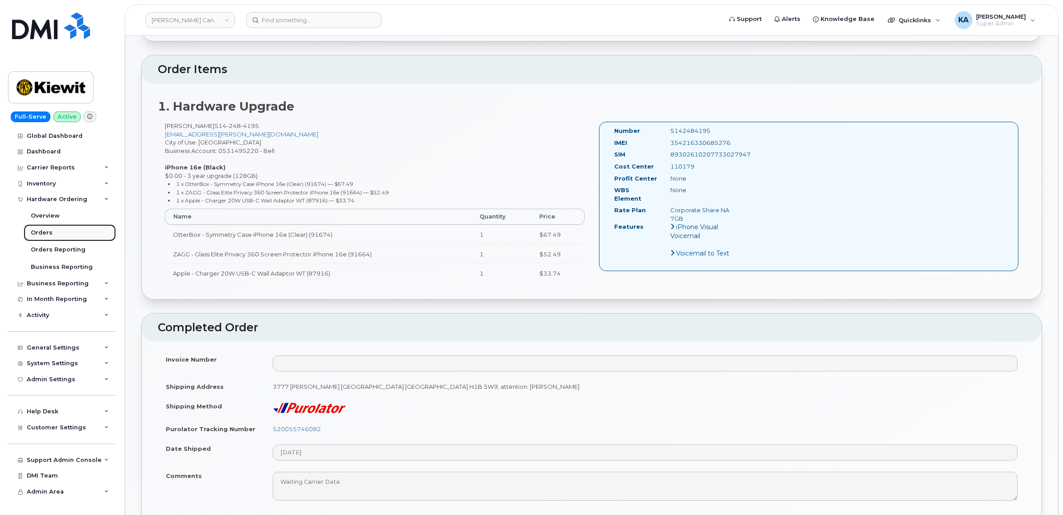
click at [33, 231] on div "Orders" at bounding box center [42, 233] width 22 height 8
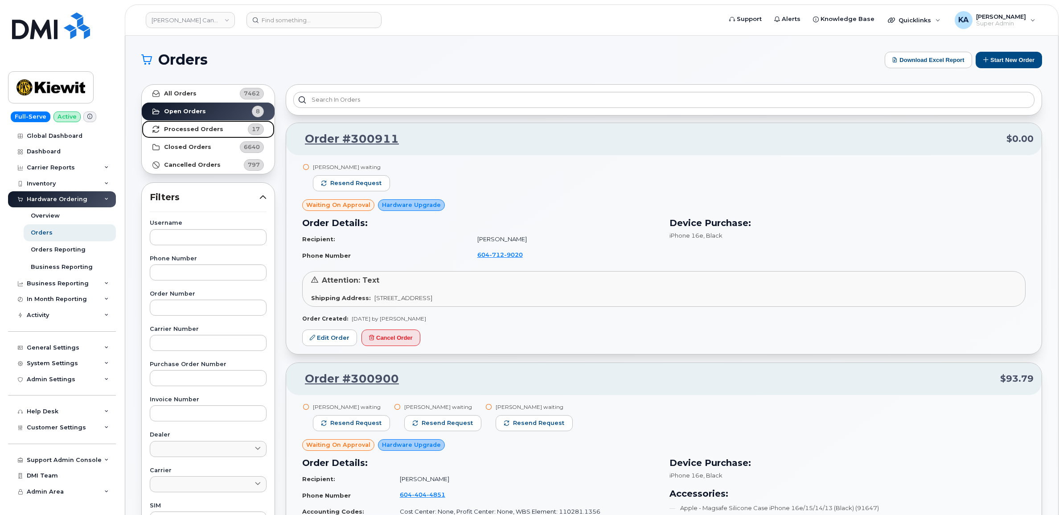
click at [172, 127] on strong "Processed Orders" at bounding box center [193, 129] width 59 height 7
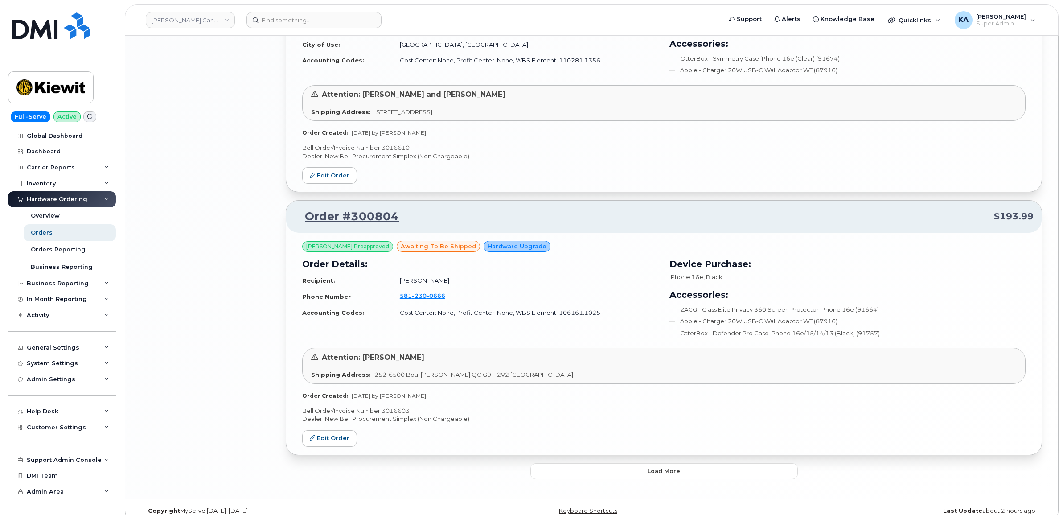
scroll to position [1718, 0]
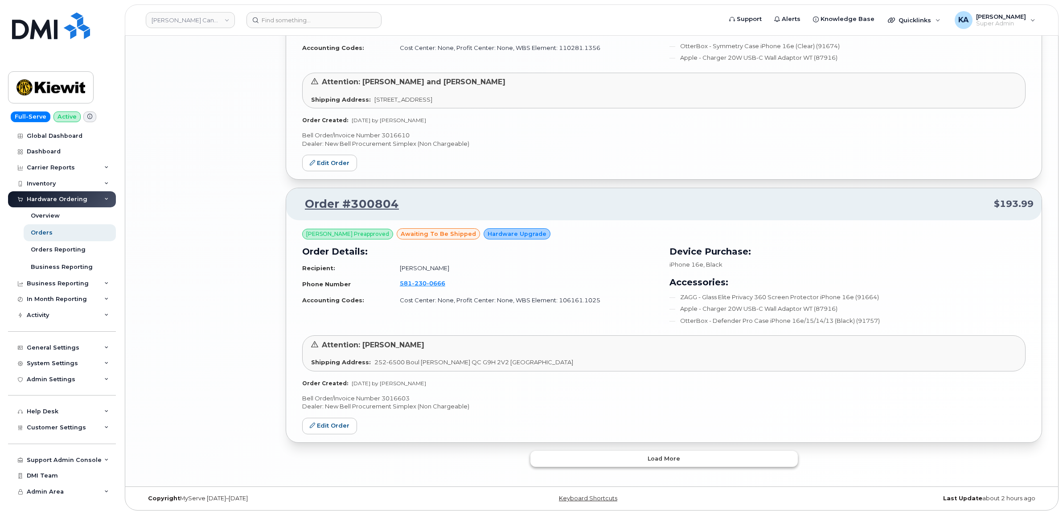
click at [581, 454] on button "Load more" at bounding box center [663, 459] width 267 height 16
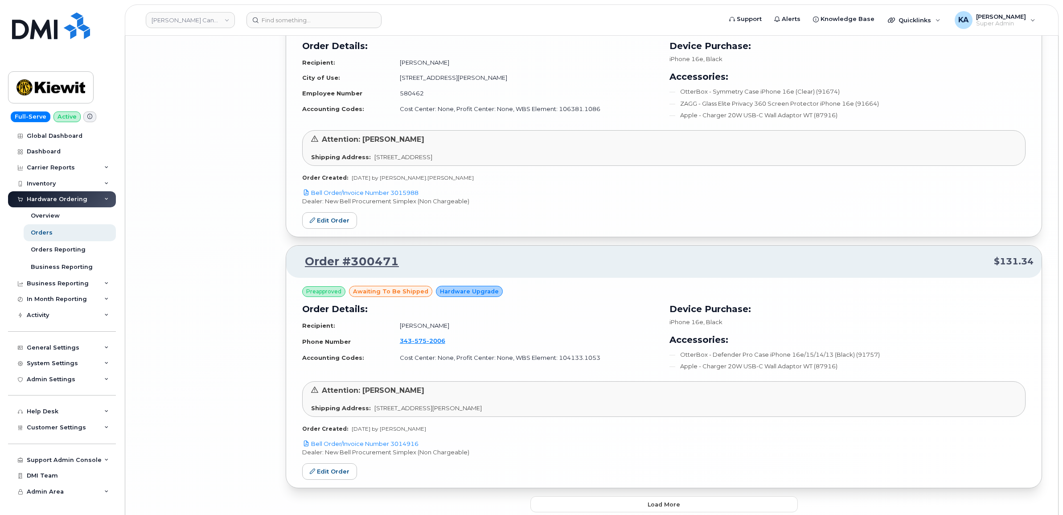
scroll to position [3779, 0]
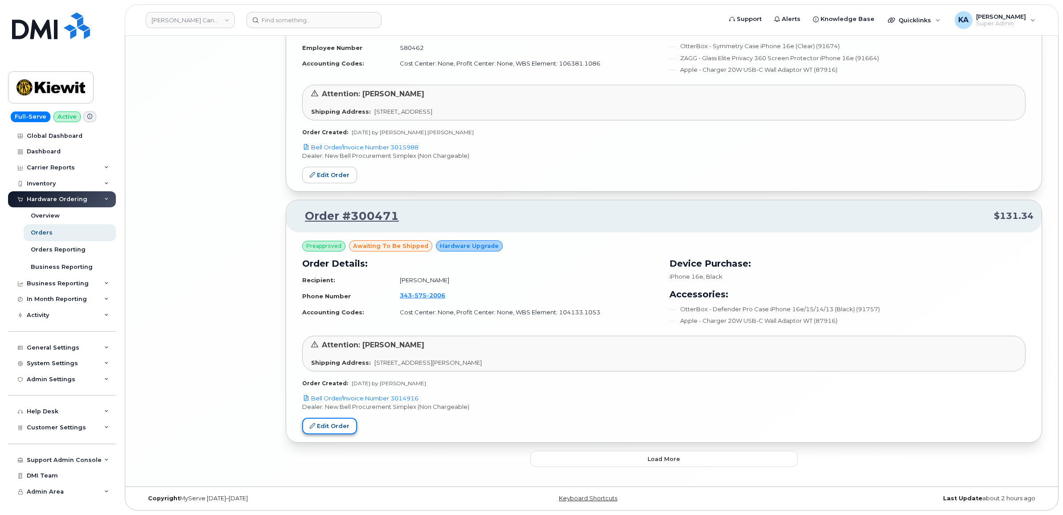
click at [336, 428] on link "Edit Order" at bounding box center [329, 426] width 55 height 16
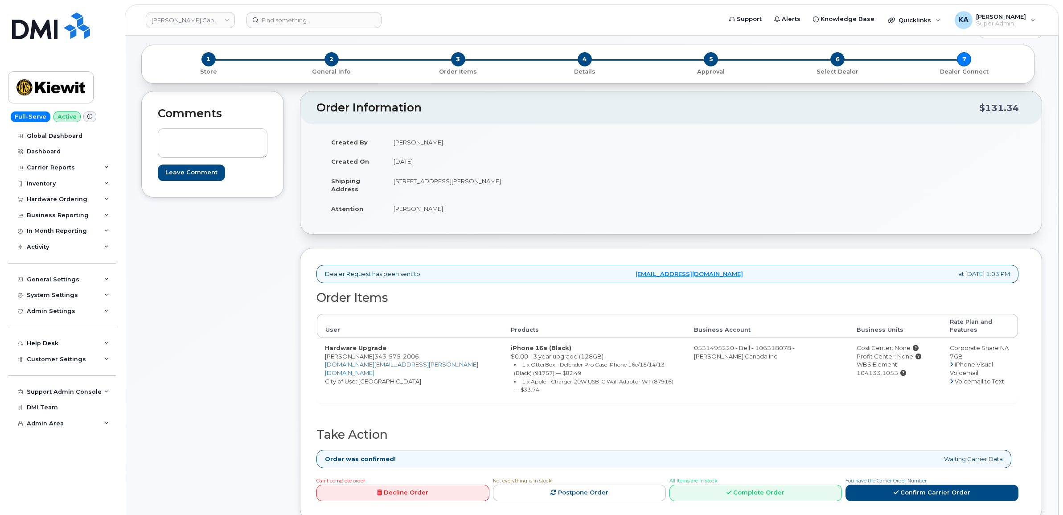
scroll to position [56, 0]
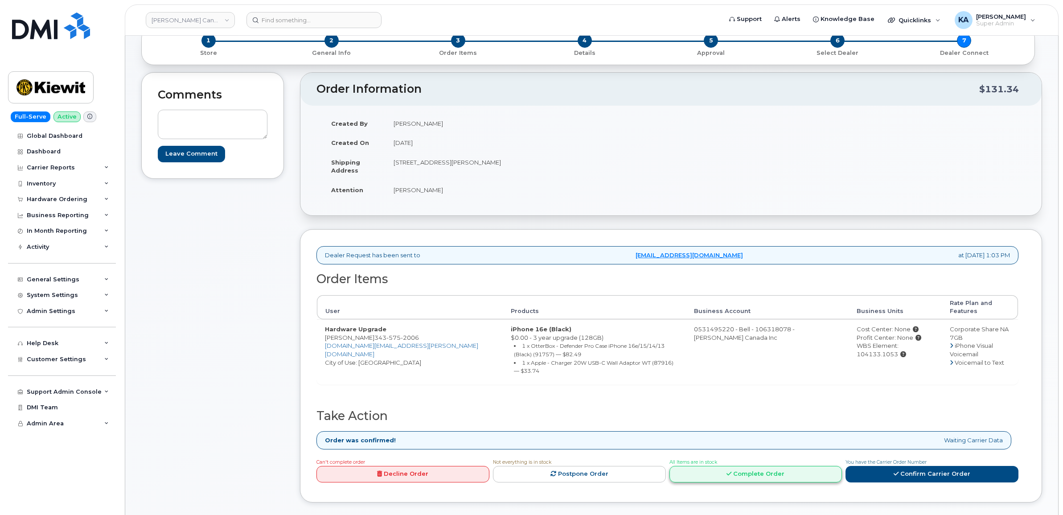
click at [734, 466] on link "Complete Order" at bounding box center [755, 474] width 173 height 16
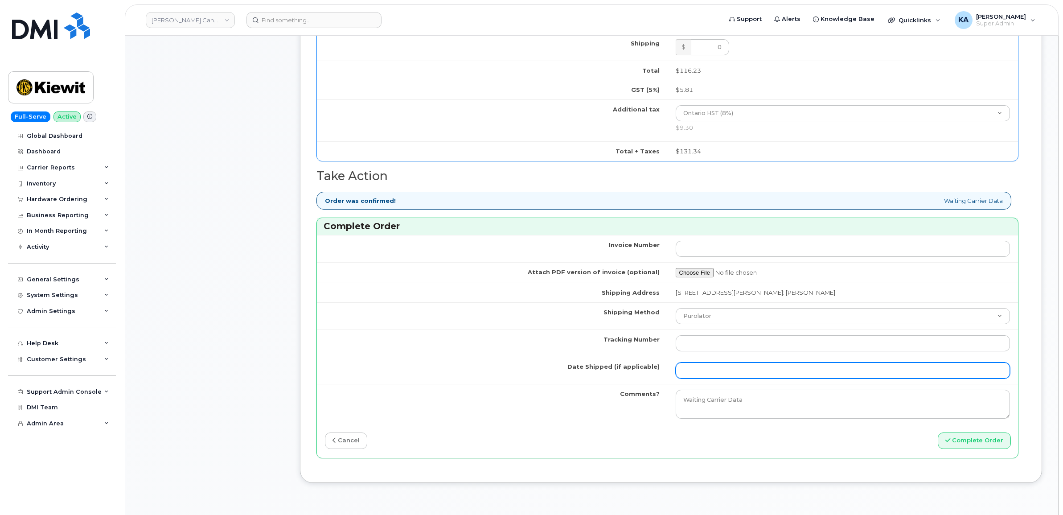
scroll to position [613, 0]
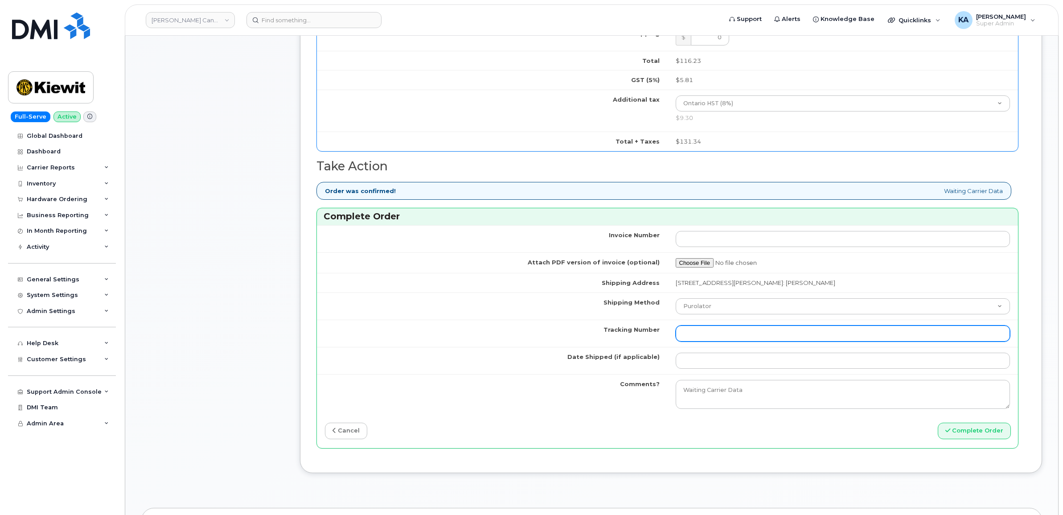
click at [730, 340] on input "Tracking Number" at bounding box center [843, 333] width 335 height 16
paste input "520052896229"
type input "520052896229"
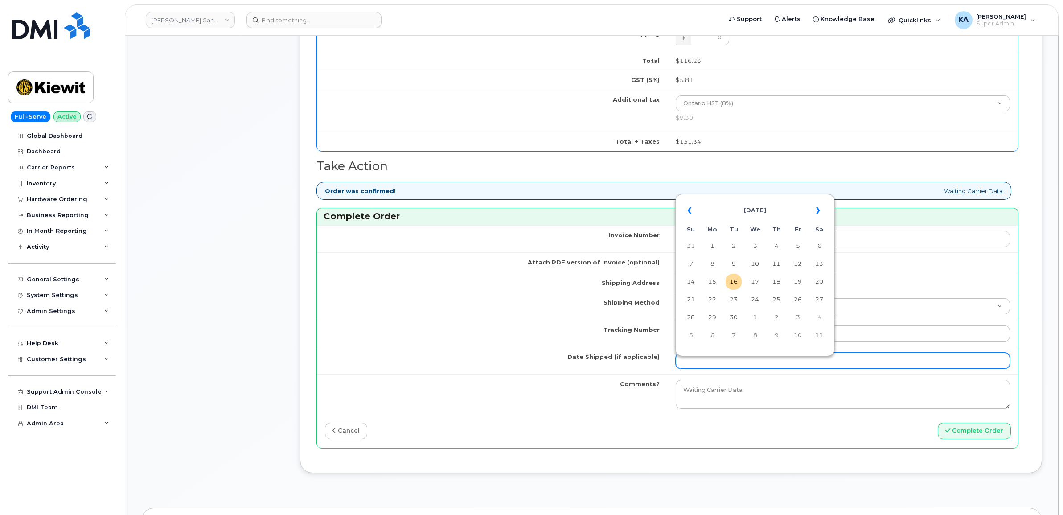
click at [699, 365] on input "Date Shipped (if applicable)" at bounding box center [843, 361] width 335 height 16
click at [734, 197] on table "« [DATE] » Su Mo Tu We Th Fr Sa 31 1 2 3 4 5 6 7 8 9 10 11 12 13 14 15 16 17 18…" at bounding box center [754, 272] width 155 height 152
click at [715, 281] on td "15" at bounding box center [712, 282] width 16 height 16
type input "[DATE]"
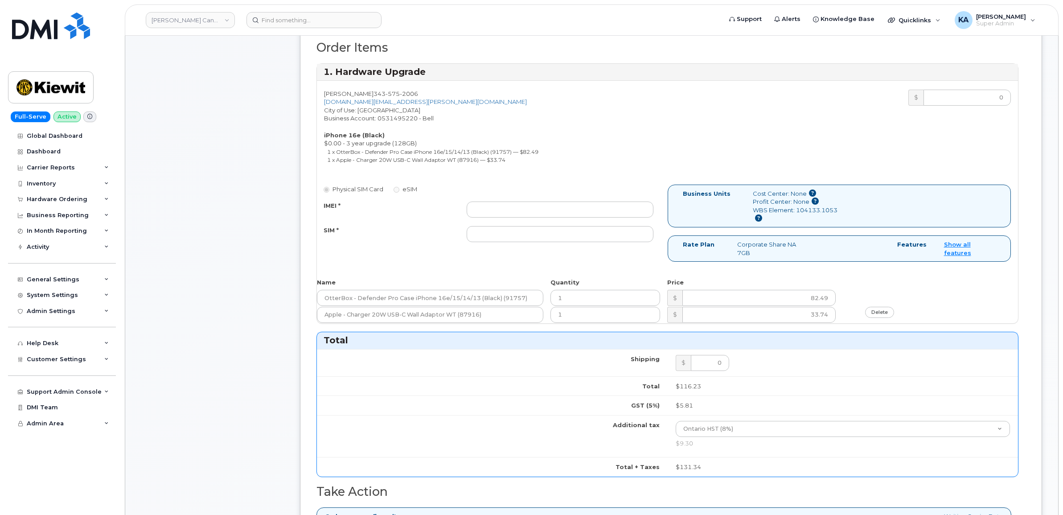
scroll to position [279, 0]
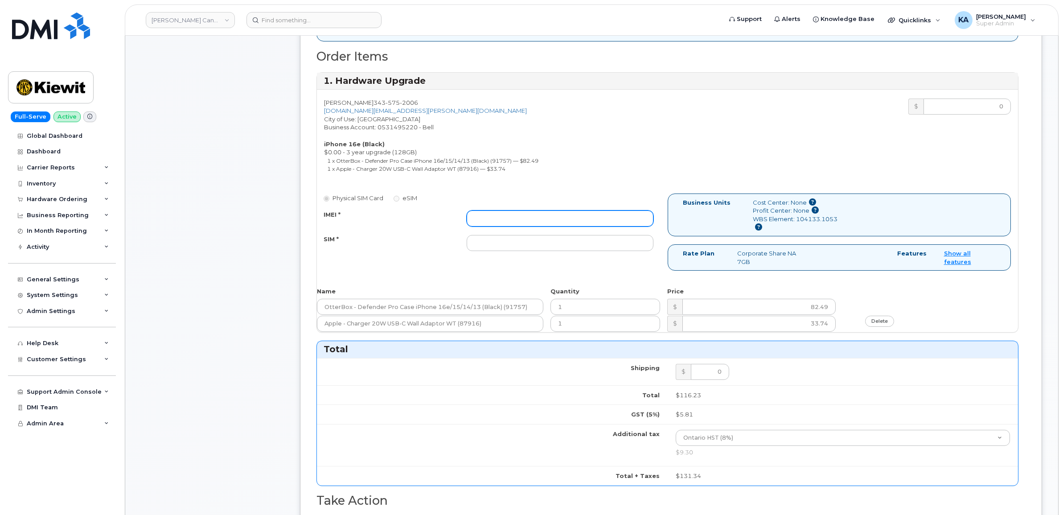
click at [524, 224] on input "IMEI *" at bounding box center [560, 218] width 187 height 16
paste input "354216330869722"
type input "354216330869722"
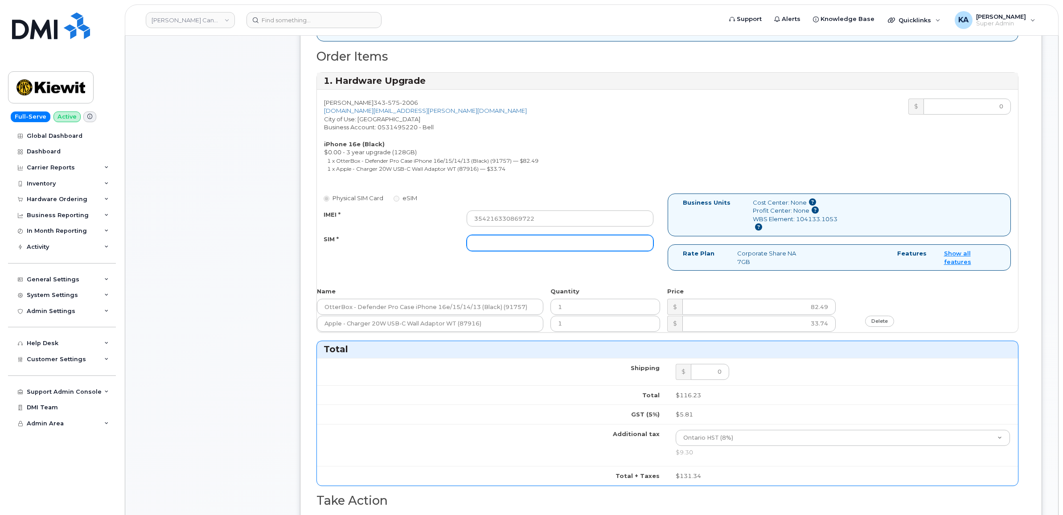
click at [507, 244] on input "SIM *" at bounding box center [560, 243] width 187 height 16
paste input "89302610207733013319"
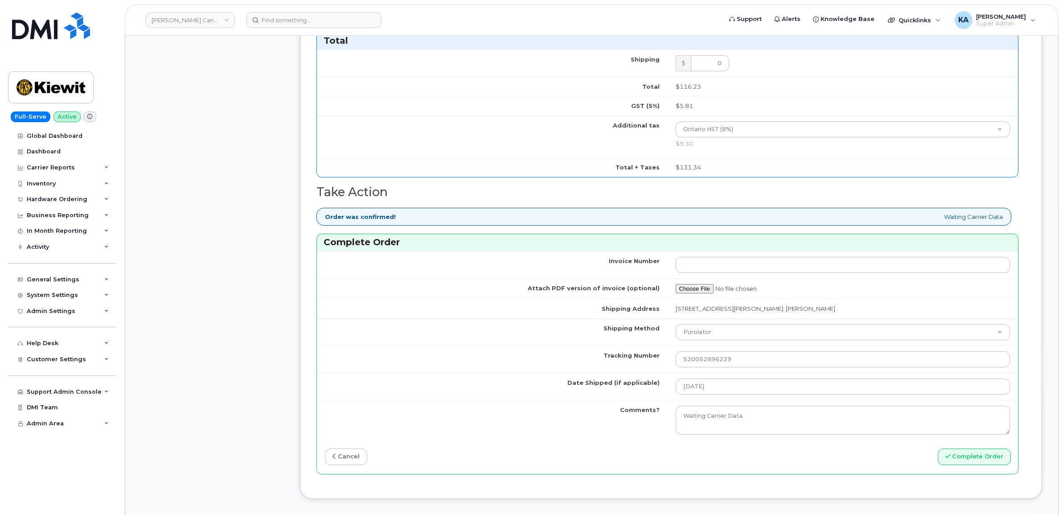
scroll to position [613, 0]
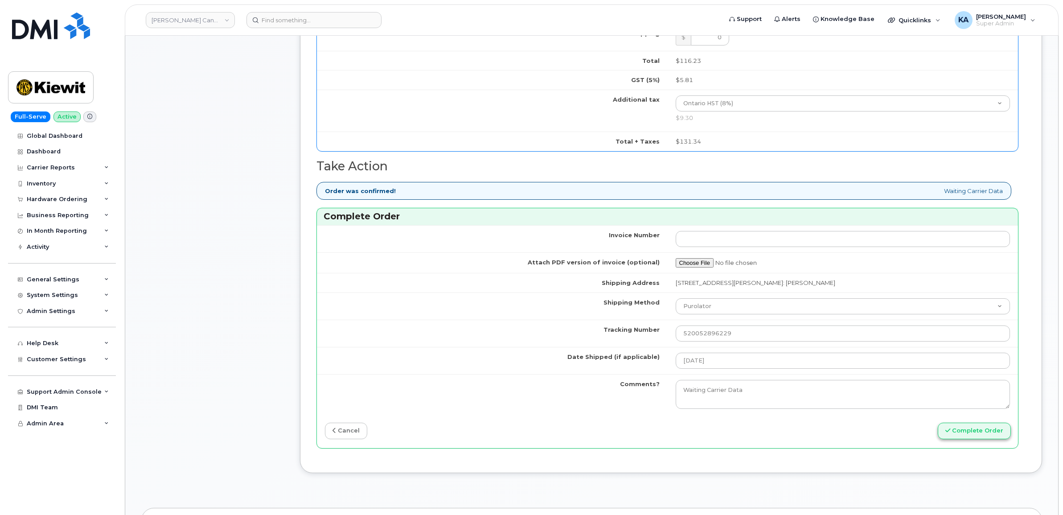
type input "89302610207733013319"
click at [966, 430] on button "Complete Order" at bounding box center [974, 431] width 73 height 16
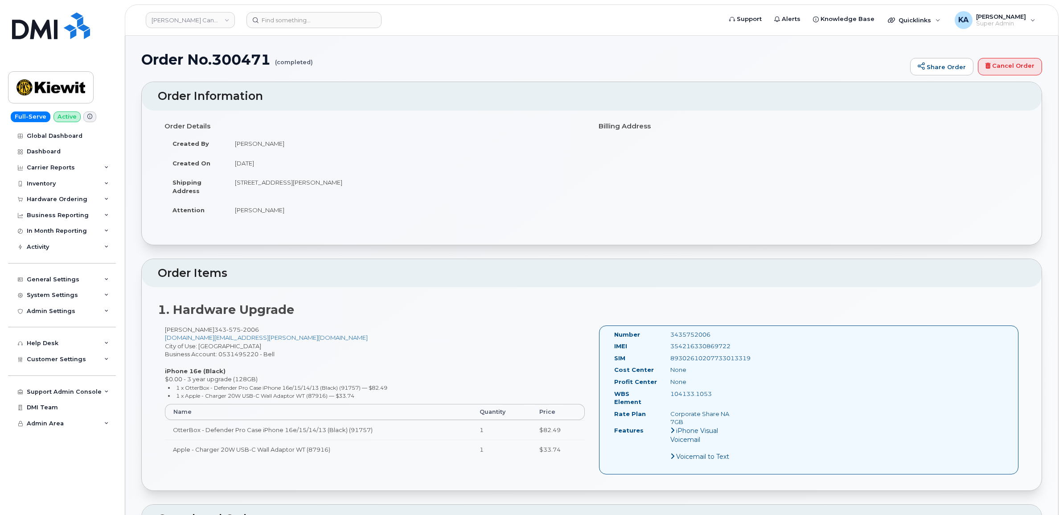
drag, startPoint x: 611, startPoint y: 333, endPoint x: 725, endPoint y: 393, distance: 129.2
click at [725, 393] on div "Number 3435752006 IMEI [TECHNICAL_ID] SIM [TECHNICAL_ID] Cost Center None [GEOG…" at bounding box center [674, 399] width 135 height 139
copy div "Number 3435752006 IMEI [TECHNICAL_ID] SIM [TECHNICAL_ID] Cost Center None Profi…"
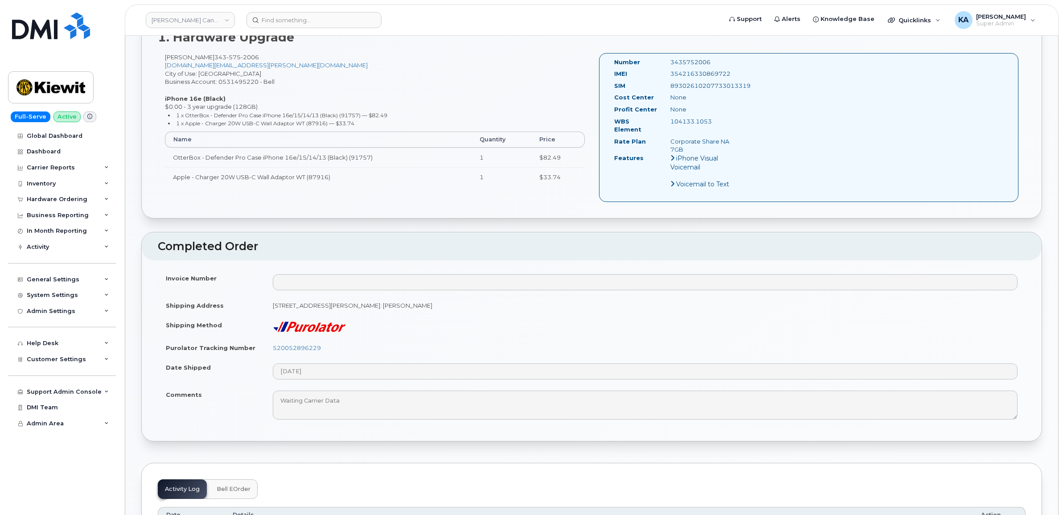
scroll to position [279, 0]
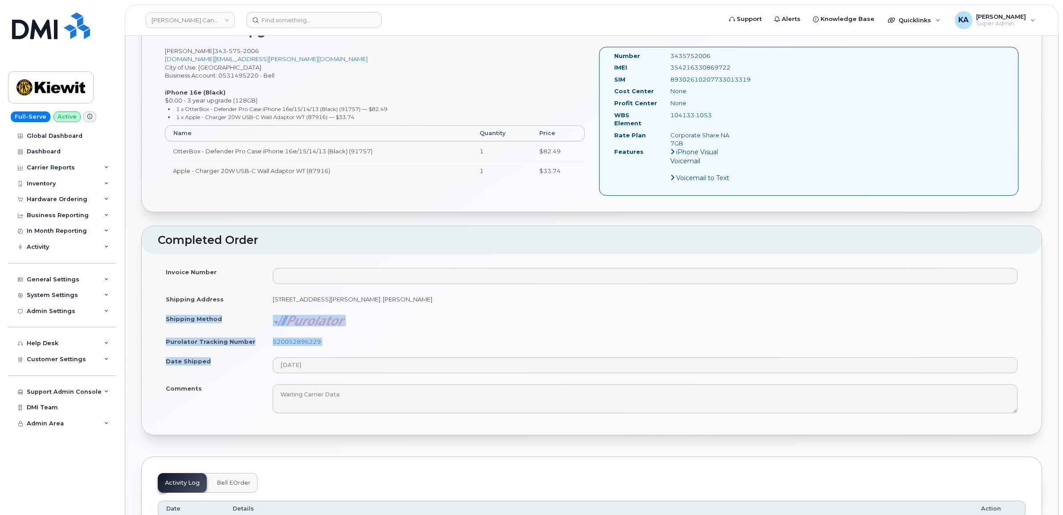
drag, startPoint x: 163, startPoint y: 310, endPoint x: 340, endPoint y: 369, distance: 186.3
click at [340, 369] on tbody "Invoice Number Shipping Address 2440 Don Reid Dr Ottawa Ontario K1H 1E1, attent…" at bounding box center [592, 340] width 868 height 156
copy tbody "Shipping Method Purolator Tracking Number 520052896229 Date Shipped"
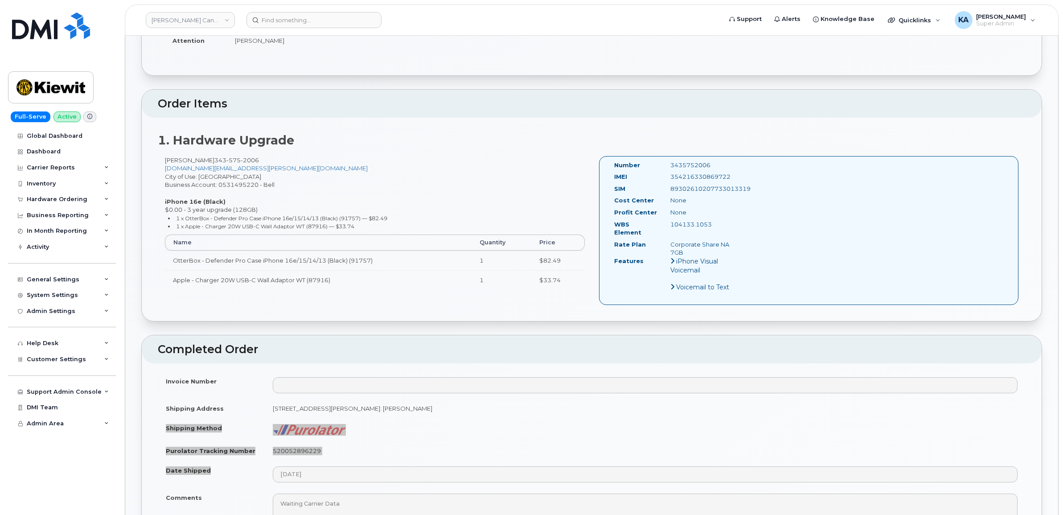
scroll to position [167, 0]
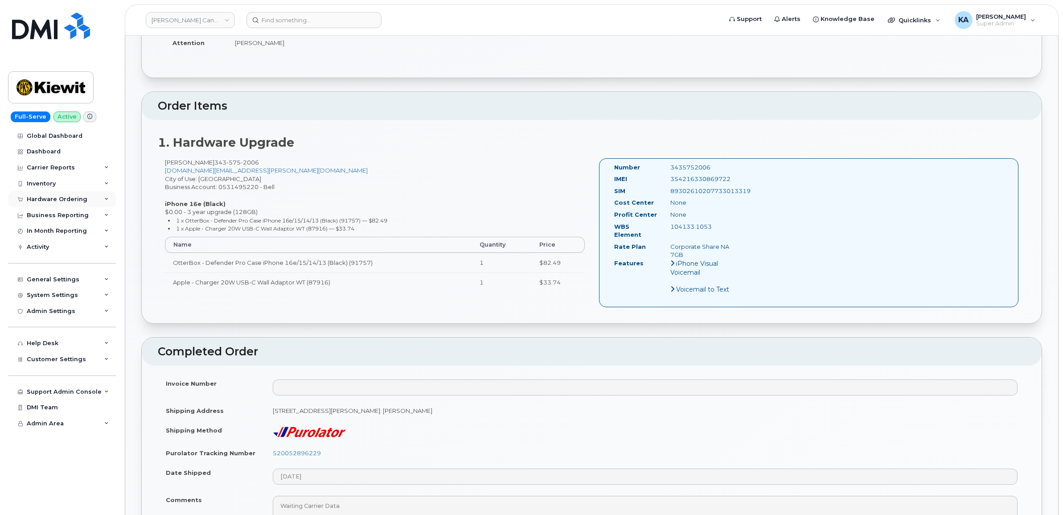
click at [46, 201] on div "Hardware Ordering" at bounding box center [57, 199] width 61 height 7
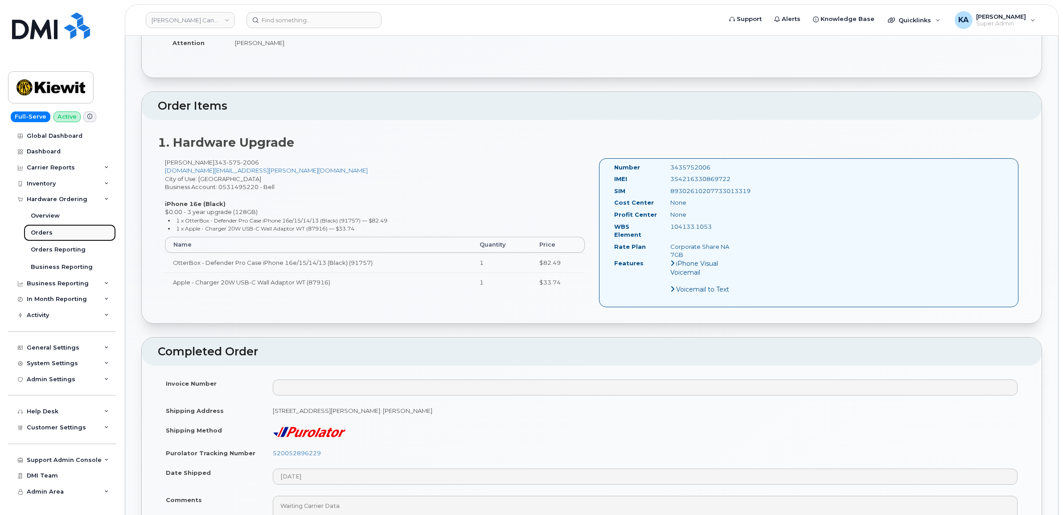
click at [38, 233] on div "Orders" at bounding box center [42, 233] width 22 height 8
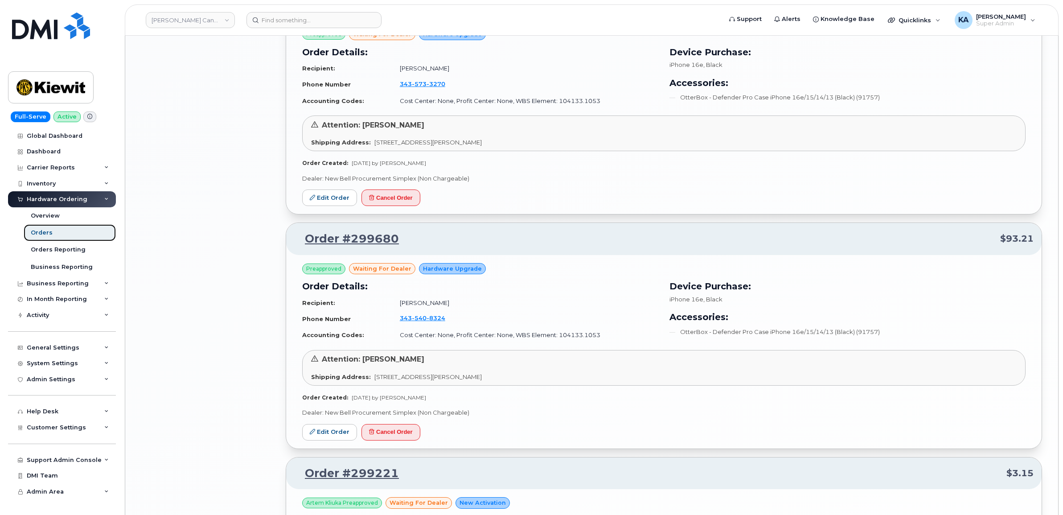
scroll to position [1719, 0]
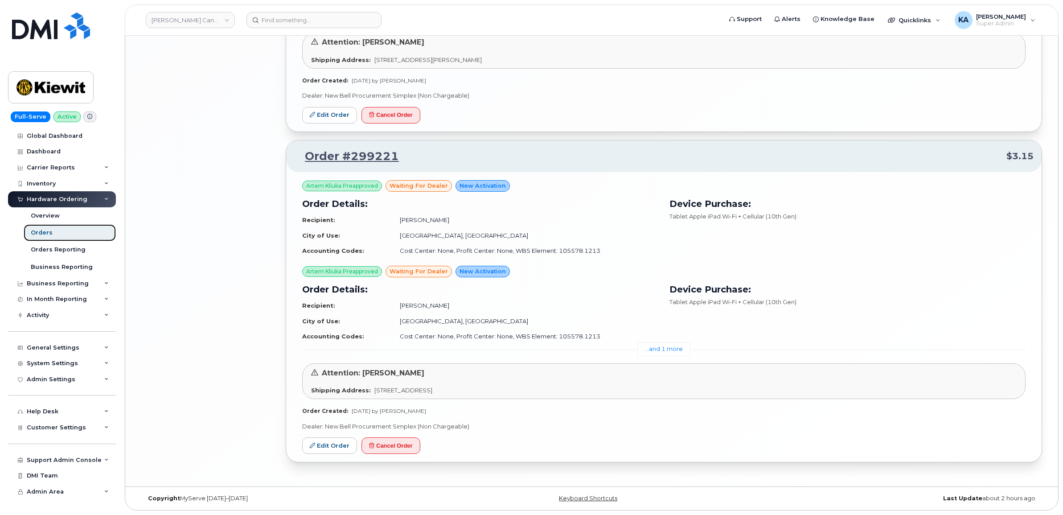
click at [32, 230] on link "Orders" at bounding box center [70, 232] width 92 height 17
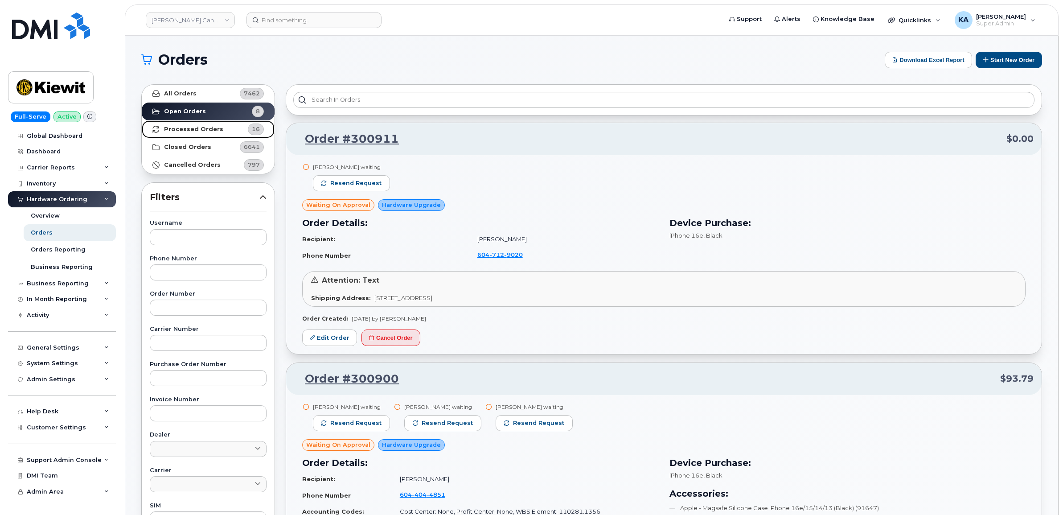
click at [189, 127] on strong "Processed Orders" at bounding box center [193, 129] width 59 height 7
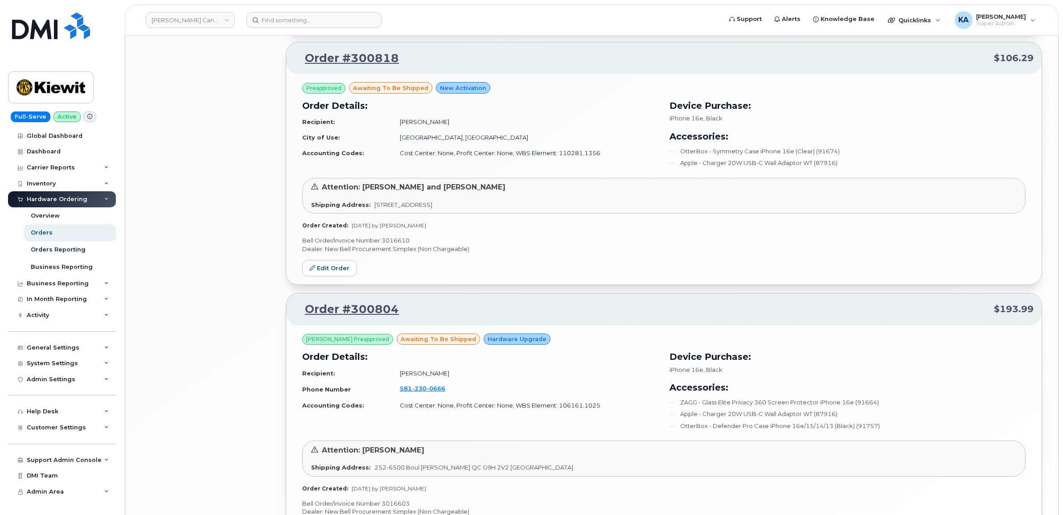
scroll to position [1718, 0]
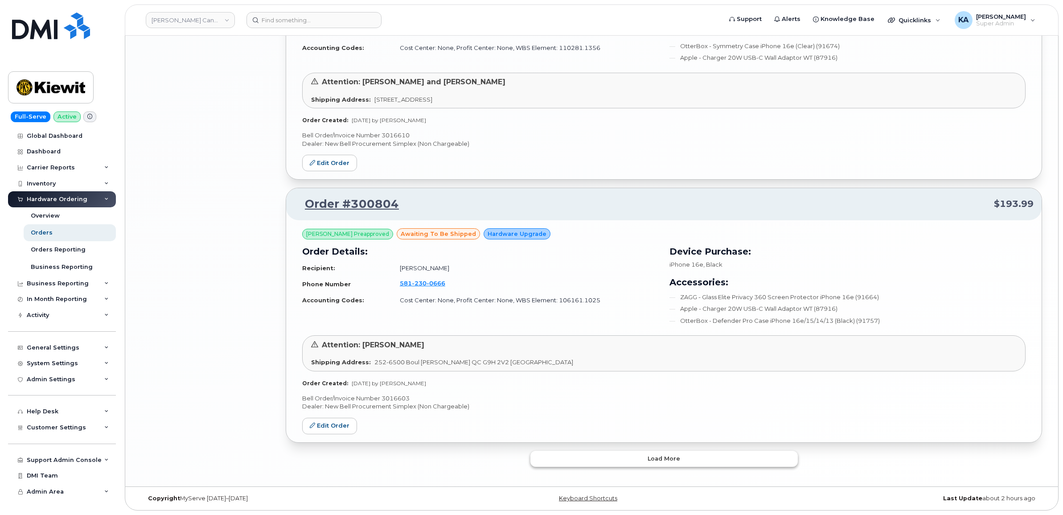
click at [594, 454] on button "Load more" at bounding box center [663, 459] width 267 height 16
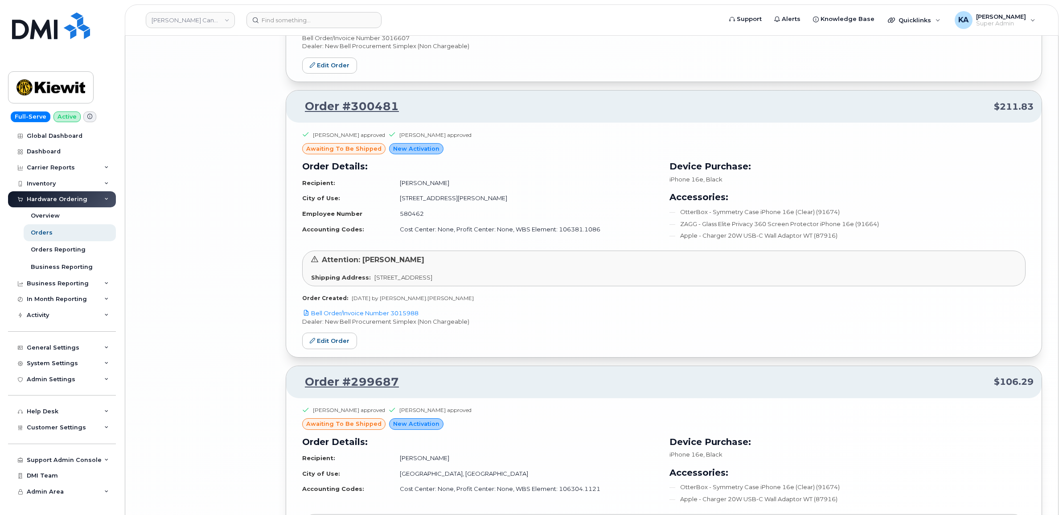
scroll to position [3609, 0]
click at [332, 345] on link "Edit Order" at bounding box center [329, 341] width 55 height 16
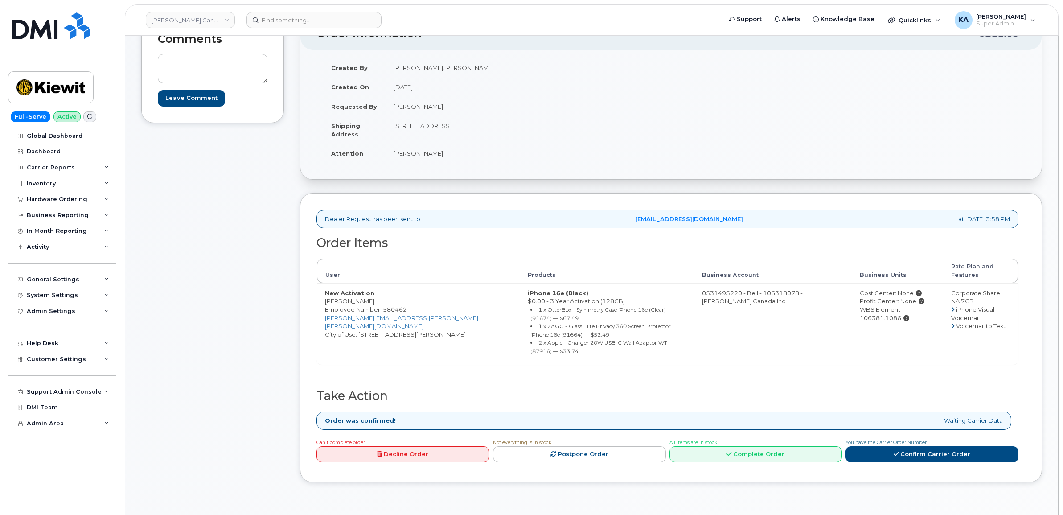
scroll to position [167, 0]
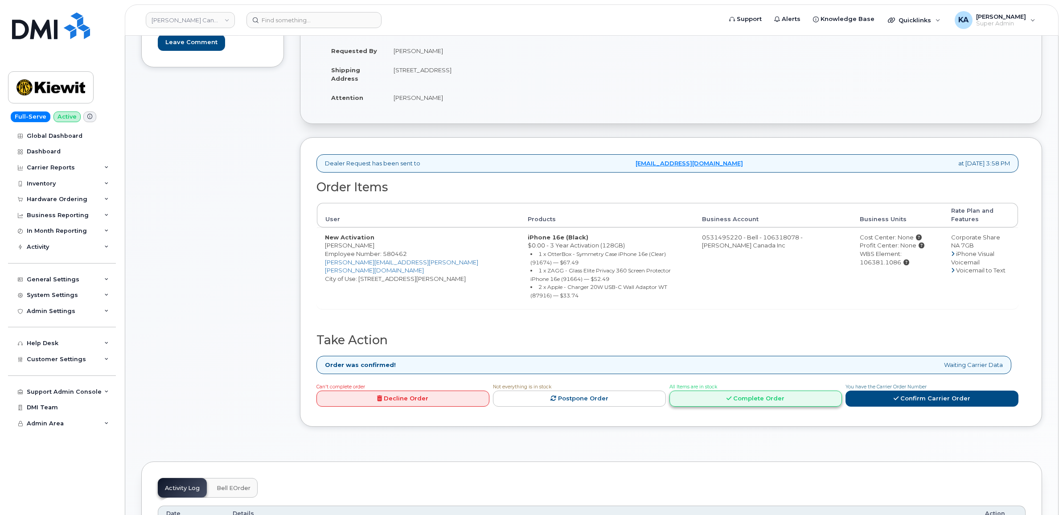
click at [738, 390] on link "Complete Order" at bounding box center [755, 398] width 173 height 16
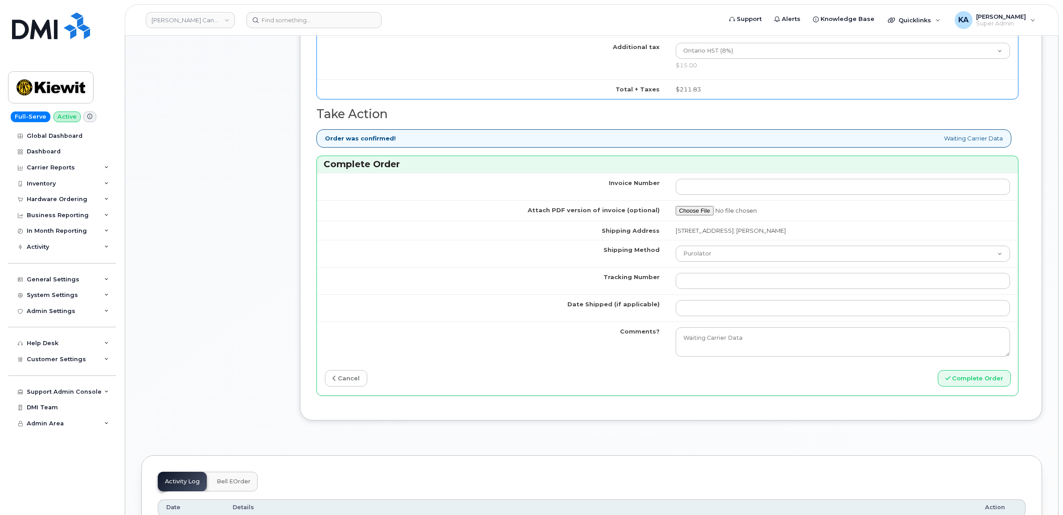
scroll to position [724, 0]
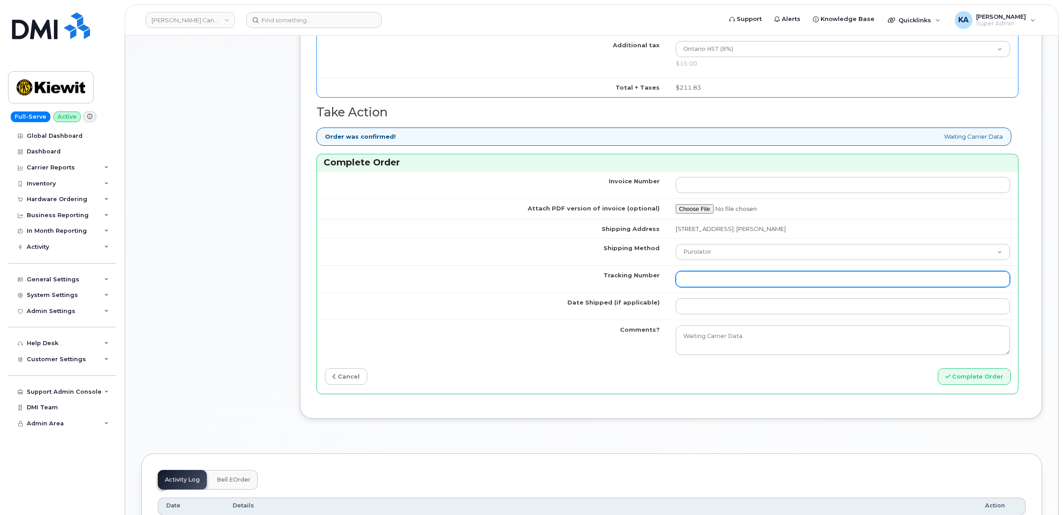
click at [700, 275] on input "Tracking Number" at bounding box center [843, 279] width 335 height 16
paste input "520053624125"
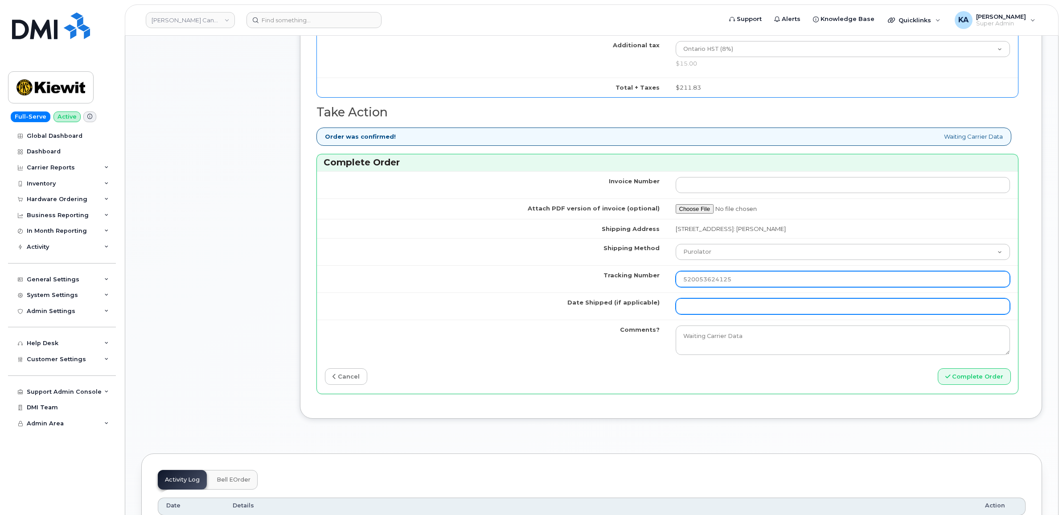
type input "520053624125"
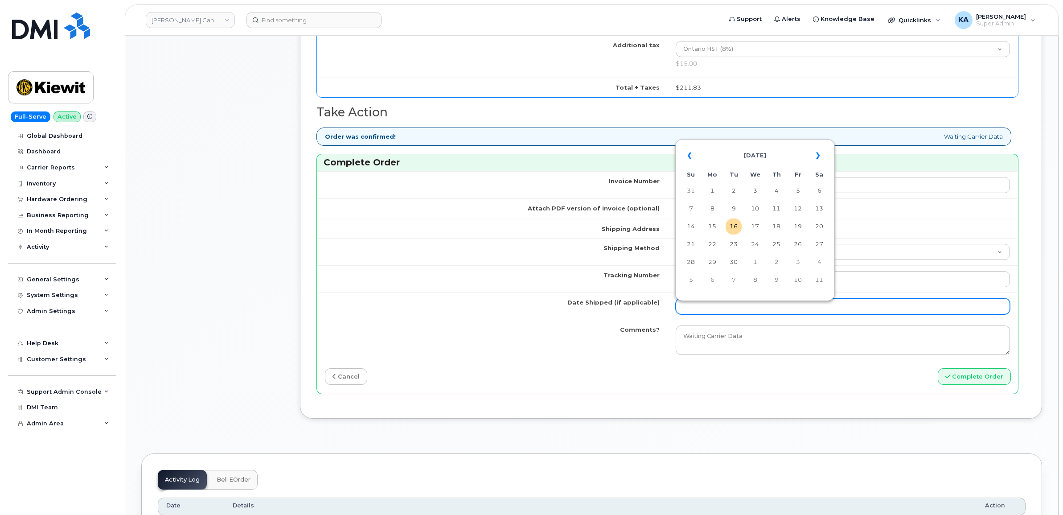
click at [698, 311] on input "Date Shipped (if applicable)" at bounding box center [843, 306] width 335 height 16
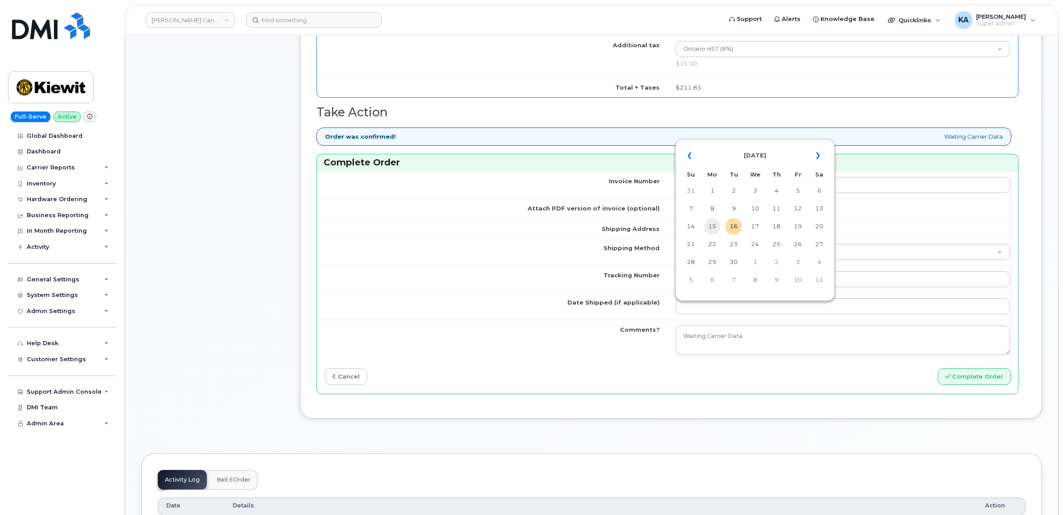
click at [714, 228] on td "15" at bounding box center [712, 226] width 16 height 16
type input "[DATE]"
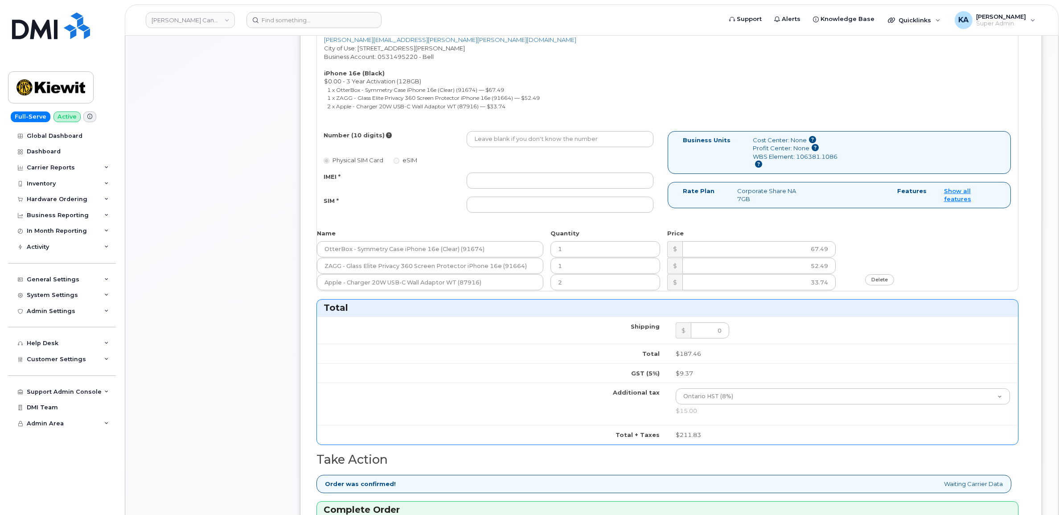
scroll to position [390, 0]
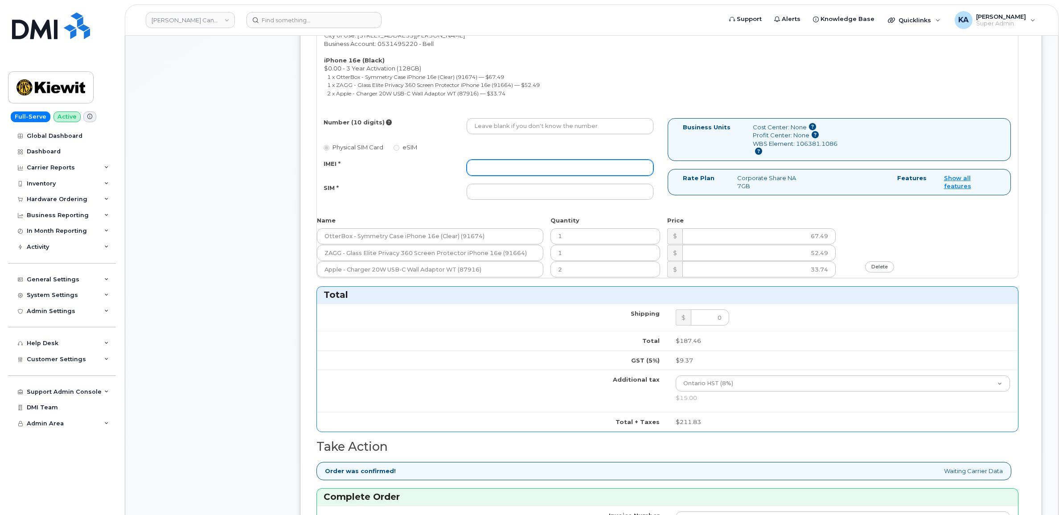
click at [542, 167] on input "IMEI *" at bounding box center [560, 168] width 187 height 16
paste input "354216330853585"
type input "354216330853585"
click at [495, 195] on input "SIM *" at bounding box center [560, 192] width 187 height 16
paste input "89302610207733088592"
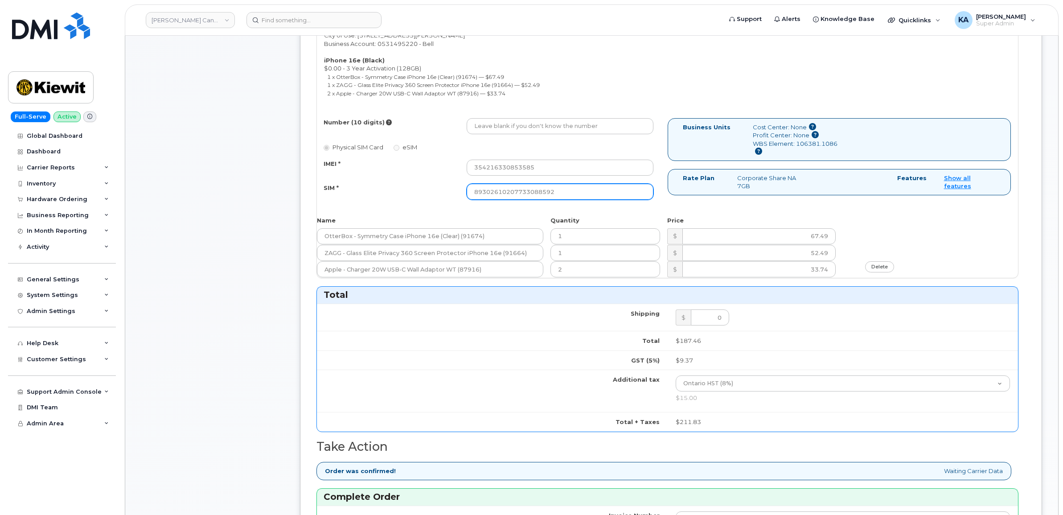
type input "89302610207733088592"
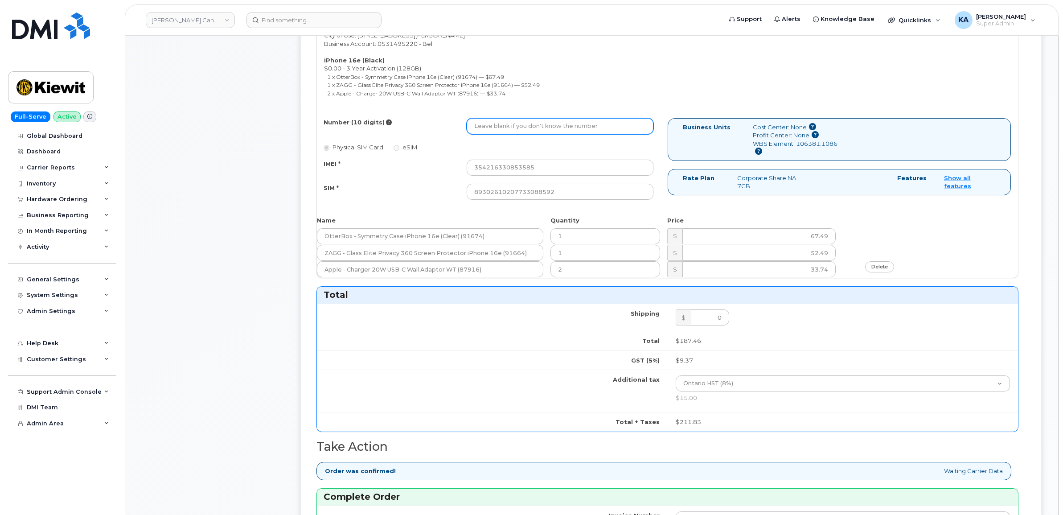
click at [498, 127] on input "Number (10 digits)" at bounding box center [560, 126] width 187 height 16
paste input "2896716964"
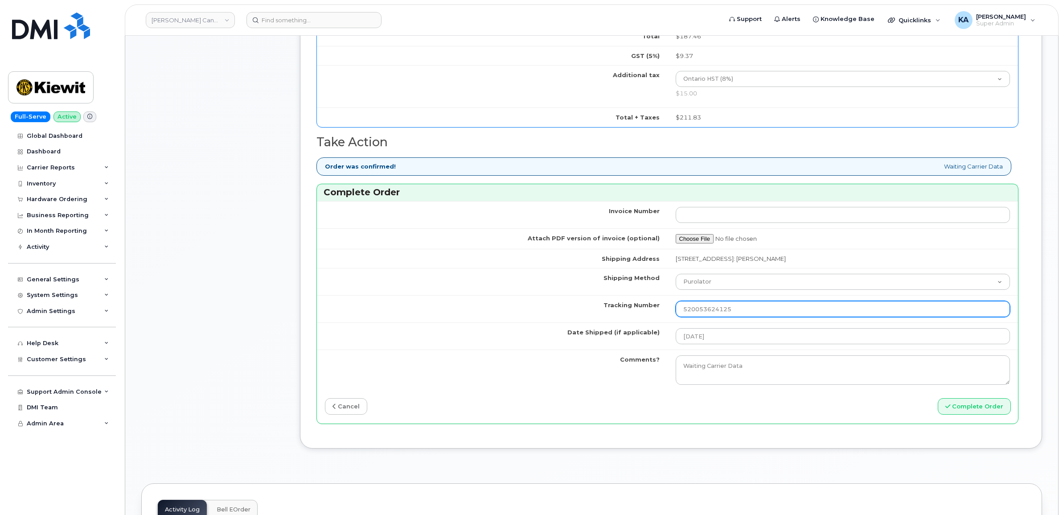
scroll to position [724, 0]
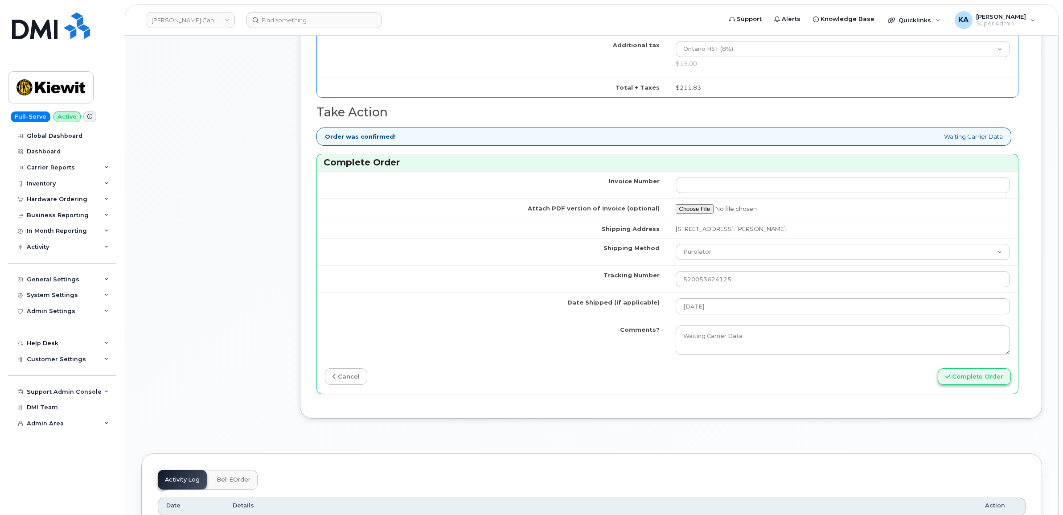
type input "2896716964"
click at [971, 382] on button "Complete Order" at bounding box center [974, 376] width 73 height 16
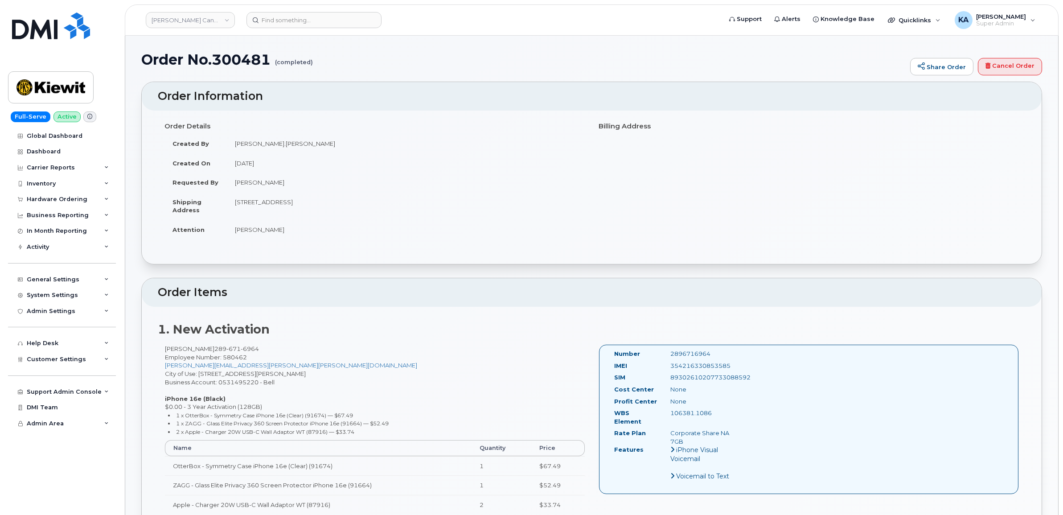
drag, startPoint x: 609, startPoint y: 353, endPoint x: 740, endPoint y: 413, distance: 144.4
click at [740, 413] on div "Number 2896716964 IMEI 354216330853585 SIM 89302610207733088592 Cost Center Non…" at bounding box center [674, 418] width 135 height 139
copy div "Number 2896716964 IMEI 354216330853585 SIM 89302610207733088592 Cost Center Non…"
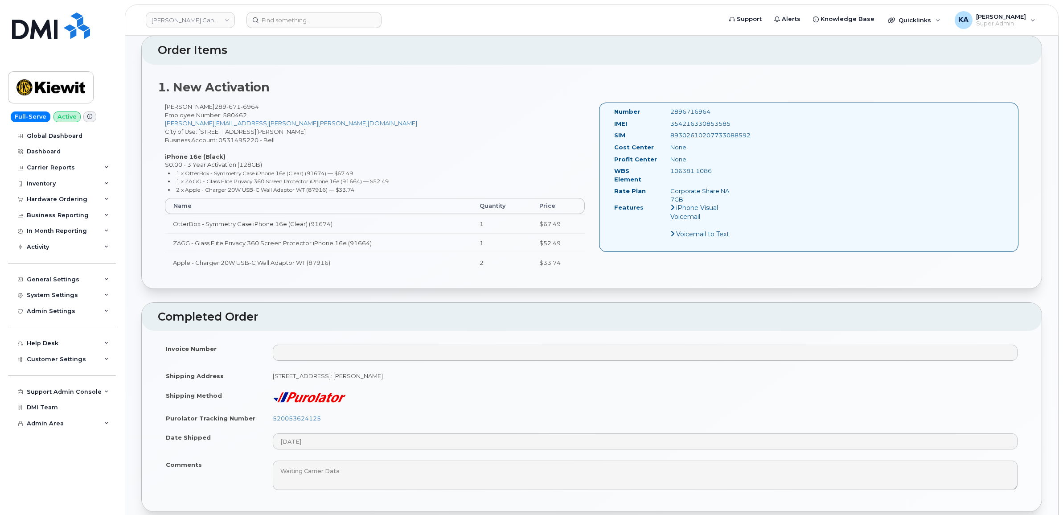
scroll to position [279, 0]
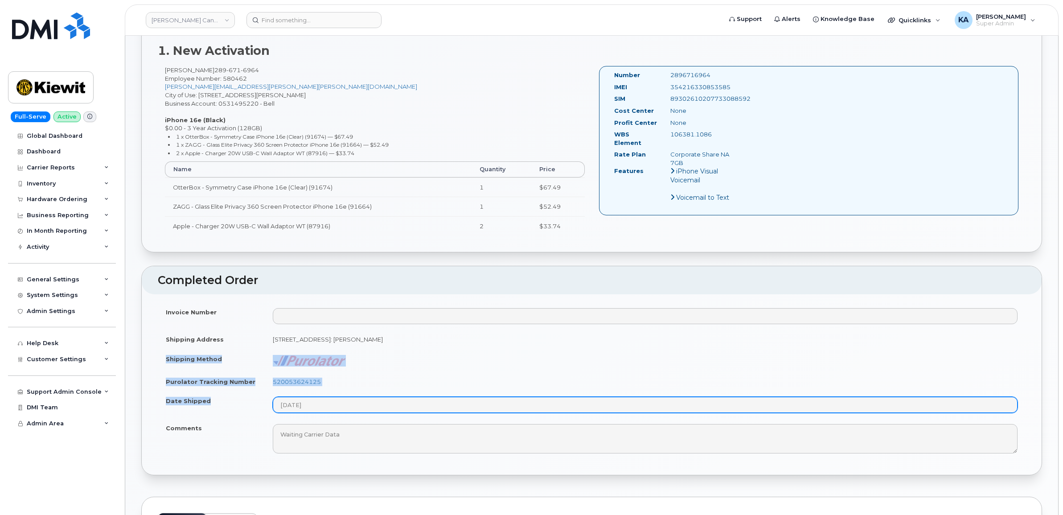
click at [343, 409] on tbody "Invoice Number Shipping Address 1635 Tricont Ave Whitby ON L1N 7N5, attention: …" at bounding box center [592, 380] width 868 height 156
copy tbody "Shipping Method Purolator Tracking Number 520053624125 Date Shipped"
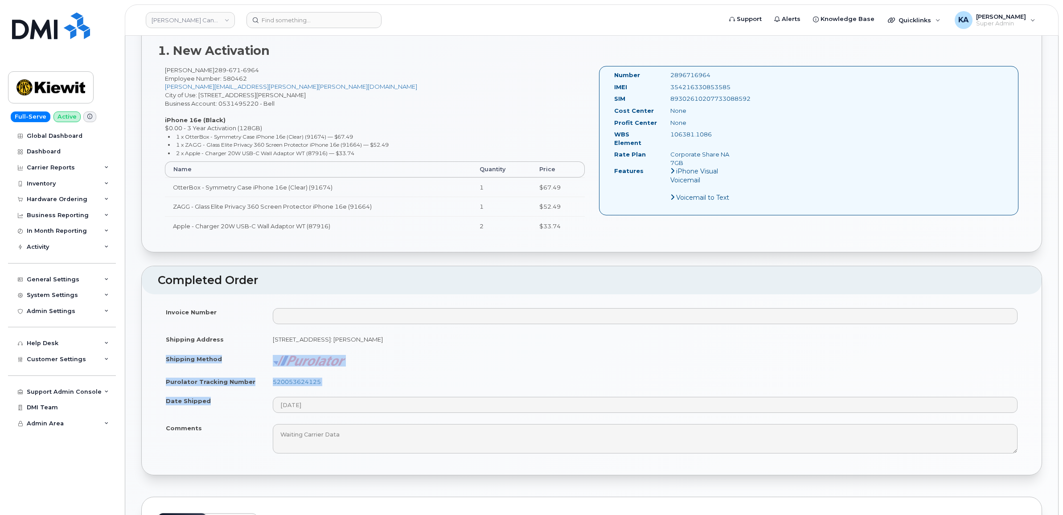
drag, startPoint x: 395, startPoint y: 372, endPoint x: 390, endPoint y: 373, distance: 5.0
click at [395, 372] on td at bounding box center [645, 360] width 761 height 23
drag, startPoint x: 336, startPoint y: 382, endPoint x: 270, endPoint y: 383, distance: 66.0
click at [270, 383] on td "520053624125" at bounding box center [645, 382] width 761 height 20
copy link "520053624125"
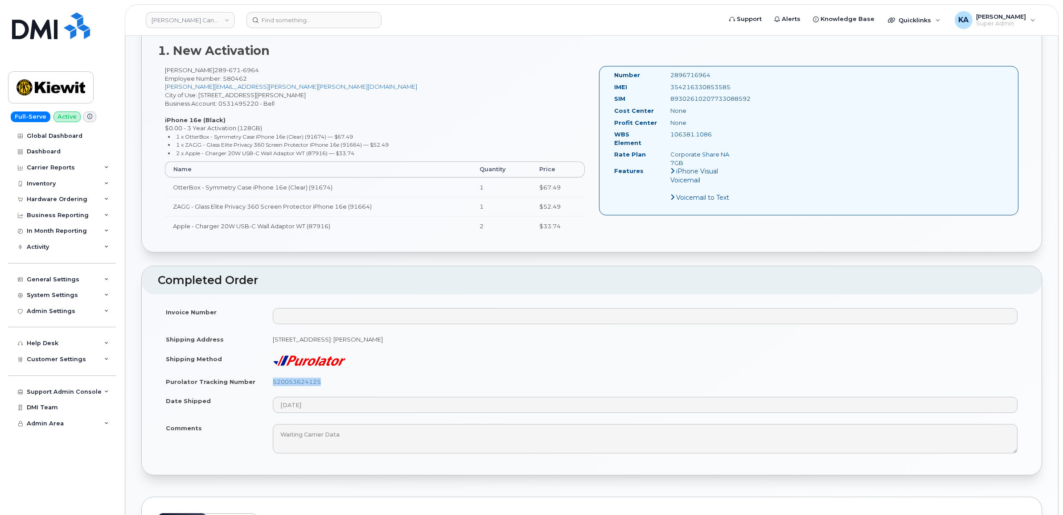
drag, startPoint x: 734, startPoint y: 87, endPoint x: 655, endPoint y: 90, distance: 78.5
click at [655, 90] on div "IMEI 354216330853585" at bounding box center [674, 89] width 135 height 12
copy div "354216330853585"
drag, startPoint x: 713, startPoint y: 74, endPoint x: 646, endPoint y: 74, distance: 66.9
click at [646, 74] on div "Number 2896716964" at bounding box center [674, 77] width 135 height 12
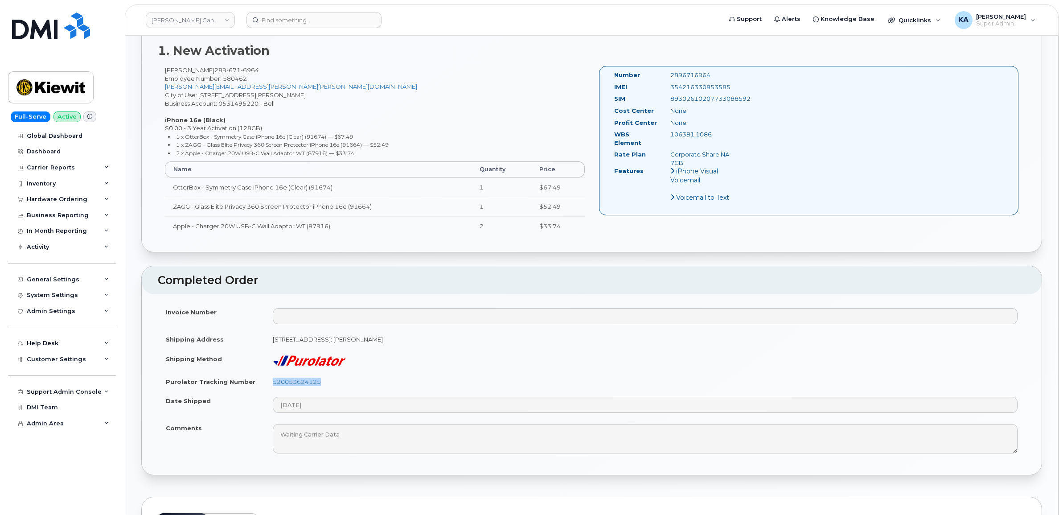
copy div "2896716964"
click at [51, 198] on div "Hardware Ordering" at bounding box center [57, 199] width 61 height 7
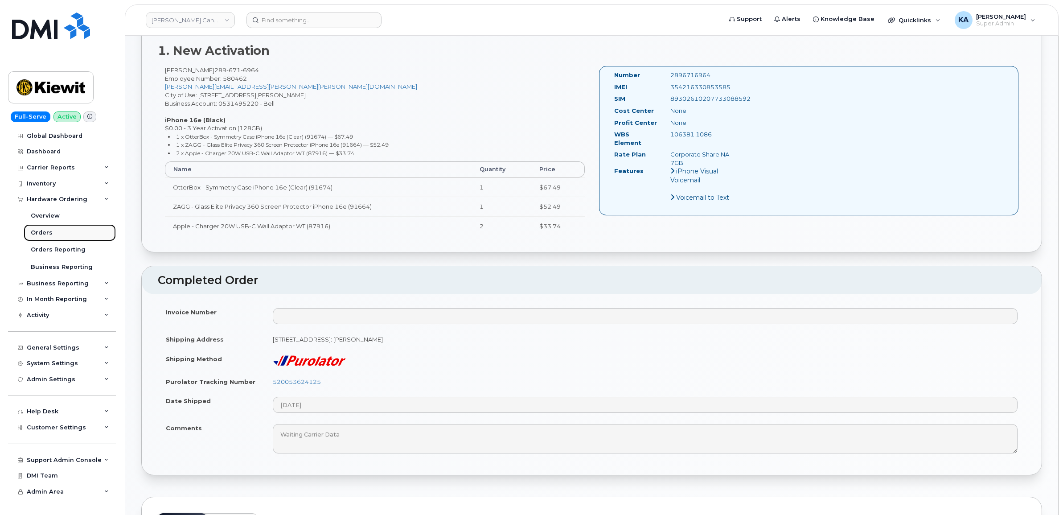
click at [41, 232] on div "Orders" at bounding box center [42, 233] width 22 height 8
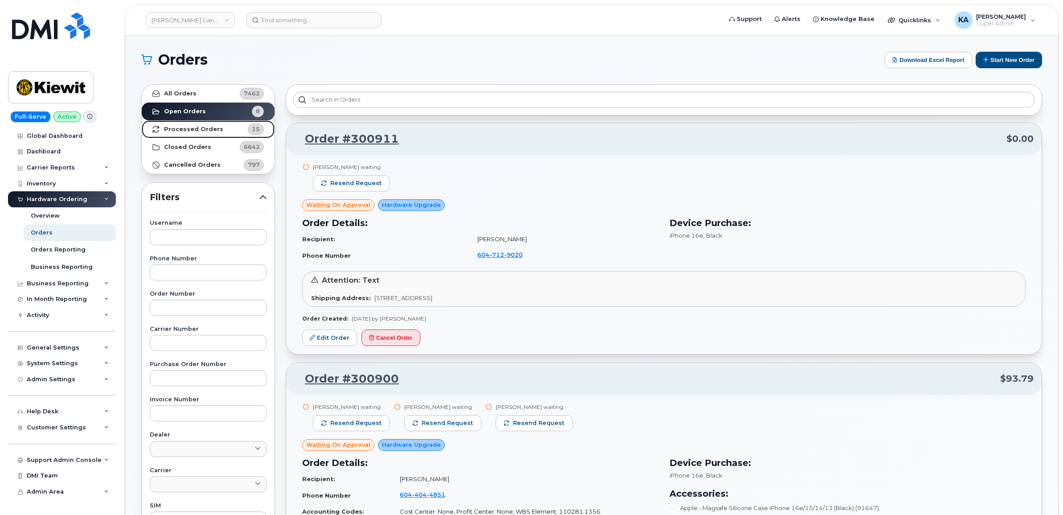
click at [208, 127] on strong "Processed Orders" at bounding box center [193, 129] width 59 height 7
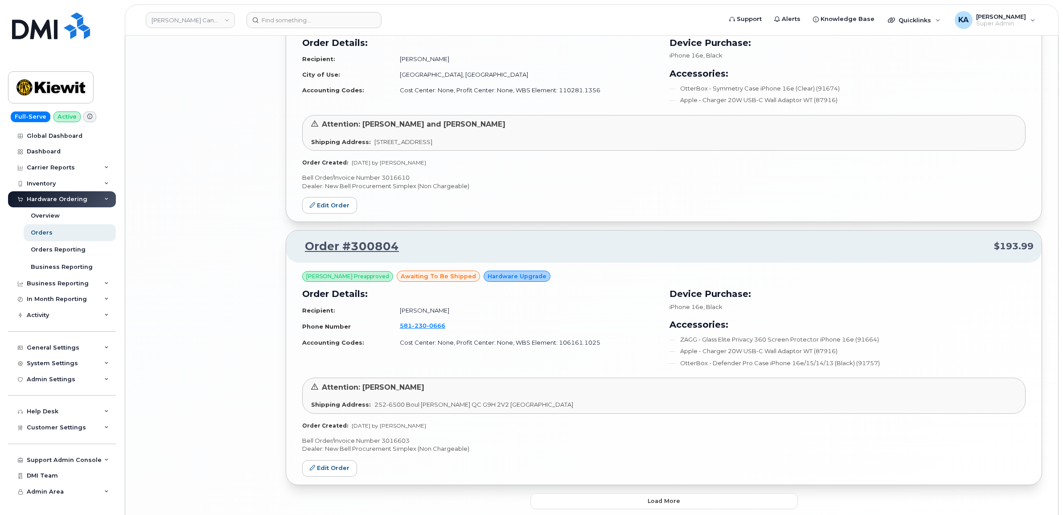
scroll to position [1718, 0]
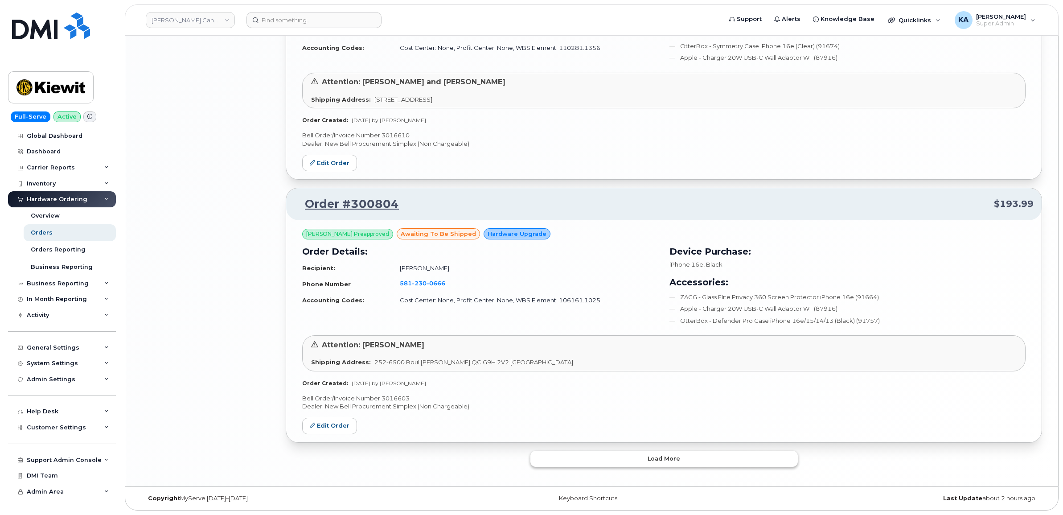
click at [643, 451] on button "Load more" at bounding box center [663, 459] width 267 height 16
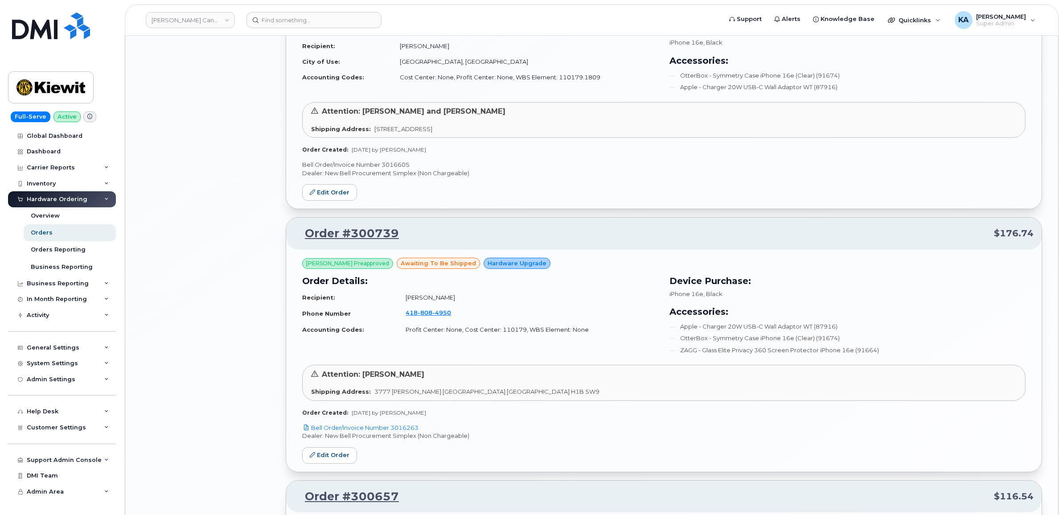
scroll to position [2387, 0]
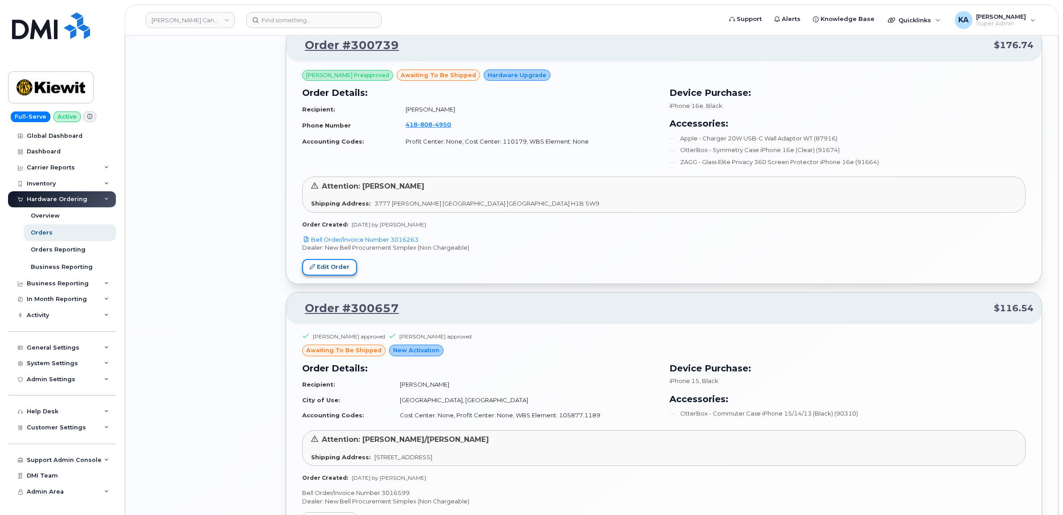
click at [337, 268] on link "Edit Order" at bounding box center [329, 267] width 55 height 16
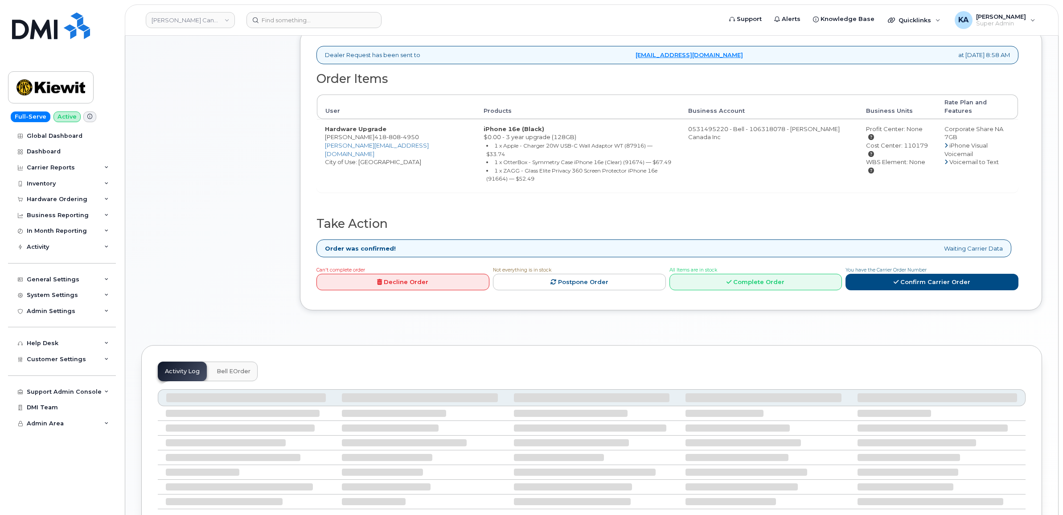
scroll to position [279, 0]
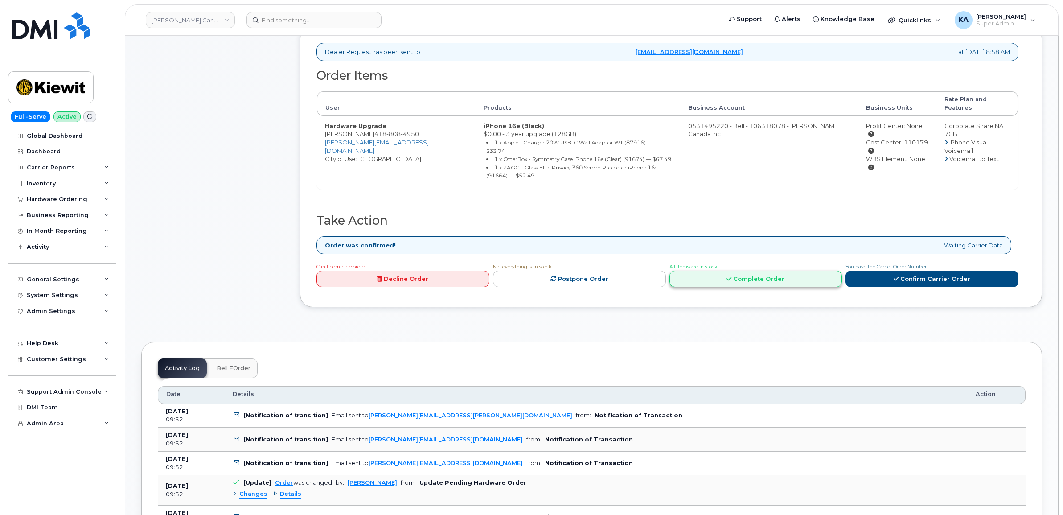
click at [763, 271] on link "Complete Order" at bounding box center [755, 279] width 173 height 16
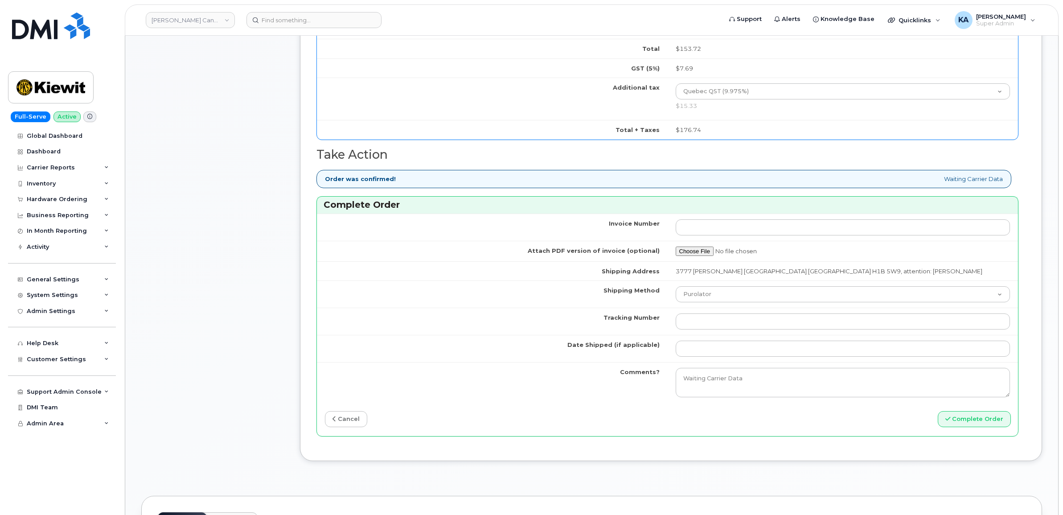
scroll to position [669, 0]
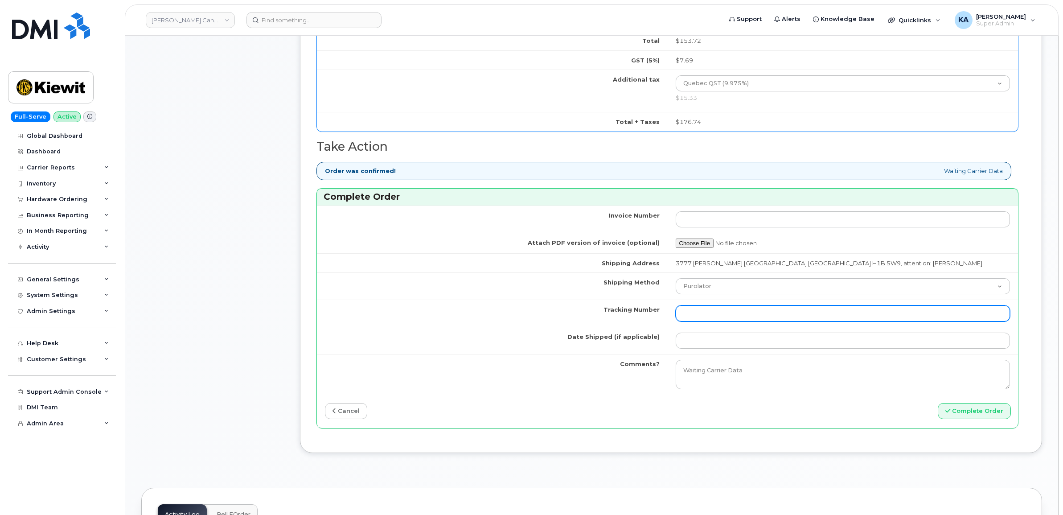
click at [689, 321] on input "Tracking Number" at bounding box center [843, 313] width 335 height 16
paste input "520055752098"
type input "520055752098"
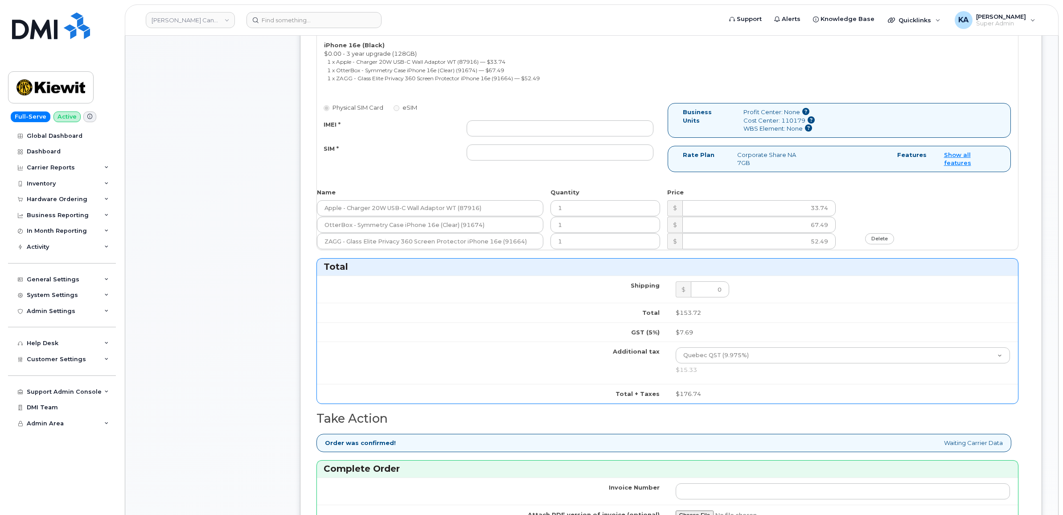
scroll to position [390, 0]
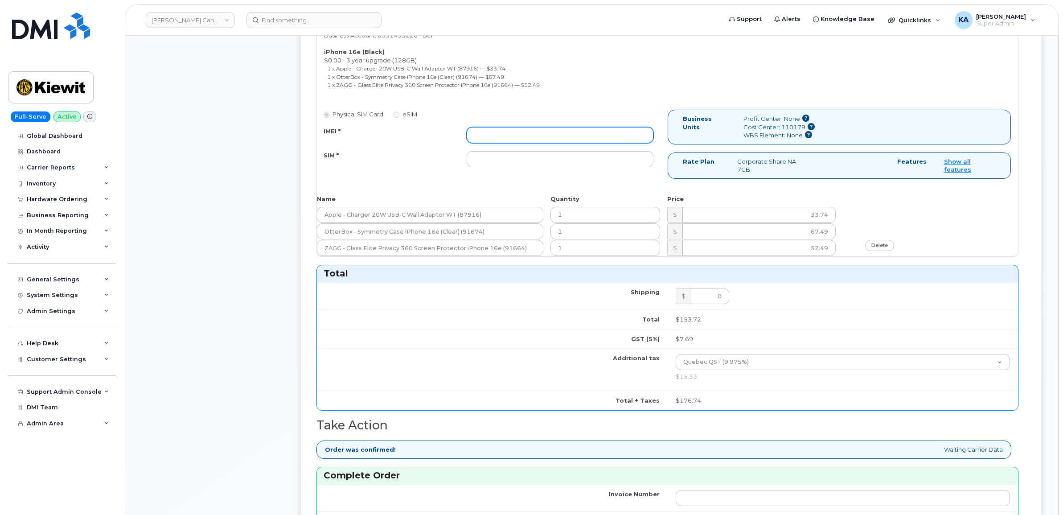
click at [487, 139] on input "IMEI *" at bounding box center [560, 135] width 187 height 16
paste input "354216331061618"
type input "354216331061618"
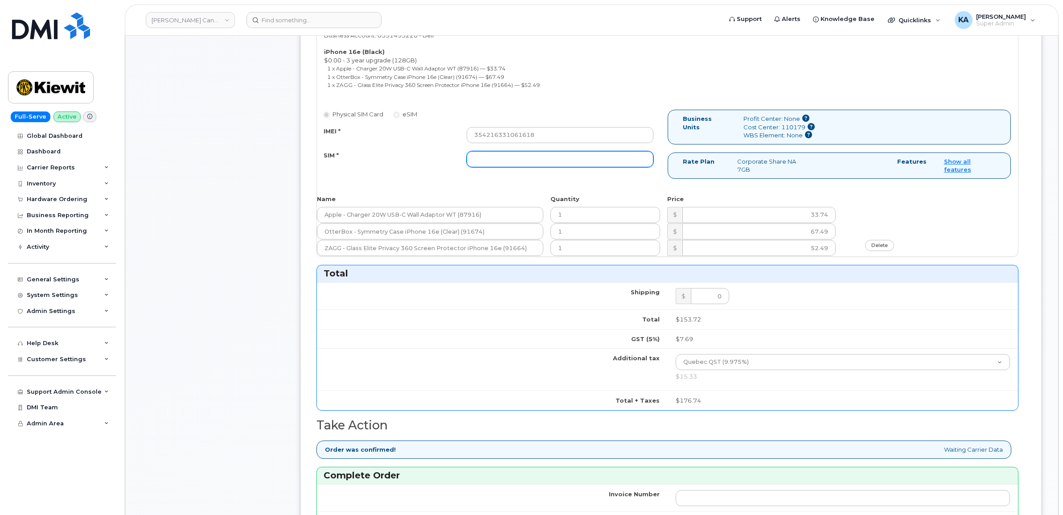
click at [492, 156] on input "SIM *" at bounding box center [560, 159] width 187 height 16
paste input "89302610207733027954"
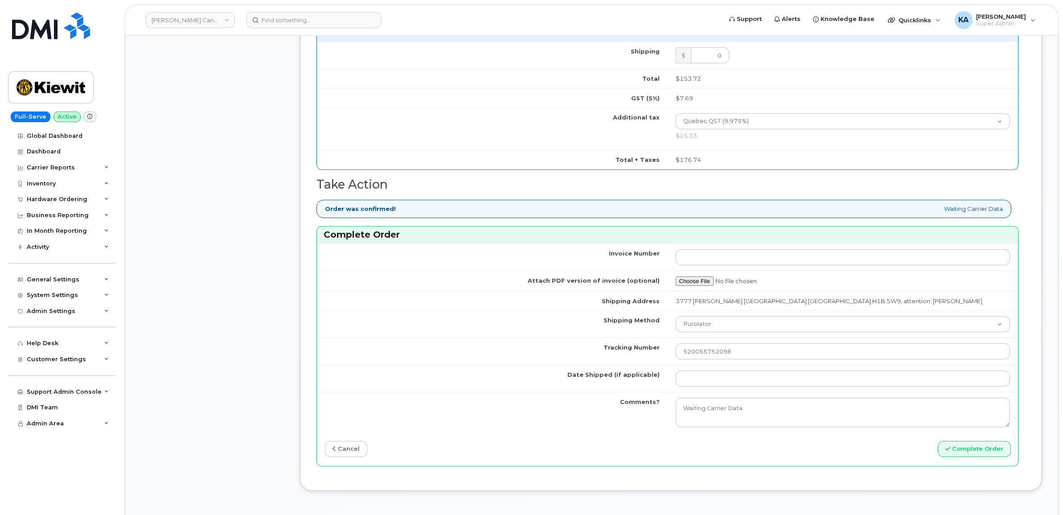
scroll to position [669, 0]
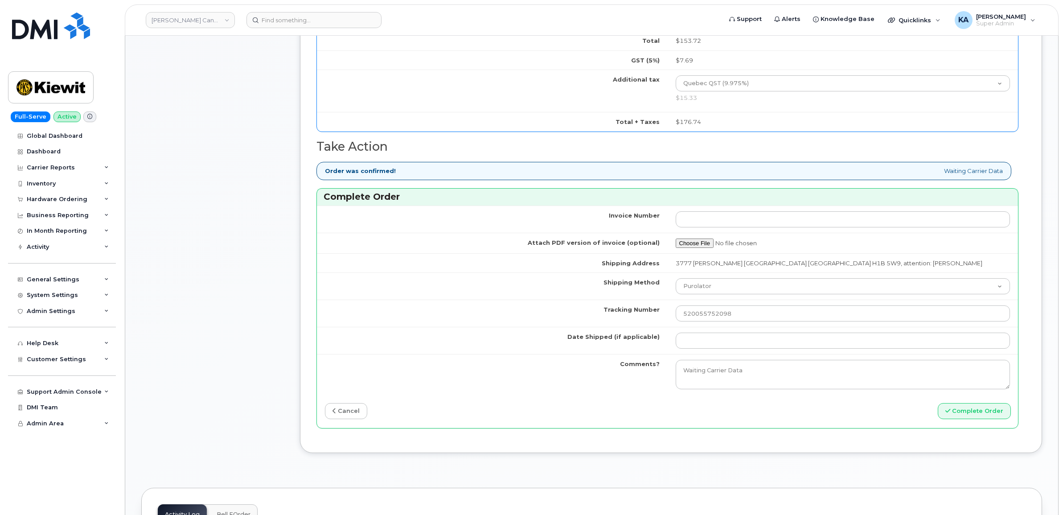
type input "89302610207733027954"
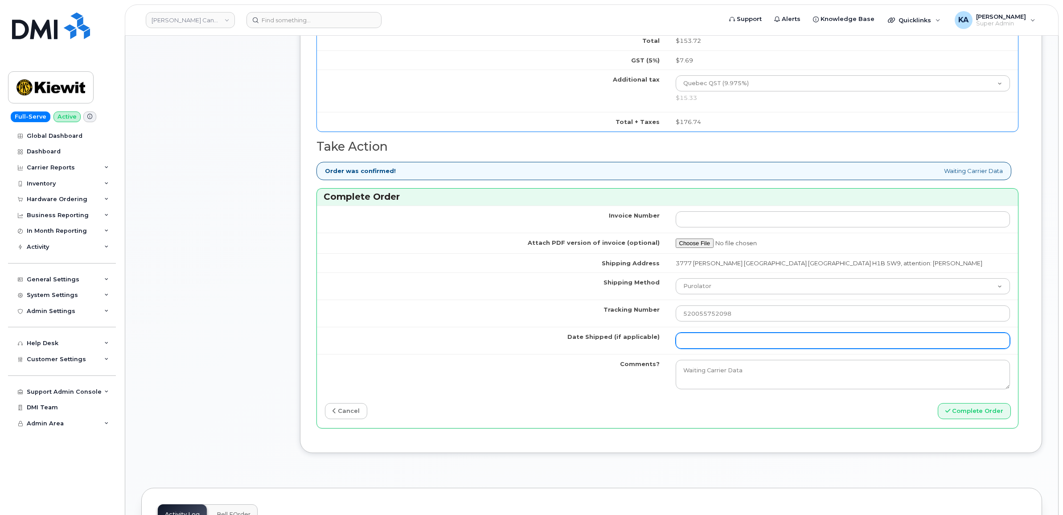
click at [720, 349] on input "Date Shipped (if applicable)" at bounding box center [843, 340] width 335 height 16
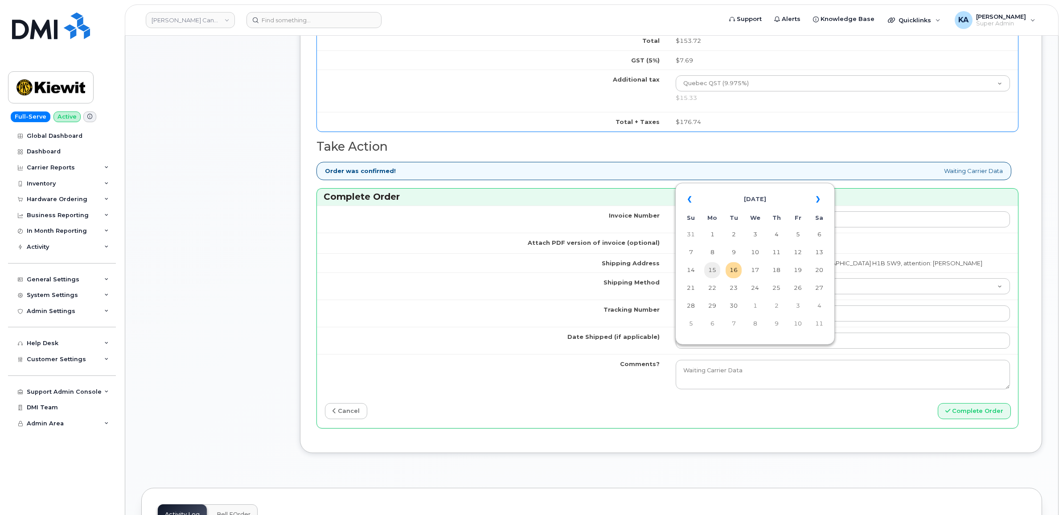
click at [714, 272] on td "15" at bounding box center [712, 270] width 16 height 16
type input "[DATE]"
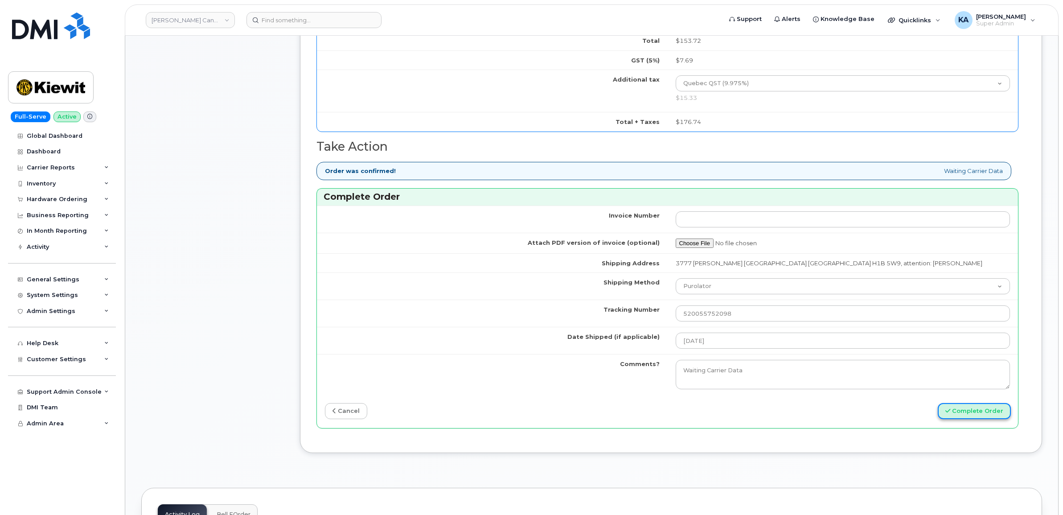
click at [977, 419] on button "Complete Order" at bounding box center [974, 411] width 73 height 16
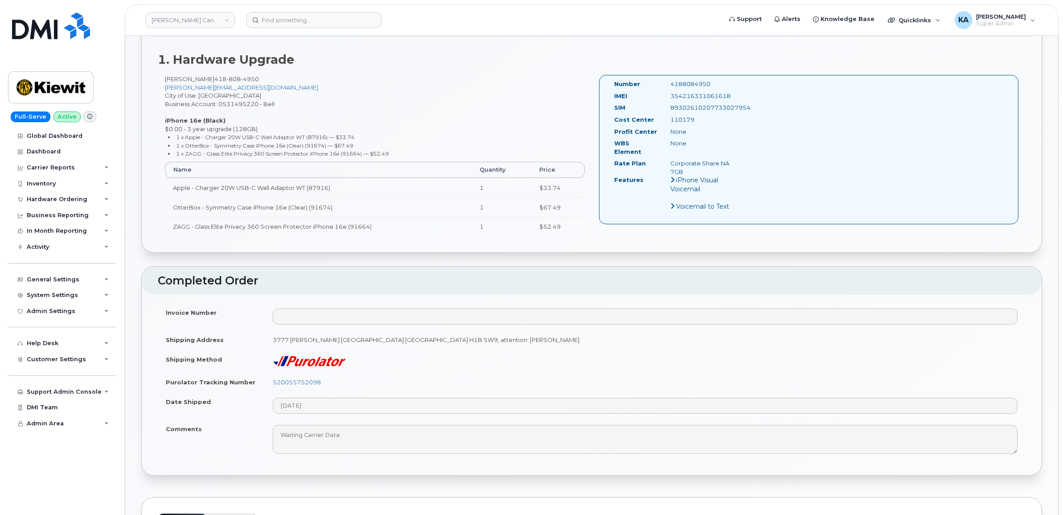
scroll to position [279, 0]
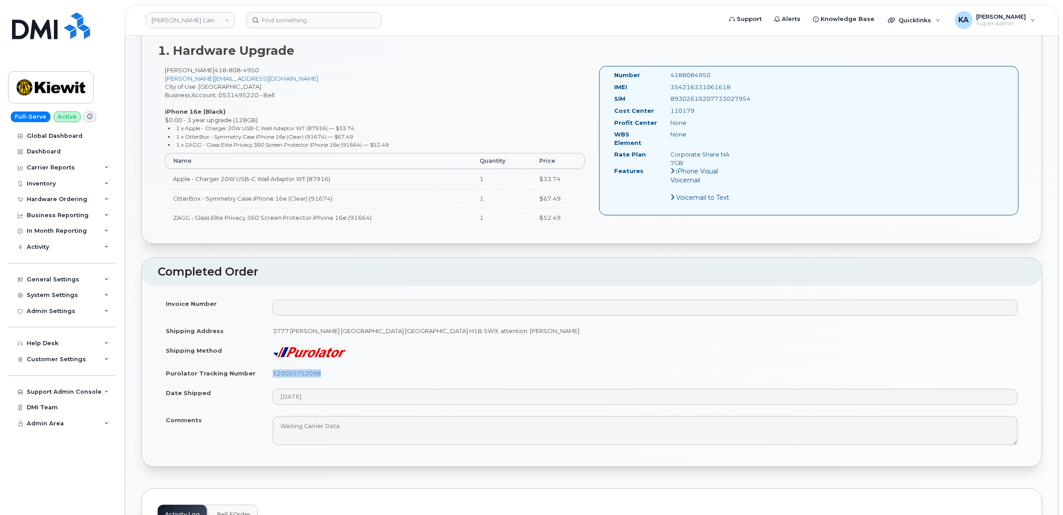
drag, startPoint x: 324, startPoint y: 374, endPoint x: 271, endPoint y: 373, distance: 53.0
click at [271, 373] on td "520055752098" at bounding box center [645, 373] width 761 height 20
copy link "520055752098"
drag, startPoint x: 731, startPoint y: 85, endPoint x: 660, endPoint y: 85, distance: 71.3
click at [660, 85] on div "IMEI 354216331061618" at bounding box center [674, 89] width 135 height 12
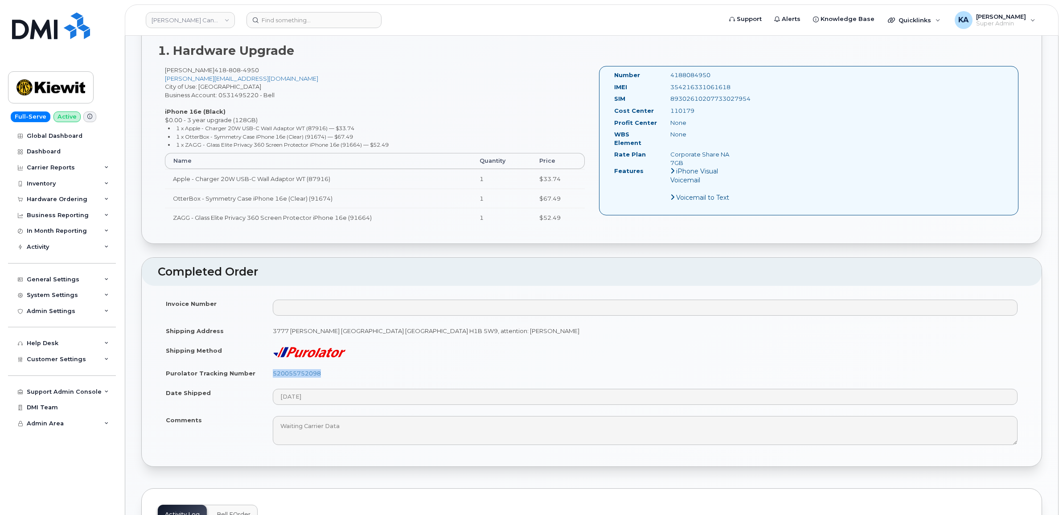
copy div "354216331061618"
drag, startPoint x: 715, startPoint y: 74, endPoint x: 649, endPoint y: 74, distance: 66.0
click div "Number 4188084950"
copy div "4188084950"
drag, startPoint x: 609, startPoint y: 72, endPoint x: 730, endPoint y: 112, distance: 127.5
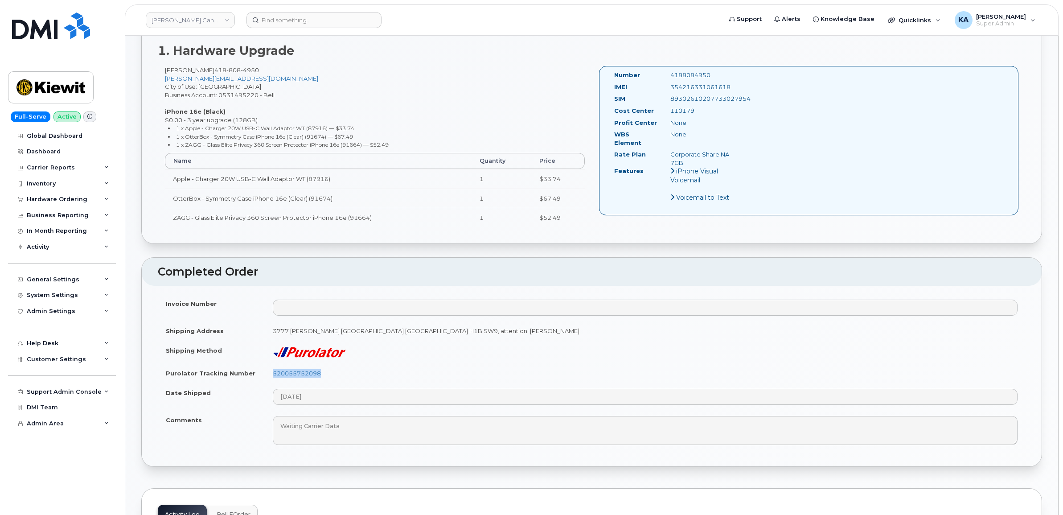
click div "Number 4188084950 IMEI 354216331061618 SIM 89302610207733027954 Cost Center 110…"
copy div "Number 4188084950 IMEI 354216331061618 SIM 89302610207733027954 Cost Center 110…"
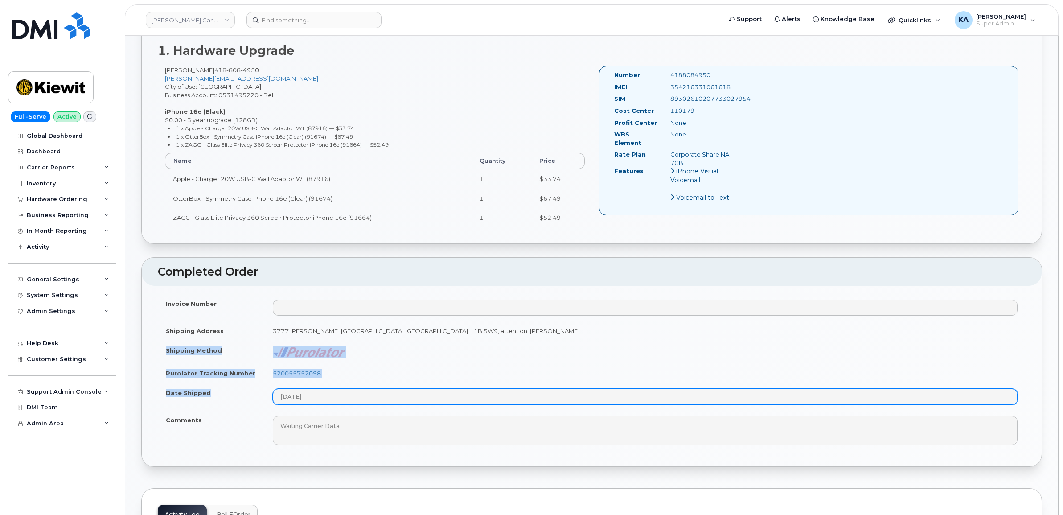
click tbody "Invoice Number Shipping Address 3777 Dollard-Desjardins St Pointe-Aux-Trembles …"
copy tbody "Shipping Method Purolator Tracking Number 520055752098 Date Shipped"
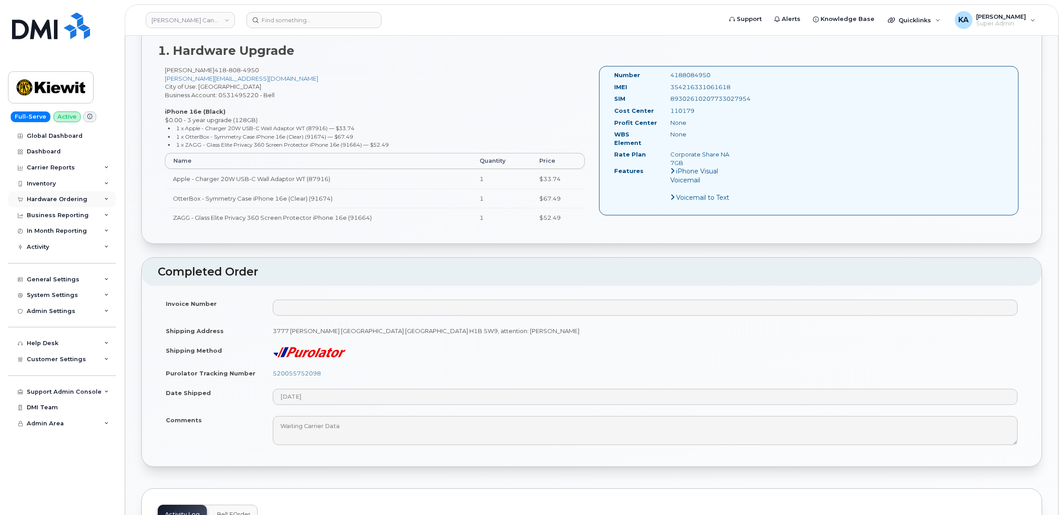
click div "Hardware Ordering"
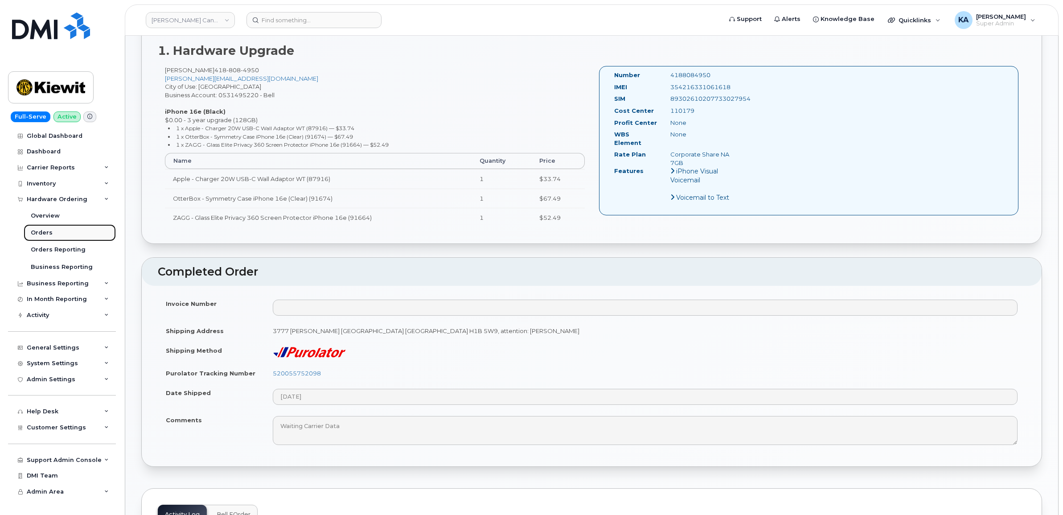
drag, startPoint x: 36, startPoint y: 232, endPoint x: 62, endPoint y: 226, distance: 26.1
click div "Orders"
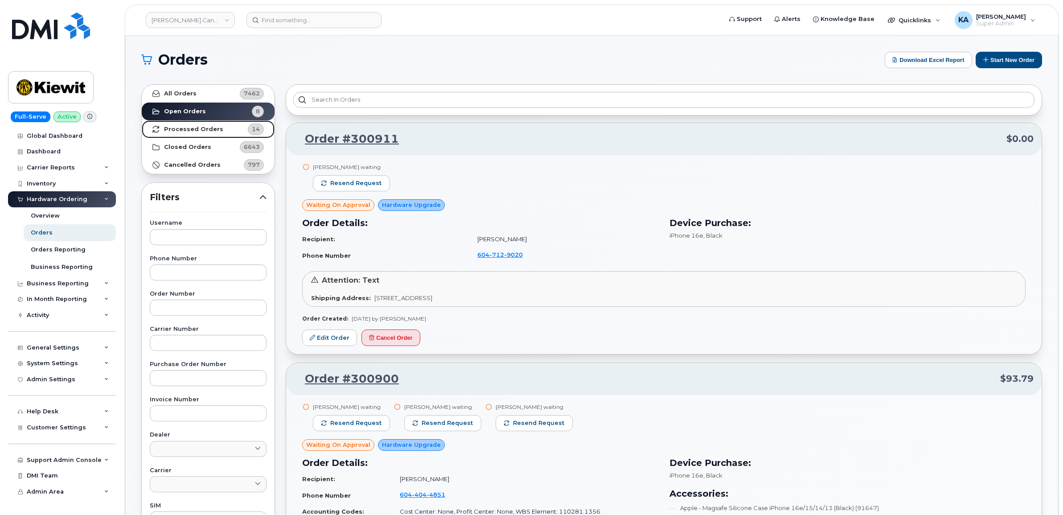
click strong "Processed Orders"
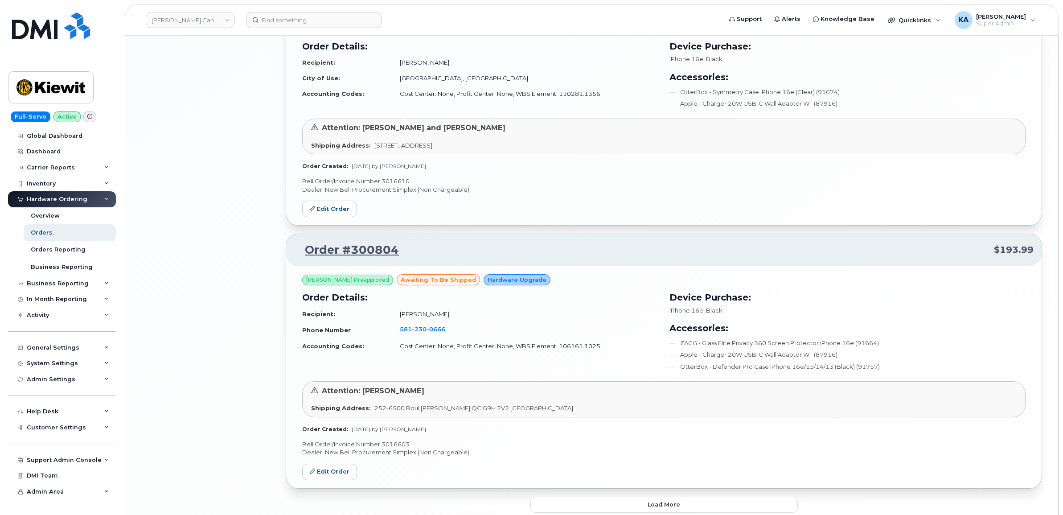
scroll to position [1718, 0]
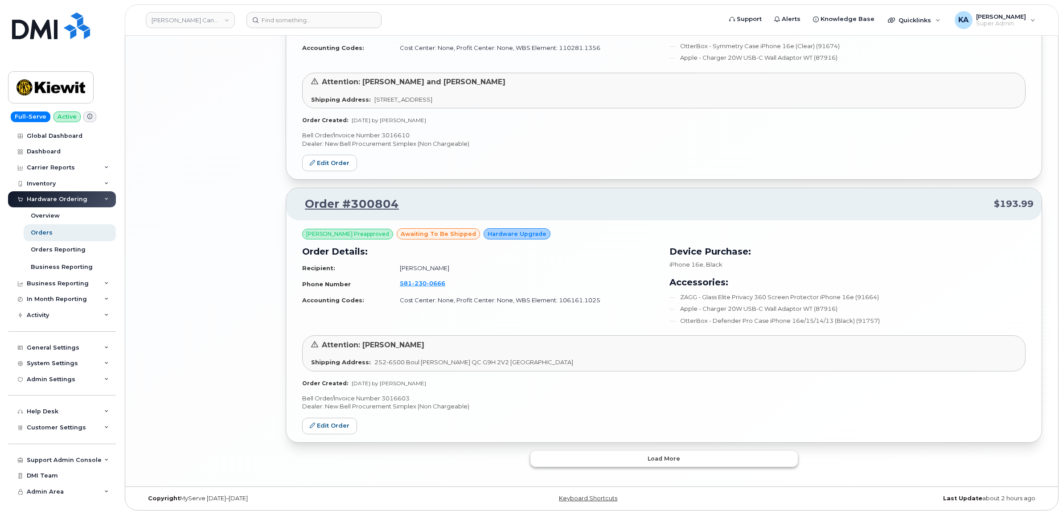
click button "Load more"
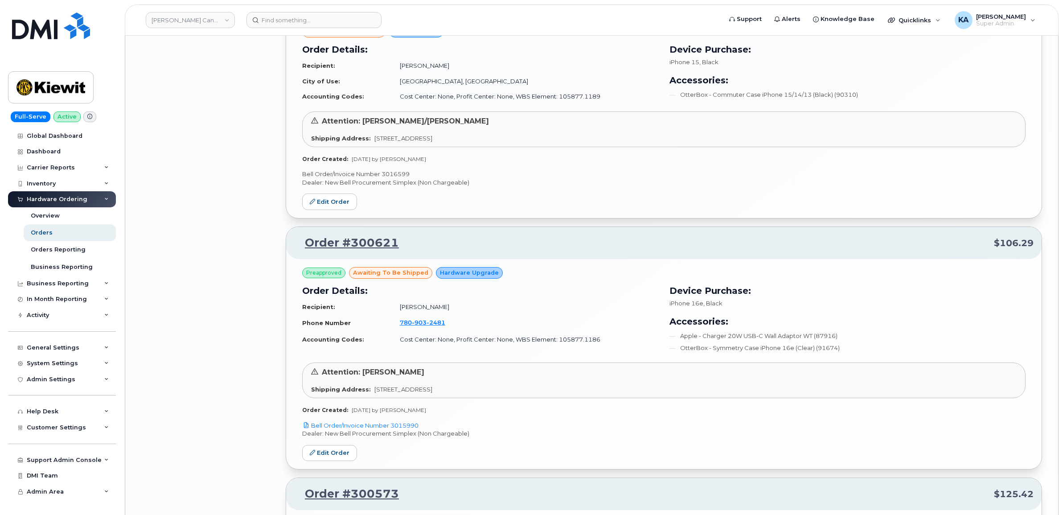
scroll to position [2498, 0]
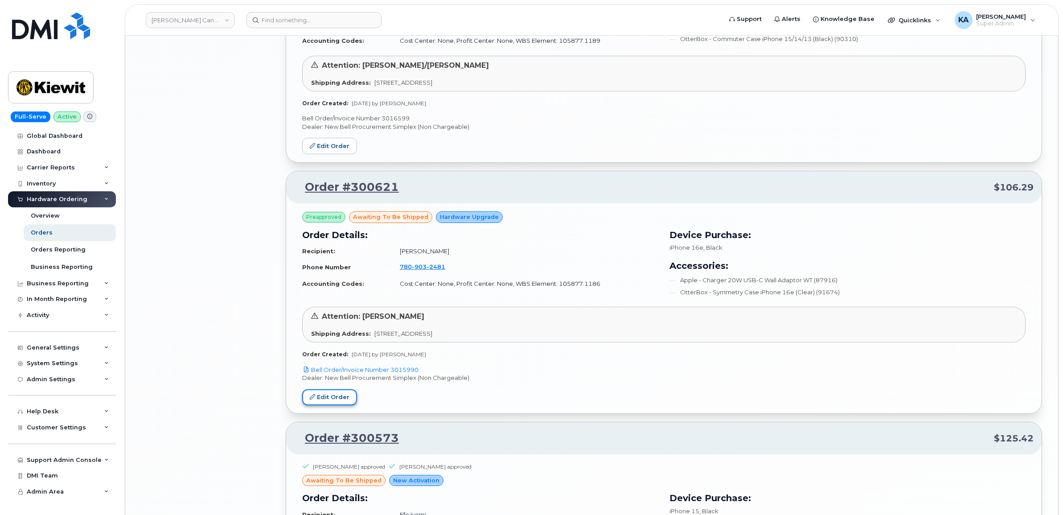
click link "Edit Order"
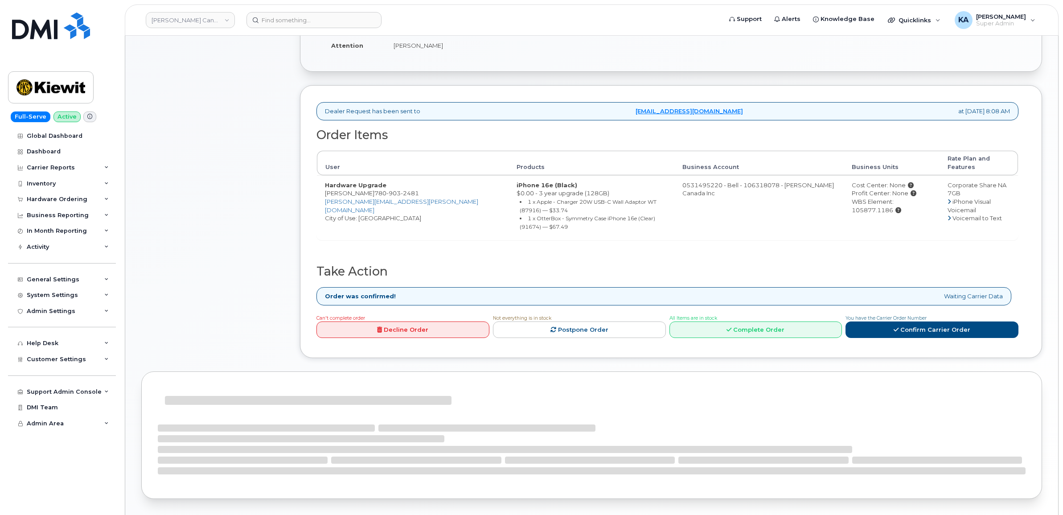
scroll to position [223, 0]
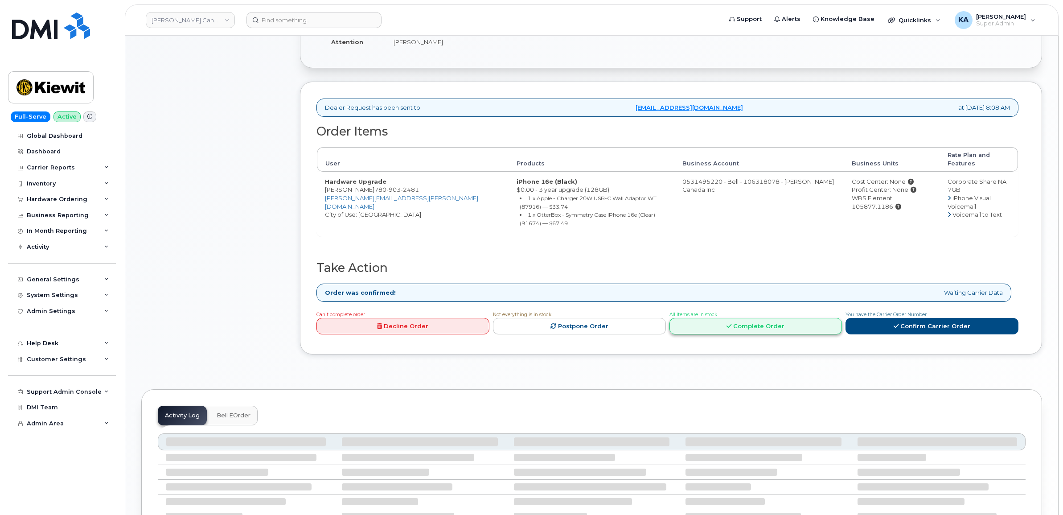
click at [771, 318] on link "Complete Order" at bounding box center [755, 326] width 173 height 16
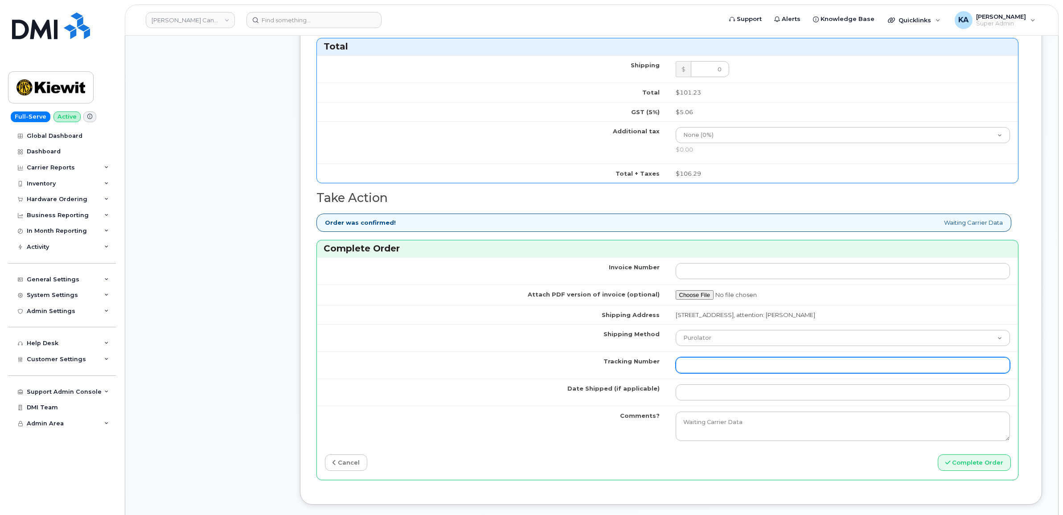
scroll to position [613, 0]
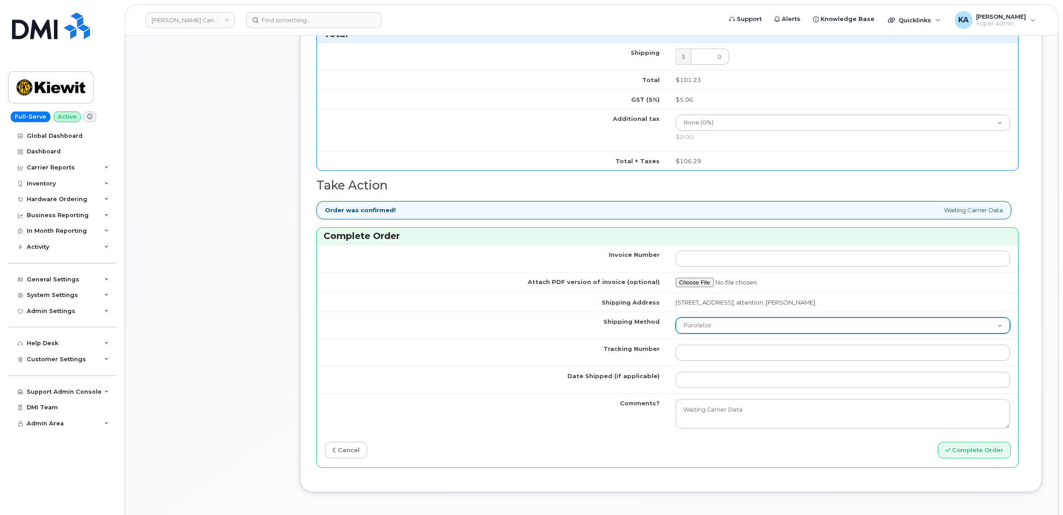
click at [722, 328] on select "Purolator UPS FedEx Canada Post Courier Other Drop Off Pick Up" at bounding box center [843, 325] width 335 height 16
select select "Canada Post"
click at [676, 320] on select "Purolator UPS FedEx Canada Post Courier Other Drop Off Pick Up" at bounding box center [843, 325] width 335 height 16
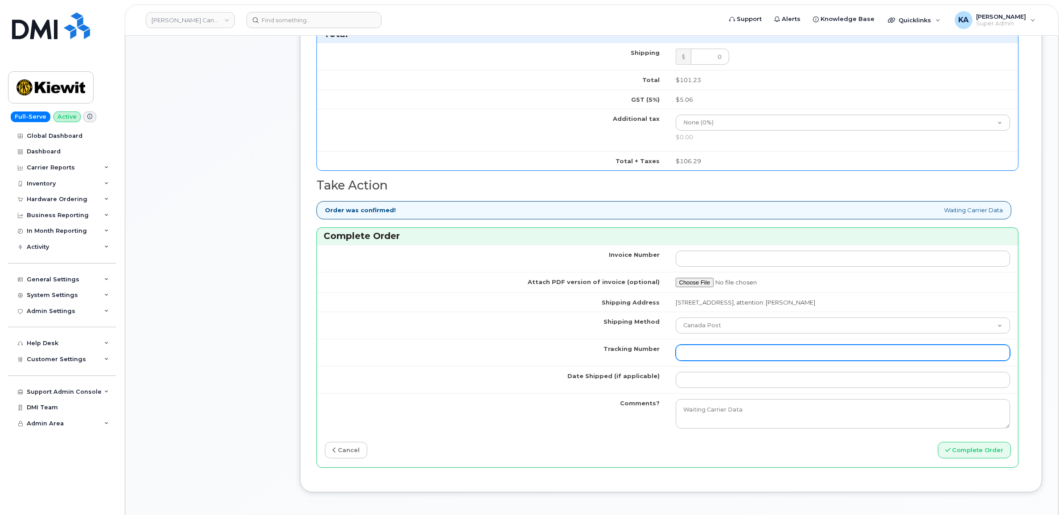
click at [698, 360] on input "Tracking Number" at bounding box center [843, 353] width 335 height 16
paste input "st 4001735500920035"
type input "4001735500920035"
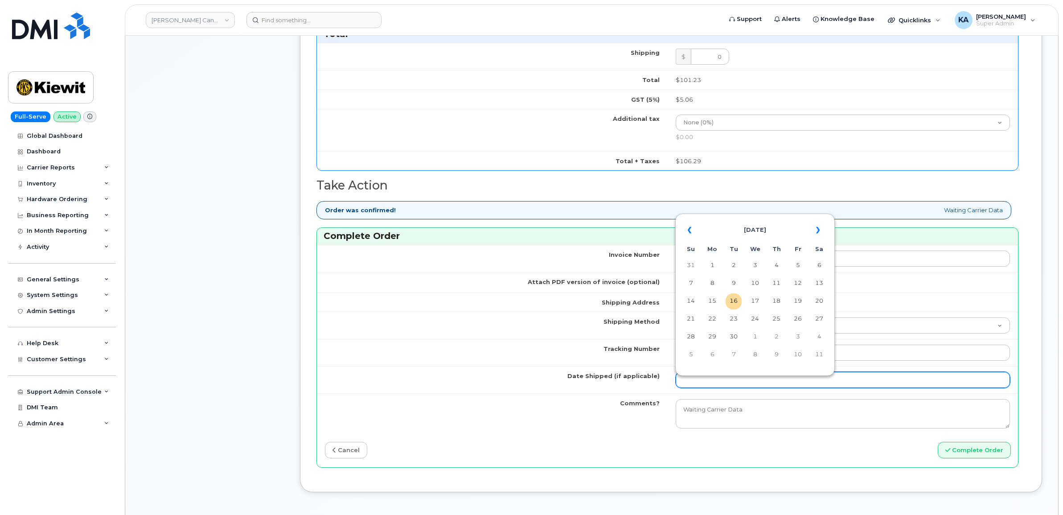
click at [692, 385] on input "Date Shipped (if applicable)" at bounding box center [843, 380] width 335 height 16
click at [739, 217] on table "« [DATE] » Su Mo Tu We Th Fr Sa 31 1 2 3 4 5 6 7 8 9 10 11 12 13 14 15 16 17 18…" at bounding box center [754, 292] width 155 height 152
click at [712, 300] on td "15" at bounding box center [712, 301] width 16 height 16
type input "[DATE]"
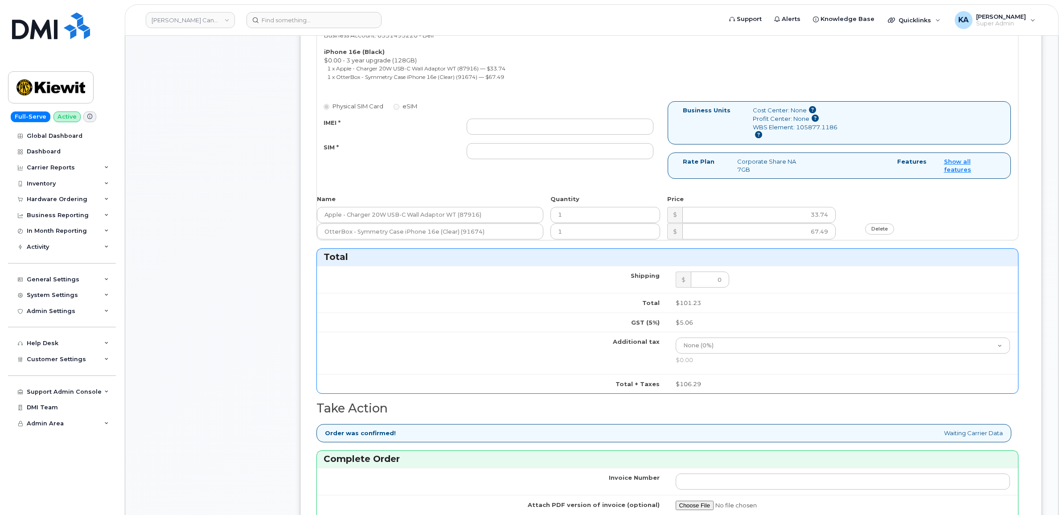
scroll to position [334, 0]
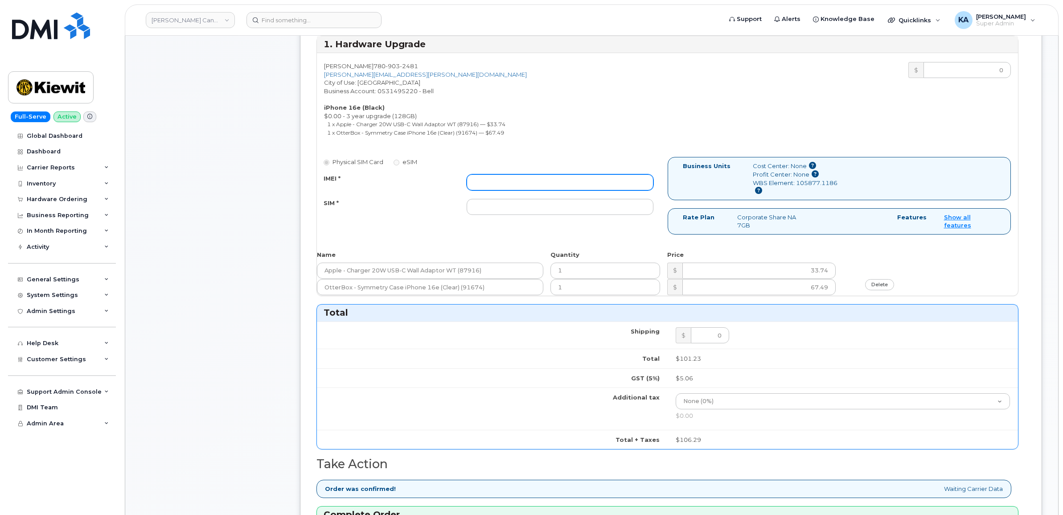
click at [480, 184] on input "IMEI *" at bounding box center [560, 182] width 187 height 16
paste input "354216330622485"
type input "354216330622485"
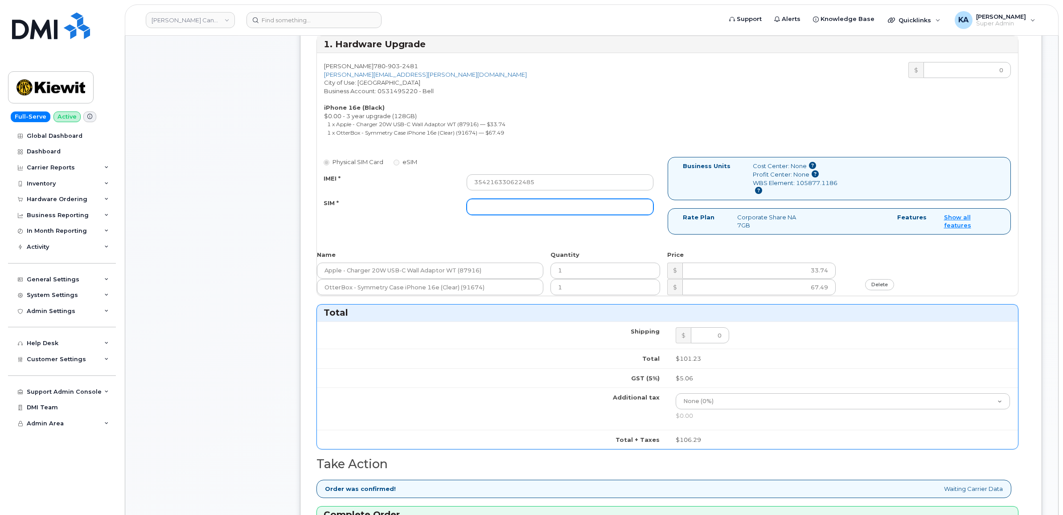
click at [480, 207] on input "SIM *" at bounding box center [560, 207] width 187 height 16
paste input "89302610207733088469"
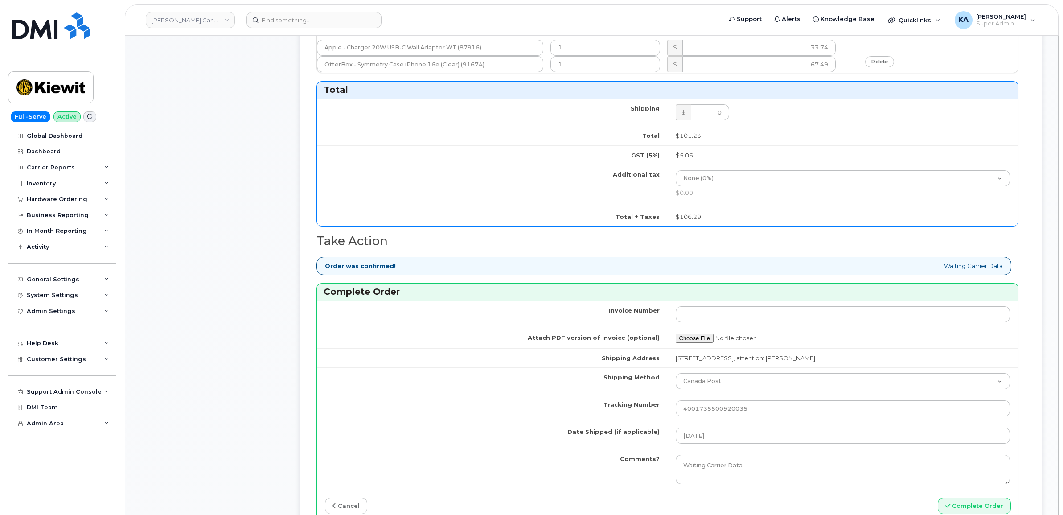
scroll to position [613, 0]
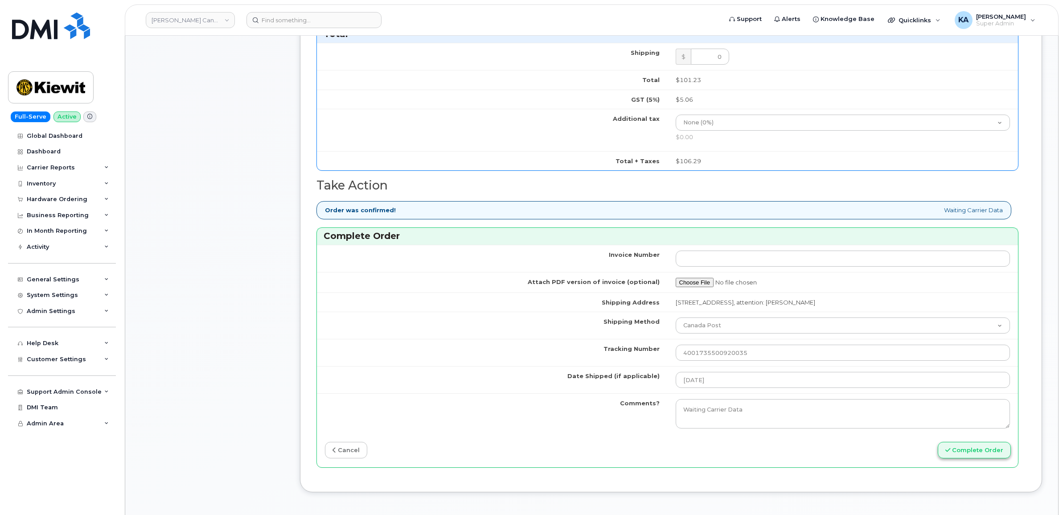
type input "89302610207733088469"
click at [960, 451] on button "Complete Order" at bounding box center [974, 450] width 73 height 16
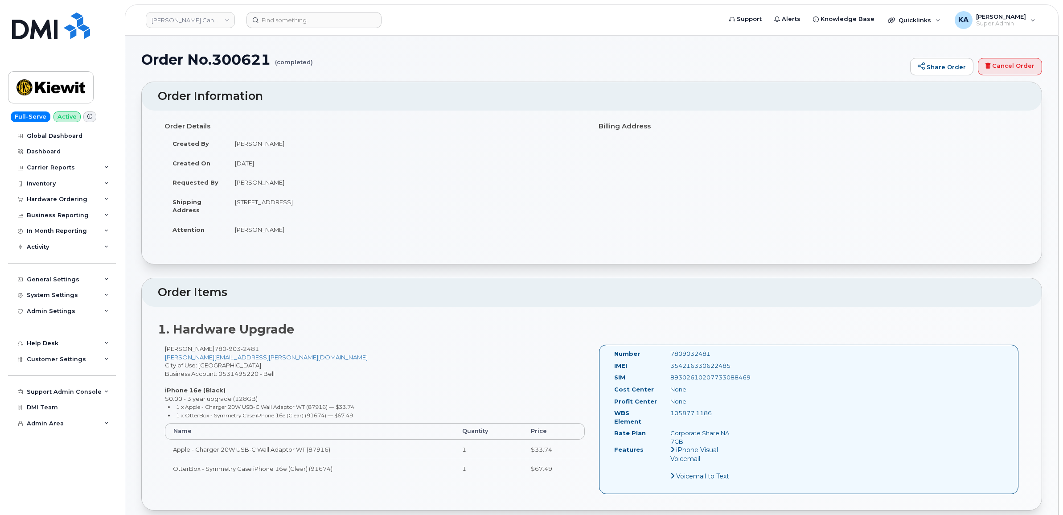
drag, startPoint x: 610, startPoint y: 353, endPoint x: 730, endPoint y: 413, distance: 134.3
click at [730, 413] on div "Number 7809032481 IMEI [TECHNICAL_ID] SIM [TECHNICAL_ID] Cost Center None [GEOG…" at bounding box center [674, 418] width 135 height 139
copy div "Number 7809032481 IMEI [TECHNICAL_ID] SIM [TECHNICAL_ID] Cost Center None Profi…"
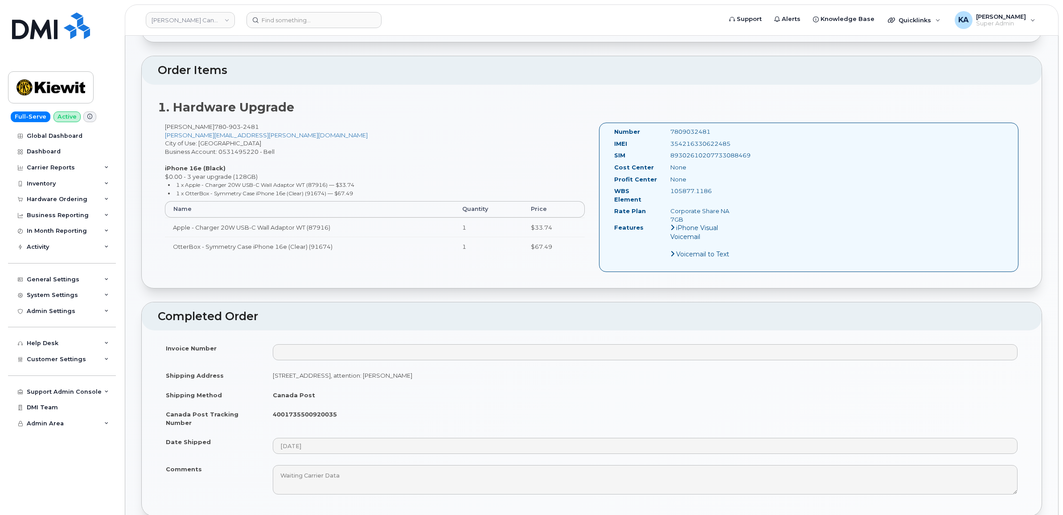
scroll to position [279, 0]
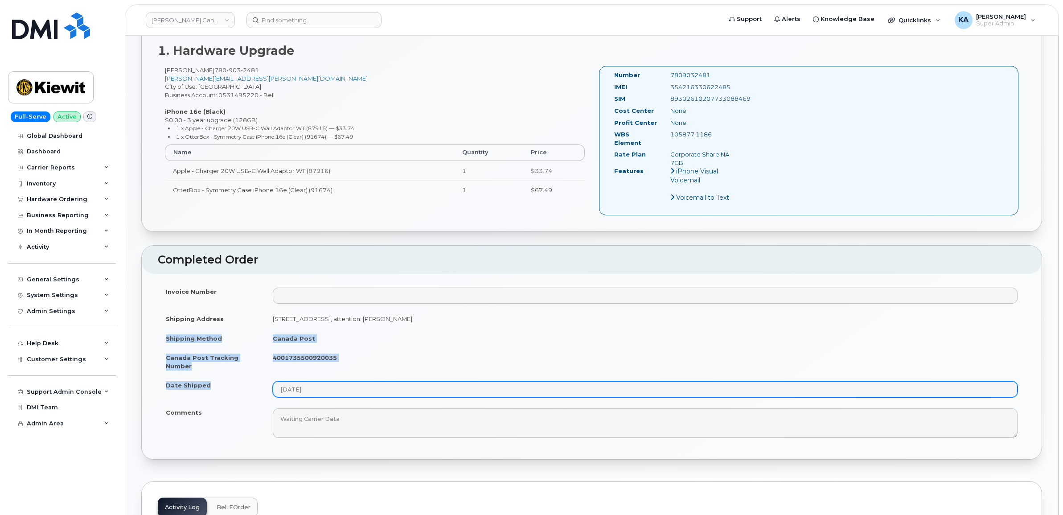
click at [336, 388] on tbody "Invoice Number Shipping Address [STREET_ADDRESS], attention: [PERSON_NAME] Ship…" at bounding box center [592, 362] width 868 height 161
copy tbody "Shipping Method [GEOGRAPHIC_DATA] Post [GEOGRAPHIC_DATA] Post Tracking Number 4…"
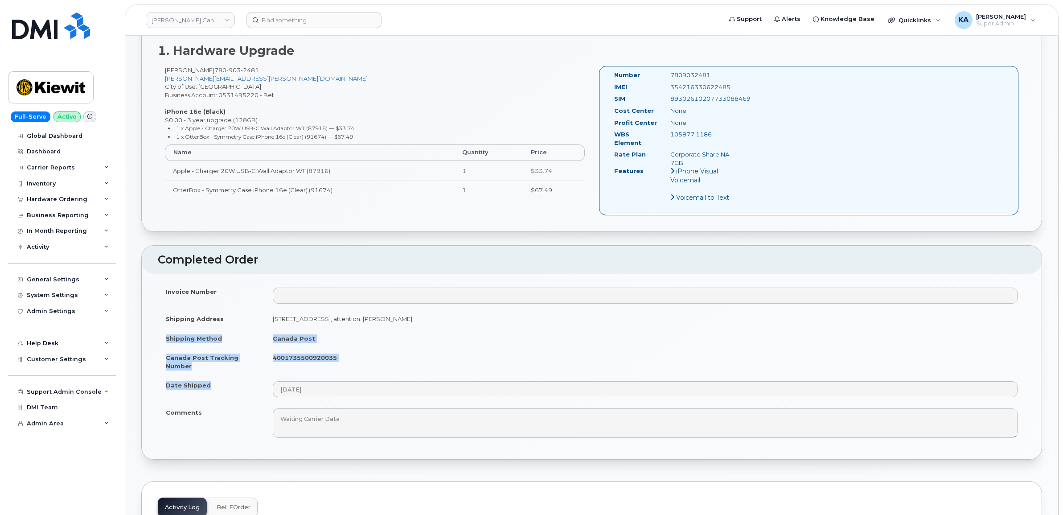
click at [385, 362] on td "4001735500920035" at bounding box center [645, 362] width 761 height 28
drag, startPoint x: 348, startPoint y: 351, endPoint x: 263, endPoint y: 357, distance: 84.8
click at [263, 357] on tr "Canada Post Tracking Number 4001735500920035" at bounding box center [592, 362] width 868 height 28
copy tr "4001735500920035"
drag, startPoint x: 738, startPoint y: 85, endPoint x: 654, endPoint y: 88, distance: 83.8
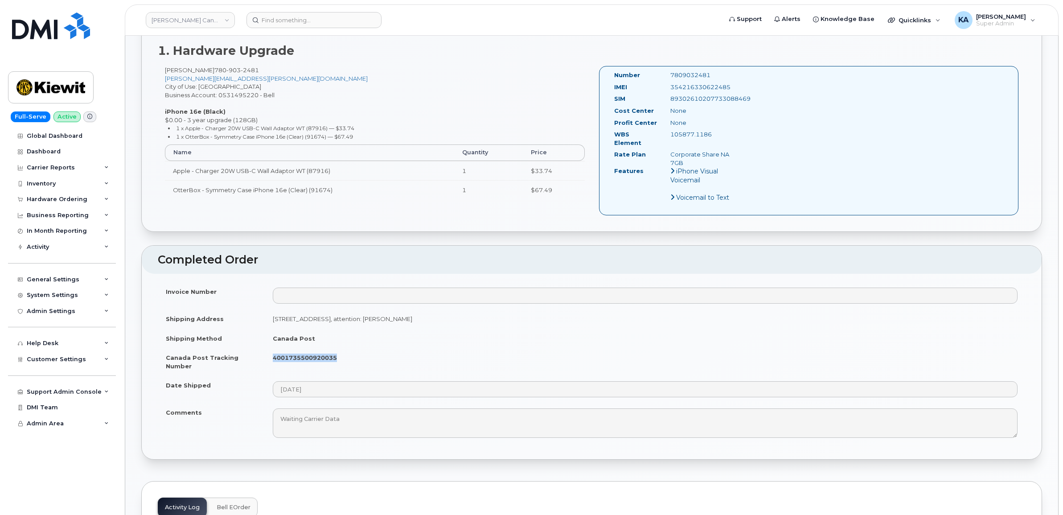
click at [654, 88] on div "IMEI [TECHNICAL_ID]" at bounding box center [674, 89] width 135 height 12
copy div "354216330622485"
drag, startPoint x: 714, startPoint y: 74, endPoint x: 656, endPoint y: 76, distance: 58.9
click at [656, 76] on div "Number 7809032481" at bounding box center [674, 77] width 135 height 12
copy div "7809032481"
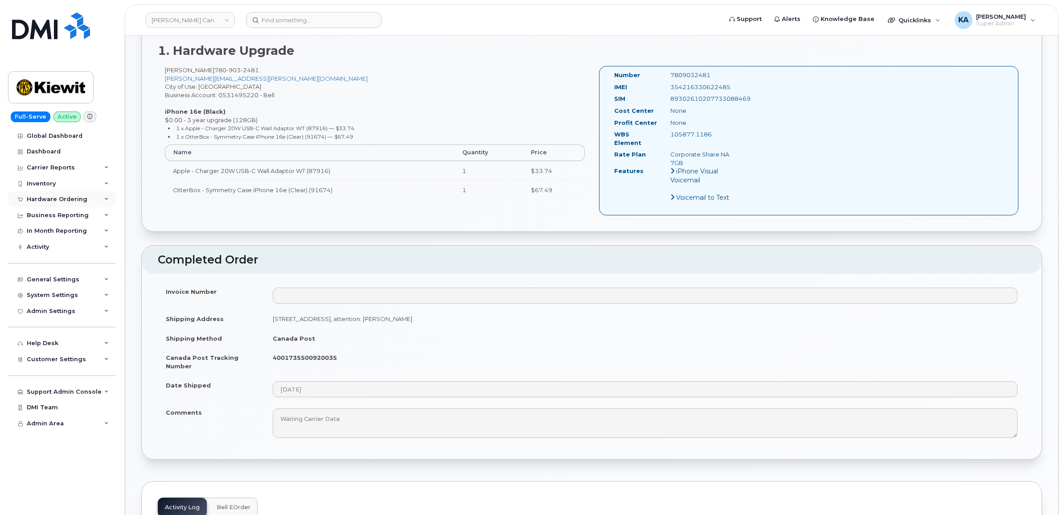
click at [59, 195] on div "Hardware Ordering" at bounding box center [62, 199] width 108 height 16
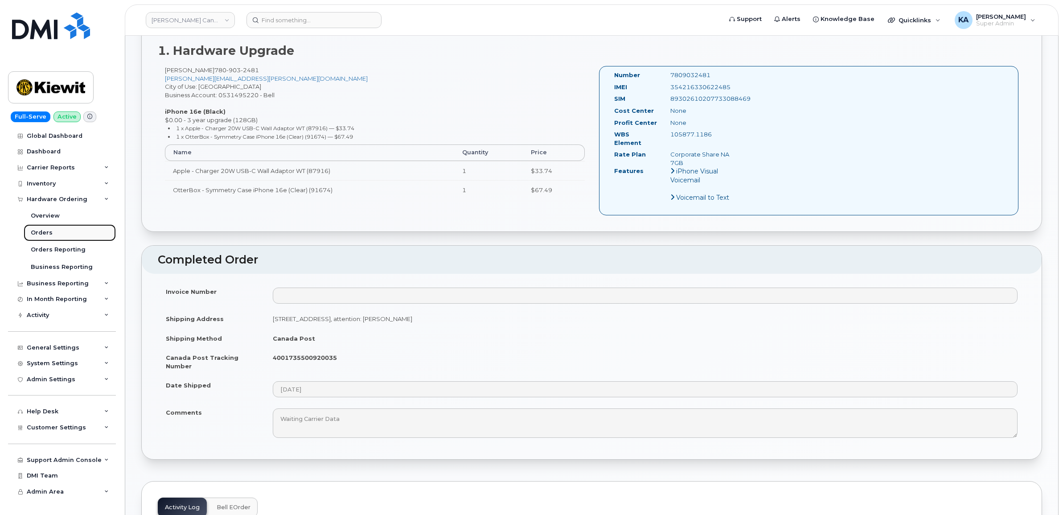
click at [37, 235] on div "Orders" at bounding box center [42, 233] width 22 height 8
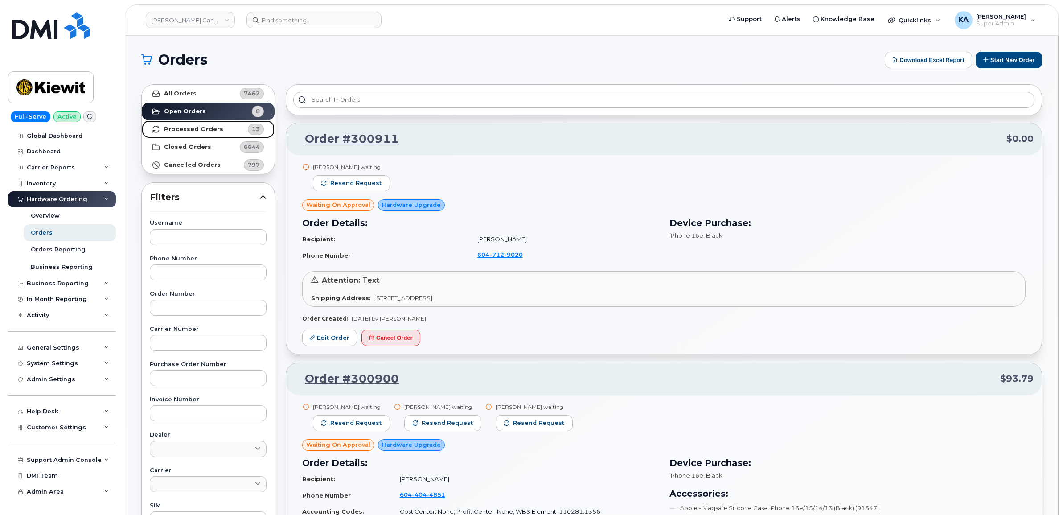
click at [193, 131] on strong "Processed Orders" at bounding box center [193, 129] width 59 height 7
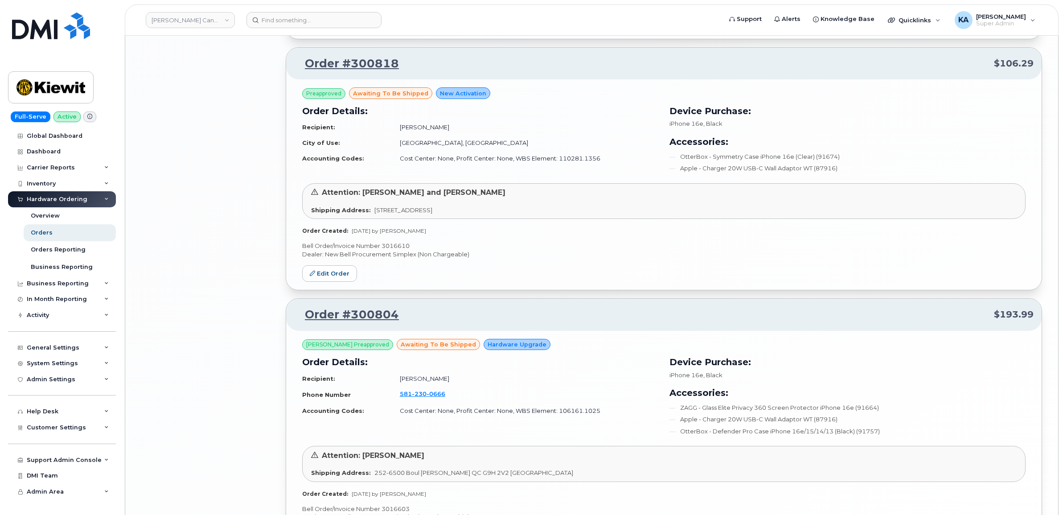
scroll to position [1718, 0]
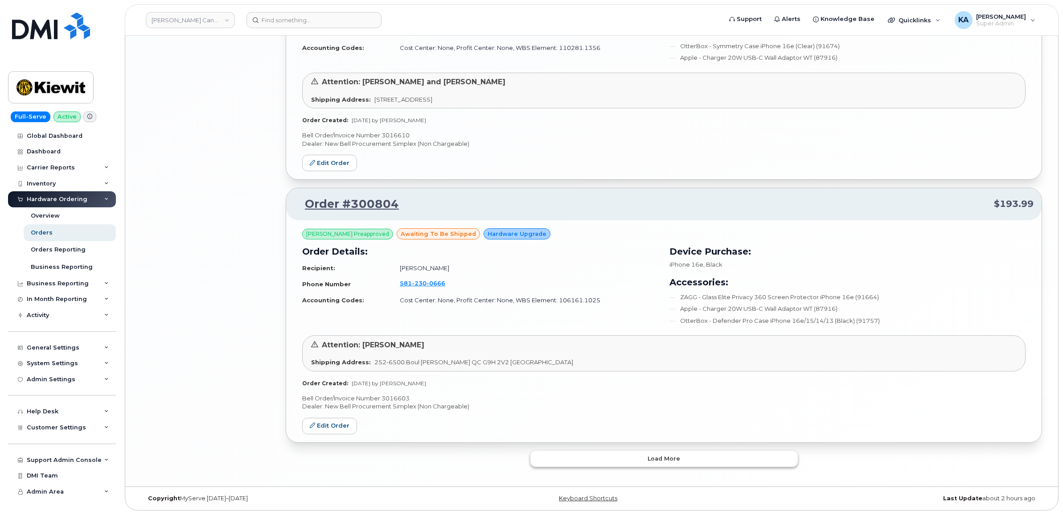
click at [623, 458] on button "Load more" at bounding box center [663, 459] width 267 height 16
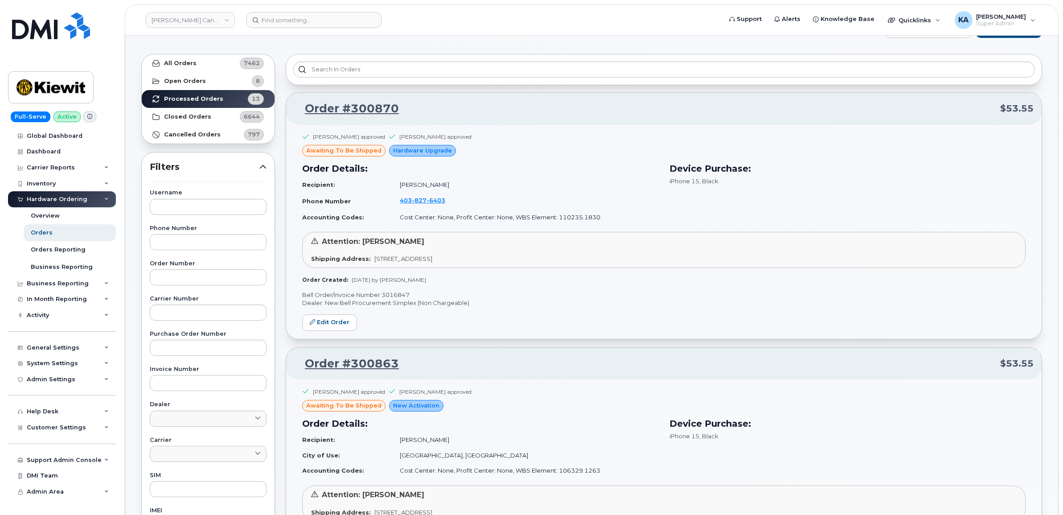
scroll to position [0, 0]
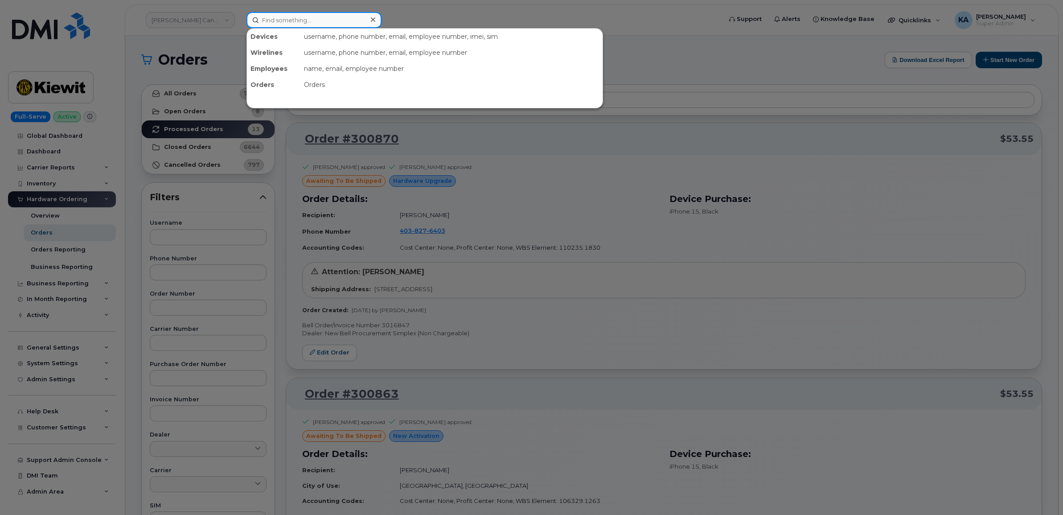
click at [278, 20] on input at bounding box center [313, 20] width 135 height 16
paste input "3067415945"
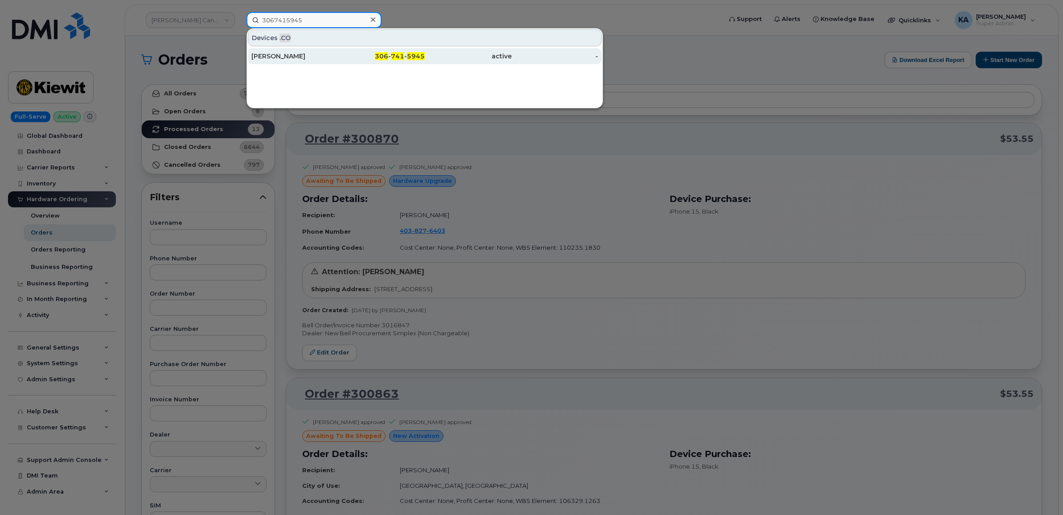
type input "3067415945"
click at [291, 58] on div "[PERSON_NAME]" at bounding box center [294, 56] width 87 height 9
